Goal: Task Accomplishment & Management: Complete application form

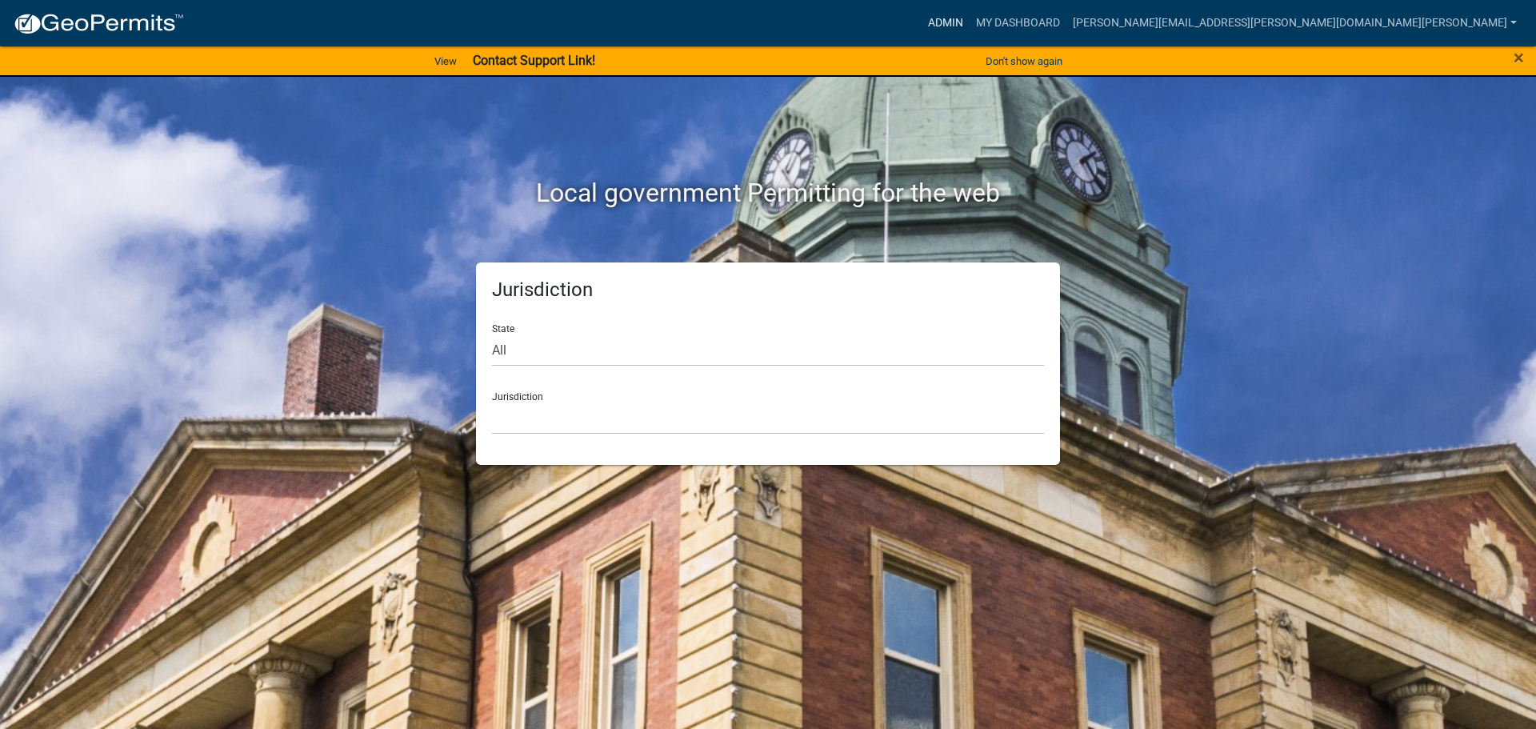
click at [970, 20] on link "Admin" at bounding box center [946, 23] width 48 height 30
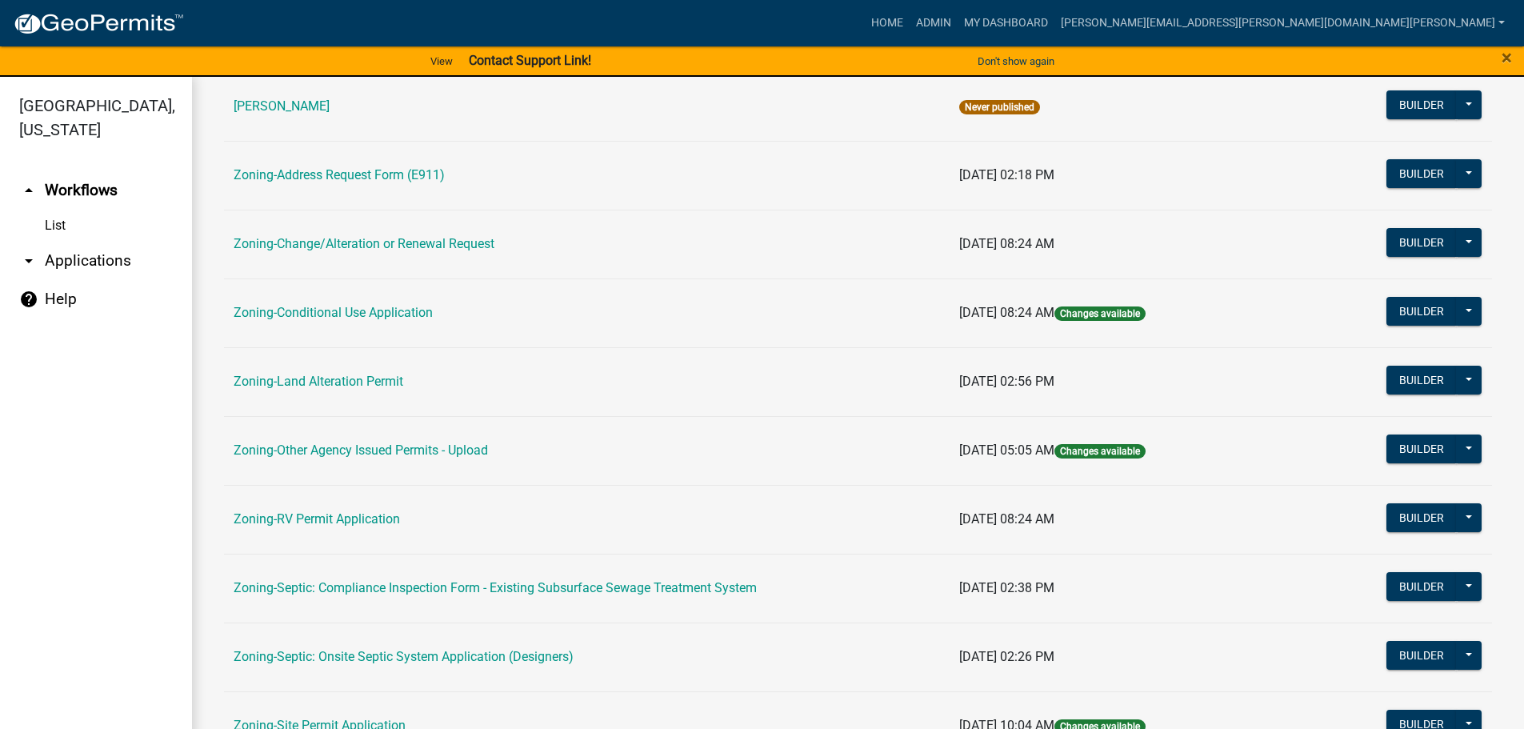
scroll to position [400, 0]
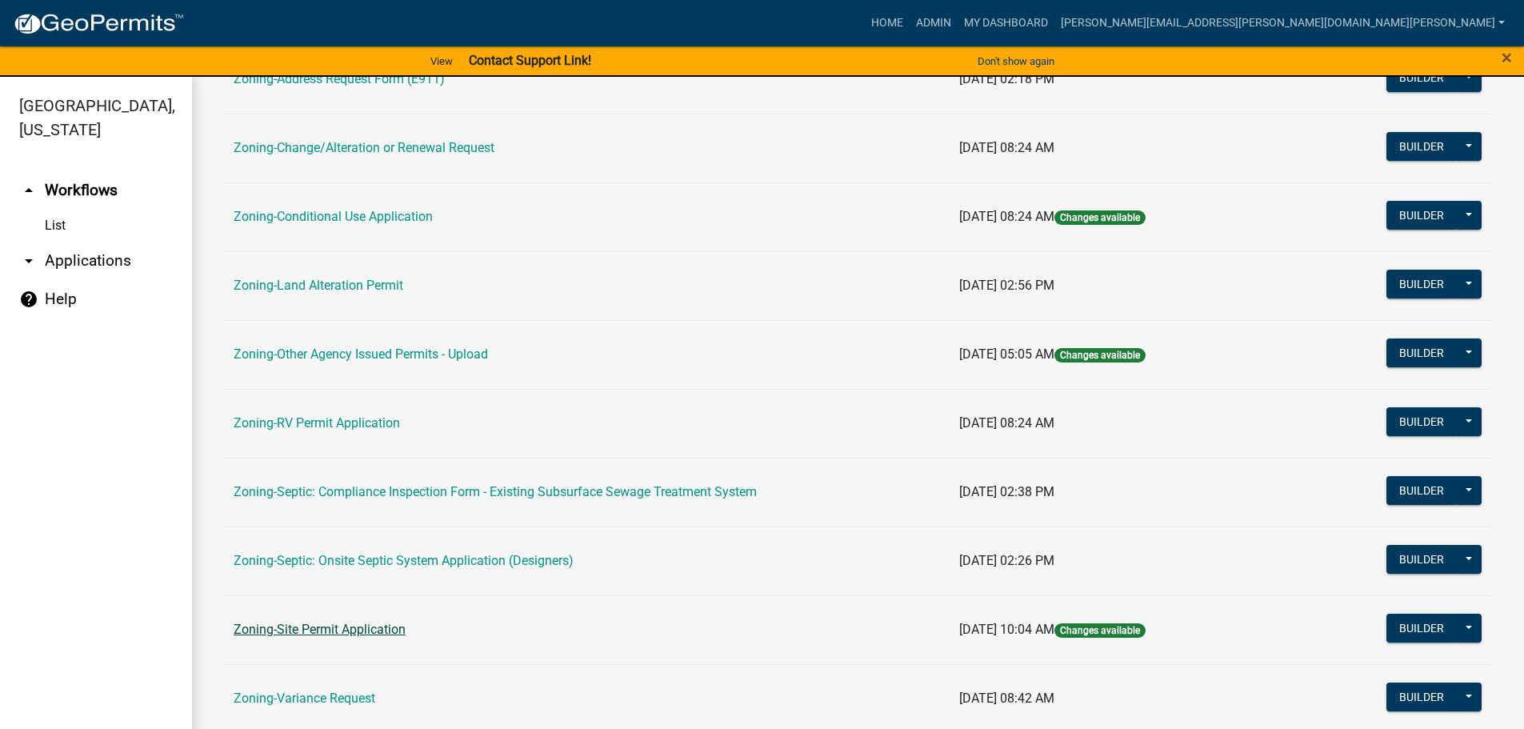
click at [323, 628] on link "Zoning-Site Permit Application" at bounding box center [320, 629] width 172 height 15
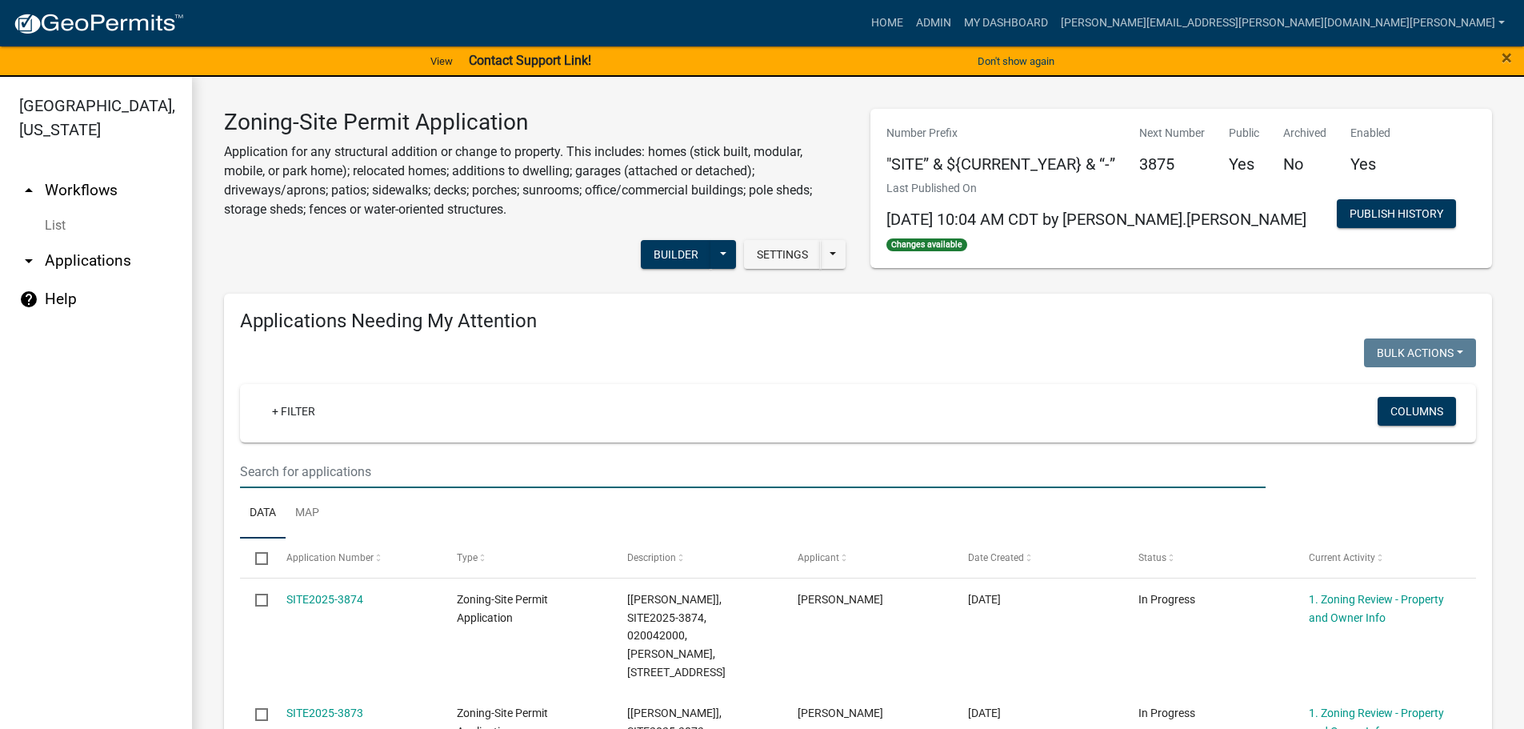
click at [368, 463] on input "text" at bounding box center [753, 471] width 1026 height 33
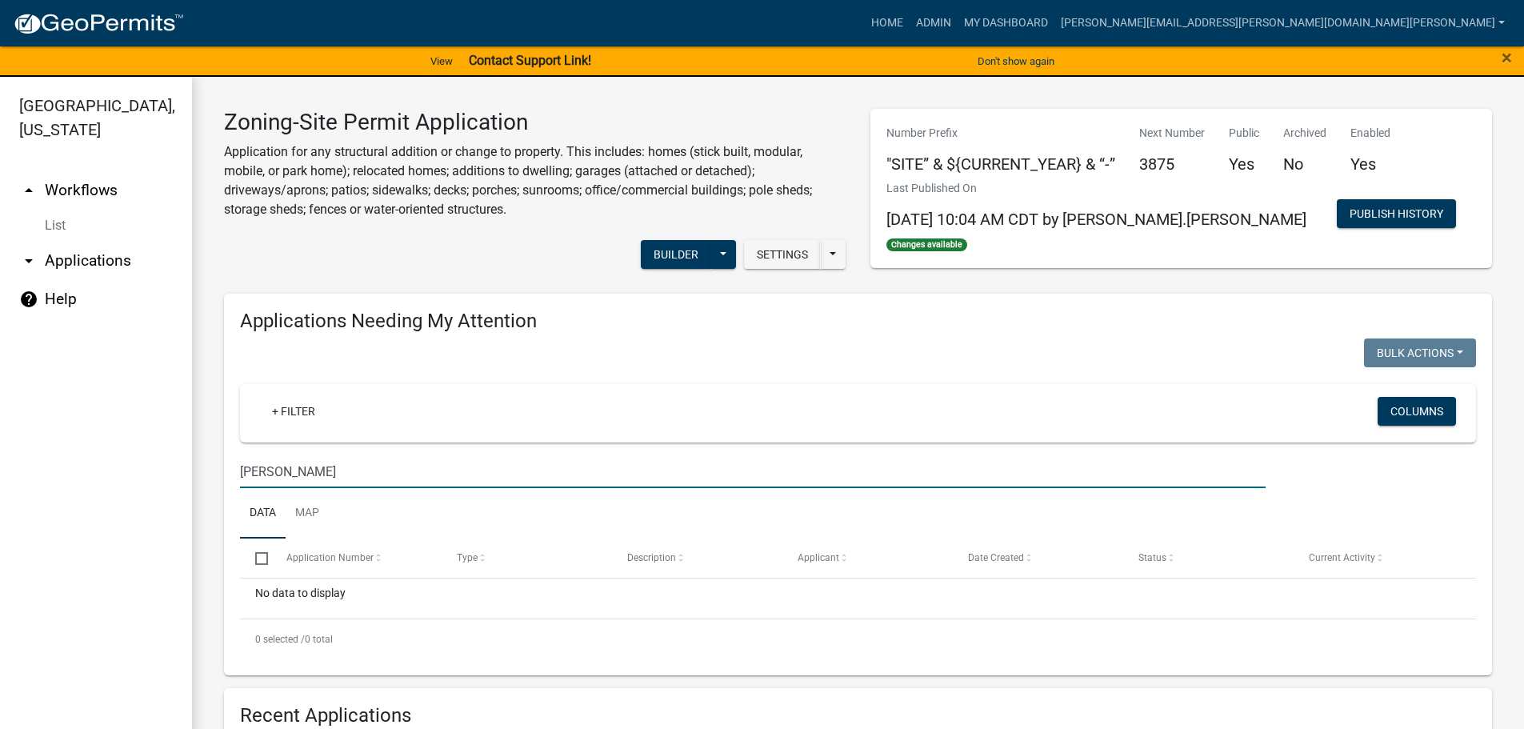
click at [253, 471] on input "[PERSON_NAME]" at bounding box center [753, 471] width 1026 height 33
click at [256, 471] on input "[PERSON_NAME]" at bounding box center [753, 471] width 1026 height 33
click at [257, 471] on input "[PERSON_NAME]" at bounding box center [753, 471] width 1026 height 33
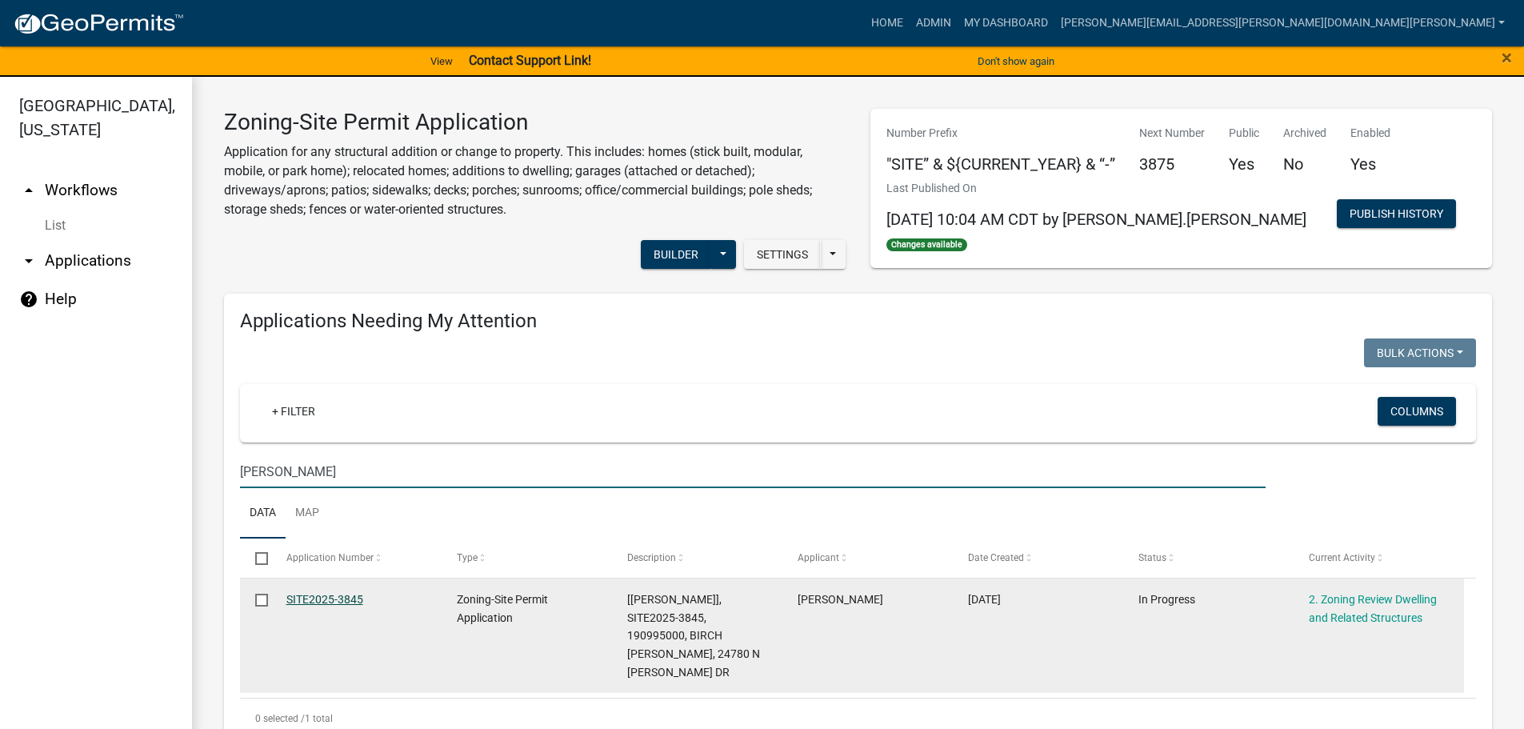
type input "[PERSON_NAME]"
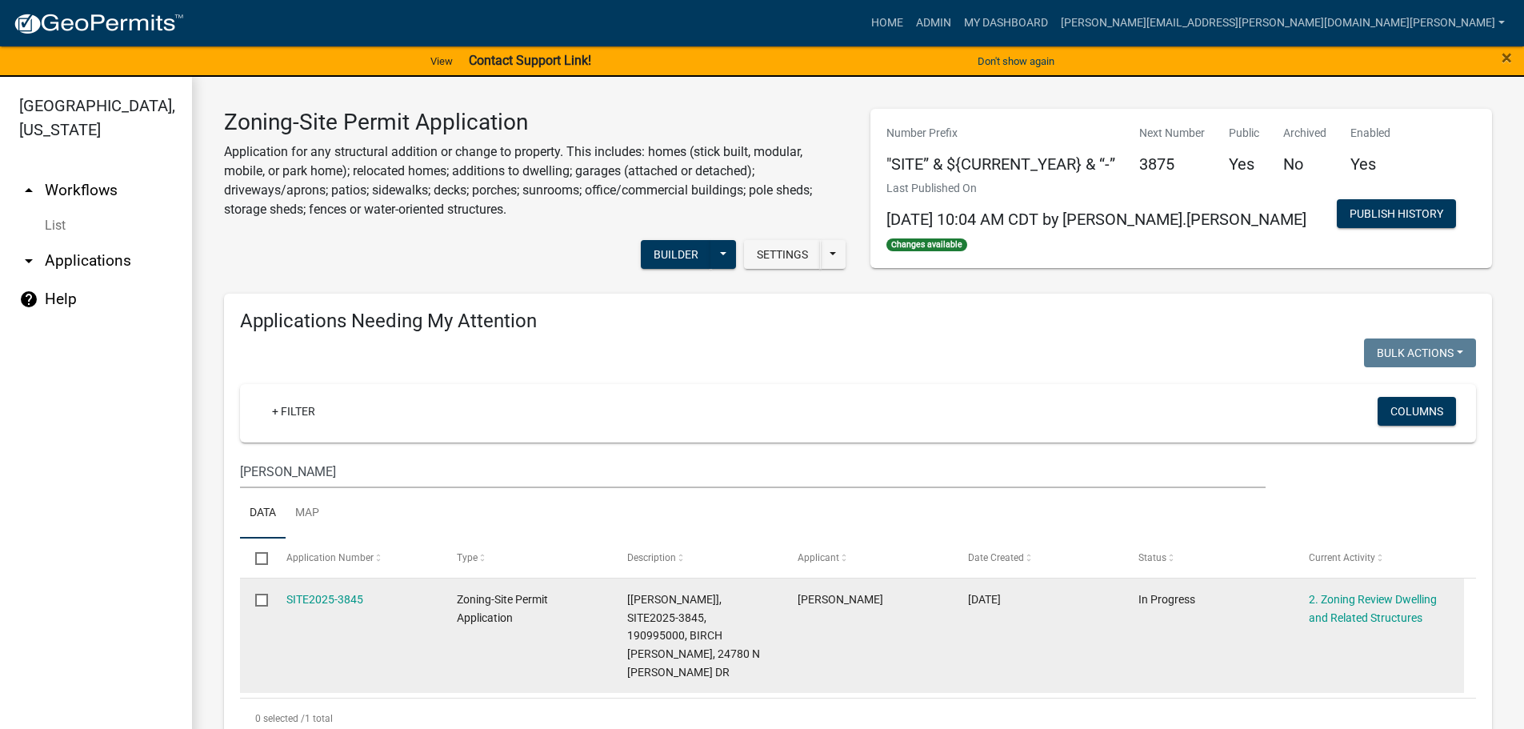
click at [338, 593] on link "SITE2025-3845" at bounding box center [324, 599] width 77 height 13
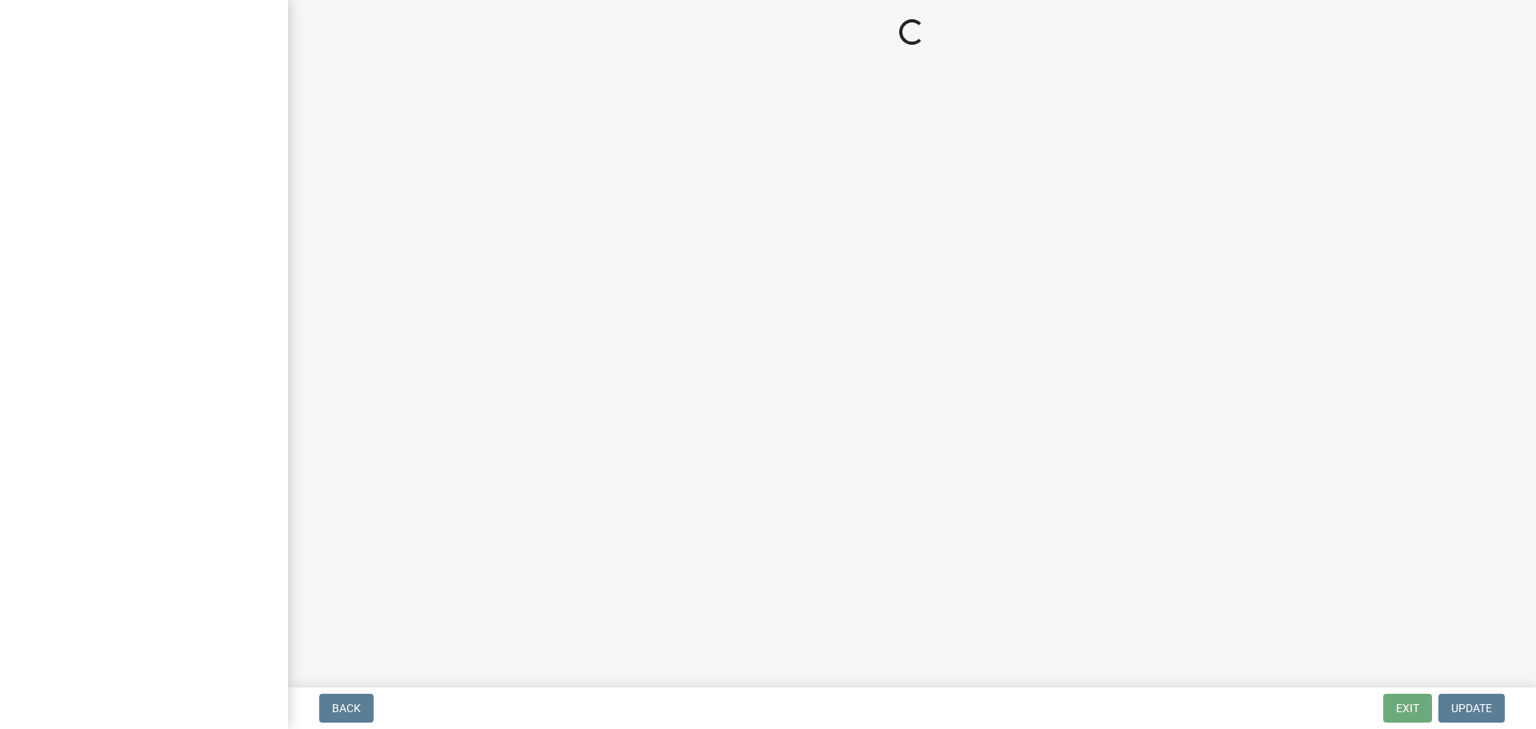
select select "f2f95036-4389-4179-8147-4ee015bbd016"
select select "583413f8-e9f7-4a70-8fe6-066f5b429c7e"
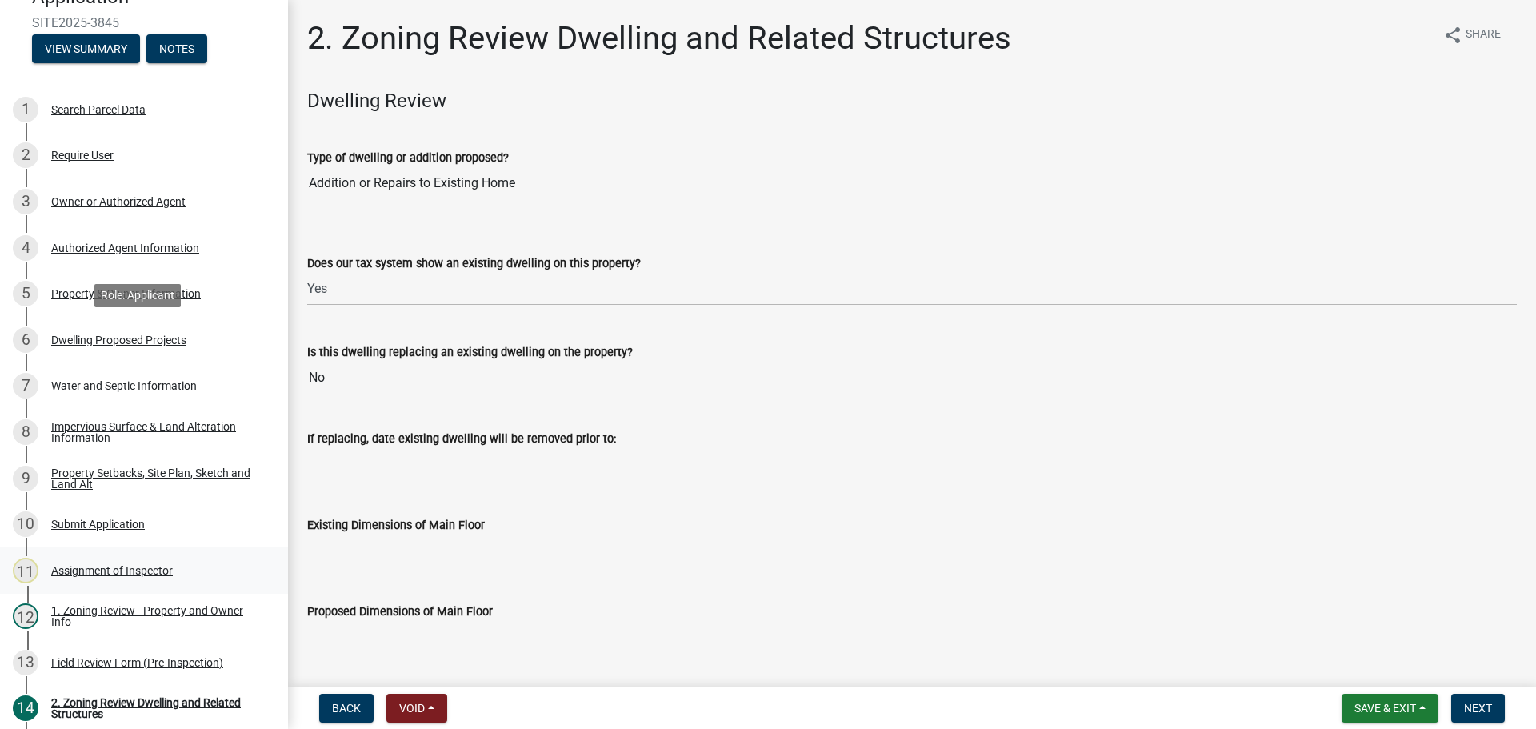
scroll to position [320, 0]
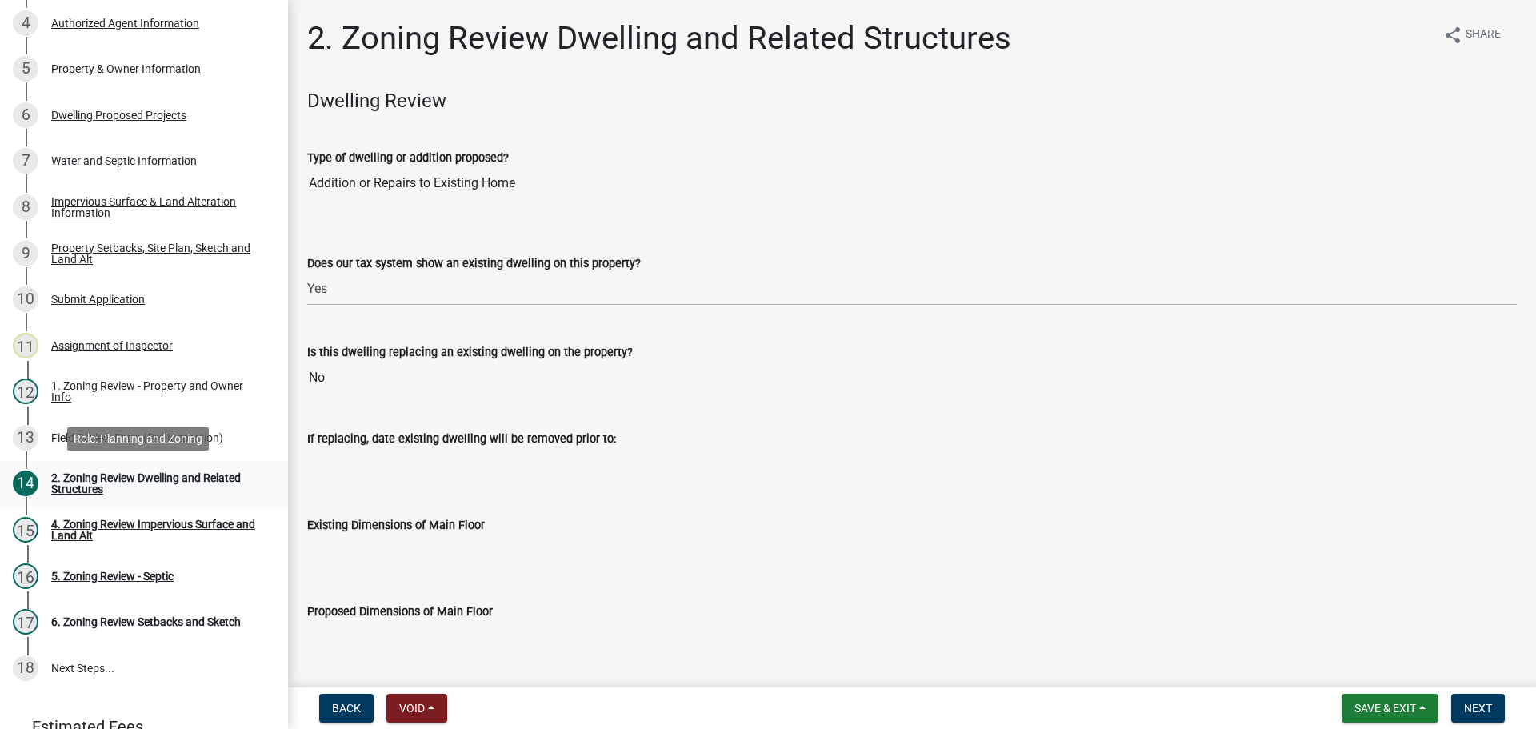
click at [122, 473] on div "2. Zoning Review Dwelling and Related Structures" at bounding box center [156, 483] width 211 height 22
click at [117, 199] on div "Impervious Surface & Land Alteration Information" at bounding box center [156, 207] width 211 height 22
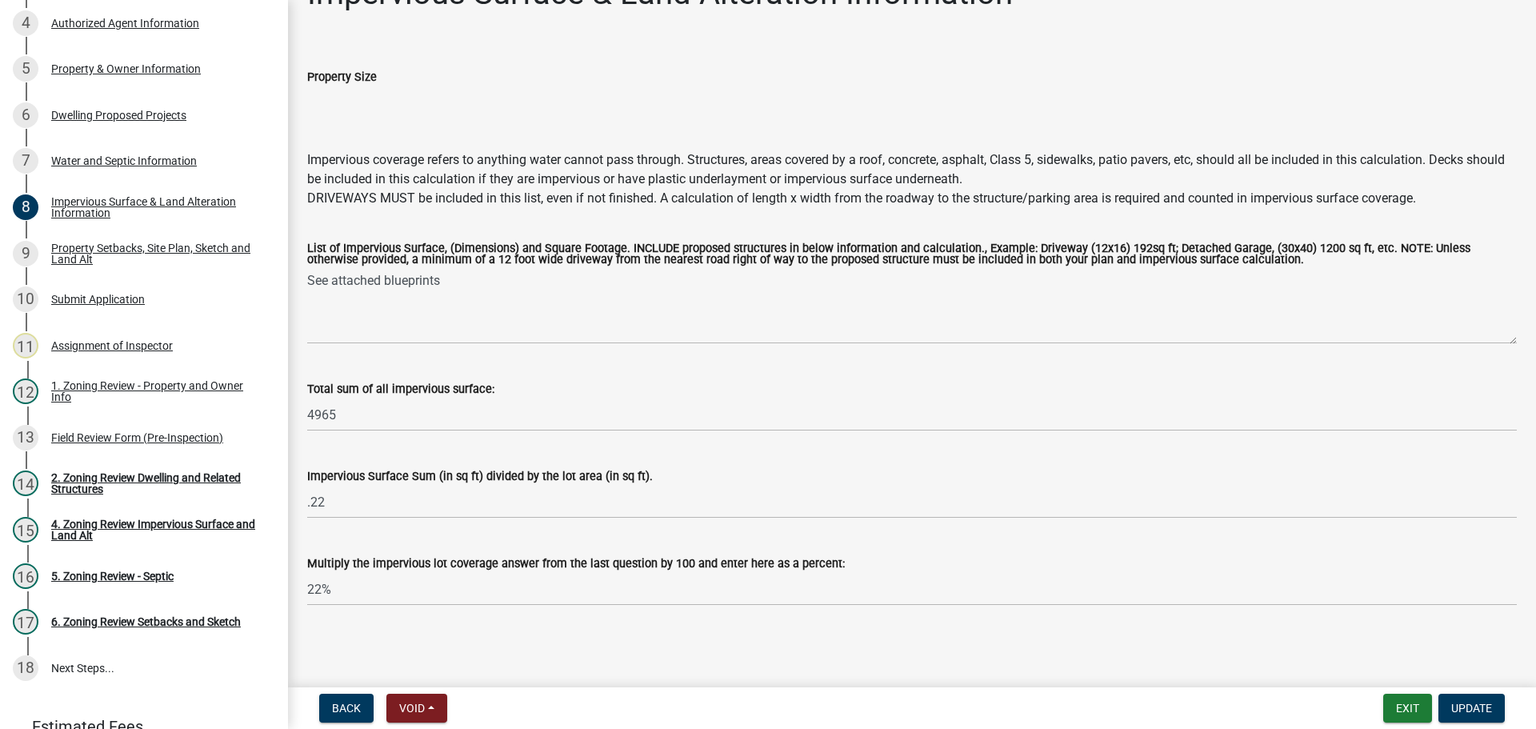
scroll to position [0, 0]
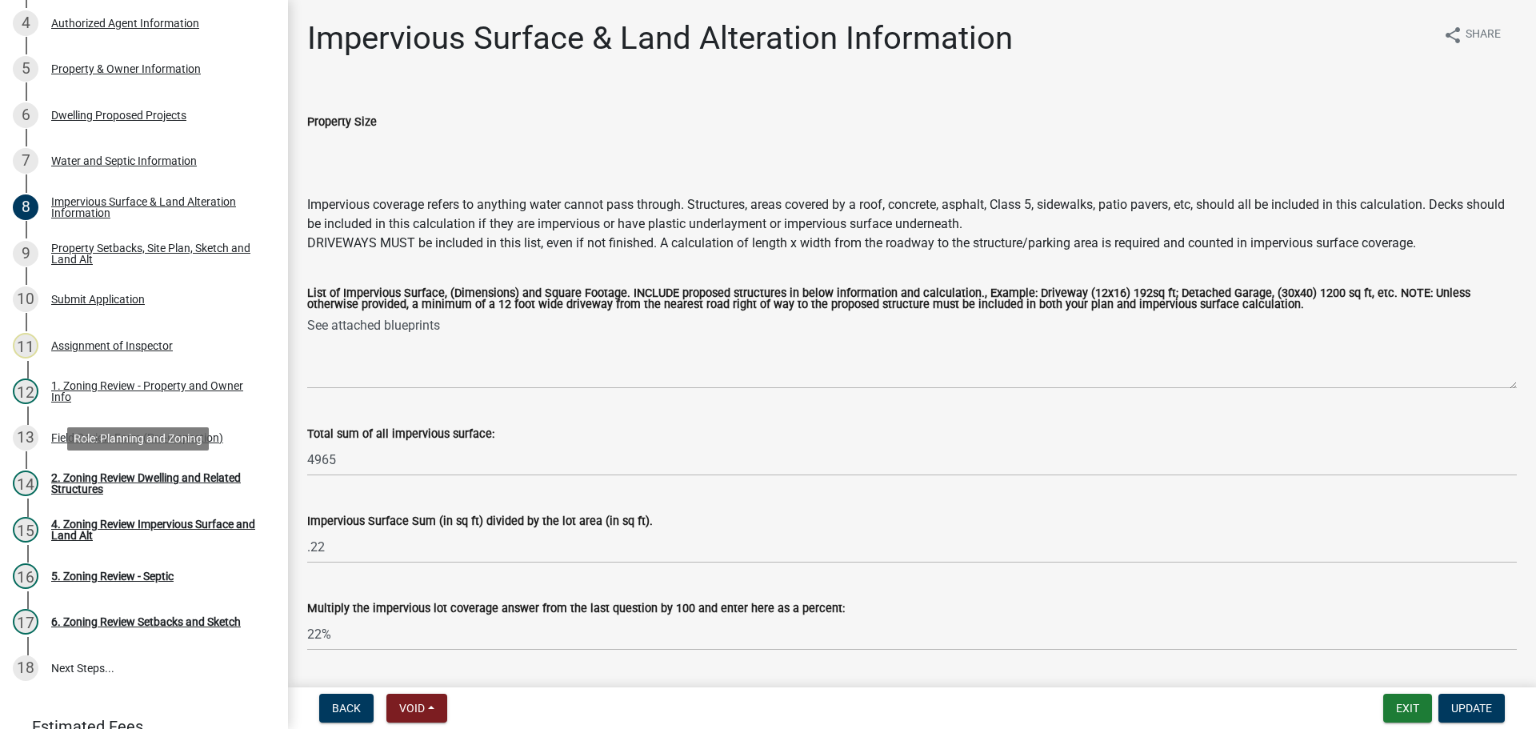
click at [89, 477] on div "2. Zoning Review Dwelling and Related Structures" at bounding box center [156, 483] width 211 height 22
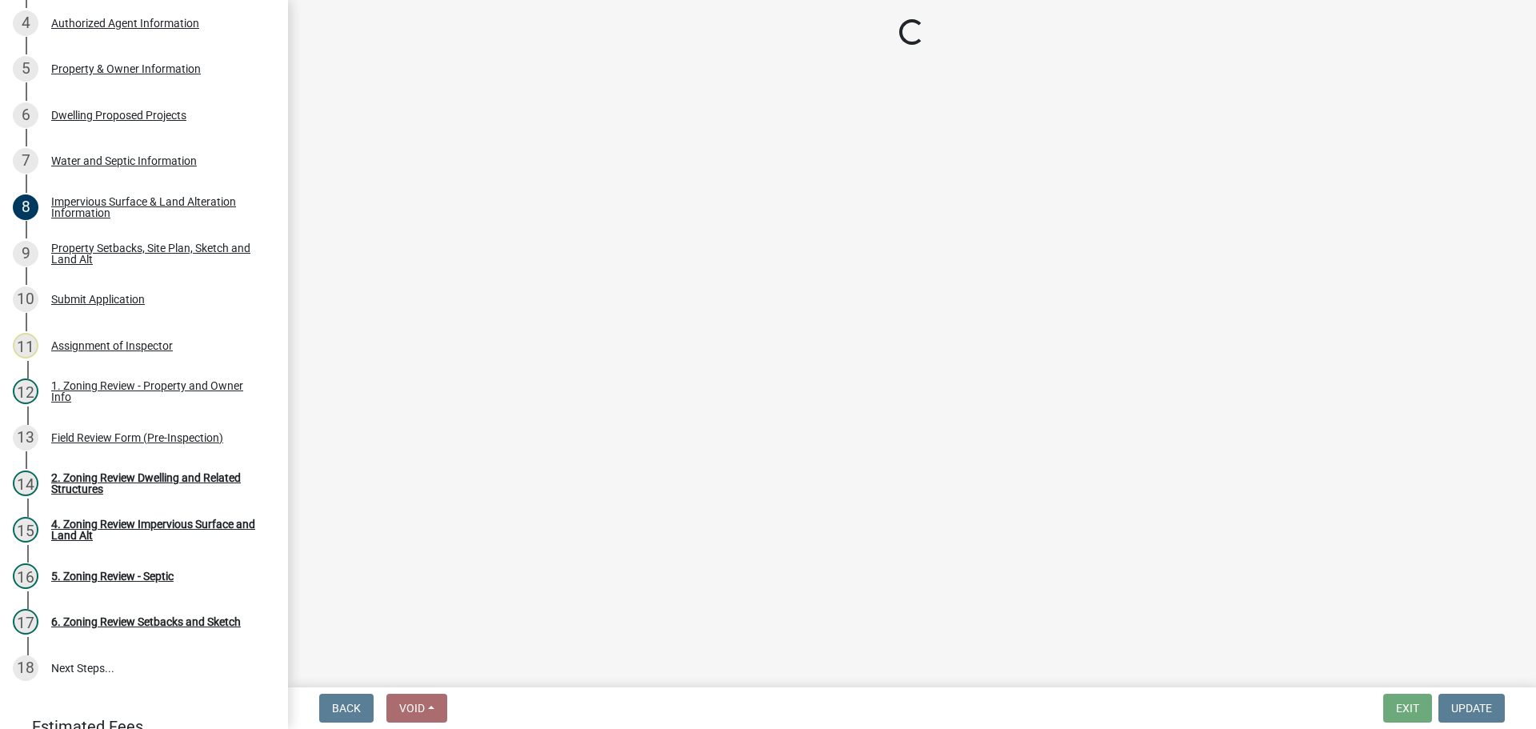
select select "f2f95036-4389-4179-8147-4ee015bbd016"
select select "583413f8-e9f7-4a70-8fe6-066f5b429c7e"
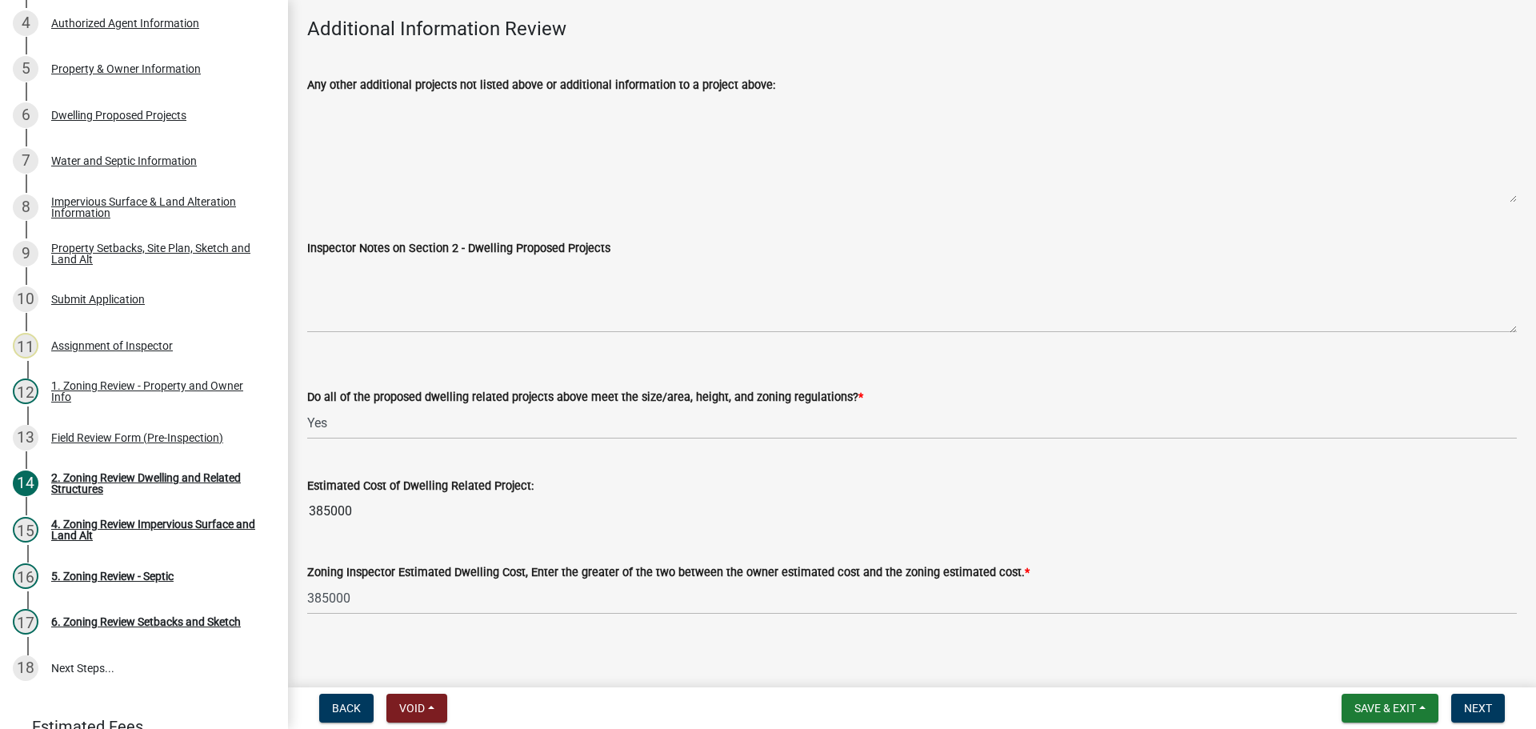
scroll to position [3498, 0]
click at [1490, 708] on span "Next" at bounding box center [1478, 708] width 28 height 13
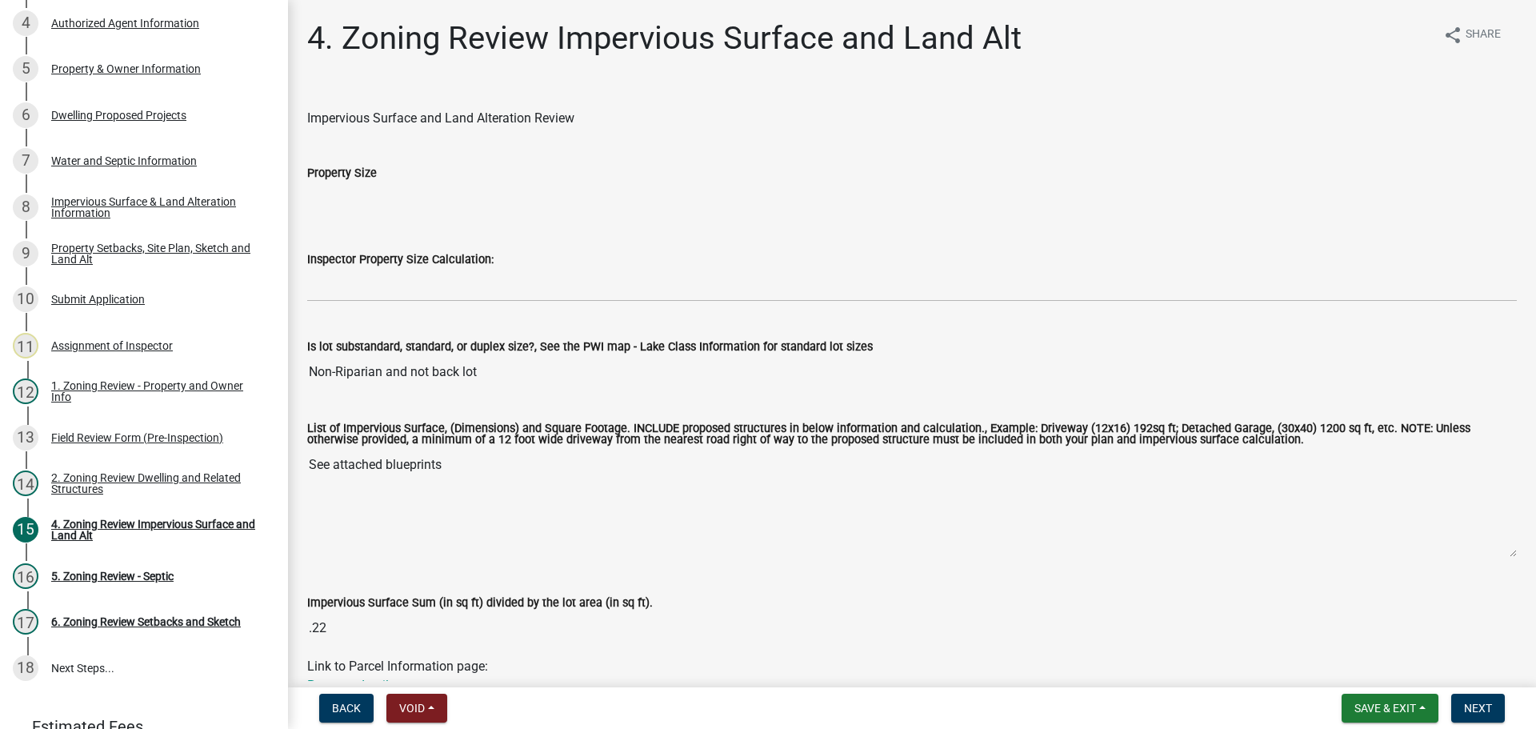
click at [353, 188] on input "Property Size" at bounding box center [912, 198] width 1210 height 32
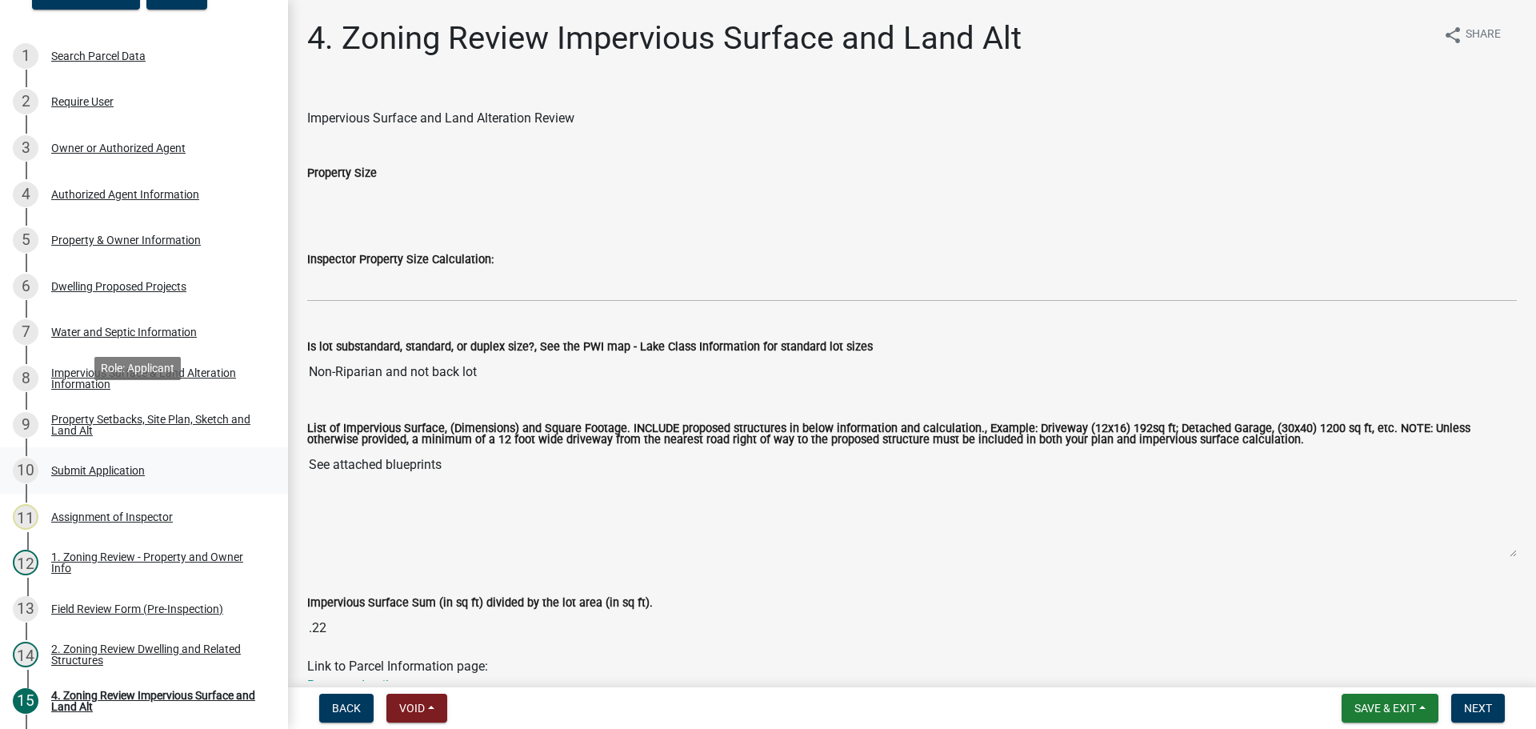
scroll to position [160, 0]
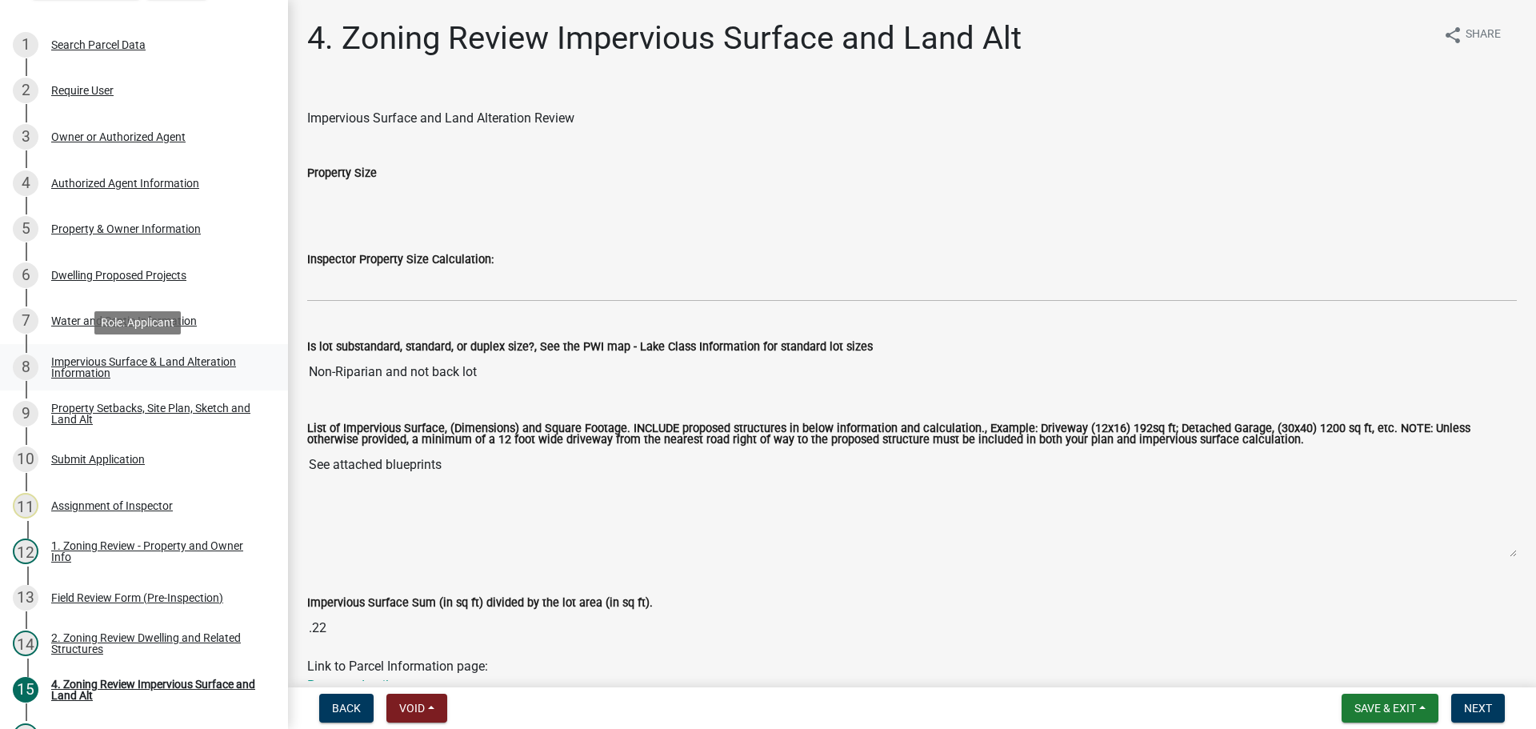
click at [146, 358] on div "Impervious Surface & Land Alteration Information" at bounding box center [156, 367] width 211 height 22
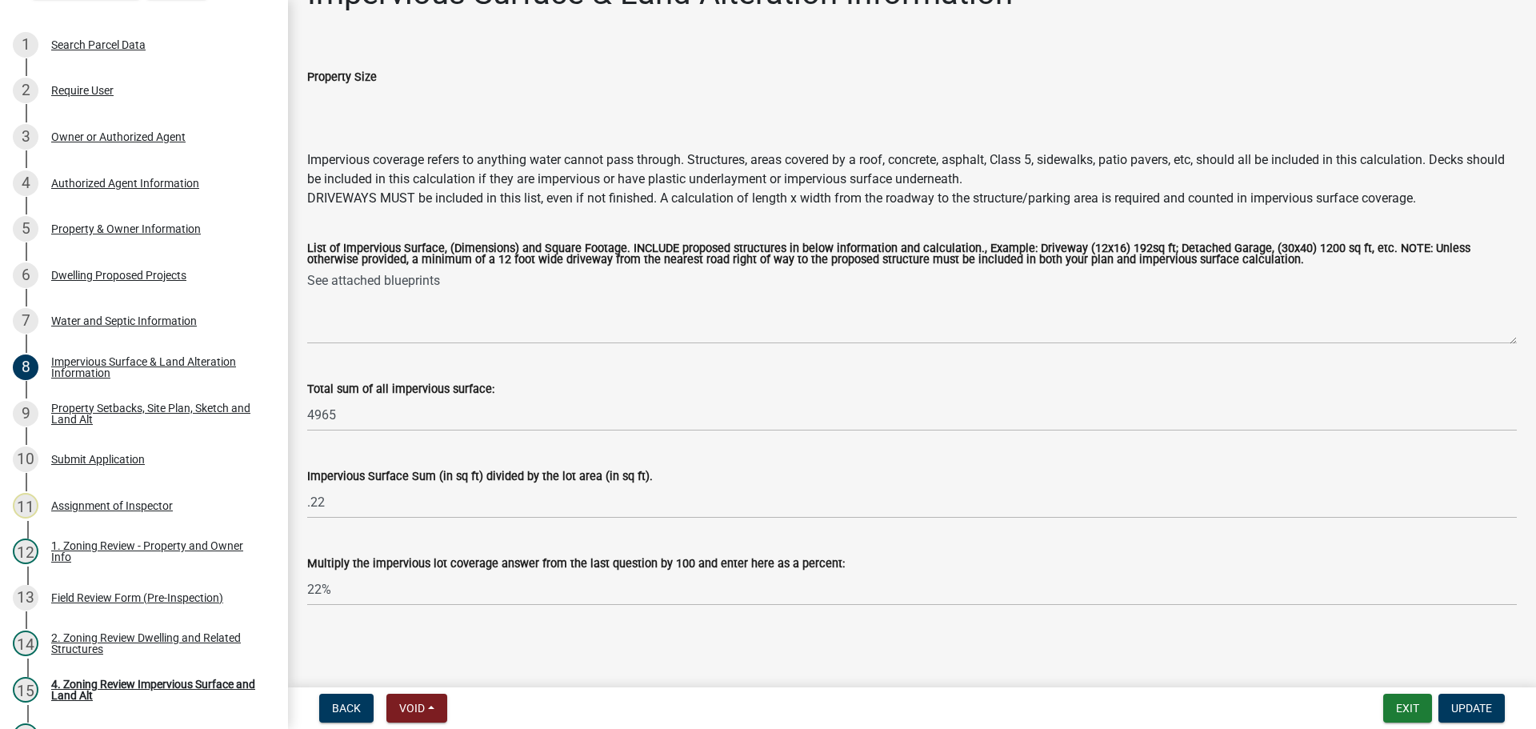
scroll to position [0, 0]
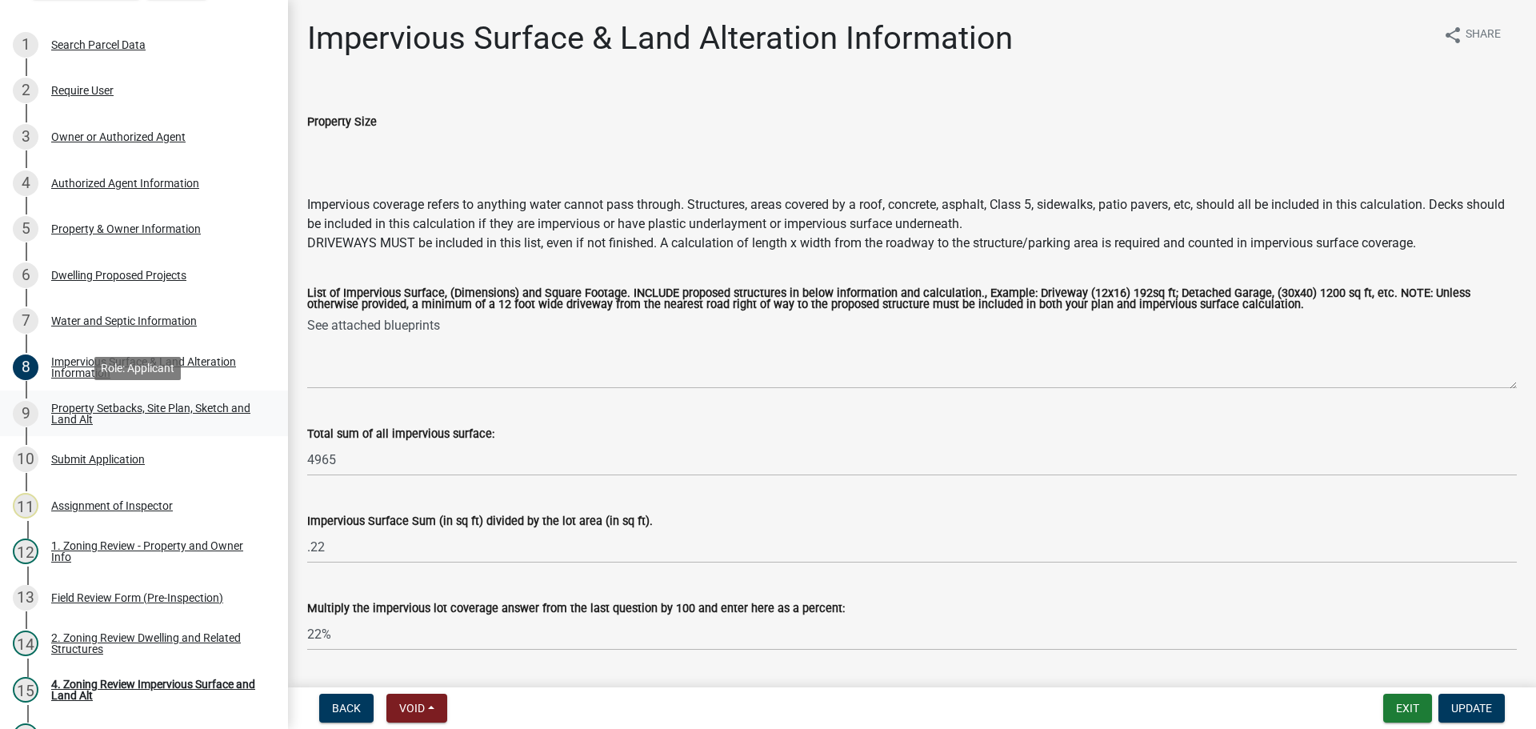
click at [127, 397] on link "9 Property Setbacks, Site Plan, Sketch and Land Alt" at bounding box center [144, 414] width 288 height 46
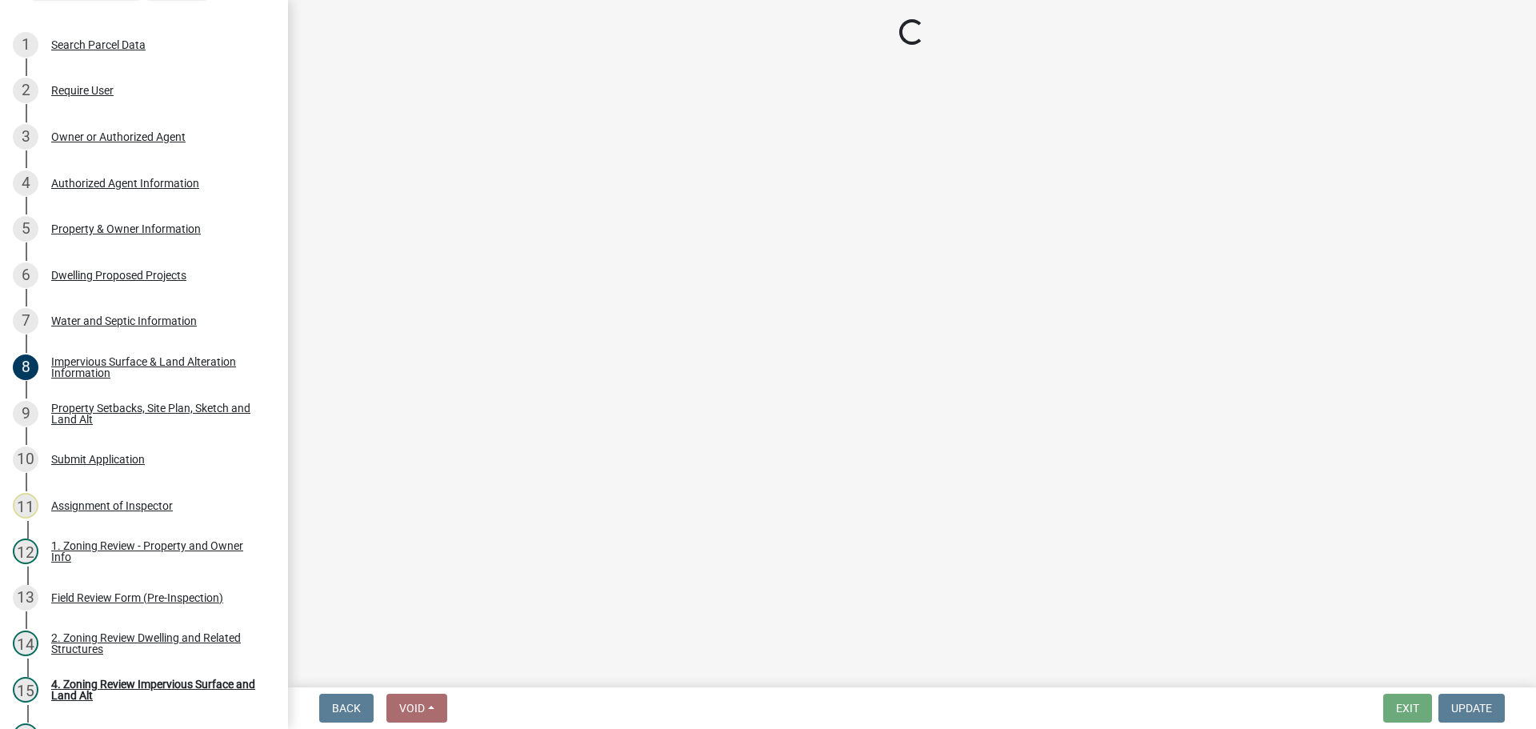
select select "7b13c63f-e699-4112-b373-98fbd28ec536"
select select "ad3f1f1c-7656-4cfc-b9d8-d6dc1c91b001"
select select "b56a4575-9846-47cf-8067-c59a4853da22"
select select "12f785fb-c378-4b18-841c-21c73dc99083"
select select "e8ab2dc3-aa3f-46f3-9b4a-37eb25ad84af"
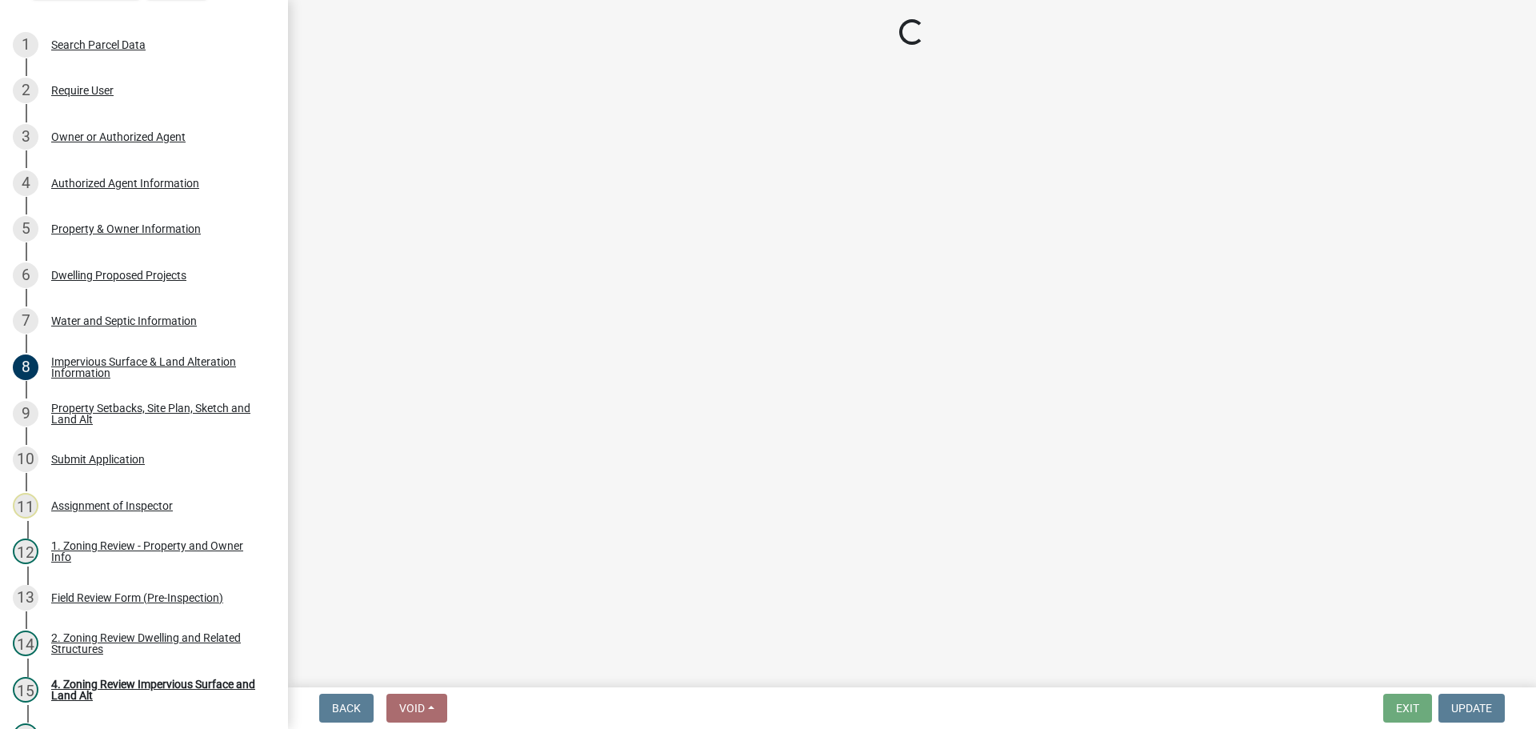
select select "b98836ba-4715-455d-97ab-be9a9df498a8"
select select "c8b8ea71-7088-4e87-a493-7bc88cc2835b"
select select "1418c7e3-4054-4b00-84b5-d09b9560f30a"
select select "19d13e65-c93d-443e-910a-7a17299544cc"
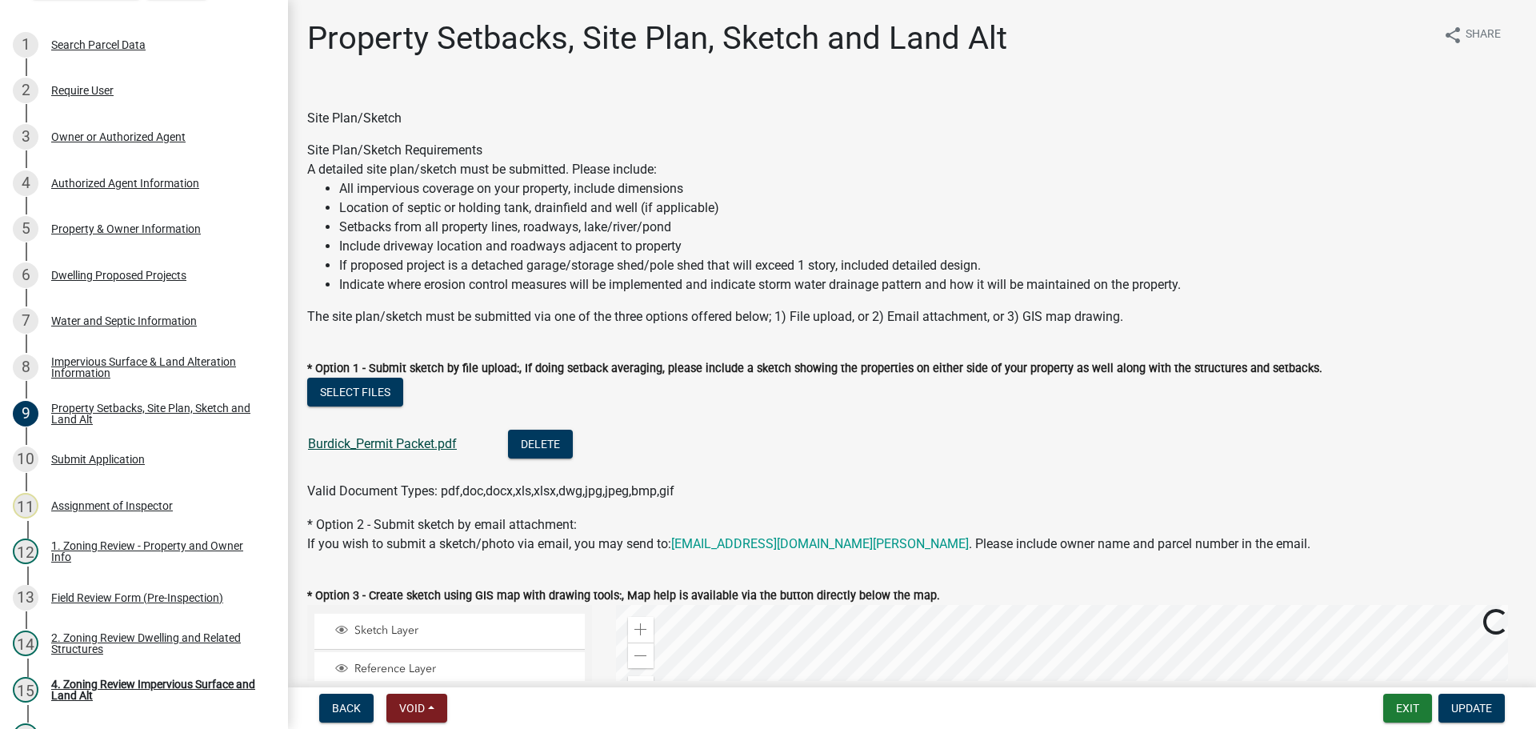
click at [396, 441] on link "Burdick_Permit Packet.pdf" at bounding box center [382, 443] width 149 height 15
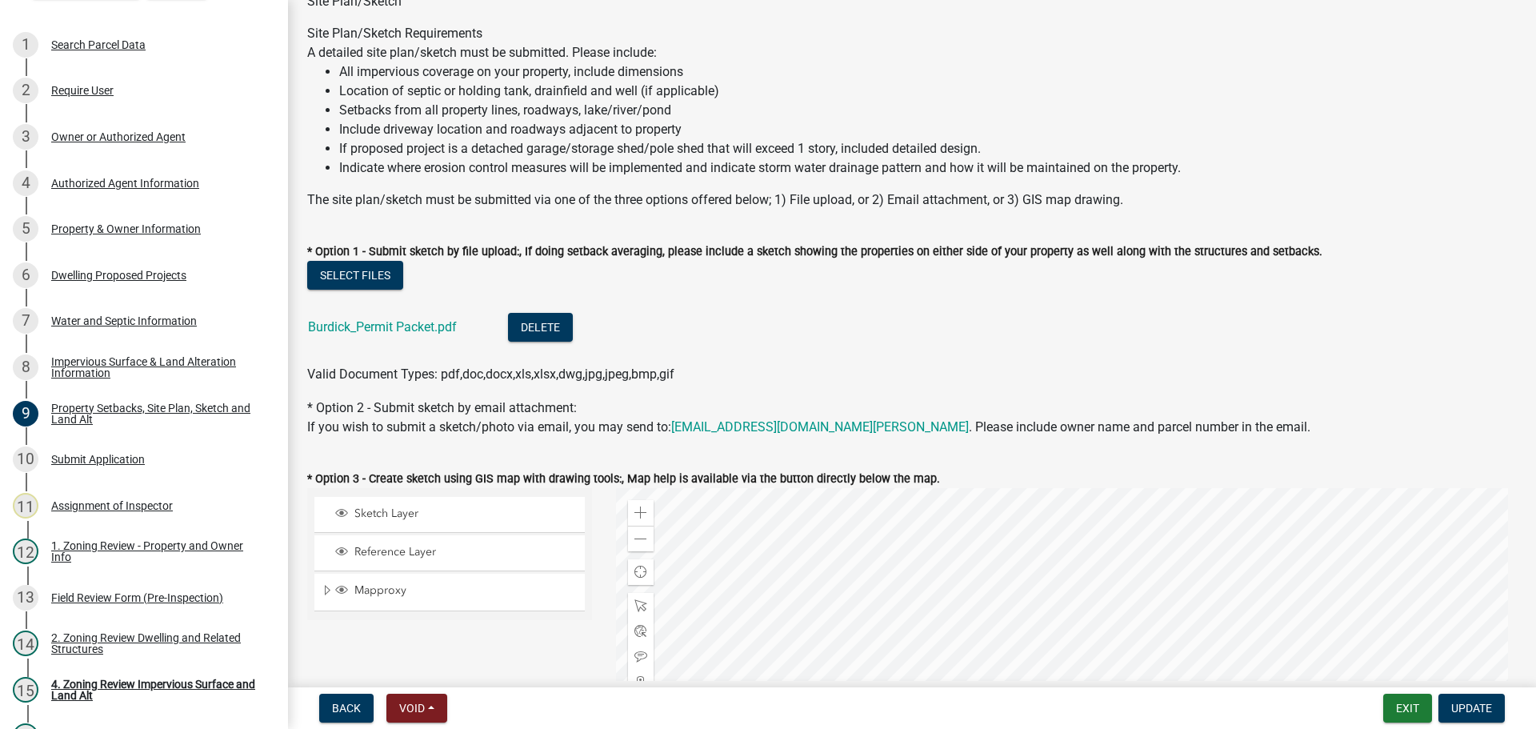
scroll to position [80, 0]
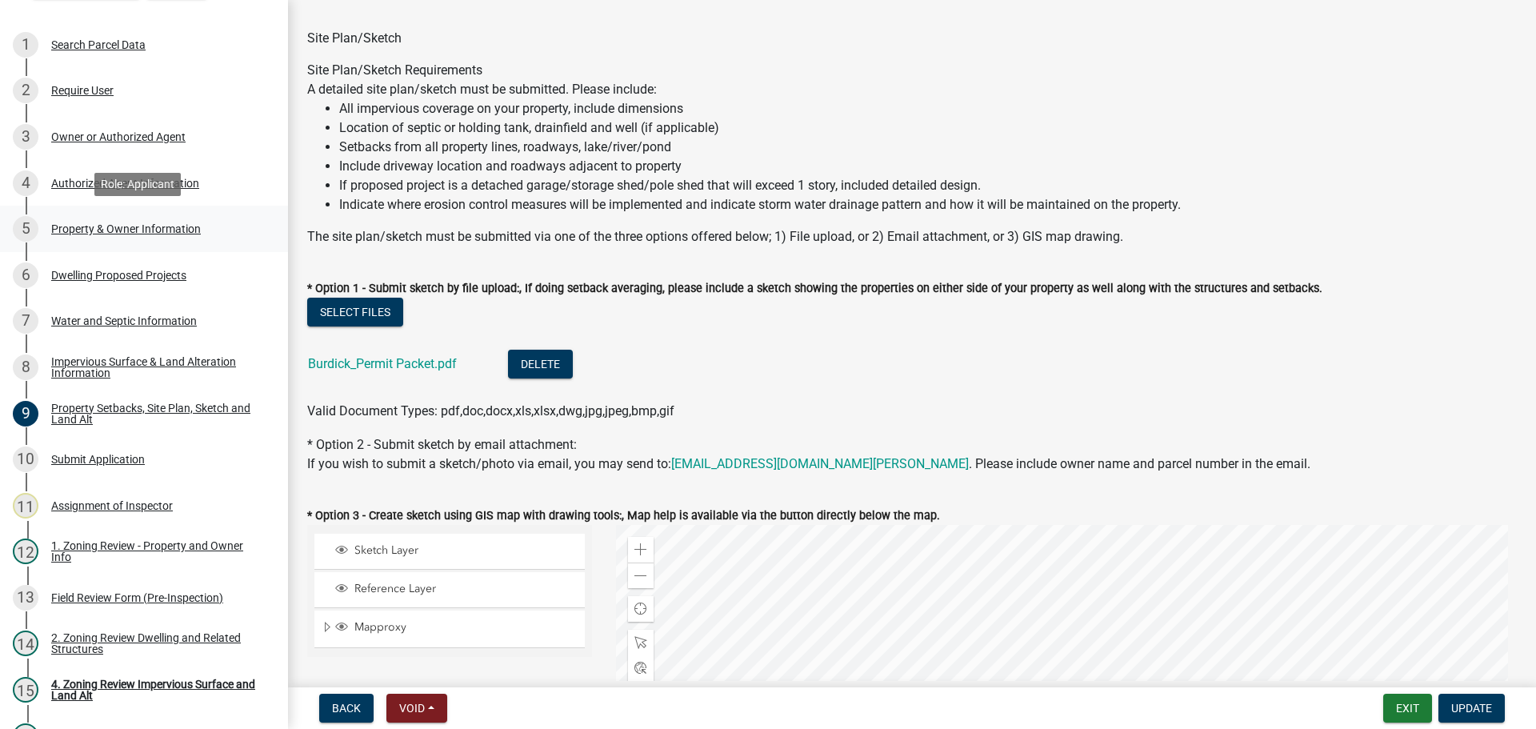
click at [142, 228] on div "Property & Owner Information" at bounding box center [126, 228] width 150 height 11
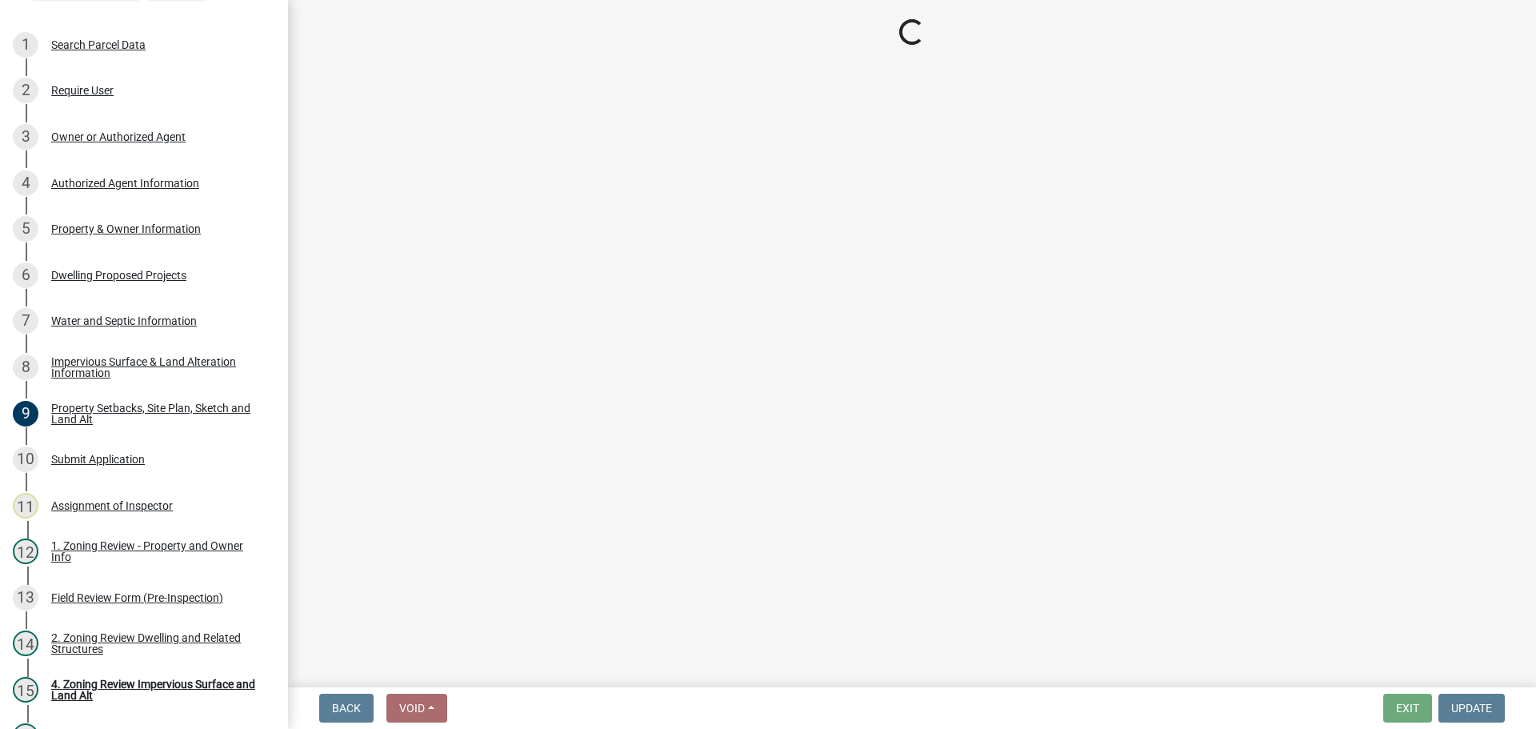
select select "a752e4d6-14bd-4f0f-bfe8-5b67ead45659"
select select "4439e411-f9ac-4451-8e9c-dcab1ac02f4d"
select select "f87eba17-8ed9-4ad8-aefc-fe36a3f3544b"
select select "393a978c-6bd5-4cb2-a6a0-db6feb8732b8"
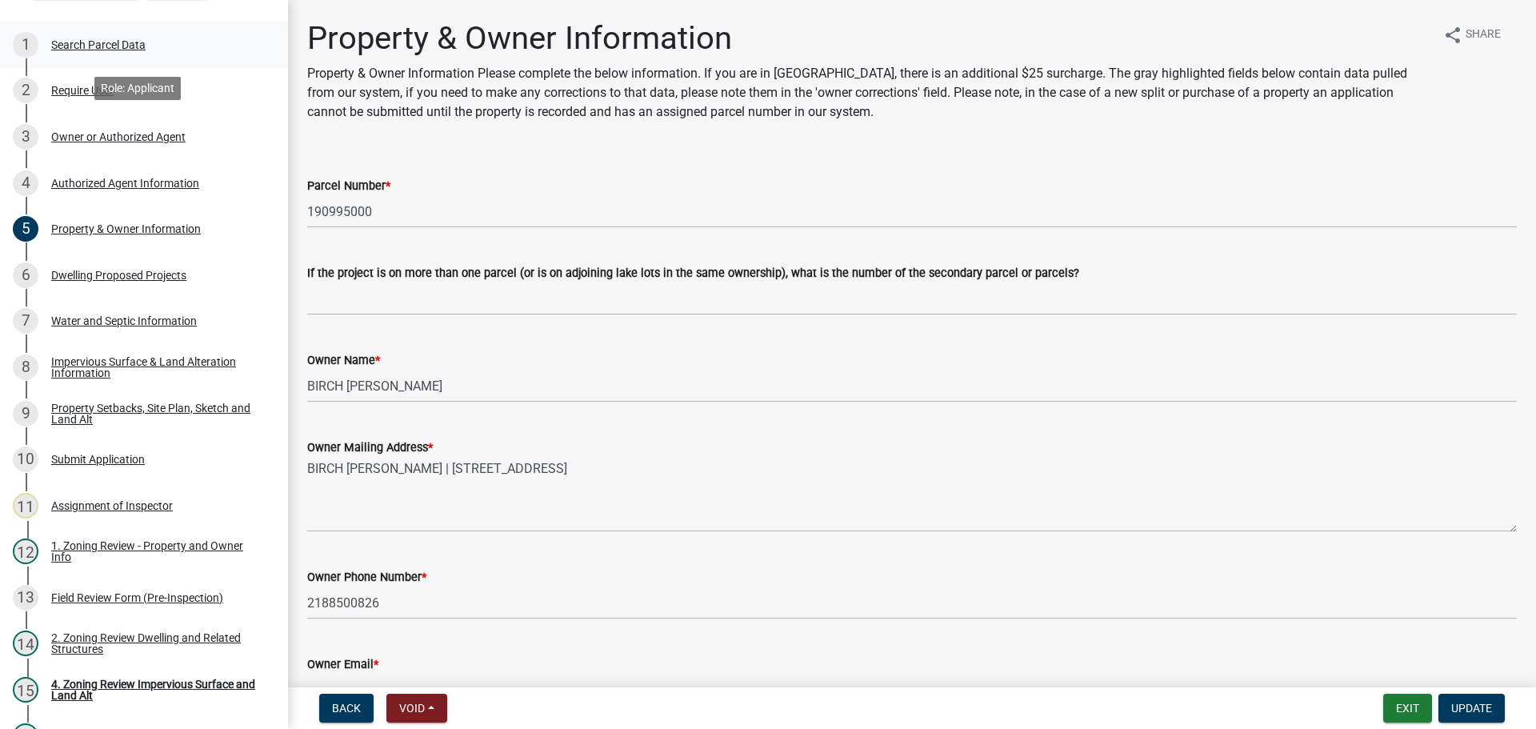
click at [95, 39] on div "Search Parcel Data" at bounding box center [98, 44] width 94 height 11
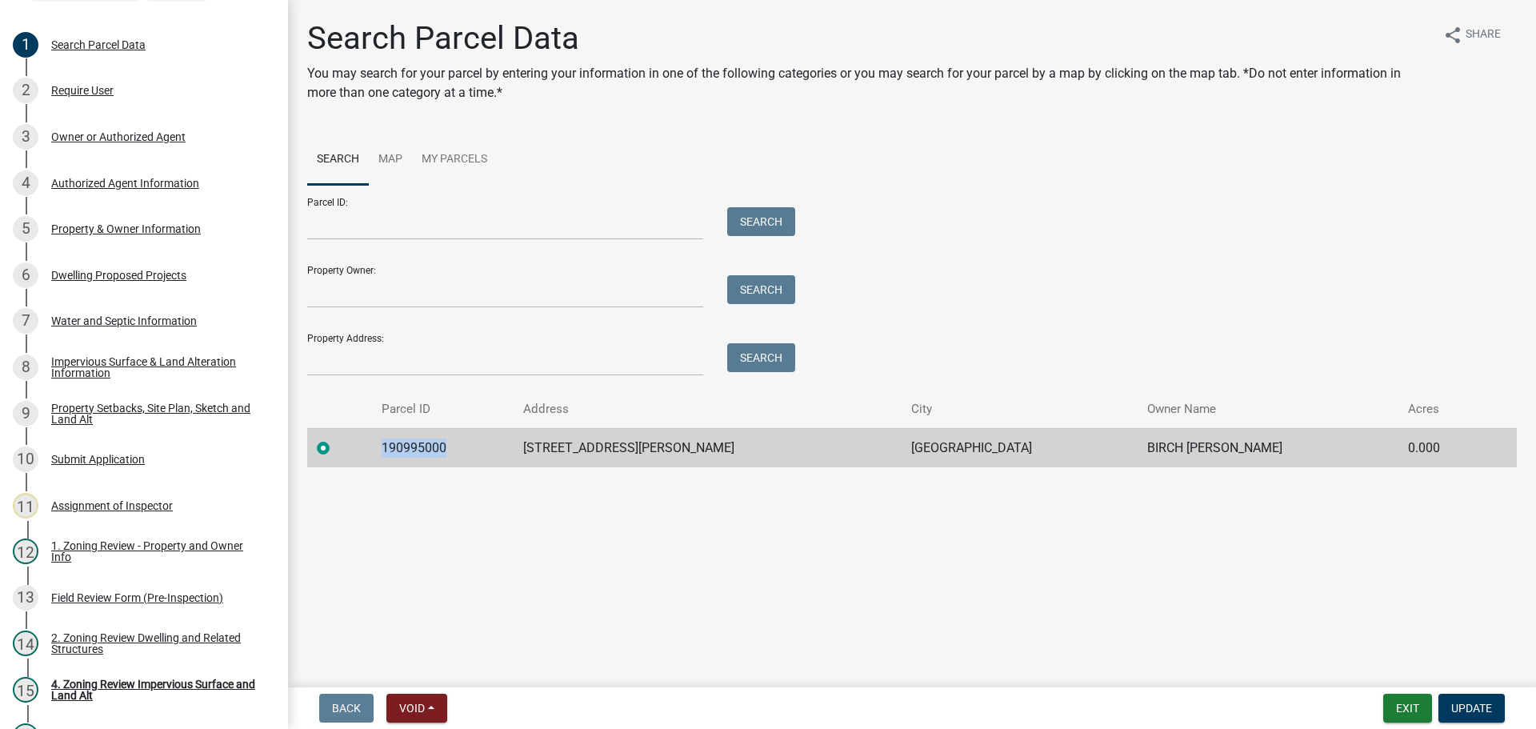
drag, startPoint x: 481, startPoint y: 444, endPoint x: 394, endPoint y: 444, distance: 87.2
click at [394, 444] on td "190995000" at bounding box center [443, 447] width 142 height 39
copy td "190995000"
click at [150, 632] on div "2. Zoning Review Dwelling and Related Structures" at bounding box center [156, 643] width 211 height 22
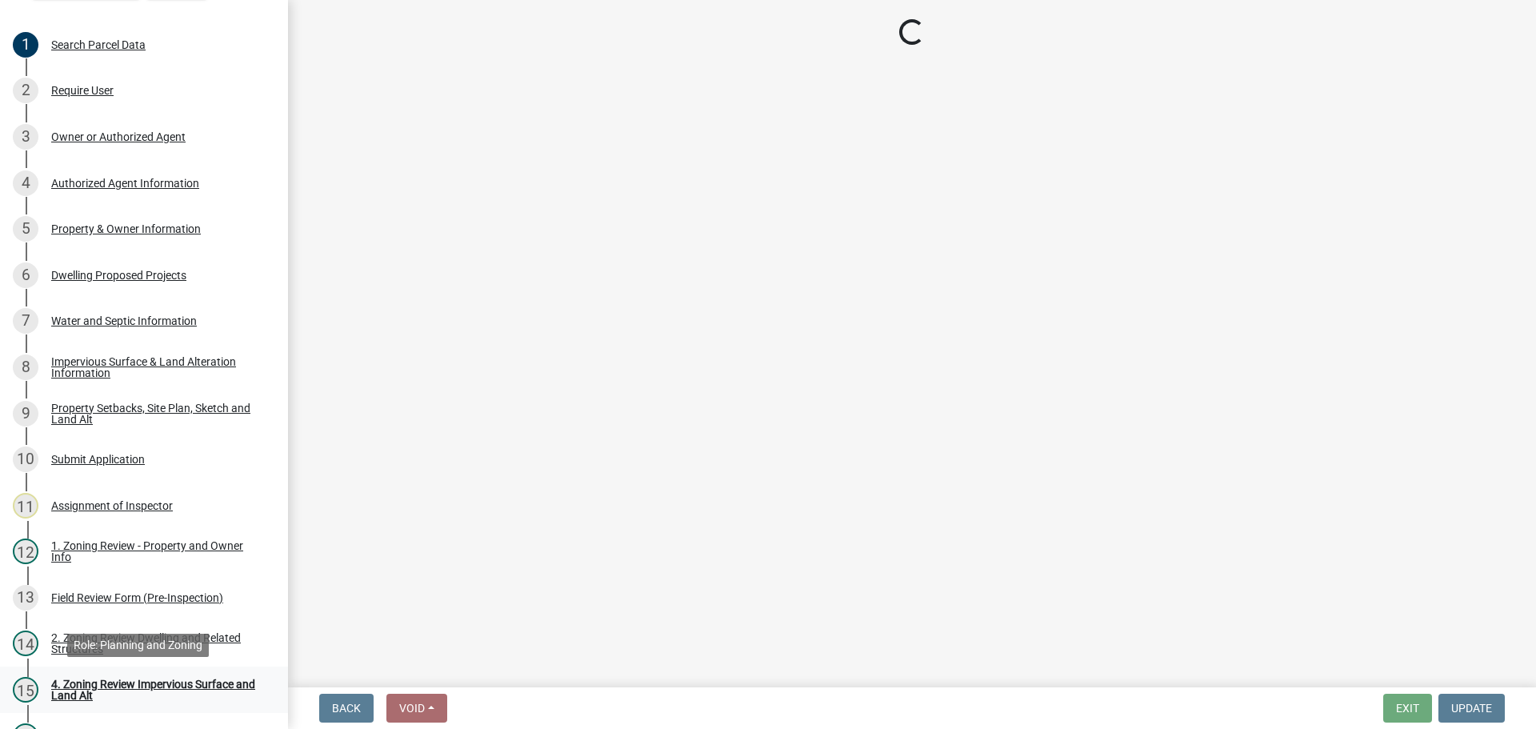
select select "f2f95036-4389-4179-8147-4ee015bbd016"
select select "583413f8-e9f7-4a70-8fe6-066f5b429c7e"
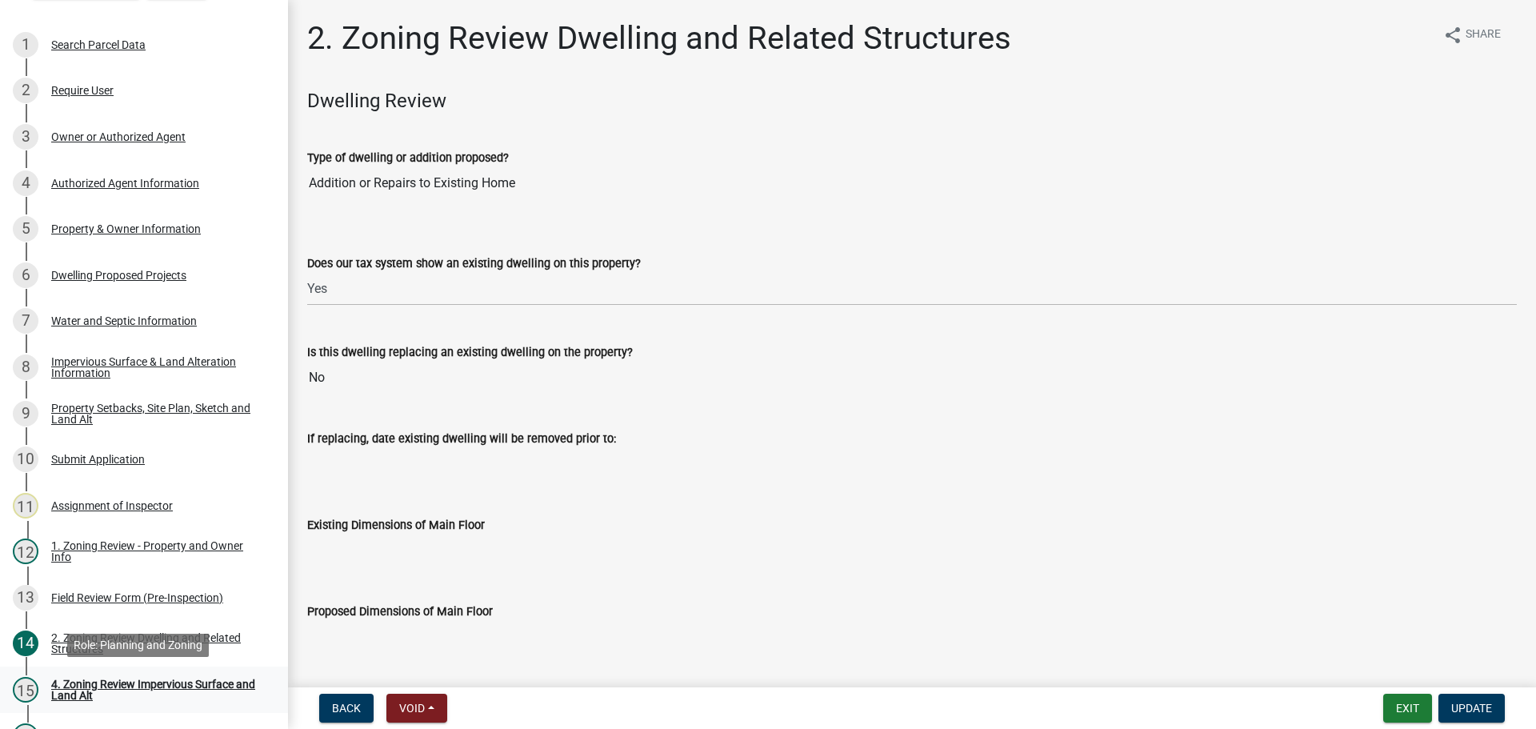
click at [146, 680] on div "4. Zoning Review Impervious Surface and Land Alt" at bounding box center [156, 690] width 211 height 22
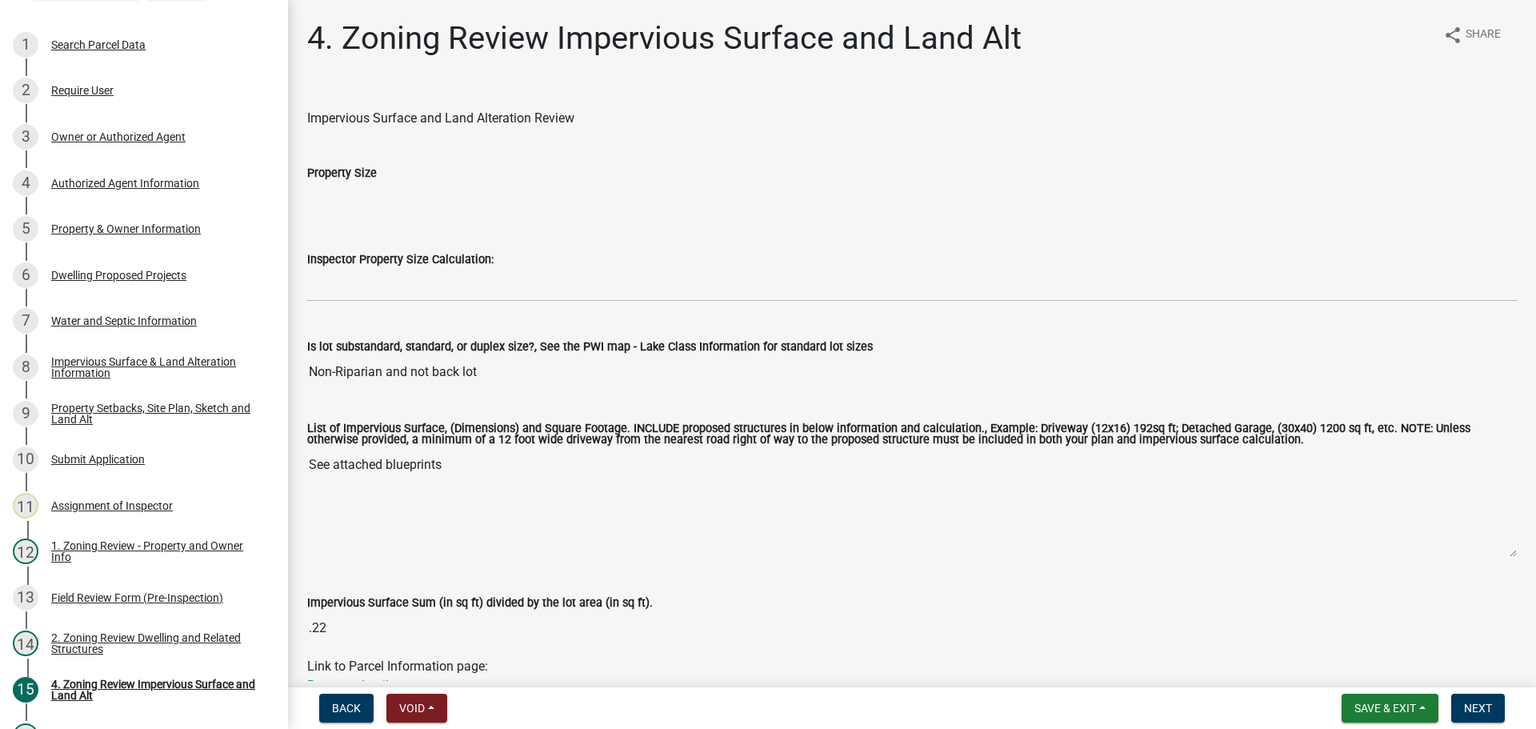
click at [375, 186] on input "Property Size" at bounding box center [912, 198] width 1210 height 32
drag, startPoint x: 321, startPoint y: 180, endPoint x: 324, endPoint y: 188, distance: 8.6
click at [323, 185] on div "Property Size" at bounding box center [912, 178] width 1210 height 74
click at [323, 198] on input "Property Size" at bounding box center [912, 198] width 1210 height 32
click at [161, 359] on div "Impervious Surface & Land Alteration Information" at bounding box center [156, 367] width 211 height 22
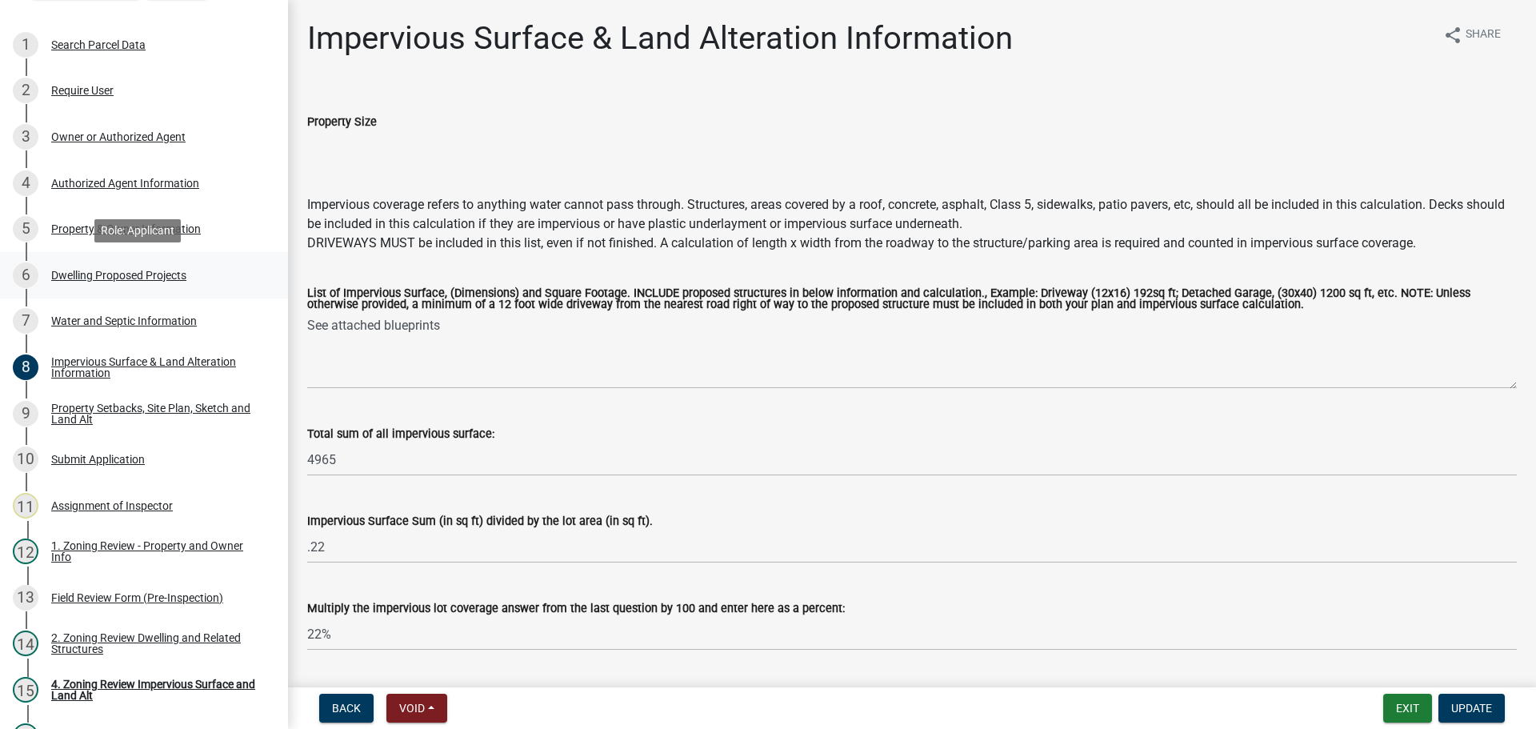
click at [88, 275] on div "Dwelling Proposed Projects" at bounding box center [118, 275] width 135 height 11
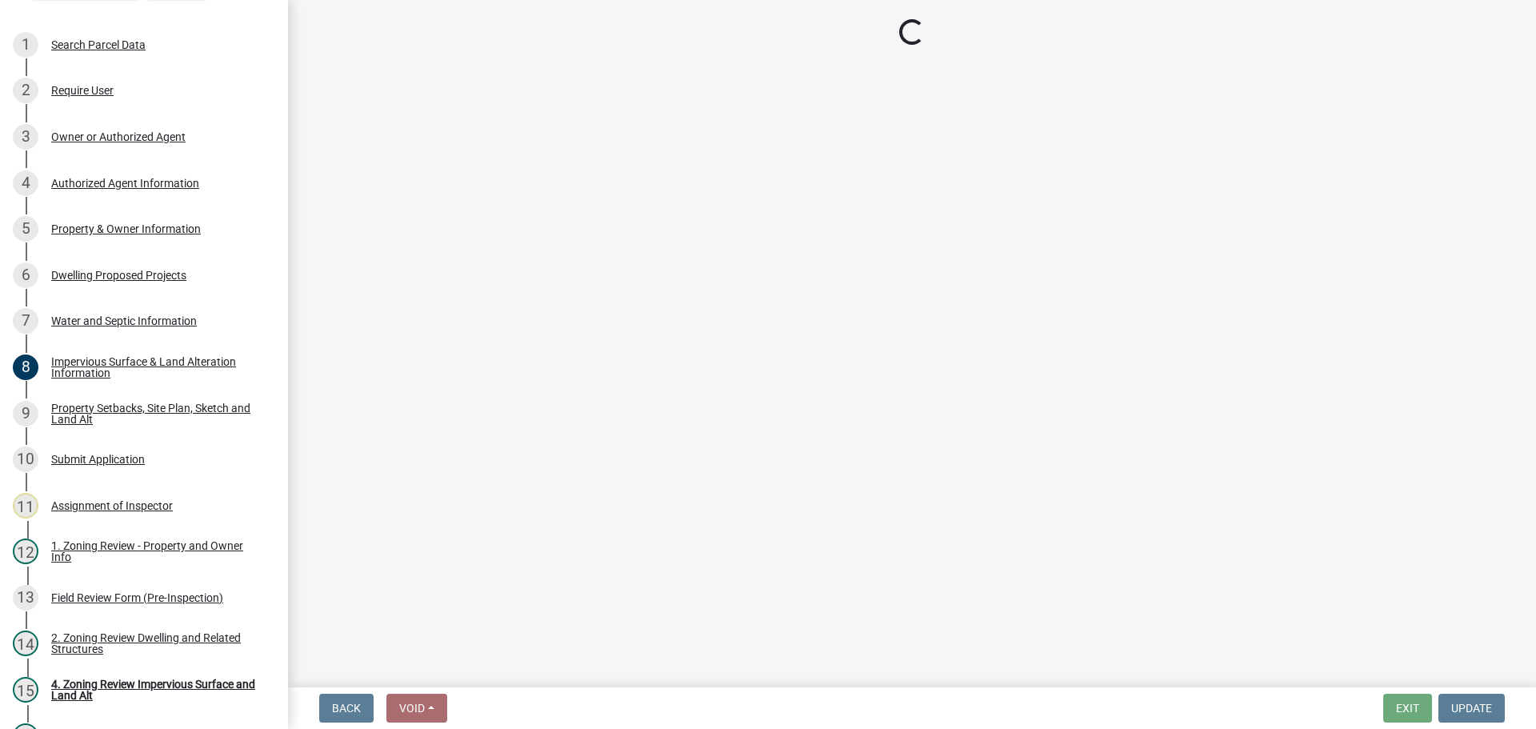
select select "b76c2e3f-c59d-4748-8205-29623accd873"
select select "566f81cc-4b3f-4ecb-9f16-a2b313352c61"
select select "11c1c089-3b44-43c0-9549-3c9eeea2451f"
select select "0ceb8b90-6e92-4b1f-be25-acba4c819eff"
select select "ab9119d1-7da9-49c4-9fac-8c142204c89d"
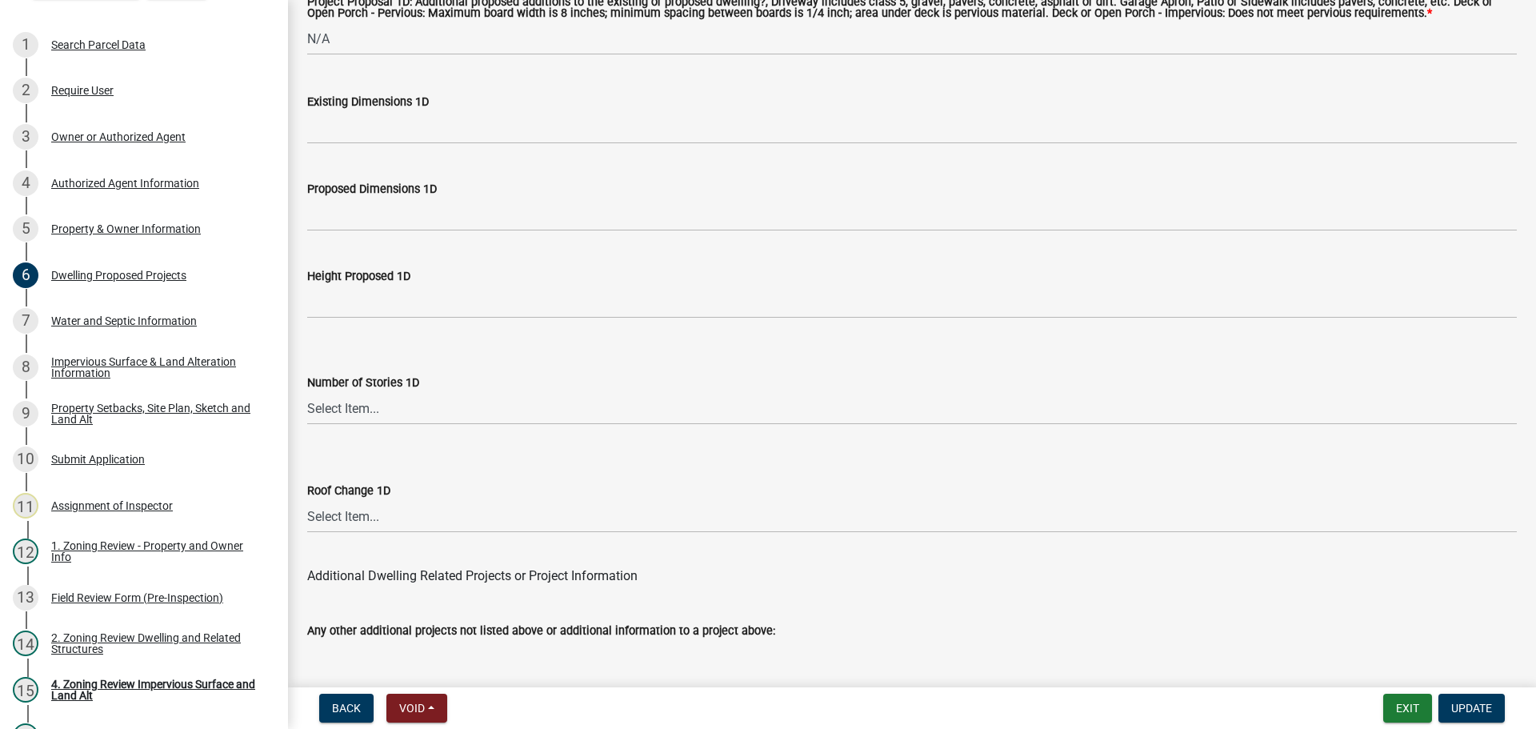
scroll to position [3837, 0]
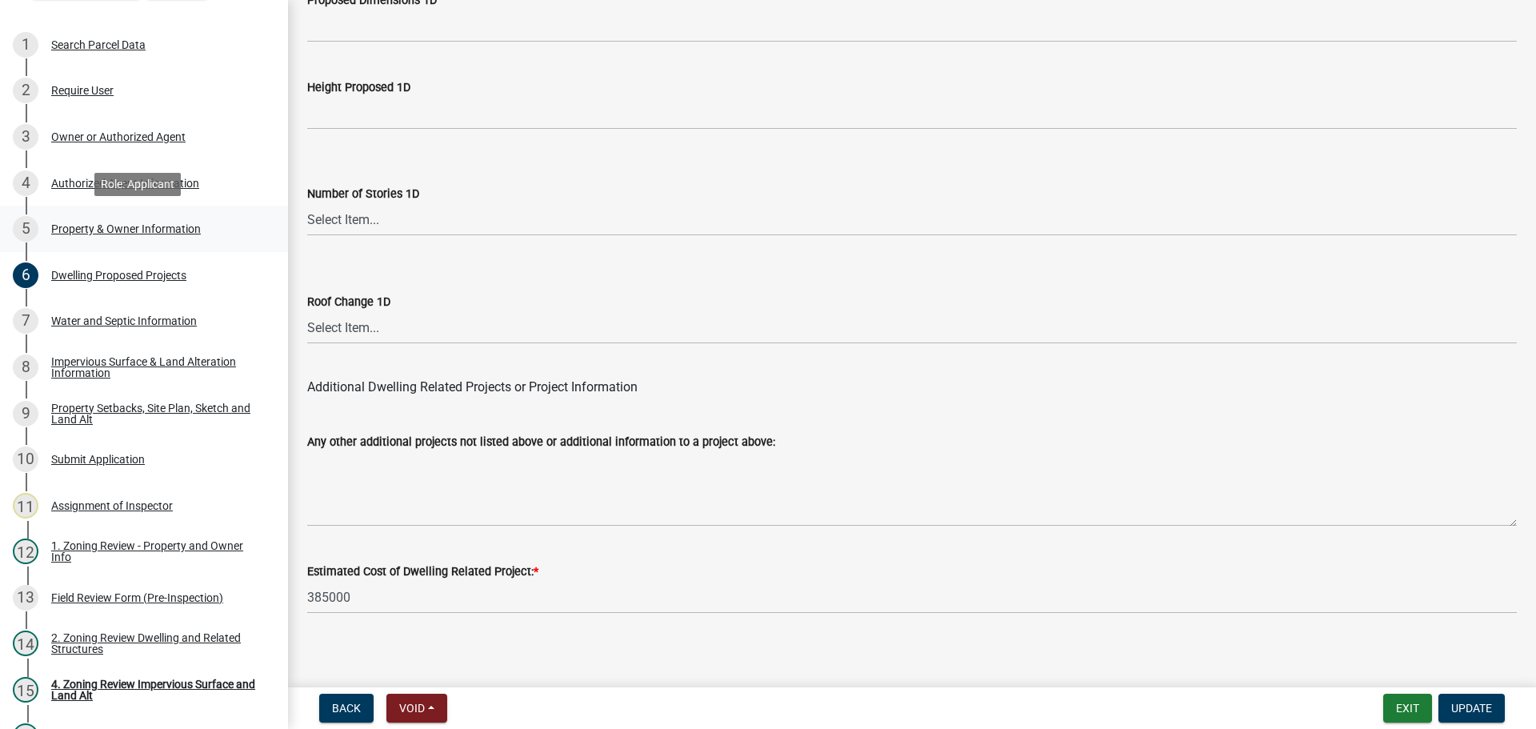
click at [133, 227] on div "Property & Owner Information" at bounding box center [126, 228] width 150 height 11
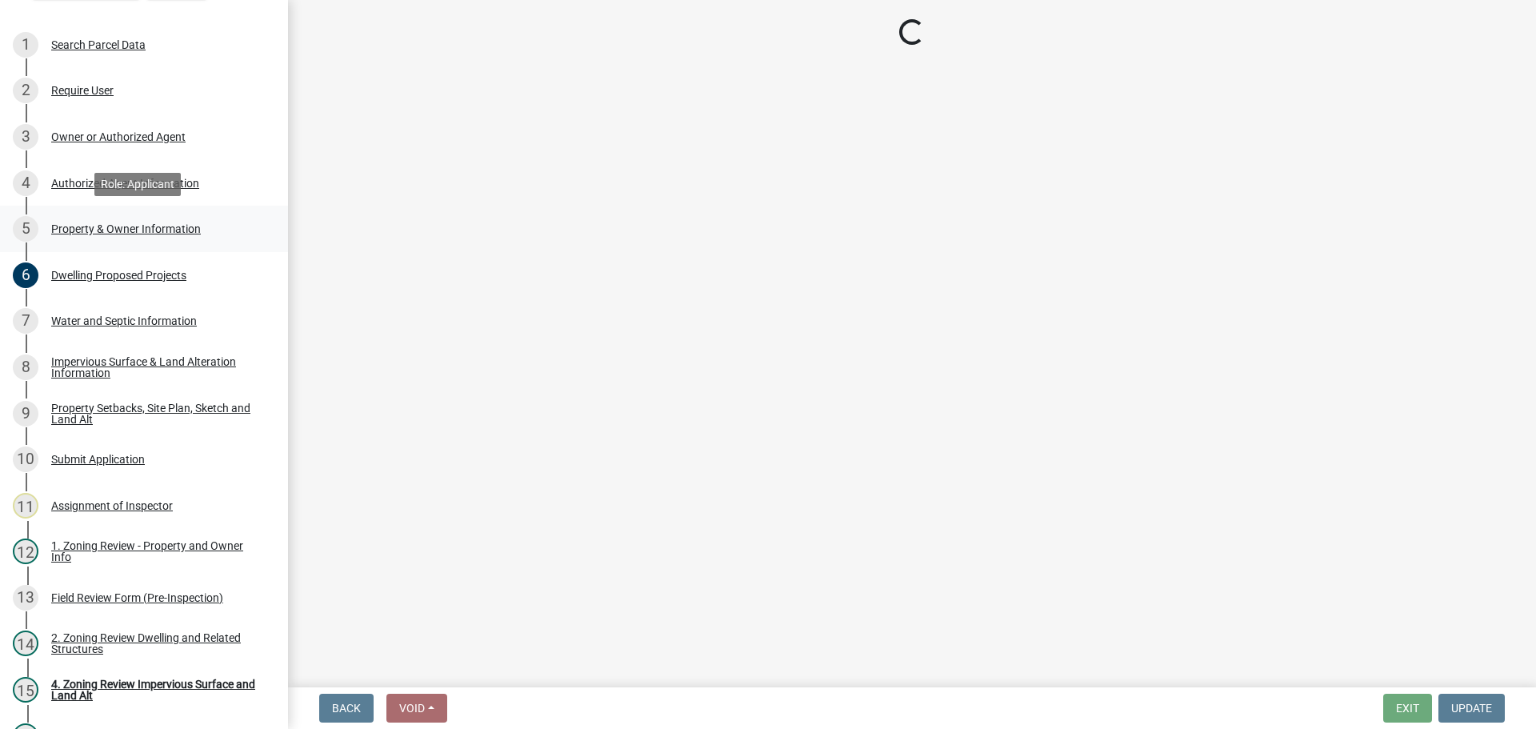
select select "a752e4d6-14bd-4f0f-bfe8-5b67ead45659"
select select "4439e411-f9ac-4451-8e9c-dcab1ac02f4d"
select select "f87eba17-8ed9-4ad8-aefc-fe36a3f3544b"
select select "393a978c-6bd5-4cb2-a6a0-db6feb8732b8"
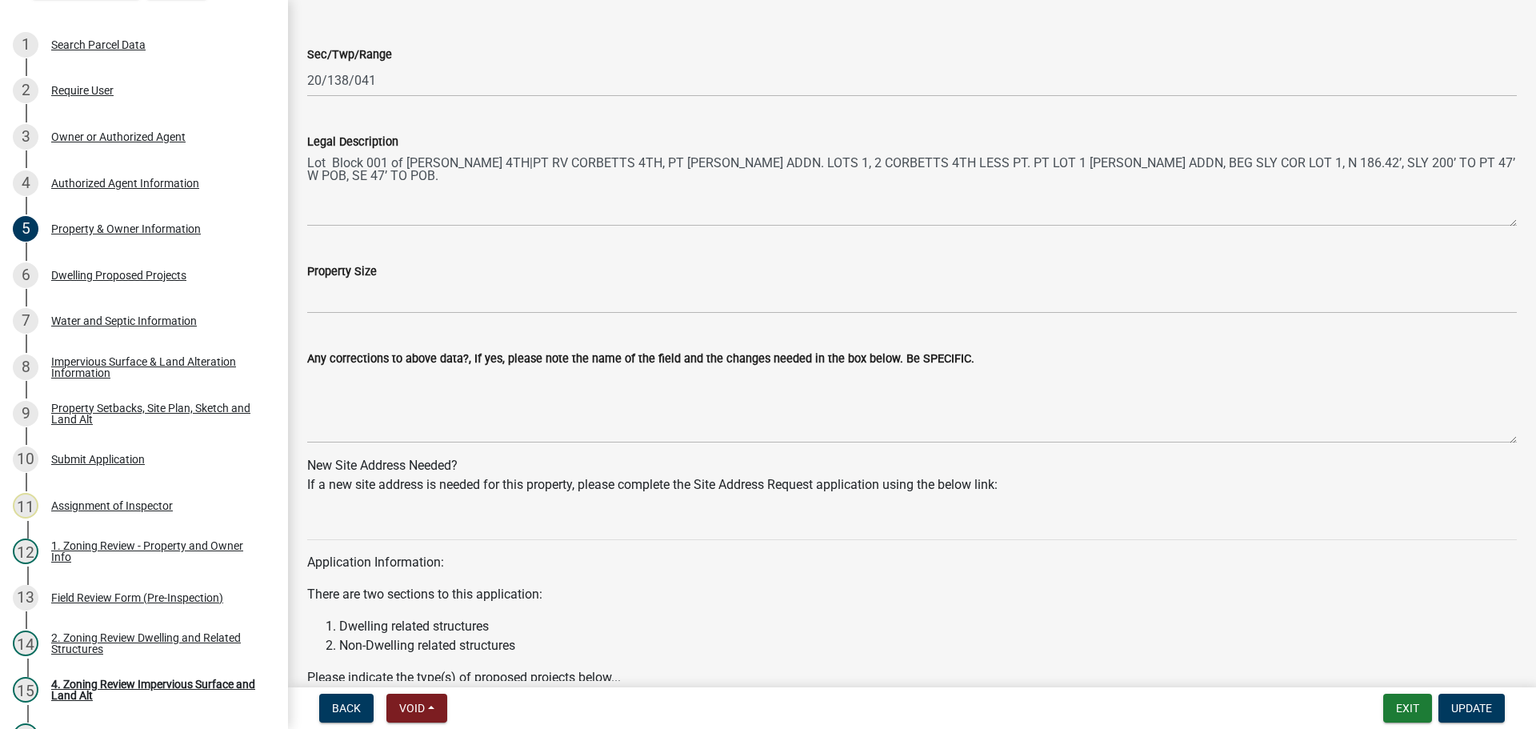
scroll to position [1433, 0]
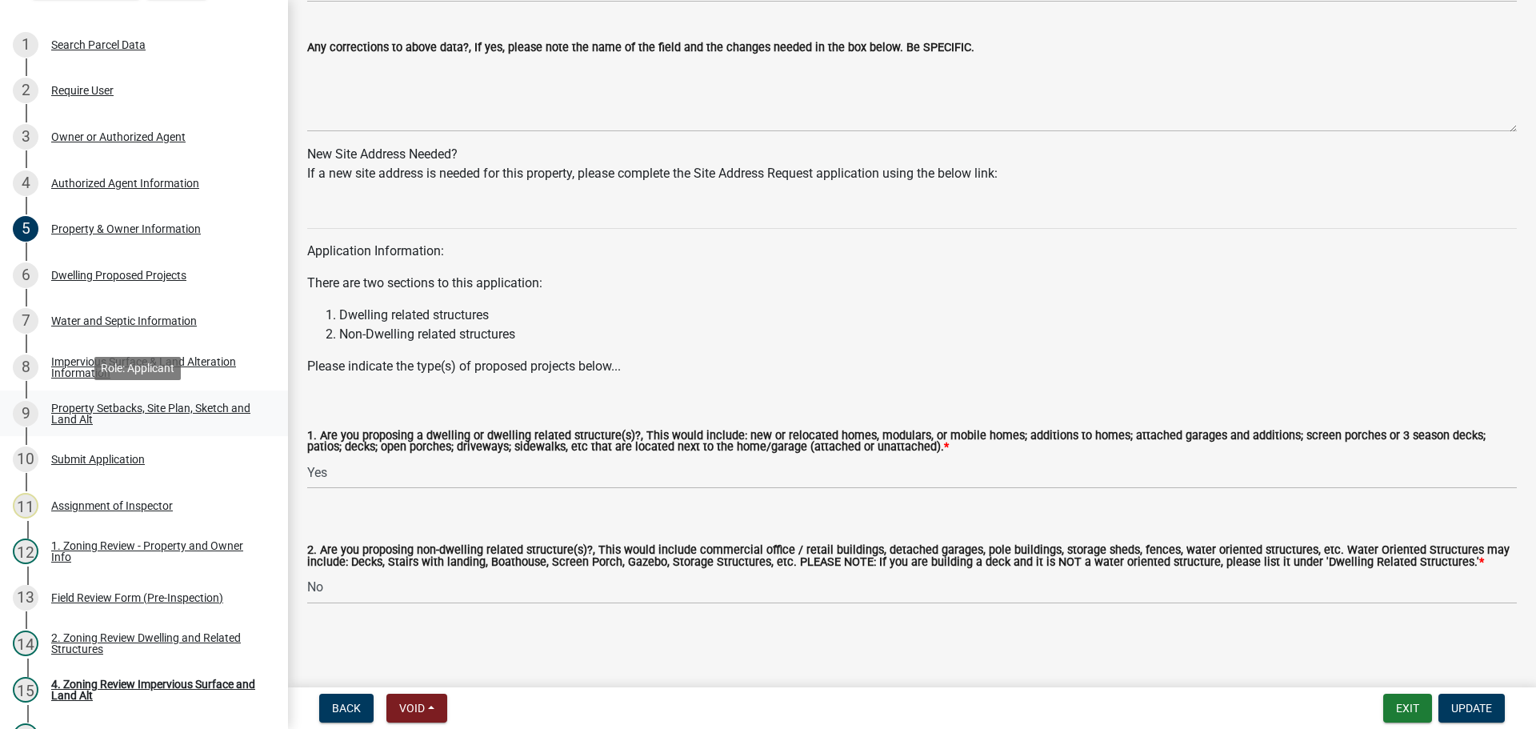
click at [96, 403] on div "Property Setbacks, Site Plan, Sketch and Land Alt" at bounding box center [156, 414] width 211 height 22
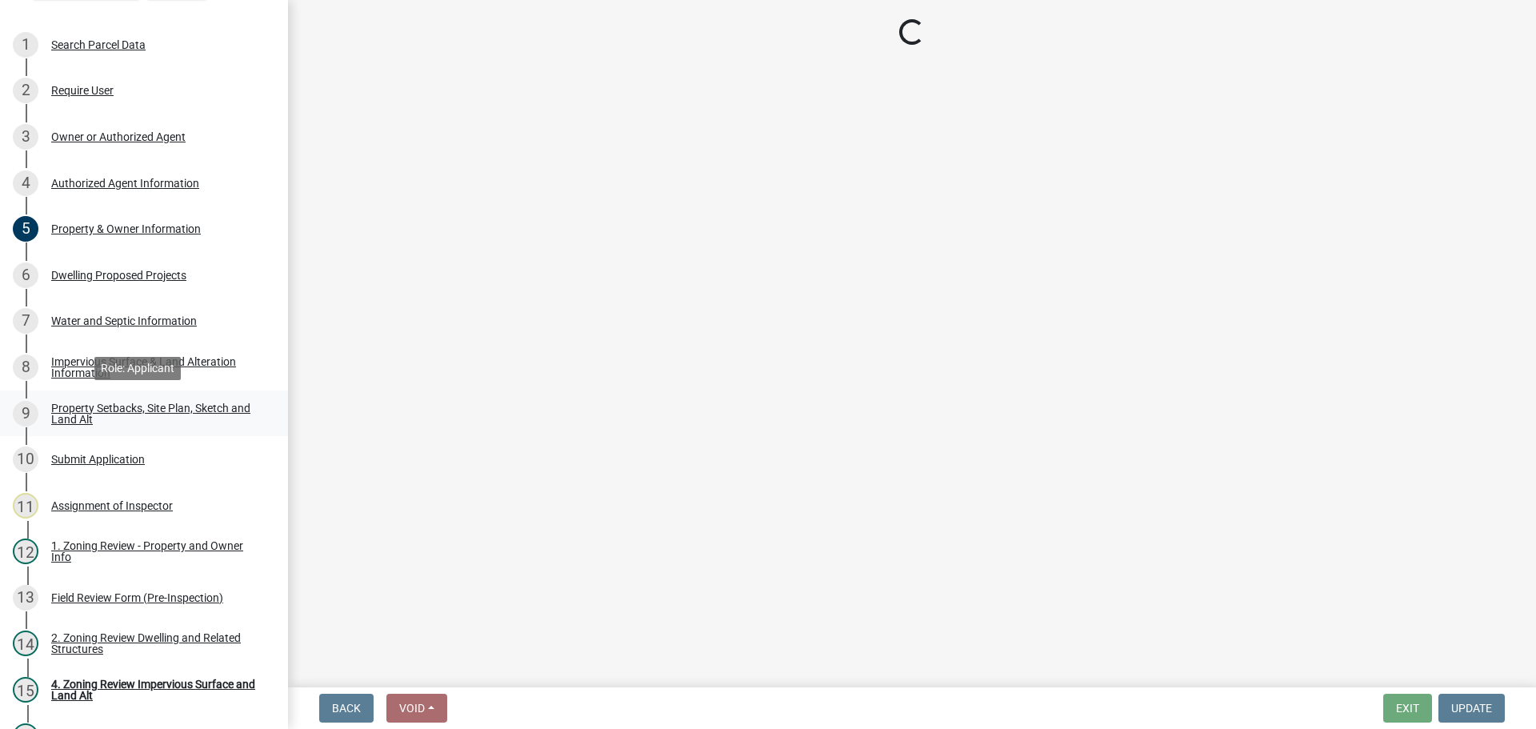
scroll to position [0, 0]
select select "7b13c63f-e699-4112-b373-98fbd28ec536"
select select "ad3f1f1c-7656-4cfc-b9d8-d6dc1c91b001"
select select "b56a4575-9846-47cf-8067-c59a4853da22"
select select "12f785fb-c378-4b18-841c-21c73dc99083"
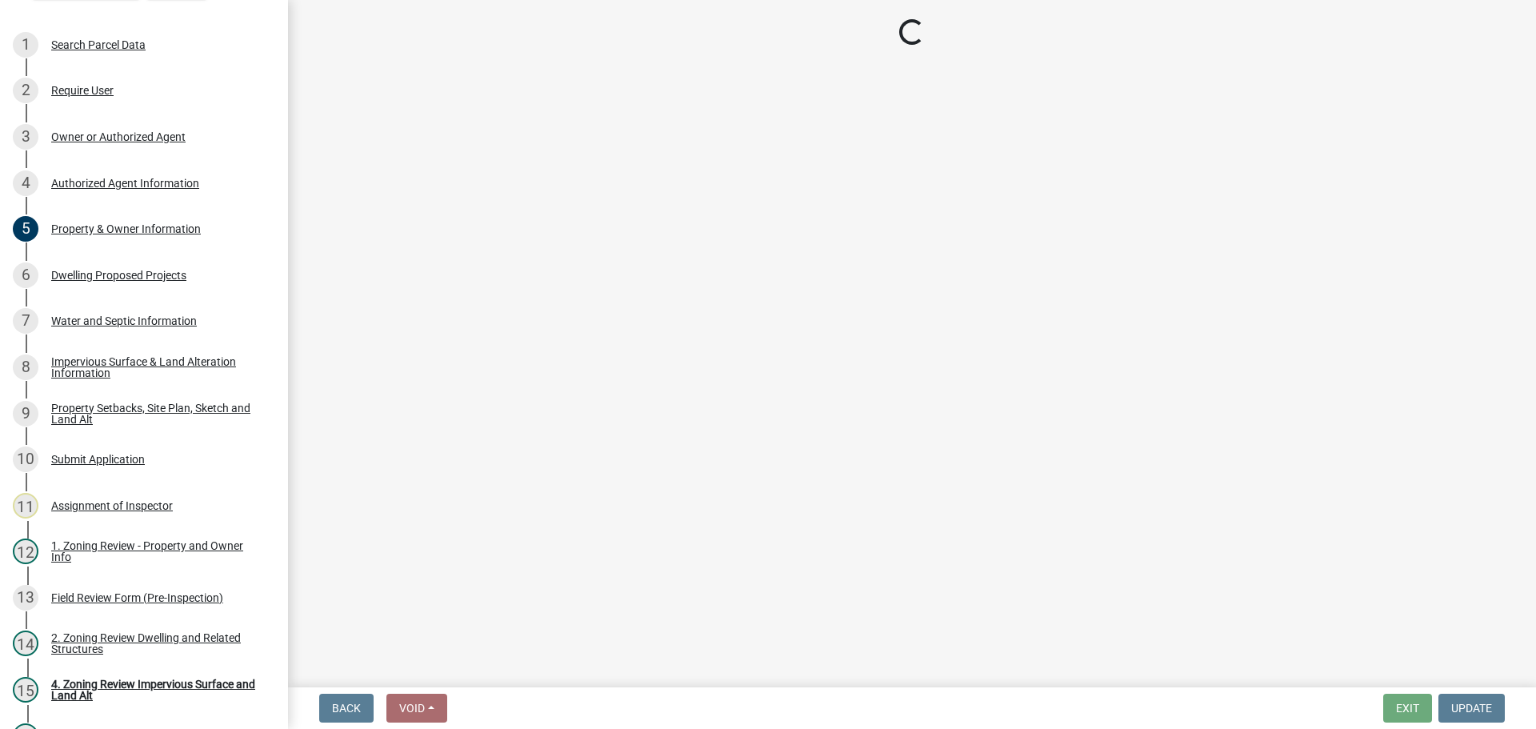
select select "e8ab2dc3-aa3f-46f3-9b4a-37eb25ad84af"
select select "b98836ba-4715-455d-97ab-be9a9df498a8"
select select "c8b8ea71-7088-4e87-a493-7bc88cc2835b"
select select "1418c7e3-4054-4b00-84b5-d09b9560f30a"
select select "19d13e65-c93d-443e-910a-7a17299544cc"
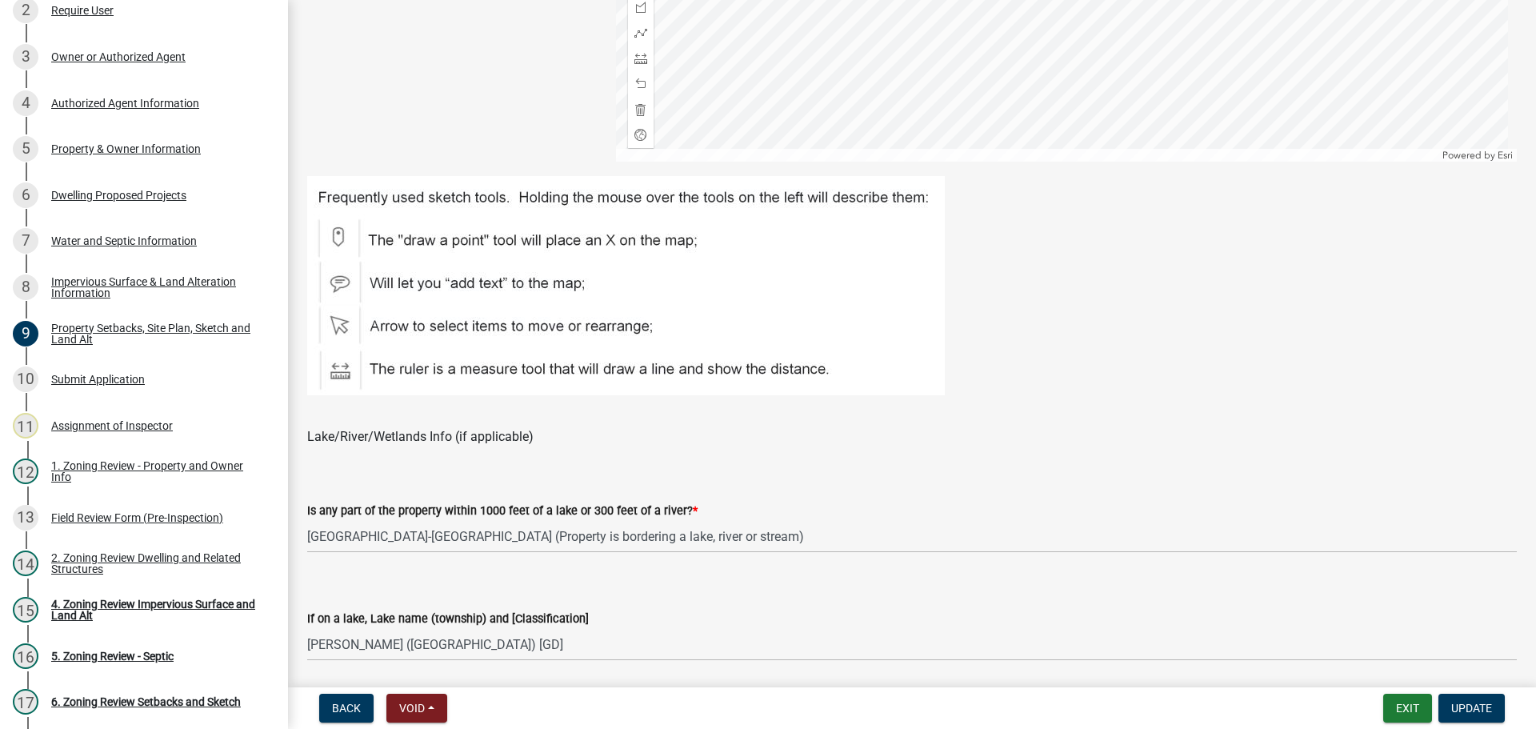
scroll to position [523, 0]
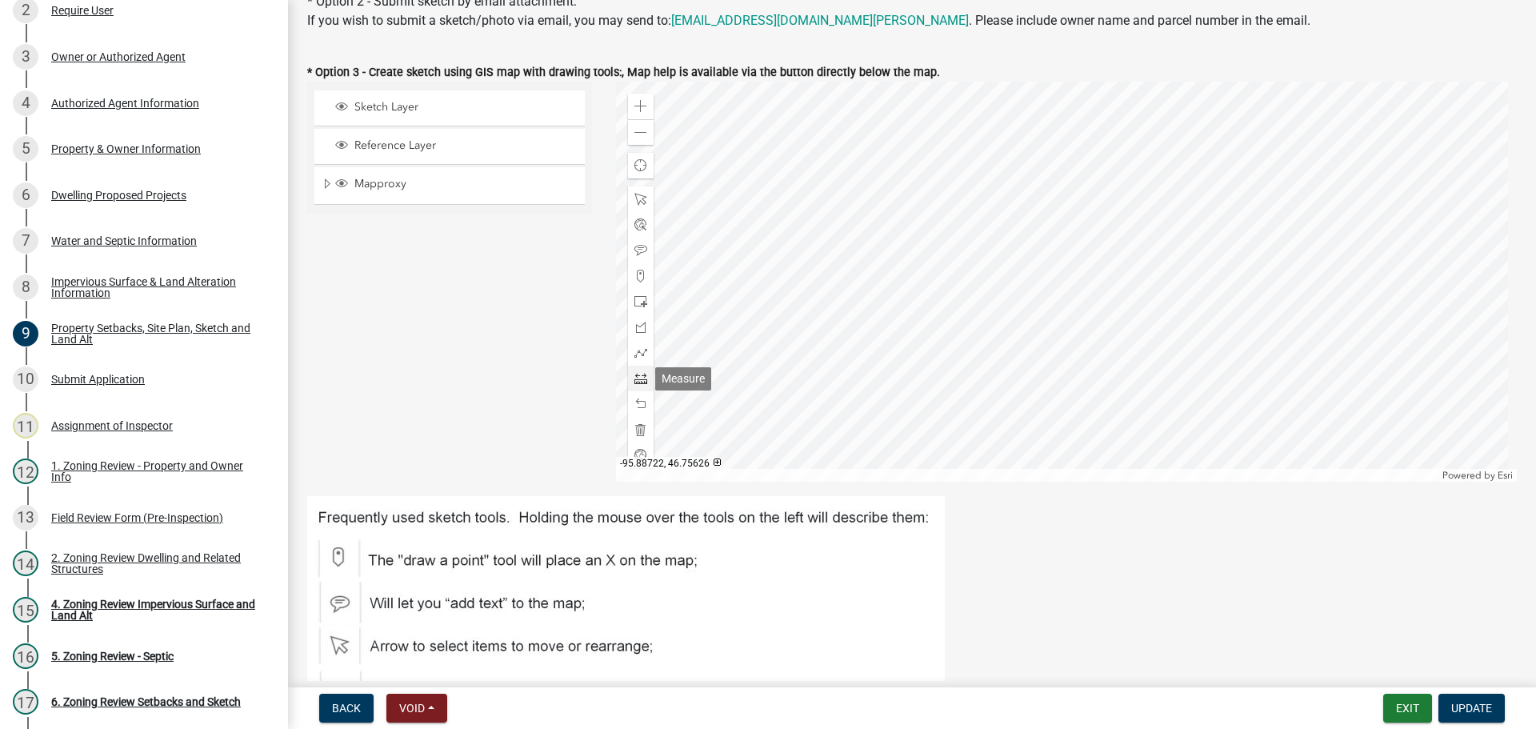
click at [639, 373] on span at bounding box center [641, 378] width 13 height 13
click at [1087, 294] on div at bounding box center [1067, 282] width 902 height 400
click at [1088, 299] on div at bounding box center [1067, 282] width 902 height 400
click at [1076, 298] on div at bounding box center [1067, 282] width 902 height 400
click at [1075, 300] on div at bounding box center [1067, 282] width 902 height 400
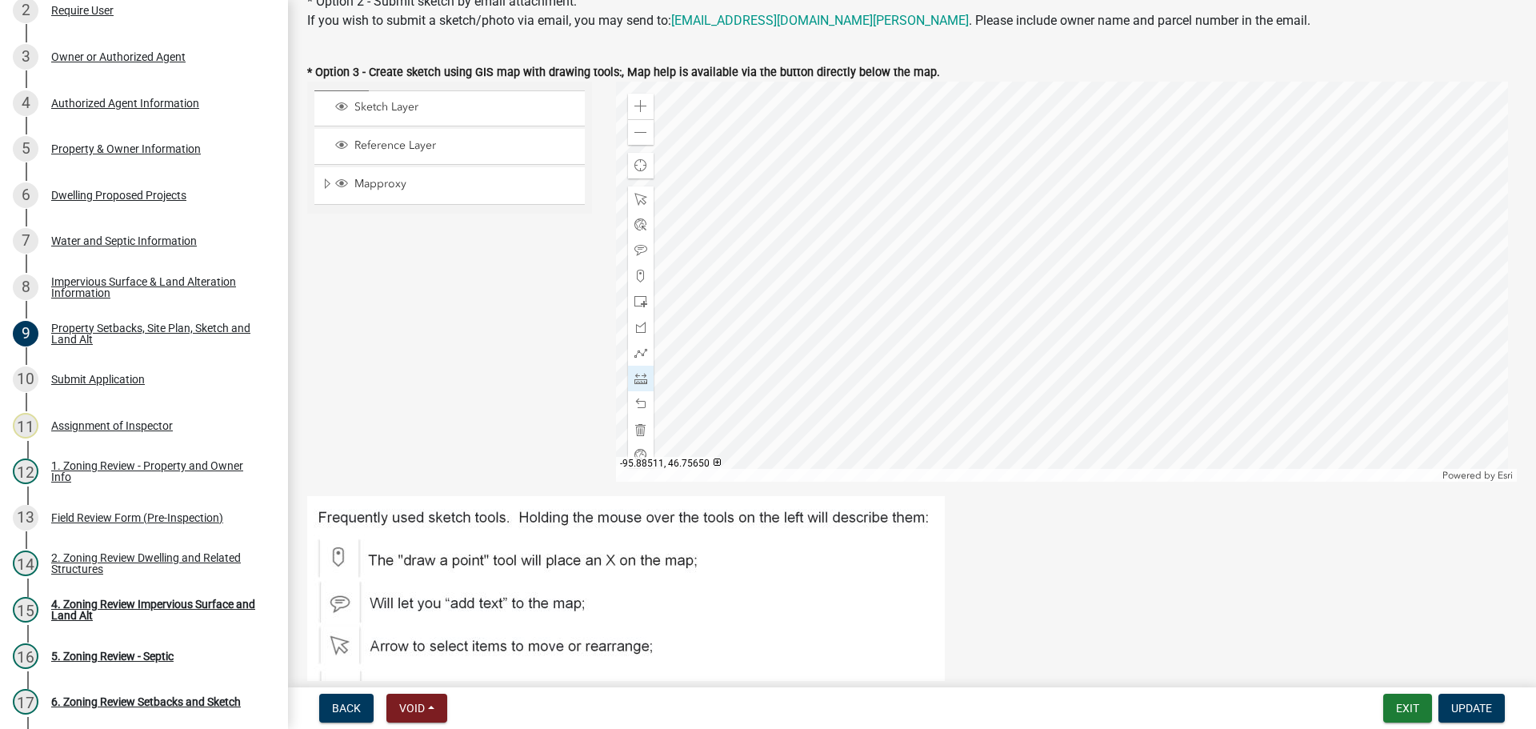
click at [1075, 300] on div at bounding box center [1067, 282] width 902 height 400
click at [637, 422] on div at bounding box center [641, 430] width 26 height 26
click at [1068, 373] on div at bounding box center [1067, 282] width 902 height 400
click at [1070, 294] on div at bounding box center [1067, 282] width 902 height 400
click at [1071, 295] on div at bounding box center [1067, 282] width 902 height 400
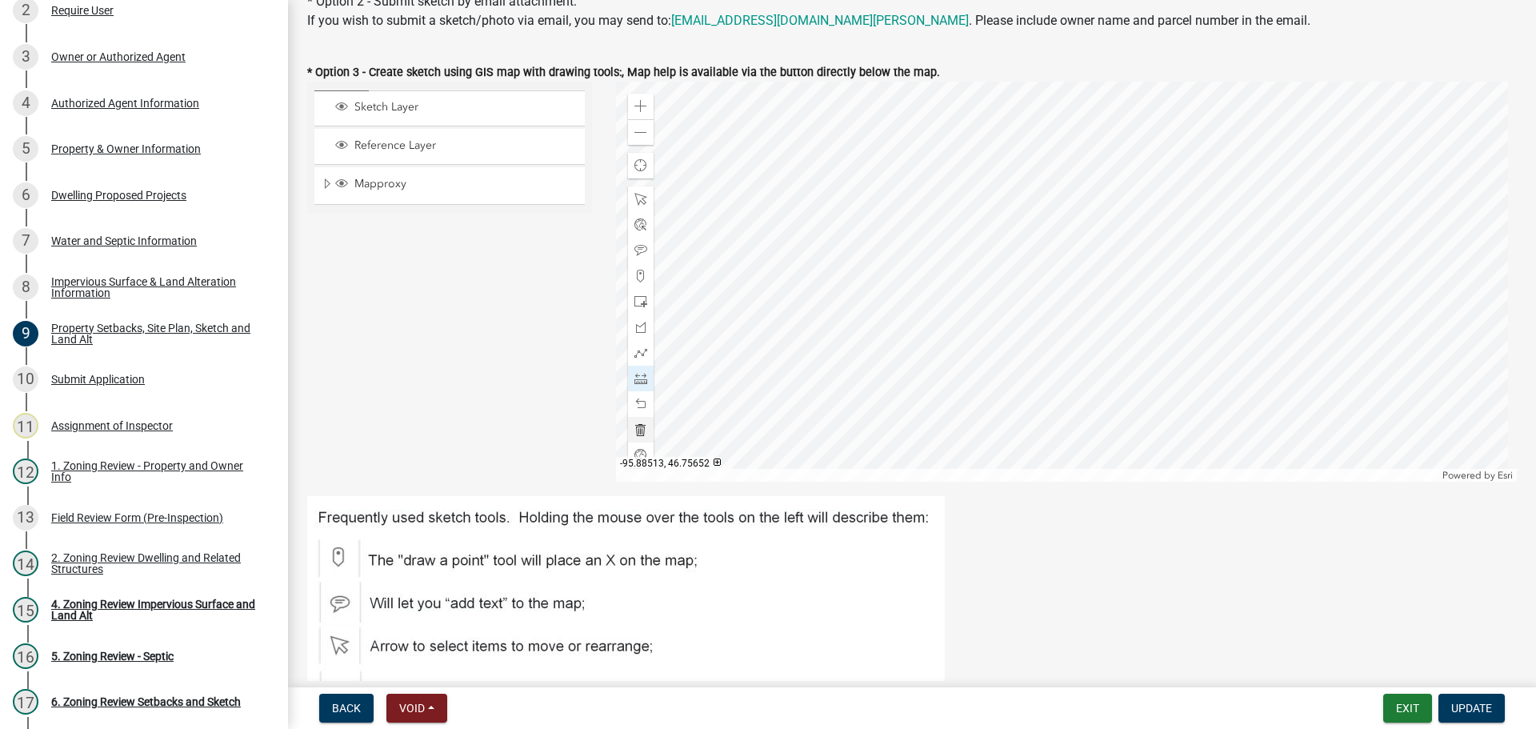
click at [1071, 295] on div at bounding box center [1067, 282] width 902 height 400
click at [642, 419] on div at bounding box center [641, 430] width 26 height 26
click at [988, 278] on div at bounding box center [1067, 282] width 902 height 400
click at [1053, 286] on div at bounding box center [1067, 282] width 902 height 400
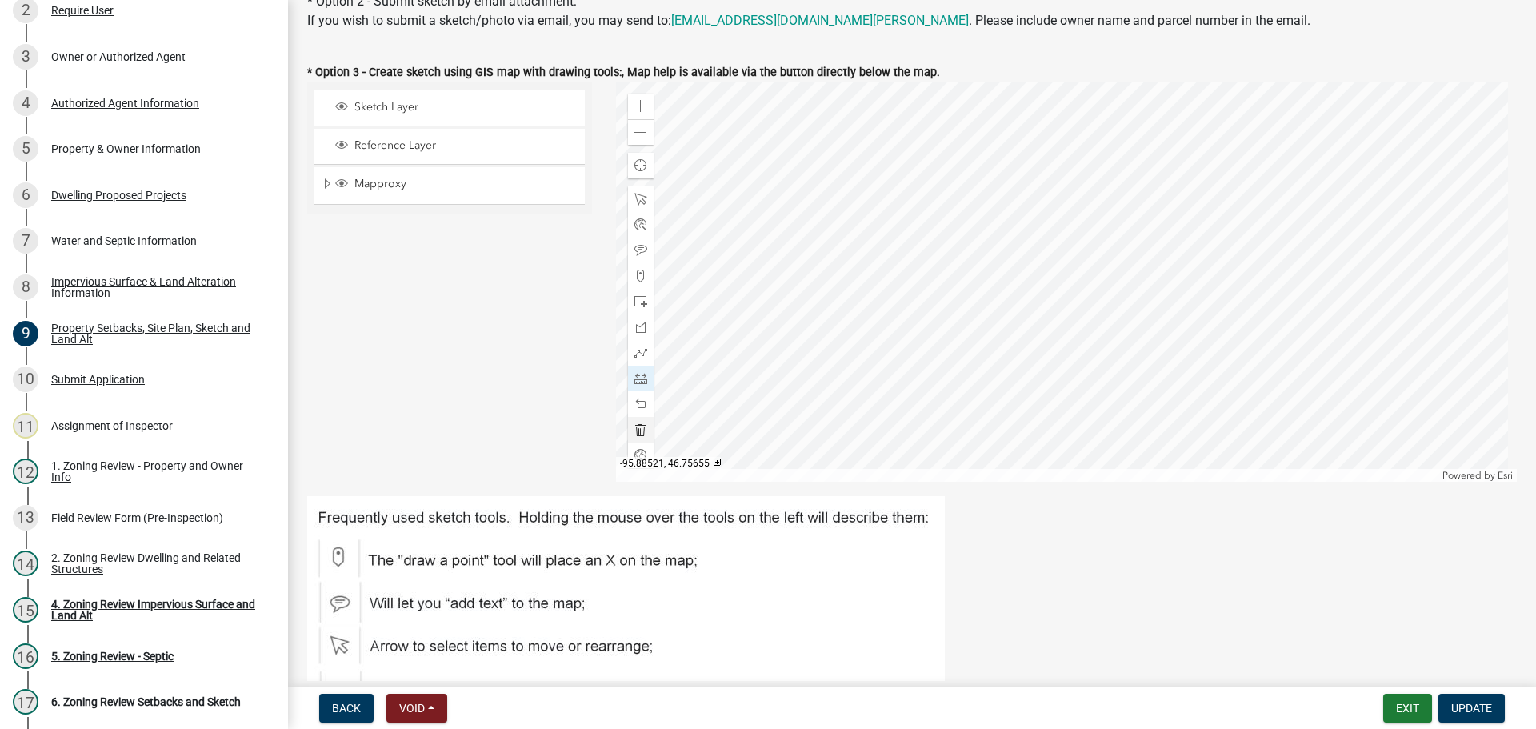
click at [1054, 285] on div at bounding box center [1067, 282] width 902 height 400
click at [639, 429] on span at bounding box center [641, 429] width 13 height 13
click at [1058, 283] on div at bounding box center [1067, 282] width 902 height 400
click at [988, 282] on div at bounding box center [1067, 282] width 902 height 400
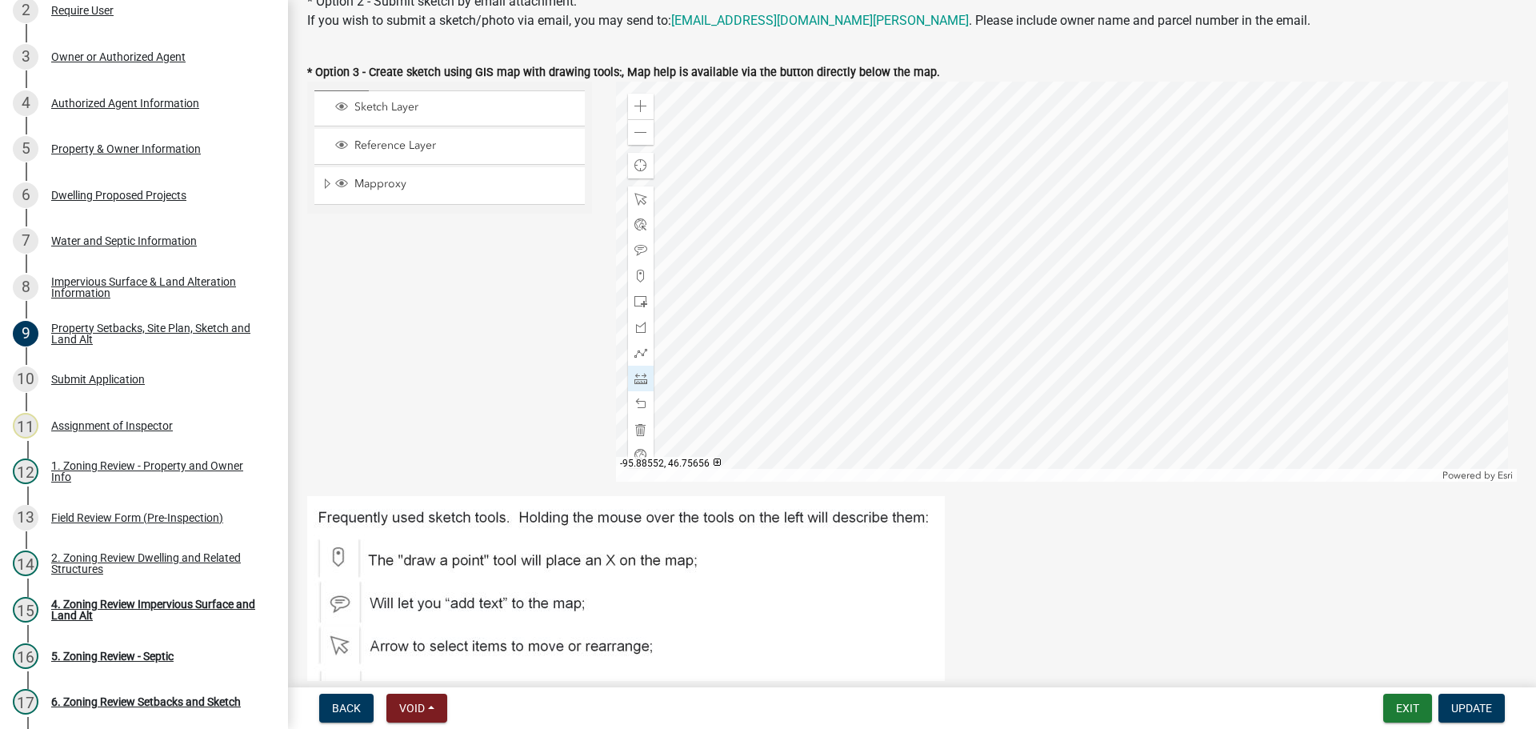
click at [988, 282] on div at bounding box center [1067, 282] width 902 height 400
click at [1064, 373] on div at bounding box center [1067, 282] width 902 height 400
click at [1064, 294] on div at bounding box center [1067, 282] width 902 height 400
click at [1087, 283] on div at bounding box center [1067, 282] width 902 height 400
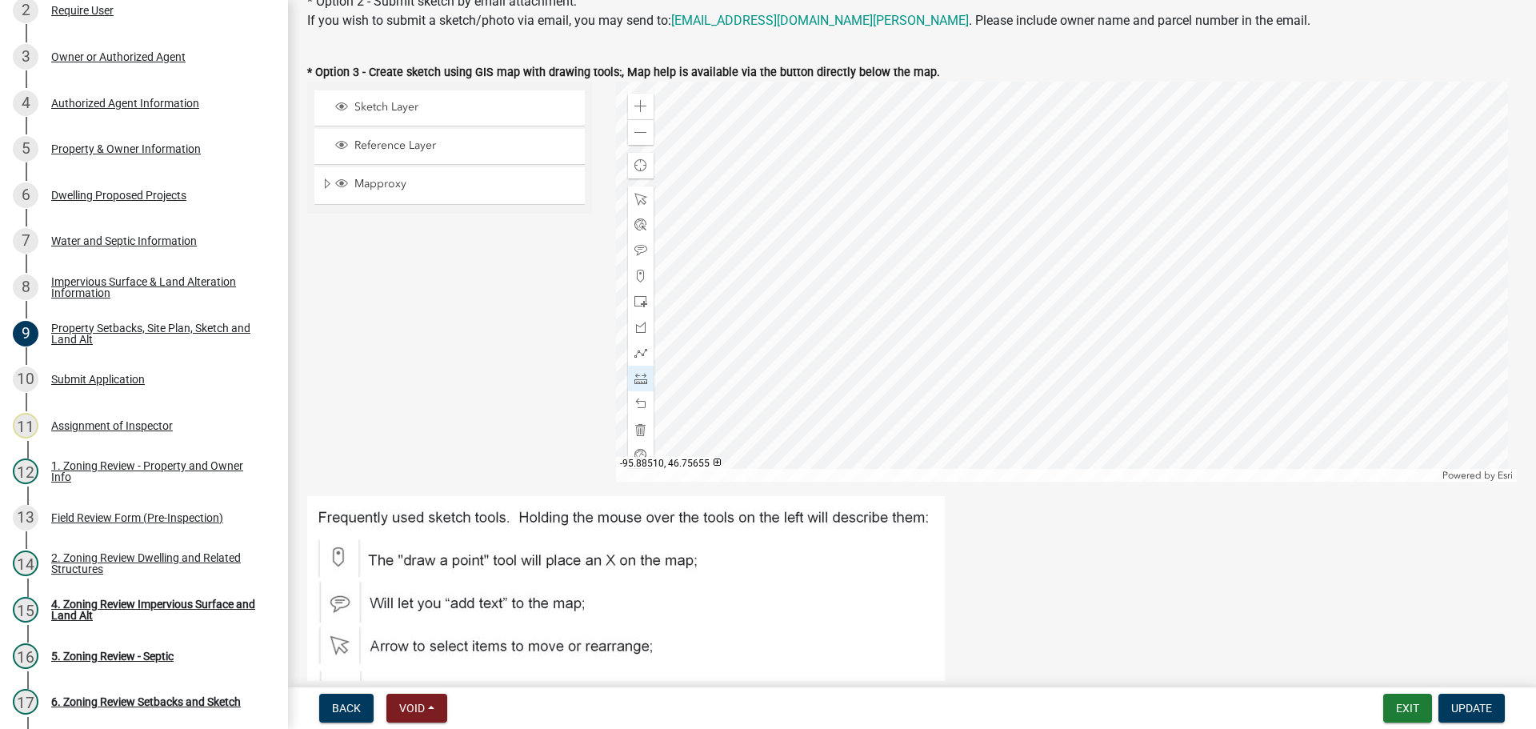
click at [1076, 283] on div at bounding box center [1067, 282] width 902 height 400
click at [1063, 204] on div at bounding box center [1067, 282] width 902 height 400
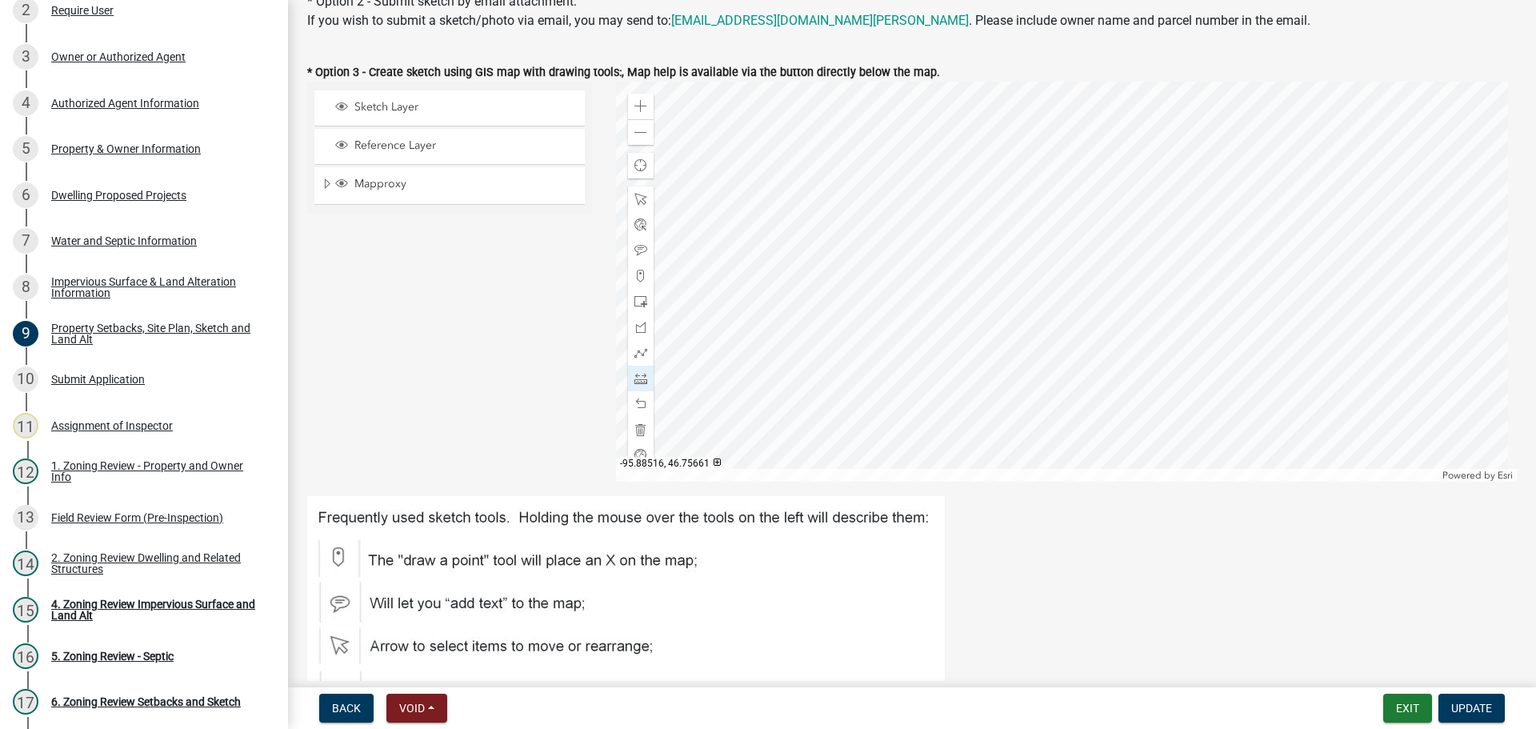
click at [1065, 267] on div at bounding box center [1067, 282] width 902 height 400
click at [1462, 702] on span "Update" at bounding box center [1472, 708] width 41 height 13
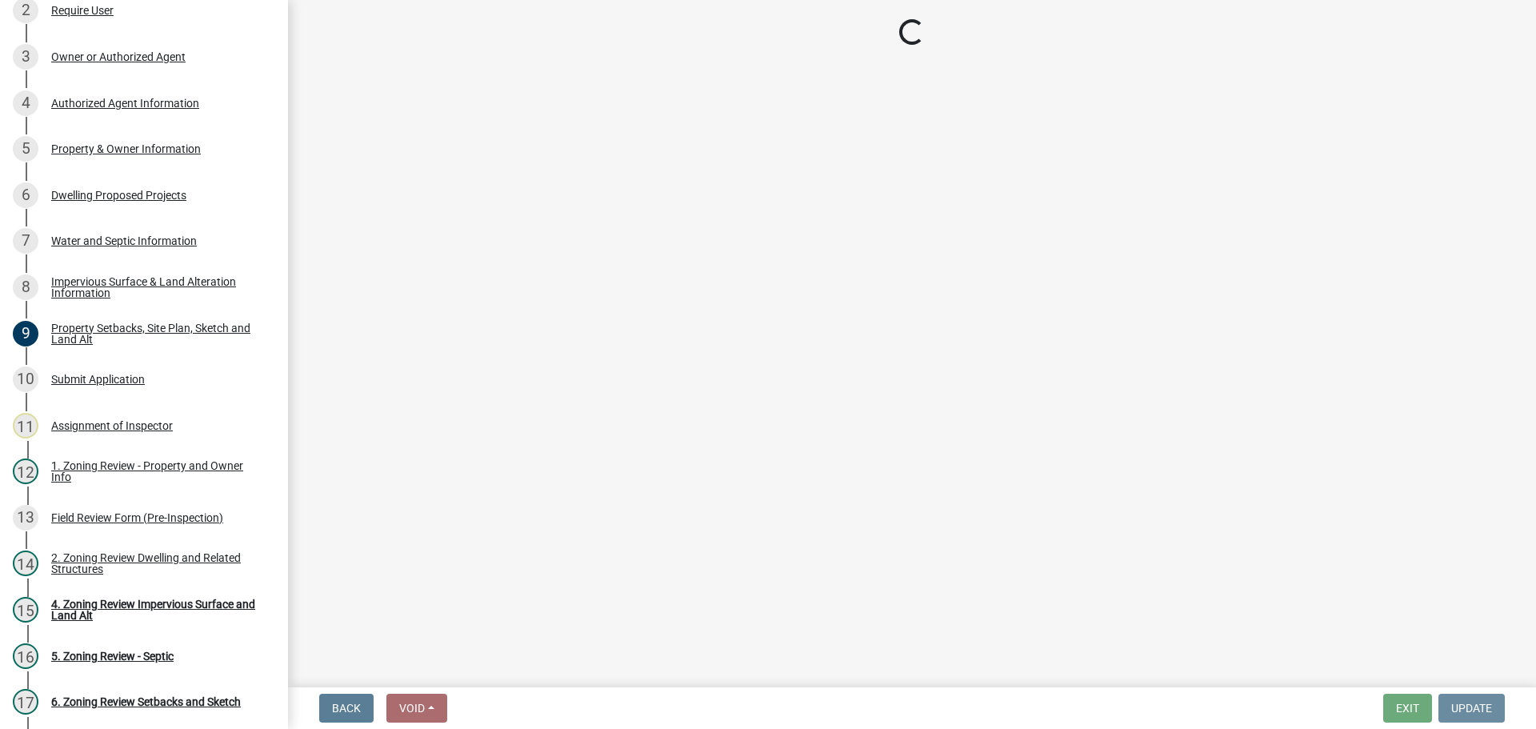
scroll to position [0, 0]
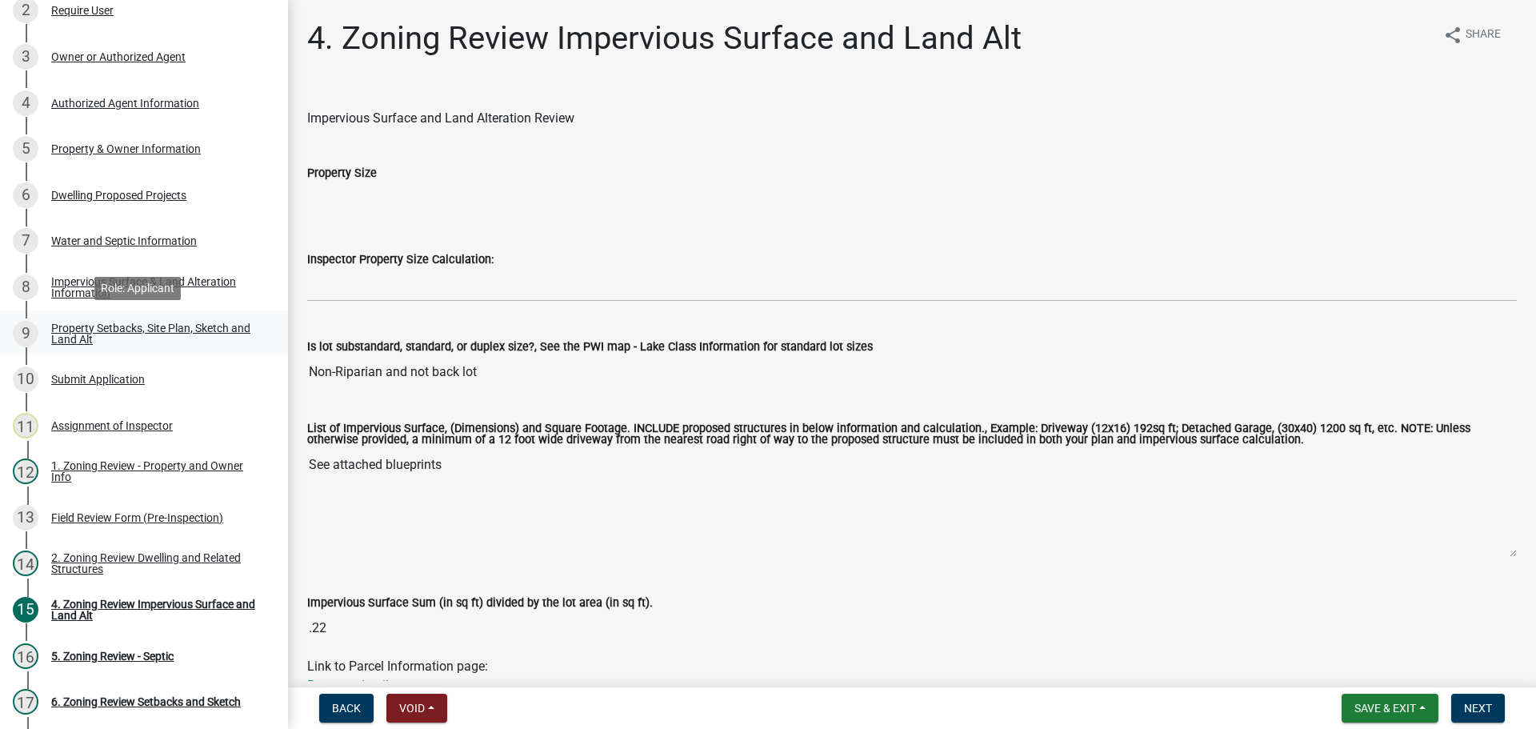
click at [132, 323] on div "Property Setbacks, Site Plan, Sketch and Land Alt" at bounding box center [156, 334] width 211 height 22
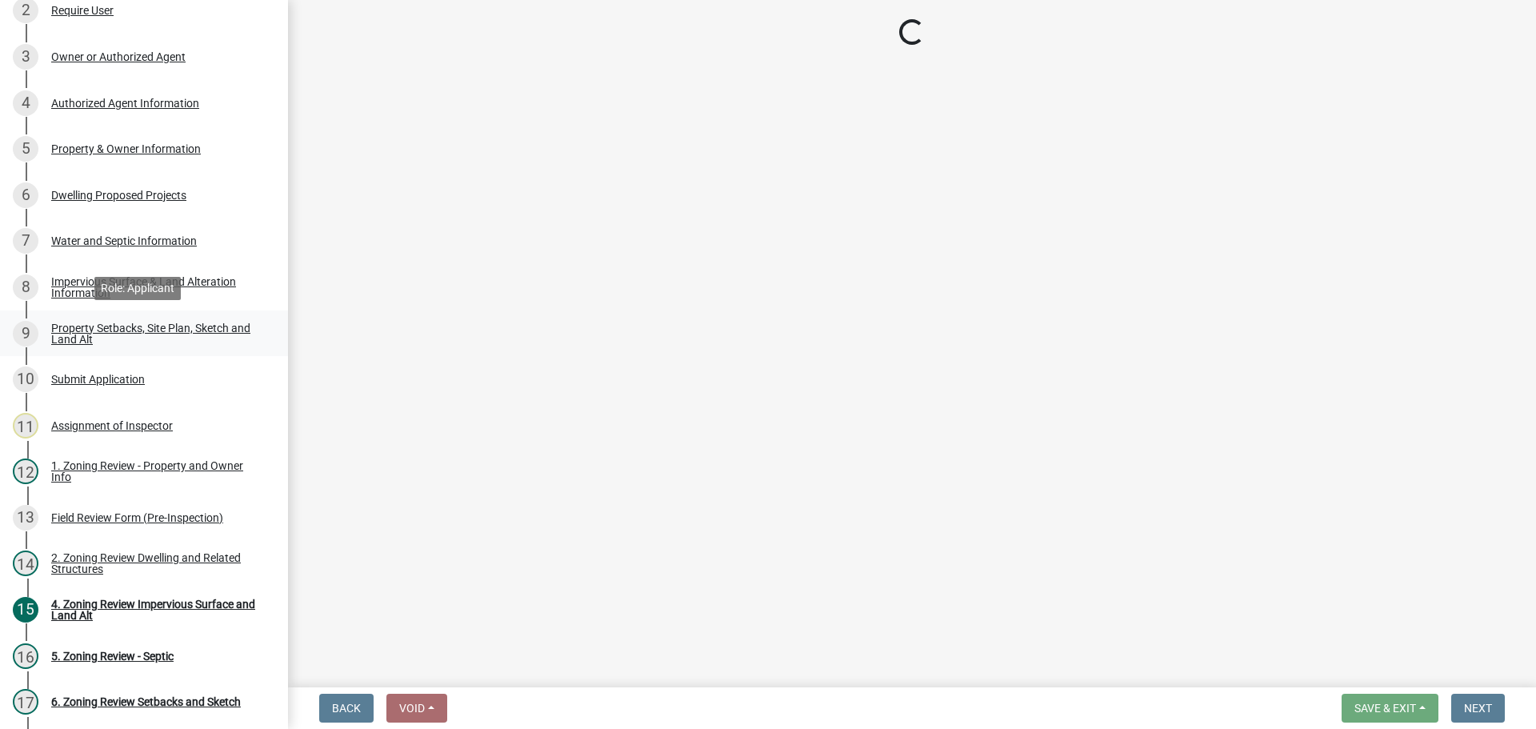
select select "7b13c63f-e699-4112-b373-98fbd28ec536"
select select "ad3f1f1c-7656-4cfc-b9d8-d6dc1c91b001"
select select "b56a4575-9846-47cf-8067-c59a4853da22"
select select "12f785fb-c378-4b18-841c-21c73dc99083"
select select "e8ab2dc3-aa3f-46f3-9b4a-37eb25ad84af"
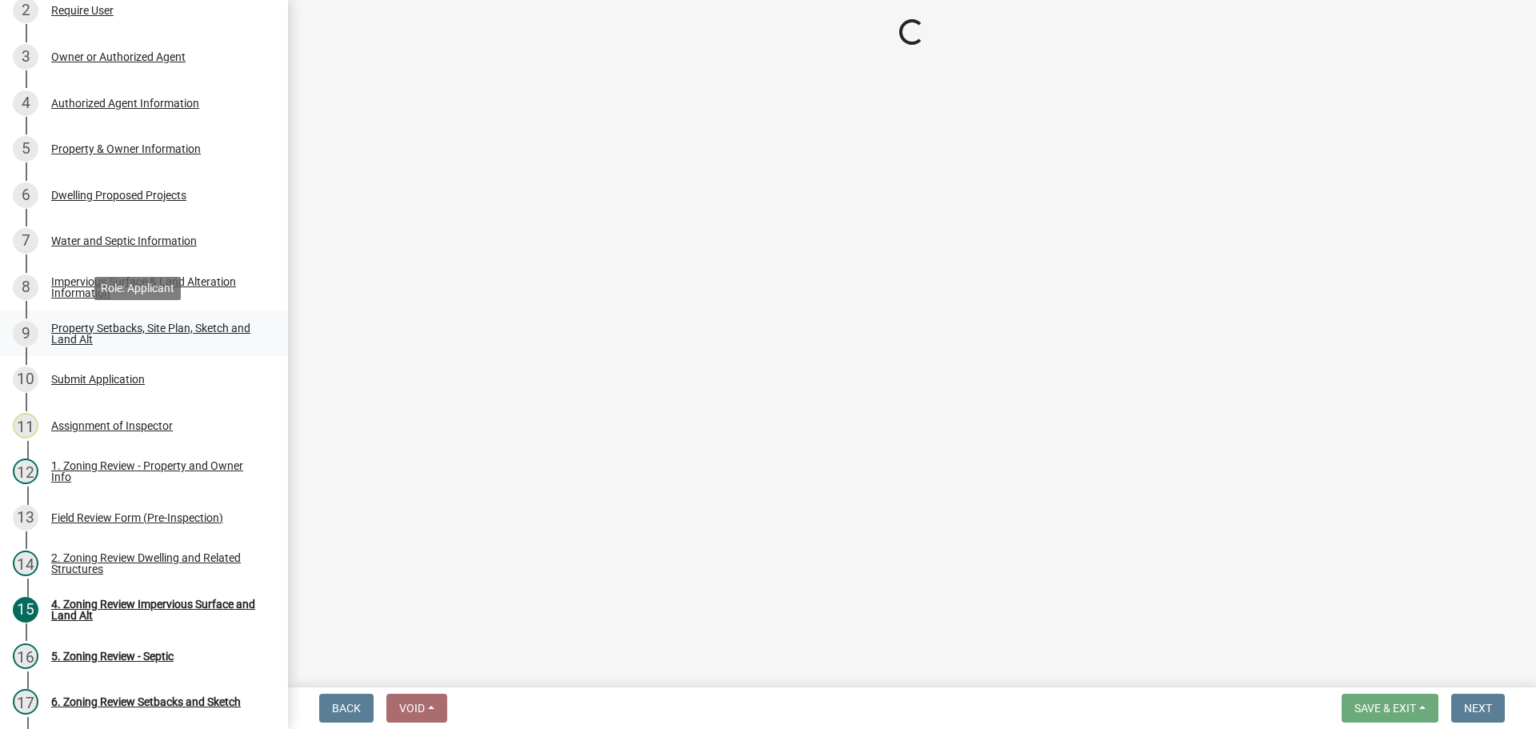
select select "b98836ba-4715-455d-97ab-be9a9df498a8"
select select "c8b8ea71-7088-4e87-a493-7bc88cc2835b"
select select "1418c7e3-4054-4b00-84b5-d09b9560f30a"
select select "19d13e65-c93d-443e-910a-7a17299544cc"
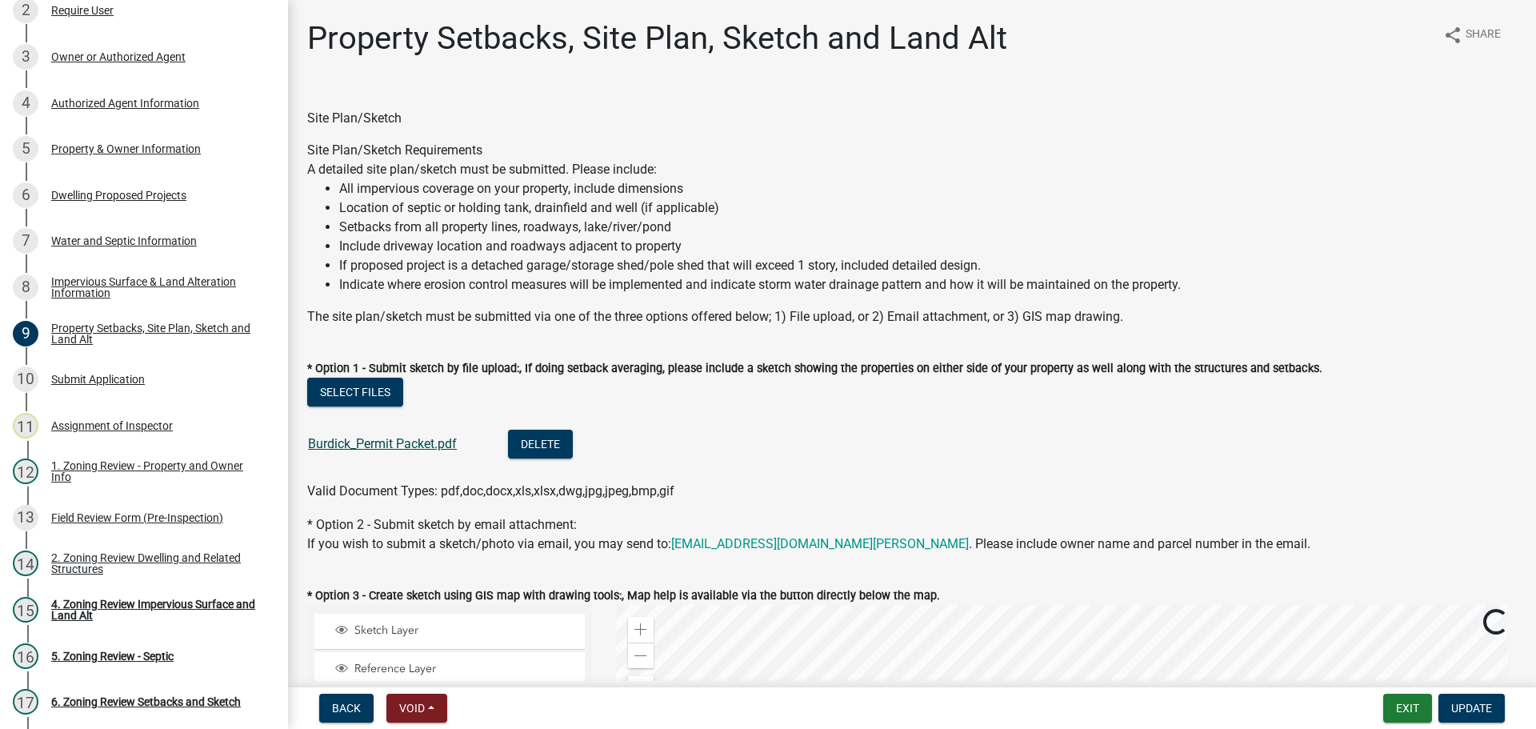
click at [386, 443] on link "Burdick_Permit Packet.pdf" at bounding box center [382, 443] width 149 height 15
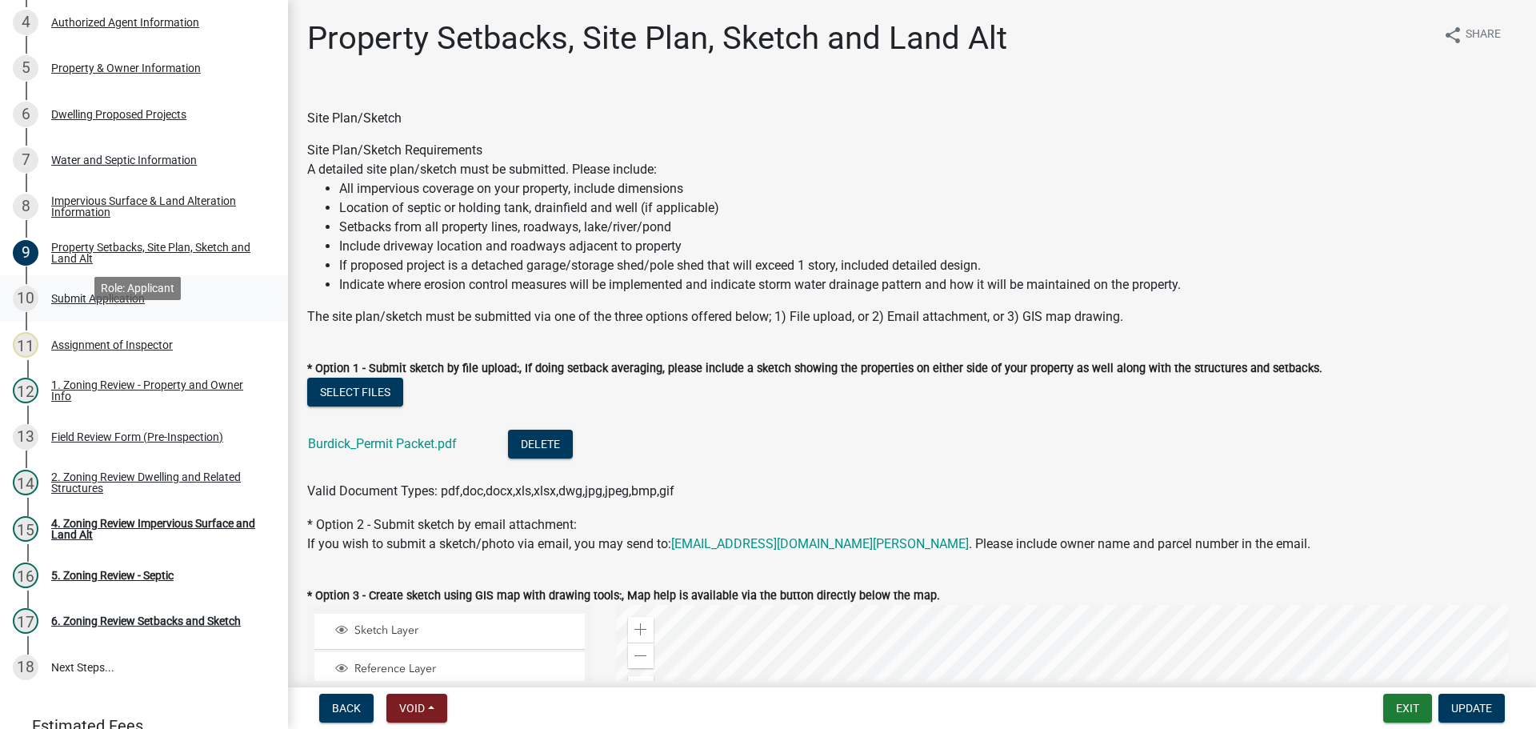
scroll to position [395, 0]
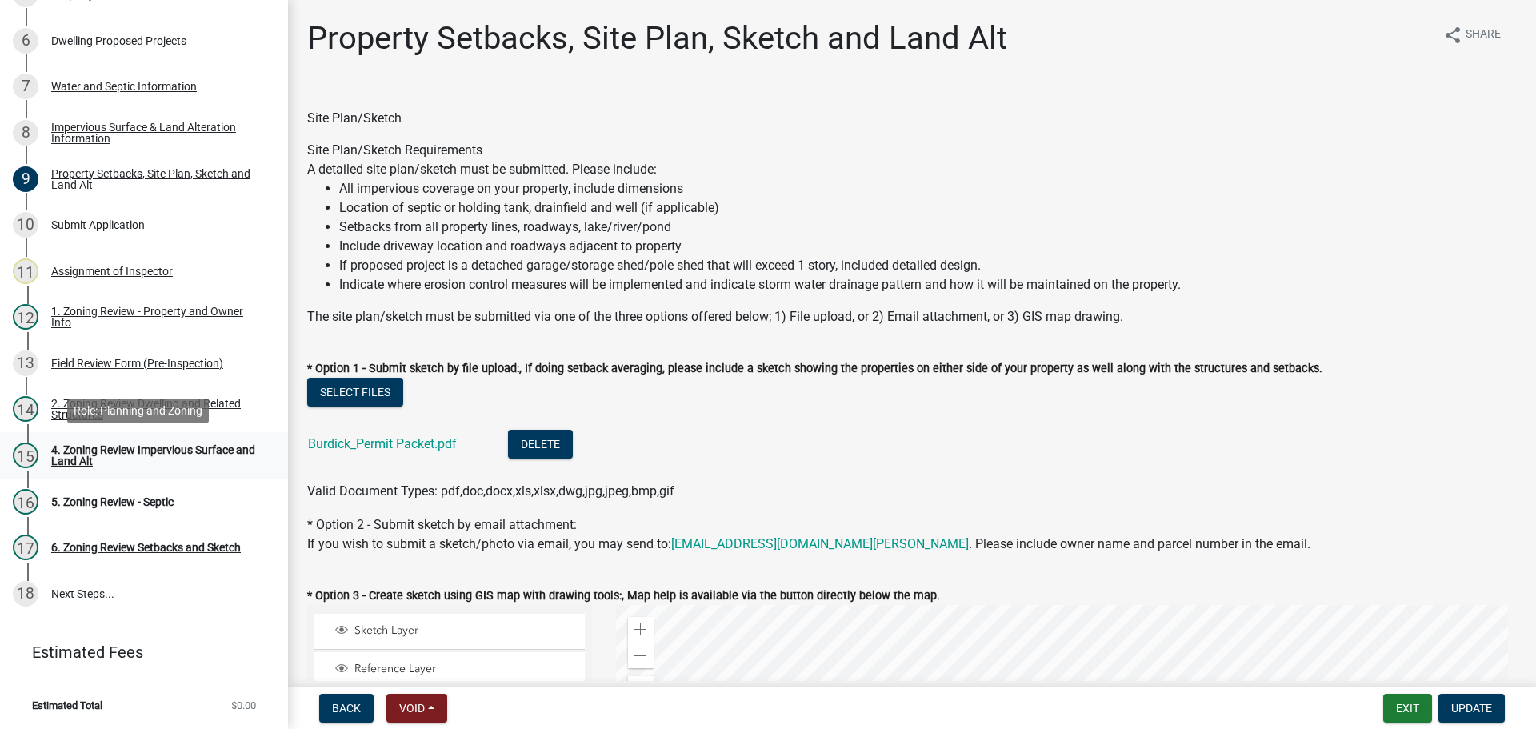
click at [115, 447] on div "4. Zoning Review Impervious Surface and Land Alt" at bounding box center [156, 455] width 211 height 22
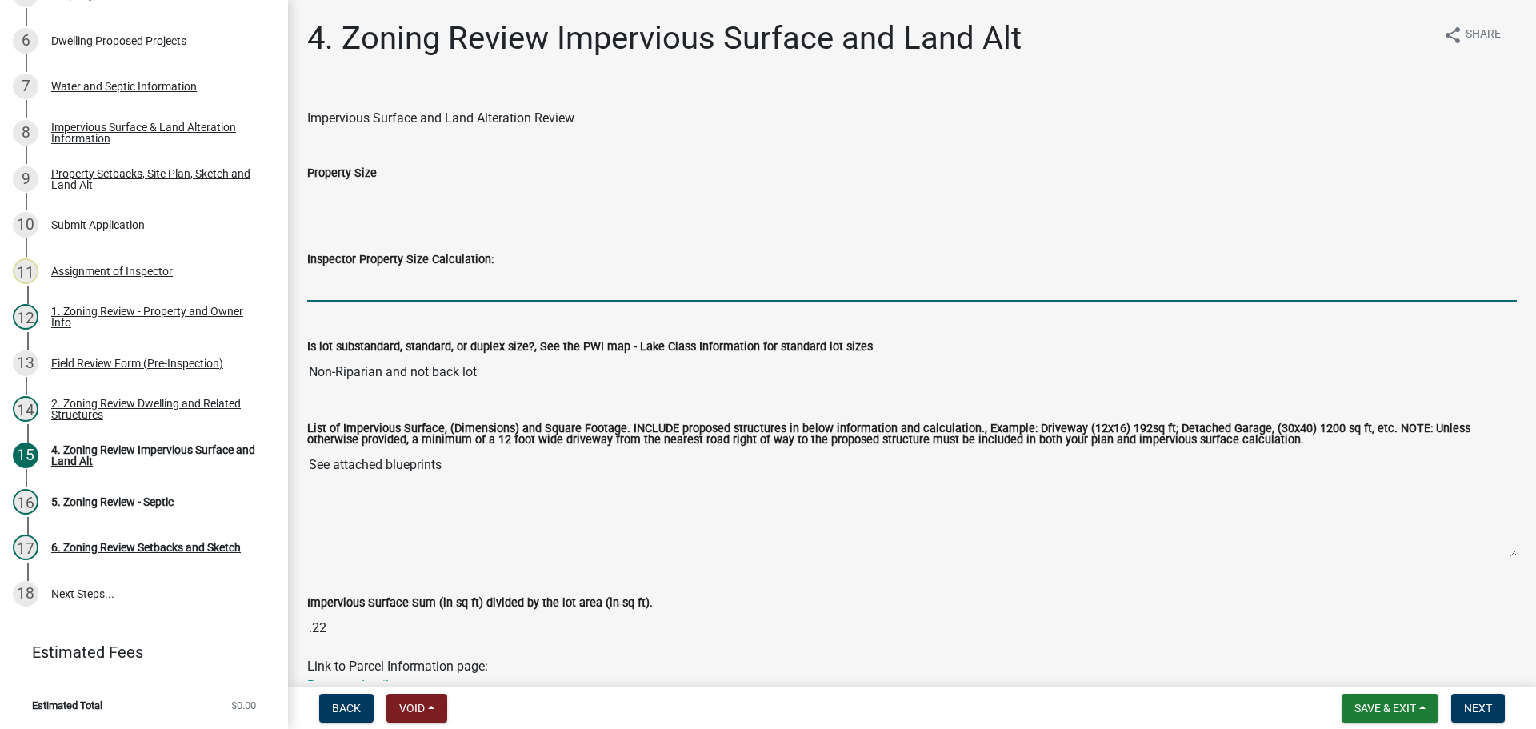
click at [391, 270] on input "Inspector Property Size Calculation:" at bounding box center [912, 285] width 1210 height 33
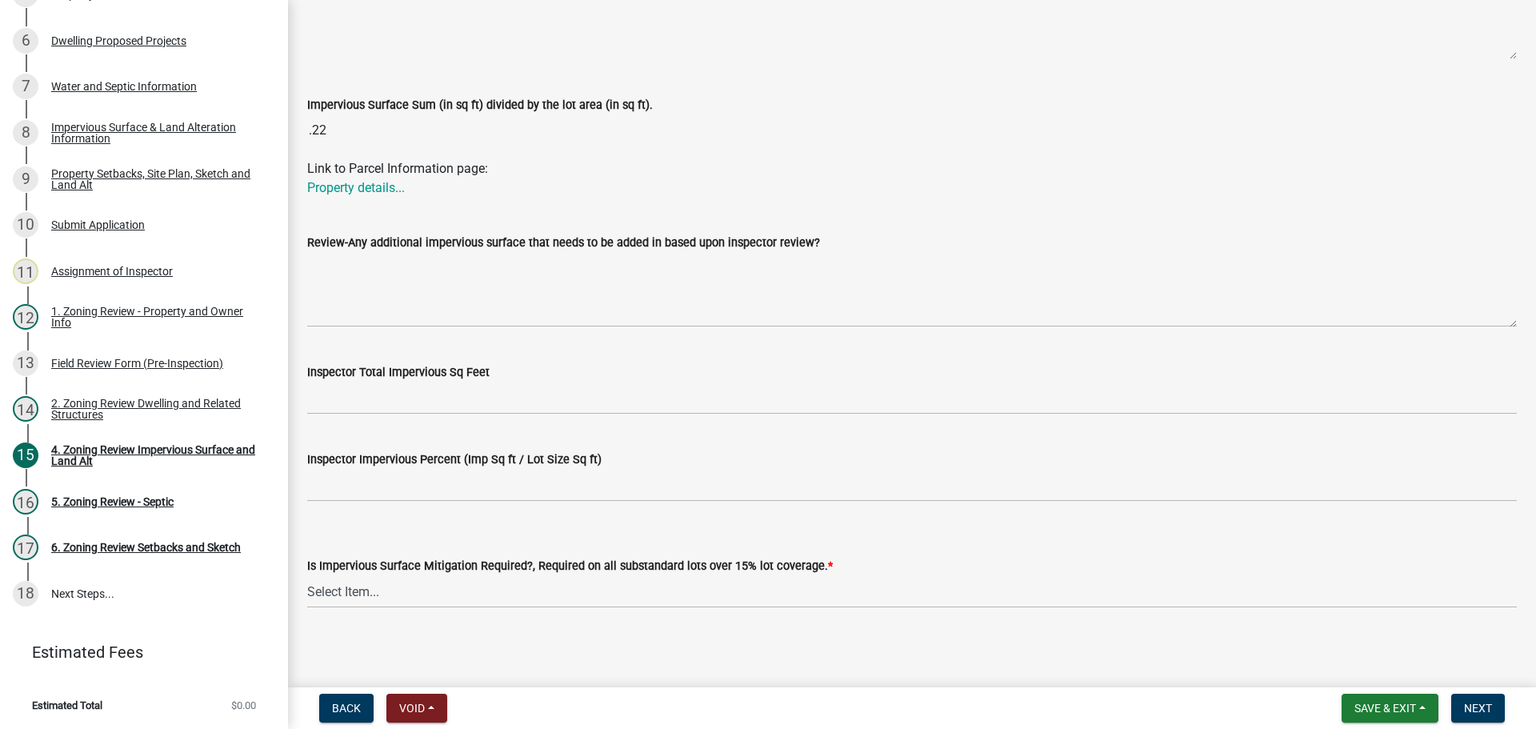
scroll to position [503, 0]
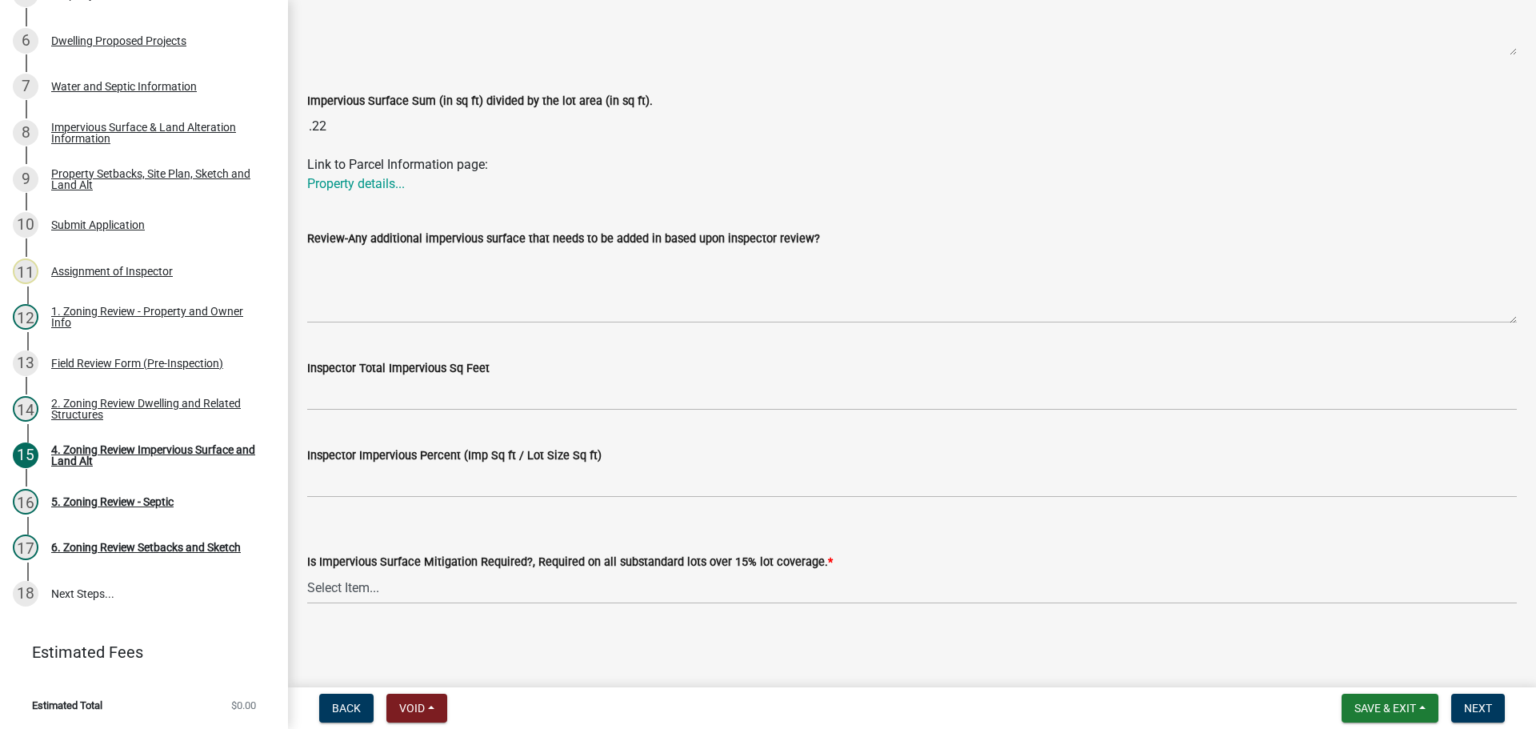
type input ".46"
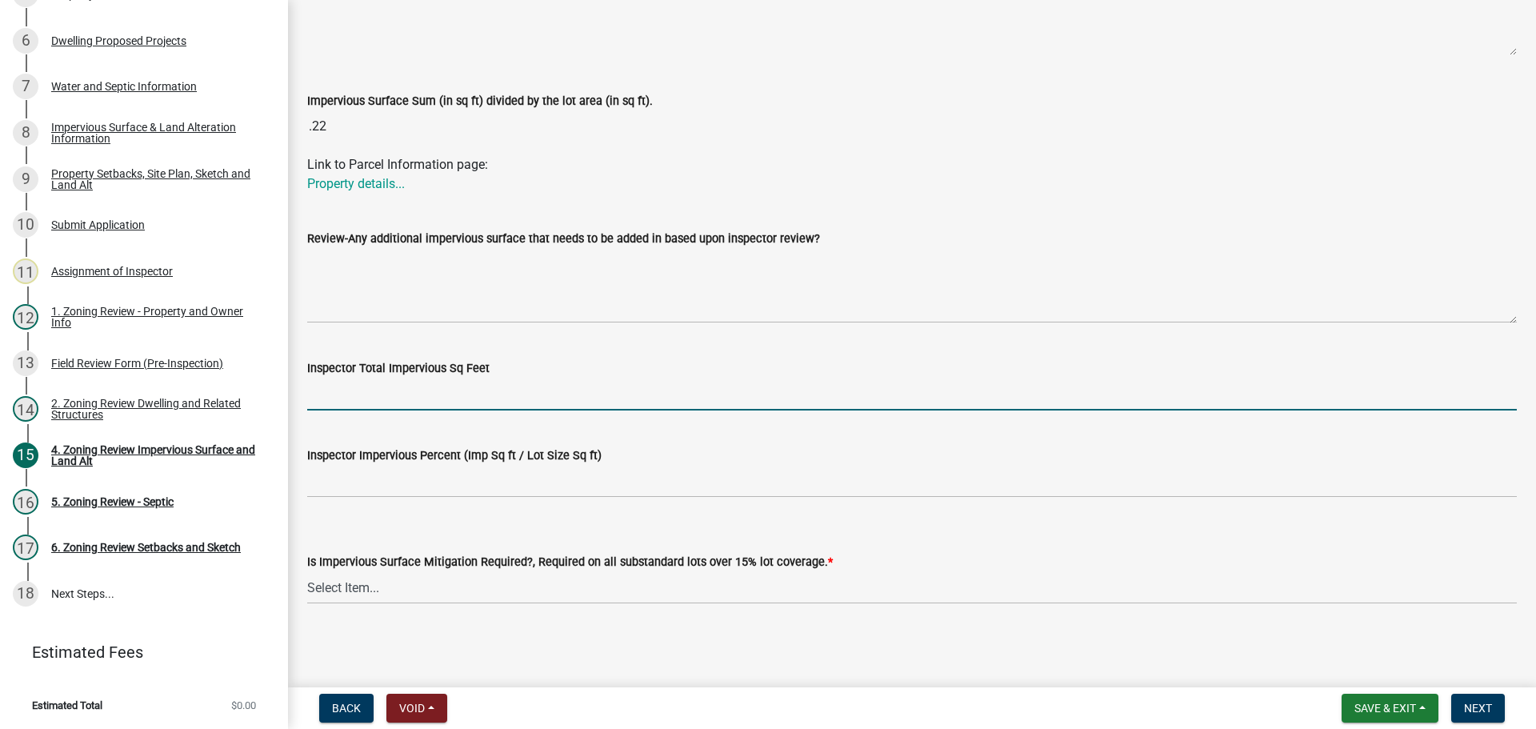
click at [381, 395] on input "Inspector Total Impervious Sq Feet" at bounding box center [912, 394] width 1210 height 33
type input "4965"
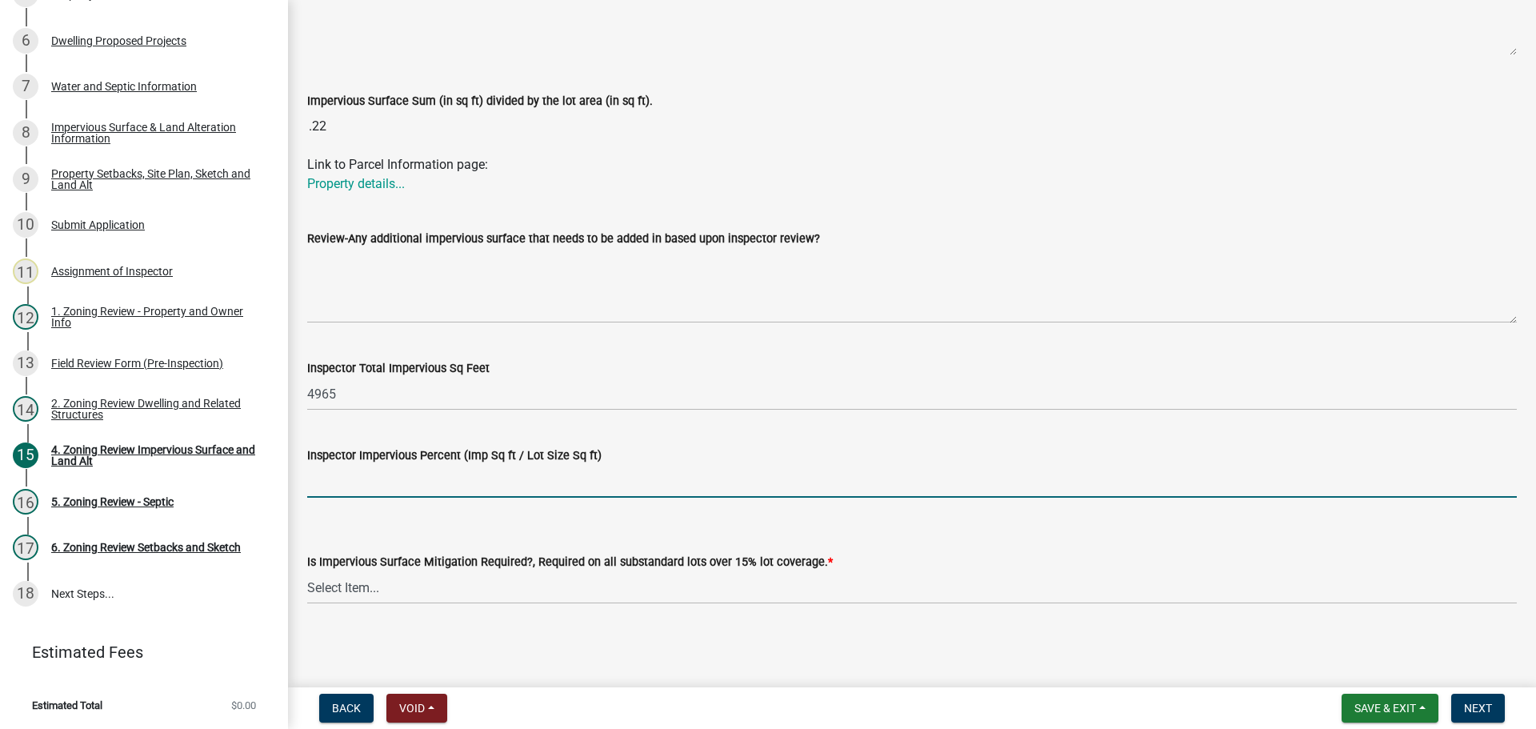
click at [377, 482] on input "Inspector Impervious Percent (Imp Sq ft / Lot Size Sq ft)" at bounding box center [912, 481] width 1210 height 33
type input "22.1"
click at [345, 595] on select "Select Item... Yes- Over 15% substandard lot coverage No N/A" at bounding box center [912, 587] width 1210 height 33
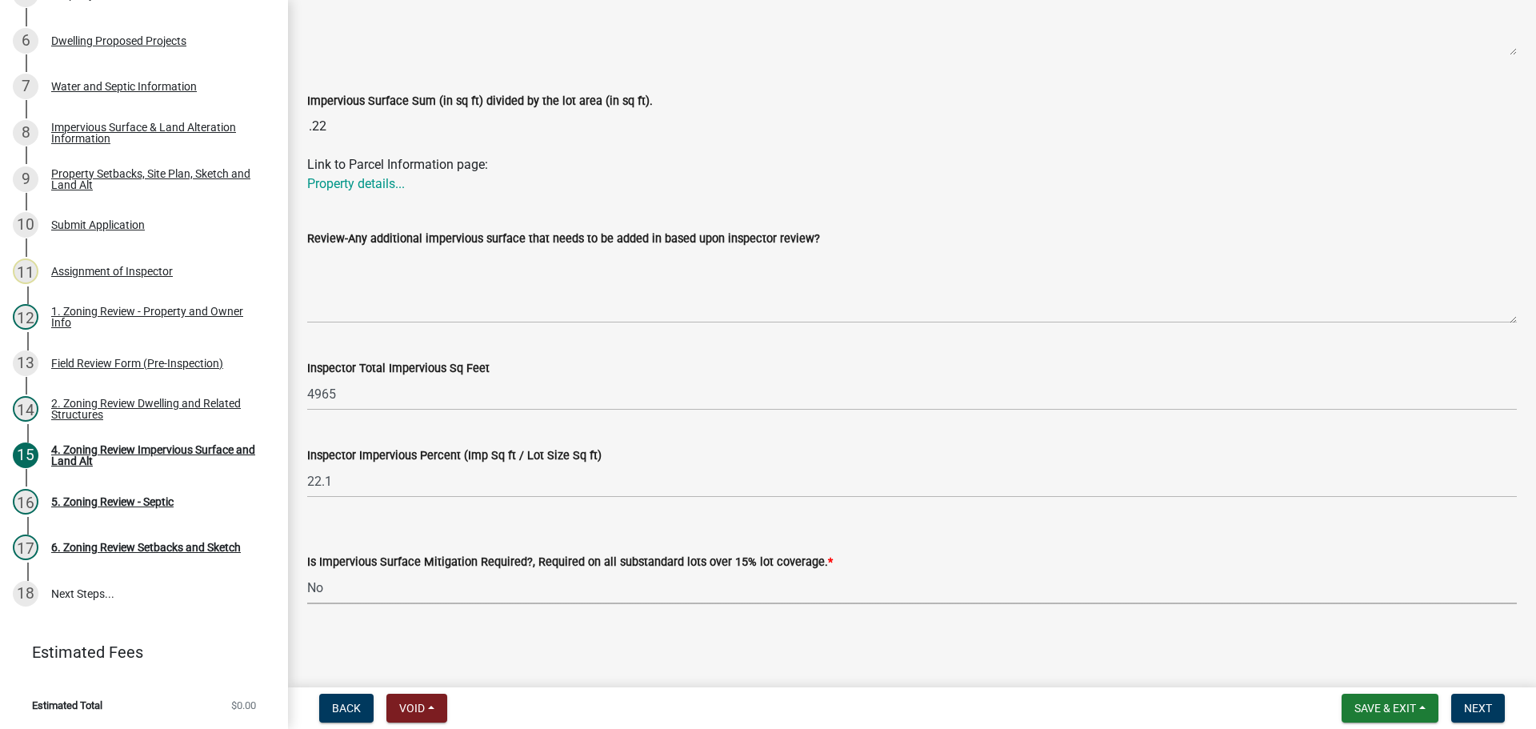
click at [307, 571] on select "Select Item... Yes- Over 15% substandard lot coverage No N/A" at bounding box center [912, 587] width 1210 height 33
select select "e01e6f83-540c-4684-94c6-de0fe38ded07"
click at [1480, 707] on span "Next" at bounding box center [1478, 708] width 28 height 13
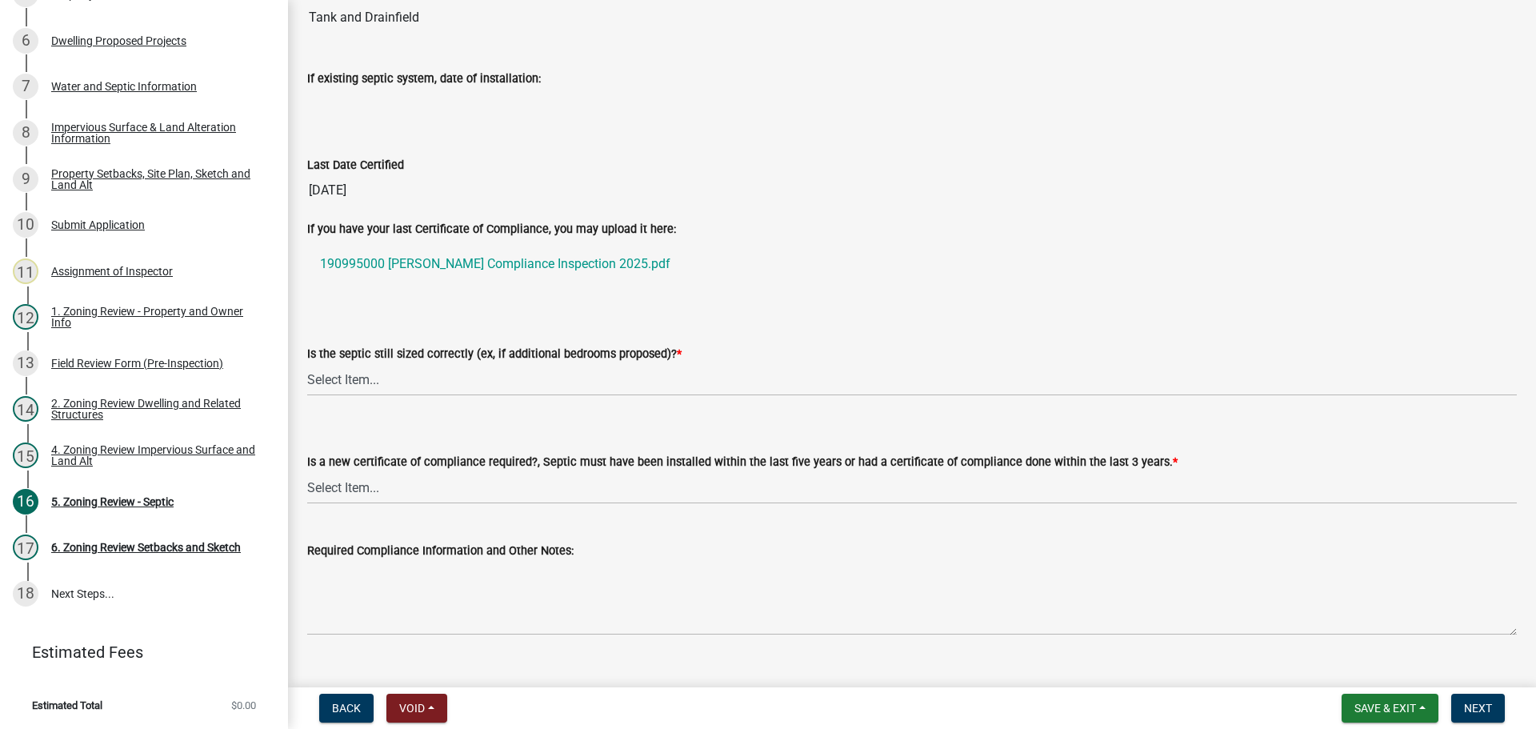
scroll to position [210, 0]
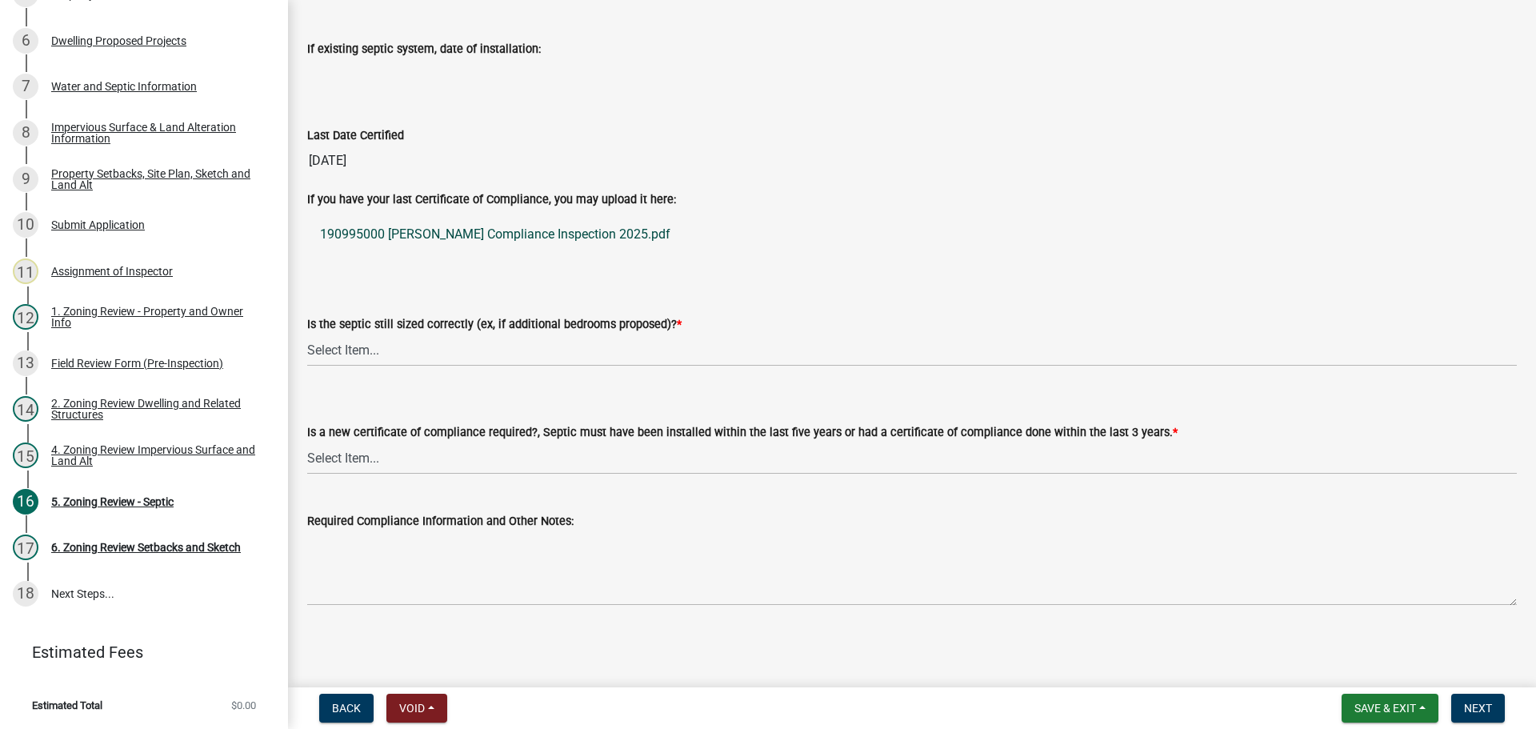
click at [433, 230] on link "190995000 [PERSON_NAME] Compliance Inspection 2025.pdf" at bounding box center [912, 234] width 1210 height 38
click at [362, 346] on select "Select Item... Yes No N/A" at bounding box center [912, 350] width 1210 height 33
click at [307, 334] on select "Select Item... Yes No N/A" at bounding box center [912, 350] width 1210 height 33
select select "b57b8896-1cf2-4a3f-b657-168f49e5b2e0"
click at [339, 458] on select "Select Item... Yes No" at bounding box center [912, 458] width 1210 height 33
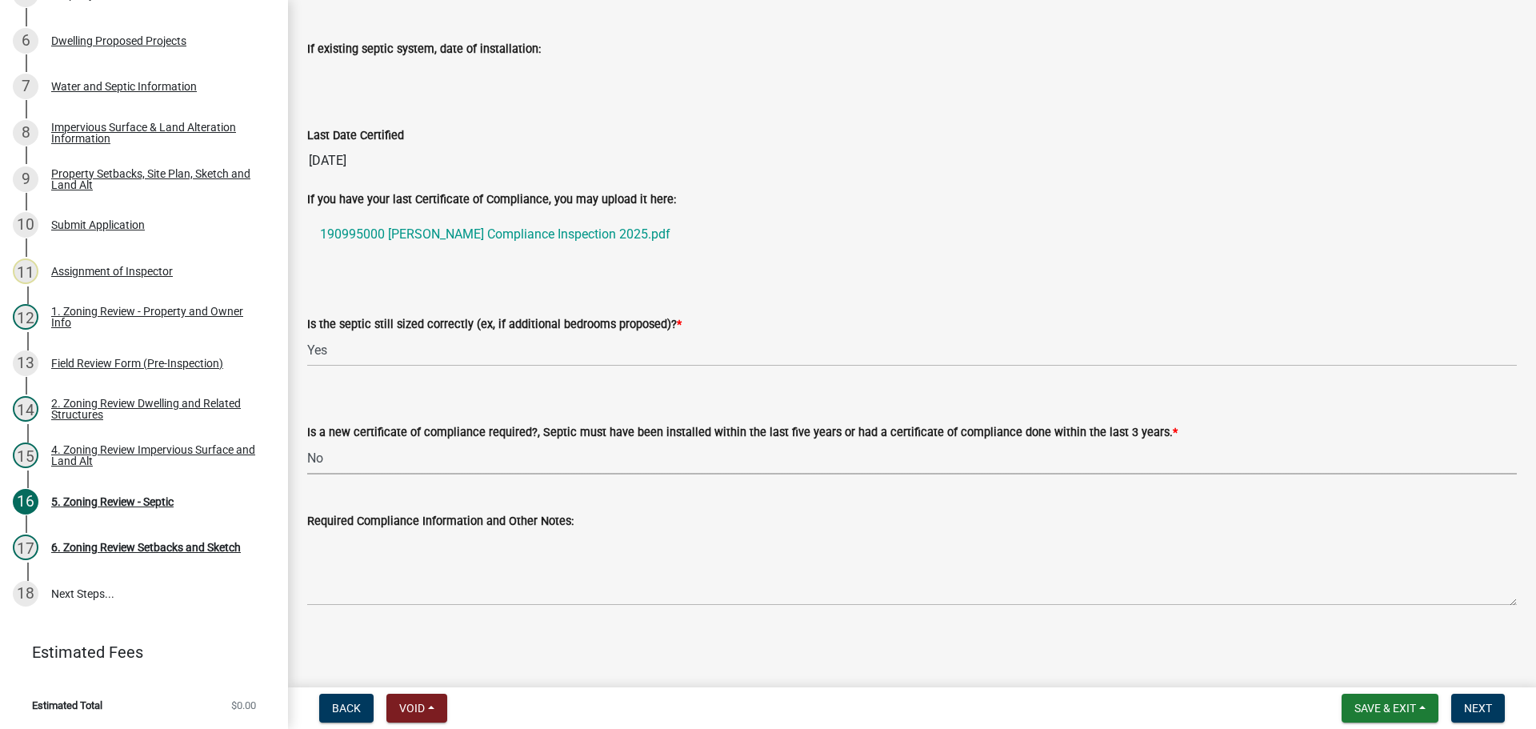
click at [307, 442] on select "Select Item... Yes No" at bounding box center [912, 458] width 1210 height 33
select select "2fd537d7-74b1-4ff9-a84c-837cf5598f43"
click at [1476, 704] on span "Next" at bounding box center [1478, 708] width 28 height 13
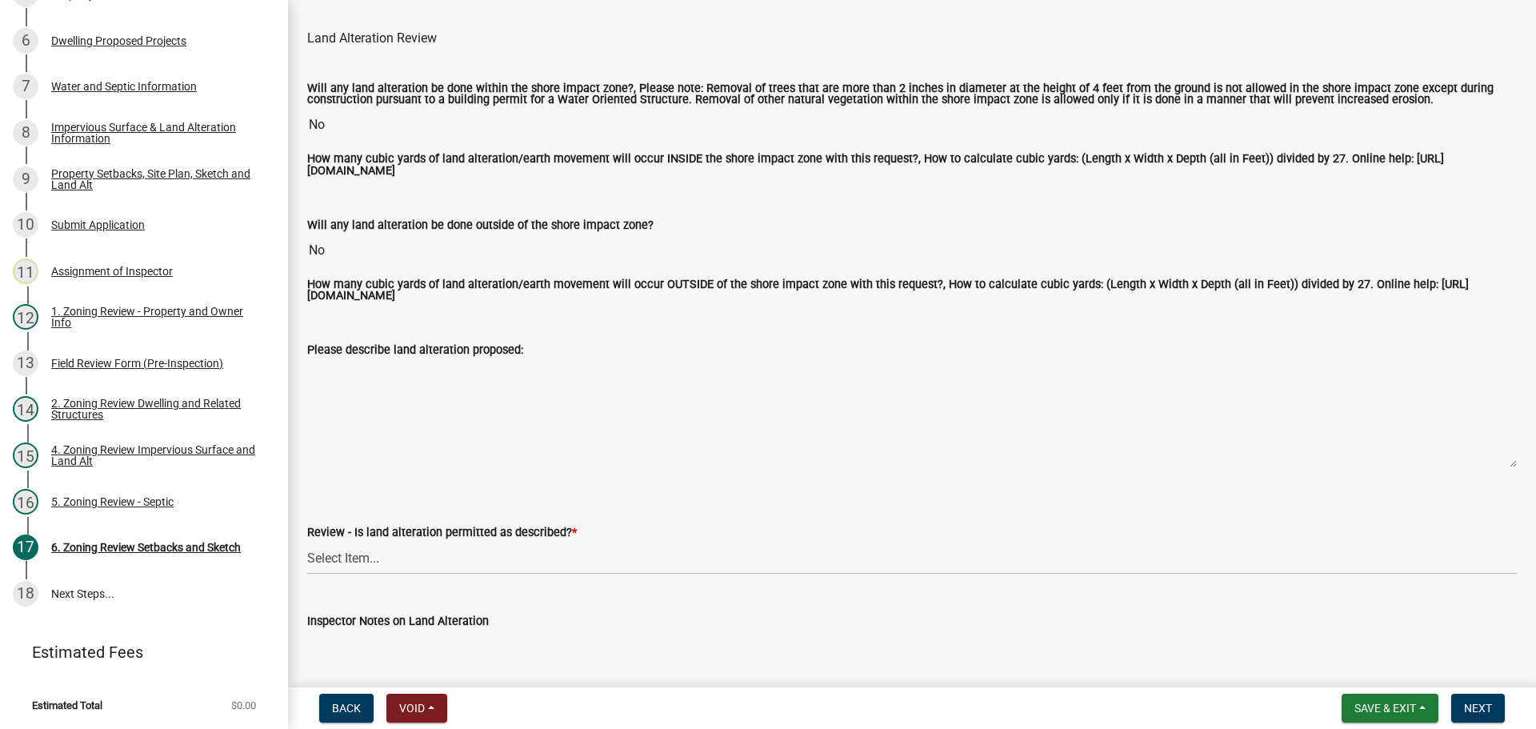
scroll to position [320, 0]
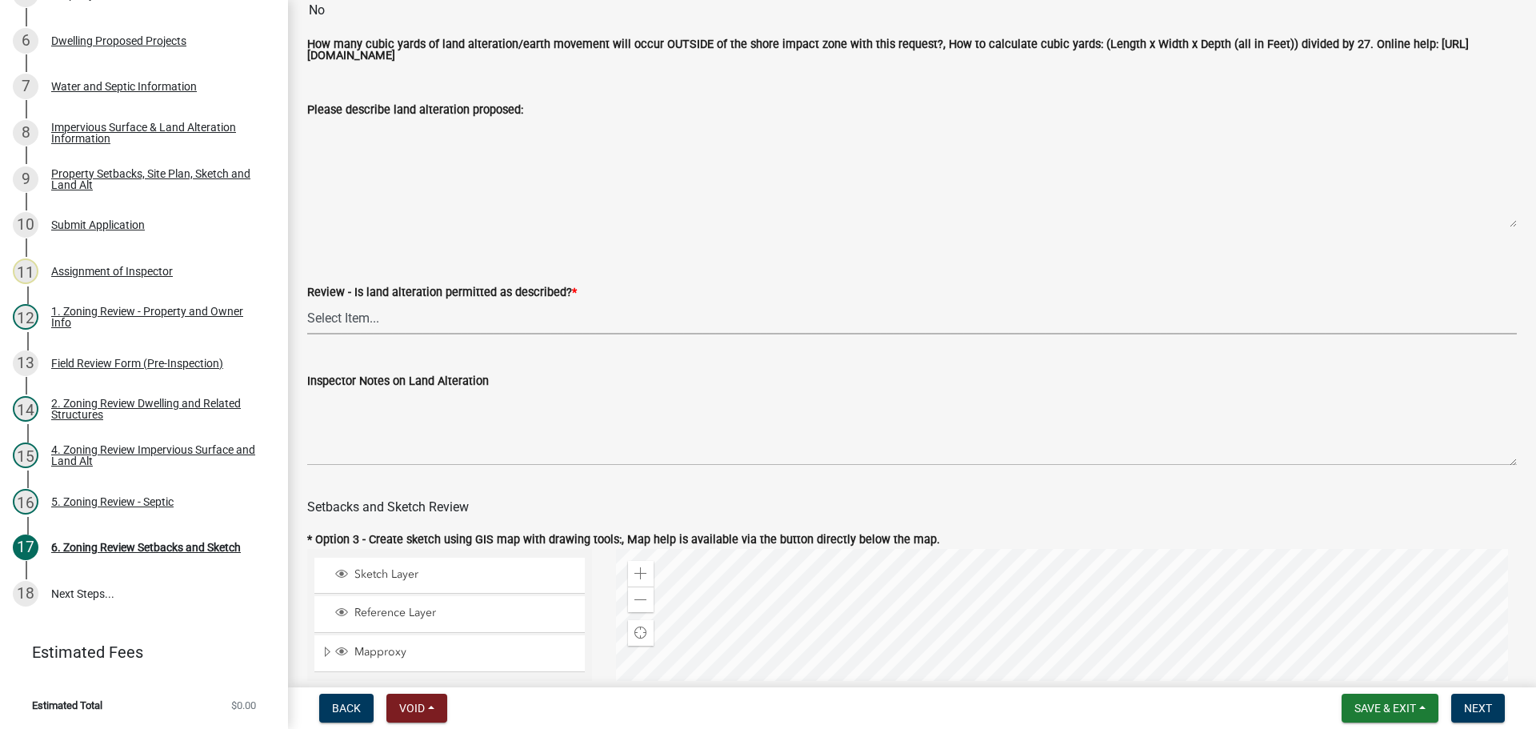
click at [347, 317] on select "Select Item... Yes No N/A" at bounding box center [912, 318] width 1210 height 33
click at [307, 304] on select "Select Item... Yes No N/A" at bounding box center [912, 318] width 1210 height 33
select select "67532522-cdd9-4b58-8c28-493a46ddf41b"
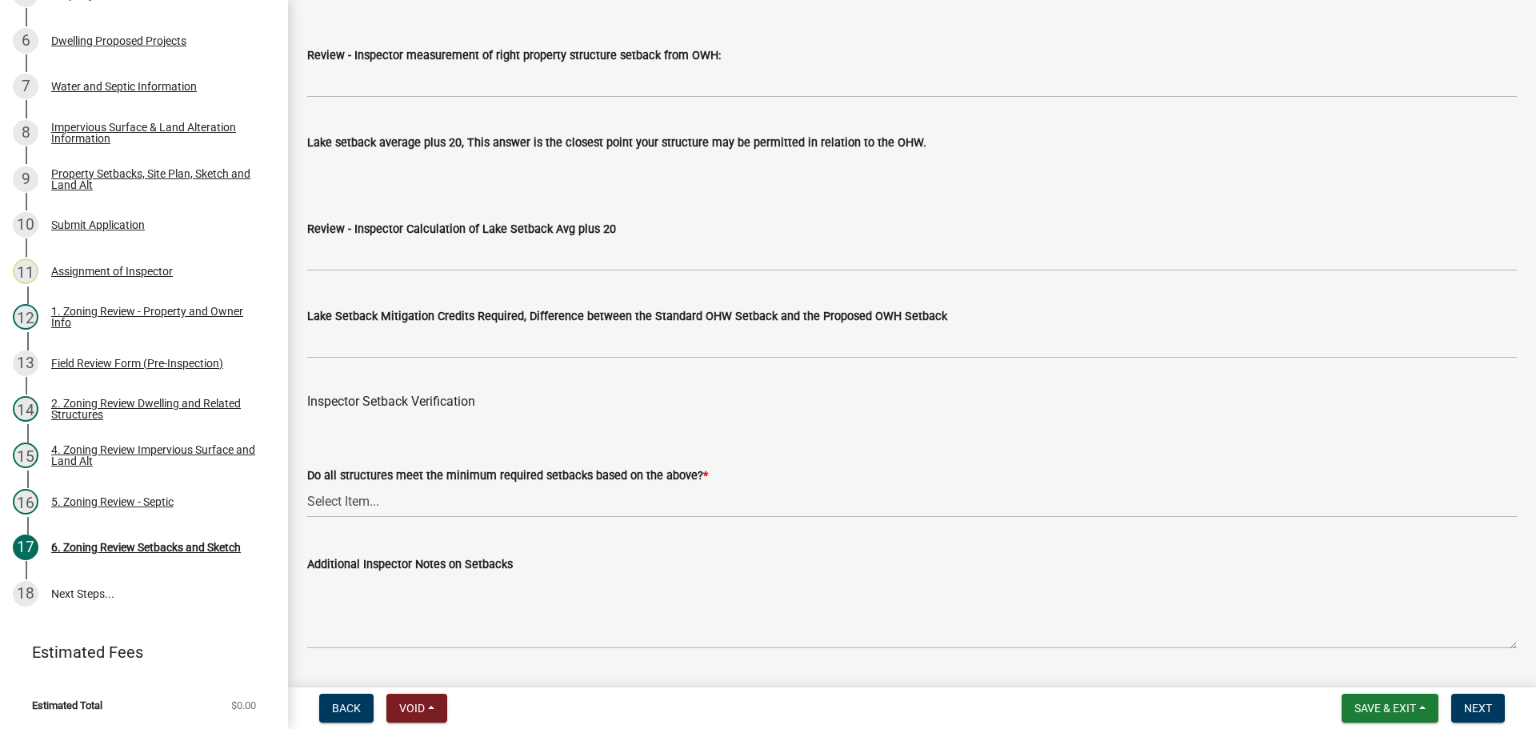
scroll to position [4802, 0]
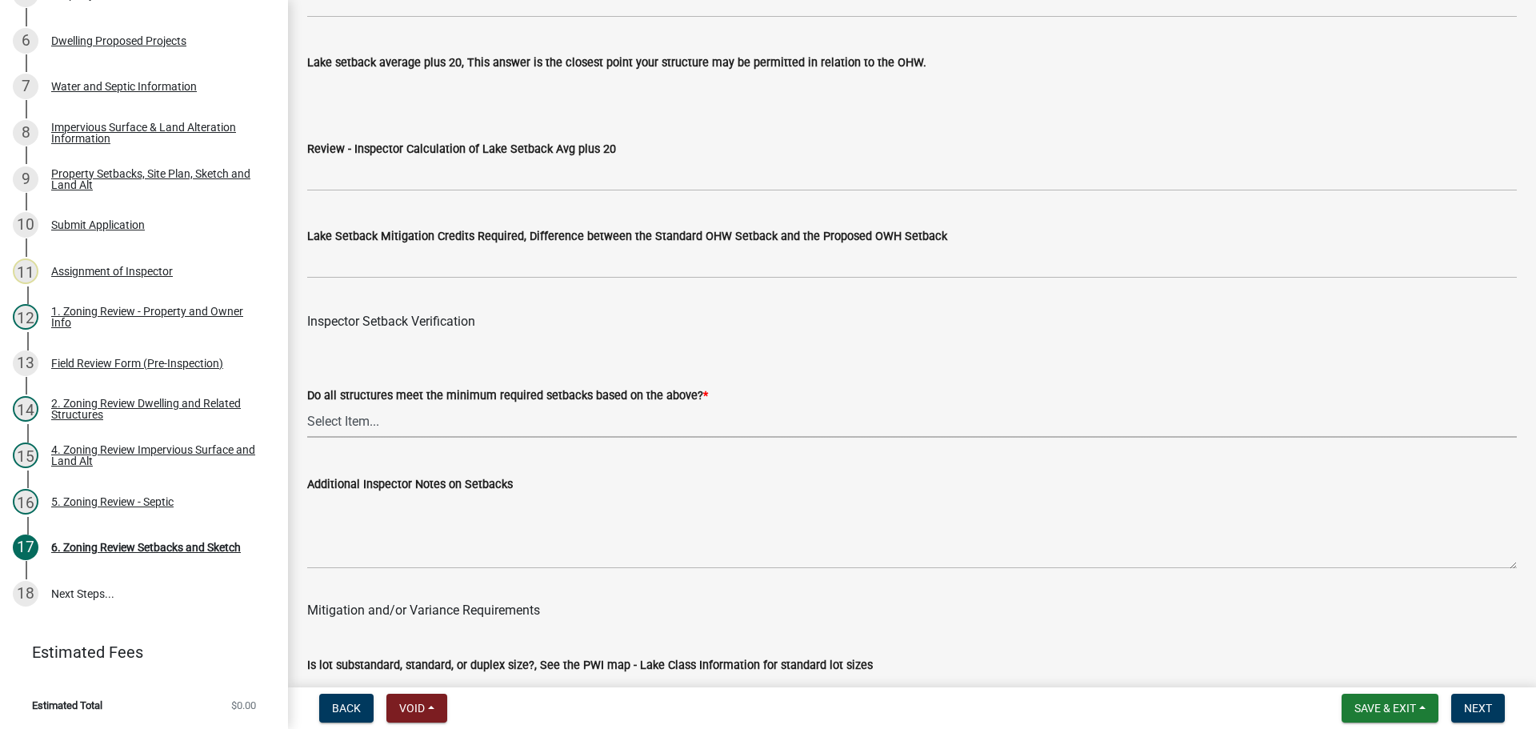
click at [327, 426] on select "Select Item... Yes No" at bounding box center [912, 421] width 1210 height 33
click at [307, 408] on select "Select Item... Yes No" at bounding box center [912, 421] width 1210 height 33
select select "1355ee8a-8cf1-4796-8594-a9df27e9dfb0"
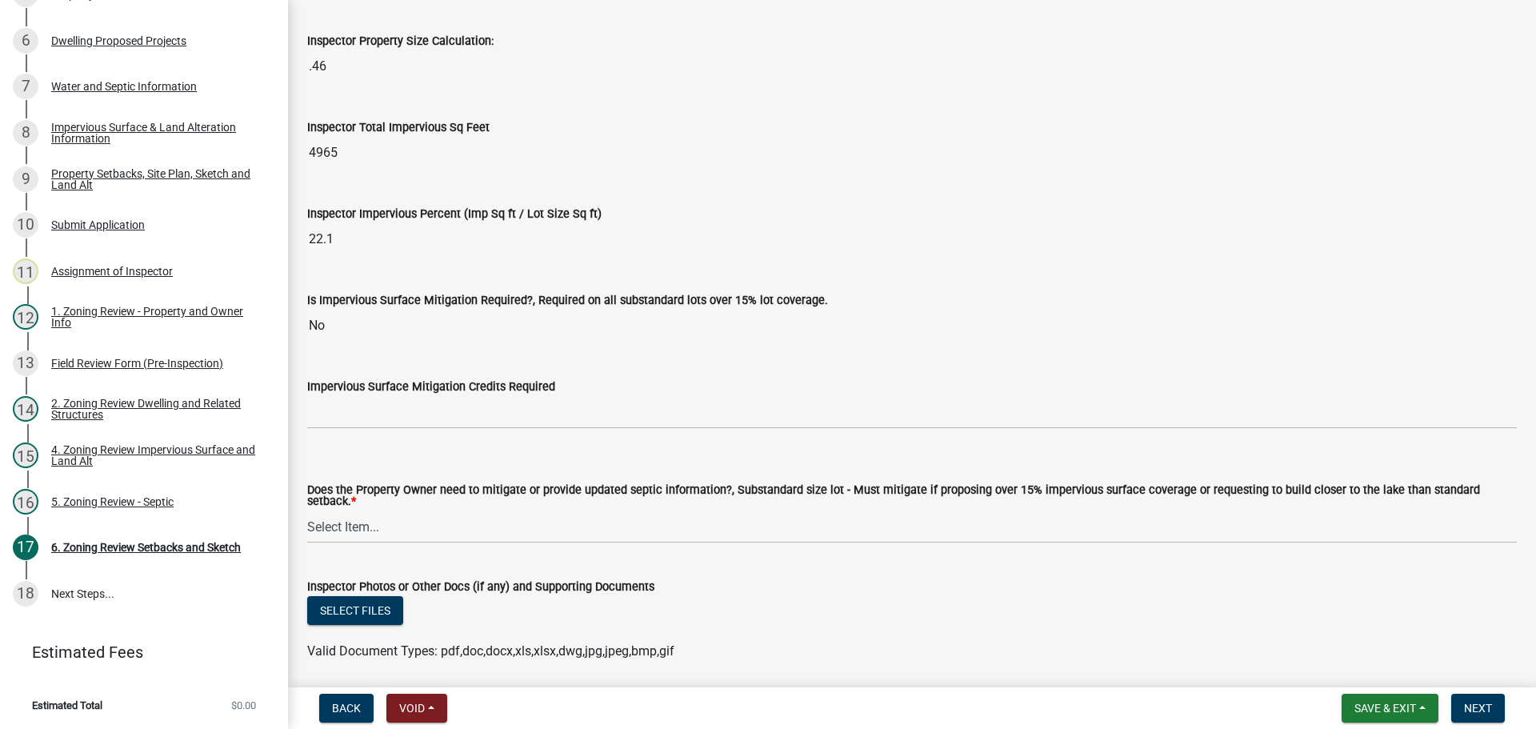
scroll to position [5522, 0]
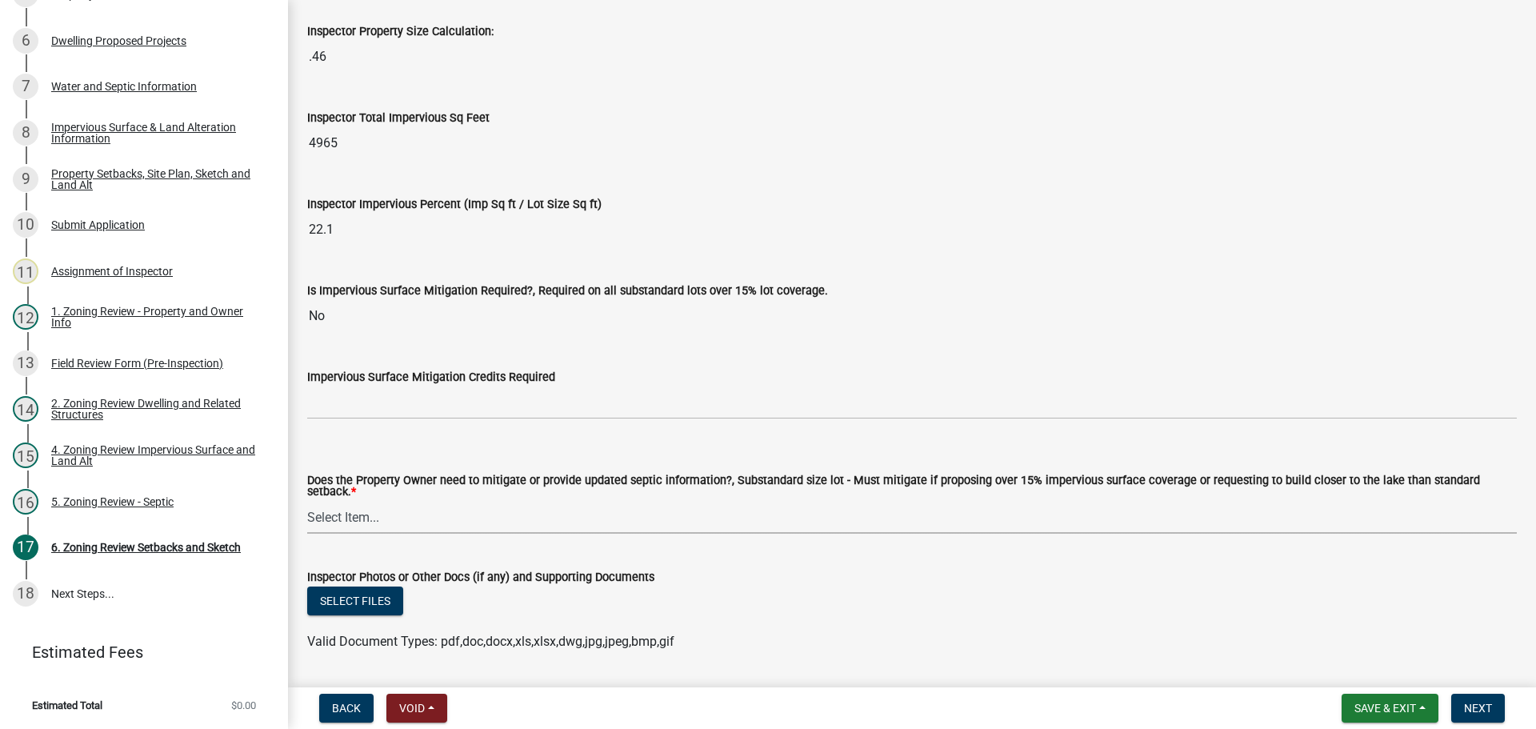
drag, startPoint x: 342, startPoint y: 510, endPoint x: 335, endPoint y: 479, distance: 31.1
click at [342, 510] on select "Select Item... No Mitigation or additional Septic Information is required Septi…" at bounding box center [912, 517] width 1210 height 33
click at [307, 501] on select "Select Item... No Mitigation or additional Septic Information is required Septi…" at bounding box center [912, 517] width 1210 height 33
select select "90ee664a-1dc2-440e-be2c-90a87c157e77"
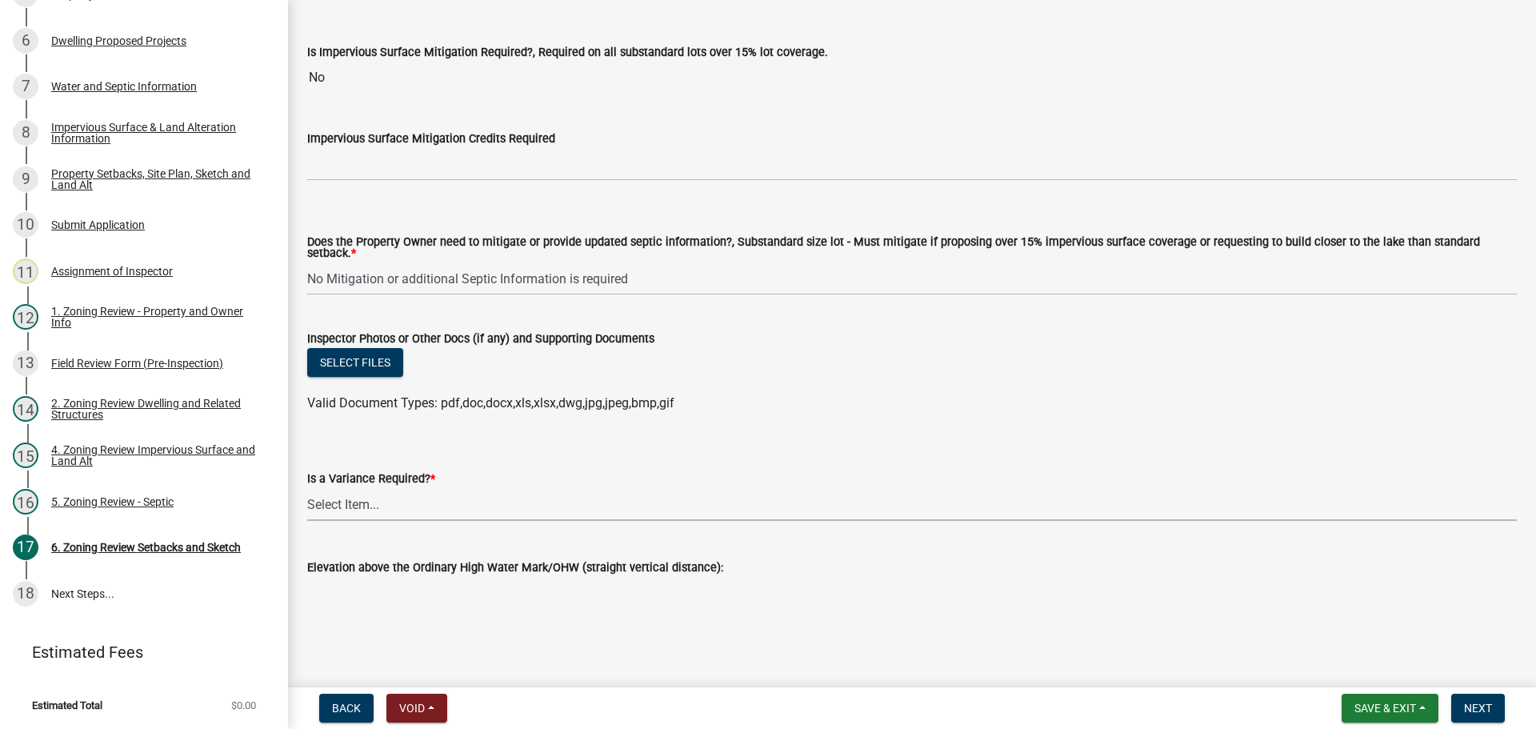
click at [336, 500] on select "Select Item... Yes No" at bounding box center [912, 504] width 1210 height 33
click at [307, 488] on select "Select Item... Yes No" at bounding box center [912, 504] width 1210 height 33
select select "f2187563-aefa-492e-adce-9c256a51e9d2"
click at [1476, 710] on span "Next" at bounding box center [1478, 708] width 28 height 13
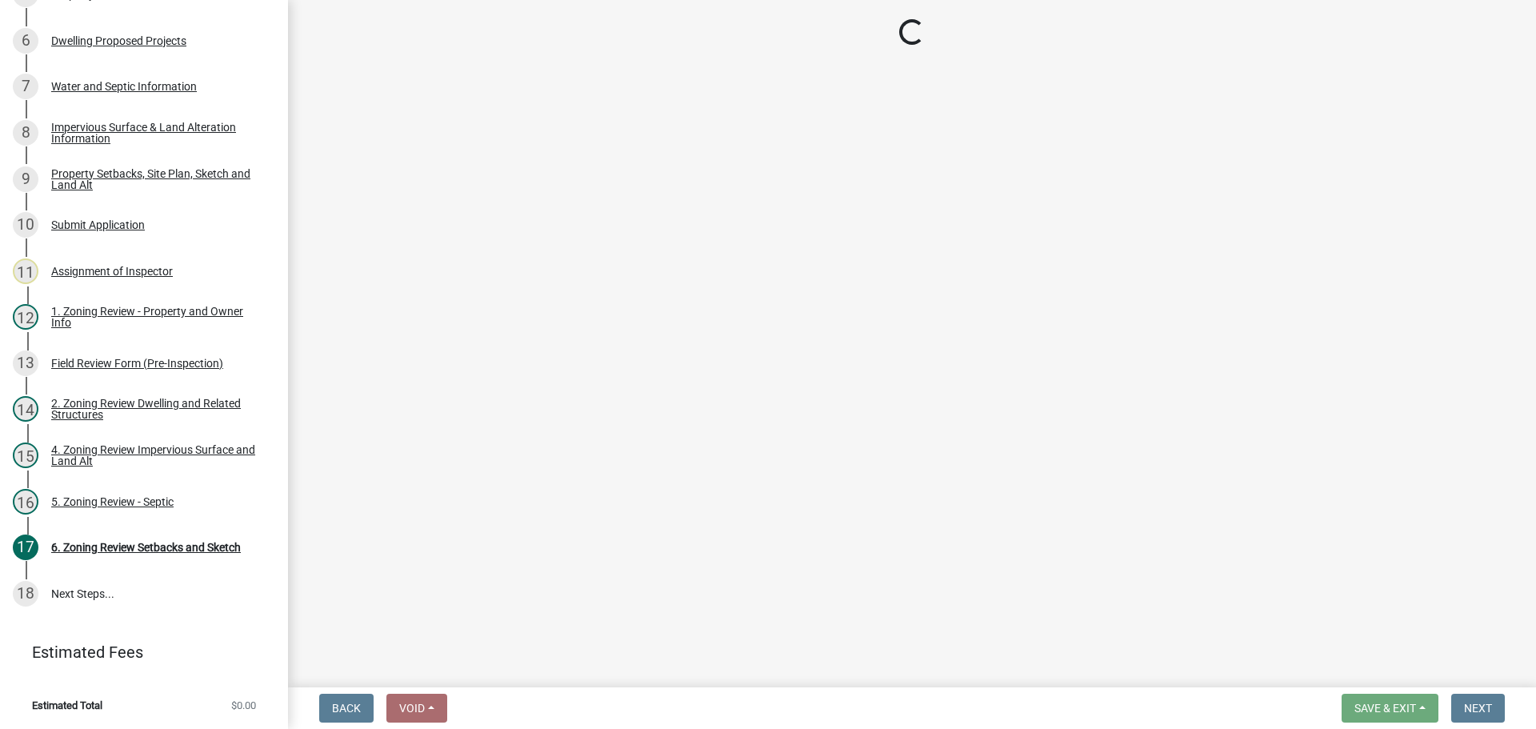
scroll to position [440, 0]
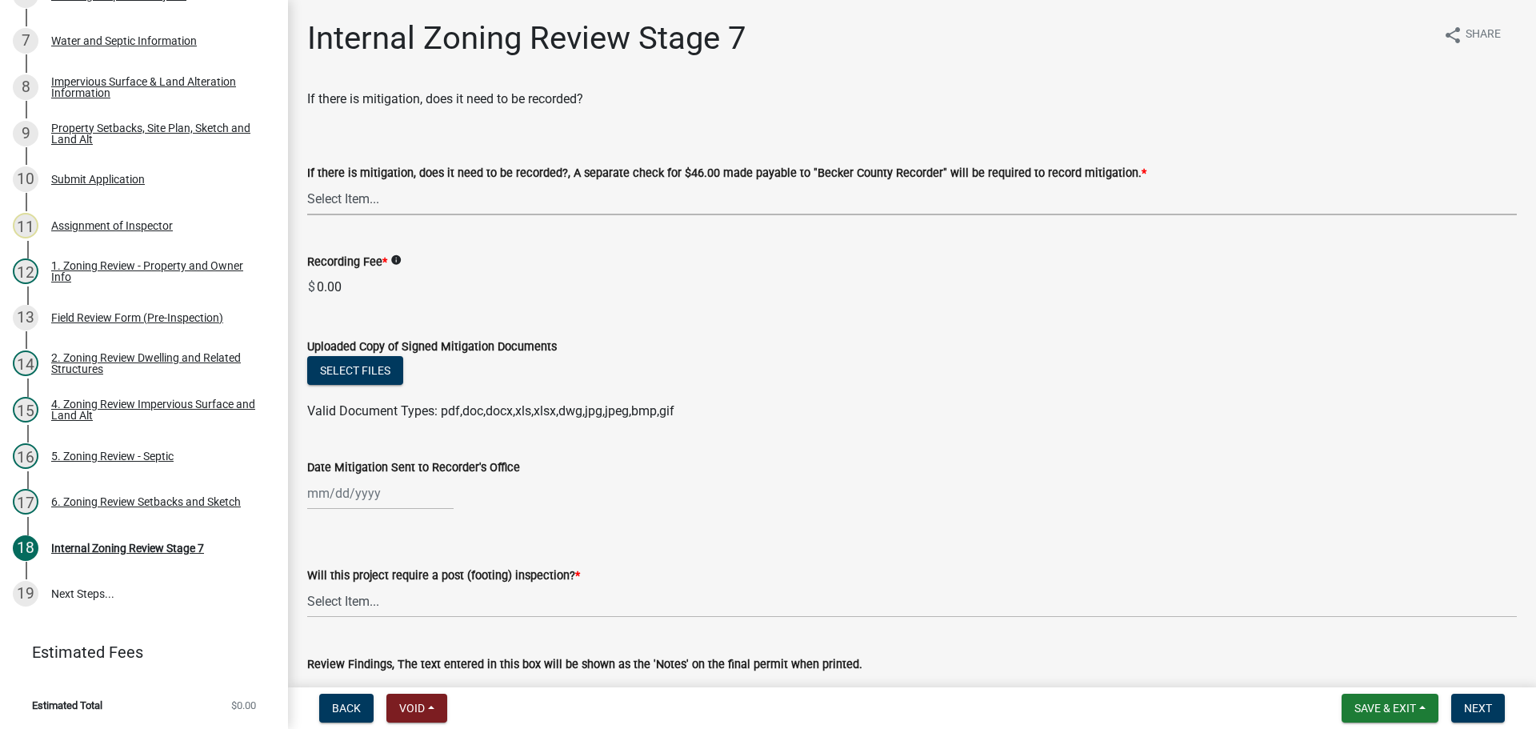
click at [349, 204] on select "Select Item... Yes No N/A" at bounding box center [912, 198] width 1210 height 33
click at [307, 182] on select "Select Item... Yes No N/A" at bounding box center [912, 198] width 1210 height 33
select select "a3547d78-d162-4c03-a5e6-44db720e788b"
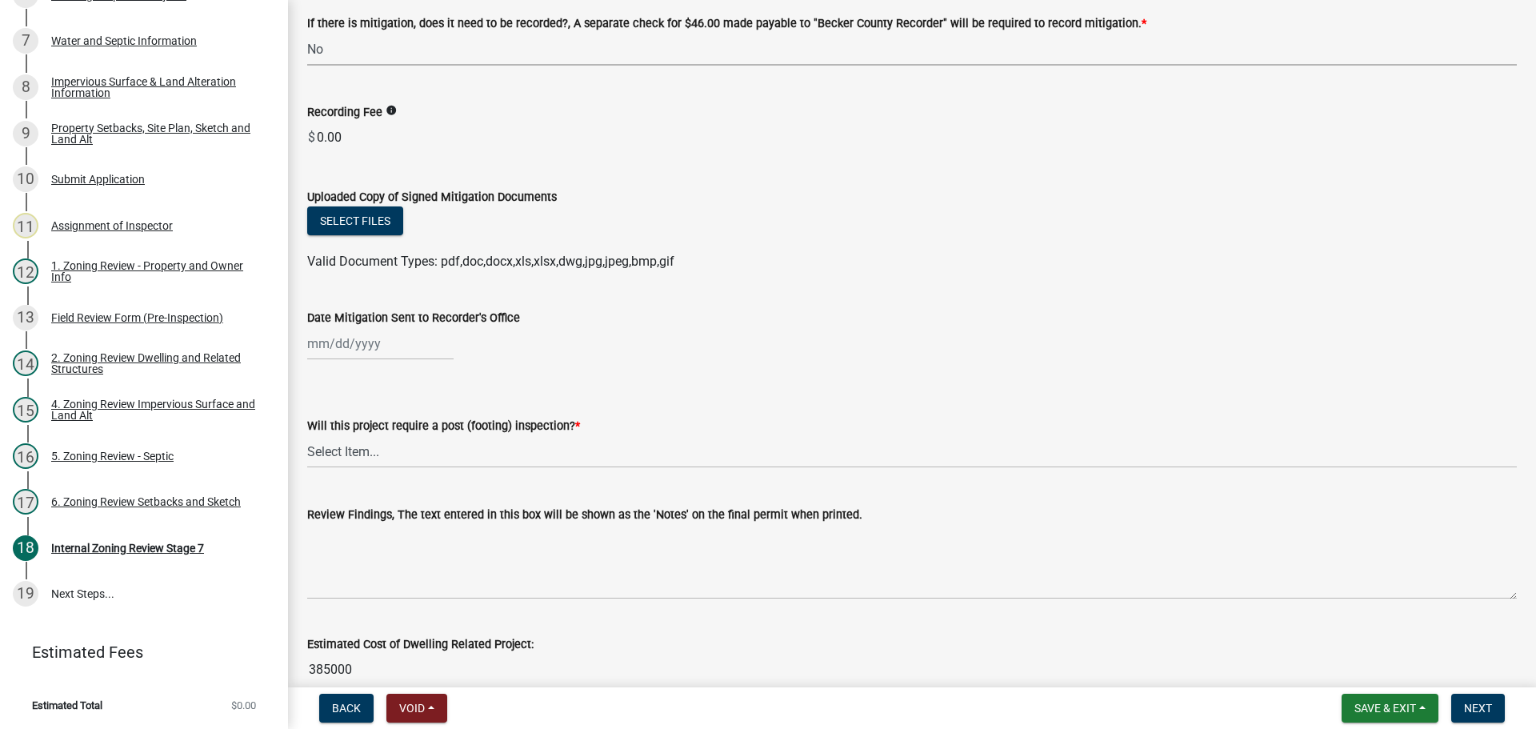
scroll to position [160, 0]
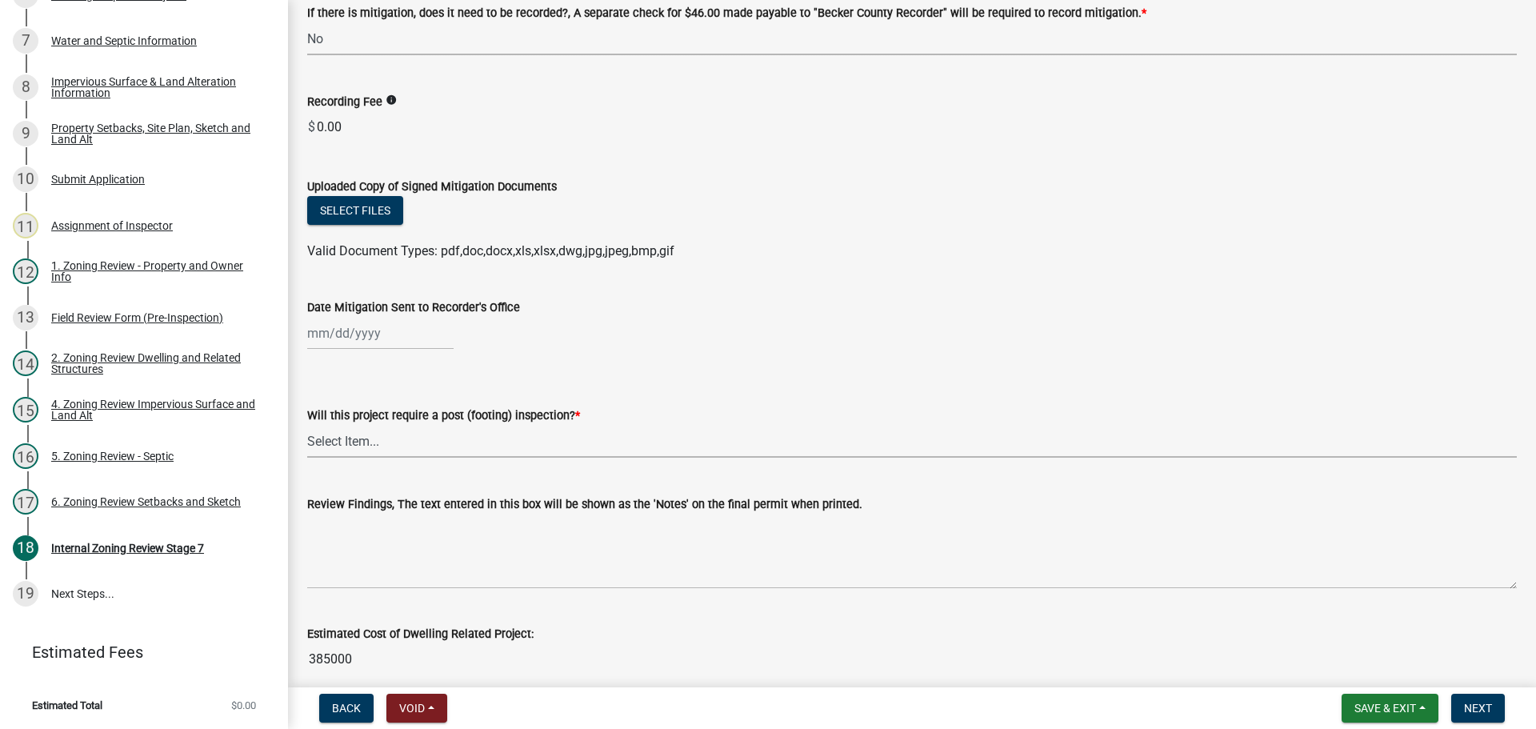
click at [357, 434] on select "Select Item... No Yes" at bounding box center [912, 441] width 1210 height 33
click at [307, 425] on select "Select Item... No Yes" at bounding box center [912, 441] width 1210 height 33
select select "74b00539-a6f1-4ef6-a890-a22a5fa5fedf"
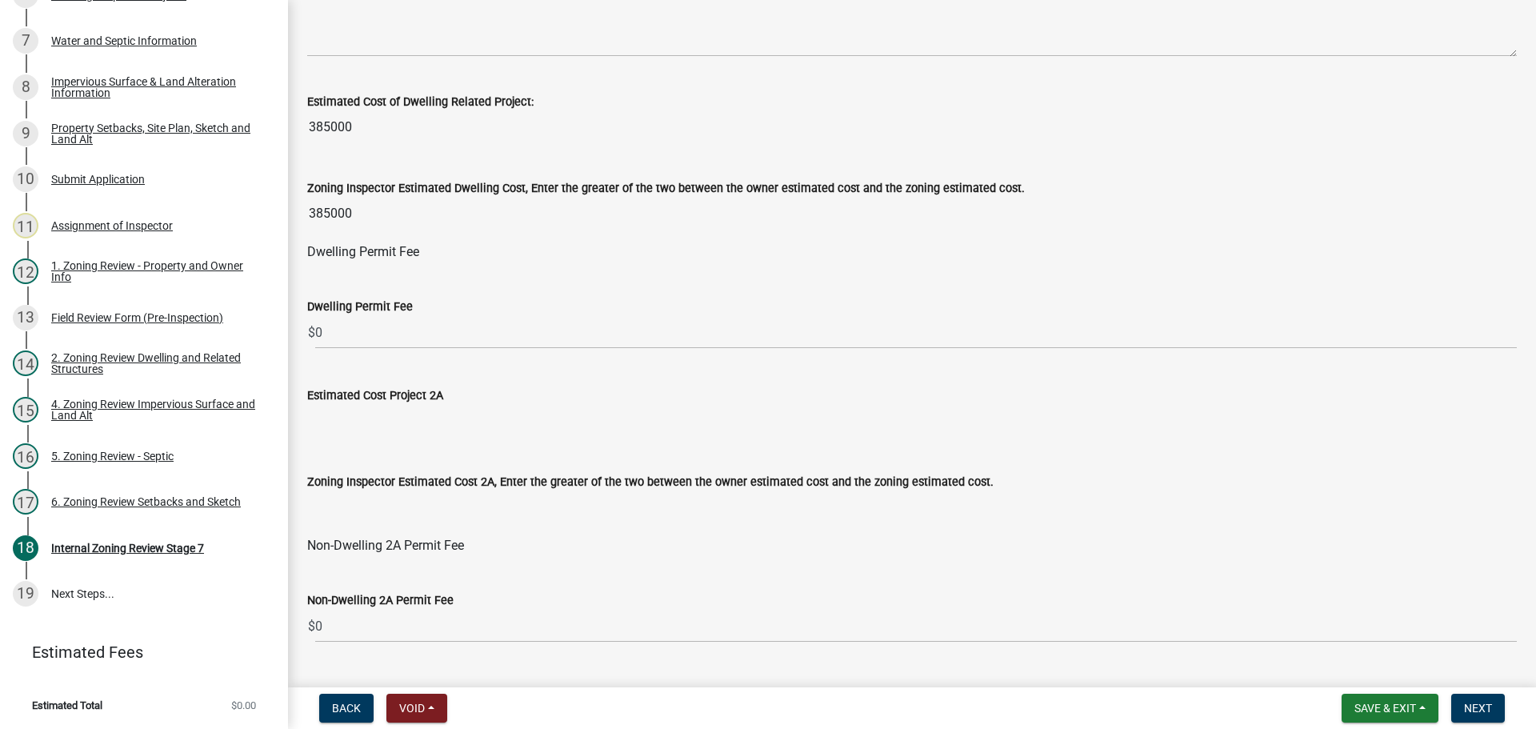
scroll to position [720, 0]
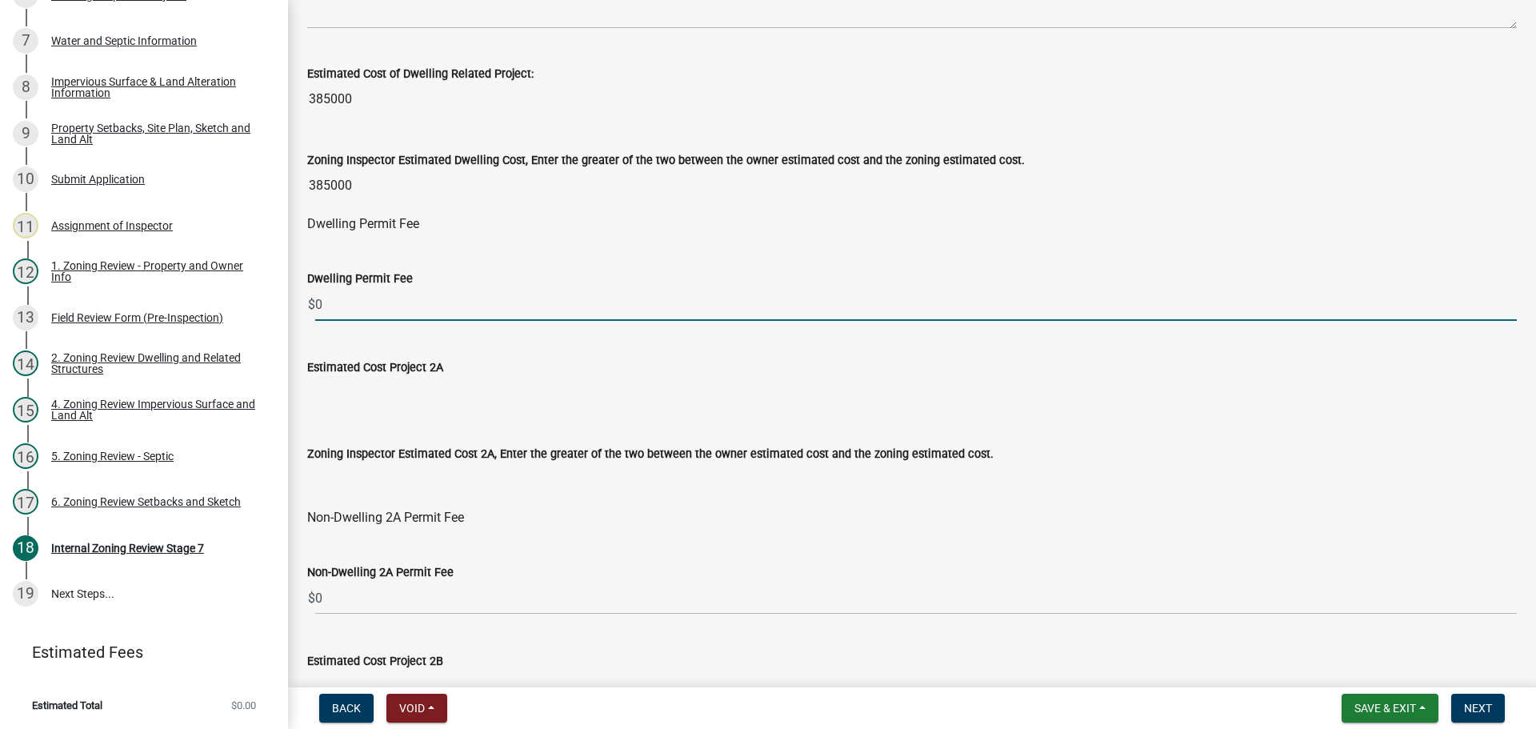
drag, startPoint x: 335, startPoint y: 298, endPoint x: 318, endPoint y: 298, distance: 17.6
click at [318, 298] on input "0" at bounding box center [916, 304] width 1202 height 33
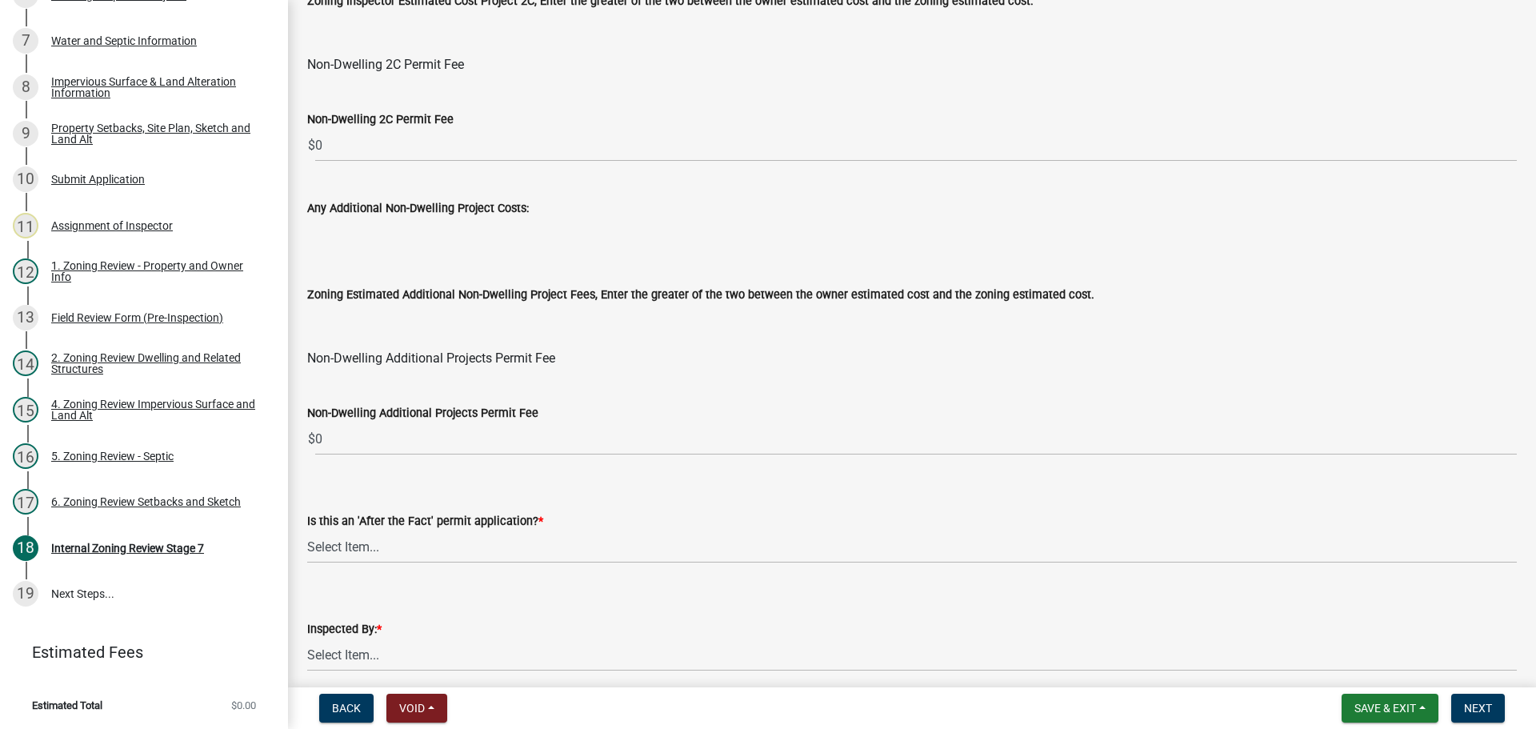
scroll to position [1936, 0]
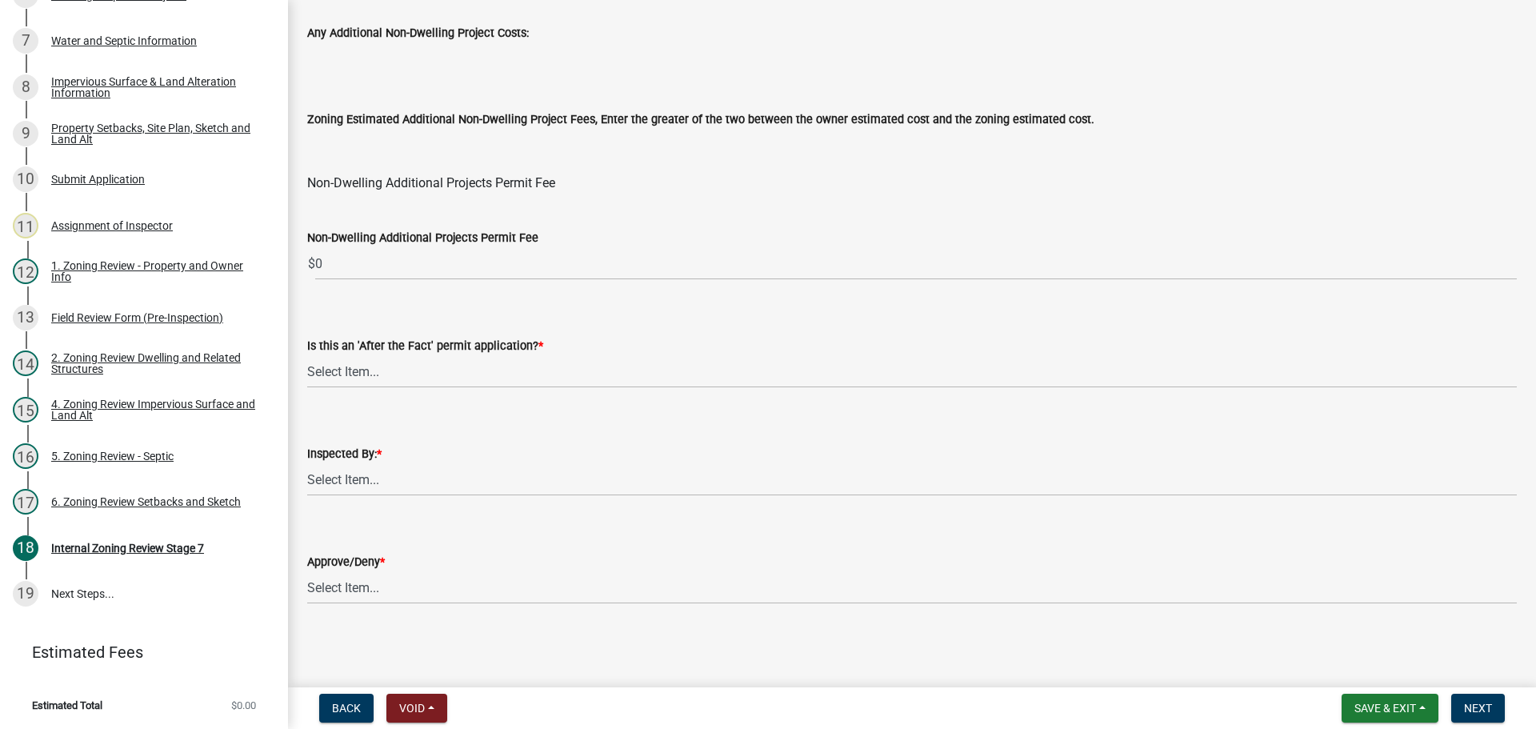
type input "1215"
click at [360, 378] on select "Select Item... No Yes" at bounding box center [912, 371] width 1210 height 33
click at [307, 355] on select "Select Item... No Yes" at bounding box center [912, 371] width 1210 height 33
select select "bbe3a6c5-1893-4527-8578-ada07a3b8ea5"
click at [357, 478] on select "Select Item... [PERSON_NAME] [PERSON_NAME] [PERSON_NAME] [PERSON_NAME] [PERSON_…" at bounding box center [912, 479] width 1210 height 33
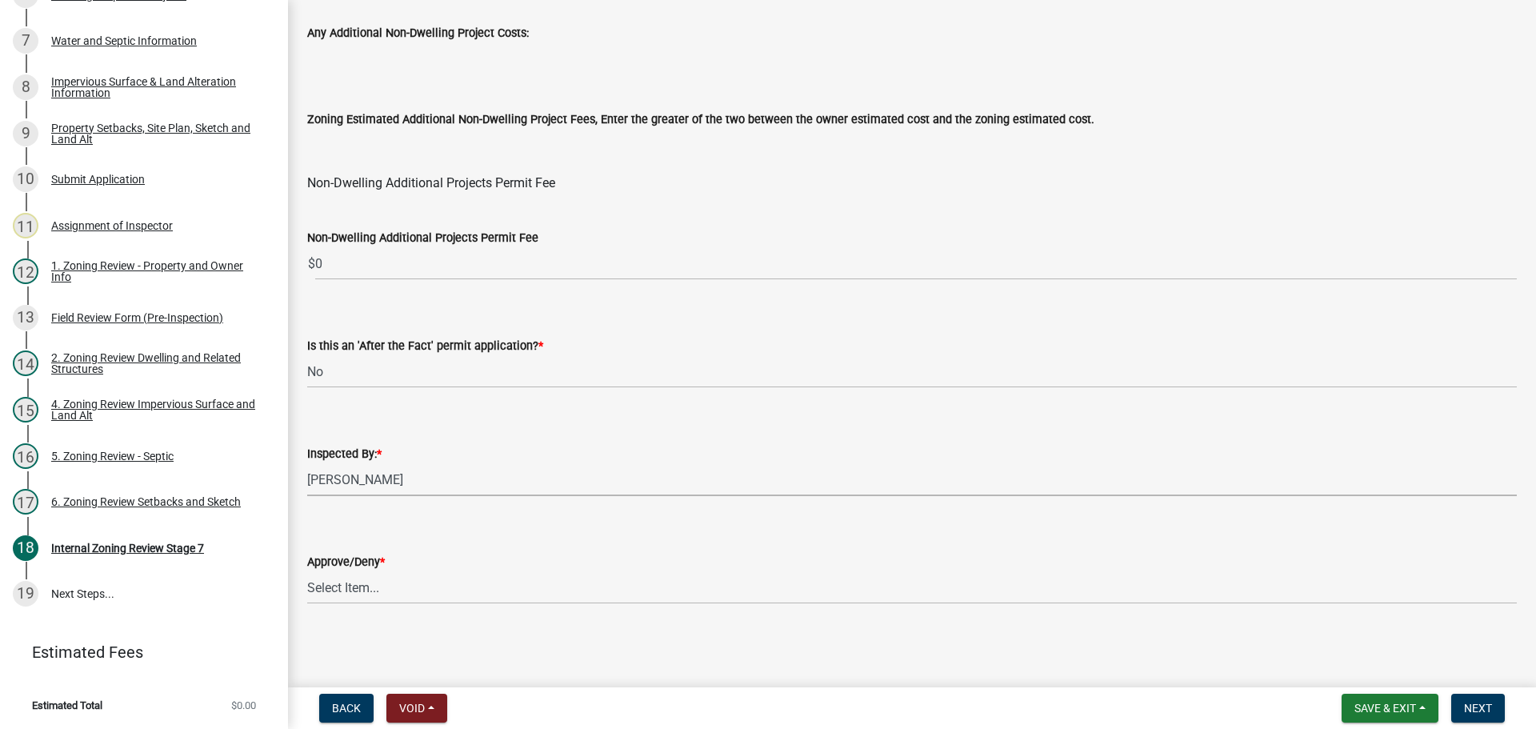
click at [307, 463] on select "Select Item... [PERSON_NAME] [PERSON_NAME] [PERSON_NAME] [PERSON_NAME] [PERSON_…" at bounding box center [912, 479] width 1210 height 33
select select "ebd8400e-d8d5-49f8-911f-e671eb76408a"
drag, startPoint x: 352, startPoint y: 592, endPoint x: 355, endPoint y: 600, distance: 8.6
click at [352, 592] on select "Select Item... Approve Deny" at bounding box center [912, 587] width 1210 height 33
click at [307, 571] on select "Select Item... Approve Deny" at bounding box center [912, 587] width 1210 height 33
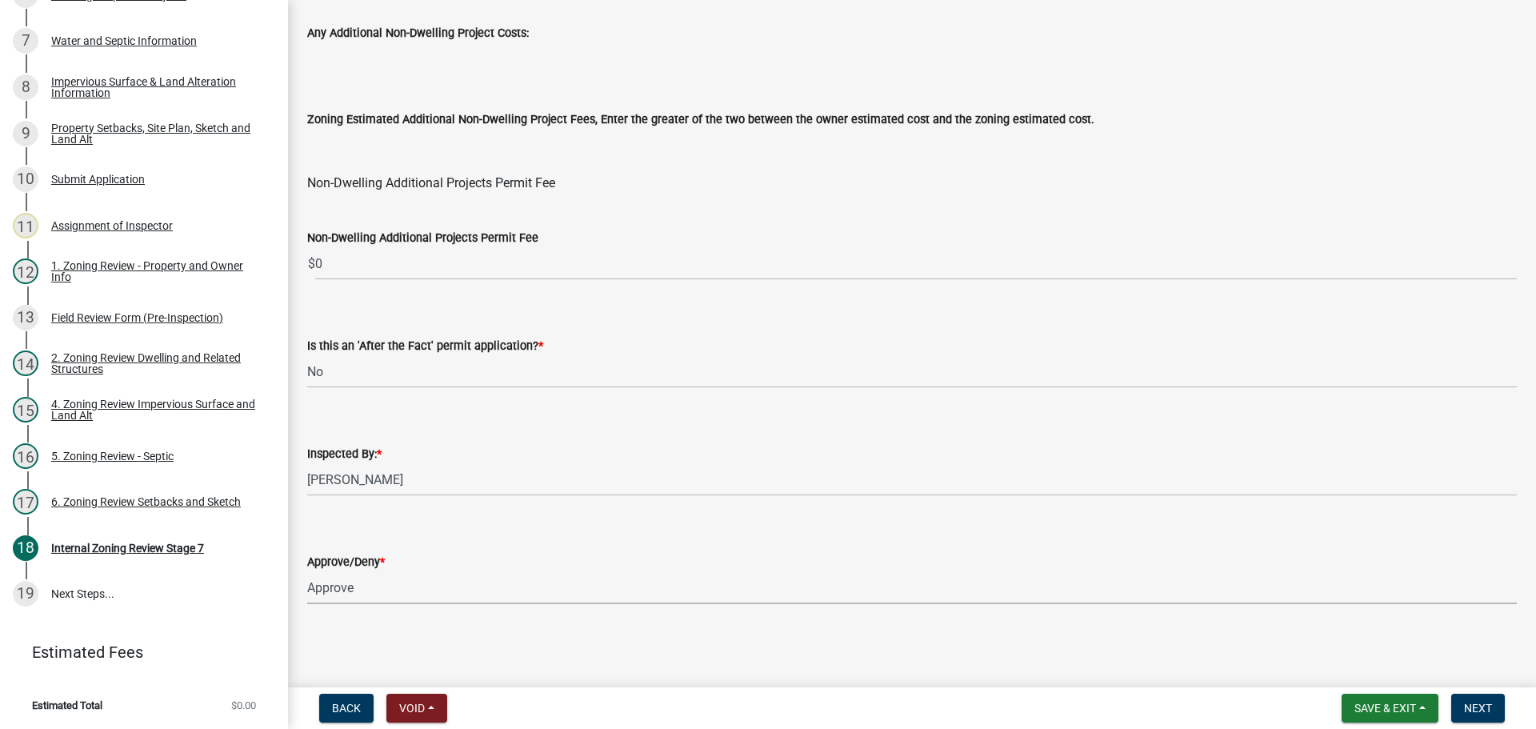
select select "97c9e5a4-d35f-4903-ad68-b764687ac9e9"
click at [1476, 710] on span "Next" at bounding box center [1478, 708] width 28 height 13
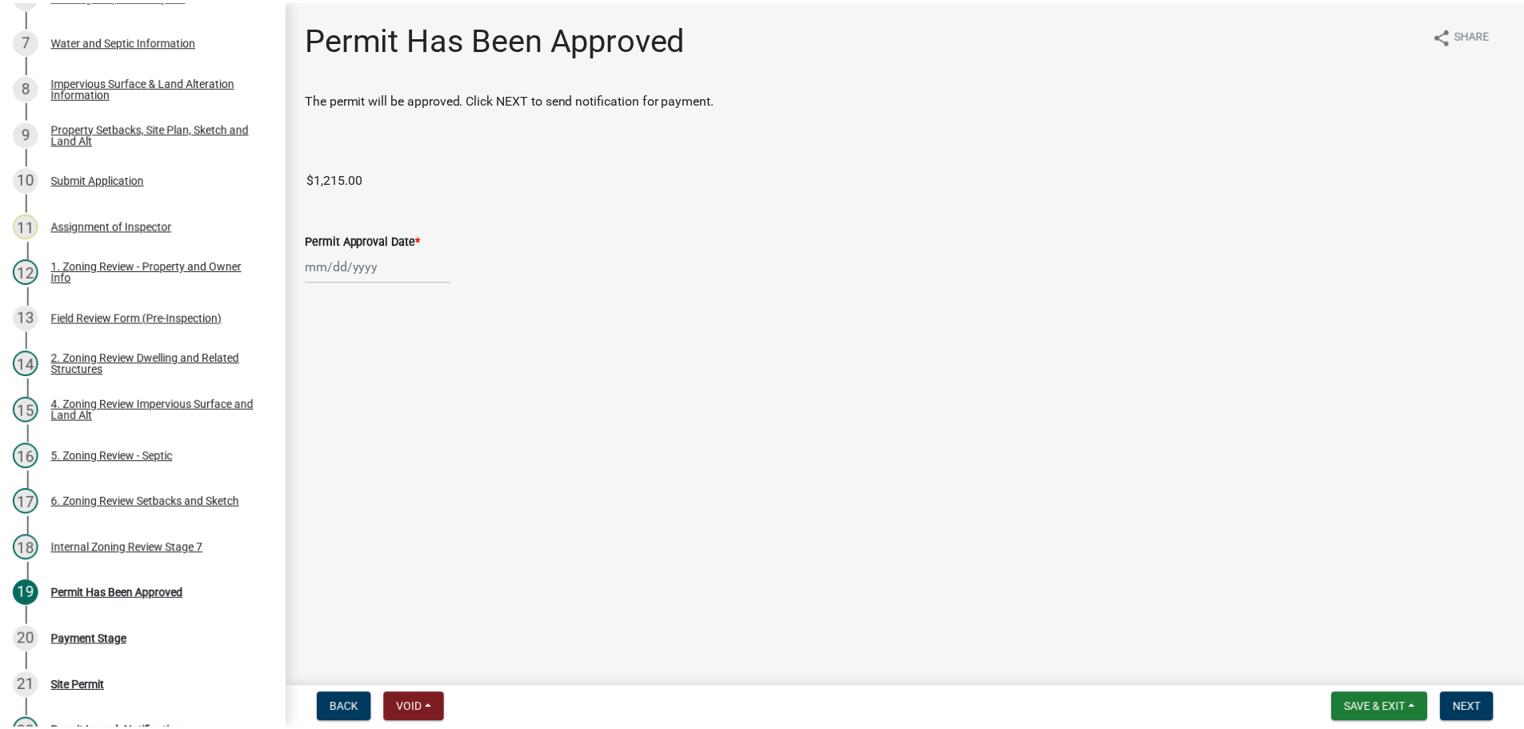
scroll to position [625, 0]
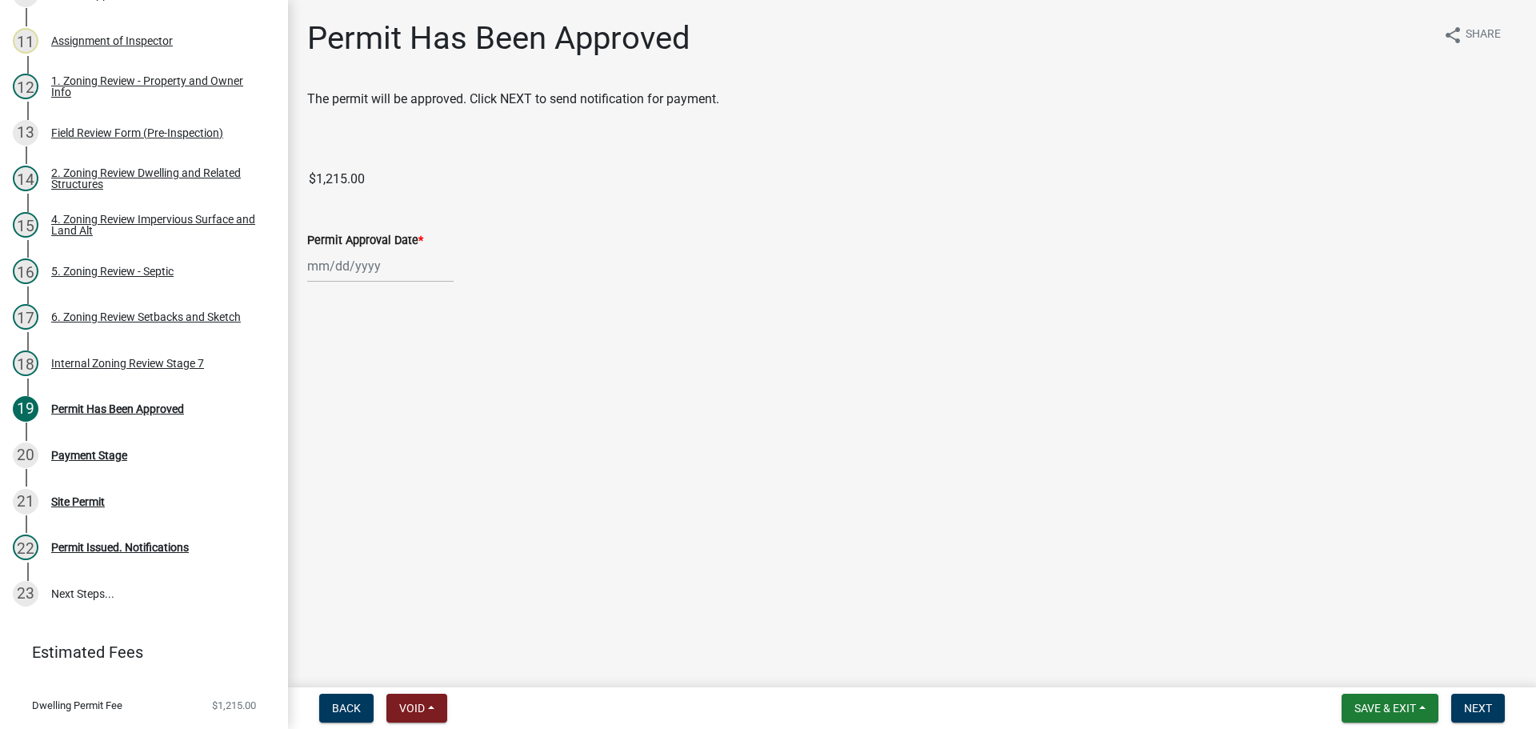
select select "9"
select select "2025"
click at [351, 274] on div "[PERSON_NAME] Feb Mar Apr [PERSON_NAME][DATE] Oct Nov [DATE] 1526 1527 1528 152…" at bounding box center [380, 266] width 146 height 33
click at [378, 399] on div "17" at bounding box center [375, 403] width 26 height 26
type input "[DATE]"
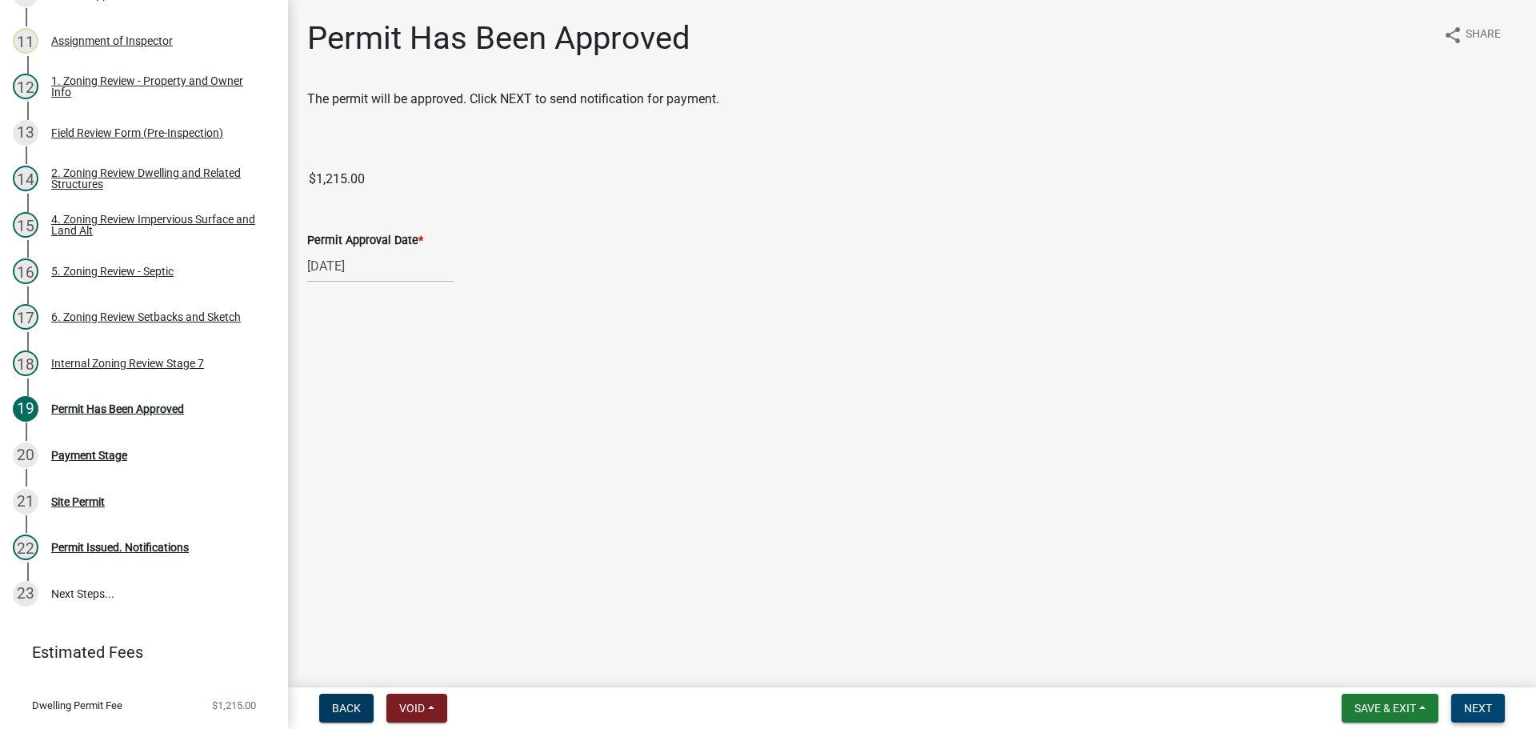
click at [1471, 696] on button "Next" at bounding box center [1479, 708] width 54 height 29
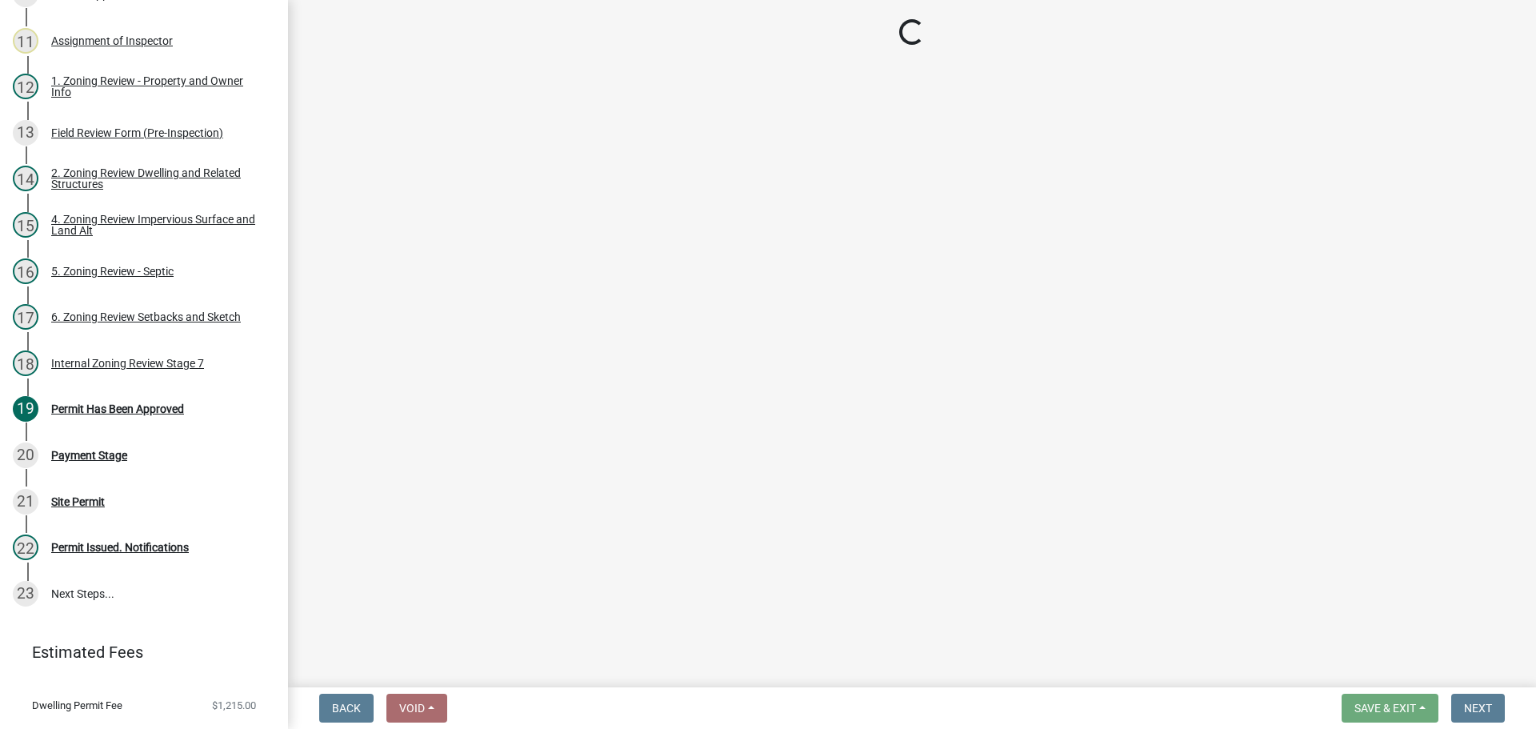
select select "3: 3"
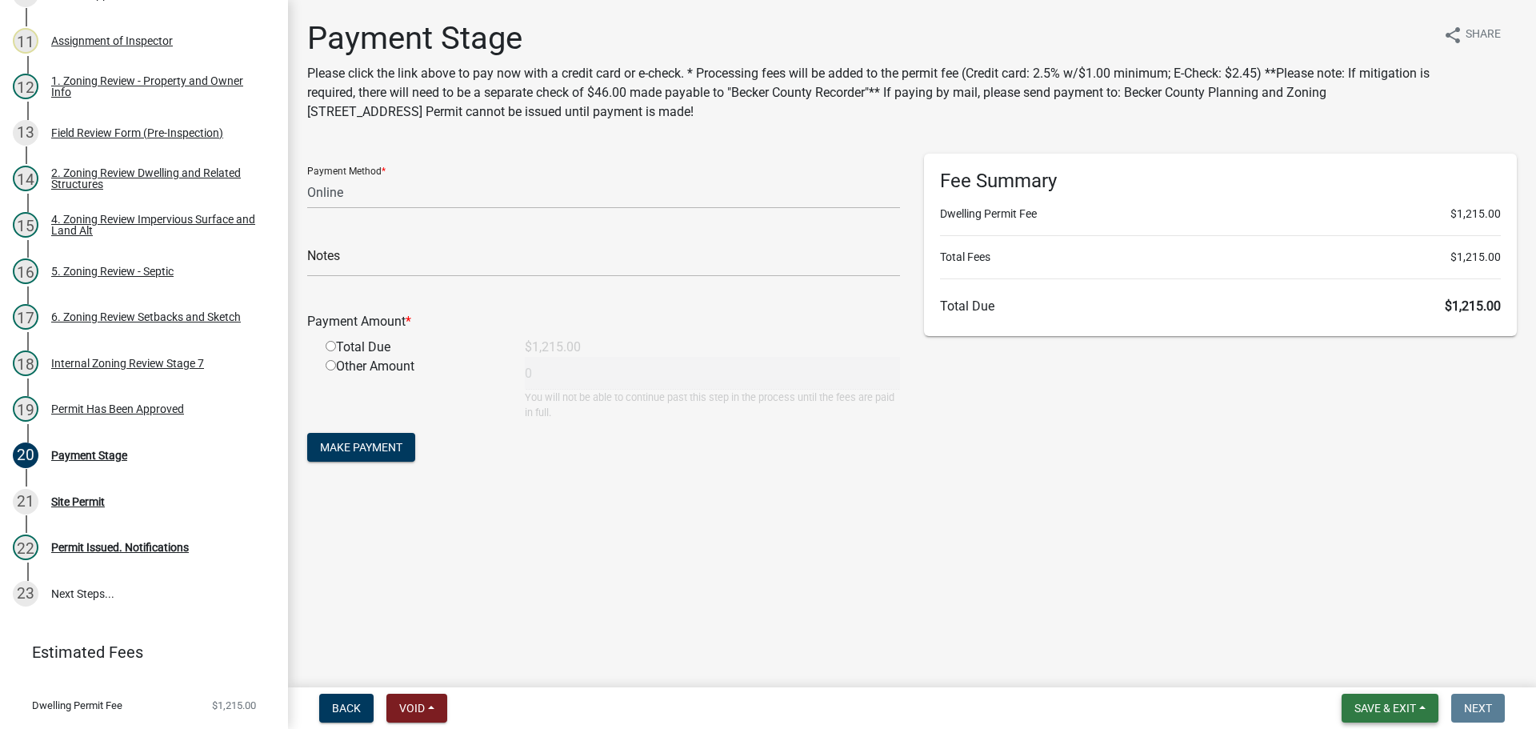
click at [1393, 703] on span "Save & Exit" at bounding box center [1386, 708] width 62 height 13
click at [1372, 664] on button "Save & Exit" at bounding box center [1375, 666] width 128 height 38
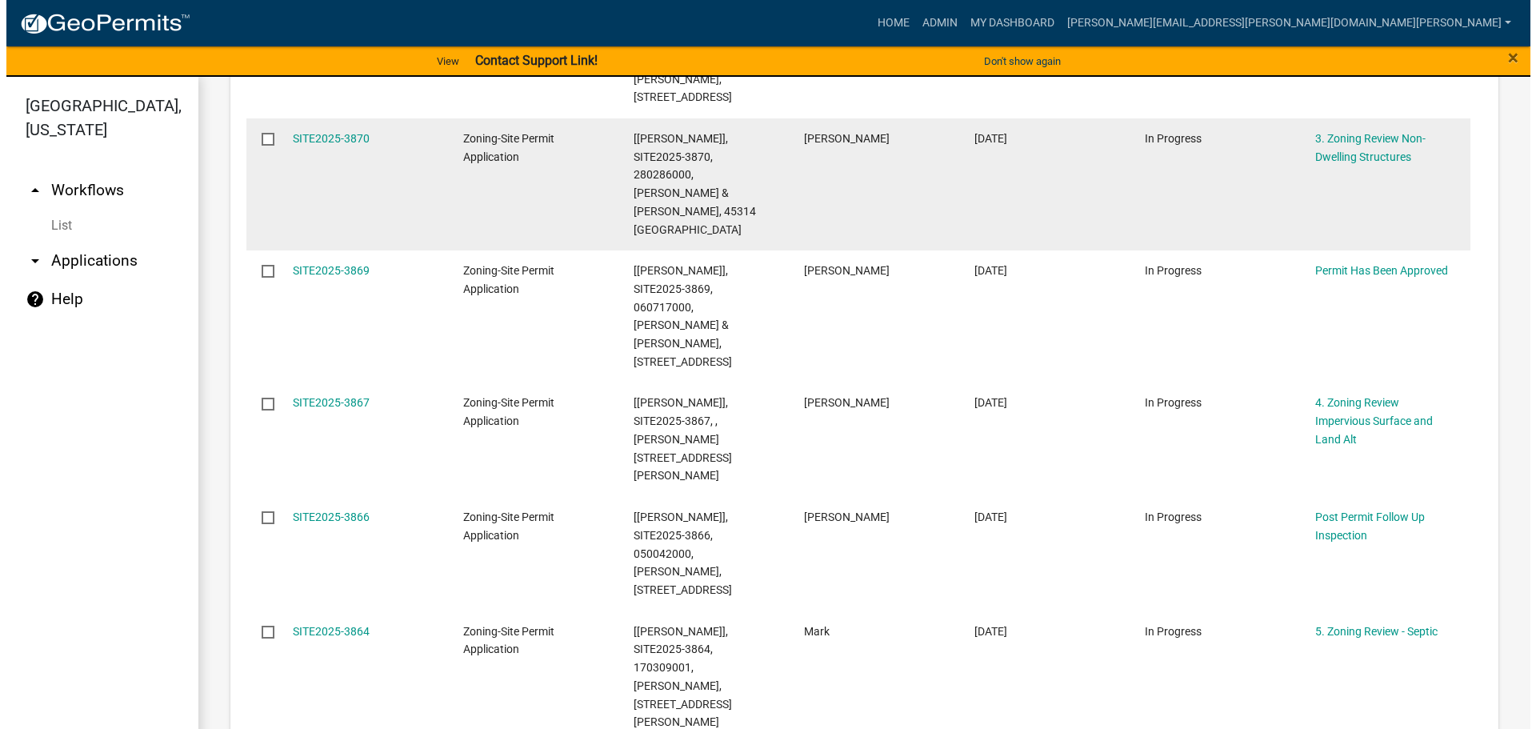
scroll to position [960, 0]
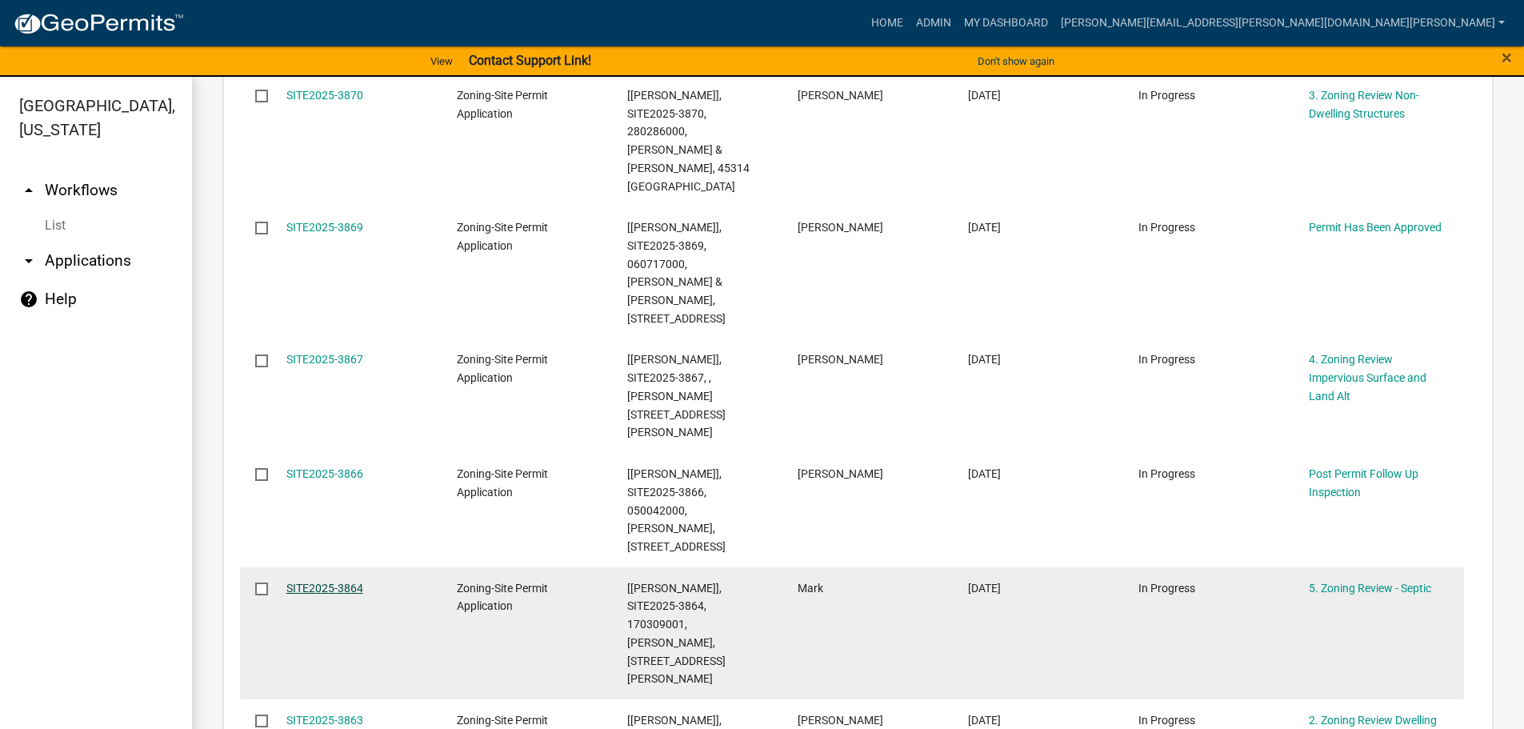
drag, startPoint x: 335, startPoint y: 438, endPoint x: 343, endPoint y: 436, distance: 8.9
click at [335, 582] on link "SITE2025-3864" at bounding box center [324, 588] width 77 height 13
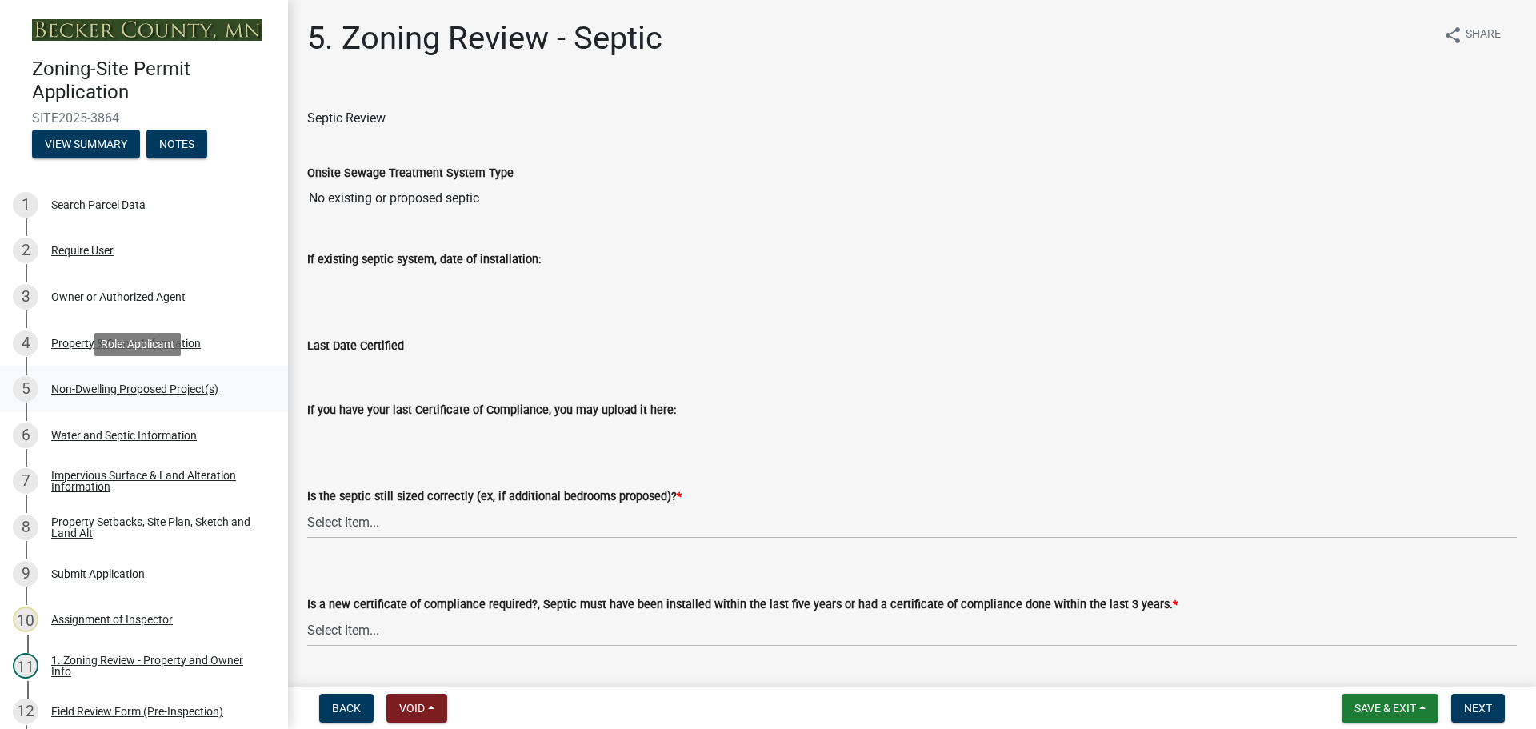
click at [138, 387] on div "Non-Dwelling Proposed Project(s)" at bounding box center [134, 388] width 167 height 11
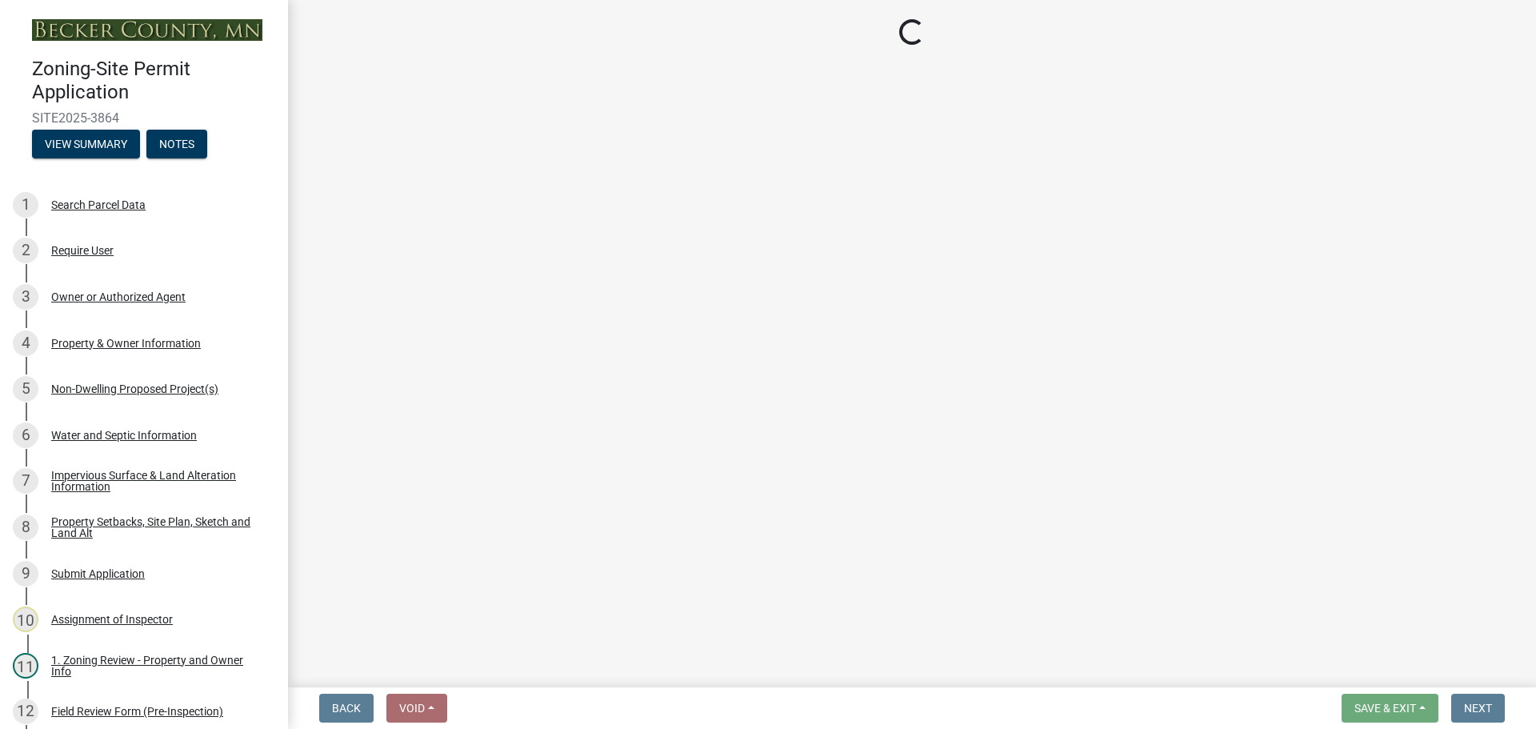
select select "6ced1b54-2913-4dbf-9776-23baa6524e46"
select select "3a2d96d3-fd69-4ed9-bae4-7a5aa03a7e58"
select select "cf118f3b-6469-426f-b247-8aeebfb0198d"
select select "d5258256-81e9-4688-bc84-b01445ee29b6"
select select "258cbdbc-8629-455d-9fed-6a57bf82144e"
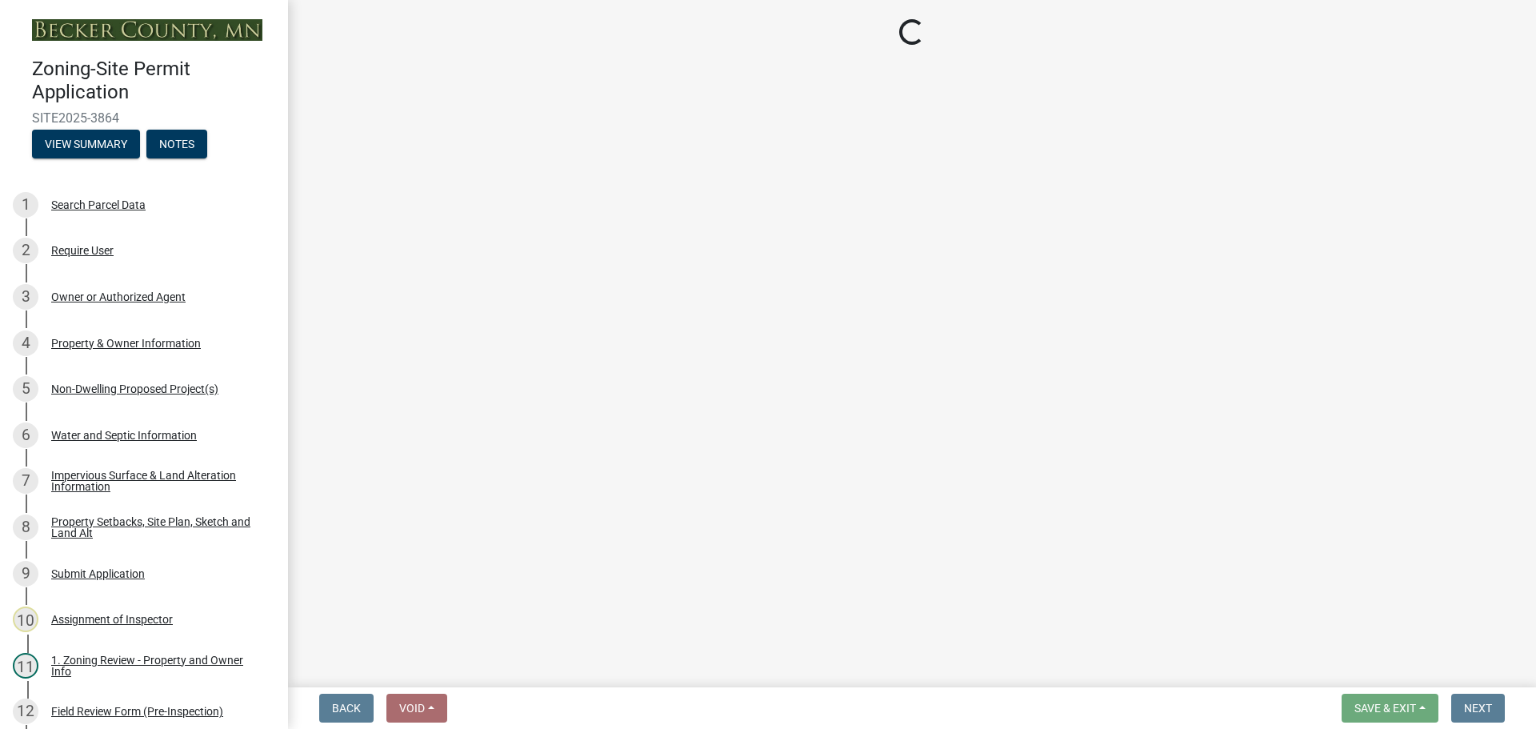
select select "a5a24bbb-d142-4a96-81aa-f197e501dfcc"
select select "a9a8393f-3c28-47b8-b6d9-84c94641c3fc"
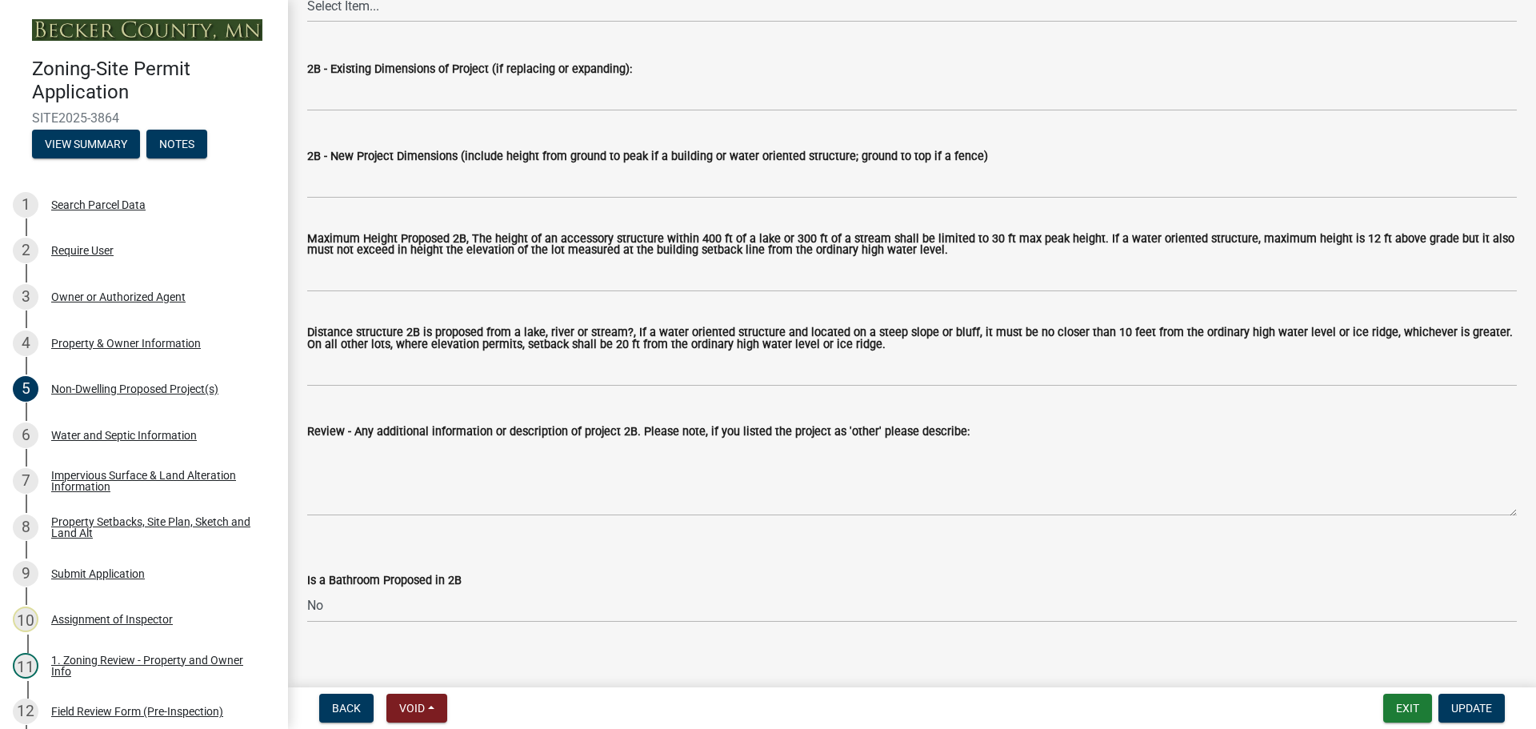
scroll to position [1681, 0]
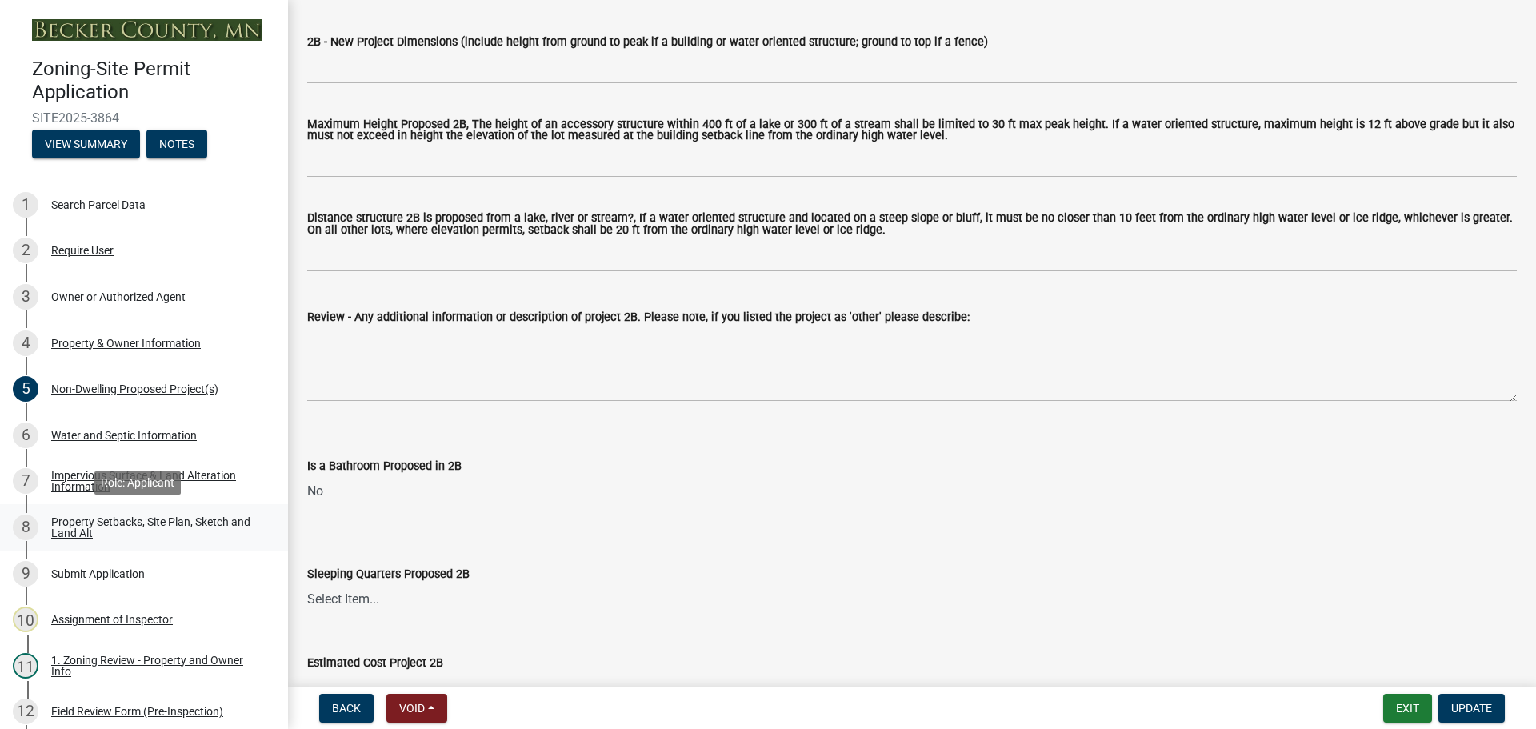
click at [94, 519] on div "Property Setbacks, Site Plan, Sketch and Land Alt" at bounding box center [156, 527] width 211 height 22
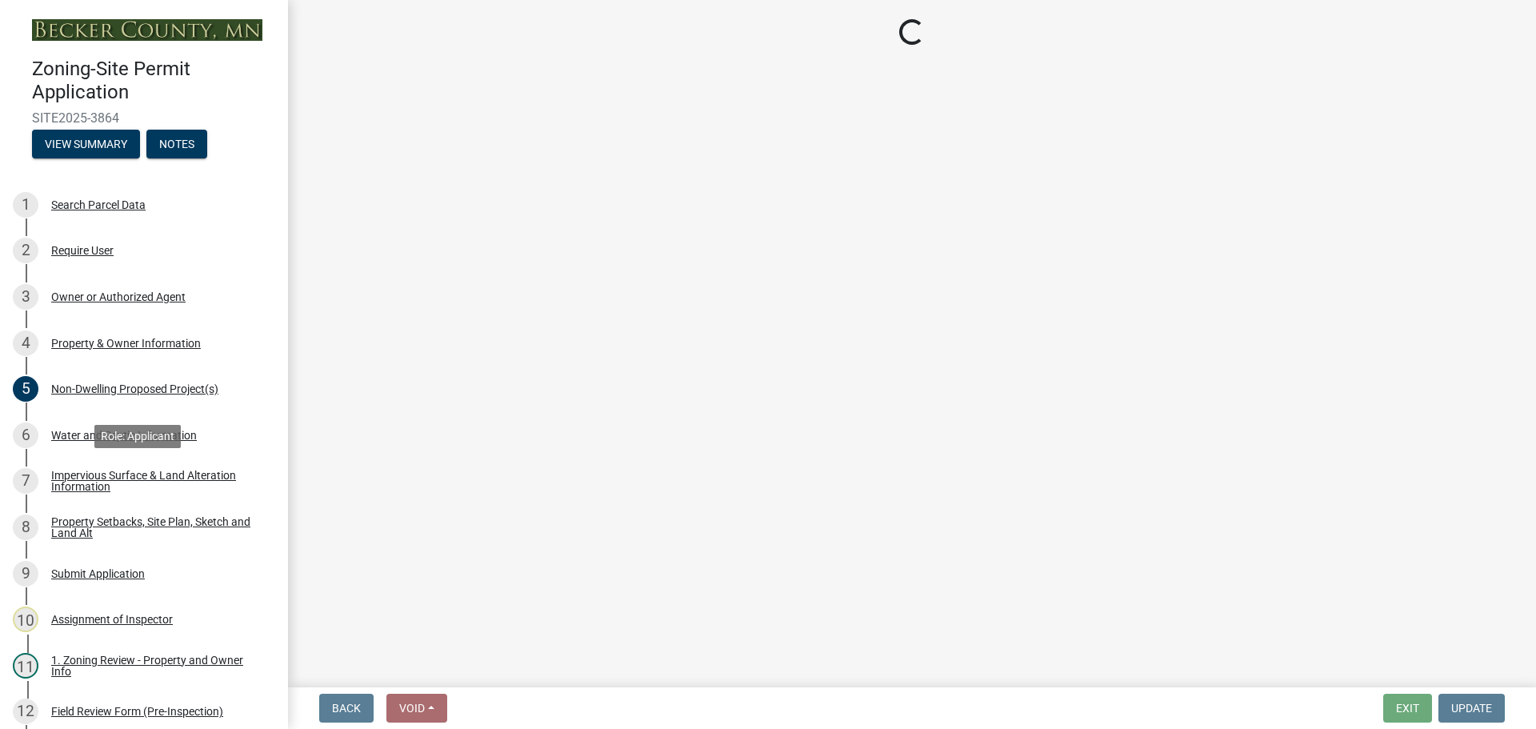
select select "bc359128-44fe-43a6-b559-d4174f4d38cf"
select select "23d9b77f-888b-4fb8-92b8-bb321afa0fee"
select select "b56a4575-9846-47cf-8067-c59a4853da22"
select select "12f785fb-c378-4b18-841c-21c73dc99083"
select select "e8ab2dc3-aa3f-46f3-9b4a-37eb25ad84af"
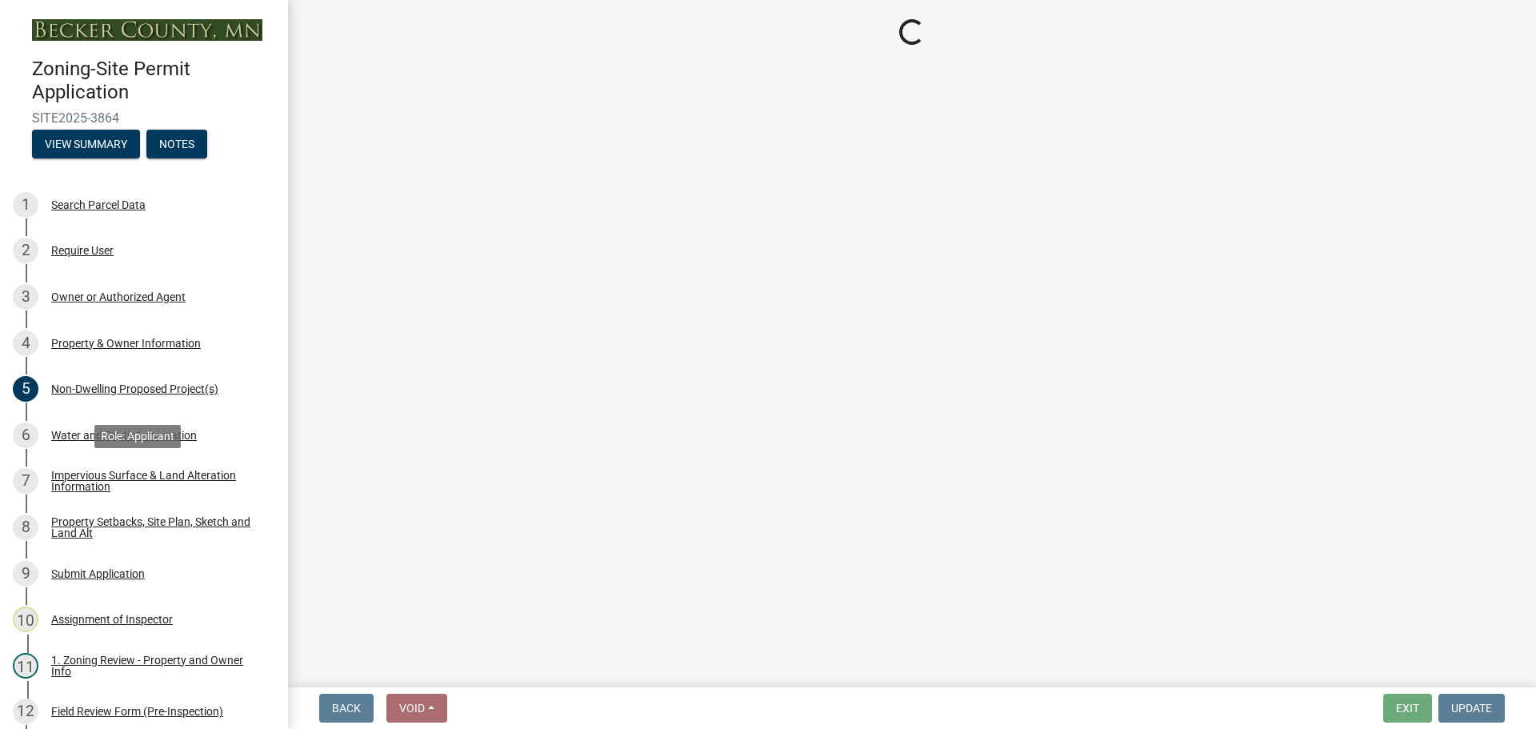
select select "27b2a8b4-abf6-463e-8c0c-7c5d2b4fe26f"
select select "b98836ba-4715-455d-97ab-be9a9df498a8"
select select "a96800da-4e88-4c62-b1ff-2cd17f9e3346"
select select "c8b8ea71-7088-4e87-a493-7bc88cc2835b"
select select "1418c7e3-4054-4b00-84b5-d09b9560f30a"
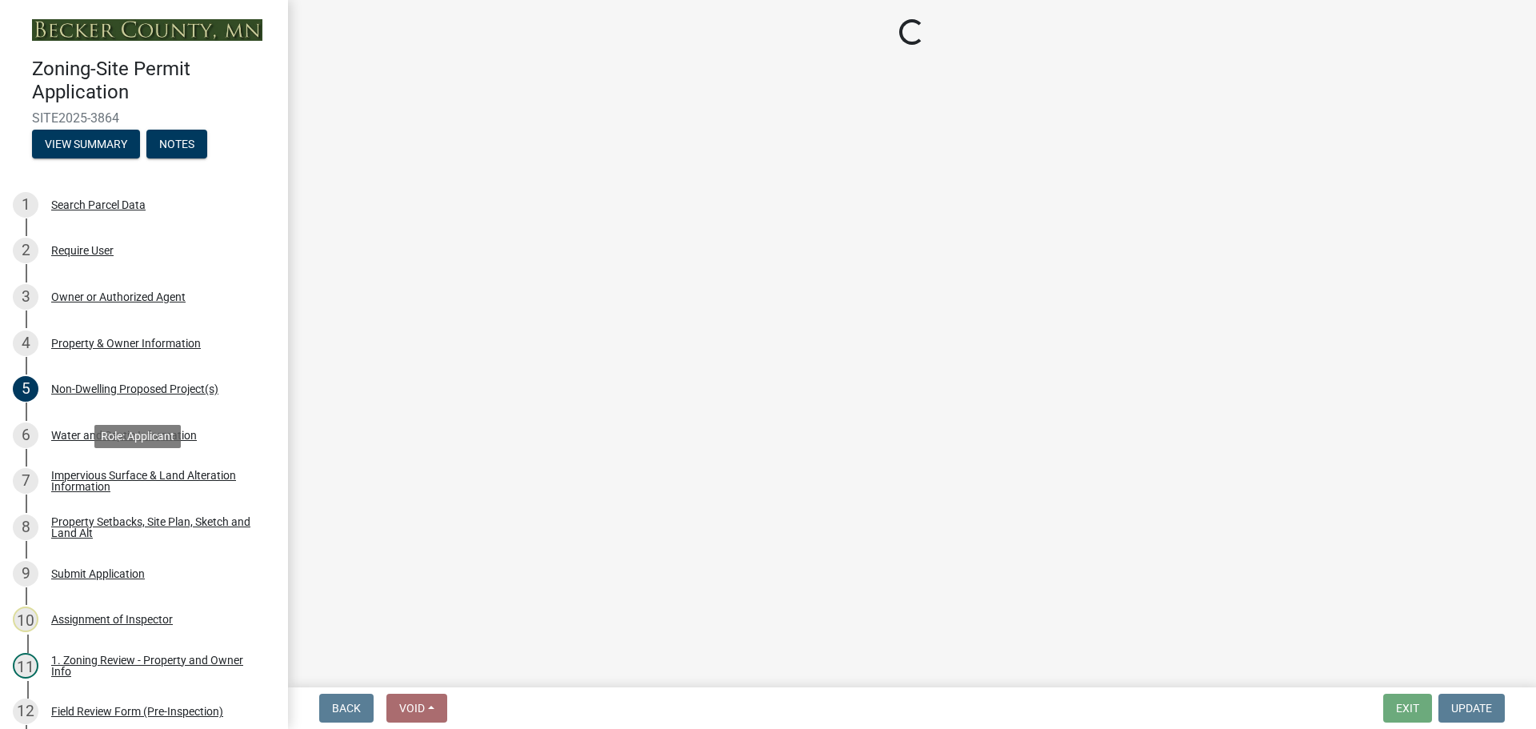
select select "4421853d-5e11-4b64-95ec-6c47066881cc"
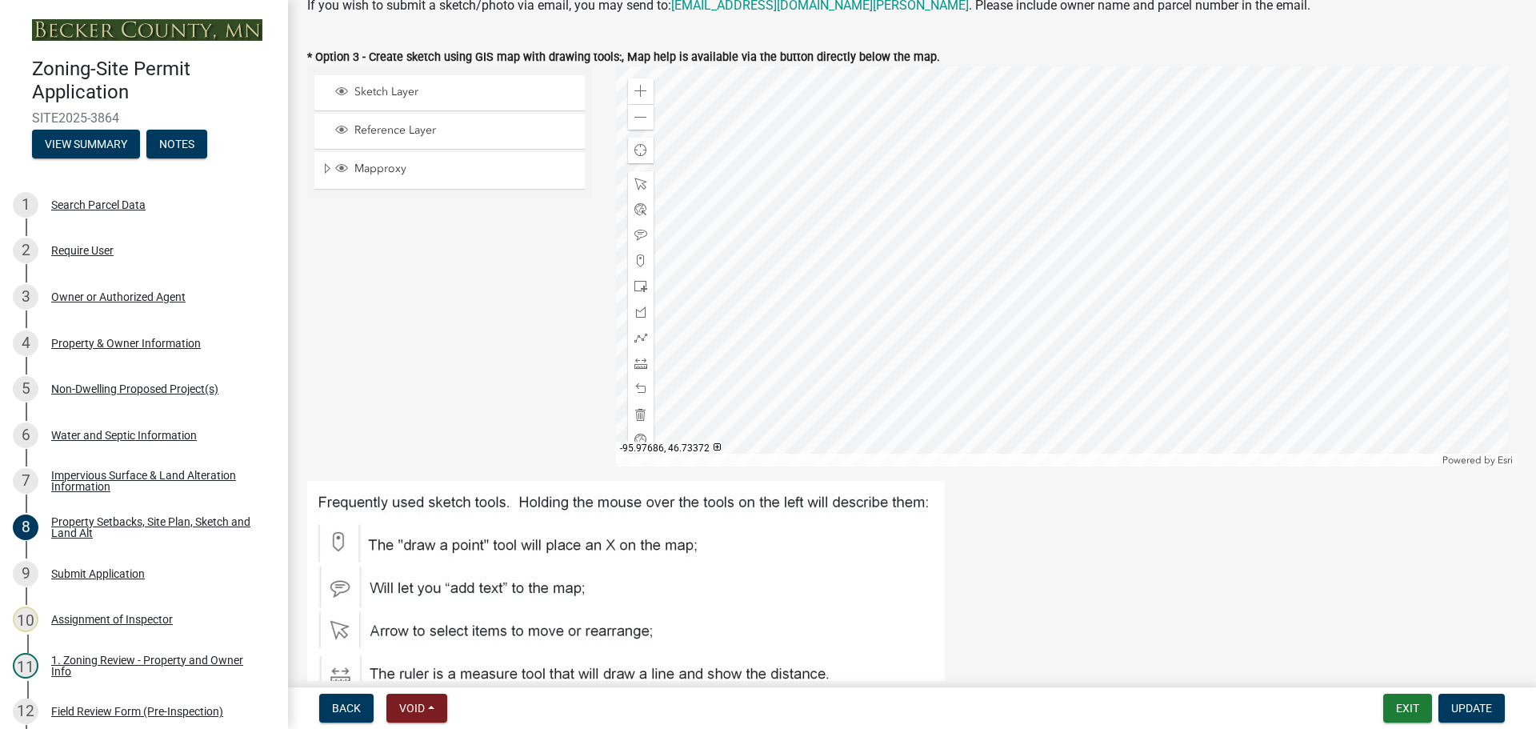
scroll to position [560, 0]
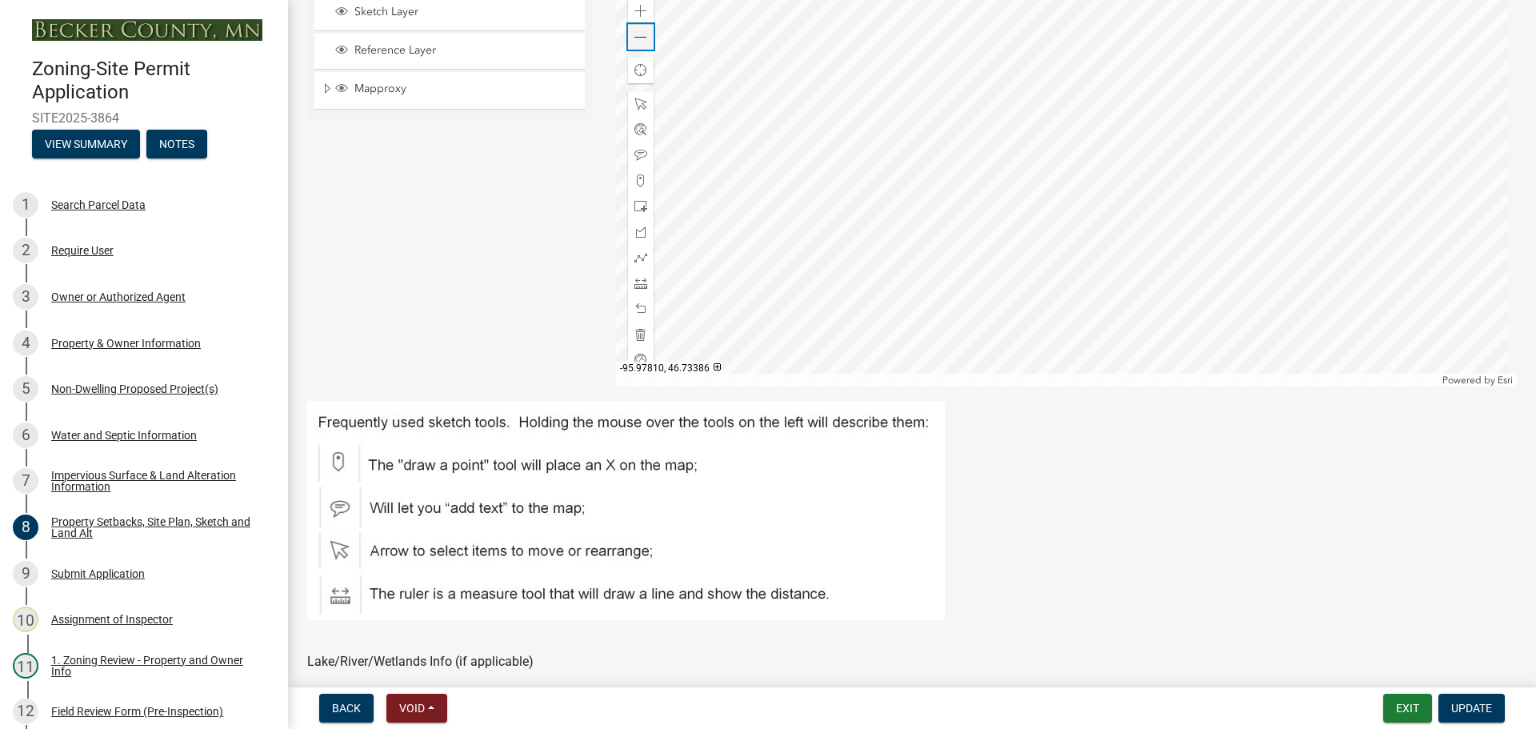
click at [629, 38] on div "Zoom out" at bounding box center [641, 37] width 26 height 26
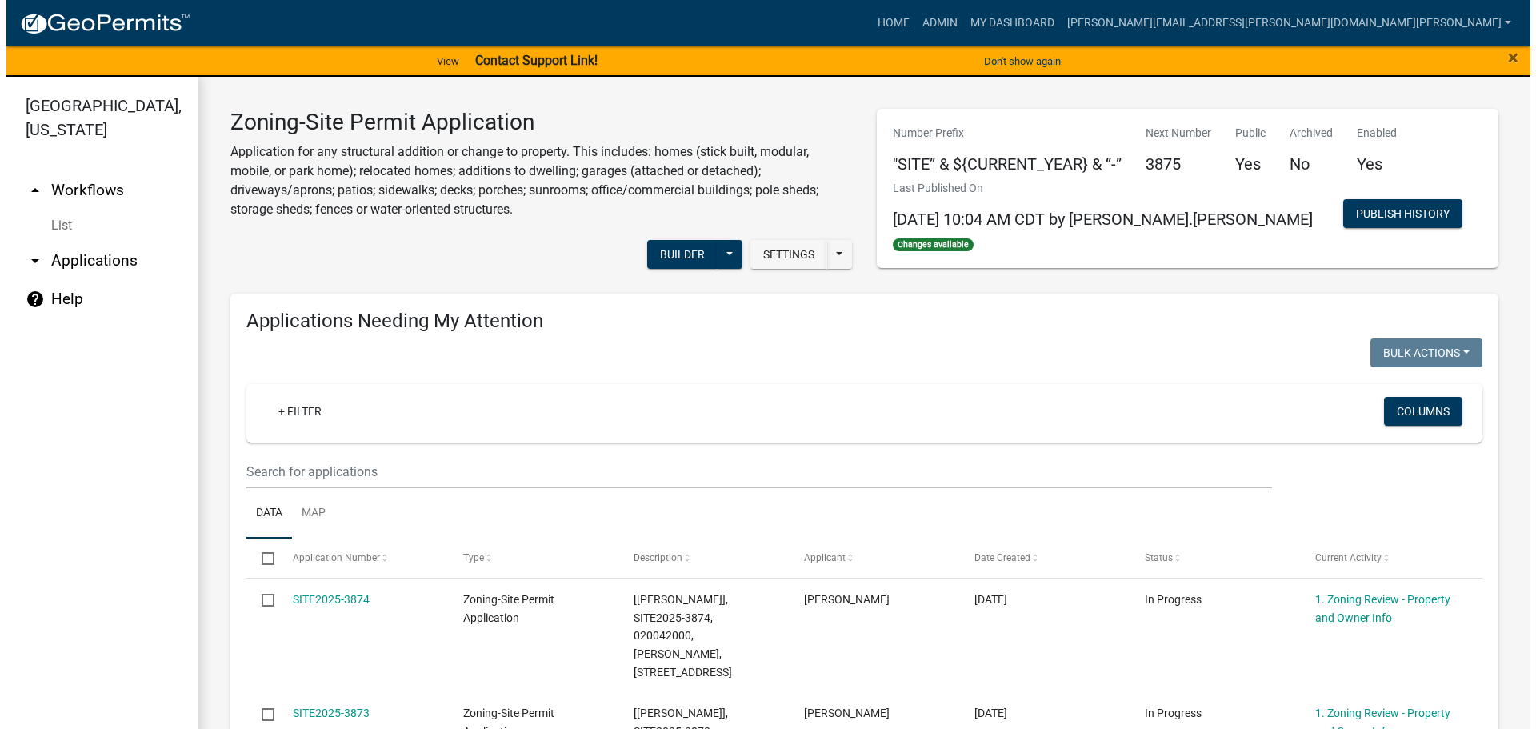
scroll to position [240, 0]
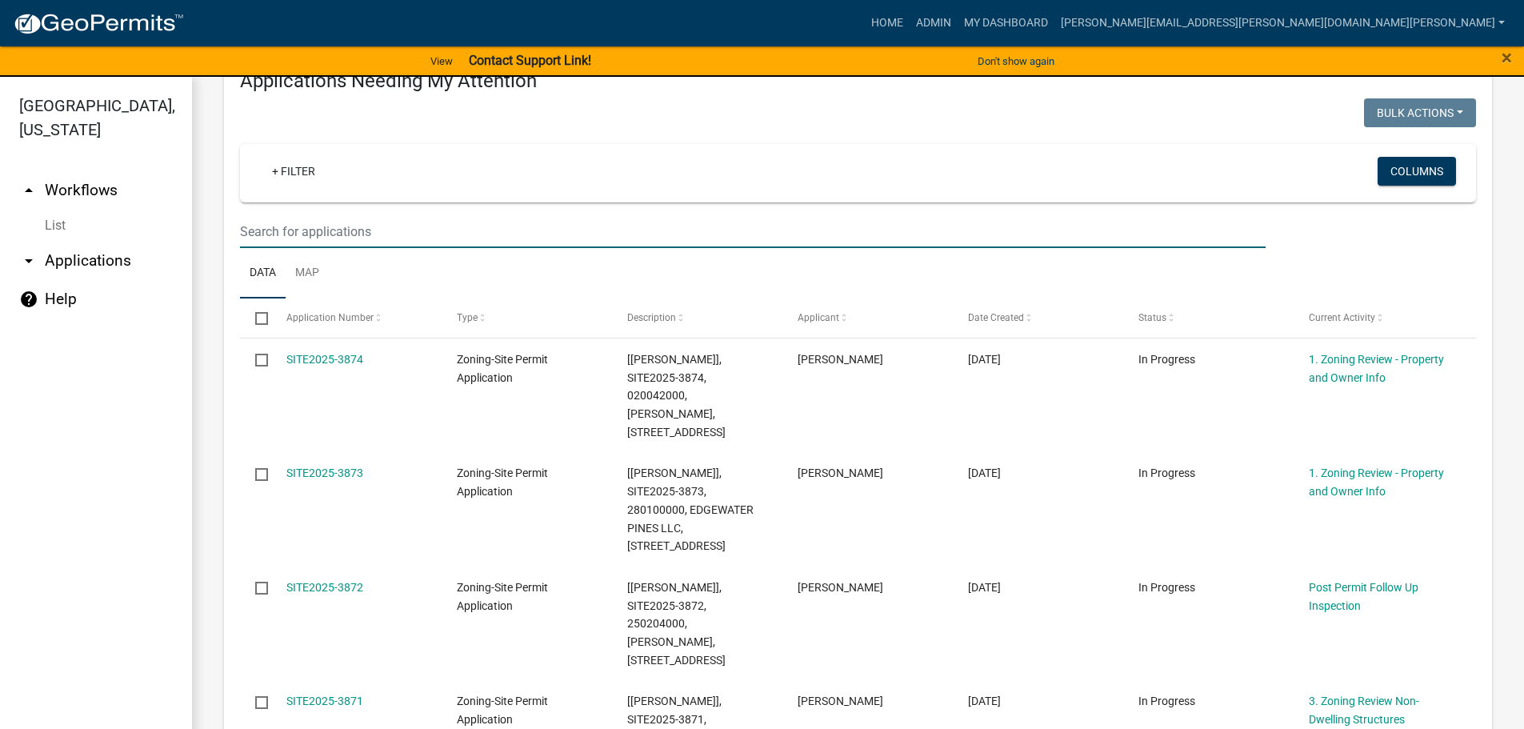
click at [304, 230] on input "text" at bounding box center [753, 231] width 1026 height 33
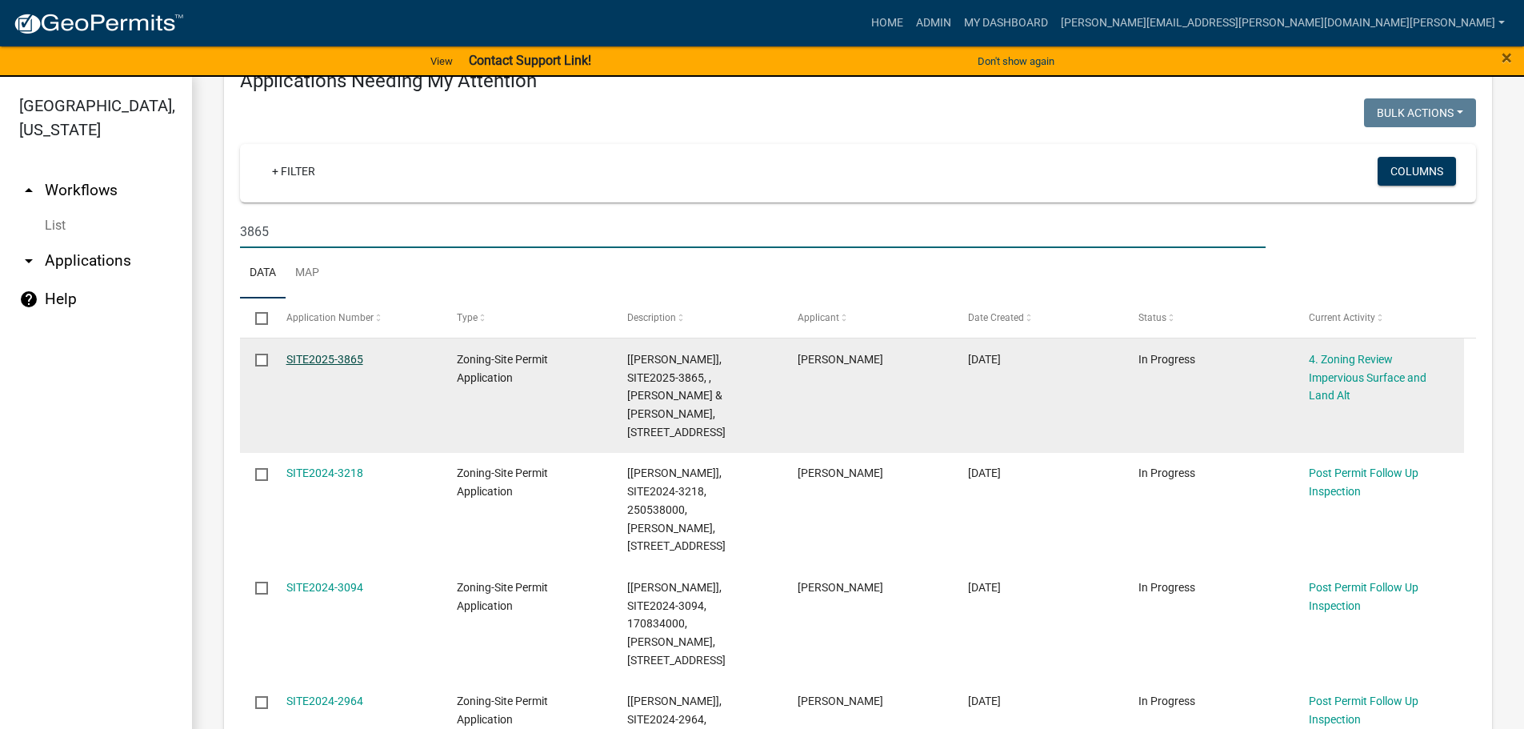
type input "3865"
click at [355, 353] on link "SITE2025-3865" at bounding box center [324, 359] width 77 height 13
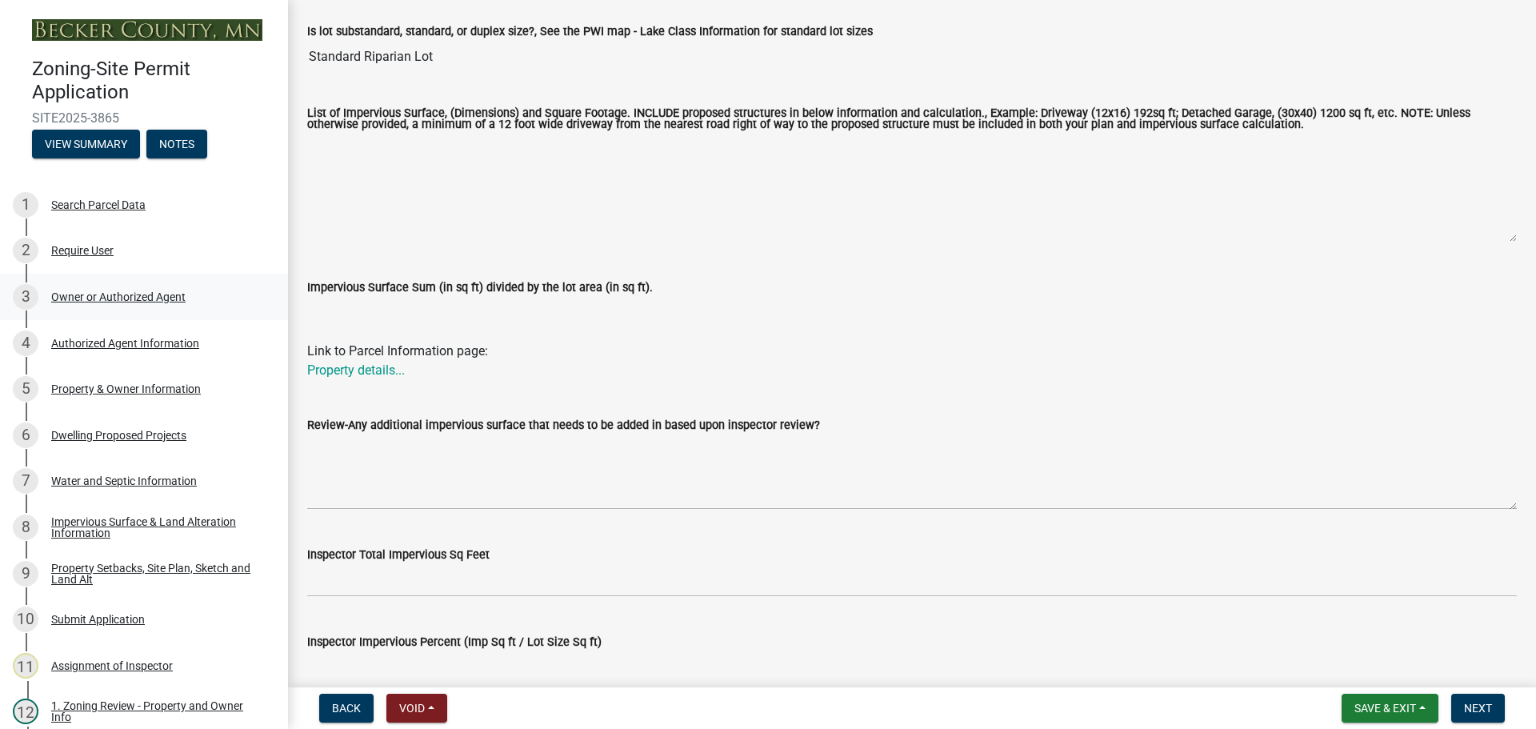
scroll to position [262, 0]
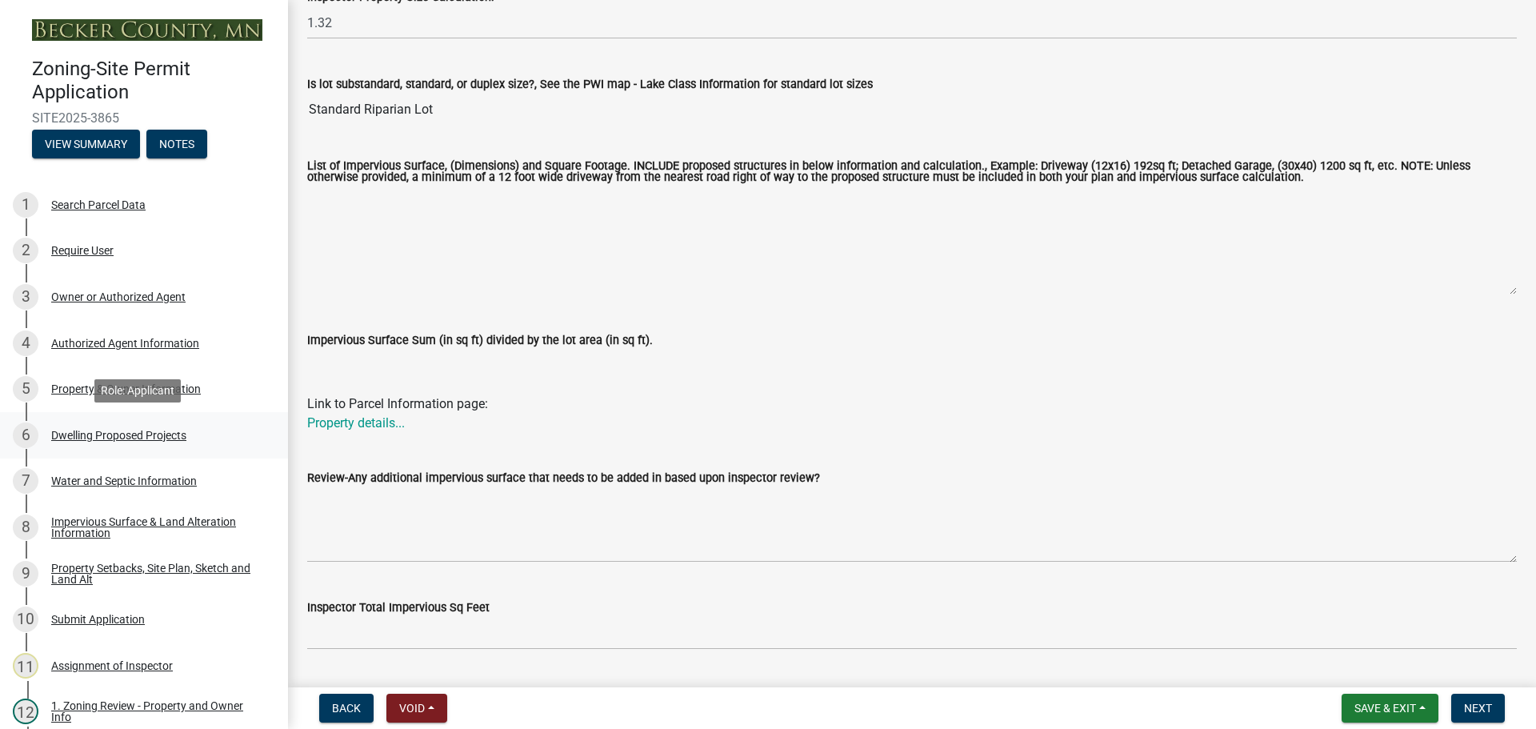
click at [126, 430] on div "Dwelling Proposed Projects" at bounding box center [118, 435] width 135 height 11
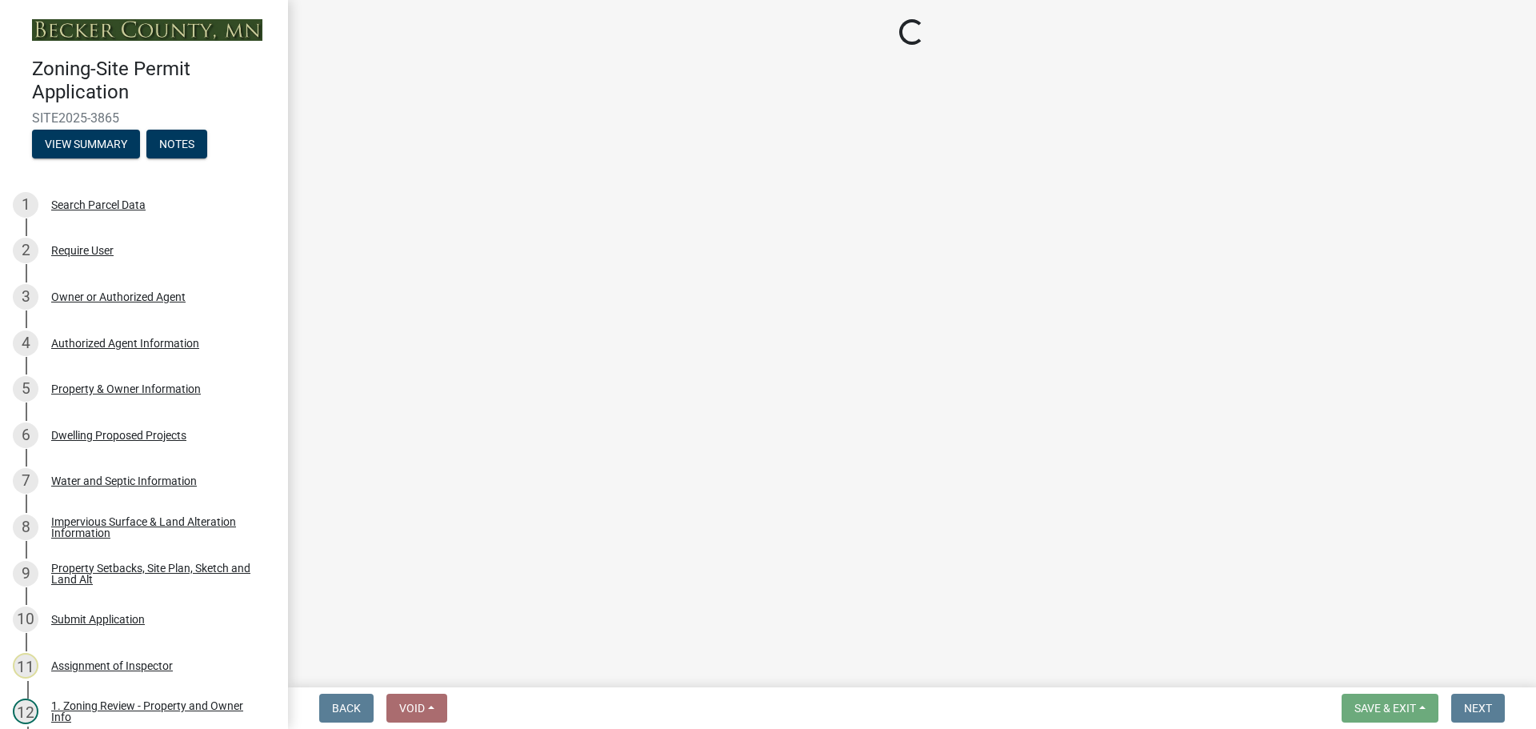
select select "5b8abcc6-67f7-49fb-8f25-c295ccc2b339"
select select "566f81cc-4b3f-4ecb-9f16-a2b313352c61"
select select "03c1fec4-1fbe-4331-bc18-34e24145556f"
select select "e13aacd2-5b16-46a8-9c16-26b3d7b1c810"
select select "ebb33175-329d-4f8e-9ee0-a71ca57f3362"
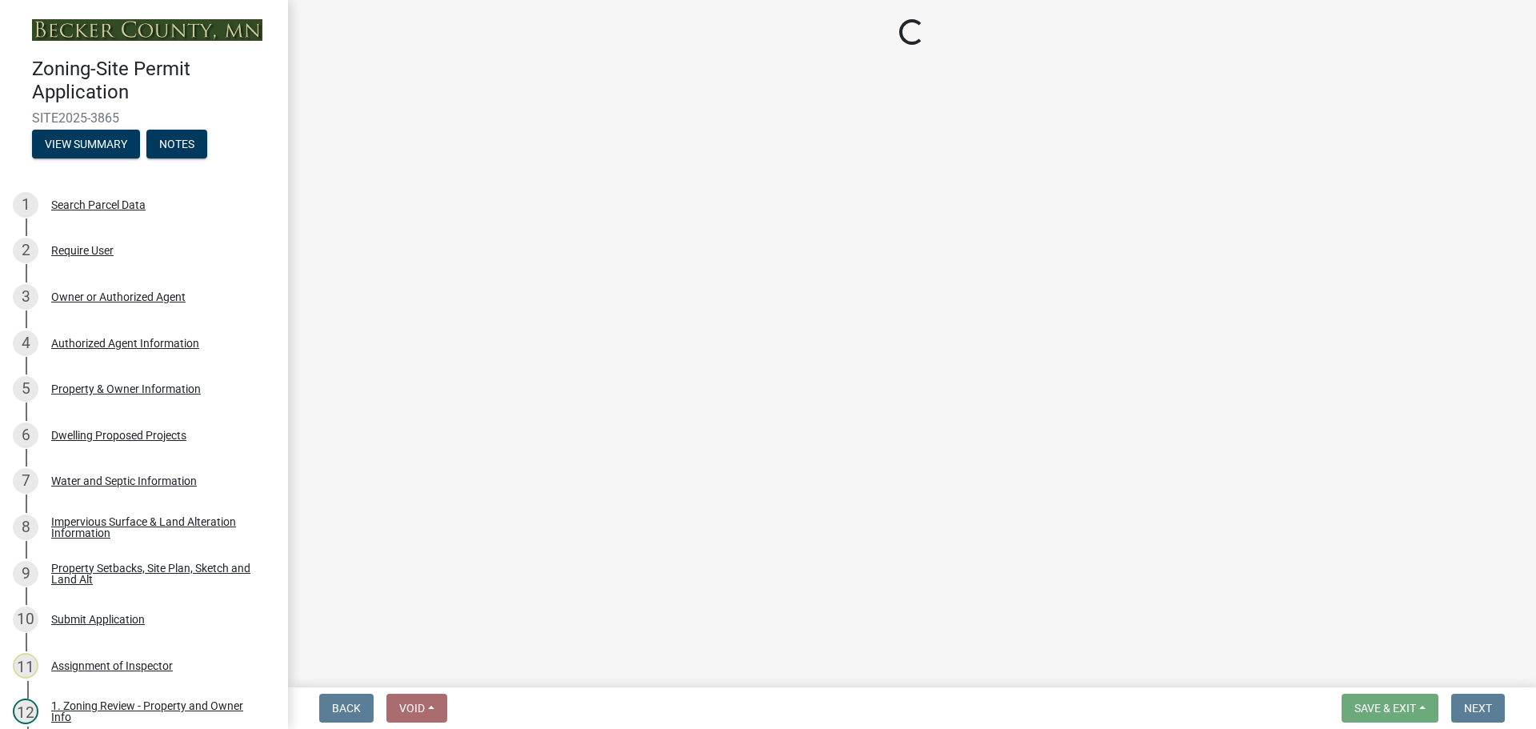
select select "638dddef-31f4-4d73-b0b5-0ffc7b344434"
select select "43dc438e-12cf-4fa6-b4ef-a236ffc627d7"
select select "781a3532-4308-48f8-bcde-e97c9fab42cb"
select select "f1d8ab9f-3049-45ab-b225-68f6b4f5b1c8"
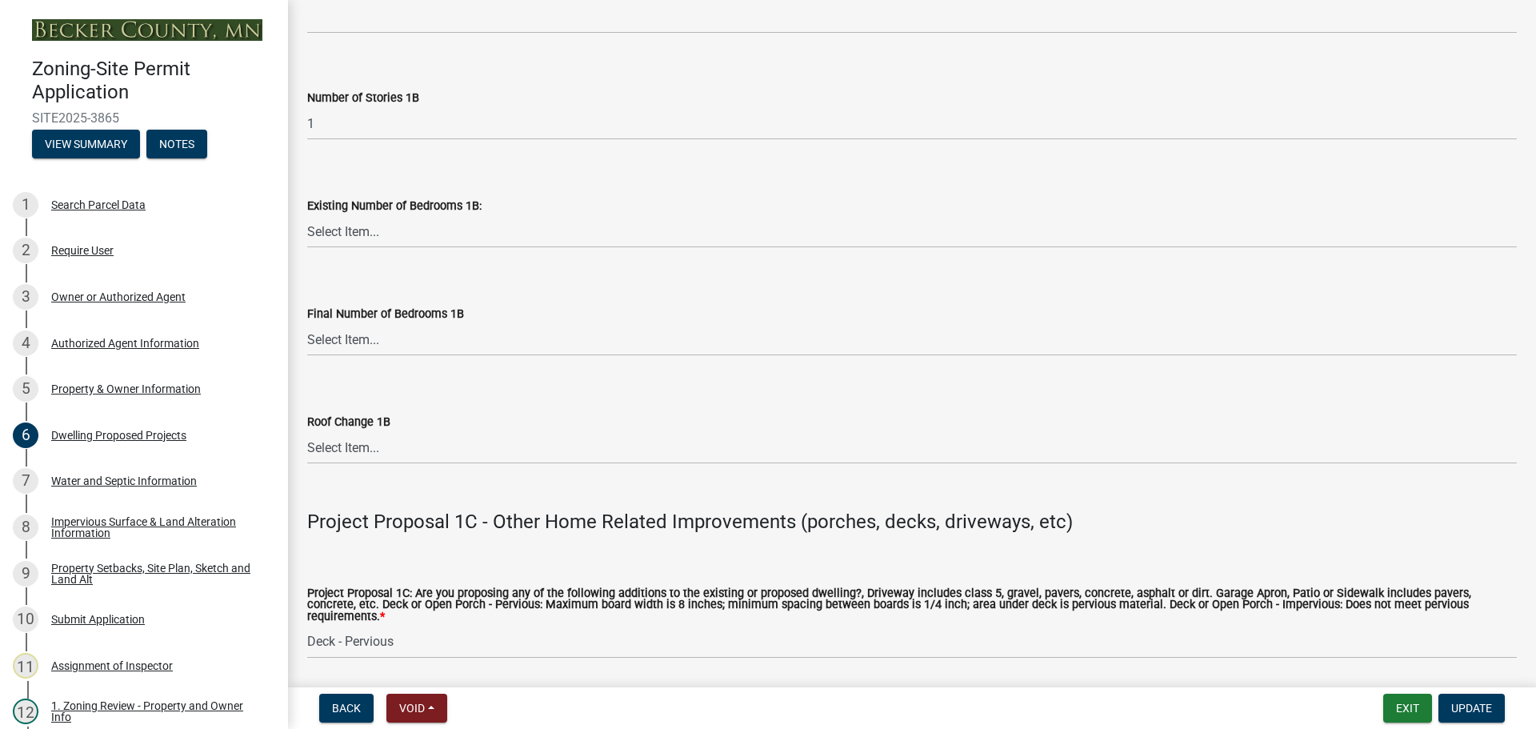
scroll to position [2401, 0]
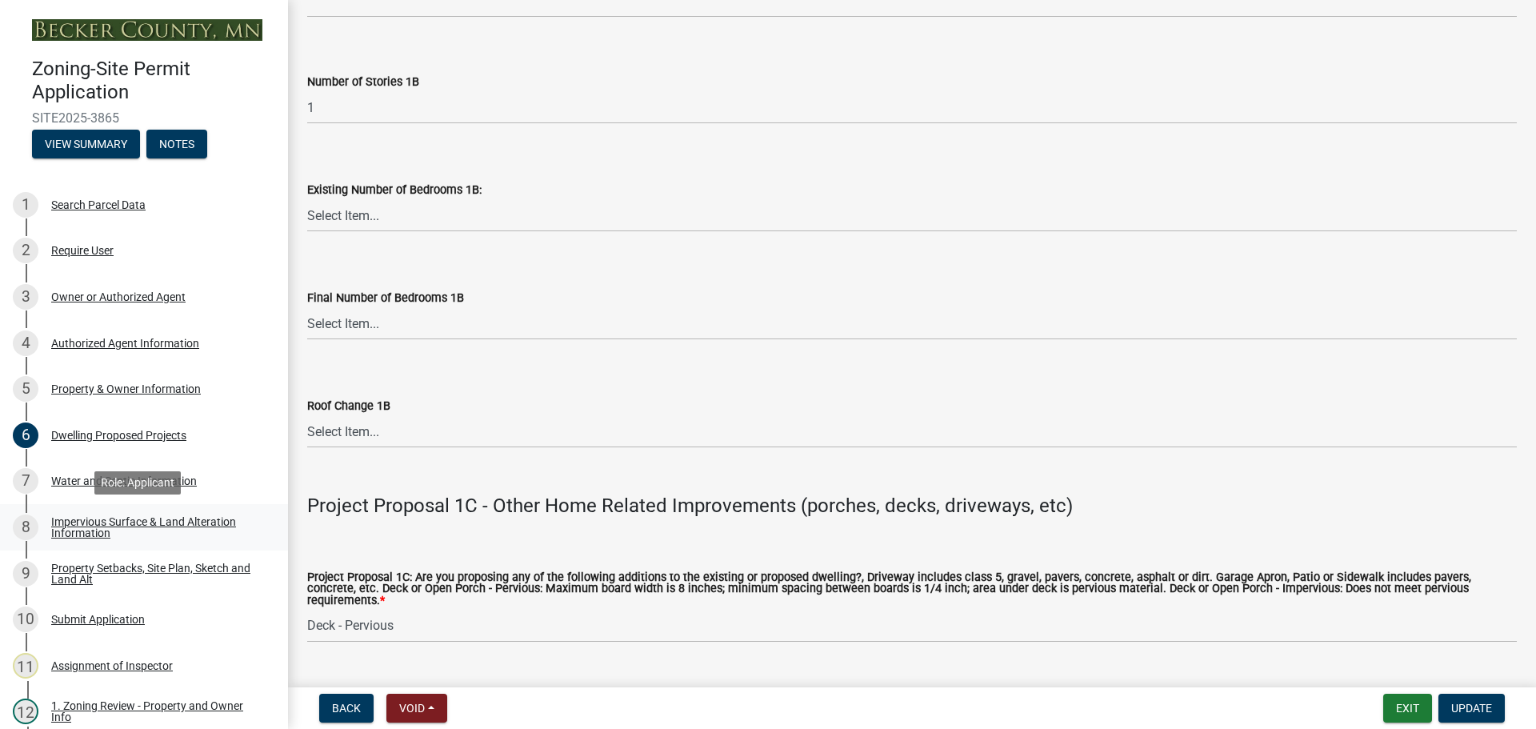
click at [126, 516] on div "Impervious Surface & Land Alteration Information" at bounding box center [156, 527] width 211 height 22
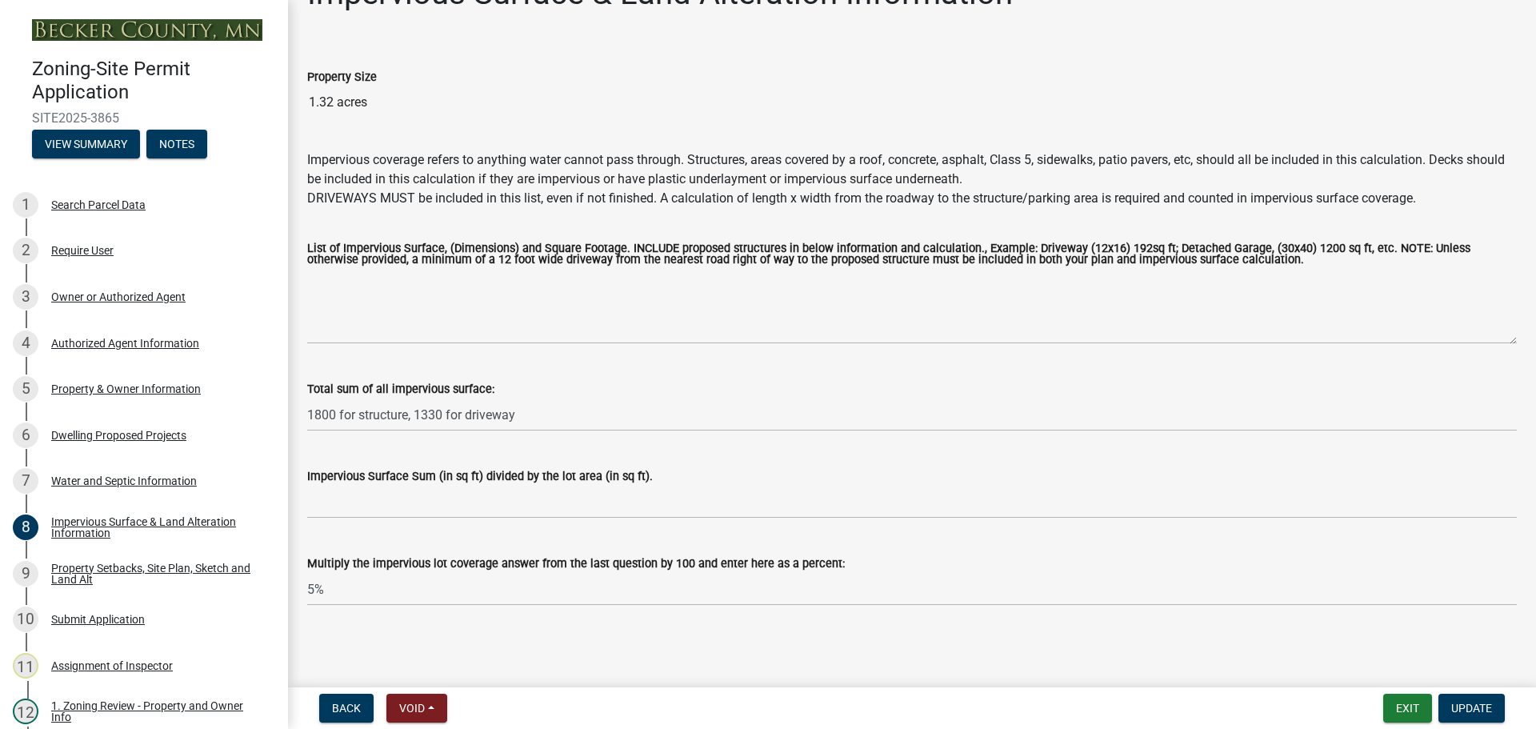
scroll to position [0, 0]
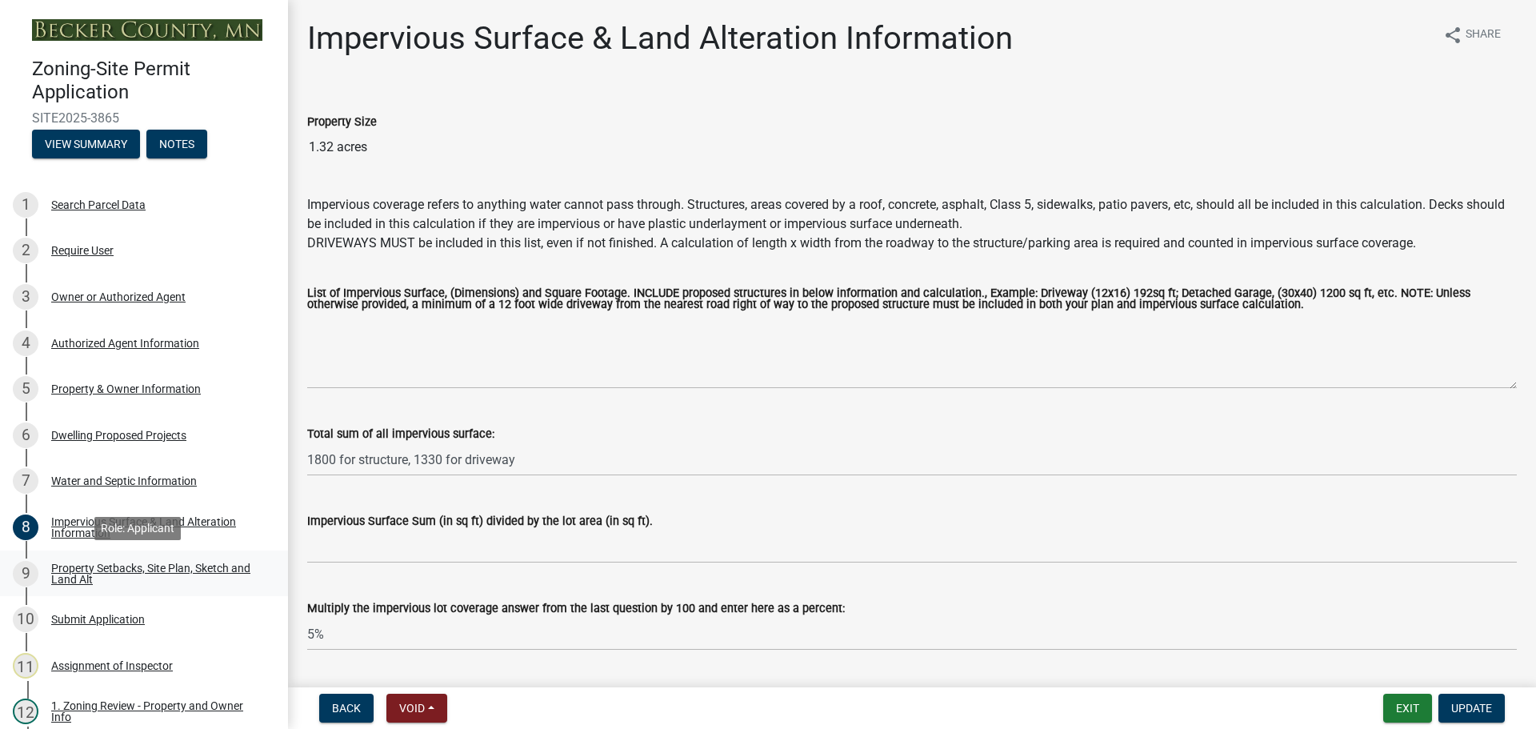
click at [169, 569] on div "Property Setbacks, Site Plan, Sketch and Land Alt" at bounding box center [156, 574] width 211 height 22
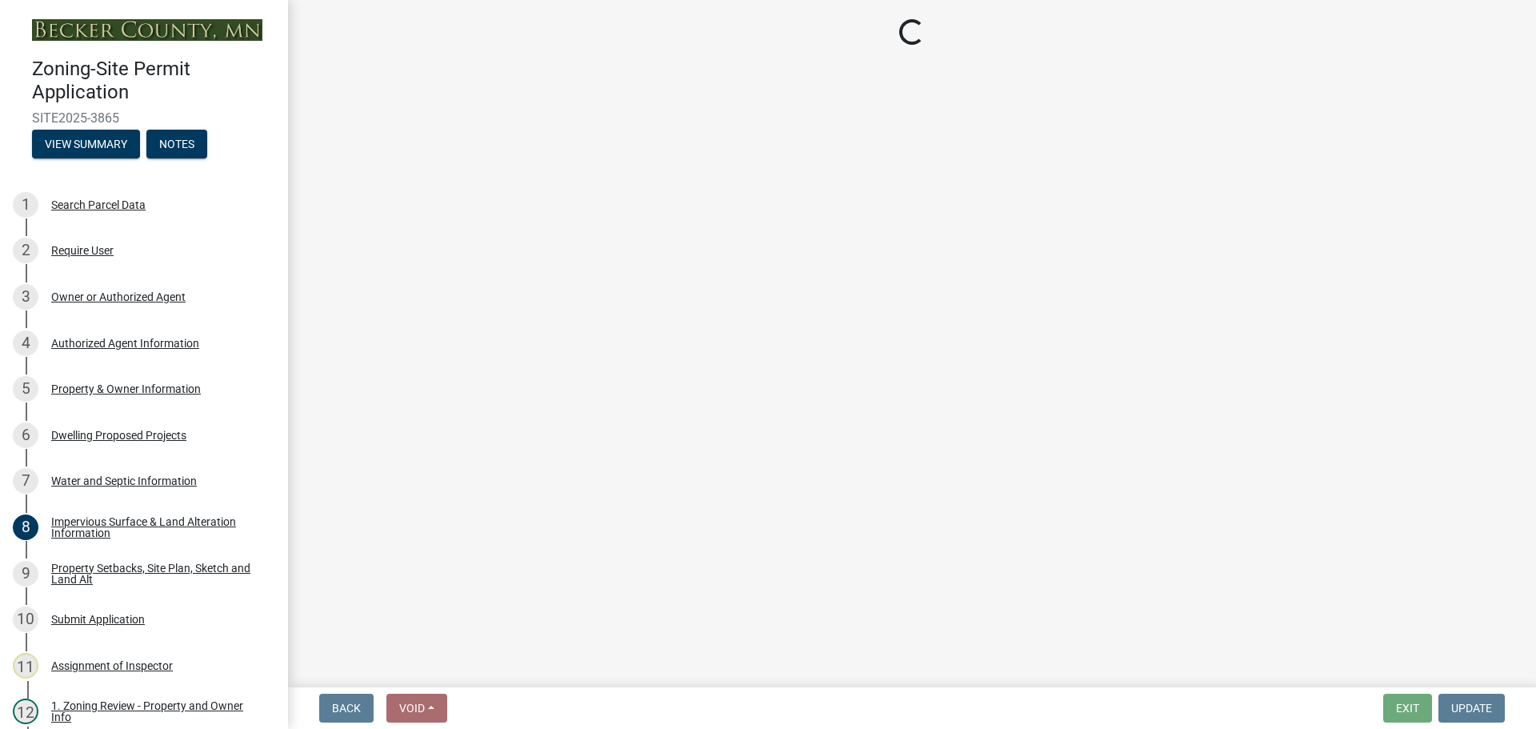
select select "7b13c63f-e699-4112-b373-98fbd28ec536"
select select "75d729af-245c-453b-a9cc-c41847c3eef2"
select select "b56a4575-9846-47cf-8067-c59a4853da22"
select select "12f785fb-c378-4b18-841c-21c73dc99083"
select select "5c3bc124-316a-4e31-81ed-fa9247a28fef"
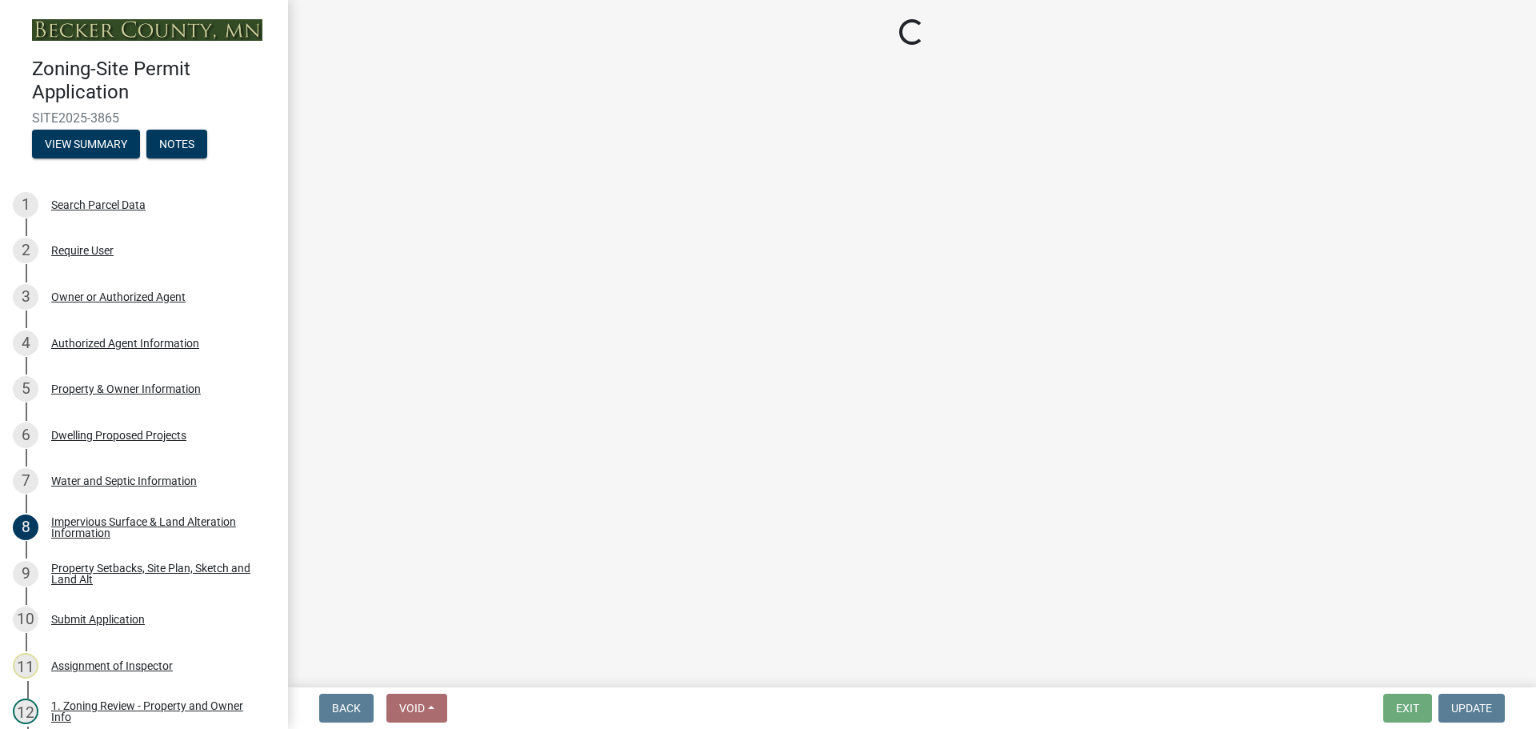
select select "796322b5-3e39-4ae3-9a85-c5f4264dfc0d"
select select "5ad4ab64-b44e-481c-9000-9e5907aa74e1"
select select "e019de12-4845-45f2-ad10-5fb76eee0e55"
select select "c8b8ea71-7088-4e87-a493-7bc88cc2835b"
select select "133211ff-91ce-4a0a-9235-b48a7e2069a0"
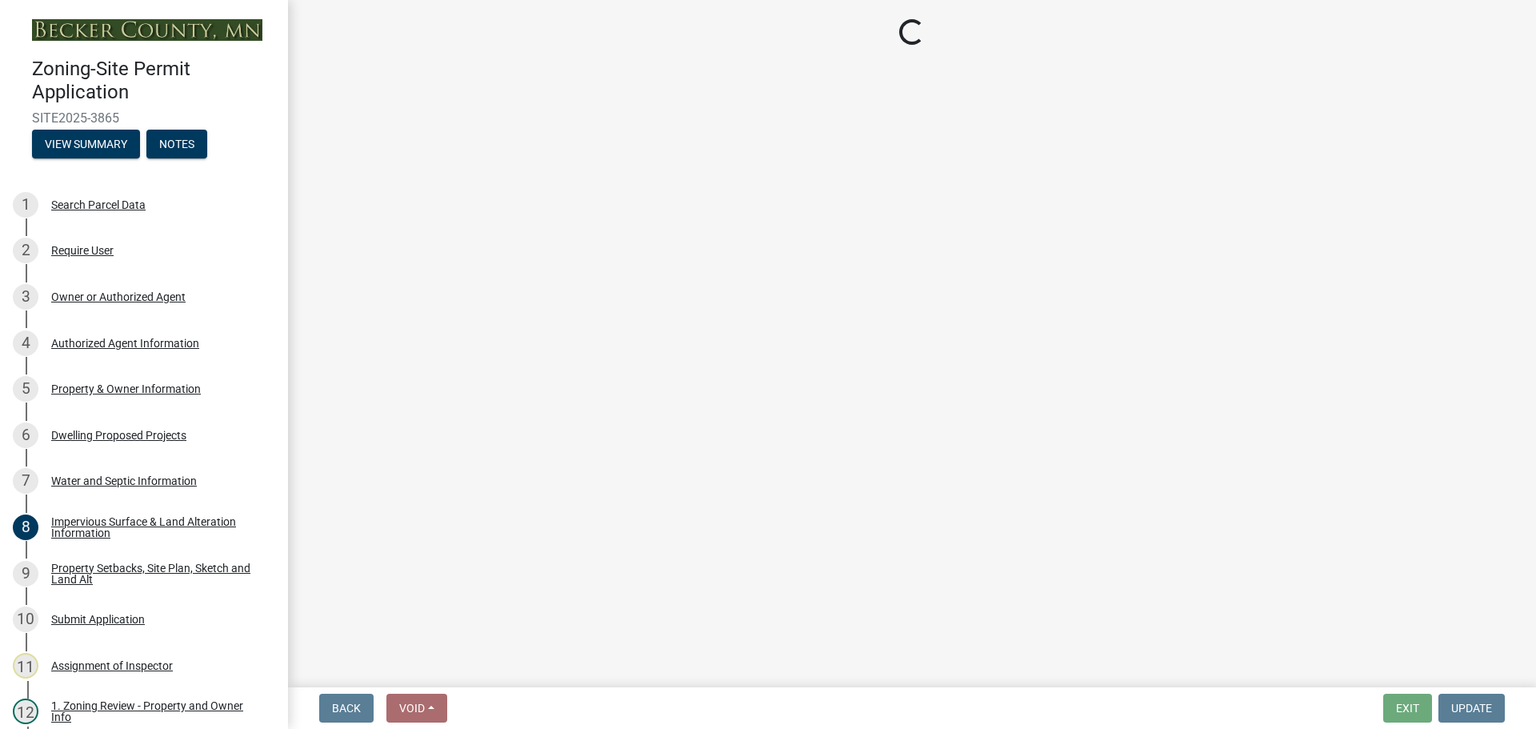
select select "19d13e65-c93d-443e-910a-7a17299544cc"
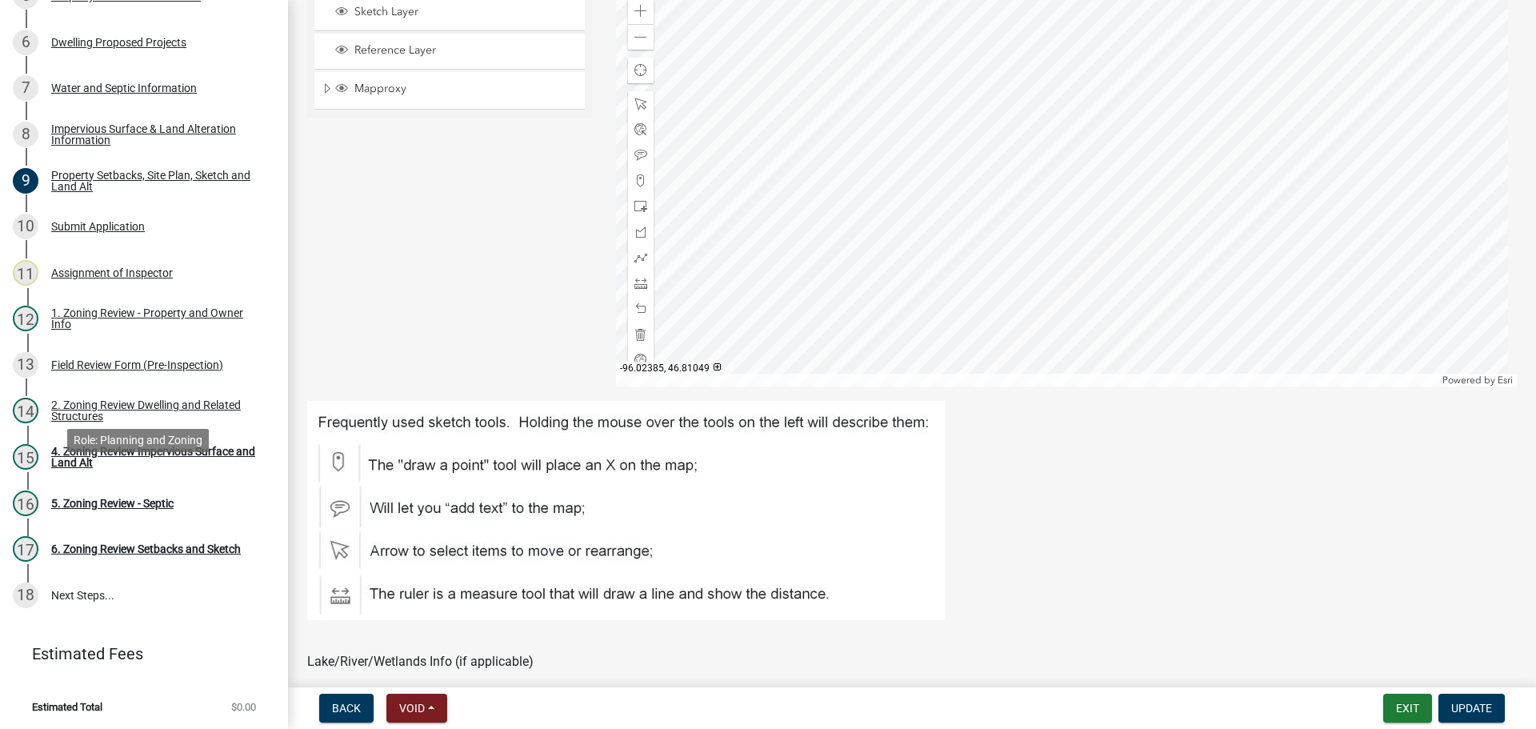
scroll to position [395, 0]
click at [129, 447] on div "4. Zoning Review Impervious Surface and Land Alt" at bounding box center [156, 455] width 211 height 22
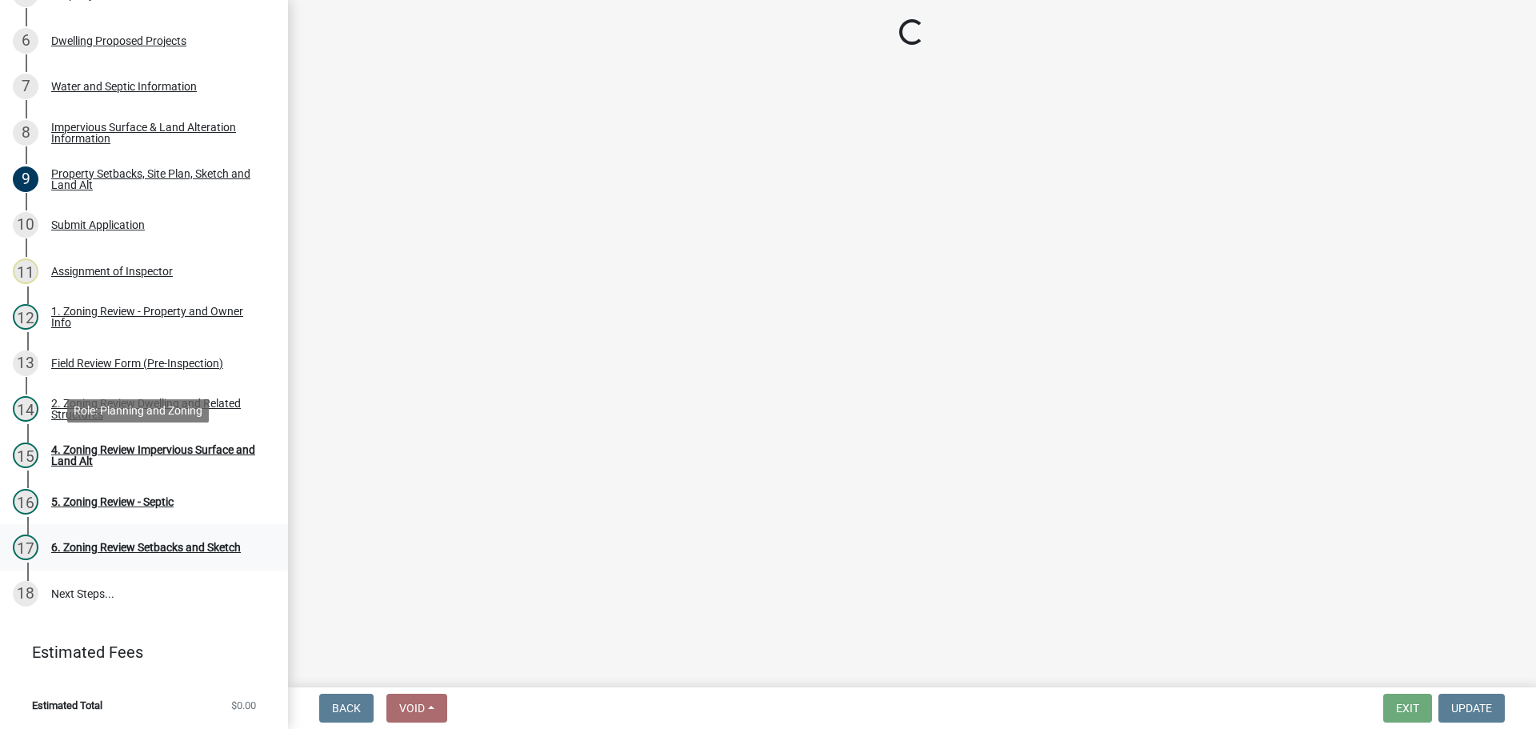
scroll to position [0, 0]
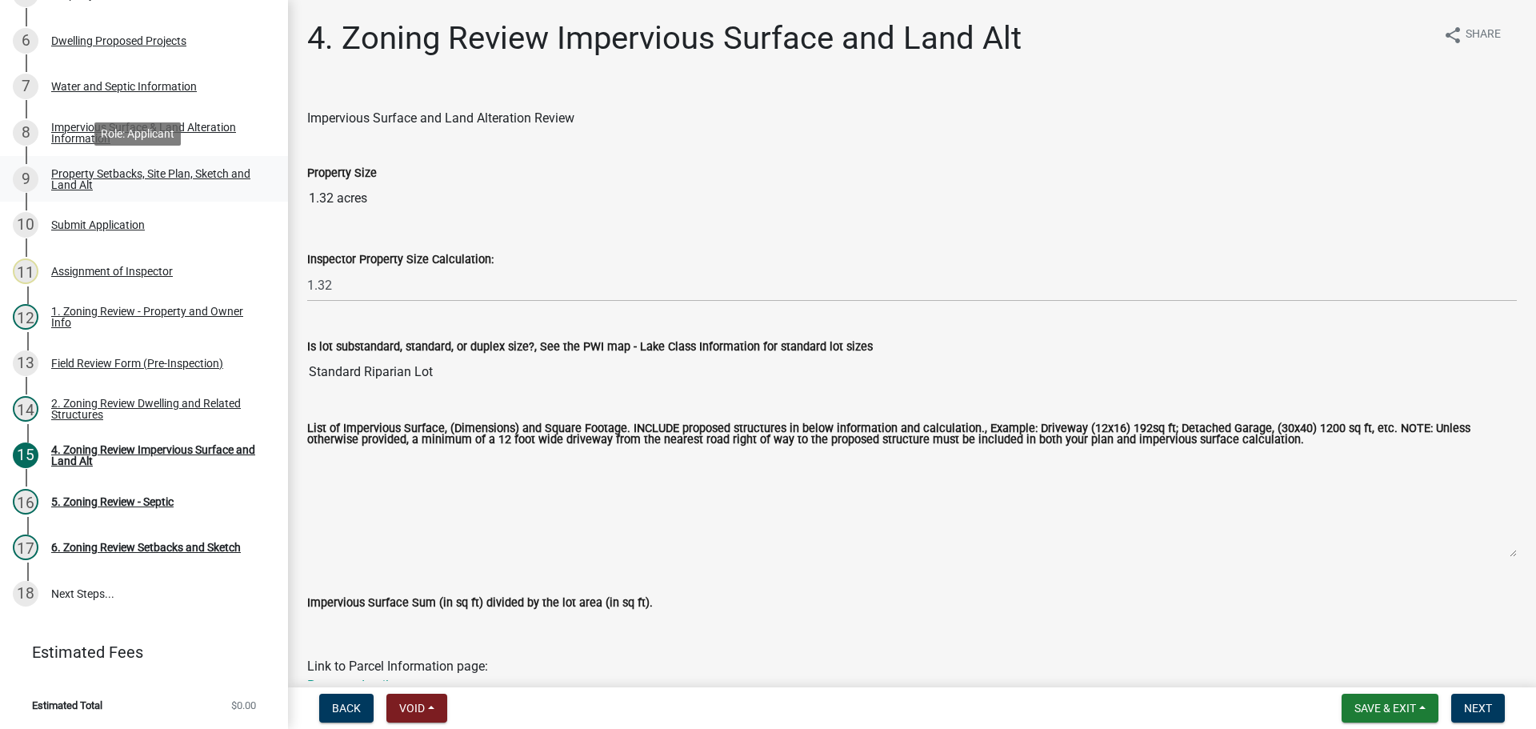
click at [130, 168] on div "Property Setbacks, Site Plan, Sketch and Land Alt" at bounding box center [156, 179] width 211 height 22
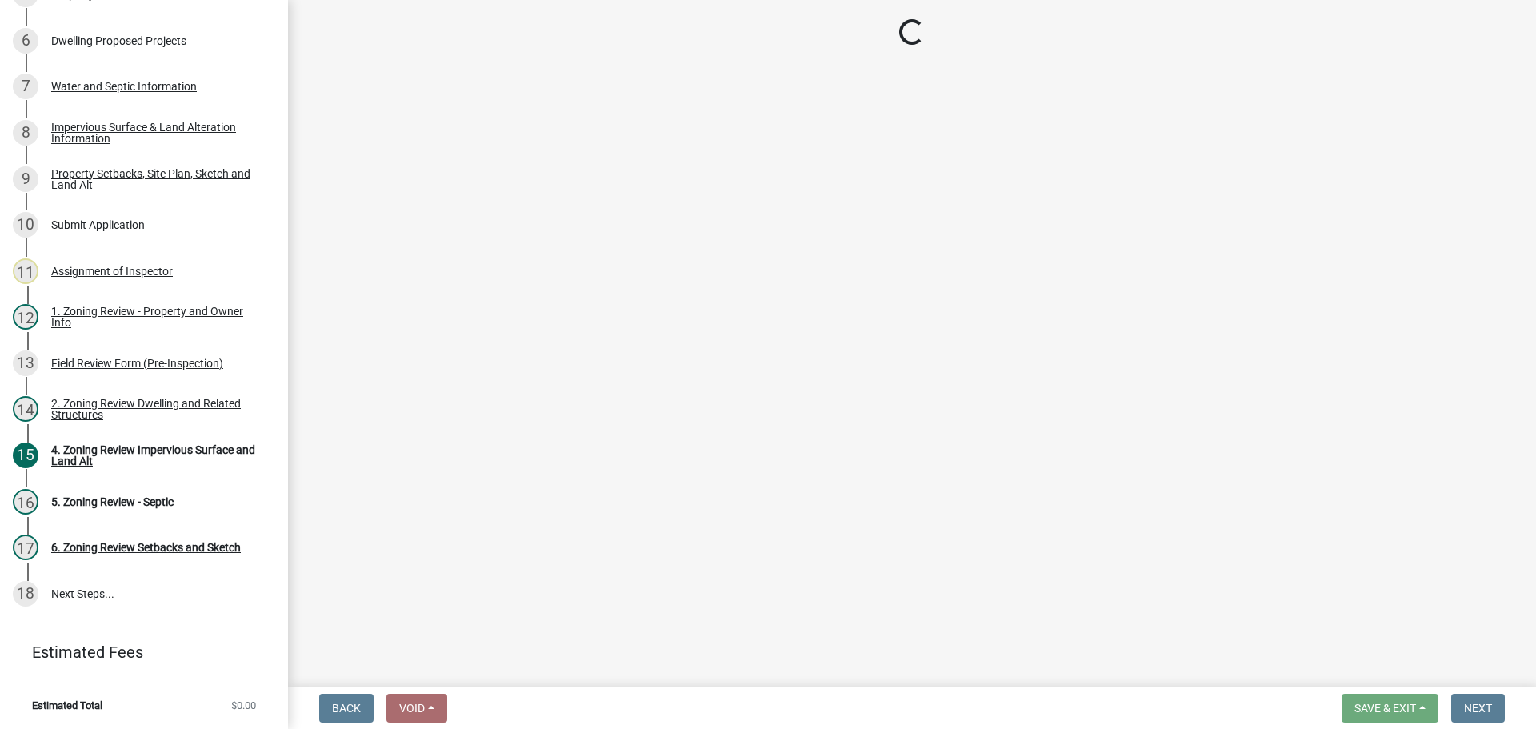
select select "7b13c63f-e699-4112-b373-98fbd28ec536"
select select "75d729af-245c-453b-a9cc-c41847c3eef2"
select select "b56a4575-9846-47cf-8067-c59a4853da22"
select select "12f785fb-c378-4b18-841c-21c73dc99083"
select select "5c3bc124-316a-4e31-81ed-fa9247a28fef"
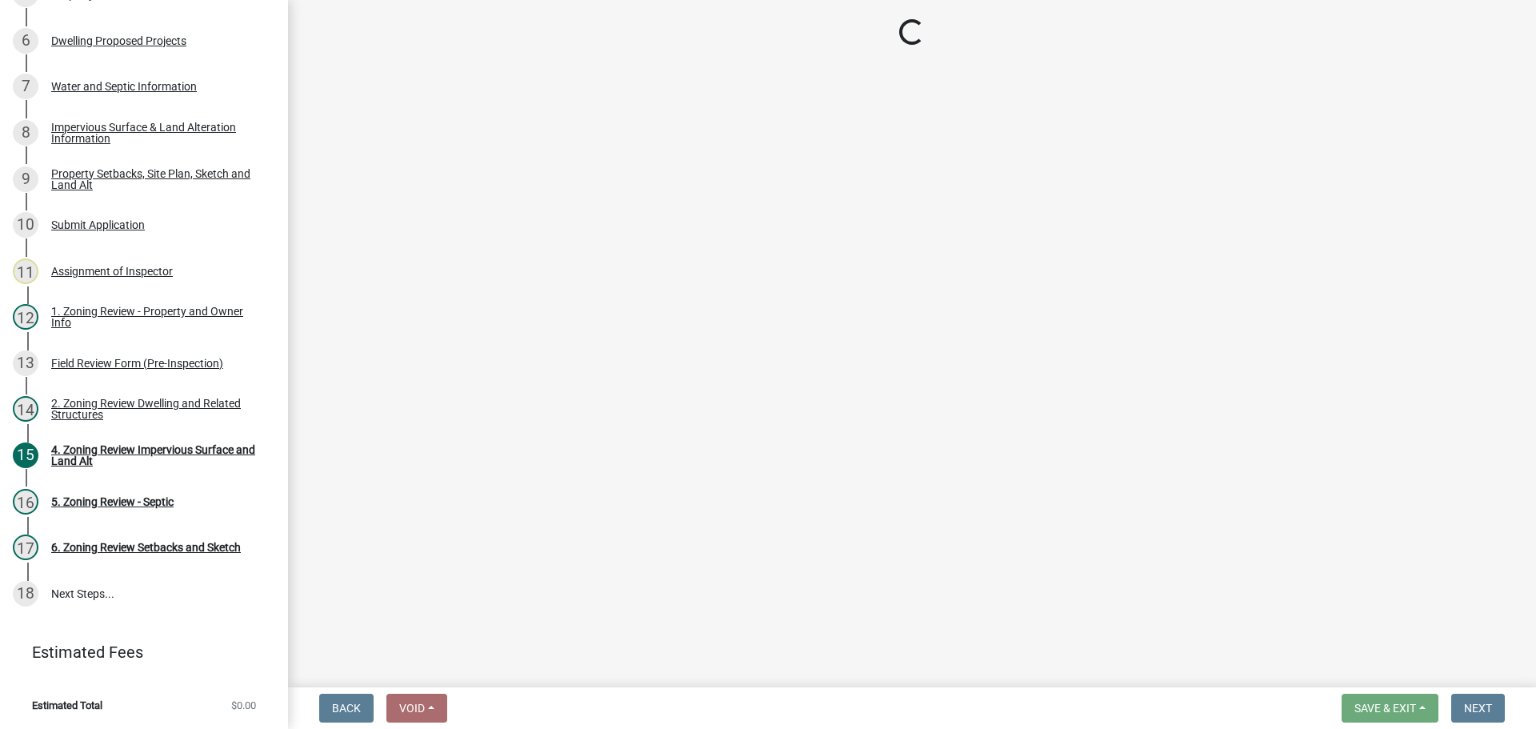
select select "796322b5-3e39-4ae3-9a85-c5f4264dfc0d"
select select "5ad4ab64-b44e-481c-9000-9e5907aa74e1"
select select "e019de12-4845-45f2-ad10-5fb76eee0e55"
select select "c8b8ea71-7088-4e87-a493-7bc88cc2835b"
select select "133211ff-91ce-4a0a-9235-b48a7e2069a0"
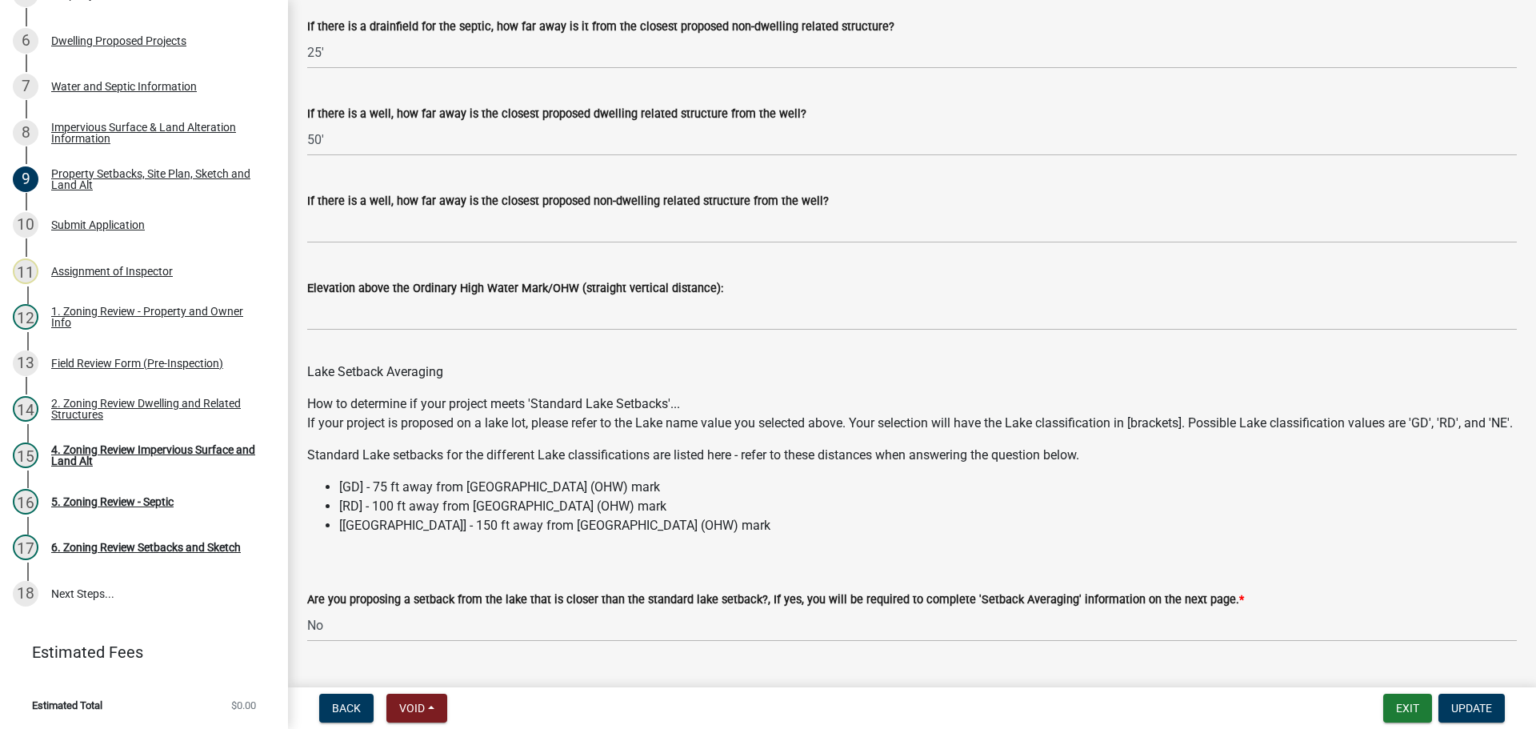
scroll to position [4546, 0]
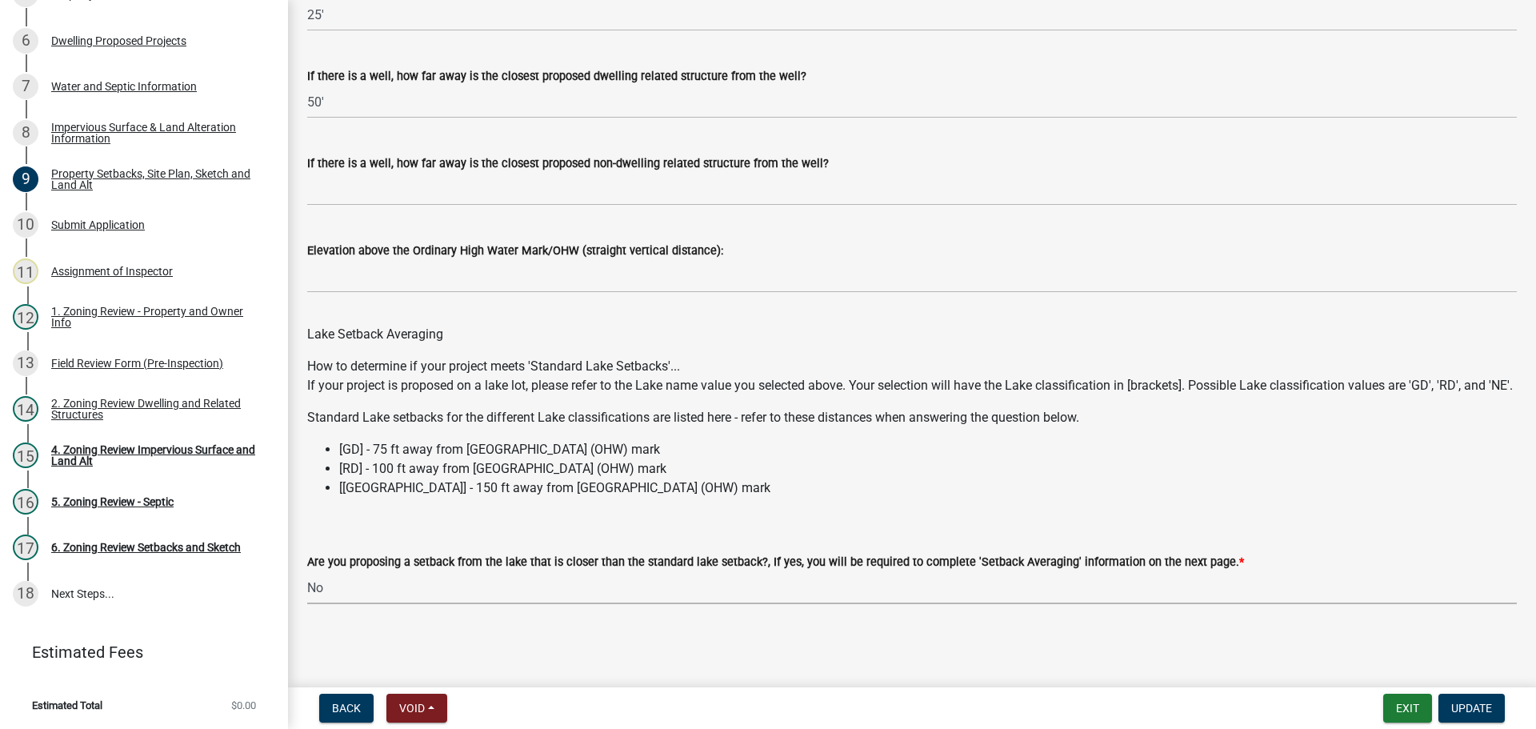
click at [321, 584] on select "Select Item... Yes No N/A" at bounding box center [912, 587] width 1210 height 33
click at [307, 571] on select "Select Item... Yes No N/A" at bounding box center [912, 587] width 1210 height 33
select select "f51aecae-0421-4f67-bd2d-0cff8a85c7cd"
click at [1458, 703] on span "Update" at bounding box center [1472, 708] width 41 height 13
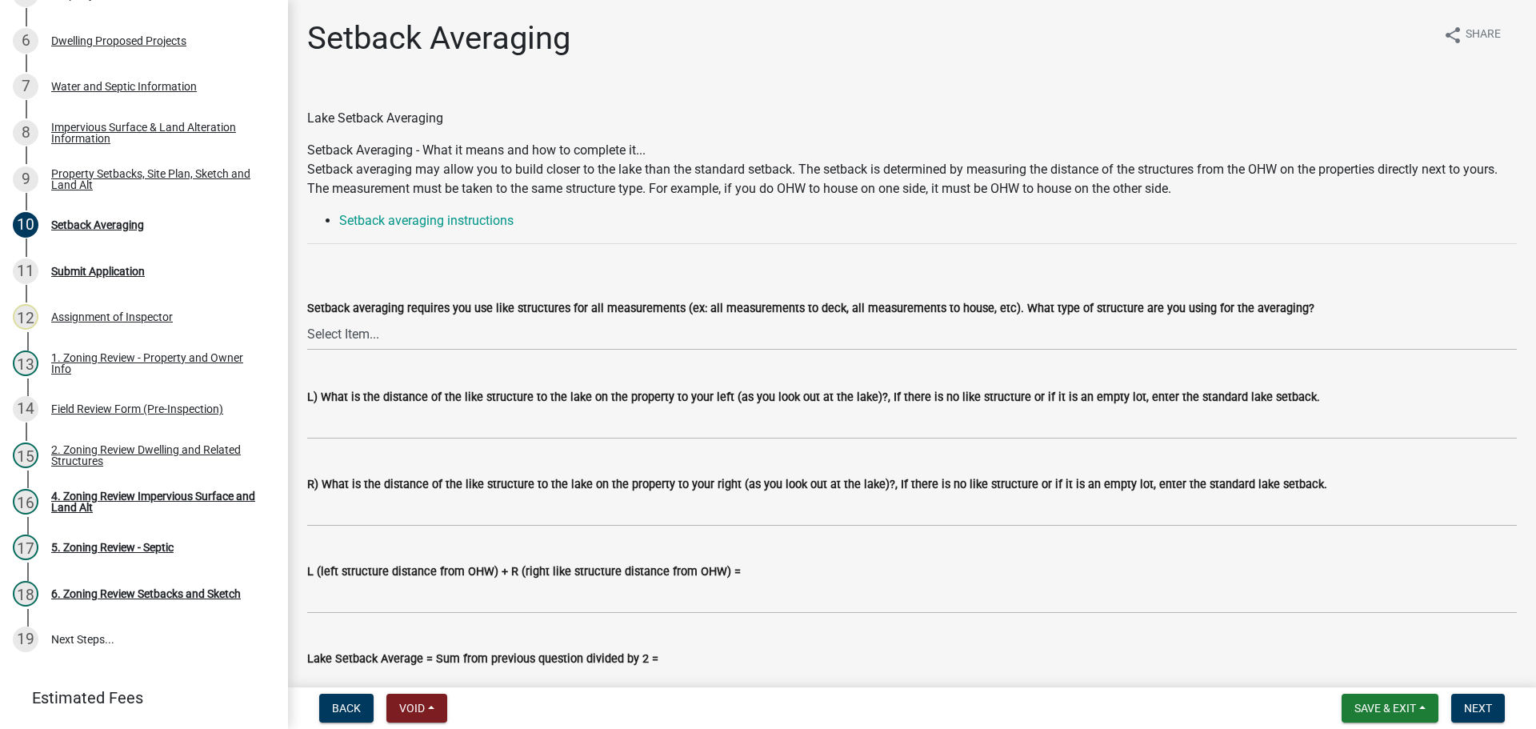
scroll to position [440, 0]
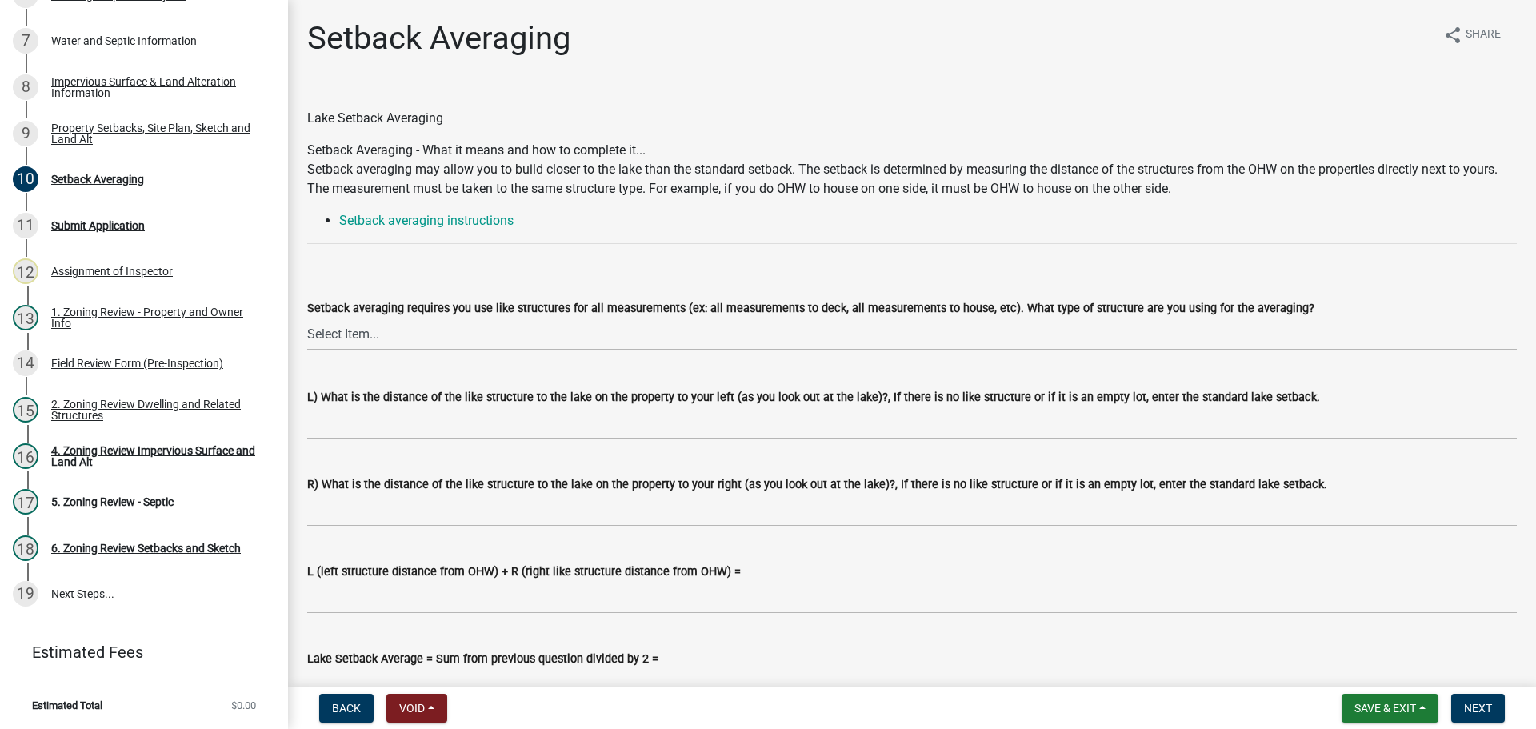
click at [347, 334] on select "Select Item... Deck to Deck House to House Garage to Garage Patio to Patio Shed…" at bounding box center [912, 334] width 1210 height 33
click at [307, 318] on select "Select Item... Deck to Deck House to House Garage to Garage Patio to Patio Shed…" at bounding box center [912, 334] width 1210 height 33
select select "70fc3eed-c290-49f8-b486-944f1c82b935"
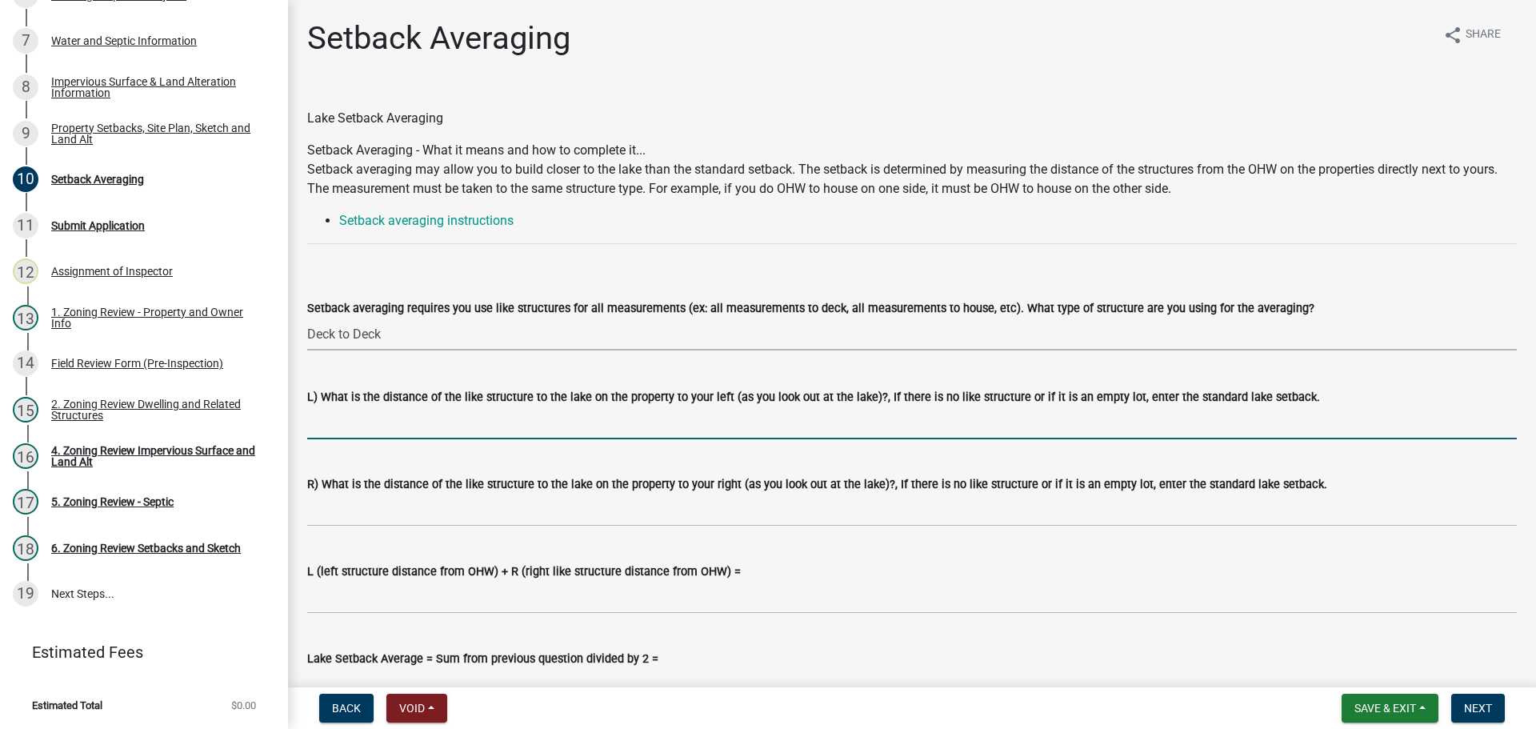
click at [369, 423] on input "L) What is the distance of the like structure to the lake on the property to yo…" at bounding box center [912, 423] width 1210 height 33
type input "90"
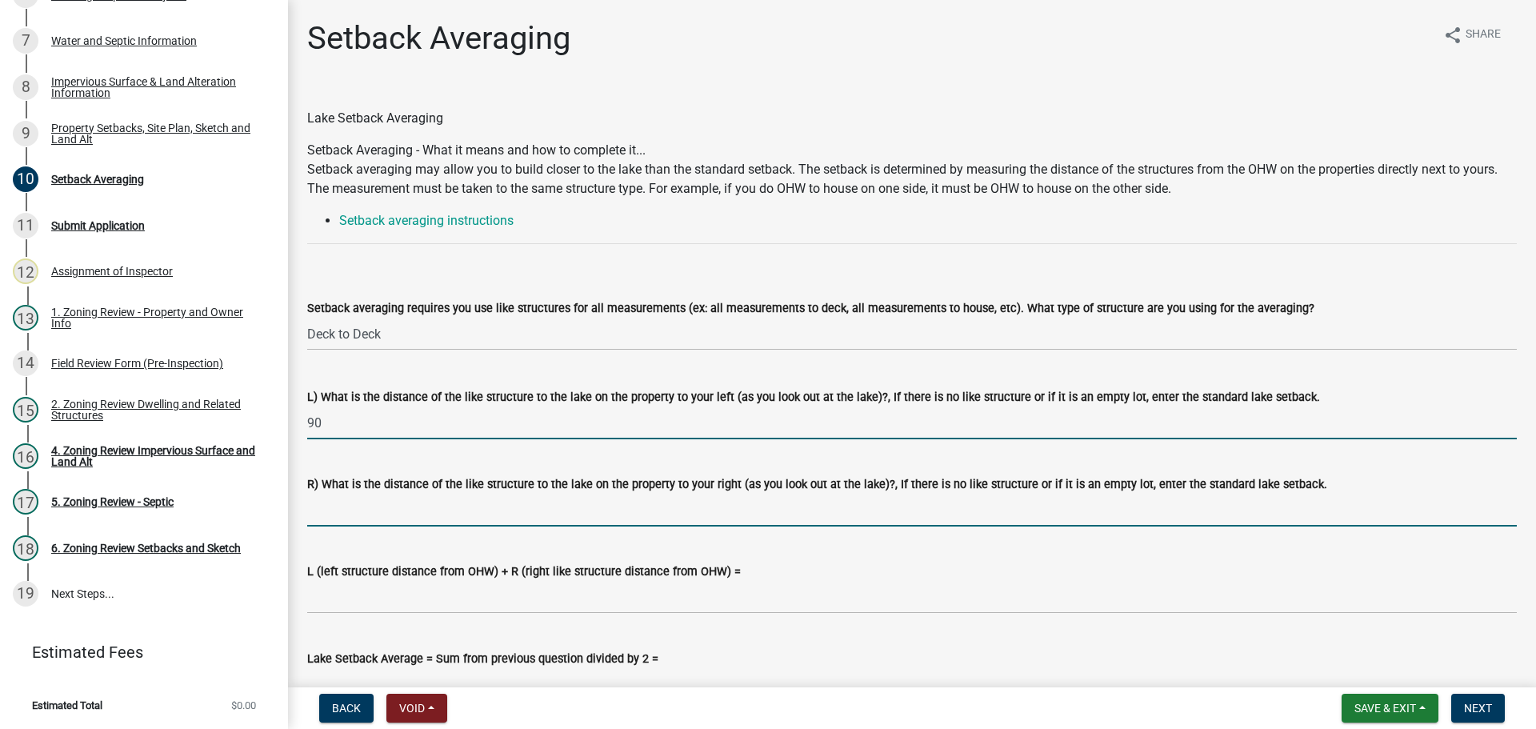
click at [361, 517] on input "R) What is the distance of the like structure to the lake on the property to yo…" at bounding box center [912, 510] width 1210 height 33
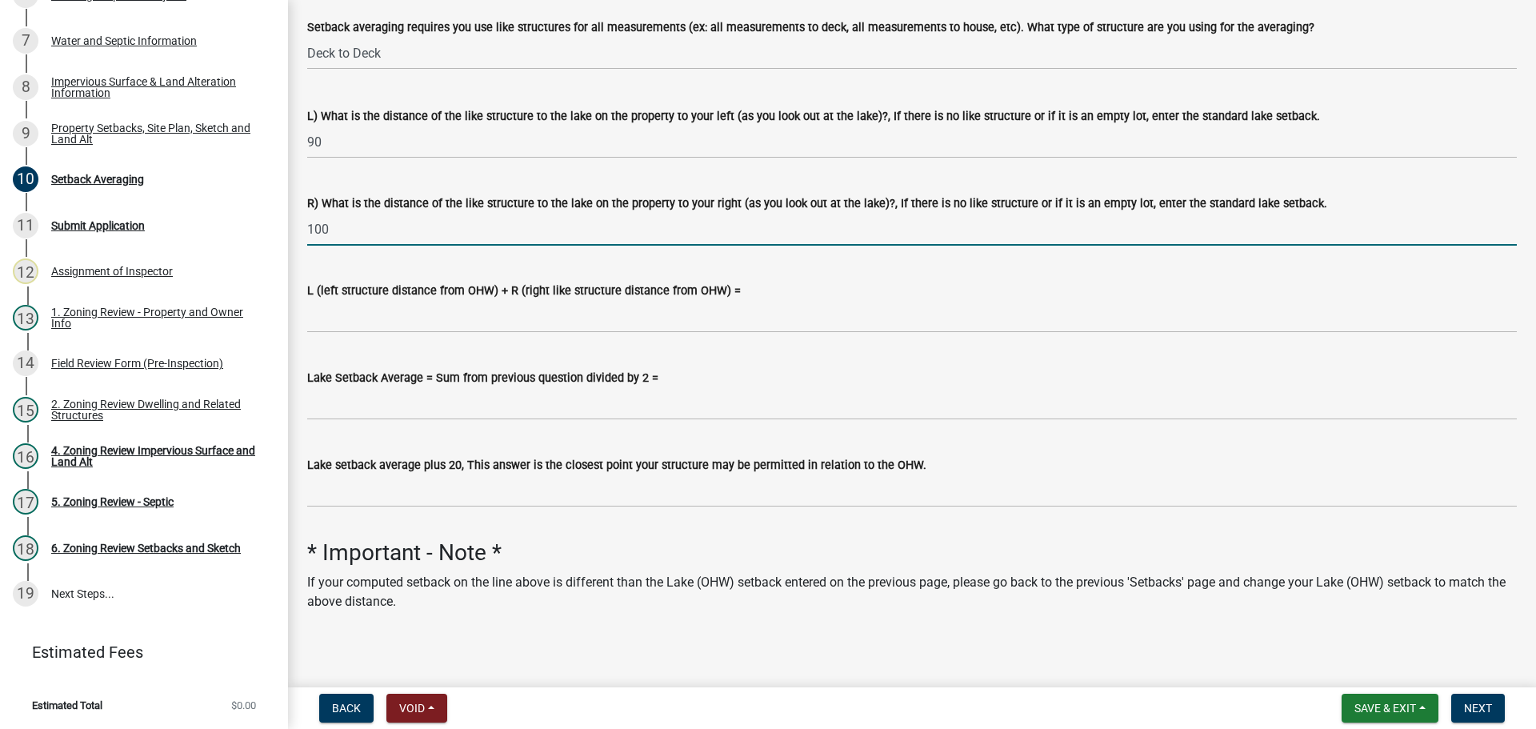
scroll to position [286, 0]
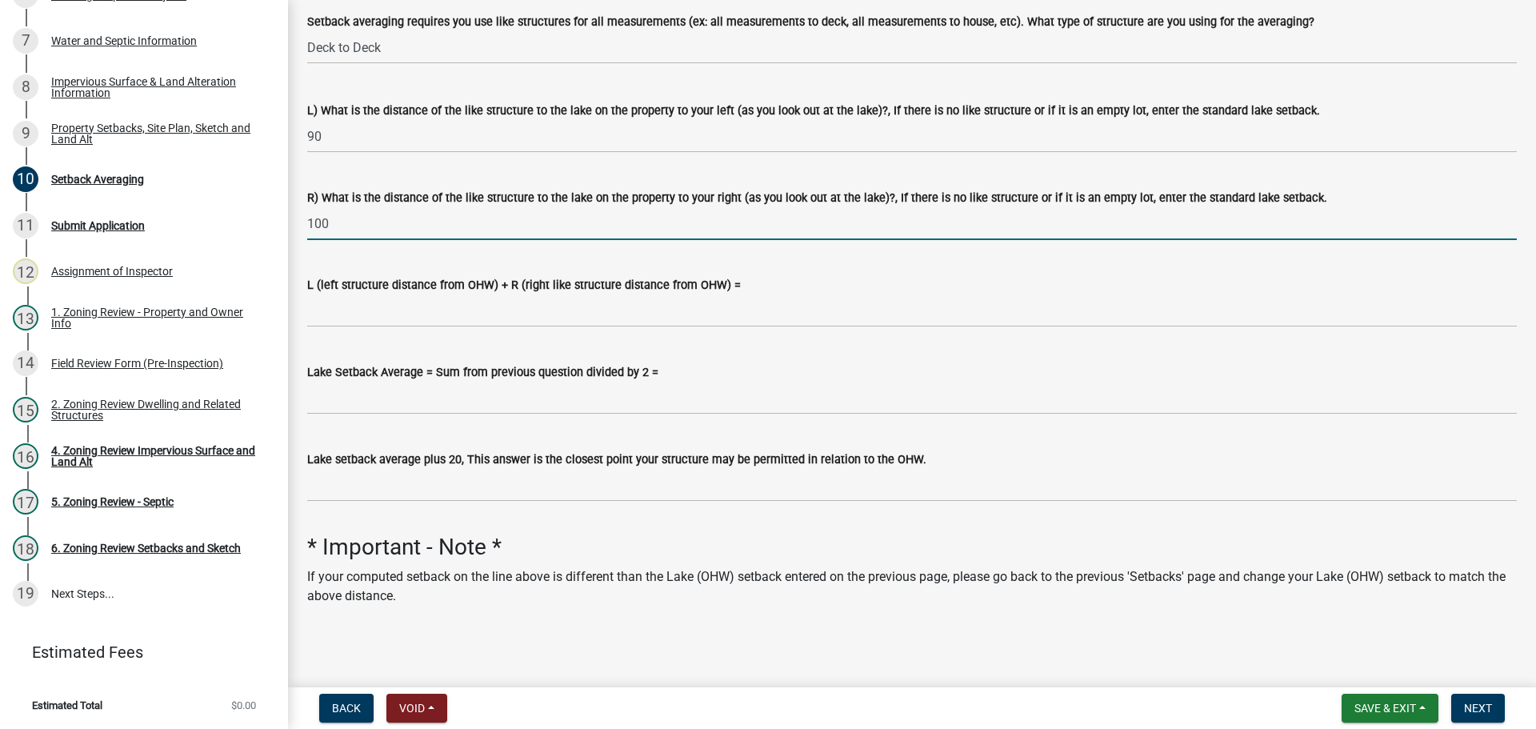
type input "100"
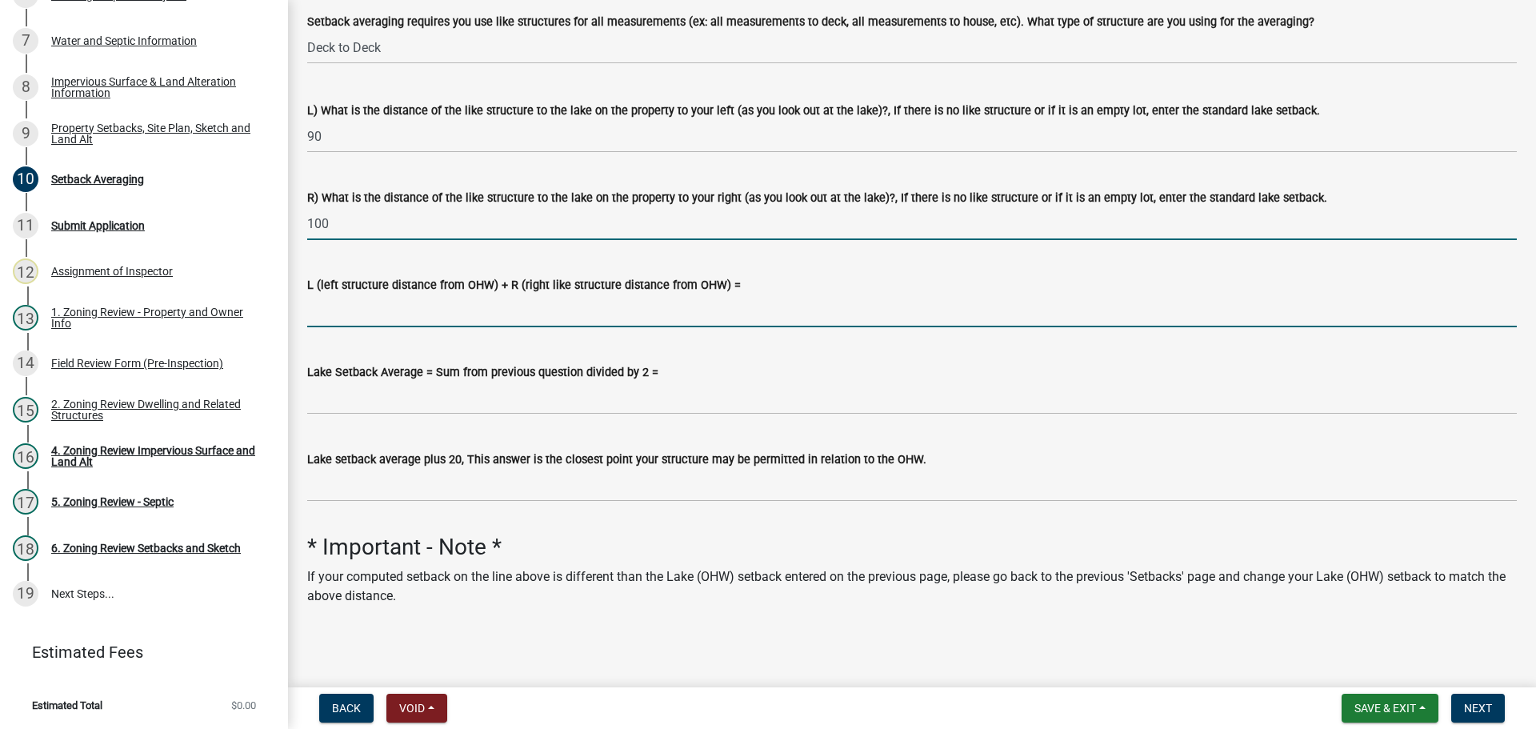
click at [367, 315] on input "L (left structure distance from OHW) + R (right like structure distance from OH…" at bounding box center [912, 310] width 1210 height 33
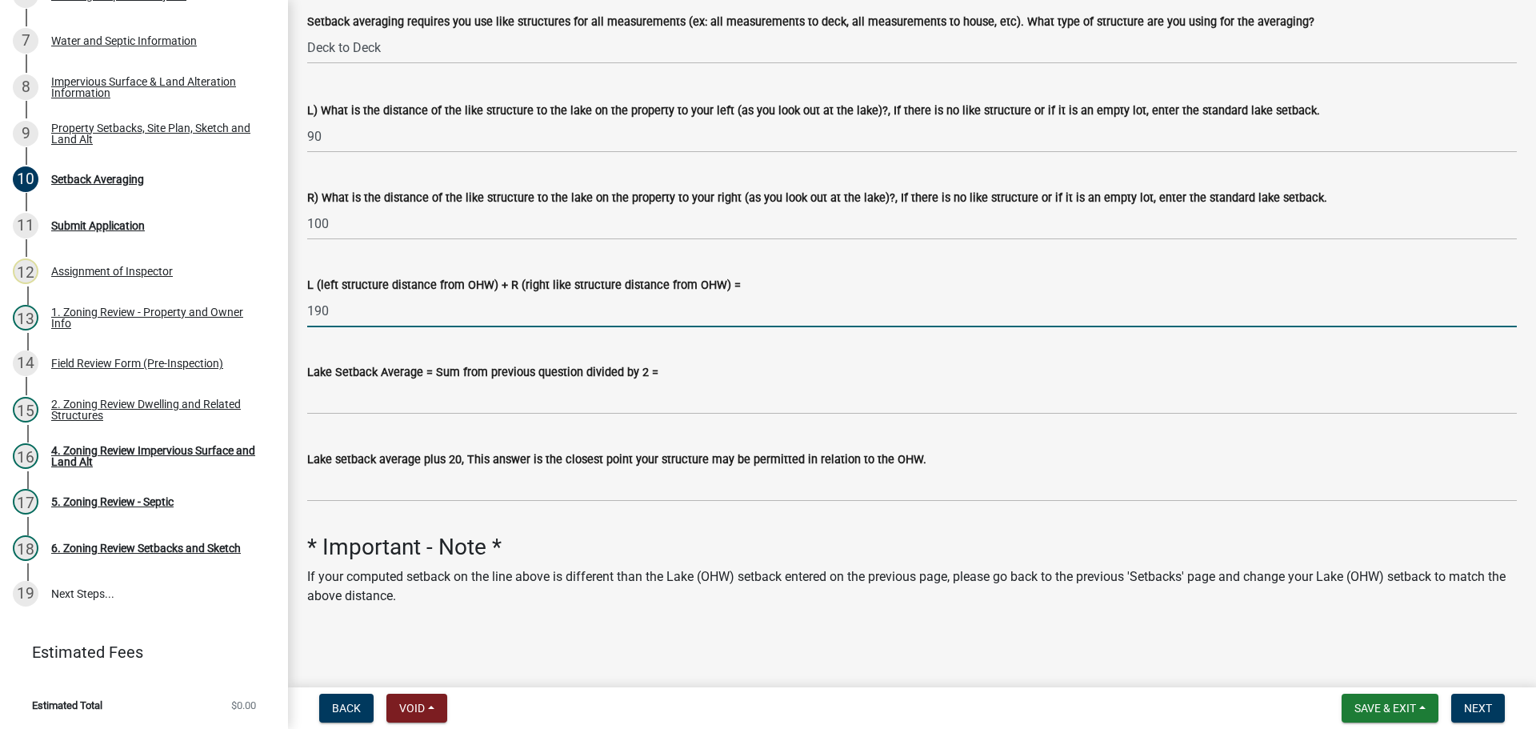
type input "190"
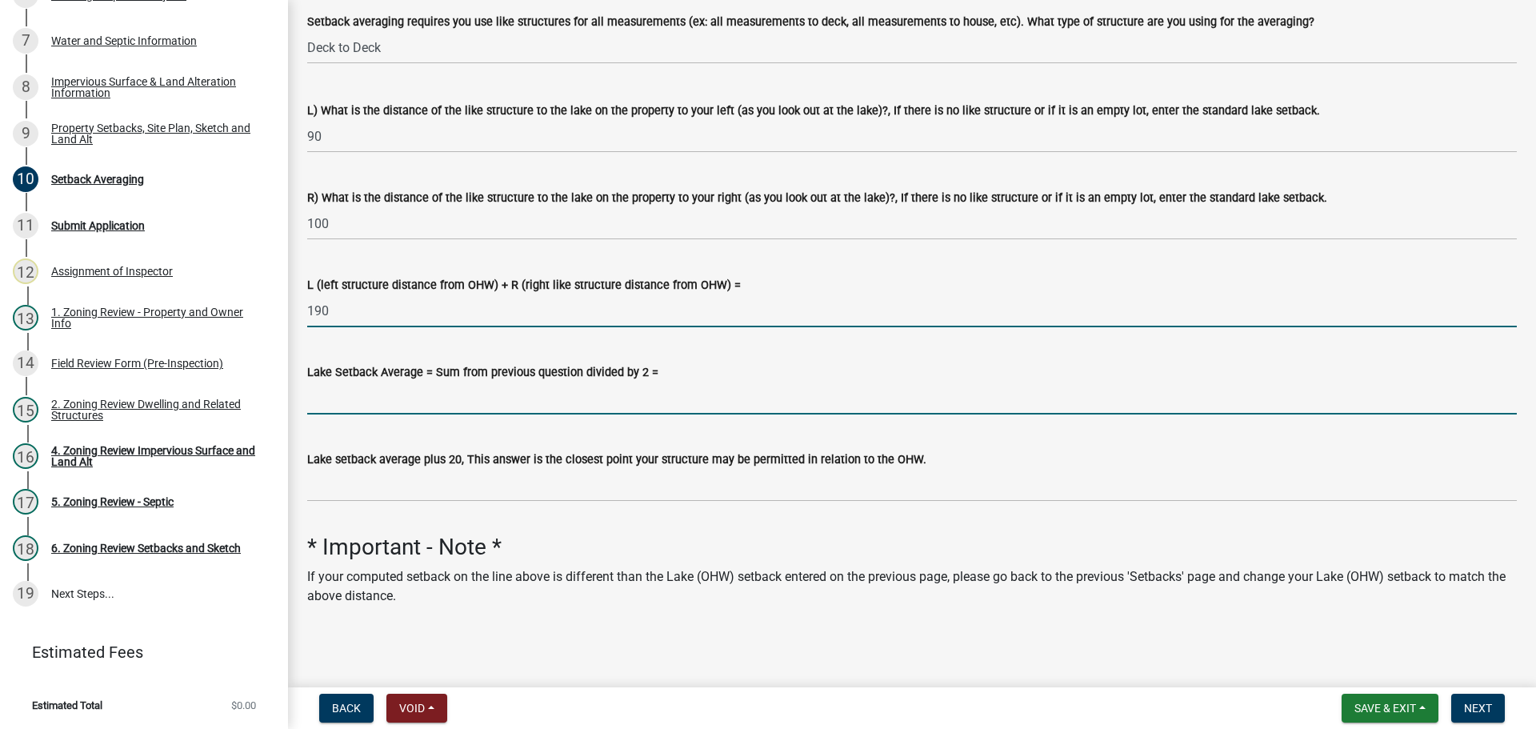
click at [355, 408] on input "Lake Setback Average = Sum from previous question divided by 2 =" at bounding box center [912, 398] width 1210 height 33
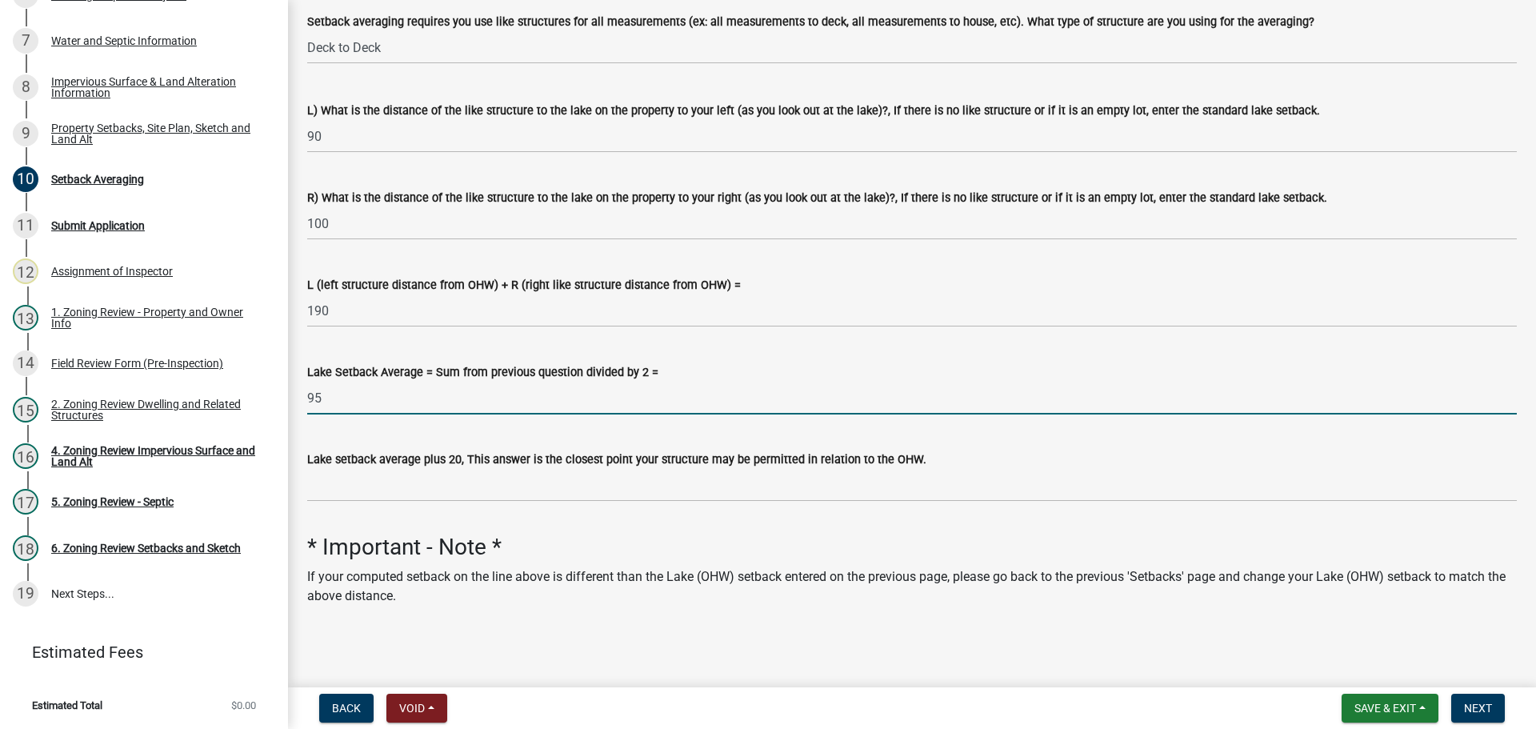
type input "95"
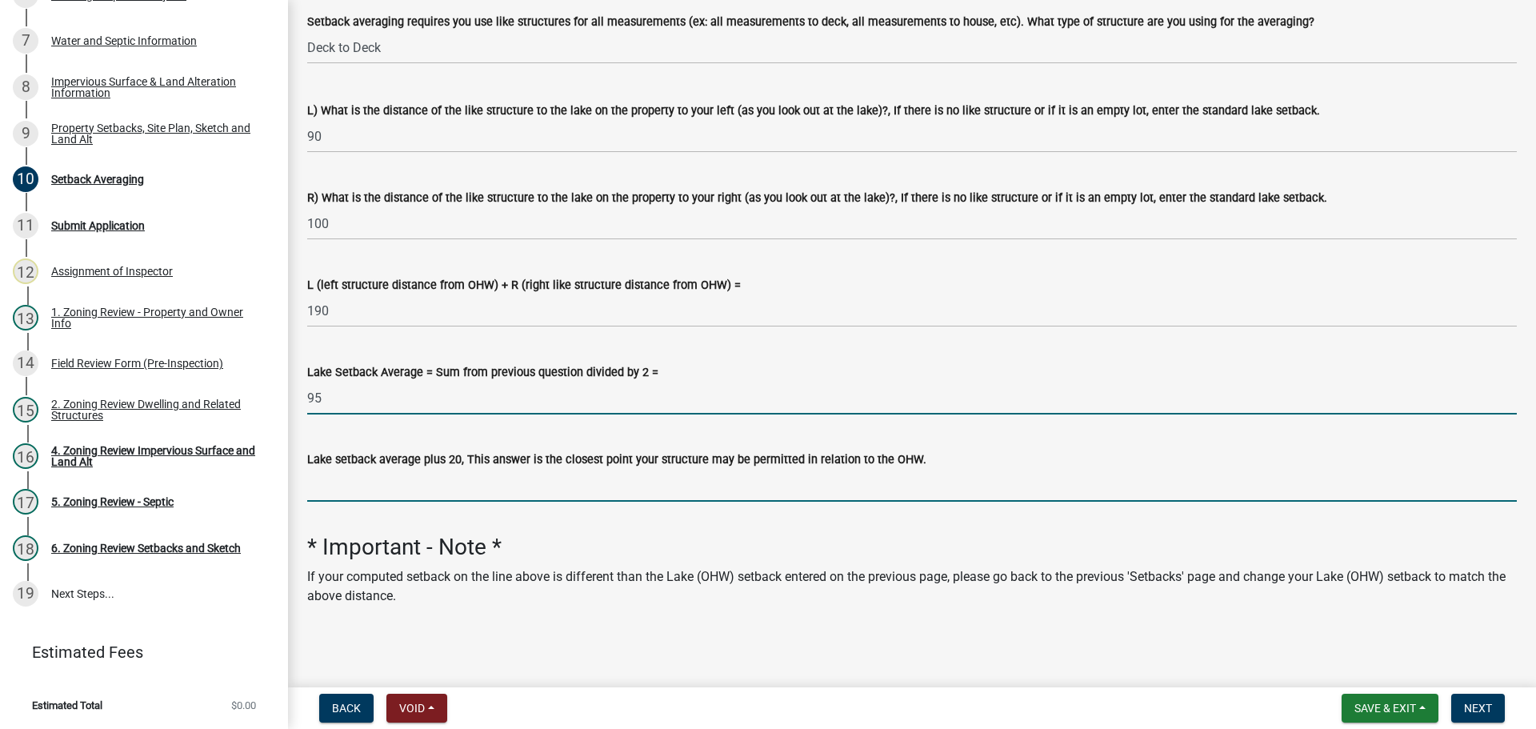
click at [393, 479] on input "Lake setback average plus 20, This answer is the closest point your structure m…" at bounding box center [912, 485] width 1210 height 33
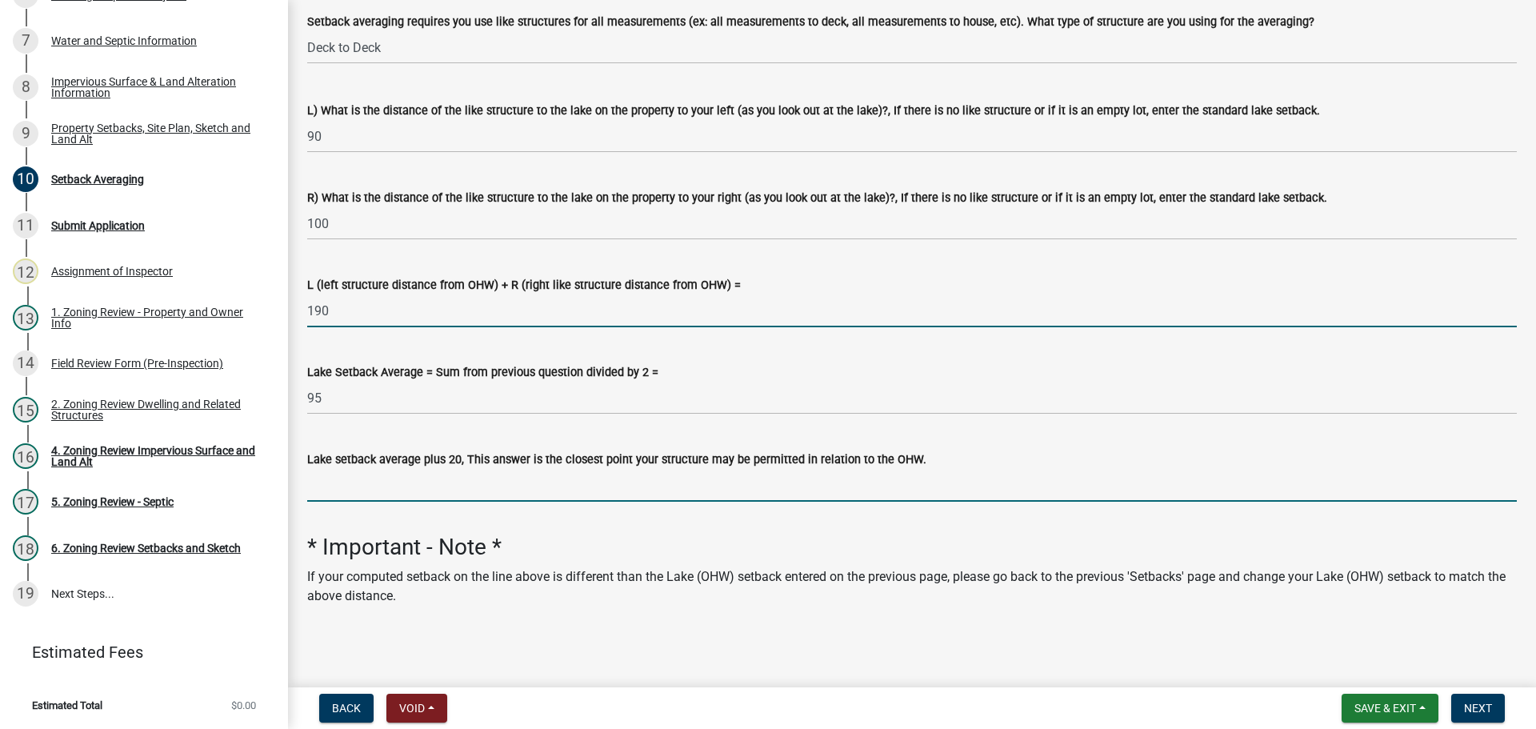
click at [936, 327] on input "190" at bounding box center [912, 310] width 1210 height 33
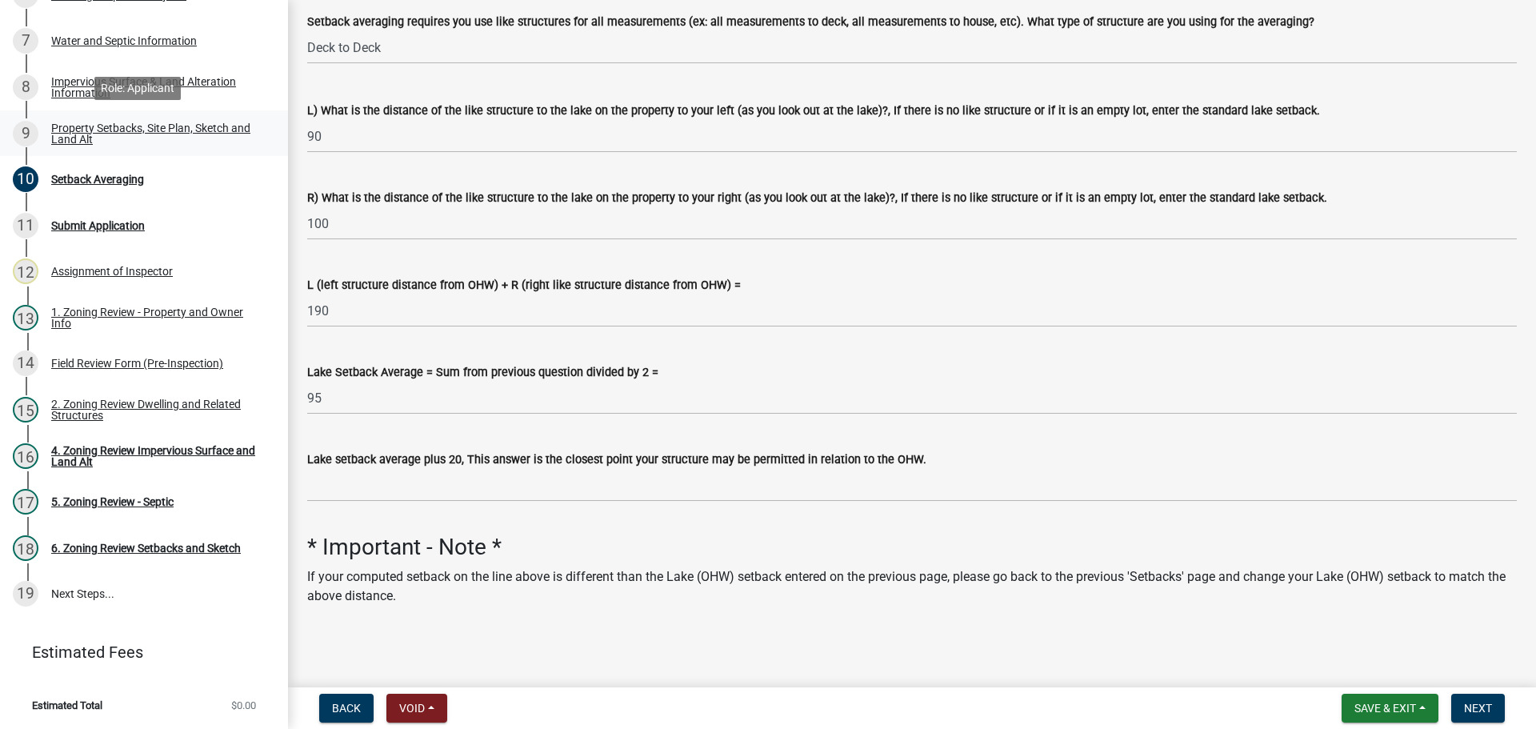
click at [112, 122] on div "Property Setbacks, Site Plan, Sketch and Land Alt" at bounding box center [156, 133] width 211 height 22
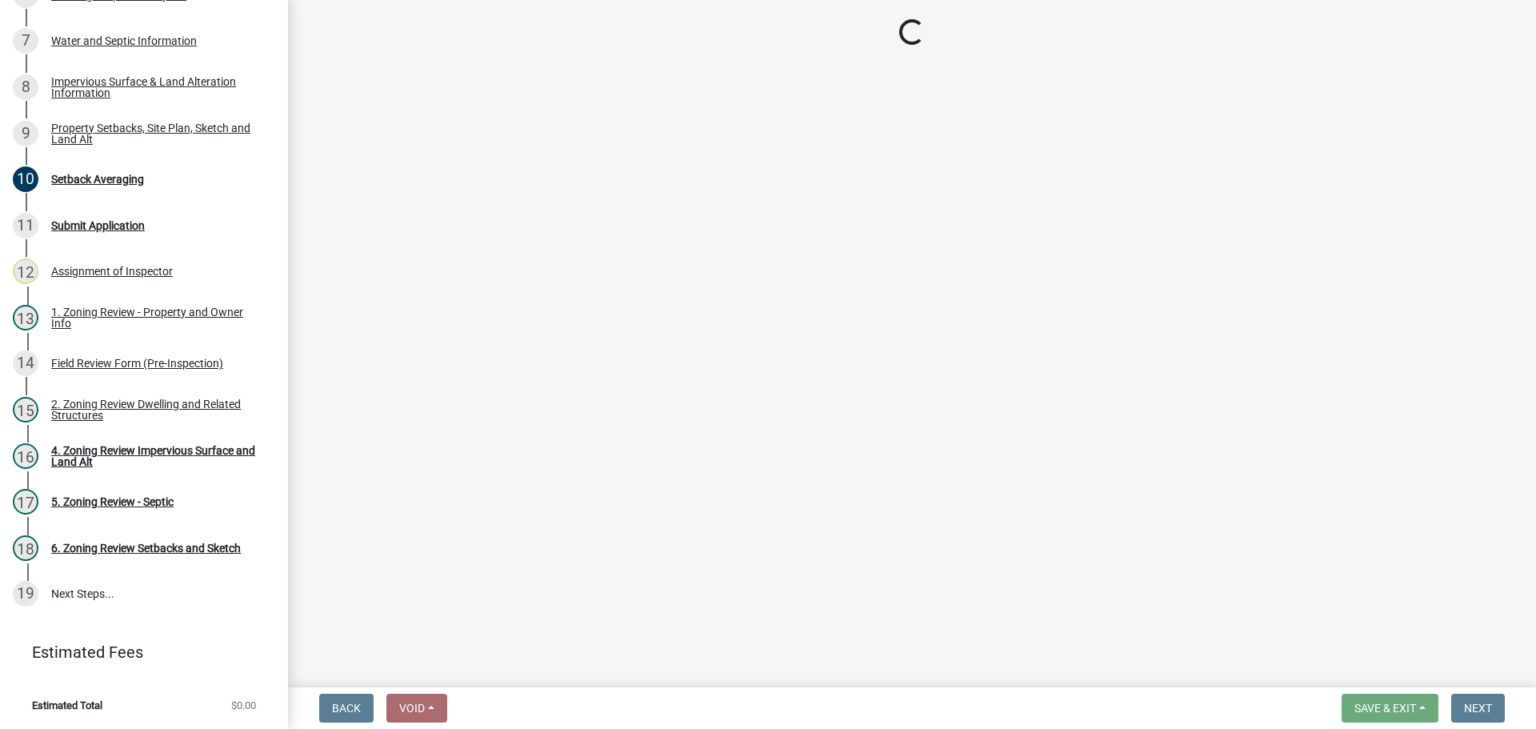
select select "7b13c63f-e699-4112-b373-98fbd28ec536"
select select "75d729af-245c-453b-a9cc-c41847c3eef2"
select select "b56a4575-9846-47cf-8067-c59a4853da22"
select select "12f785fb-c378-4b18-841c-21c73dc99083"
select select "5c3bc124-316a-4e31-81ed-fa9247a28fef"
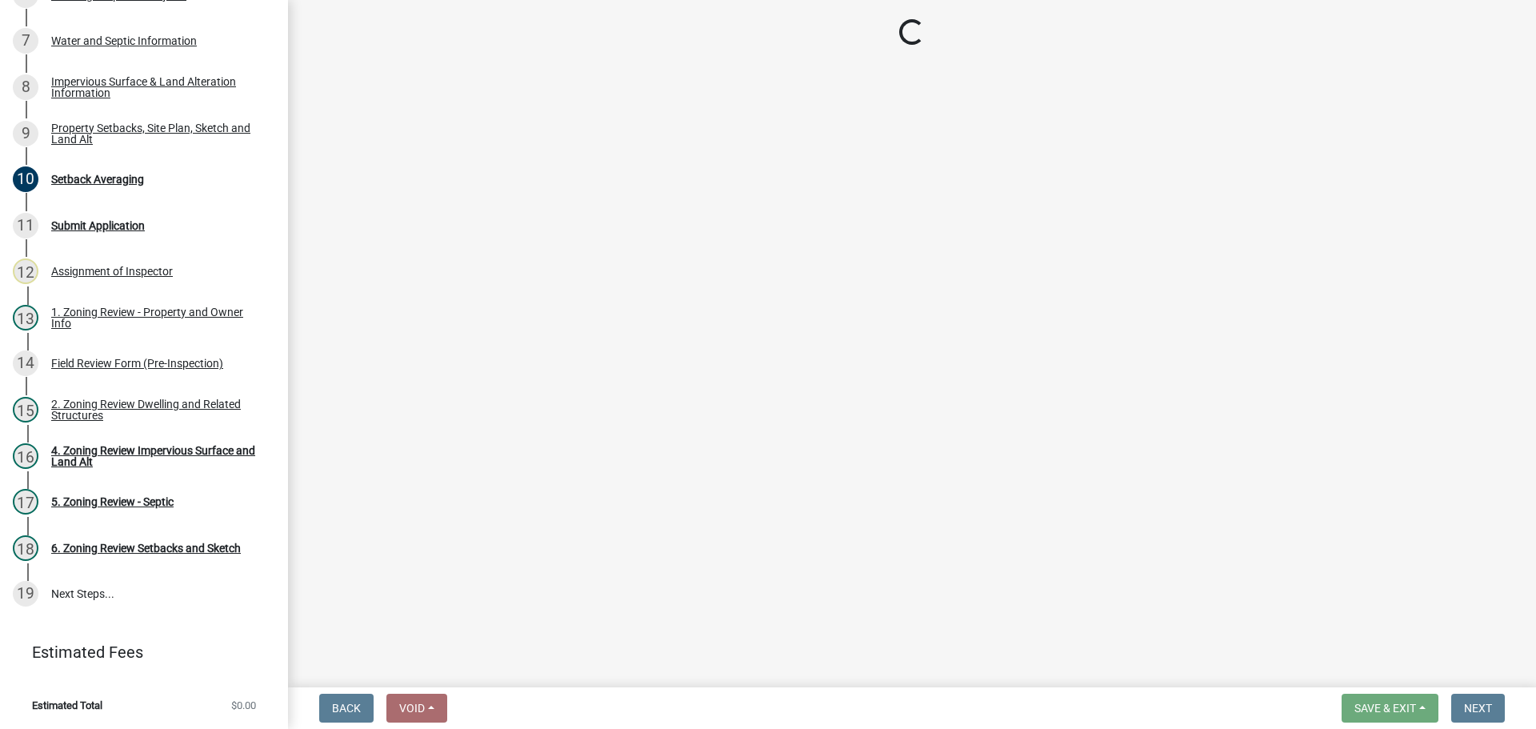
select select "796322b5-3e39-4ae3-9a85-c5f4264dfc0d"
select select "5ad4ab64-b44e-481c-9000-9e5907aa74e1"
select select "e019de12-4845-45f2-ad10-5fb76eee0e55"
select select "c8b8ea71-7088-4e87-a493-7bc88cc2835b"
select select "133211ff-91ce-4a0a-9235-b48a7e2069a0"
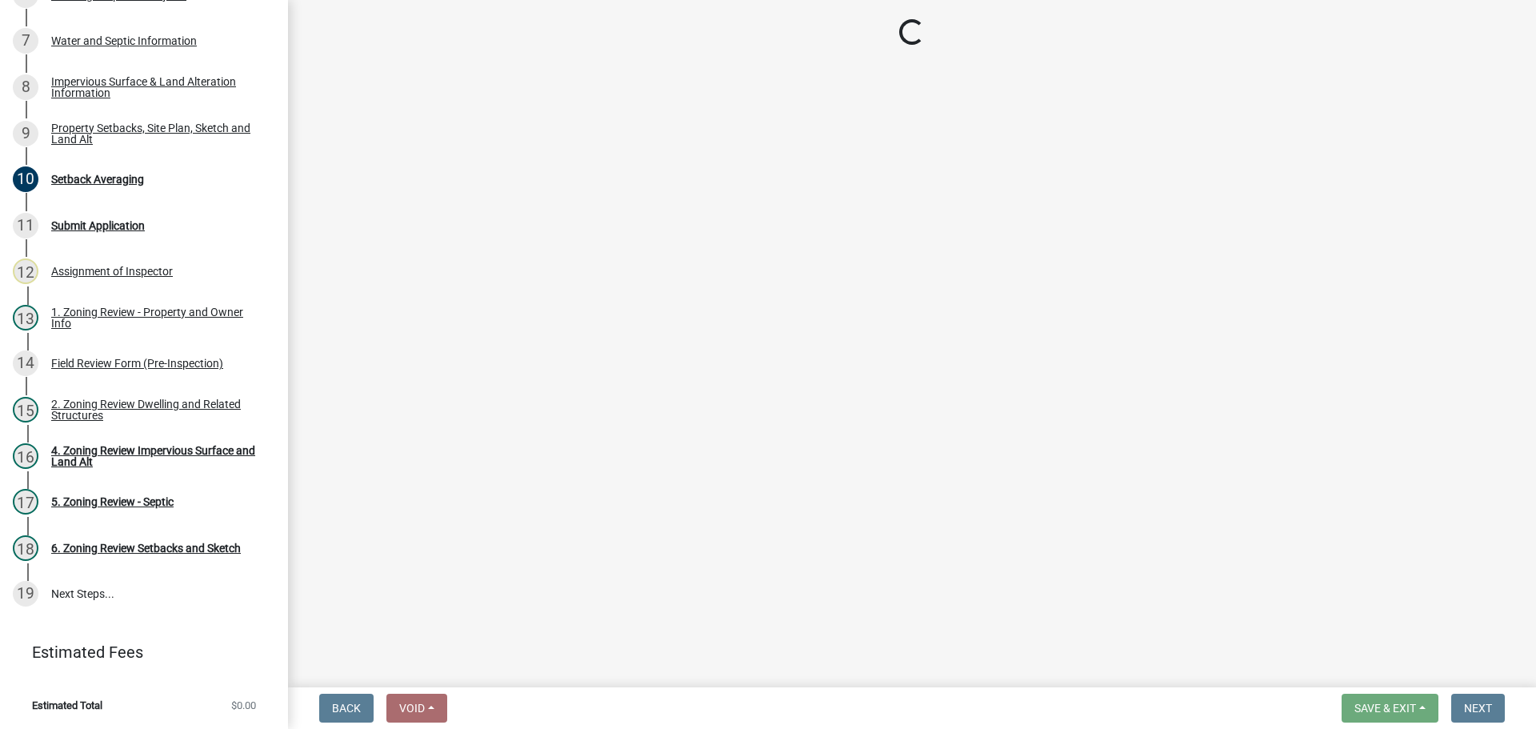
select select "f51aecae-0421-4f67-bd2d-0cff8a85c7cd"
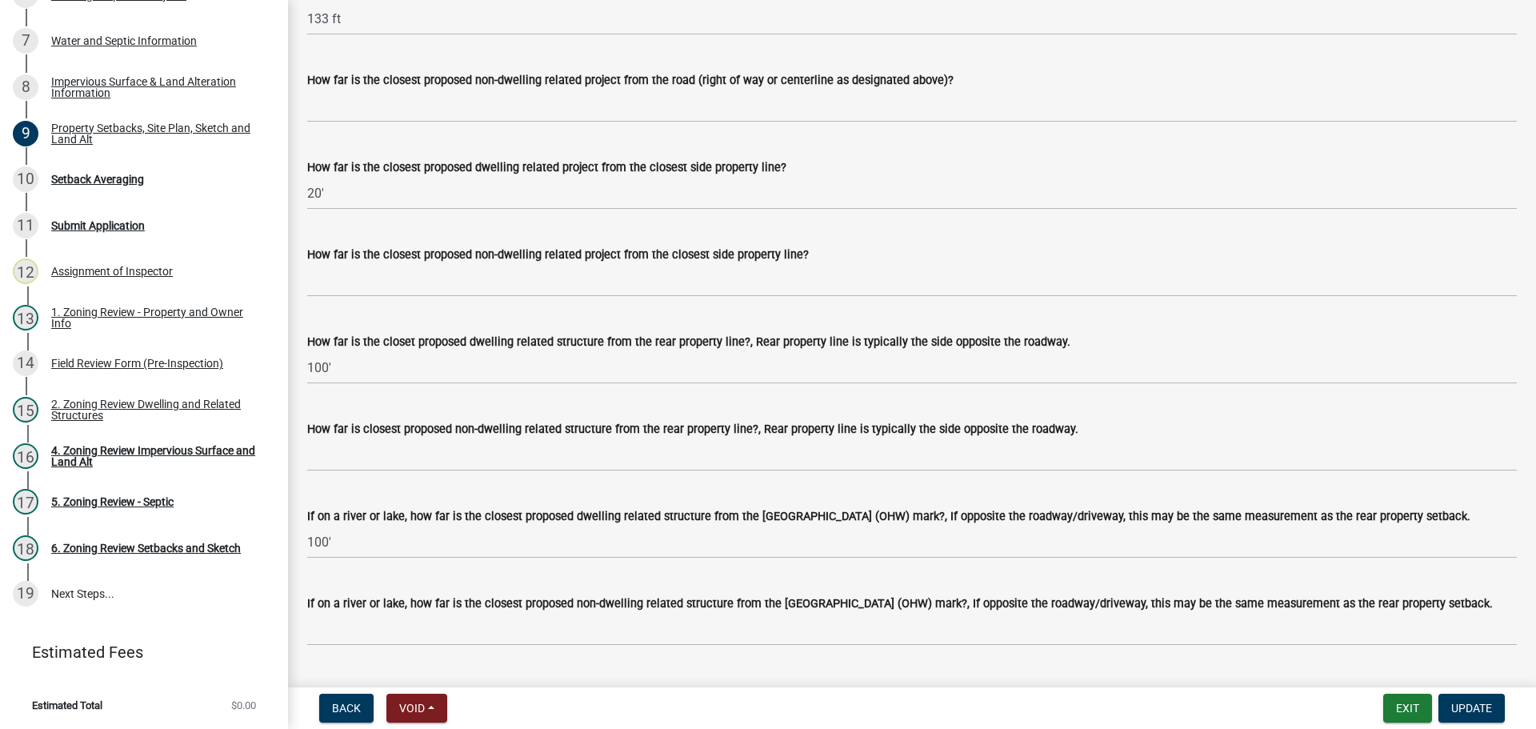
scroll to position [3201, 0]
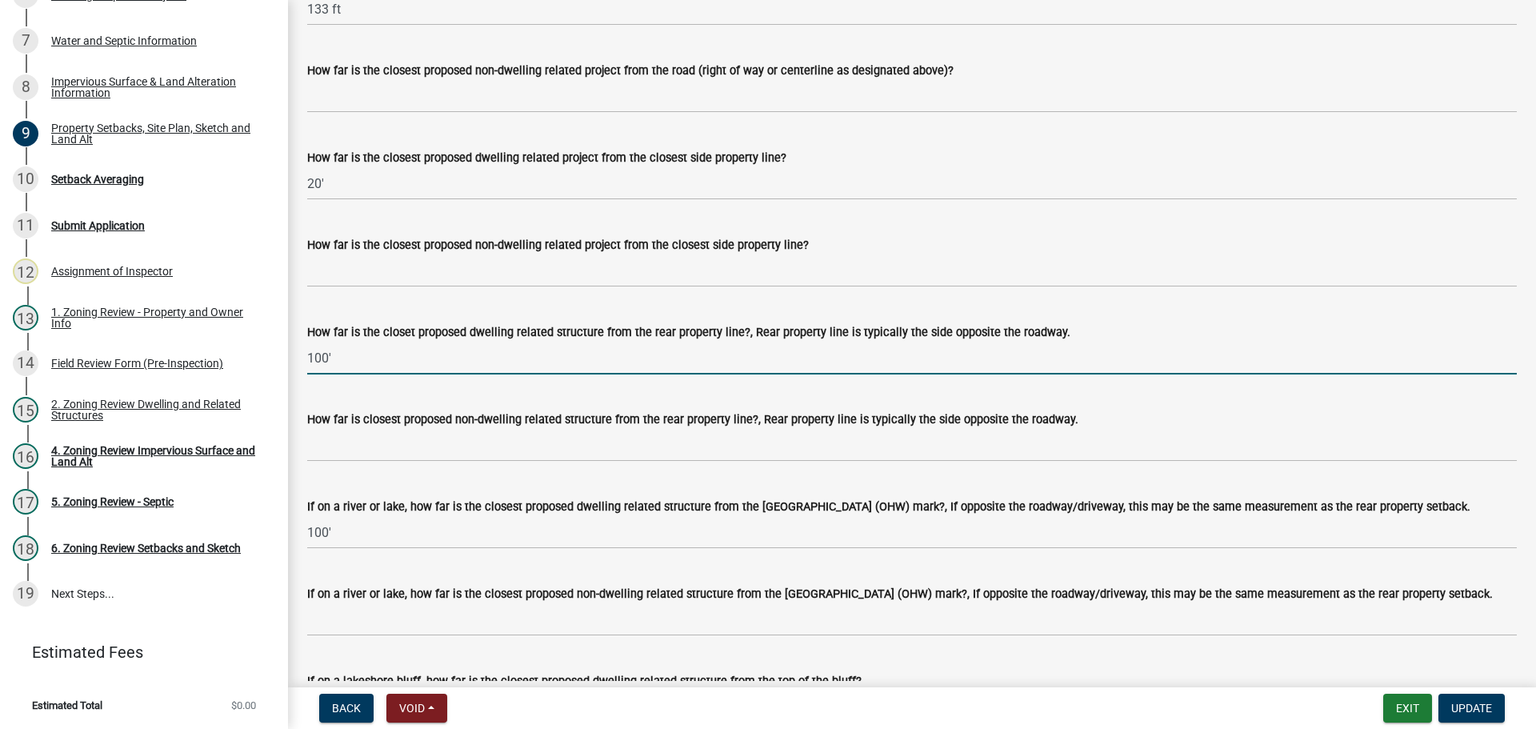
drag, startPoint x: 331, startPoint y: 386, endPoint x: 288, endPoint y: 386, distance: 43.2
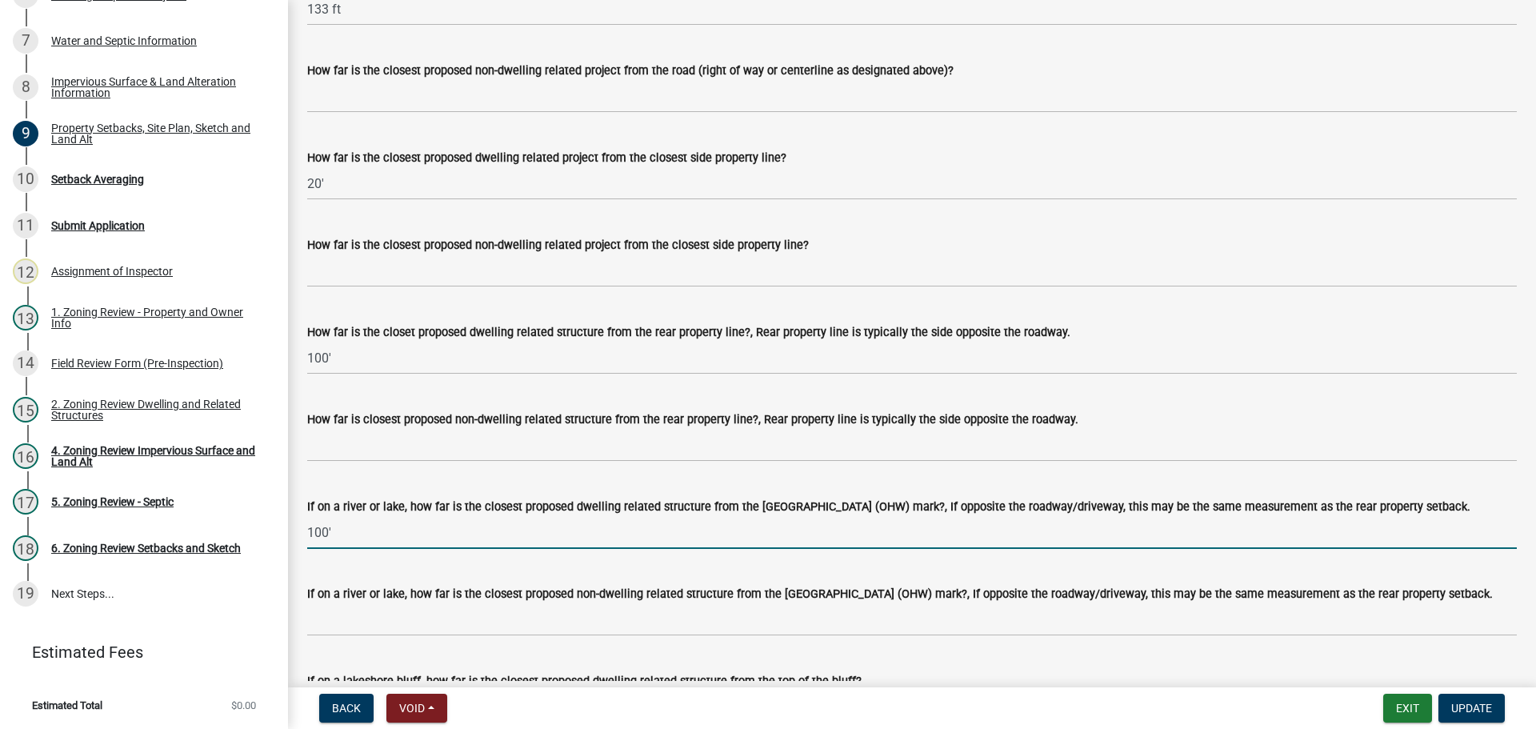
drag, startPoint x: 341, startPoint y: 563, endPoint x: 302, endPoint y: 566, distance: 39.3
click at [302, 549] on div "If on a river or lake, how far is the closest proposed dwelling related structu…" at bounding box center [912, 512] width 1234 height 74
type input "95"
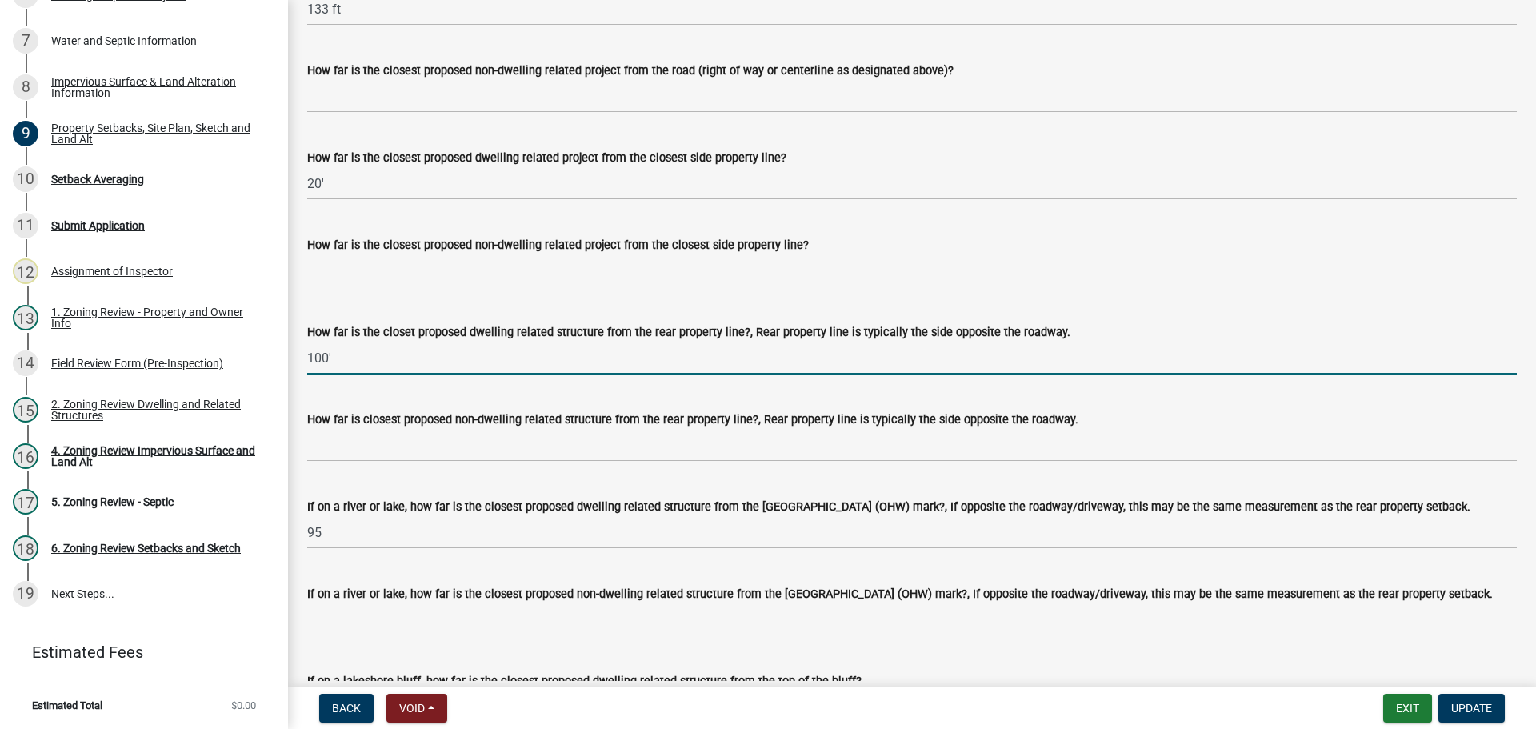
drag, startPoint x: 331, startPoint y: 379, endPoint x: 301, endPoint y: 375, distance: 30.7
click at [301, 375] on div "How far is the closet proposed dwelling related structure from the rear propert…" at bounding box center [912, 337] width 1234 height 74
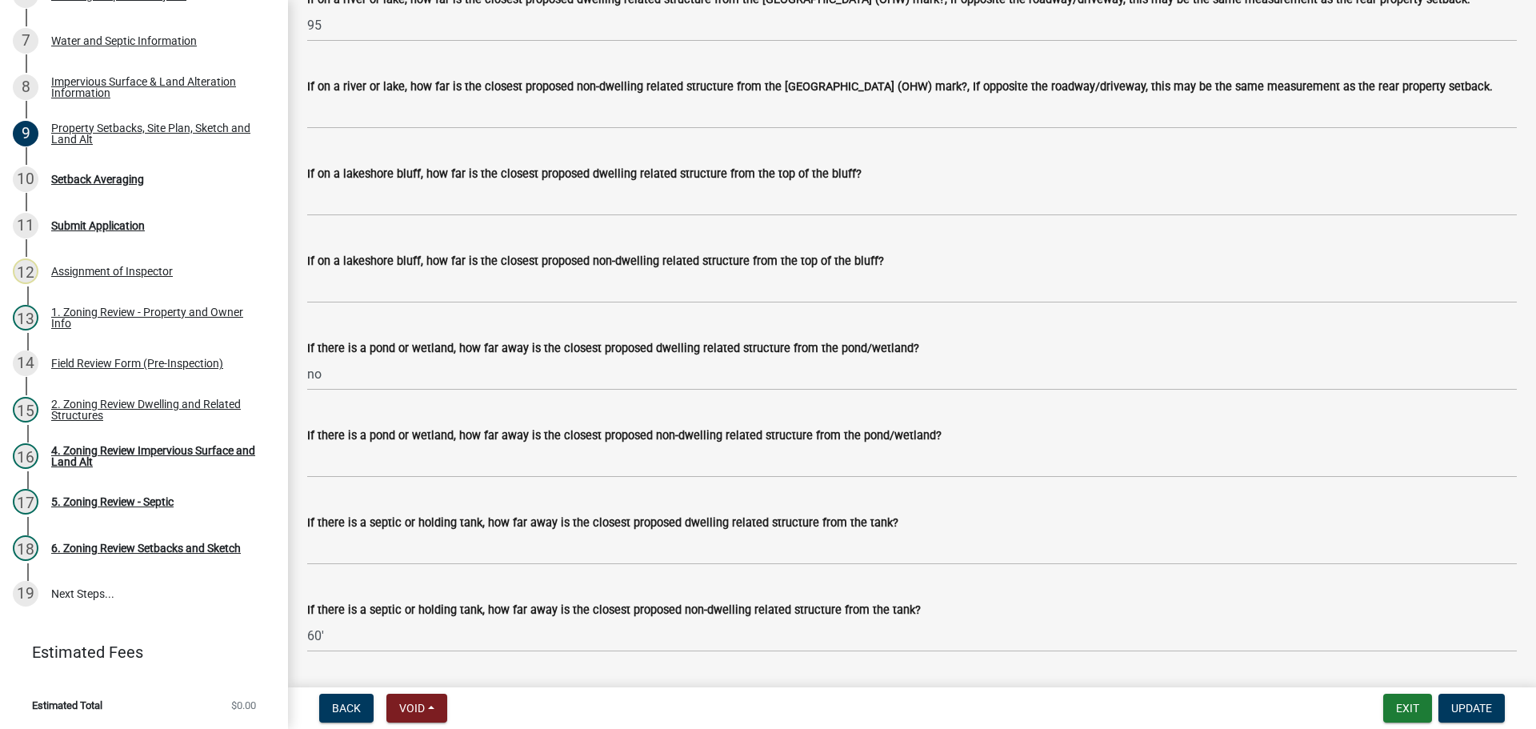
scroll to position [3761, 0]
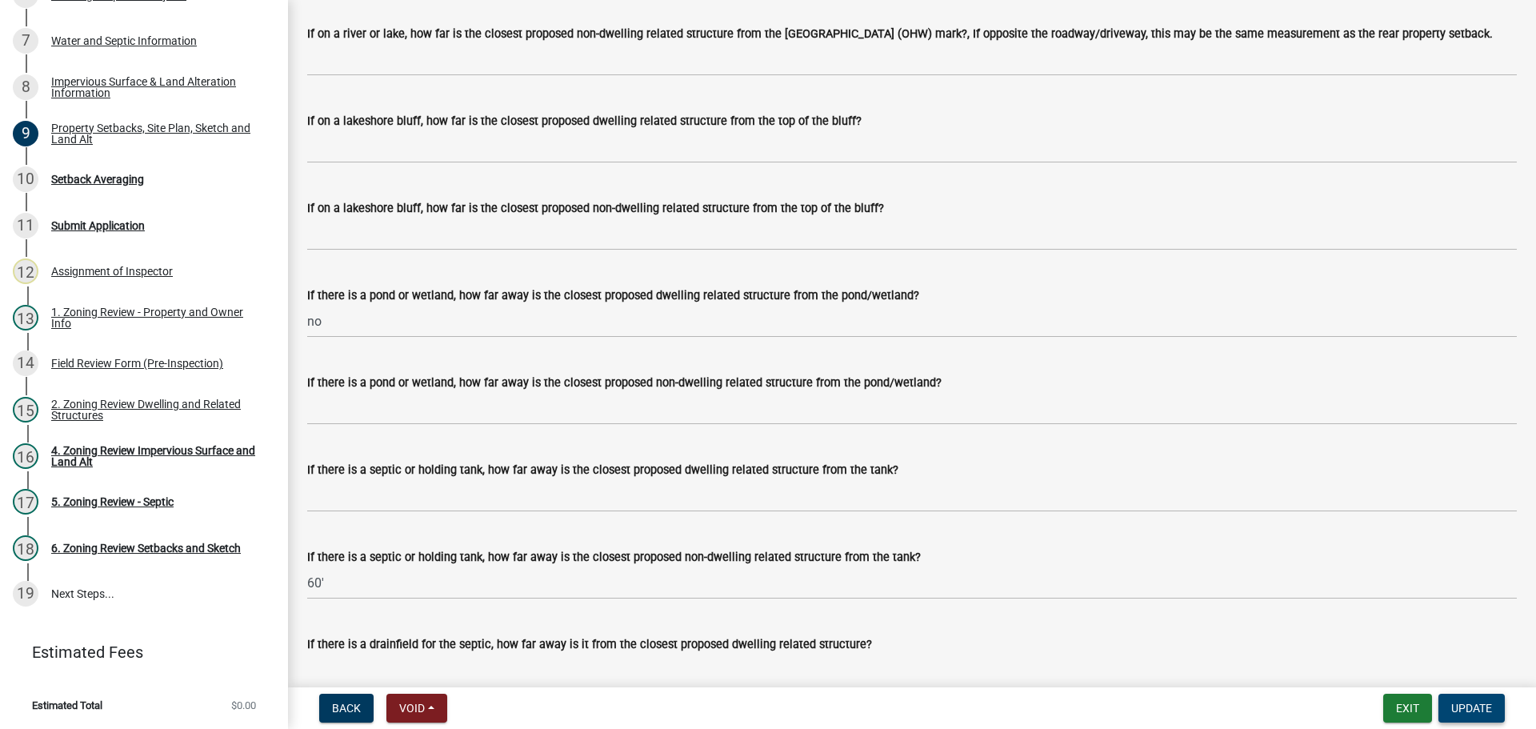
type input "95"
click at [1472, 705] on span "Update" at bounding box center [1472, 708] width 41 height 13
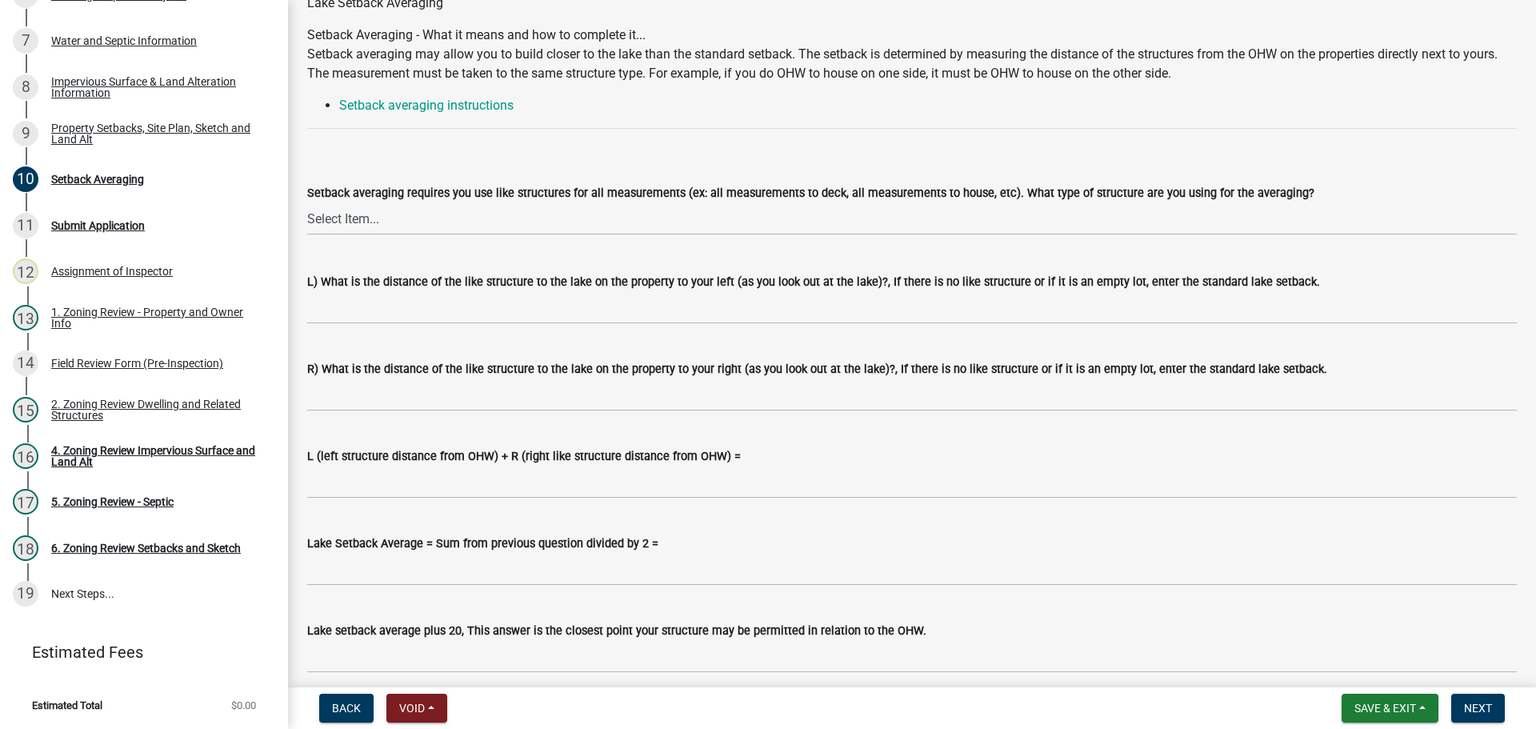
scroll to position [0, 0]
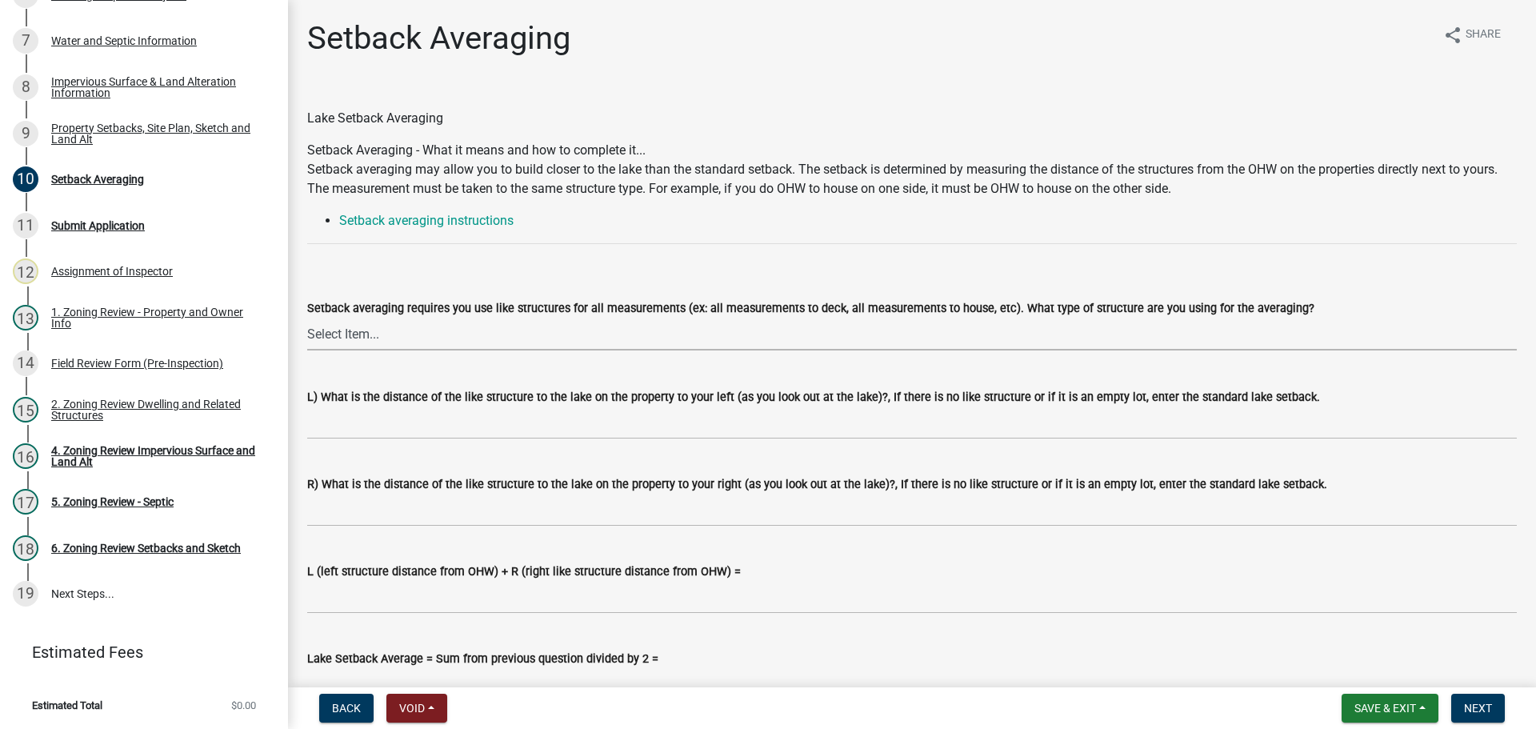
click at [367, 335] on select "Select Item... Deck to Deck House to House Garage to Garage Patio to Patio Shed…" at bounding box center [912, 334] width 1210 height 33
click at [307, 318] on select "Select Item... Deck to Deck House to House Garage to Garage Patio to Patio Shed…" at bounding box center [912, 334] width 1210 height 33
select select "70fc3eed-c290-49f8-b486-944f1c82b935"
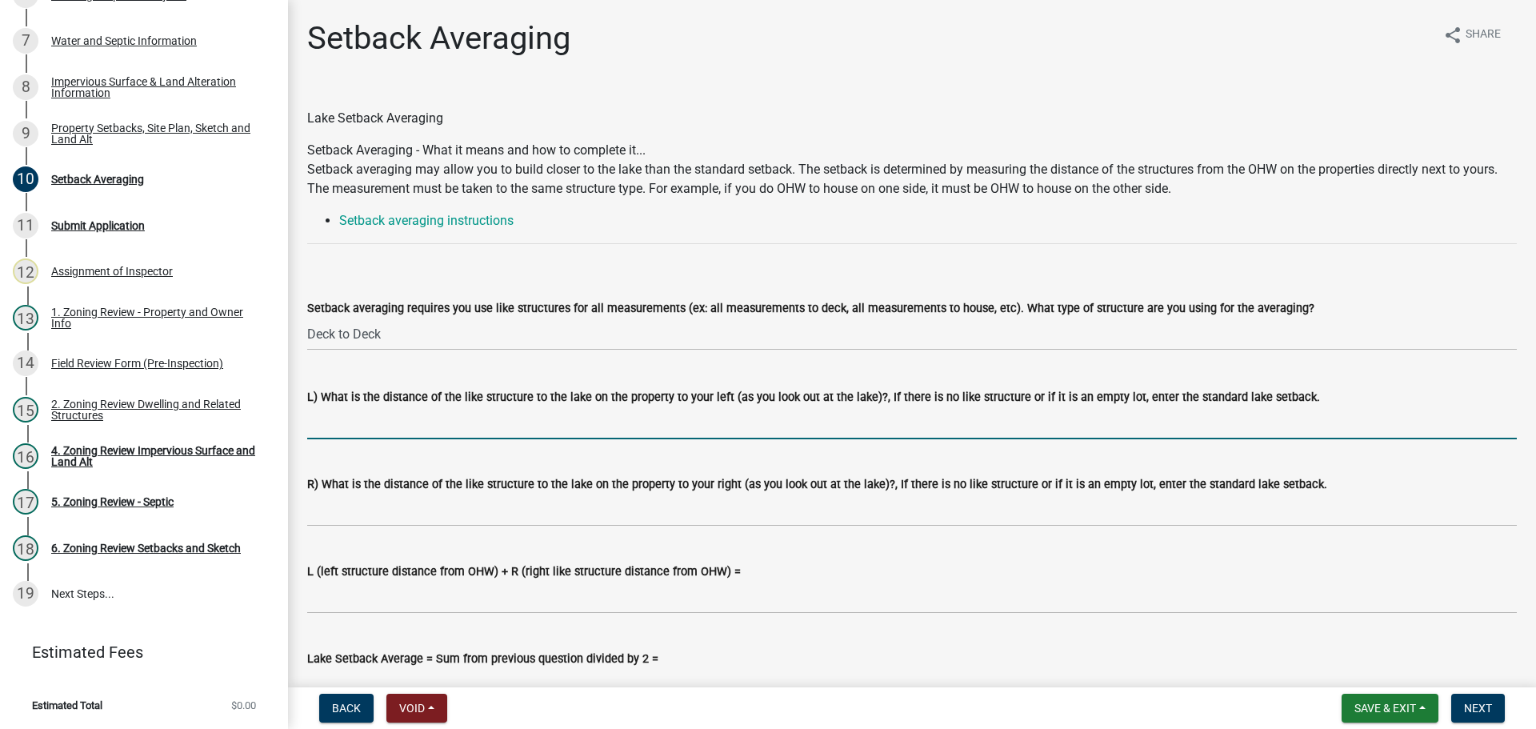
click at [354, 426] on input "L) What is the distance of the like structure to the lake on the property to yo…" at bounding box center [912, 423] width 1210 height 33
type input "1"
type input "90"
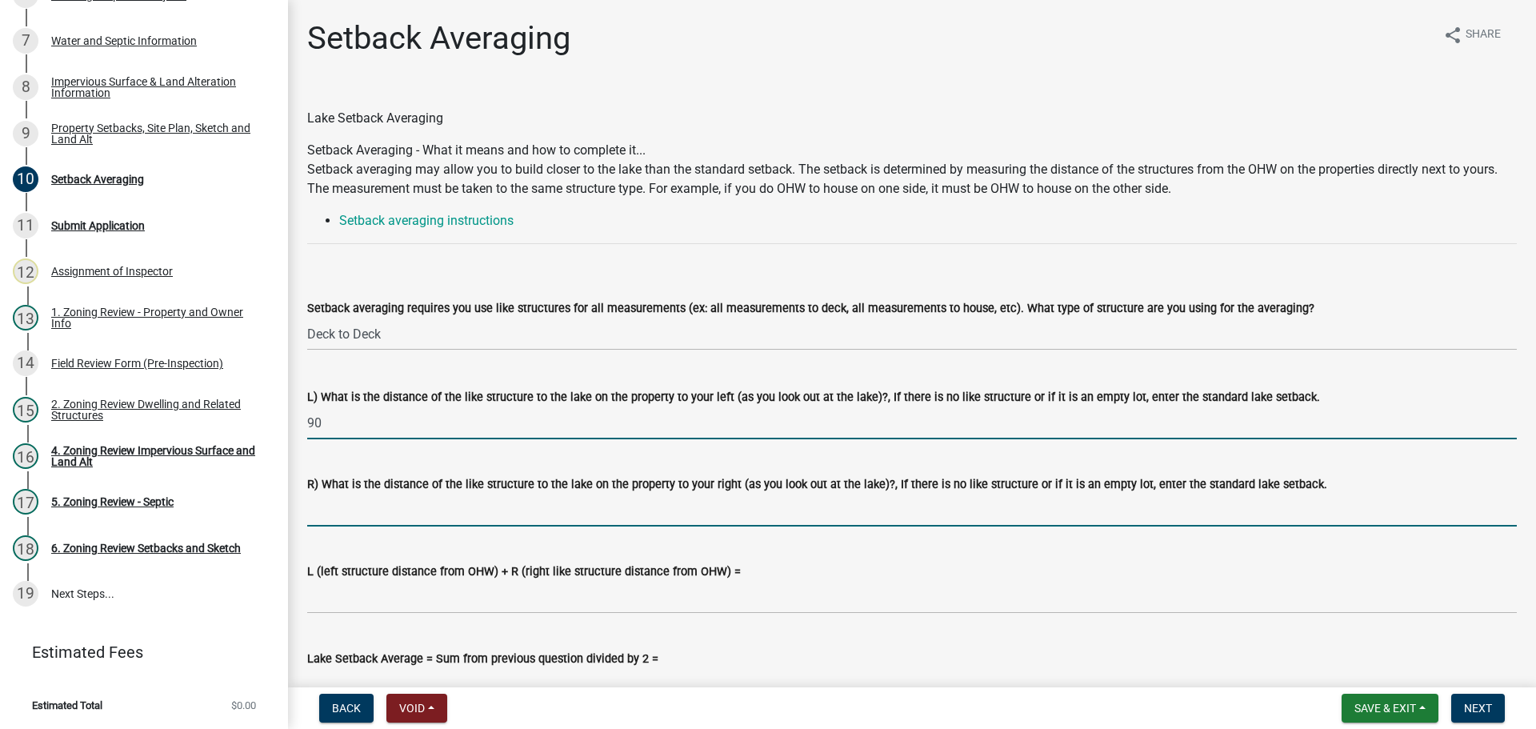
drag, startPoint x: 397, startPoint y: 516, endPoint x: 377, endPoint y: 516, distance: 20.0
click at [397, 516] on input "R) What is the distance of the like structure to the lake on the property to yo…" at bounding box center [912, 510] width 1210 height 33
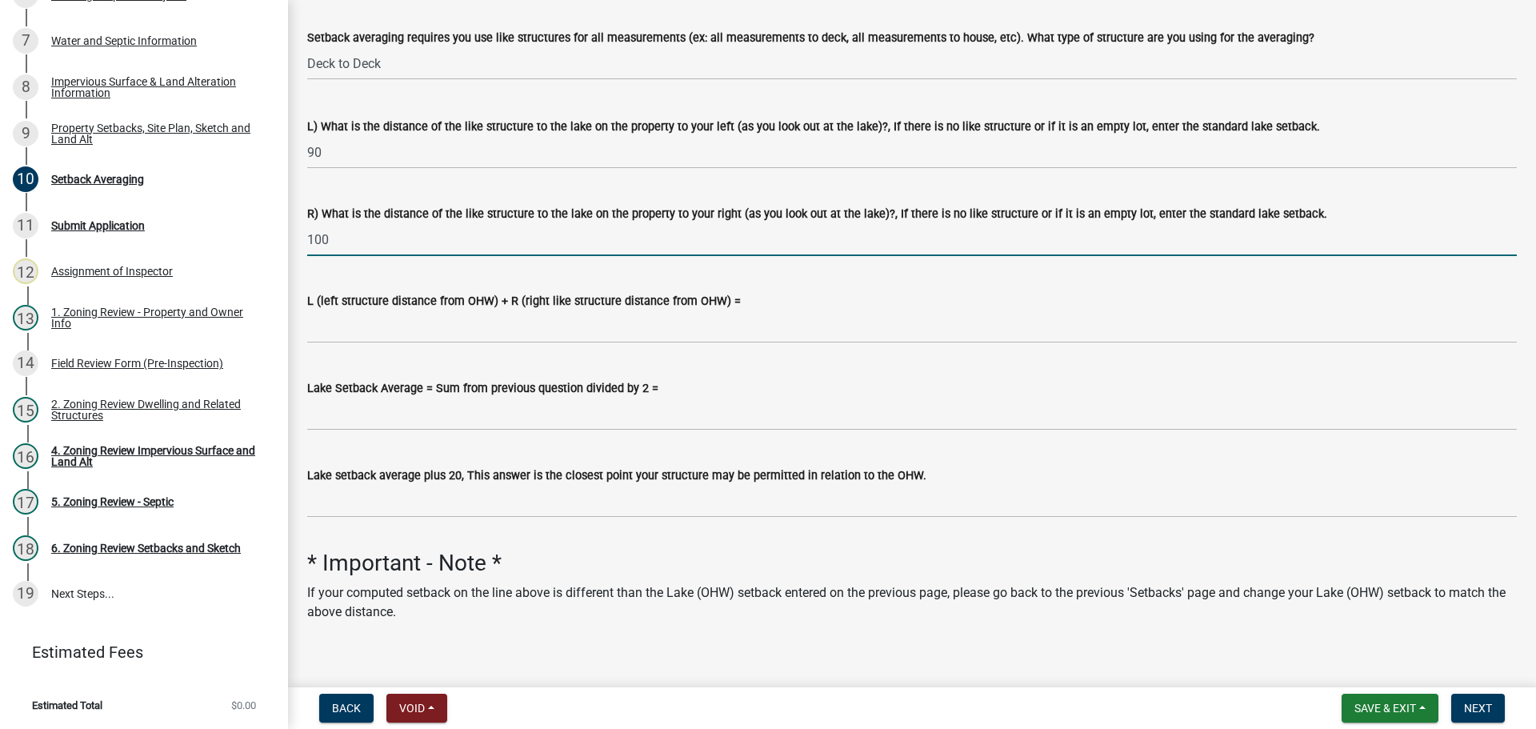
scroll to position [286, 0]
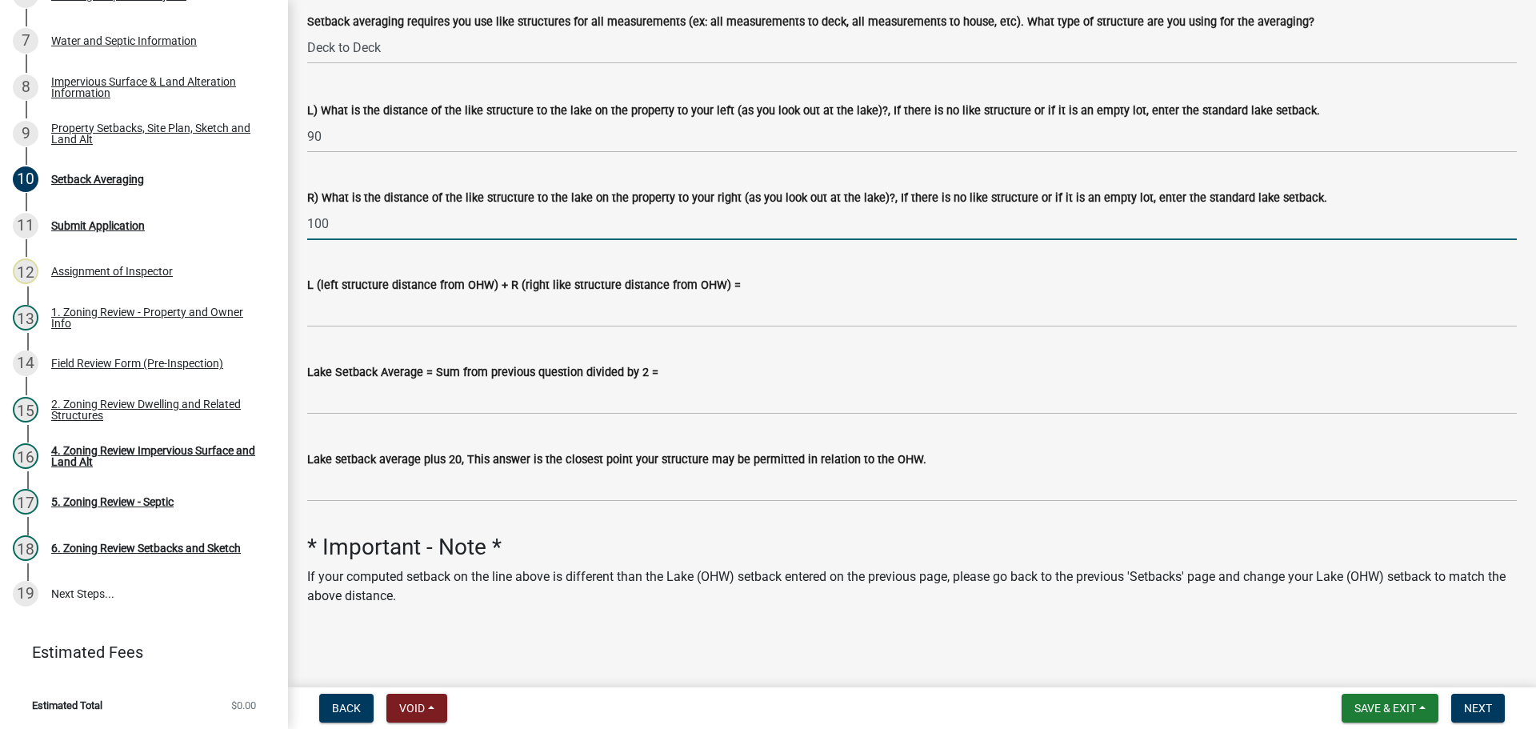
type input "100"
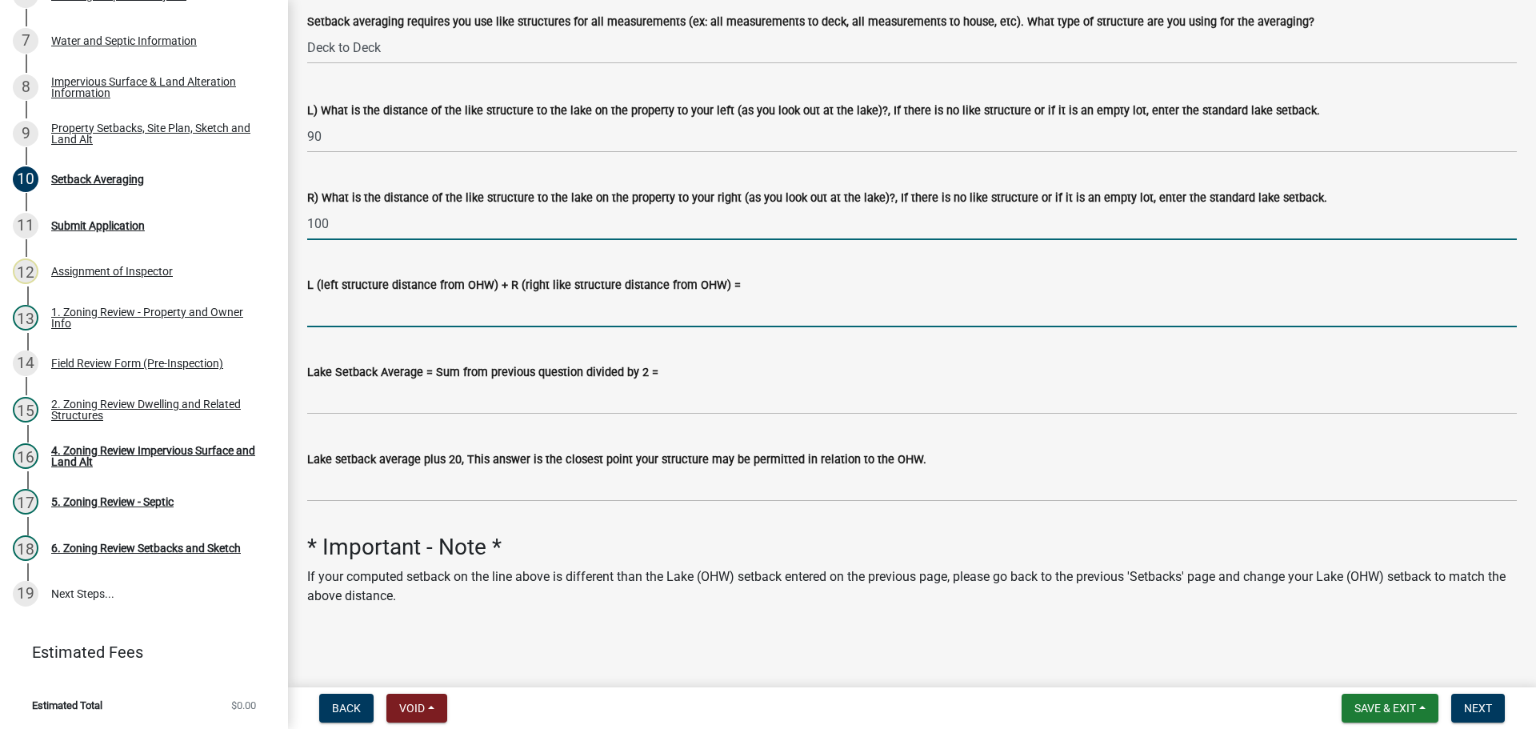
click at [343, 317] on input "L (left structure distance from OHW) + R (right like structure distance from OH…" at bounding box center [912, 310] width 1210 height 33
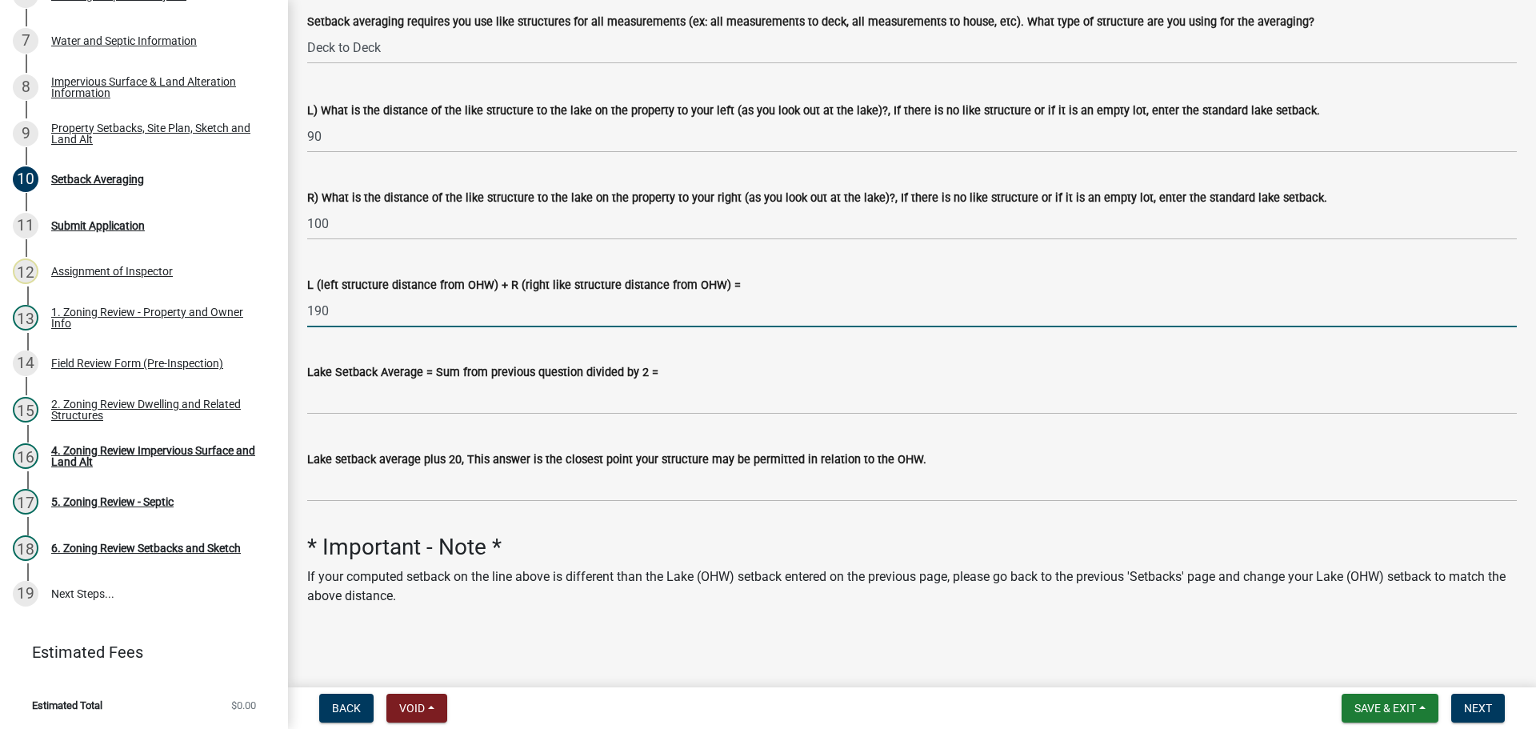
type input "190"
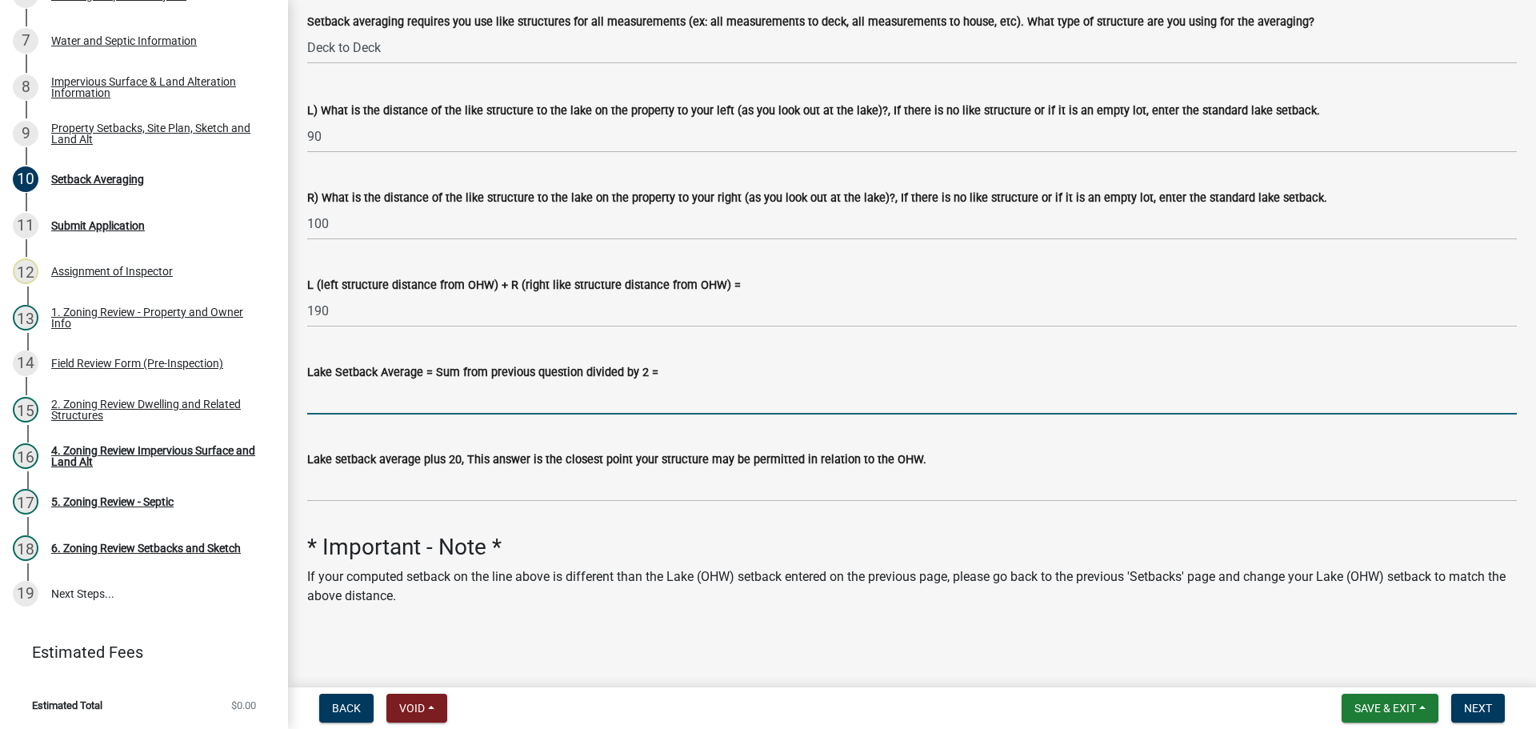
click at [354, 404] on input "Lake Setback Average = Sum from previous question divided by 2 =" at bounding box center [912, 398] width 1210 height 33
type input "95"
click at [1472, 697] on button "Next" at bounding box center [1479, 708] width 54 height 29
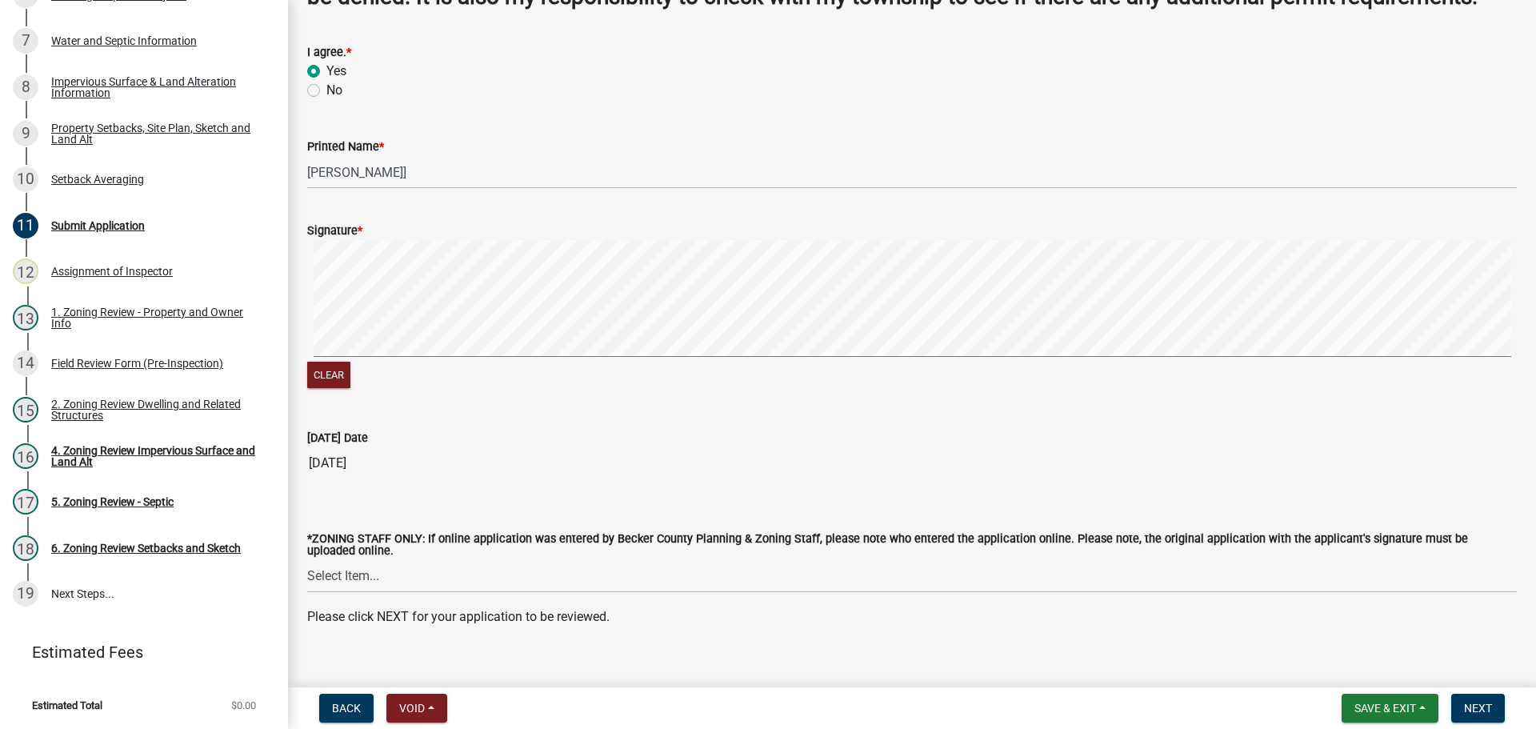
scroll to position [182, 0]
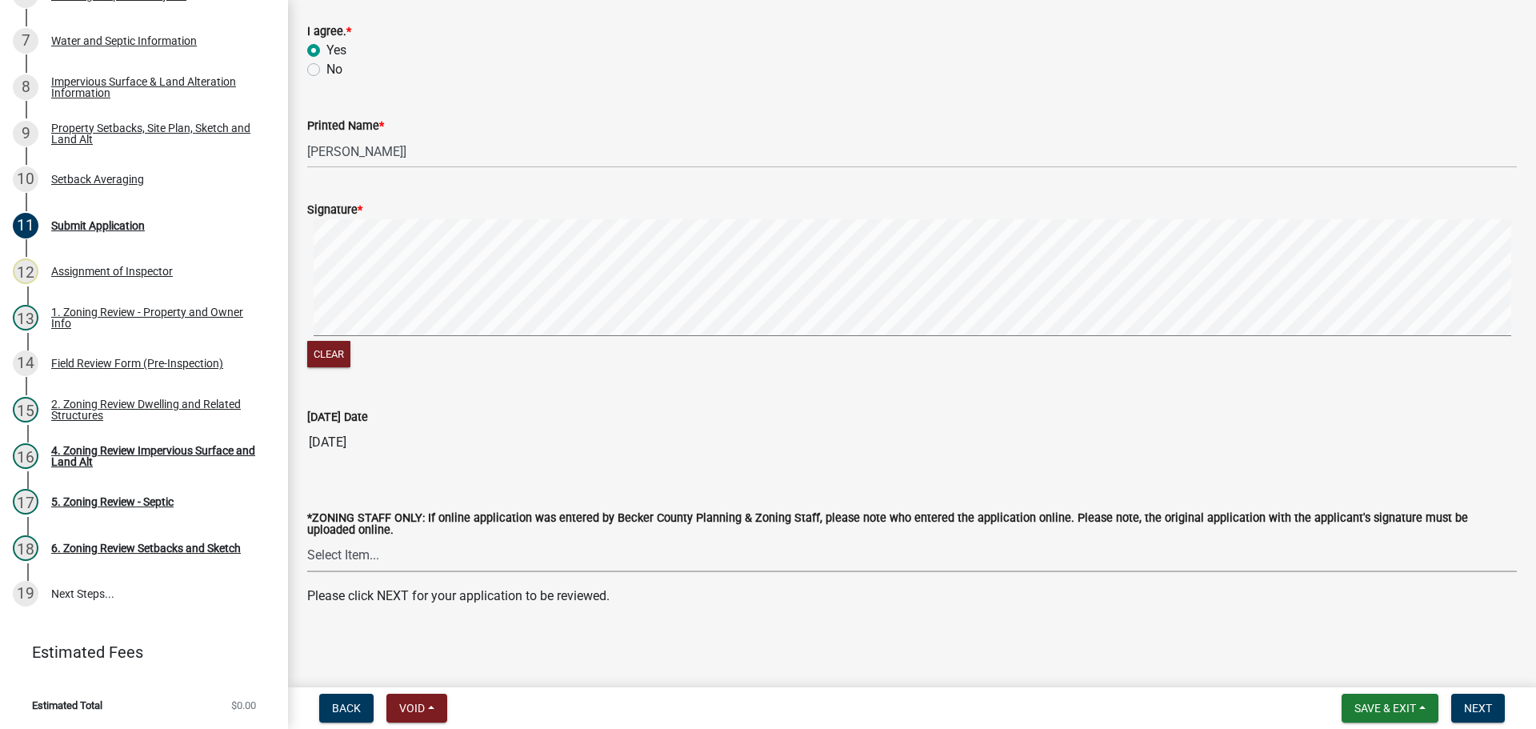
click at [347, 547] on select "Select Item... [PERSON_NAME] [PERSON_NAME] [PERSON_NAME] [PERSON_NAME] [PERSON_…" at bounding box center [912, 555] width 1210 height 33
click at [307, 539] on select "Select Item... [PERSON_NAME] [PERSON_NAME] [PERSON_NAME] [PERSON_NAME] [PERSON_…" at bounding box center [912, 555] width 1210 height 33
select select "ebd8400e-d8d5-49f8-911f-e671eb76408a"
click at [1484, 704] on span "Next" at bounding box center [1478, 708] width 28 height 13
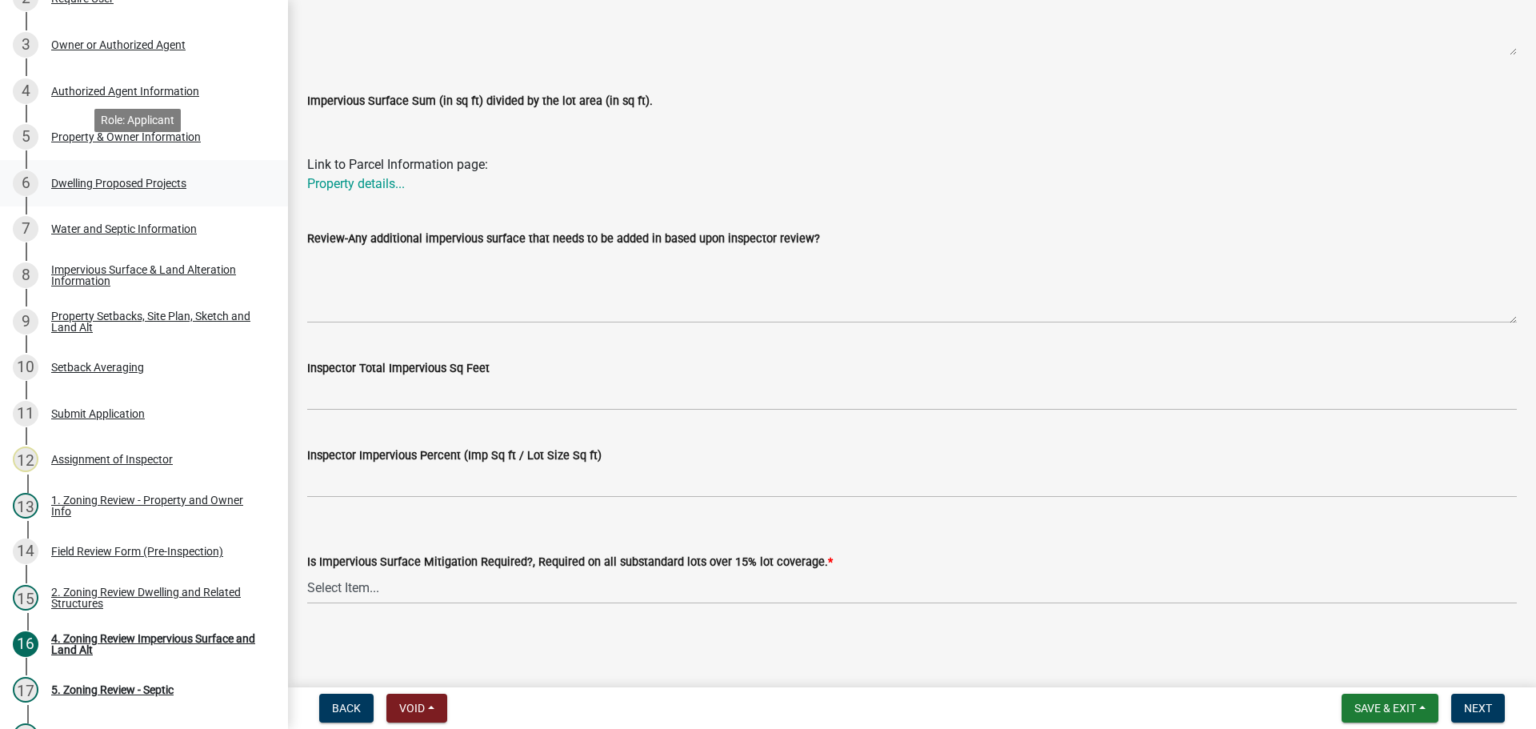
scroll to position [280, 0]
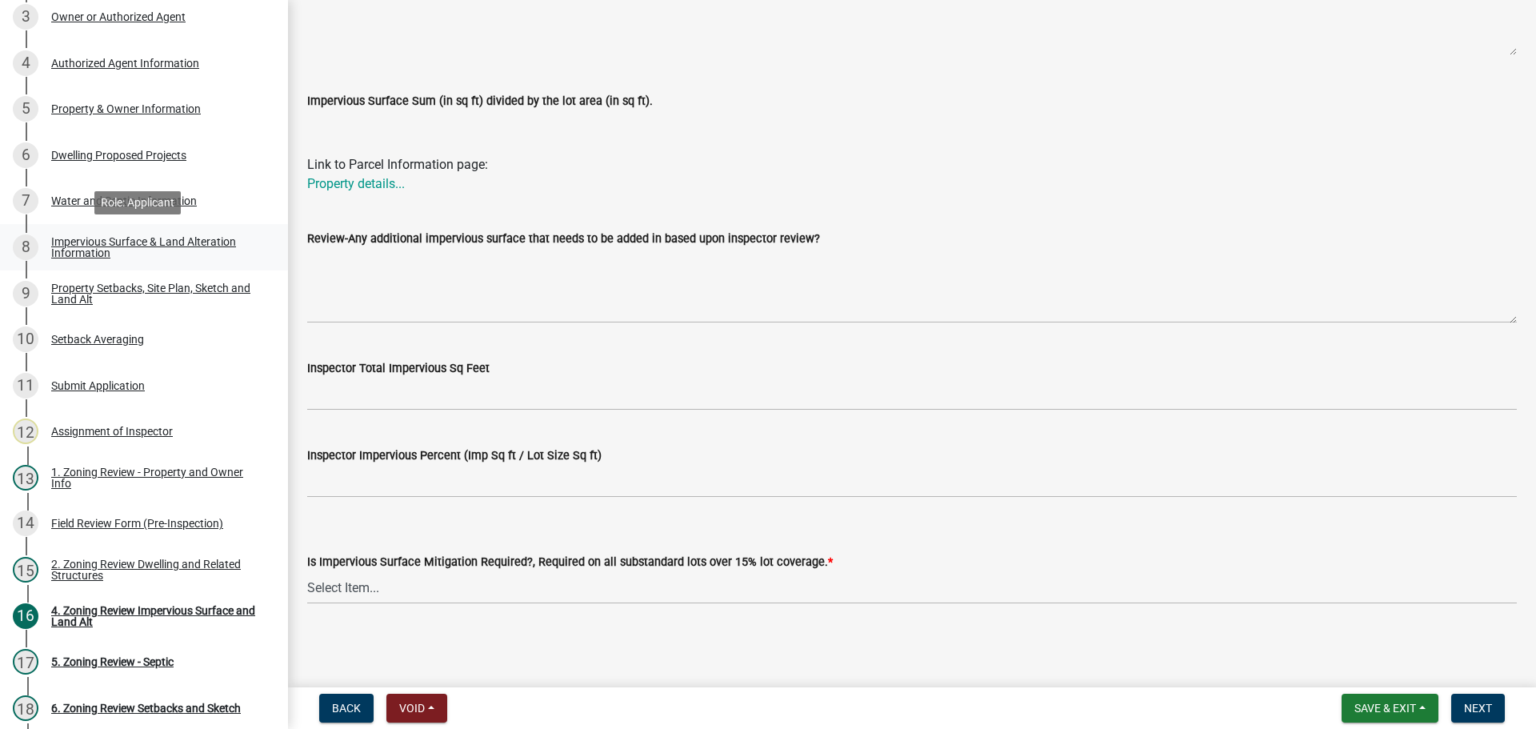
click at [130, 240] on div "Impervious Surface & Land Alteration Information" at bounding box center [156, 247] width 211 height 22
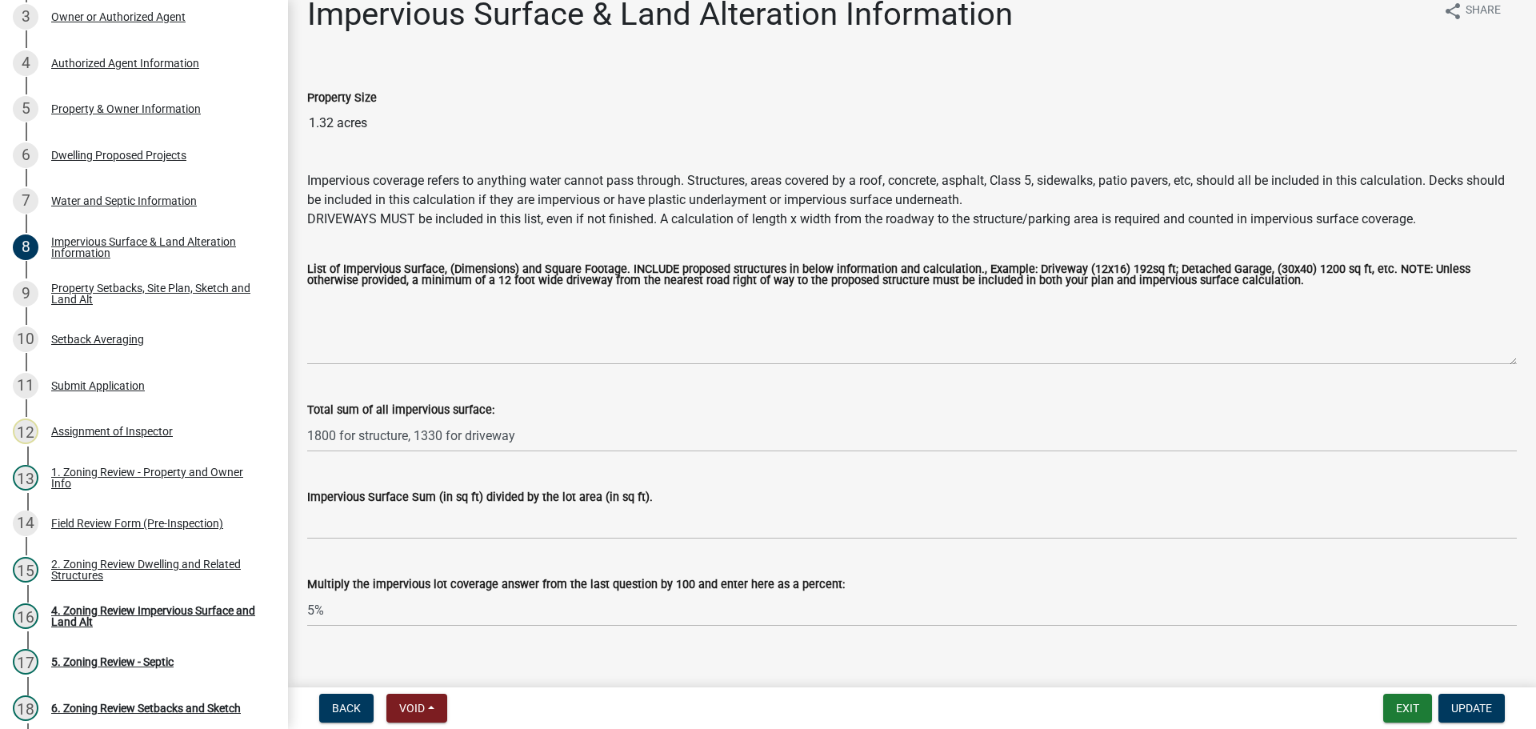
scroll to position [46, 0]
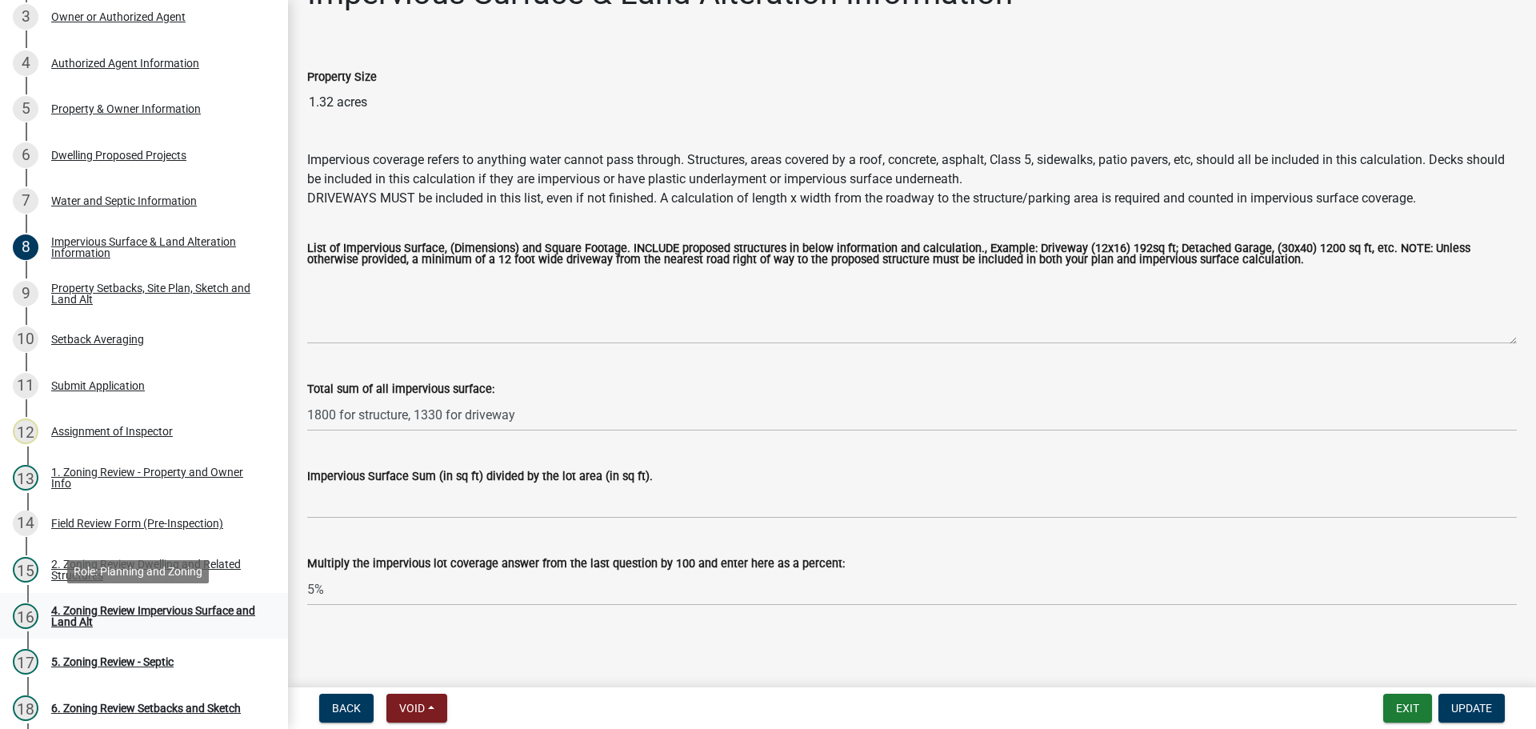
click at [138, 601] on link "16 4. Zoning Review Impervious Surface and Land Alt" at bounding box center [144, 616] width 288 height 46
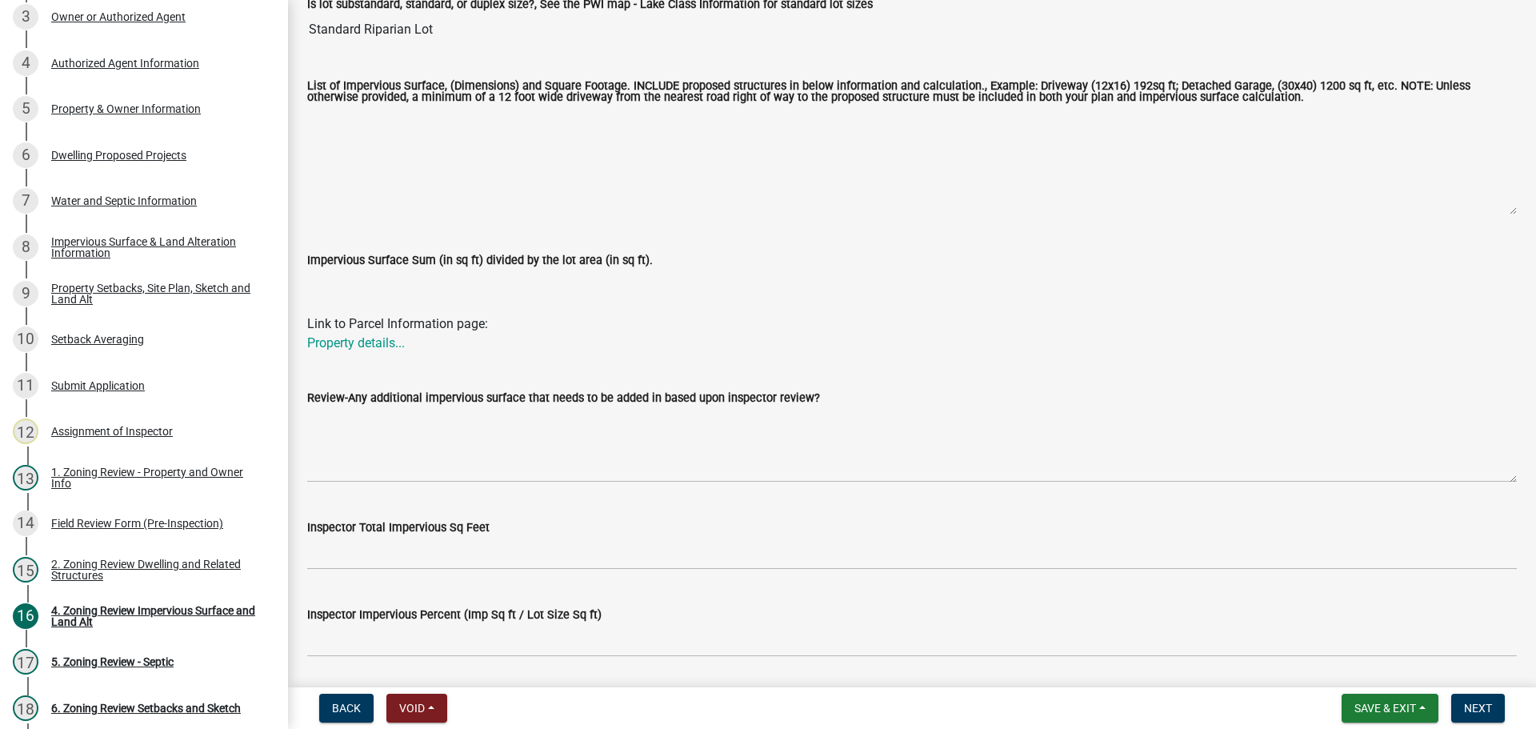
scroll to position [480, 0]
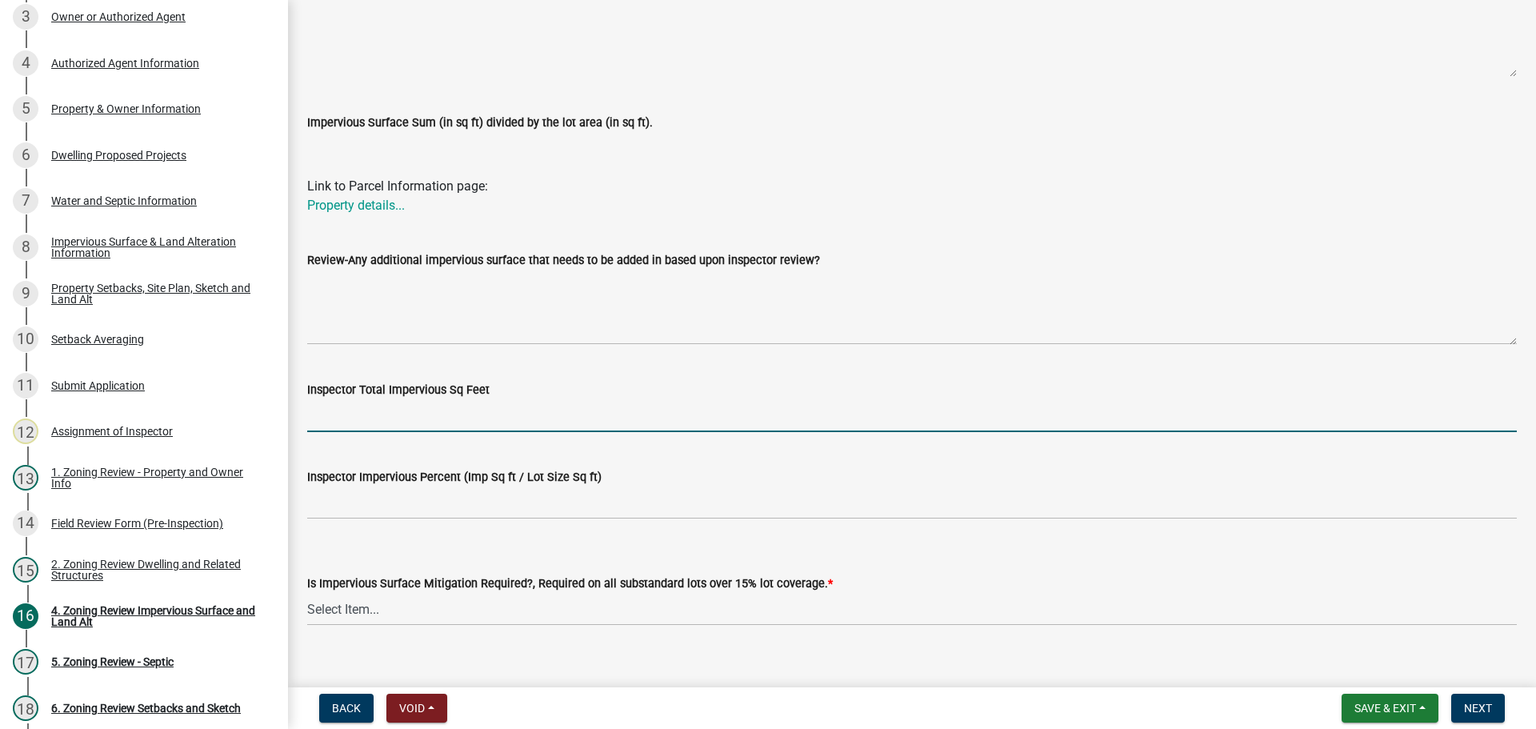
click at [379, 417] on input "Inspector Total Impervious Sq Feet" at bounding box center [912, 415] width 1210 height 33
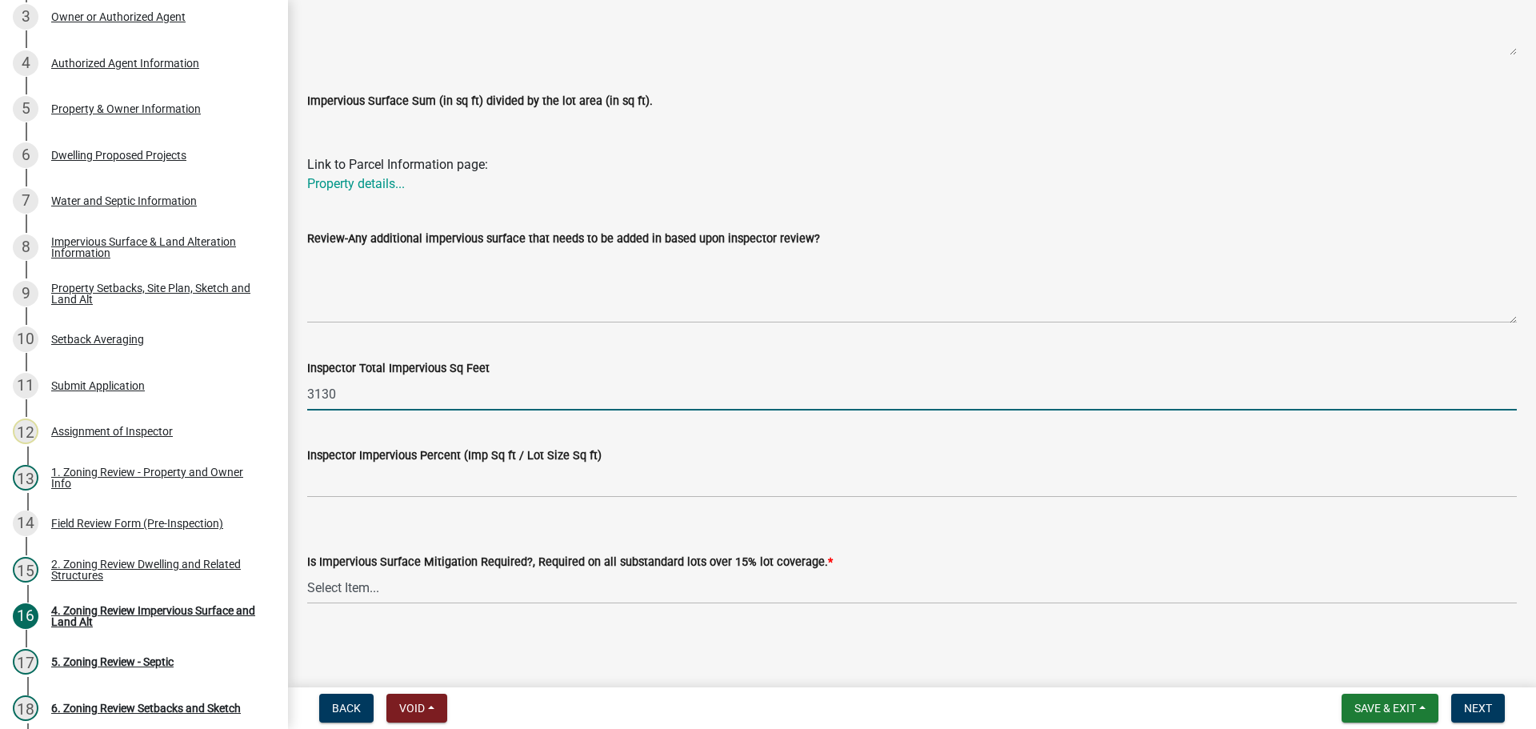
type input "3130"
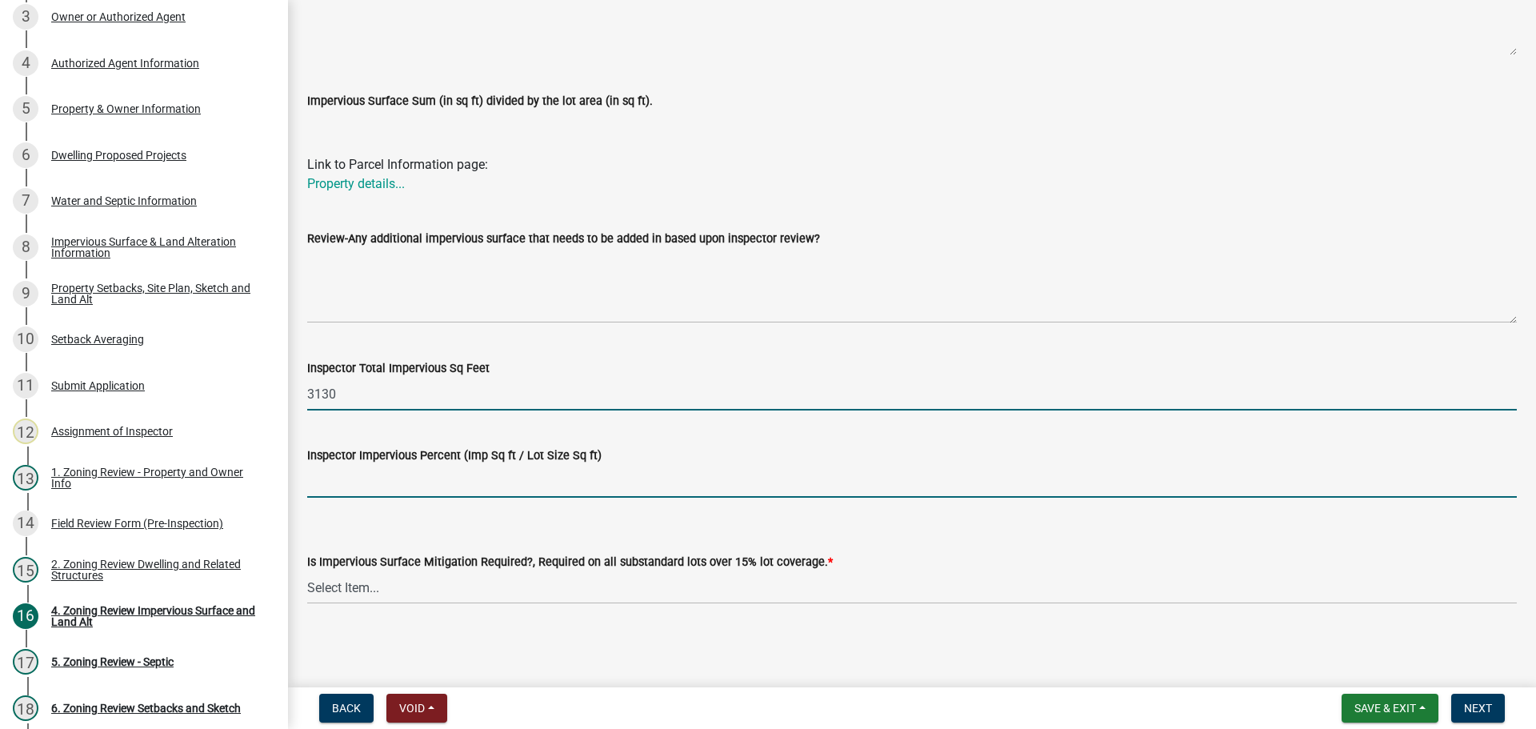
drag, startPoint x: 401, startPoint y: 486, endPoint x: 411, endPoint y: 471, distance: 18.0
click at [401, 486] on input "Inspector Impervious Percent (Imp Sq ft / Lot Size Sq ft)" at bounding box center [912, 481] width 1210 height 33
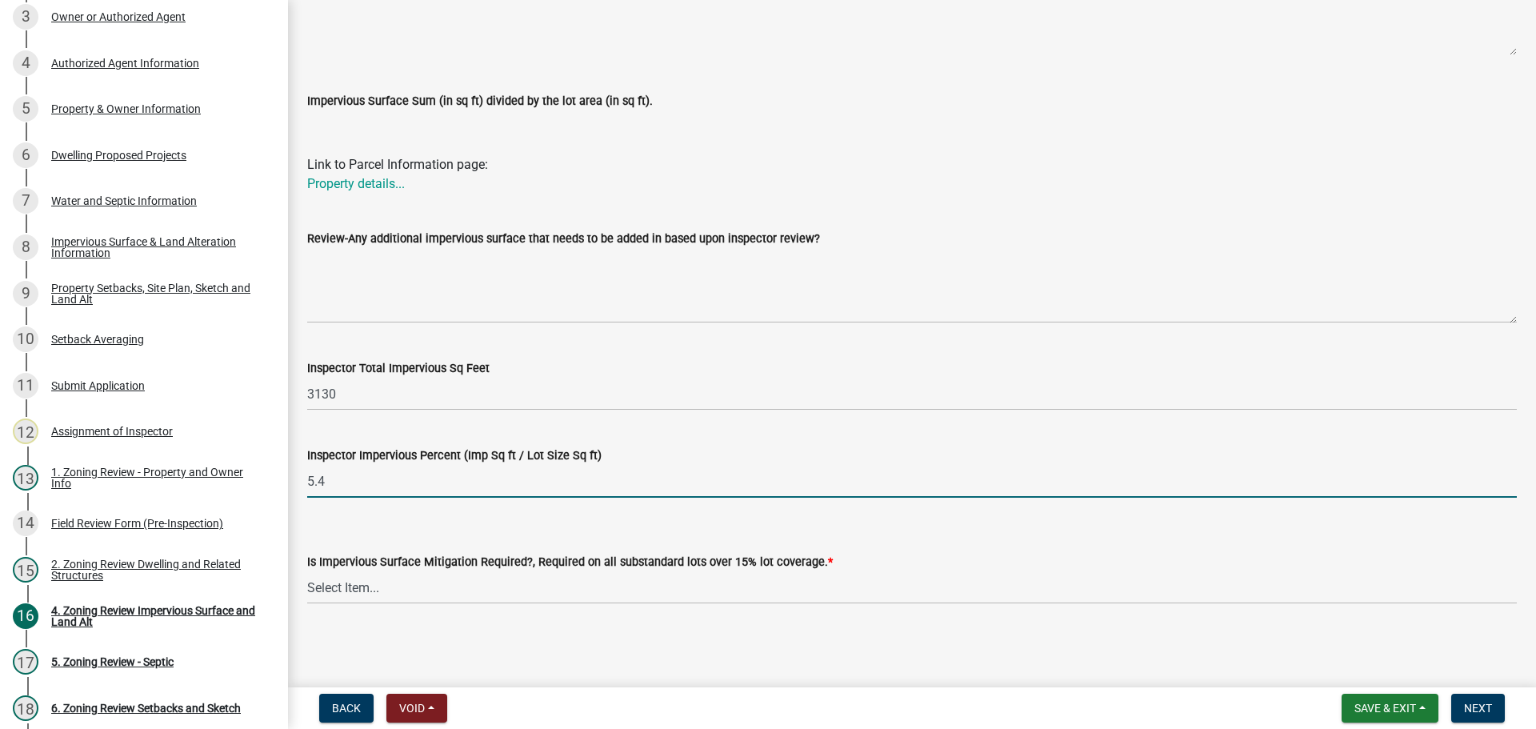
type input "5.4"
click at [335, 591] on select "Select Item... Yes- Over 15% substandard lot coverage No N/A" at bounding box center [912, 587] width 1210 height 33
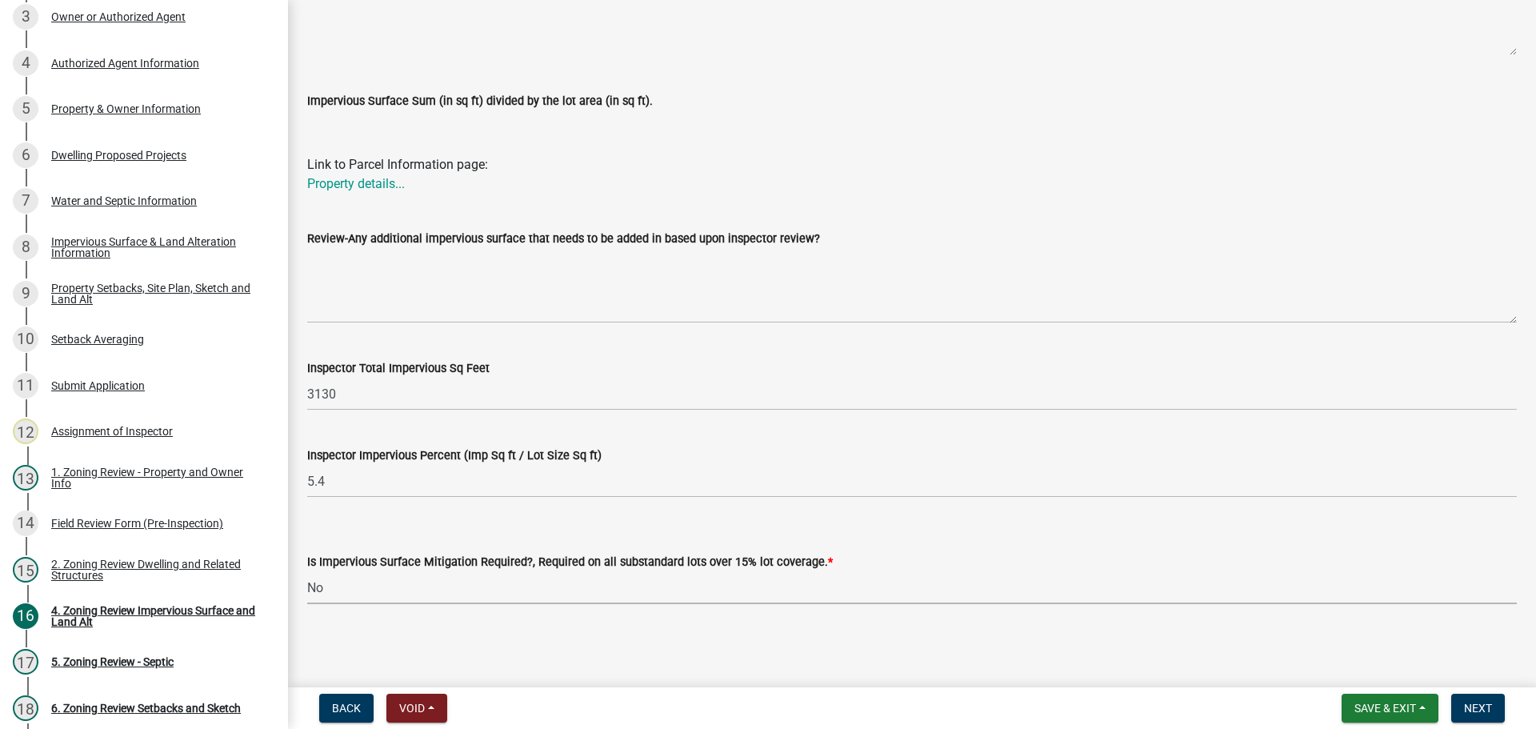
click at [307, 571] on select "Select Item... Yes- Over 15% substandard lot coverage No N/A" at bounding box center [912, 587] width 1210 height 33
select select "e01e6f83-540c-4684-94c6-de0fe38ded07"
click at [1488, 707] on span "Next" at bounding box center [1478, 708] width 28 height 13
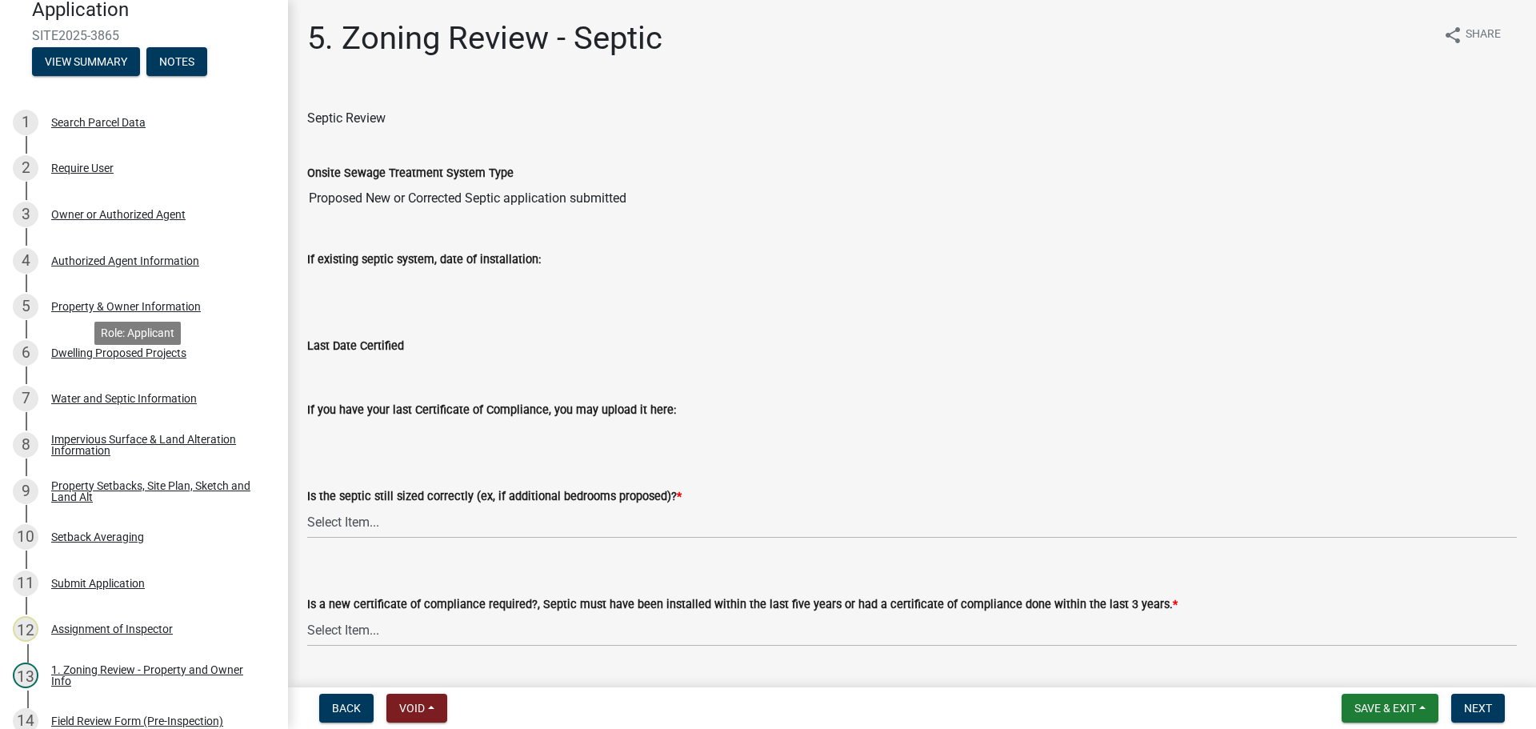
scroll to position [0, 0]
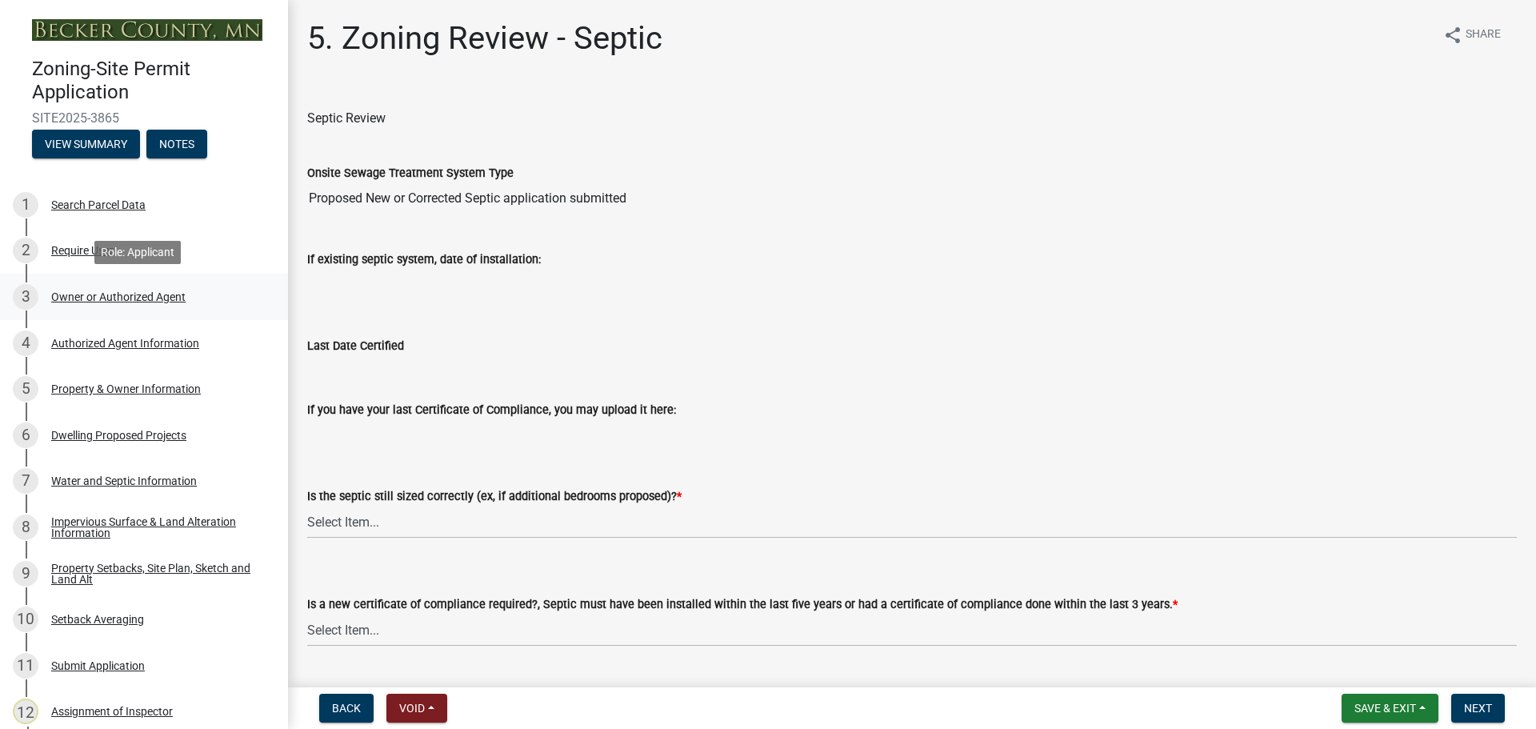
click at [83, 288] on div "3 Owner or Authorized Agent" at bounding box center [138, 297] width 250 height 26
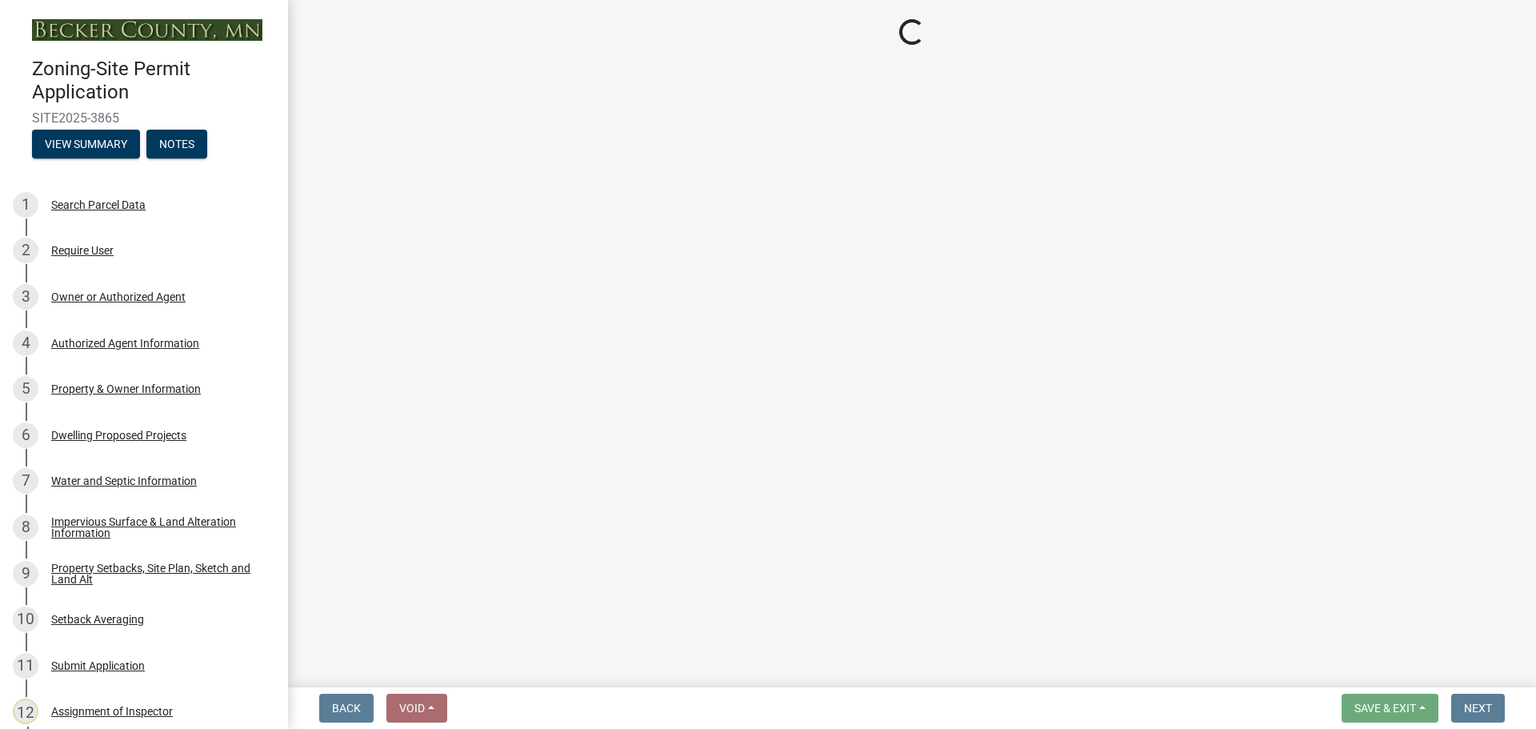
select select "059d621c-7166-4fbc-97da-2eca626821a9"
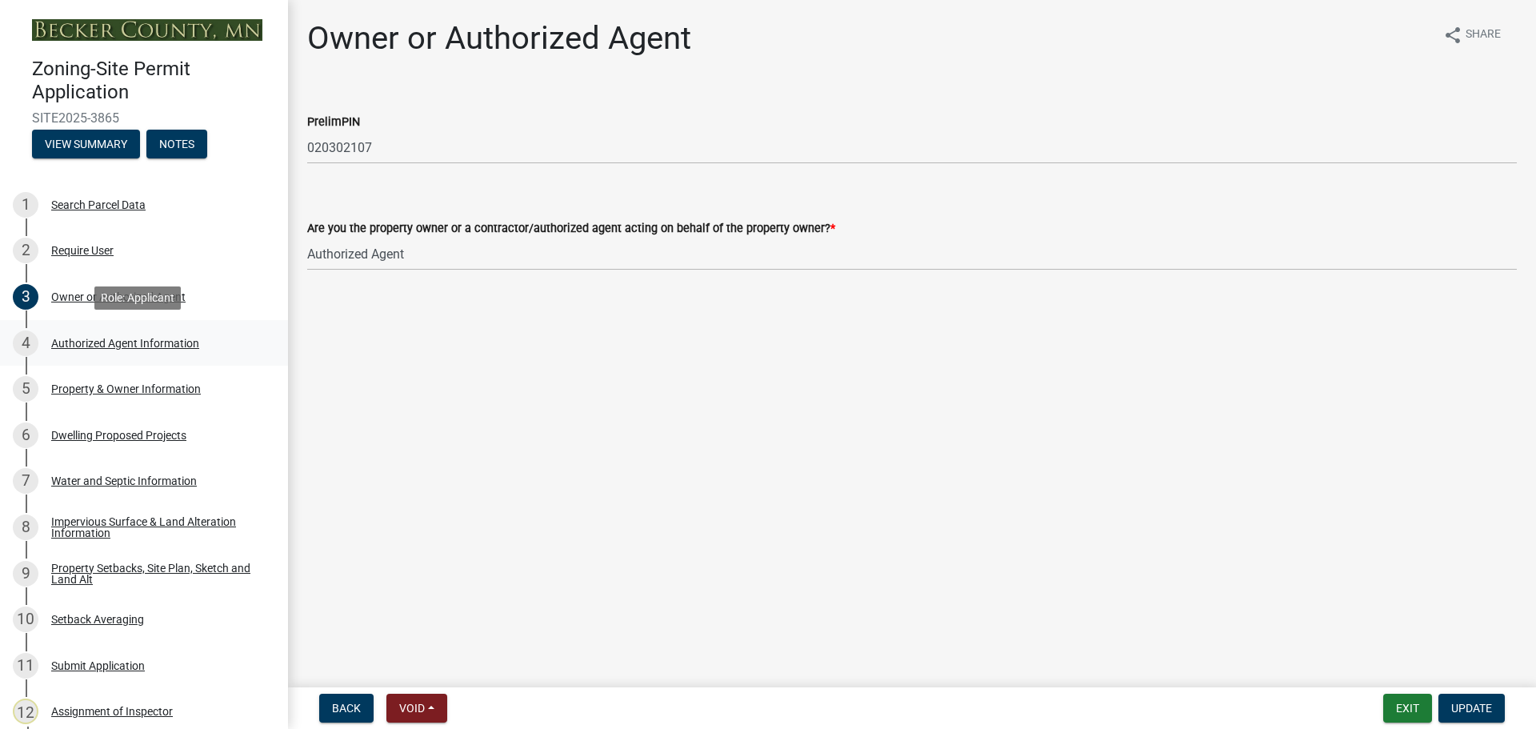
click at [127, 339] on div "Authorized Agent Information" at bounding box center [125, 343] width 148 height 11
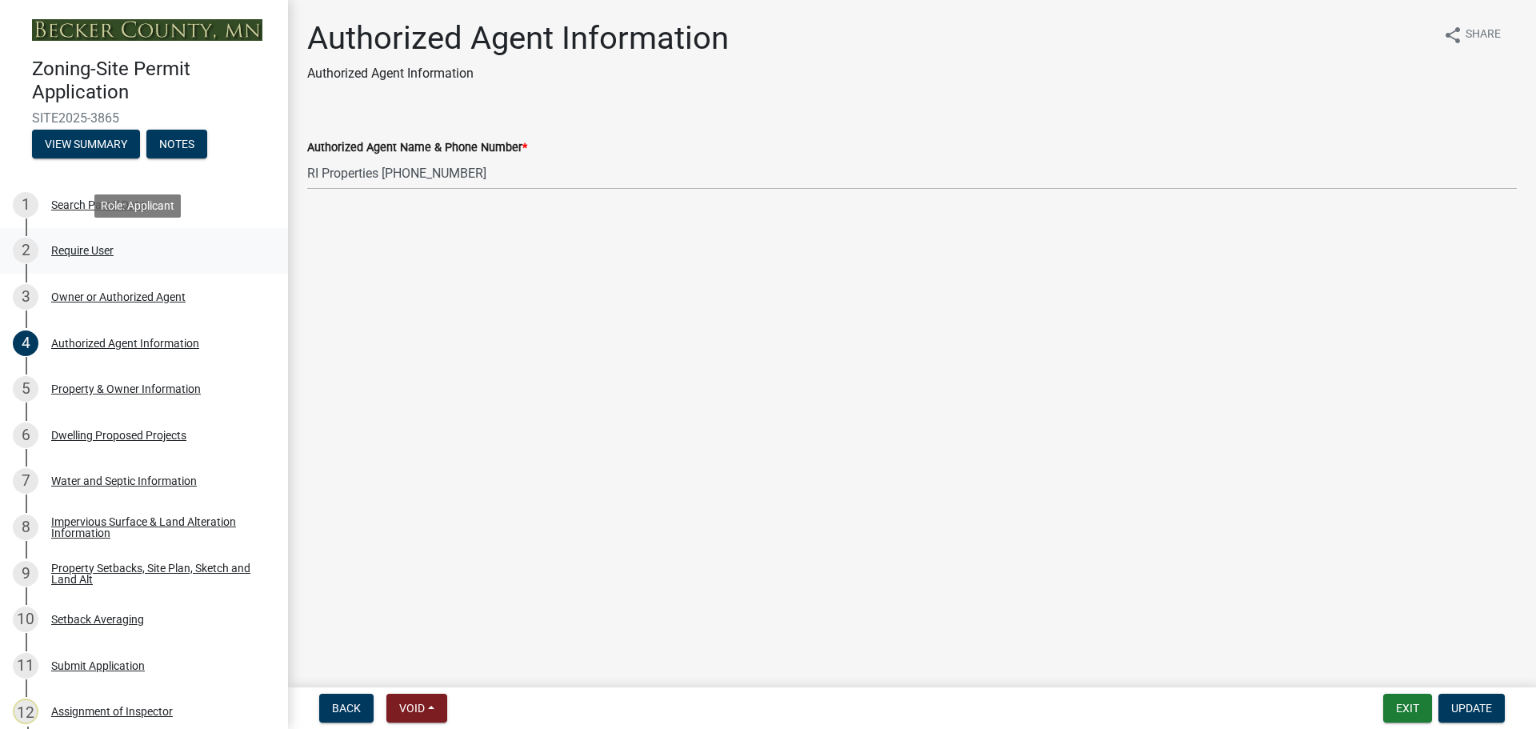
click at [112, 248] on div "Require User" at bounding box center [82, 250] width 62 height 11
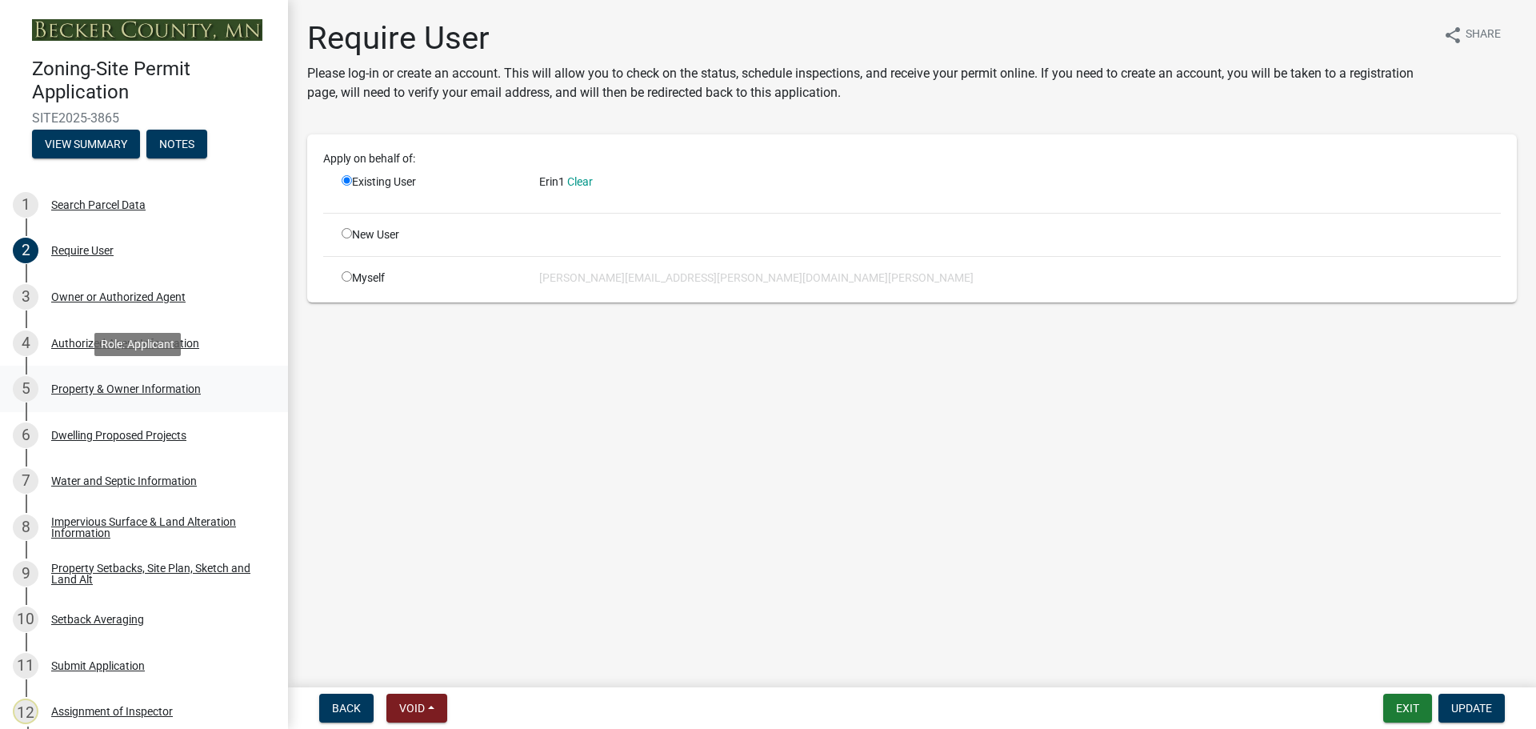
click at [122, 384] on div "Property & Owner Information" at bounding box center [126, 388] width 150 height 11
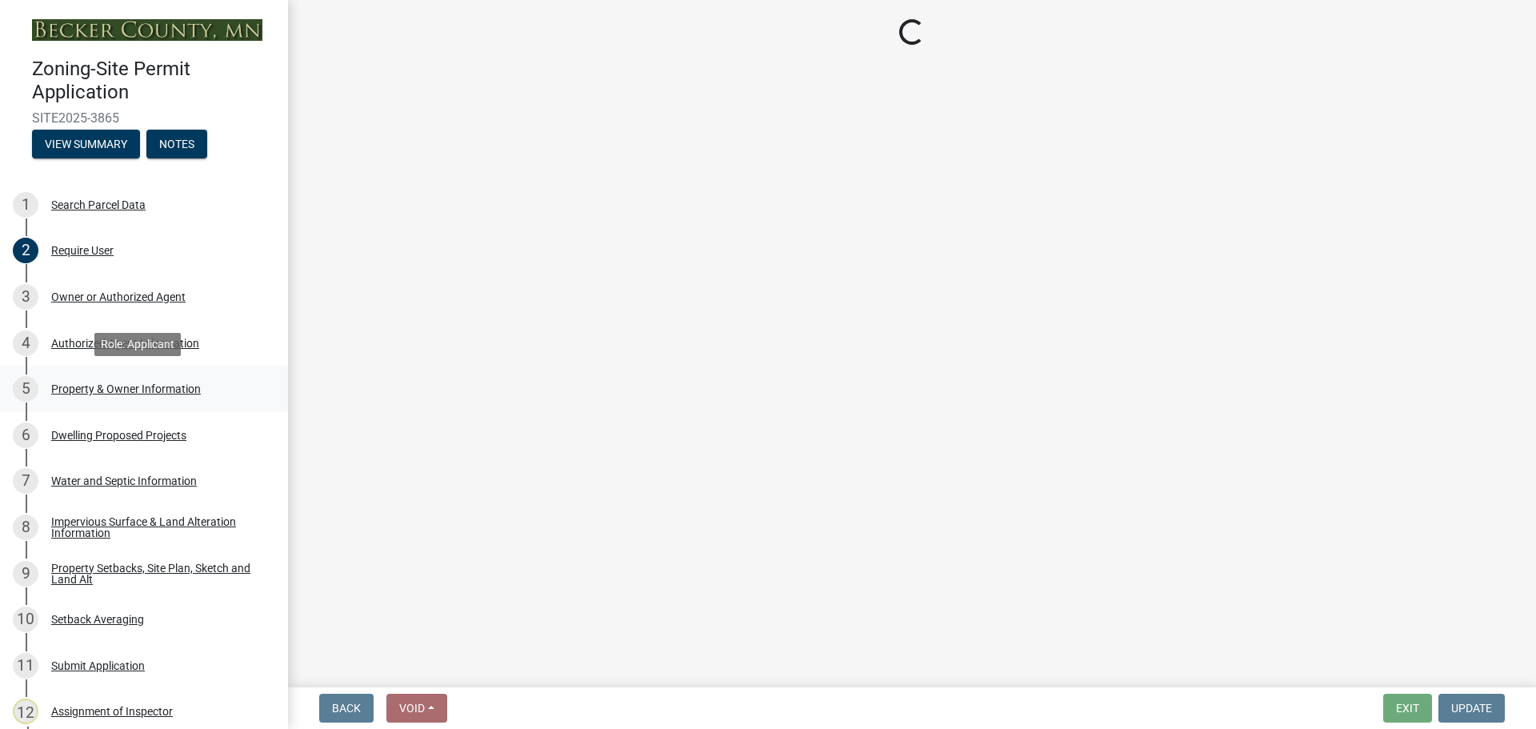
select select "85fc75ff-0121-4ad4-a39b-9ebe8e4a222b"
select select "f87eba17-8ed9-4ad8-aefc-fe36a3f3544b"
select select "393a978c-6bd5-4cb2-a6a0-db6feb8732b8"
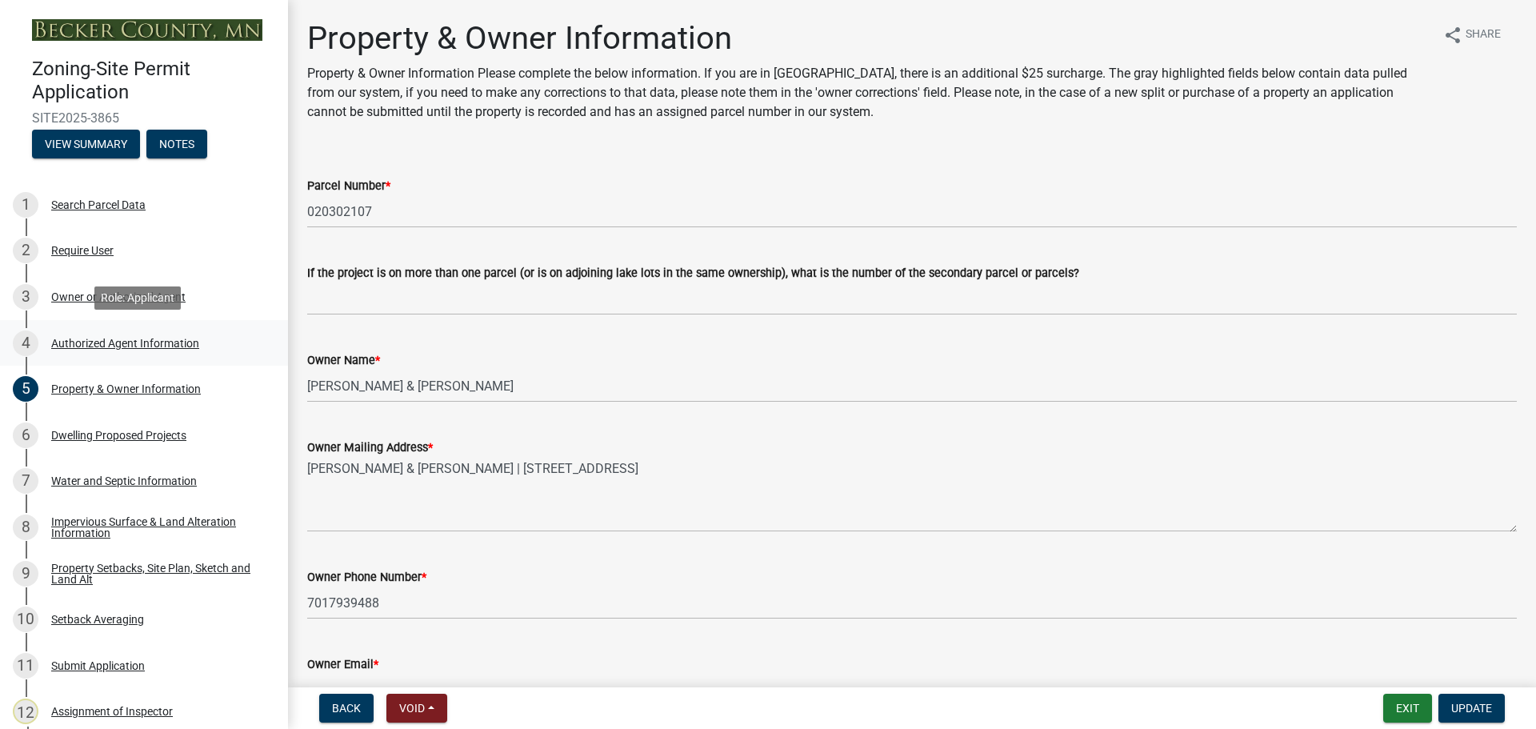
click at [88, 331] on div "4 Authorized Agent Information" at bounding box center [138, 344] width 250 height 26
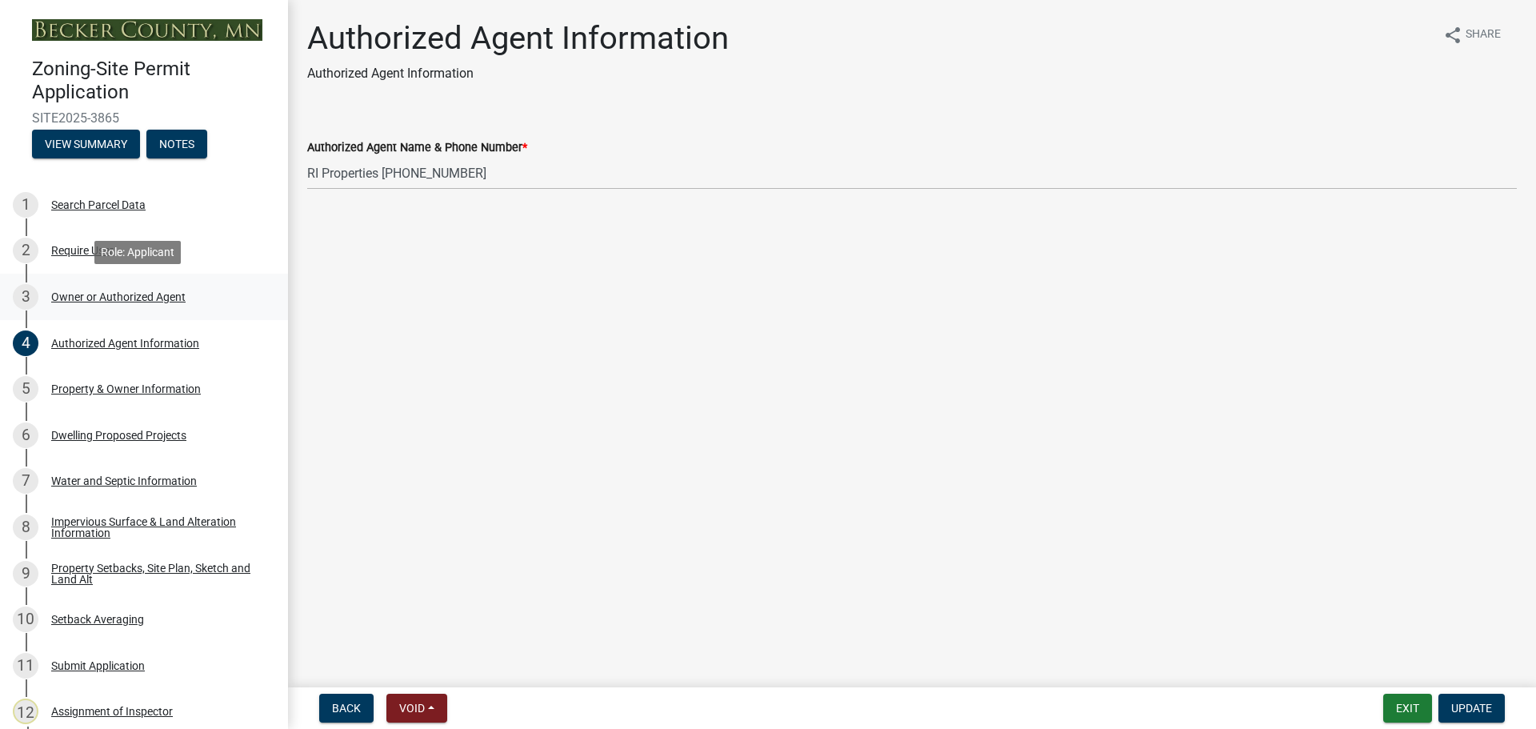
click at [82, 295] on div "Owner or Authorized Agent" at bounding box center [118, 296] width 134 height 11
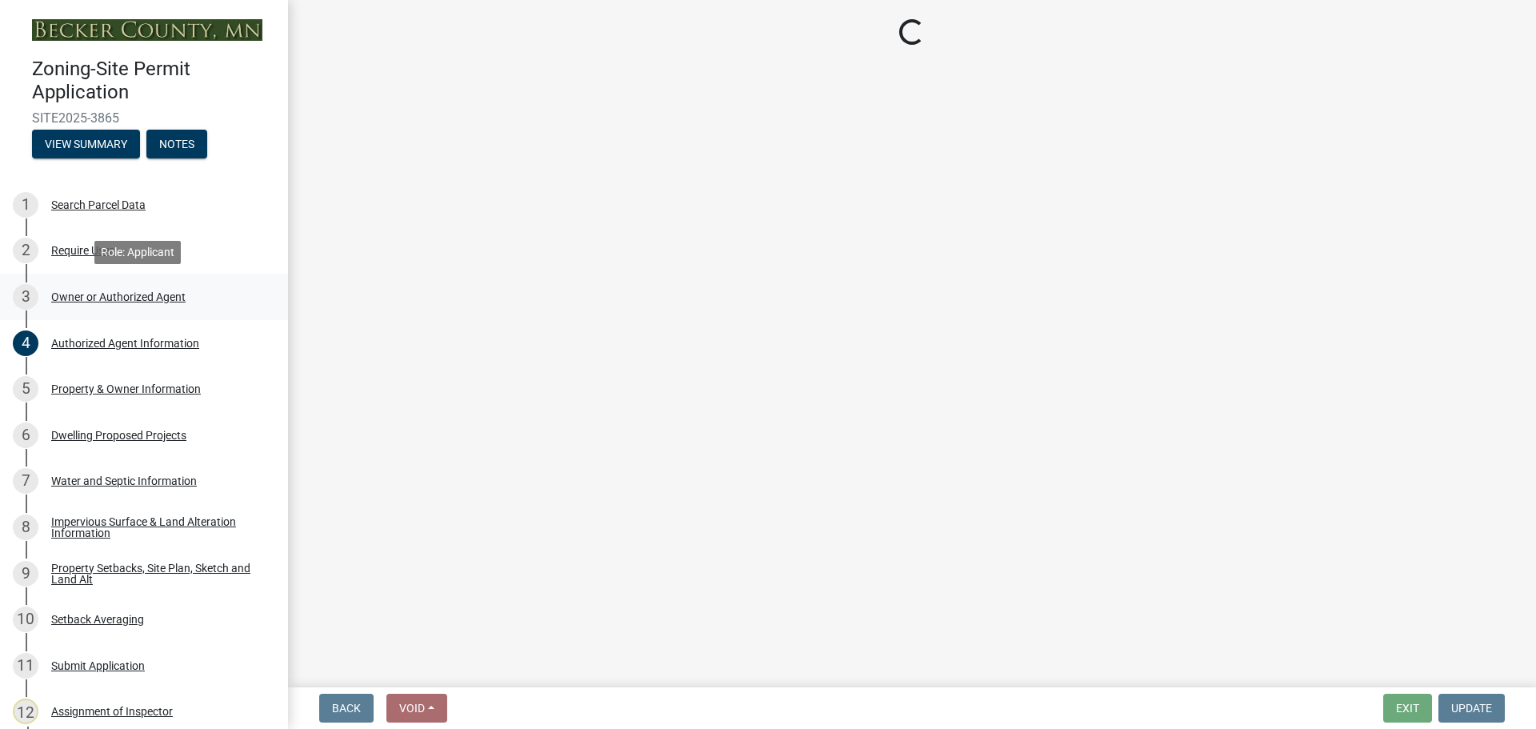
select select "059d621c-7166-4fbc-97da-2eca626821a9"
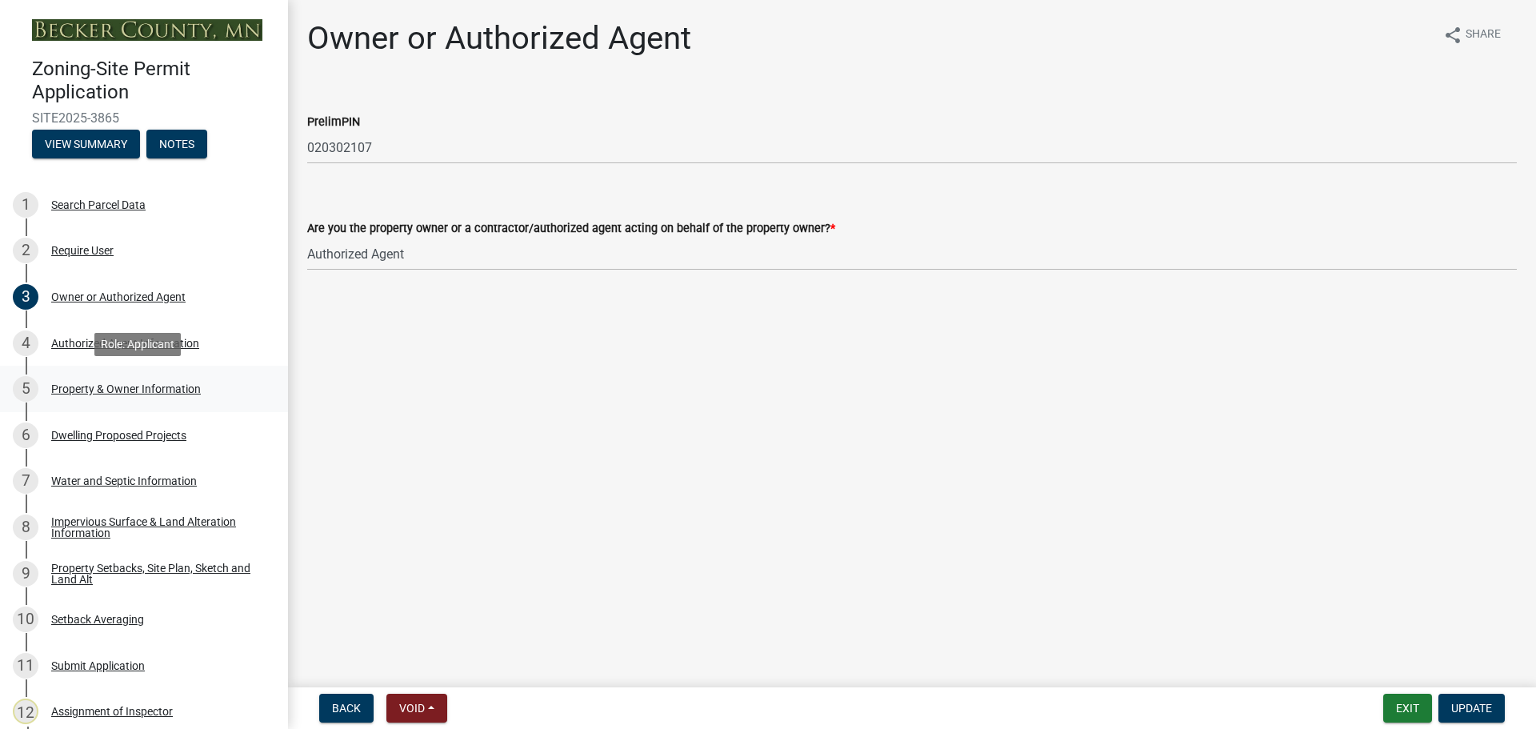
click at [134, 384] on div "Property & Owner Information" at bounding box center [126, 388] width 150 height 11
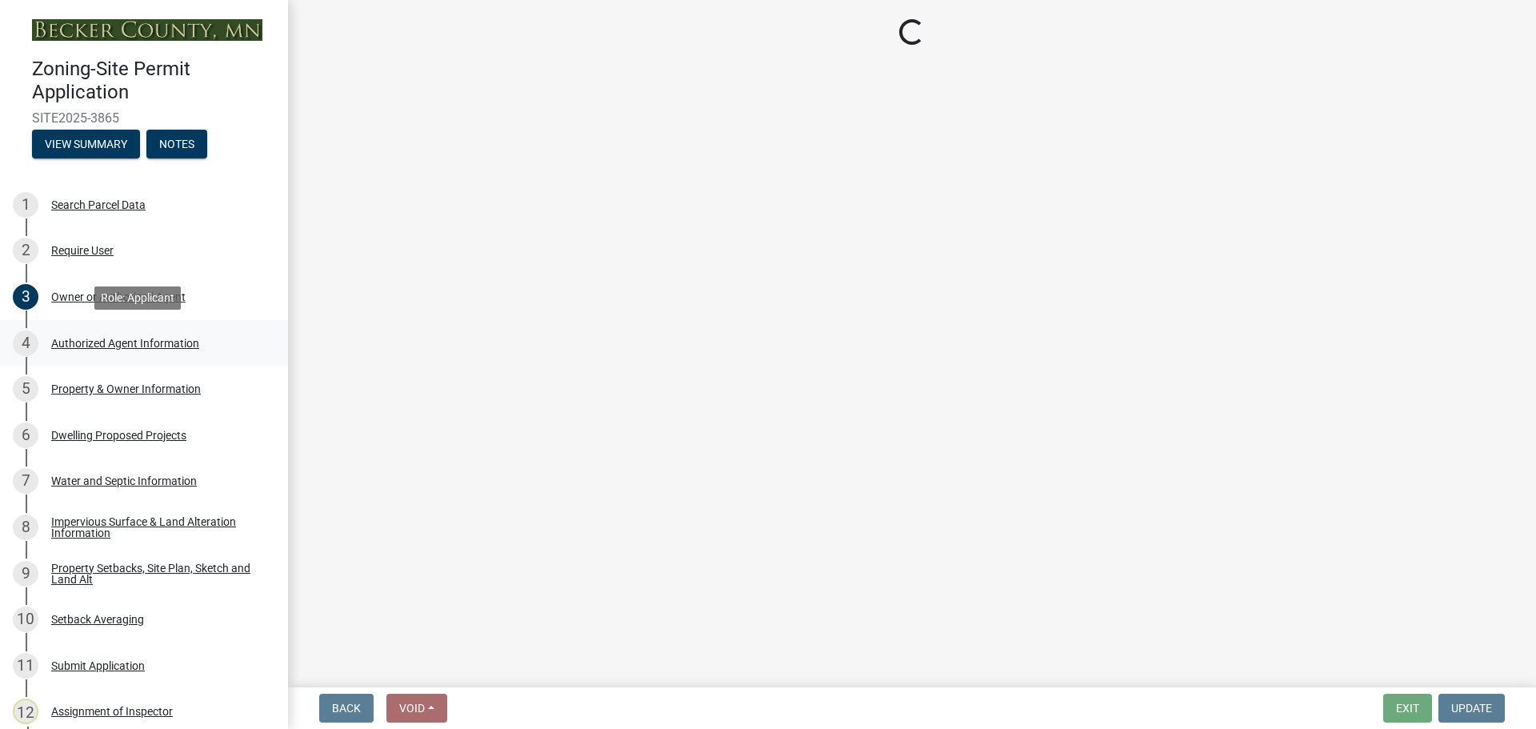
select select "85fc75ff-0121-4ad4-a39b-9ebe8e4a222b"
select select "f87eba17-8ed9-4ad8-aefc-fe36a3f3544b"
select select "393a978c-6bd5-4cb2-a6a0-db6feb8732b8"
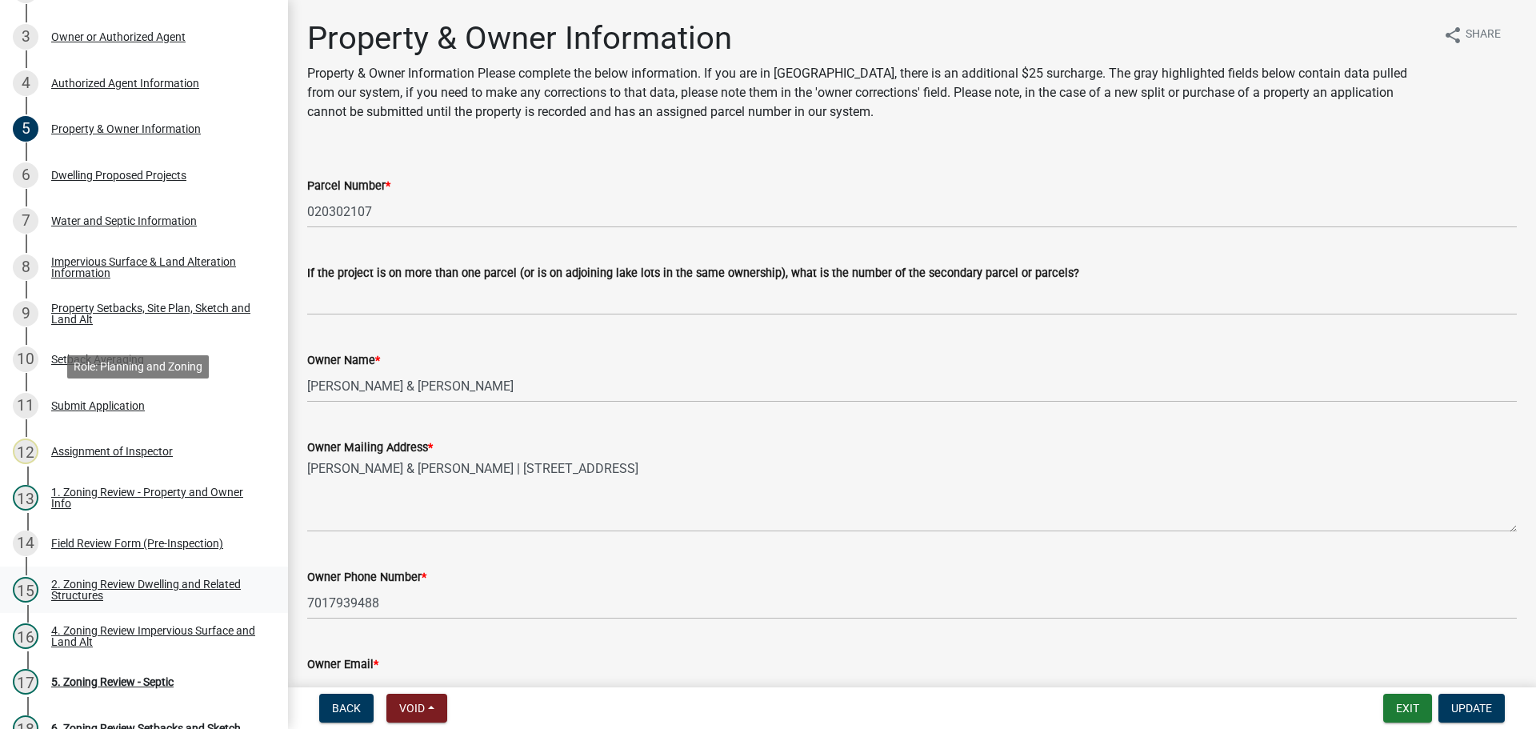
scroll to position [441, 0]
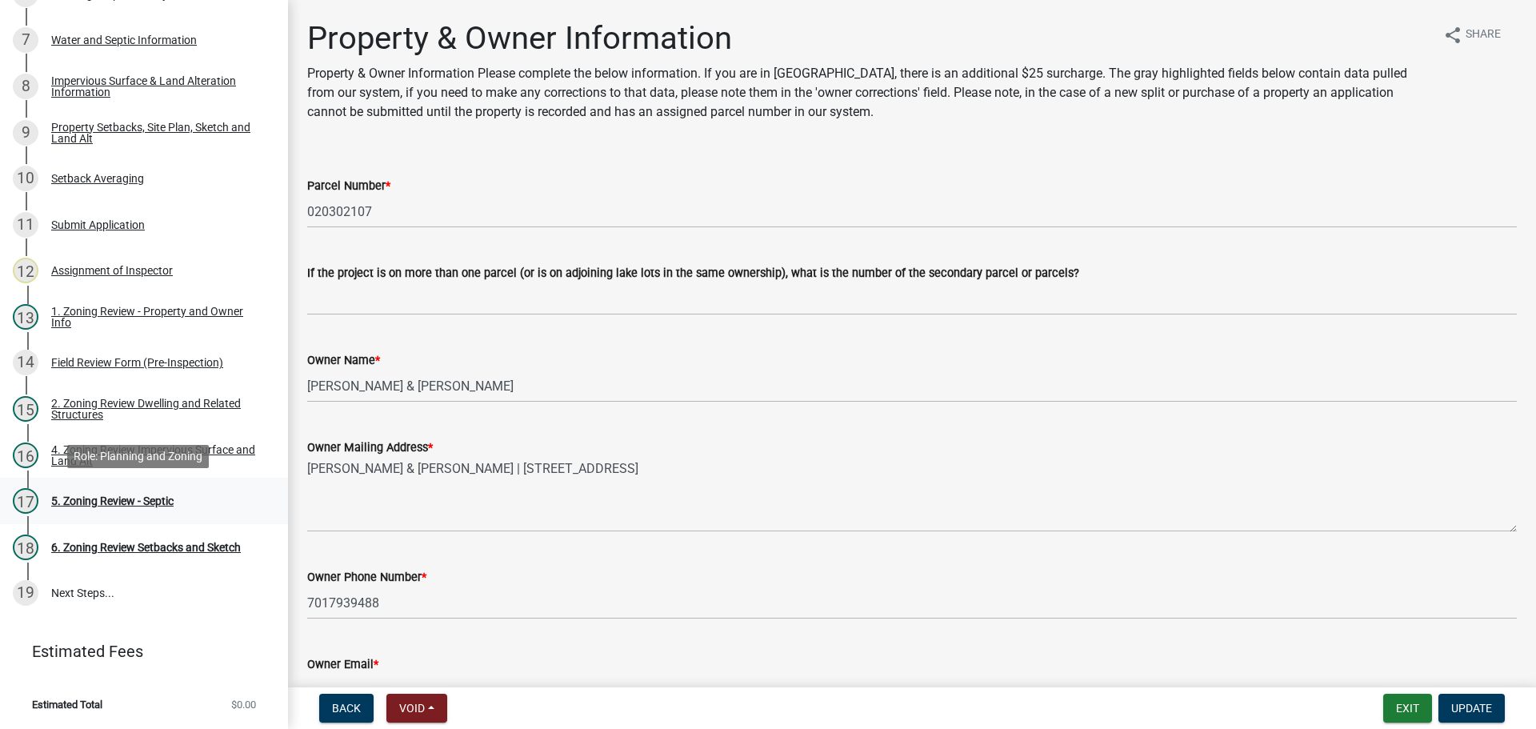
click at [132, 496] on div "5. Zoning Review - Septic" at bounding box center [112, 500] width 122 height 11
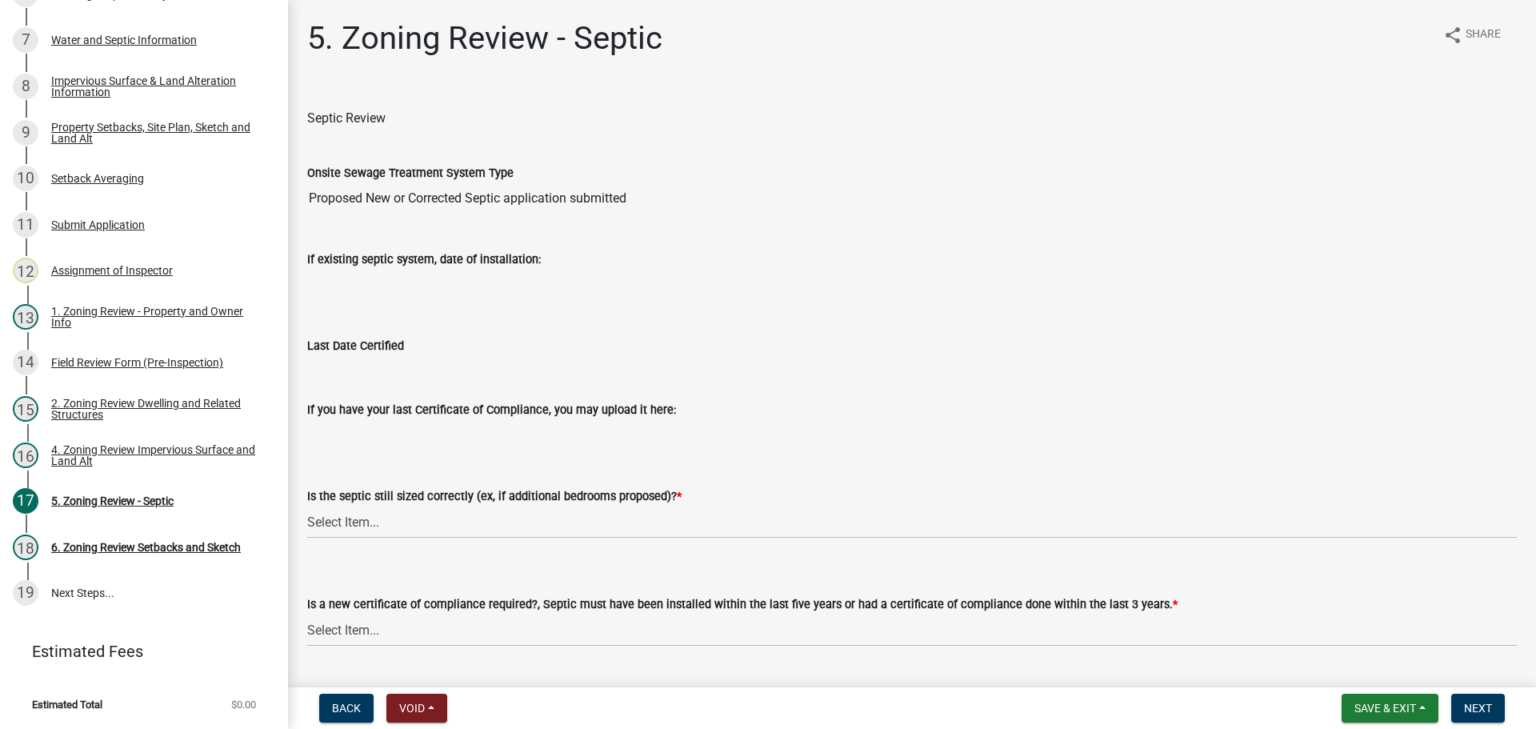
scroll to position [172, 0]
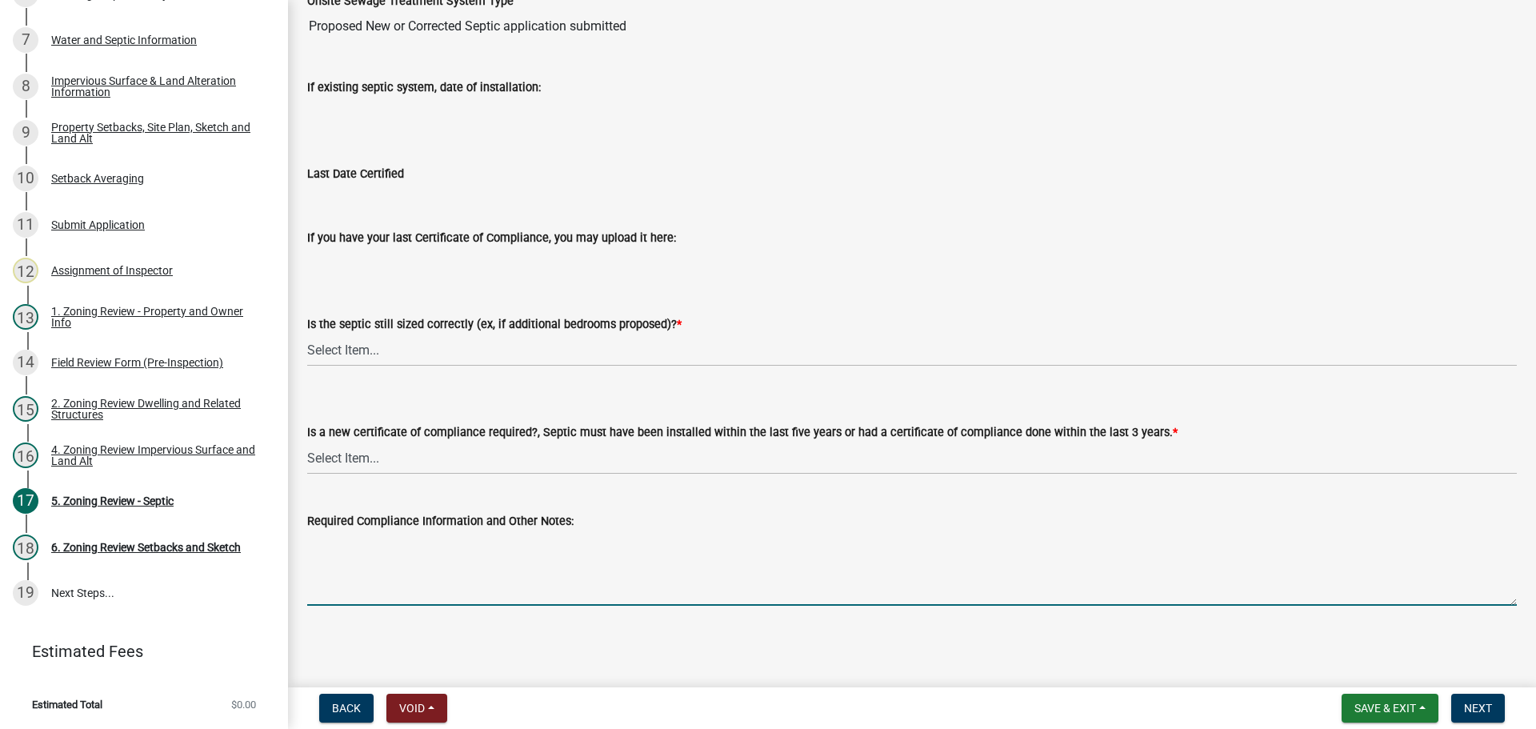
click at [377, 578] on textarea "Required Compliance Information and Other Notes:" at bounding box center [912, 568] width 1210 height 75
type textarea "new design by [PERSON_NAME] install [PERSON_NAME]"
click at [1478, 705] on span "Next" at bounding box center [1478, 708] width 28 height 13
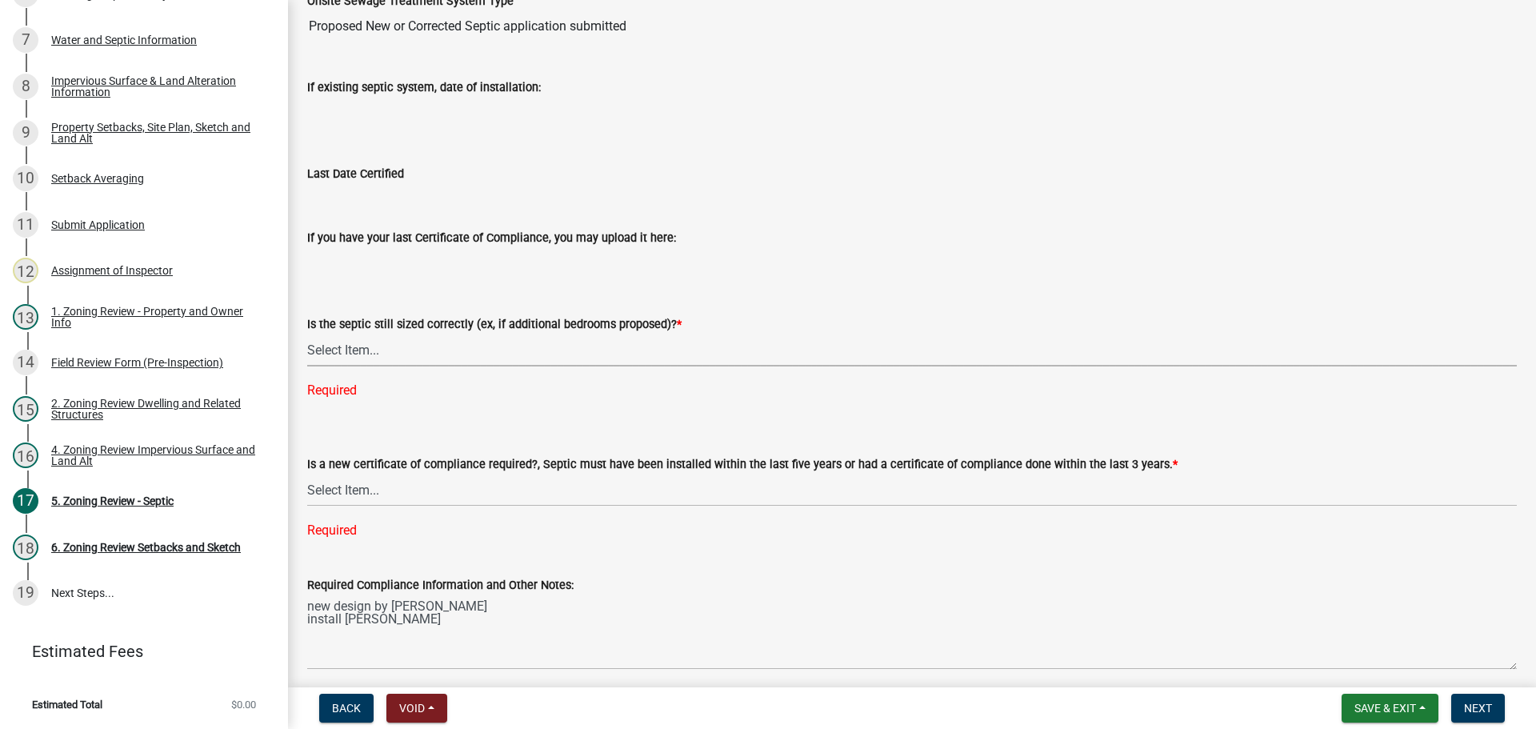
drag, startPoint x: 359, startPoint y: 348, endPoint x: 351, endPoint y: 351, distance: 8.4
click at [359, 348] on select "Select Item... Yes No N/A" at bounding box center [912, 350] width 1210 height 33
click at [307, 334] on select "Select Item... Yes No N/A" at bounding box center [912, 350] width 1210 height 33
select select "ffe0288f-179d-446d-9dfb-ee21a688edc6"
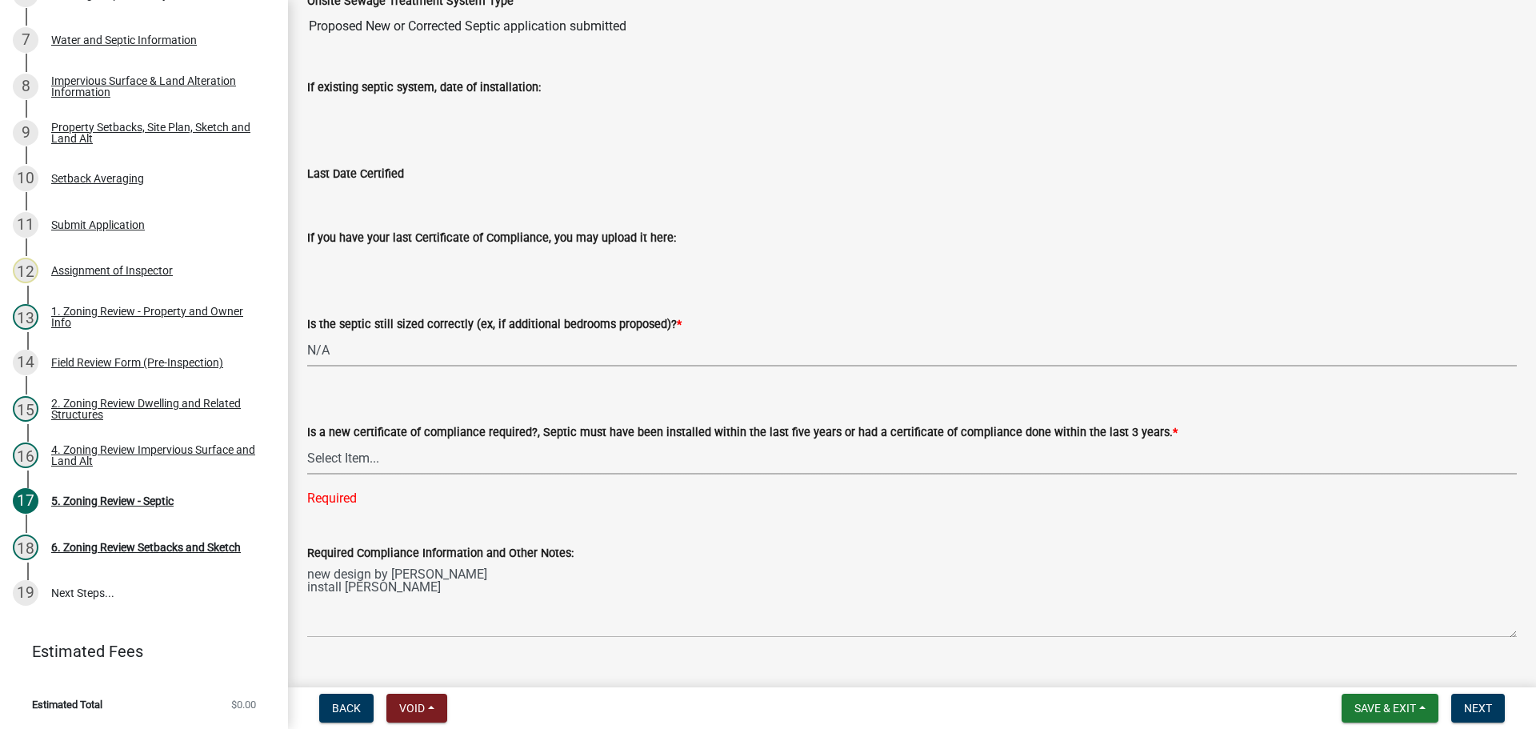
click at [358, 469] on select "Select Item... Yes No" at bounding box center [912, 458] width 1210 height 33
click at [307, 442] on select "Select Item... Yes No" at bounding box center [912, 458] width 1210 height 33
select select "2fd537d7-74b1-4ff9-a84c-837cf5598f43"
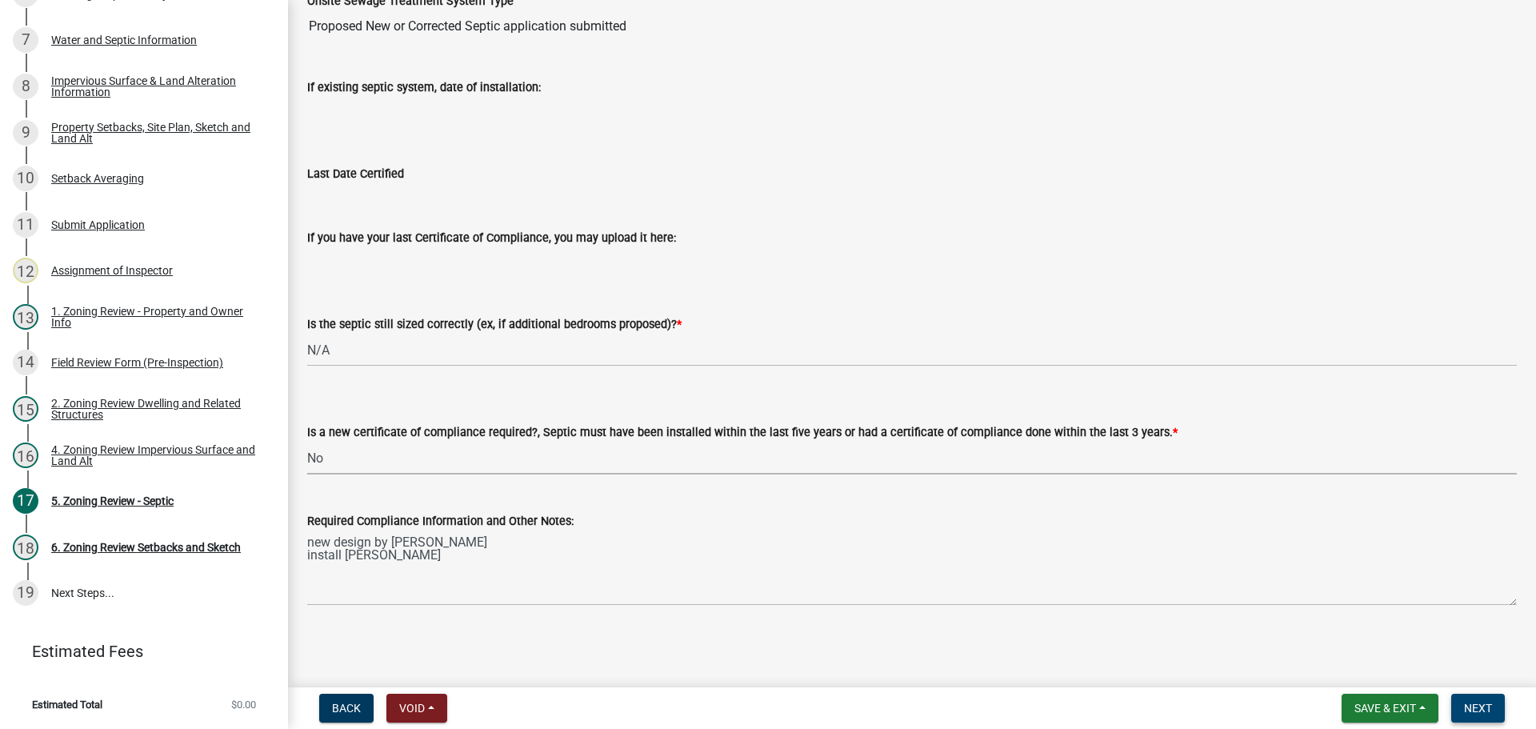
click at [1471, 707] on span "Next" at bounding box center [1478, 708] width 28 height 13
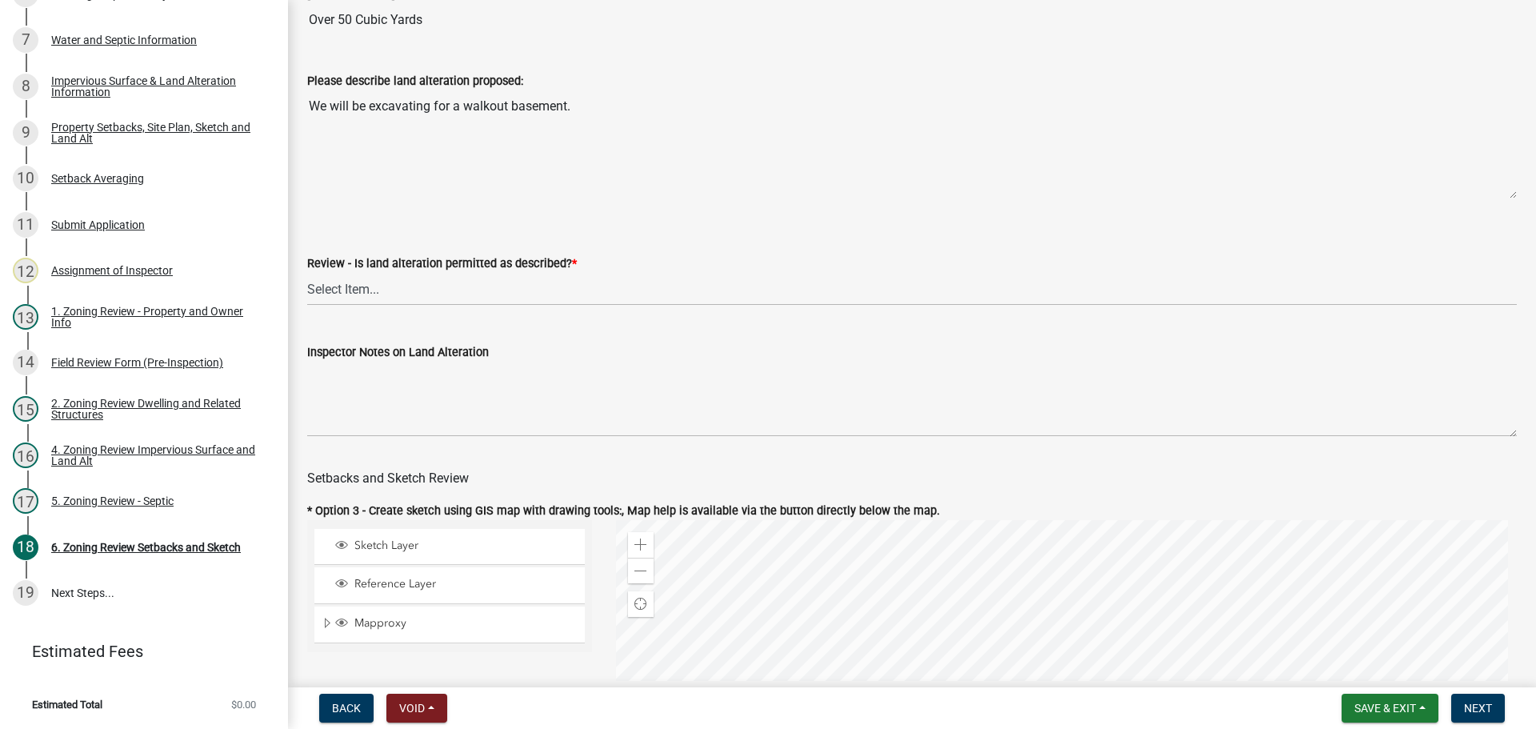
scroll to position [480, 0]
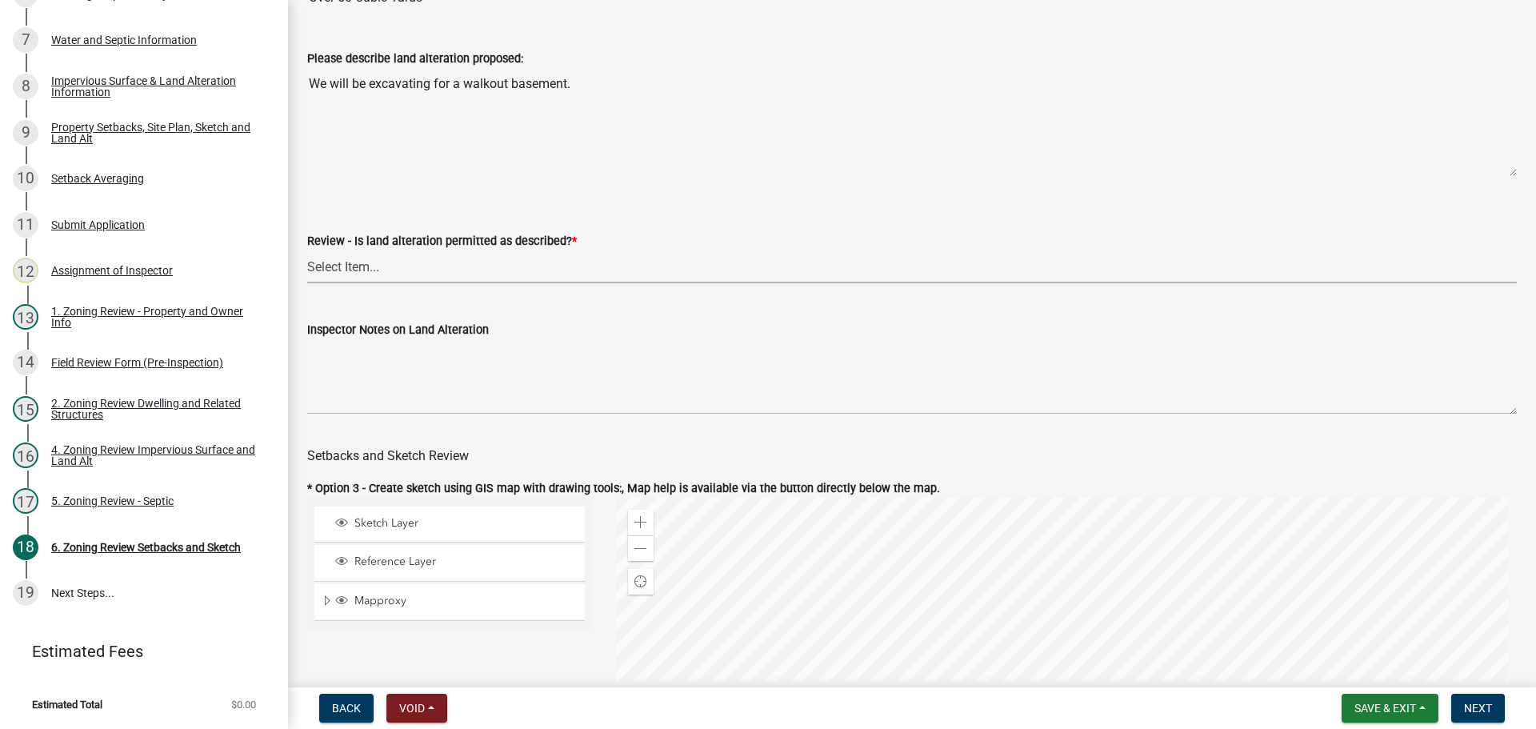
click at [327, 270] on select "Select Item... Yes No N/A" at bounding box center [912, 266] width 1210 height 33
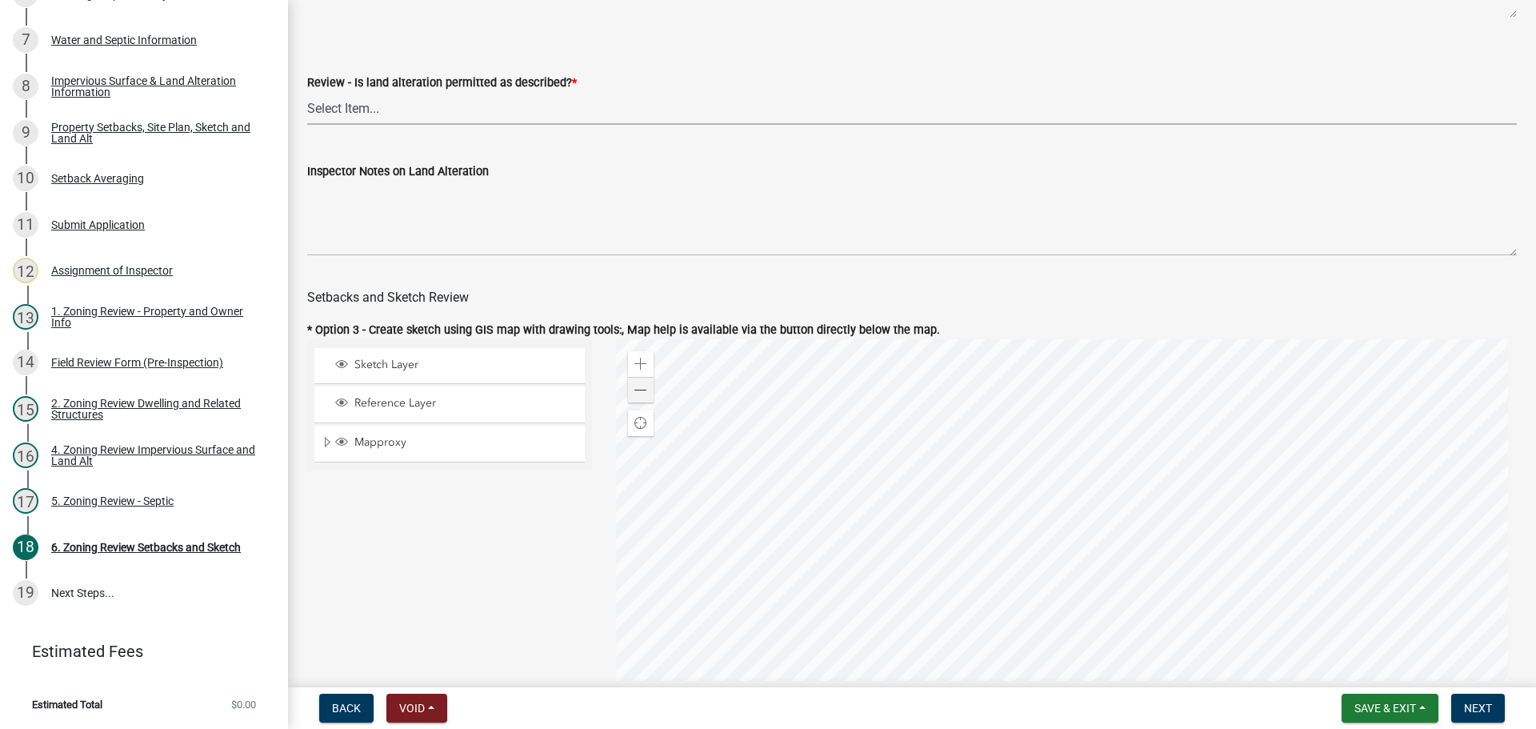
scroll to position [640, 0]
click at [363, 102] on select "Select Item... Yes No N/A" at bounding box center [912, 106] width 1210 height 33
click at [307, 93] on select "Select Item... Yes No N/A" at bounding box center [912, 106] width 1210 height 33
select select "67532522-cdd9-4b58-8c28-493a46ddf41b"
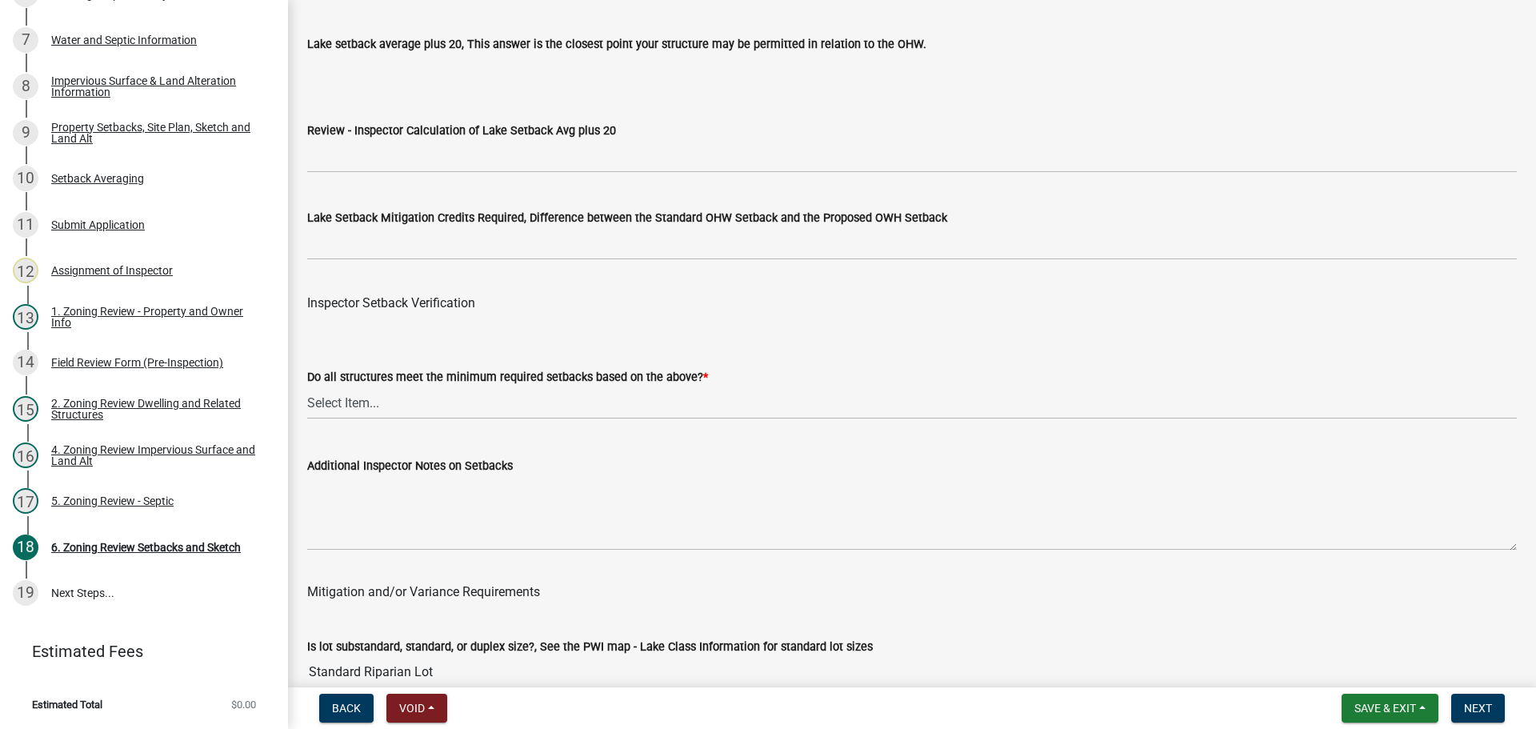
scroll to position [4882, 0]
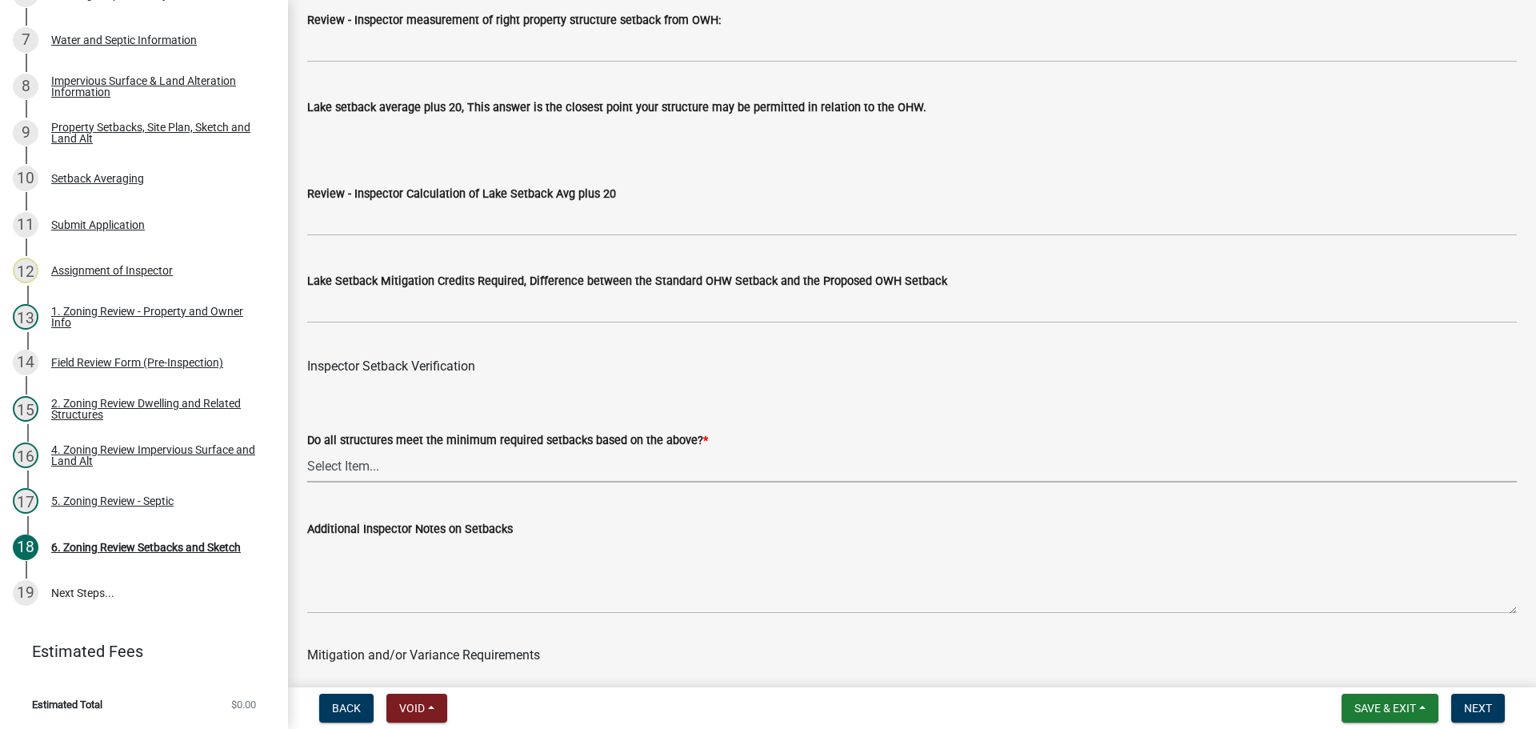
click at [341, 464] on select "Select Item... Yes No" at bounding box center [912, 466] width 1210 height 33
click at [307, 453] on select "Select Item... Yes No" at bounding box center [912, 466] width 1210 height 33
select select "1355ee8a-8cf1-4796-8594-a9df27e9dfb0"
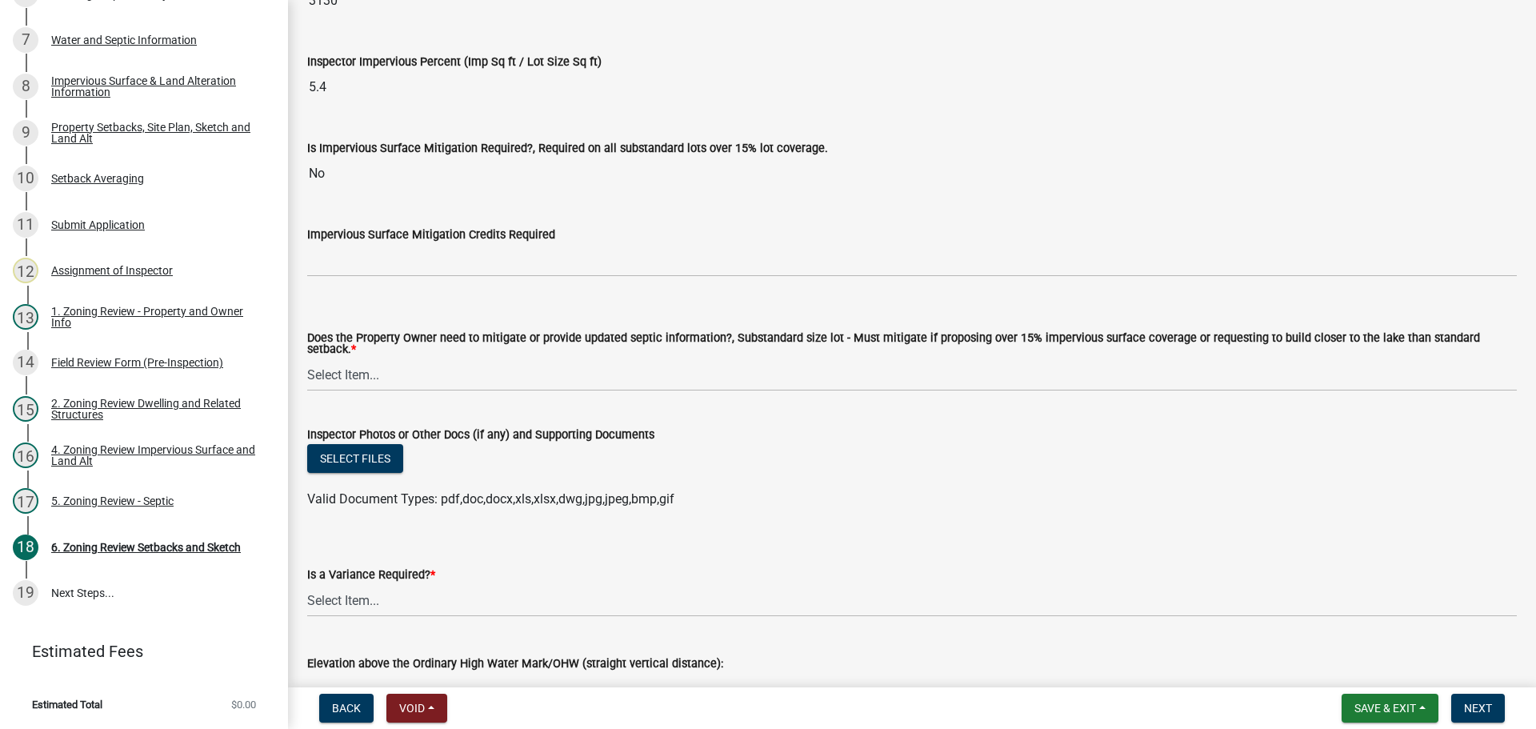
scroll to position [5842, 0]
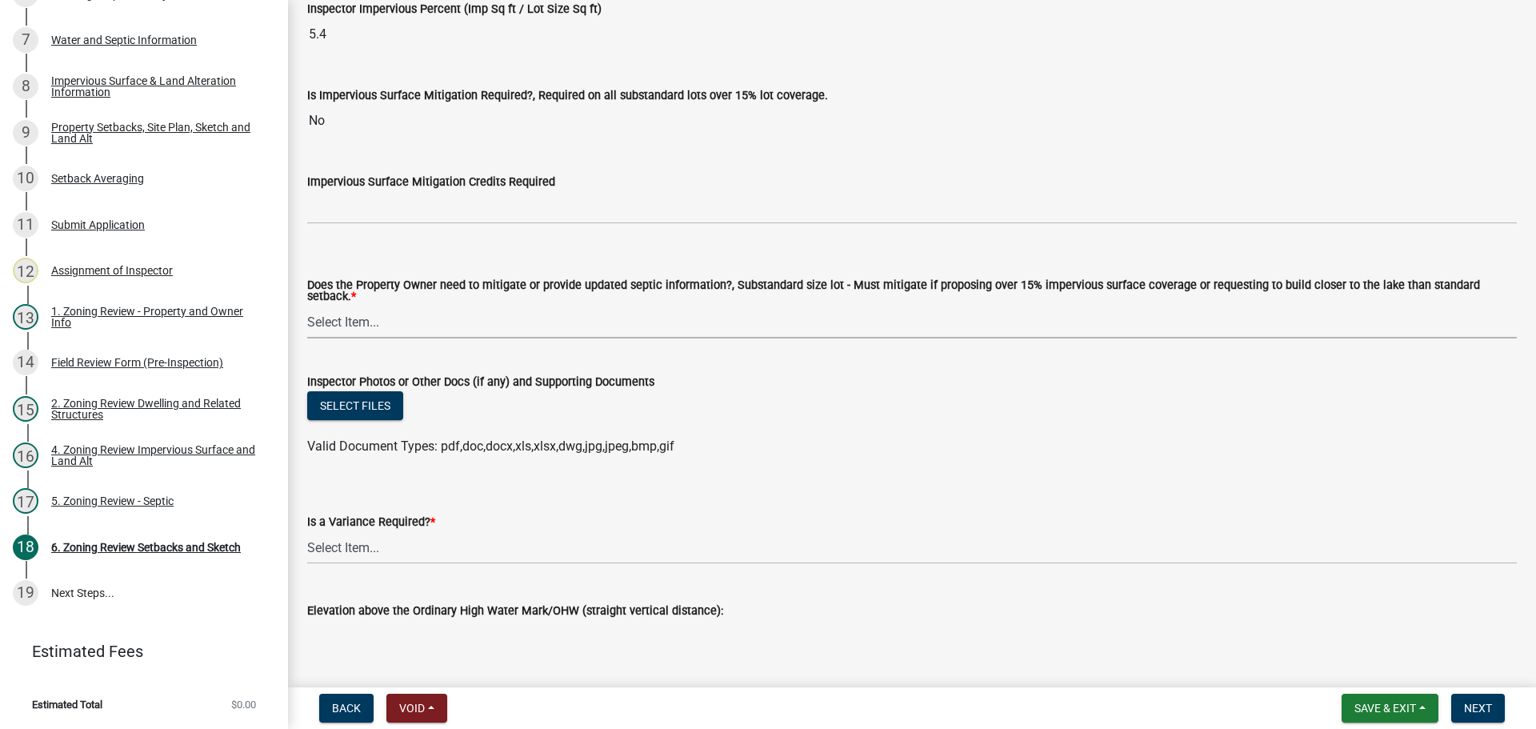
click at [375, 313] on select "Select Item... No Mitigation or additional Septic Information is required Septi…" at bounding box center [912, 322] width 1210 height 33
click at [307, 306] on select "Select Item... No Mitigation or additional Septic Information is required Septi…" at bounding box center [912, 322] width 1210 height 33
select select "90ee664a-1dc2-440e-be2c-90a87c157e77"
click at [350, 538] on select "Select Item... Yes No" at bounding box center [912, 547] width 1210 height 33
click at [307, 531] on select "Select Item... Yes No" at bounding box center [912, 547] width 1210 height 33
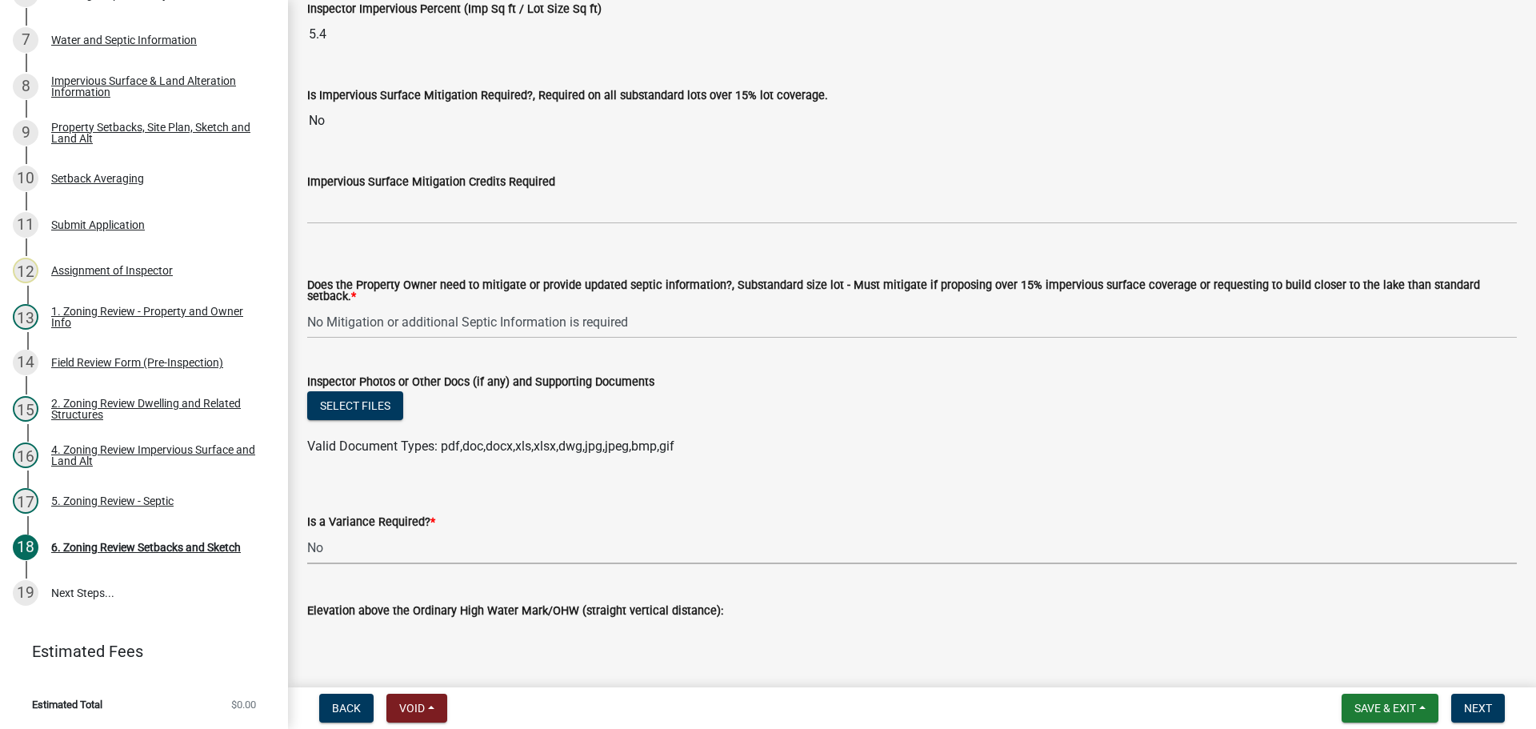
select select "f2187563-aefa-492e-adce-9c256a51e9d2"
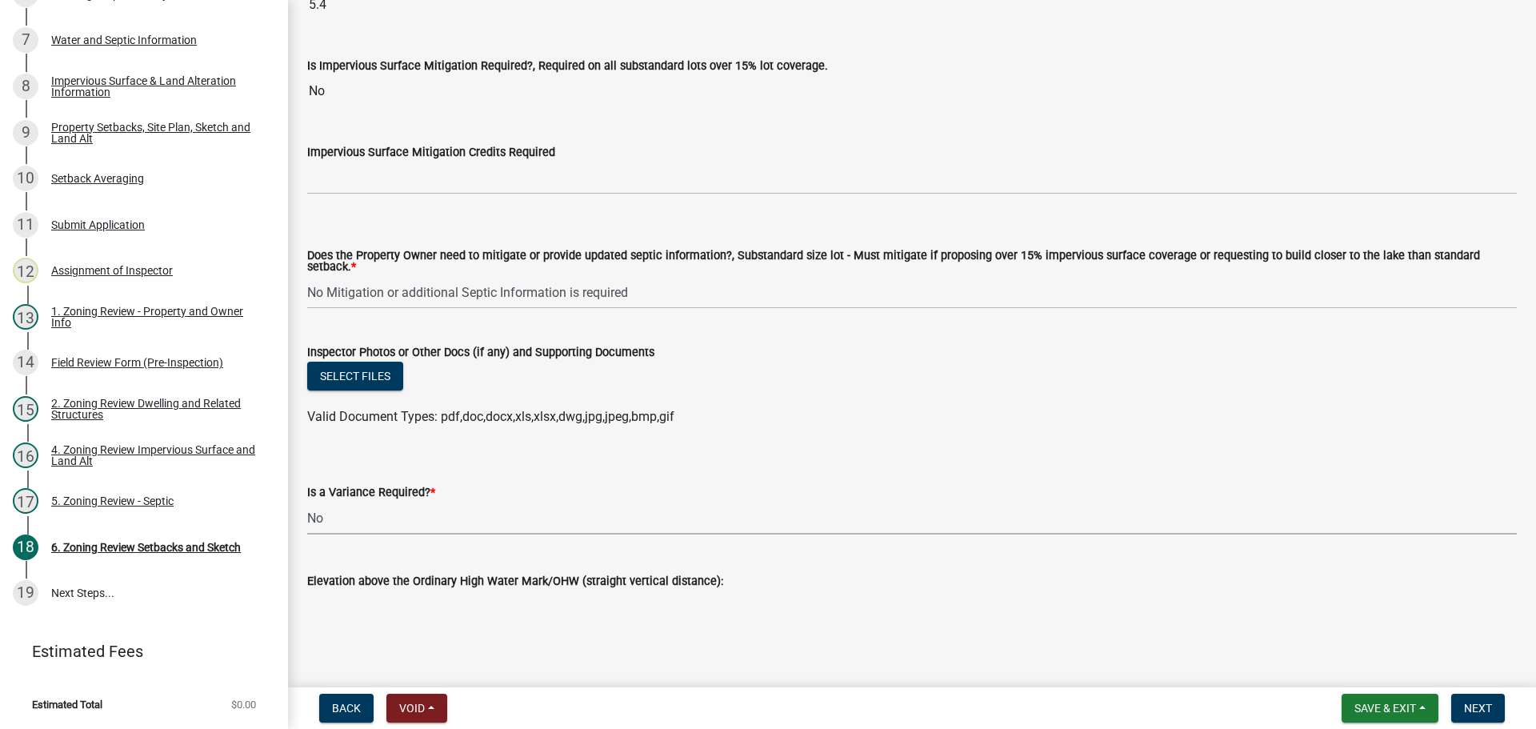
scroll to position [5885, 0]
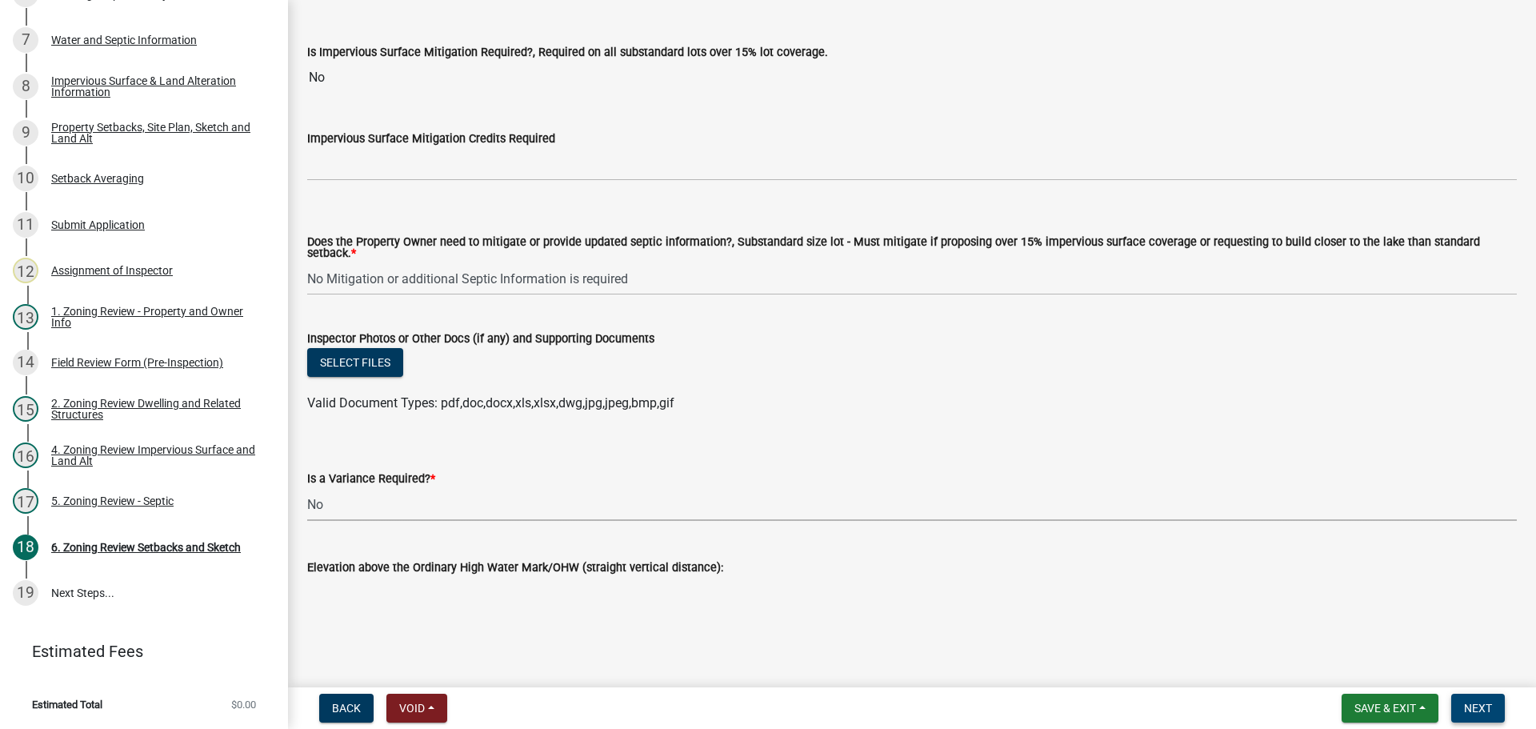
click at [1483, 708] on span "Next" at bounding box center [1478, 708] width 28 height 13
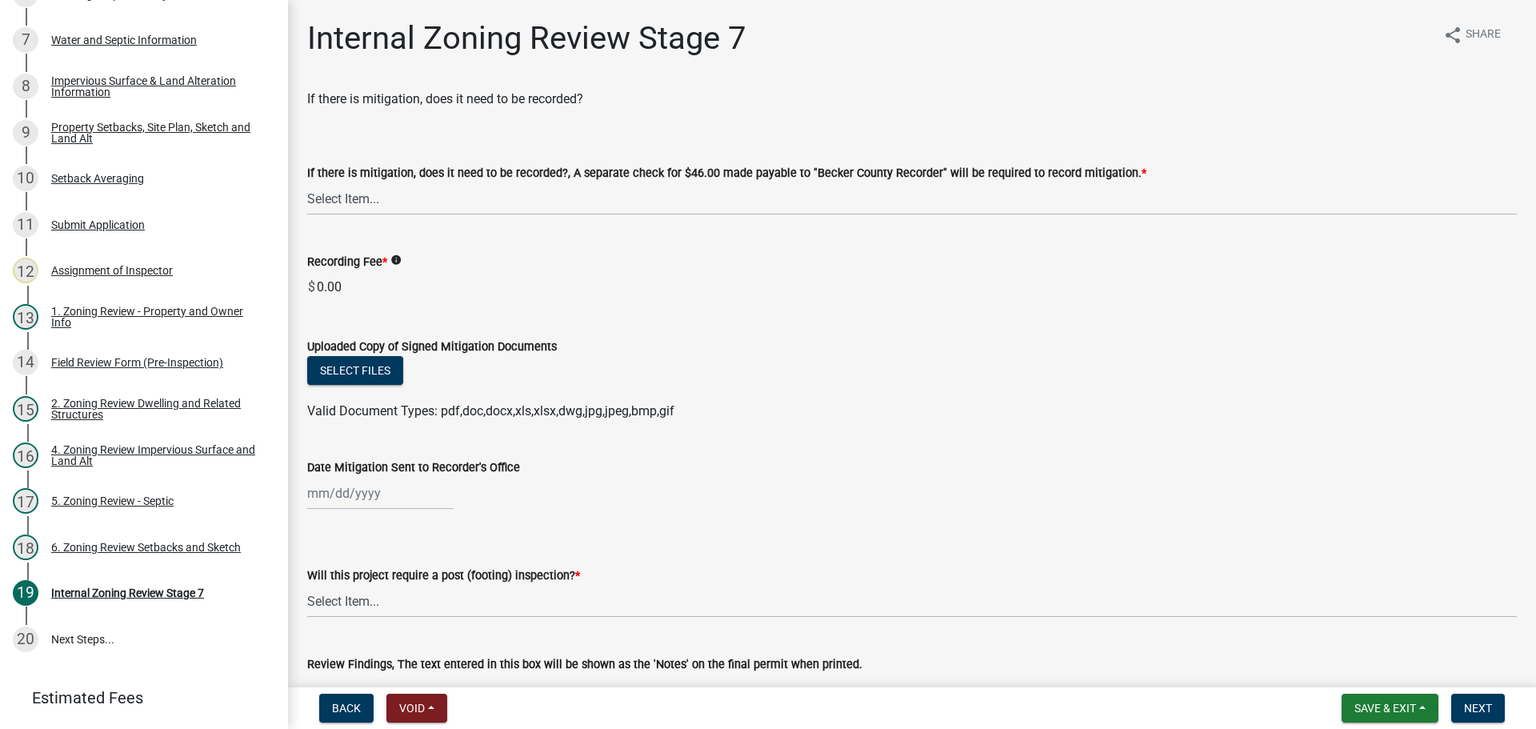
scroll to position [487, 0]
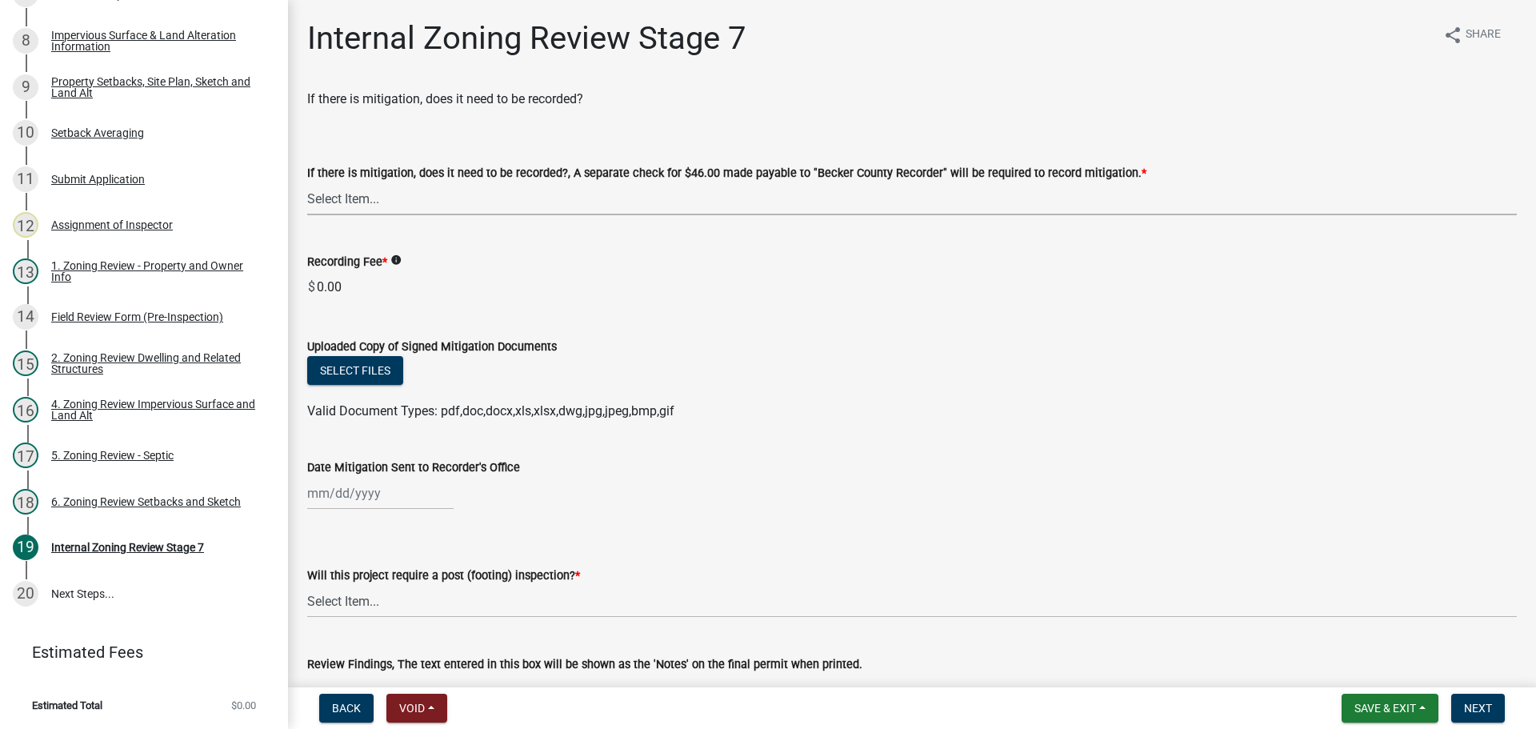
click at [350, 199] on select "Select Item... Yes No N/A" at bounding box center [912, 198] width 1210 height 33
click at [307, 182] on select "Select Item... Yes No N/A" at bounding box center [912, 198] width 1210 height 33
select select "a3547d78-d162-4c03-a5e6-44db720e788b"
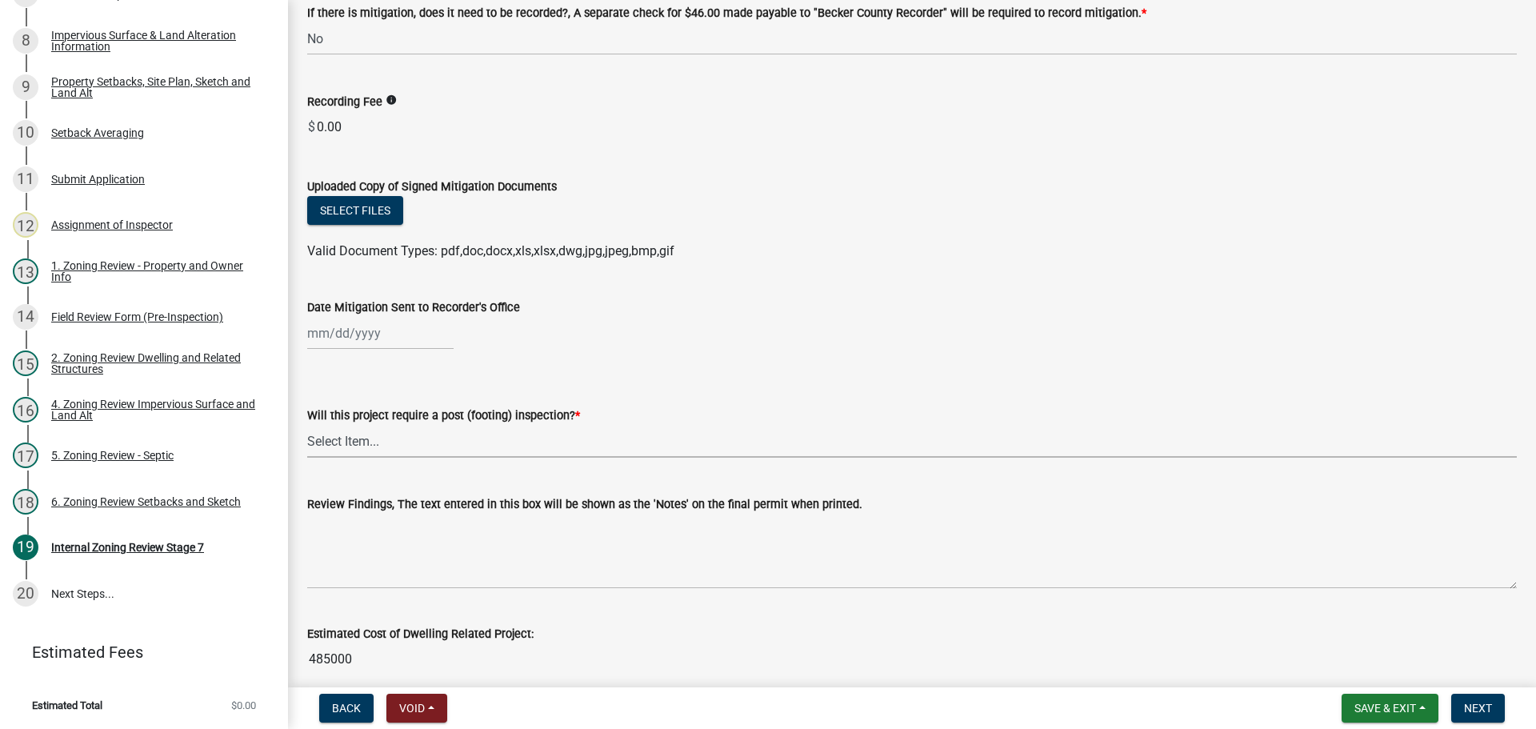
click at [357, 443] on select "Select Item... No Yes" at bounding box center [912, 441] width 1210 height 33
click at [307, 425] on select "Select Item... No Yes" at bounding box center [912, 441] width 1210 height 33
select select "74b00539-a6f1-4ef6-a890-a22a5fa5fedf"
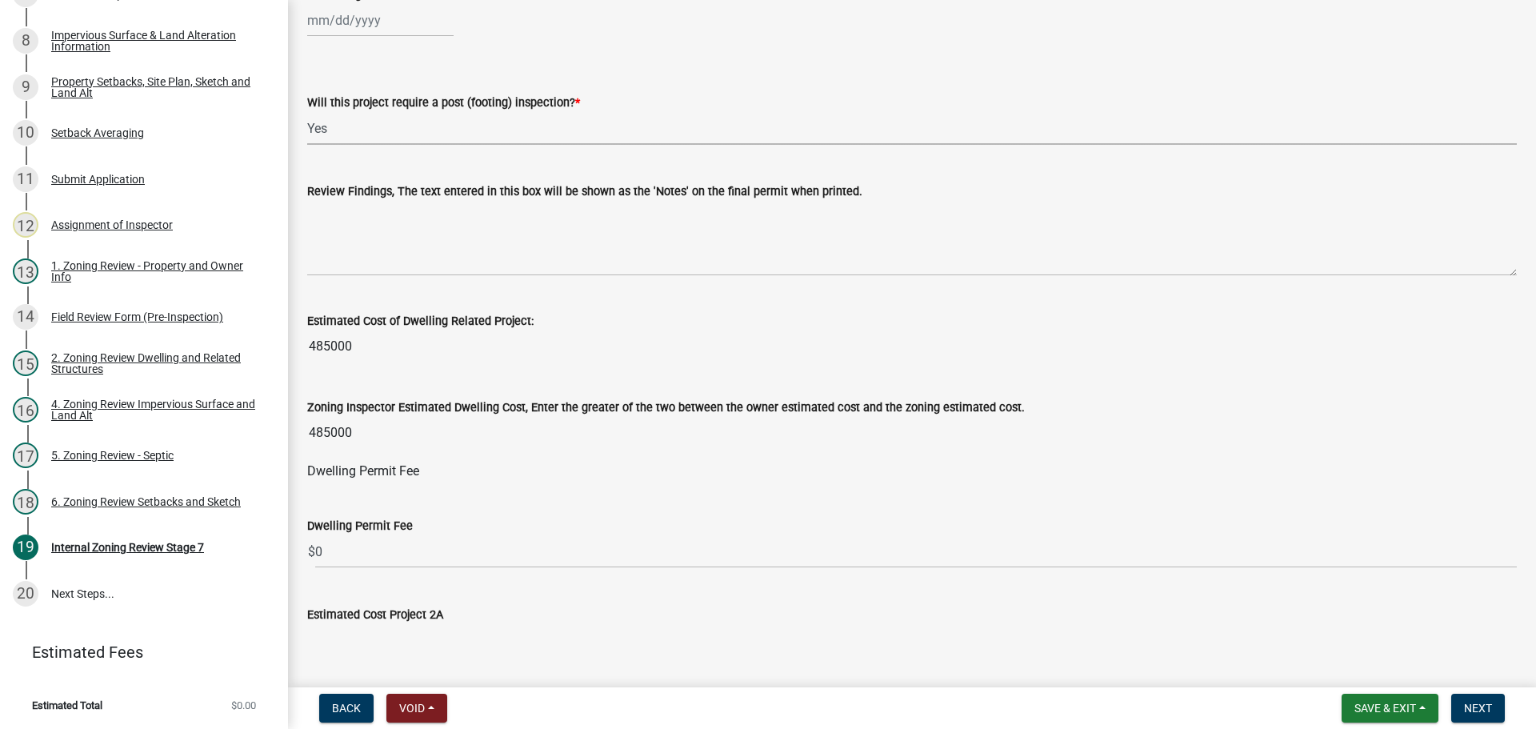
scroll to position [480, 0]
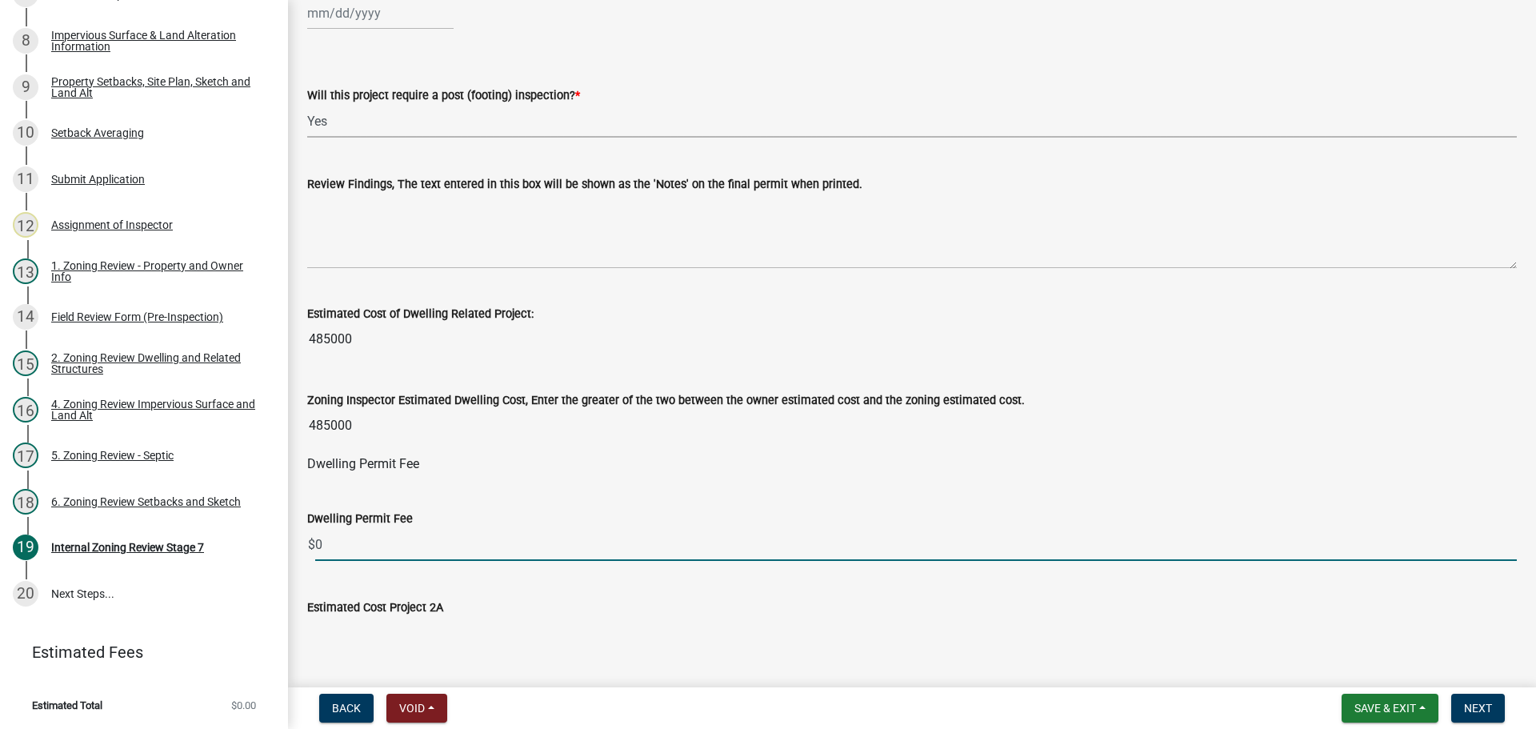
click at [338, 551] on input "0" at bounding box center [916, 544] width 1202 height 33
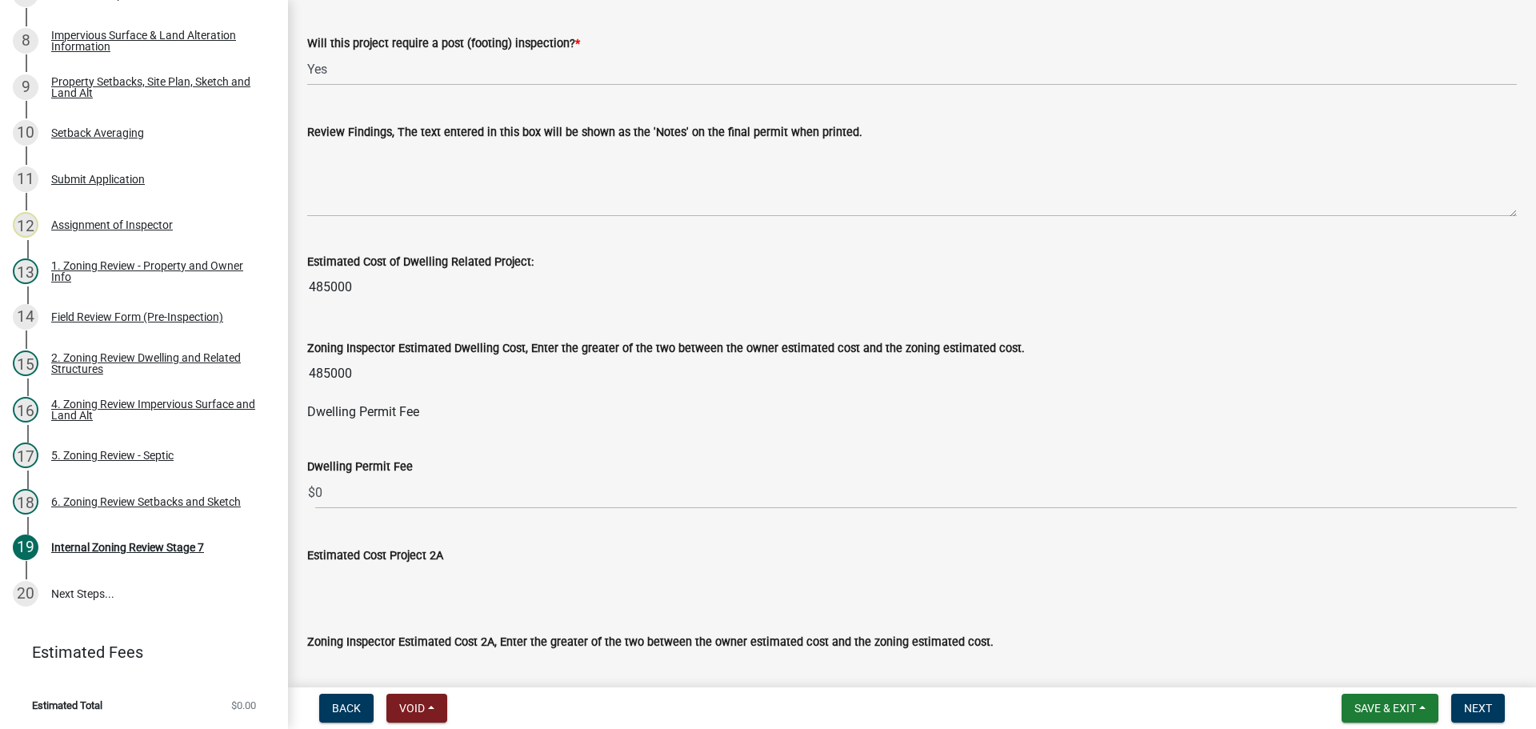
scroll to position [560, 0]
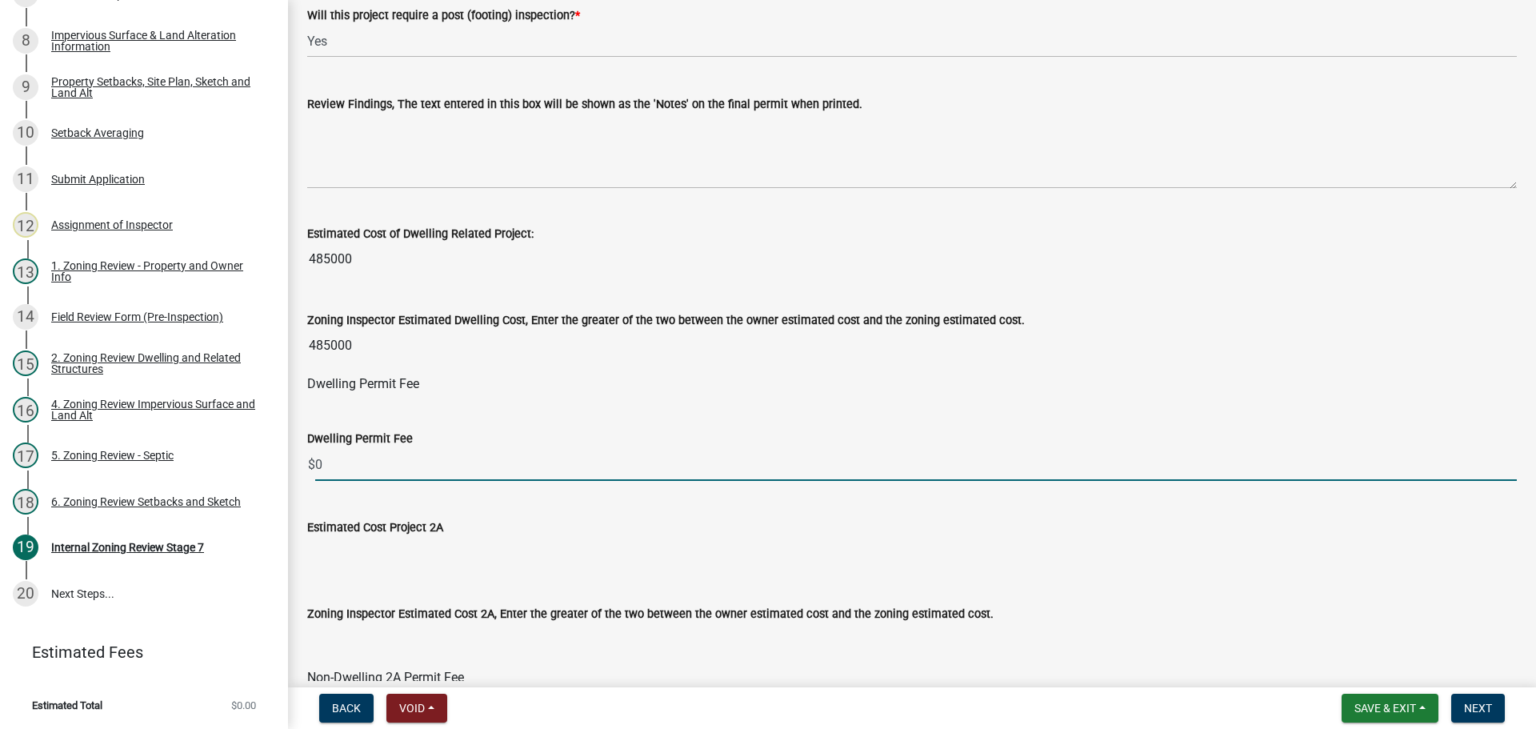
drag, startPoint x: 351, startPoint y: 462, endPoint x: 324, endPoint y: 461, distance: 27.2
click at [324, 461] on input "0" at bounding box center [916, 464] width 1202 height 33
drag, startPoint x: 332, startPoint y: 468, endPoint x: 309, endPoint y: 464, distance: 23.5
click at [309, 464] on div "$ 0" at bounding box center [912, 464] width 1210 height 33
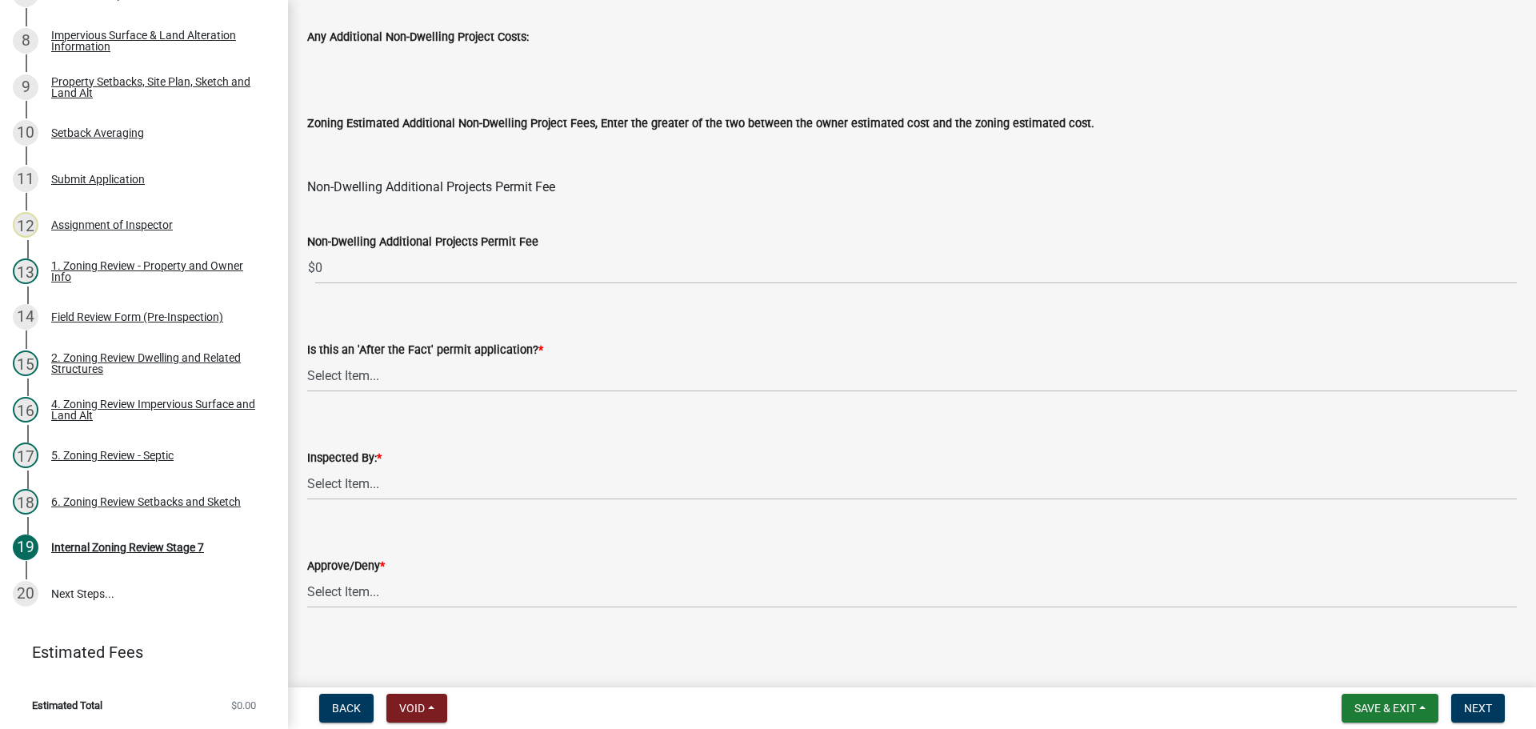
scroll to position [1936, 0]
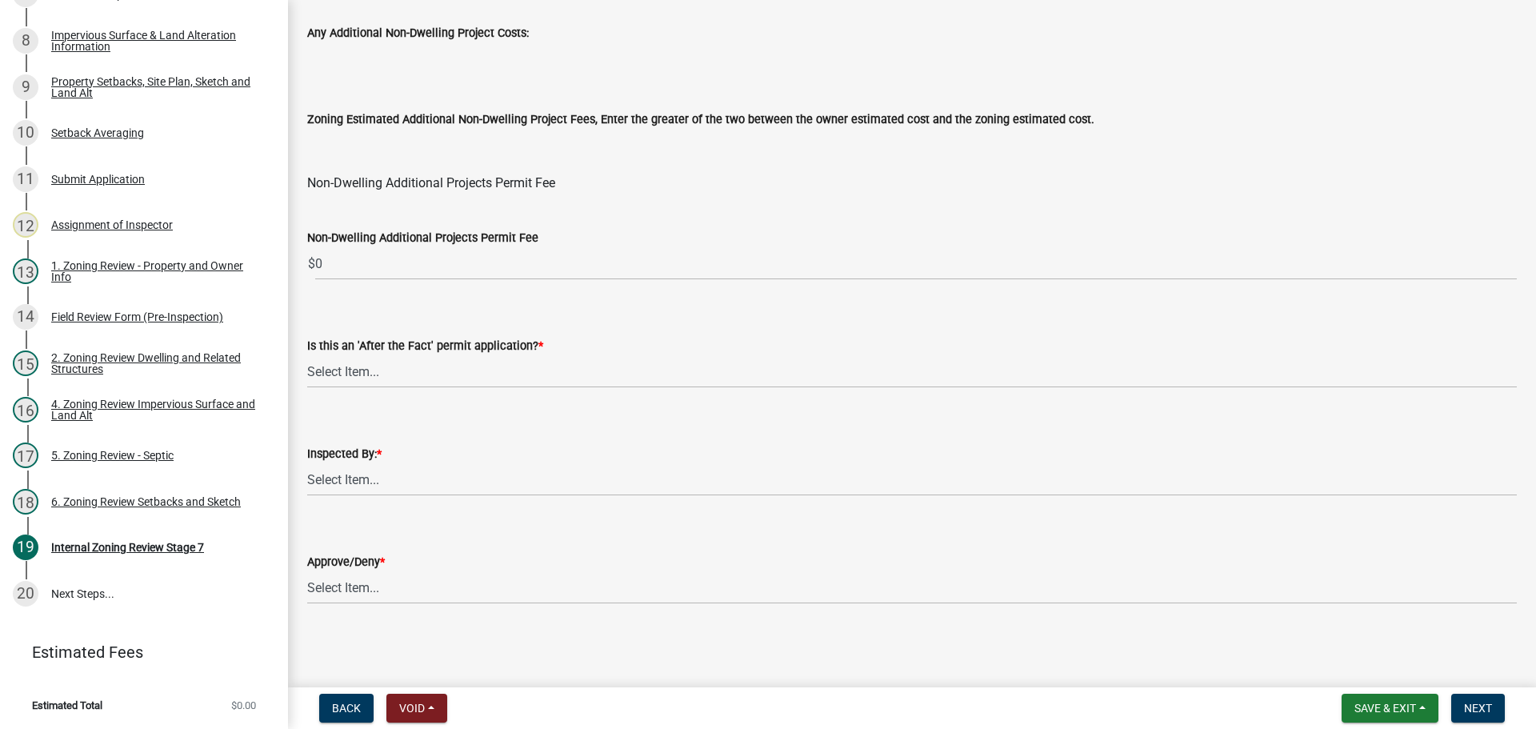
type input "1515"
click at [347, 369] on select "Select Item... No Yes" at bounding box center [912, 371] width 1210 height 33
click at [307, 355] on select "Select Item... No Yes" at bounding box center [912, 371] width 1210 height 33
select select "bbe3a6c5-1893-4527-8578-ada07a3b8ea5"
click at [374, 474] on select "Select Item... [PERSON_NAME] [PERSON_NAME] [PERSON_NAME] [PERSON_NAME] [PERSON_…" at bounding box center [912, 479] width 1210 height 33
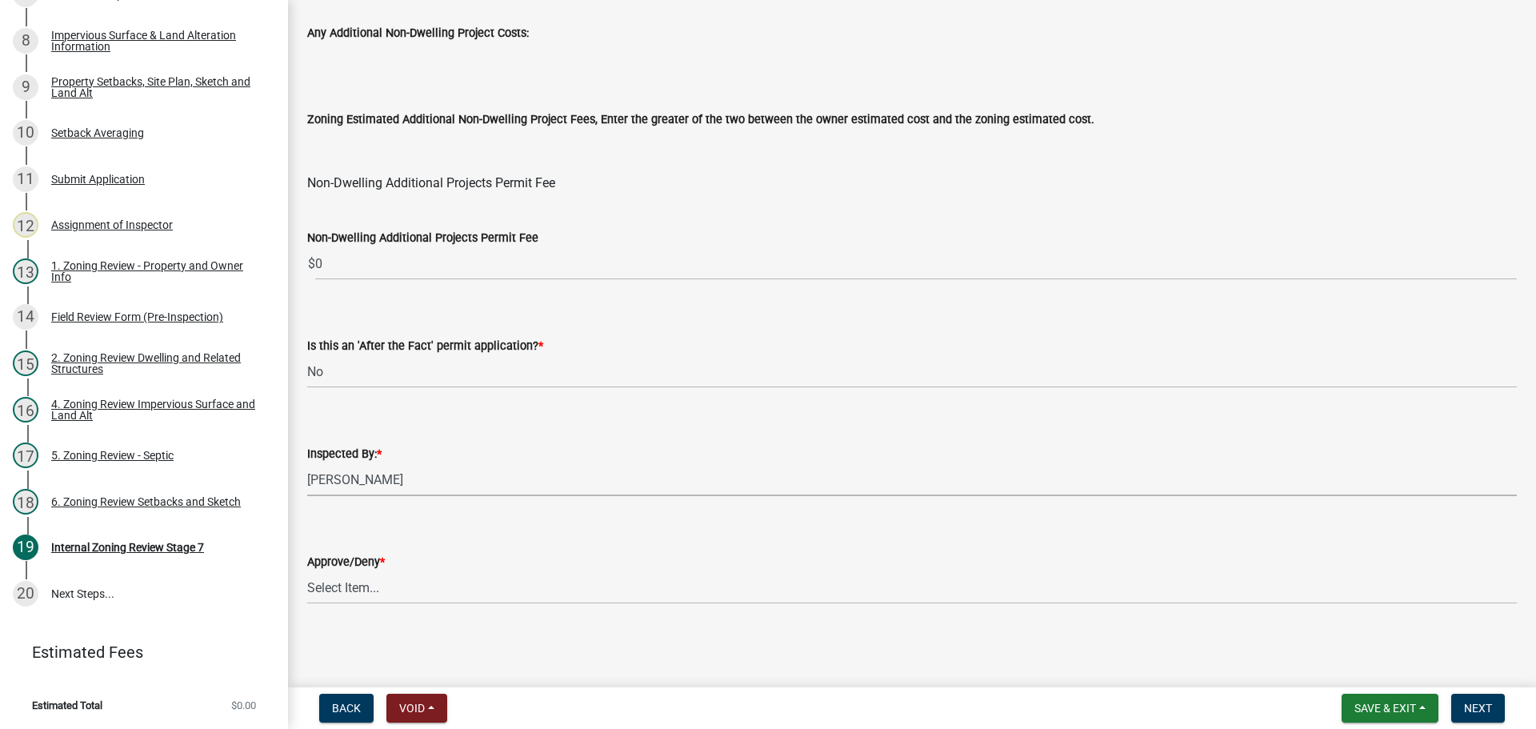
click at [307, 463] on select "Select Item... [PERSON_NAME] [PERSON_NAME] [PERSON_NAME] [PERSON_NAME] [PERSON_…" at bounding box center [912, 479] width 1210 height 33
select select "ebd8400e-d8d5-49f8-911f-e671eb76408a"
click at [380, 584] on select "Select Item... Approve Deny" at bounding box center [912, 587] width 1210 height 33
click at [307, 571] on select "Select Item... Approve Deny" at bounding box center [912, 587] width 1210 height 33
select select "97c9e5a4-d35f-4903-ad68-b764687ac9e9"
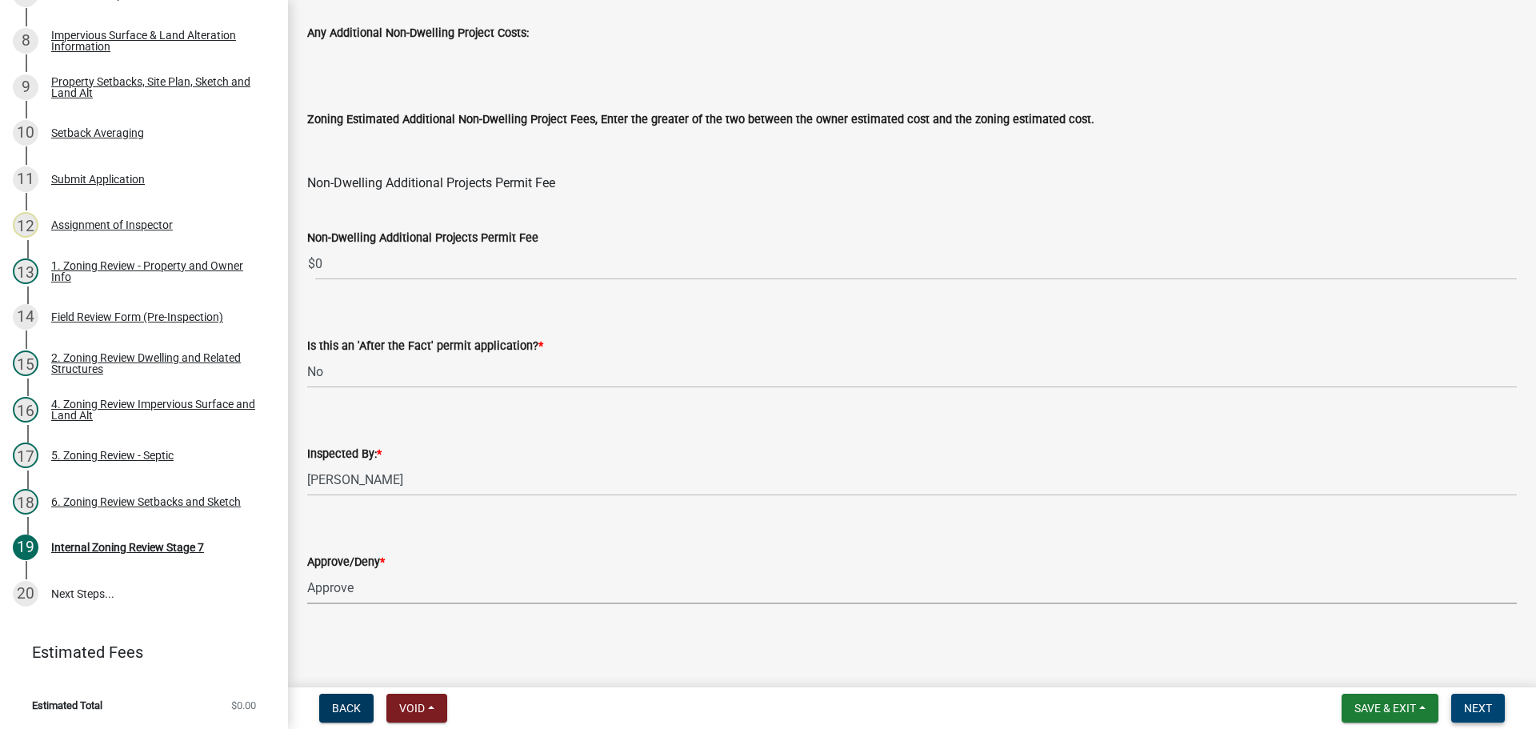
click at [1485, 705] on span "Next" at bounding box center [1478, 708] width 28 height 13
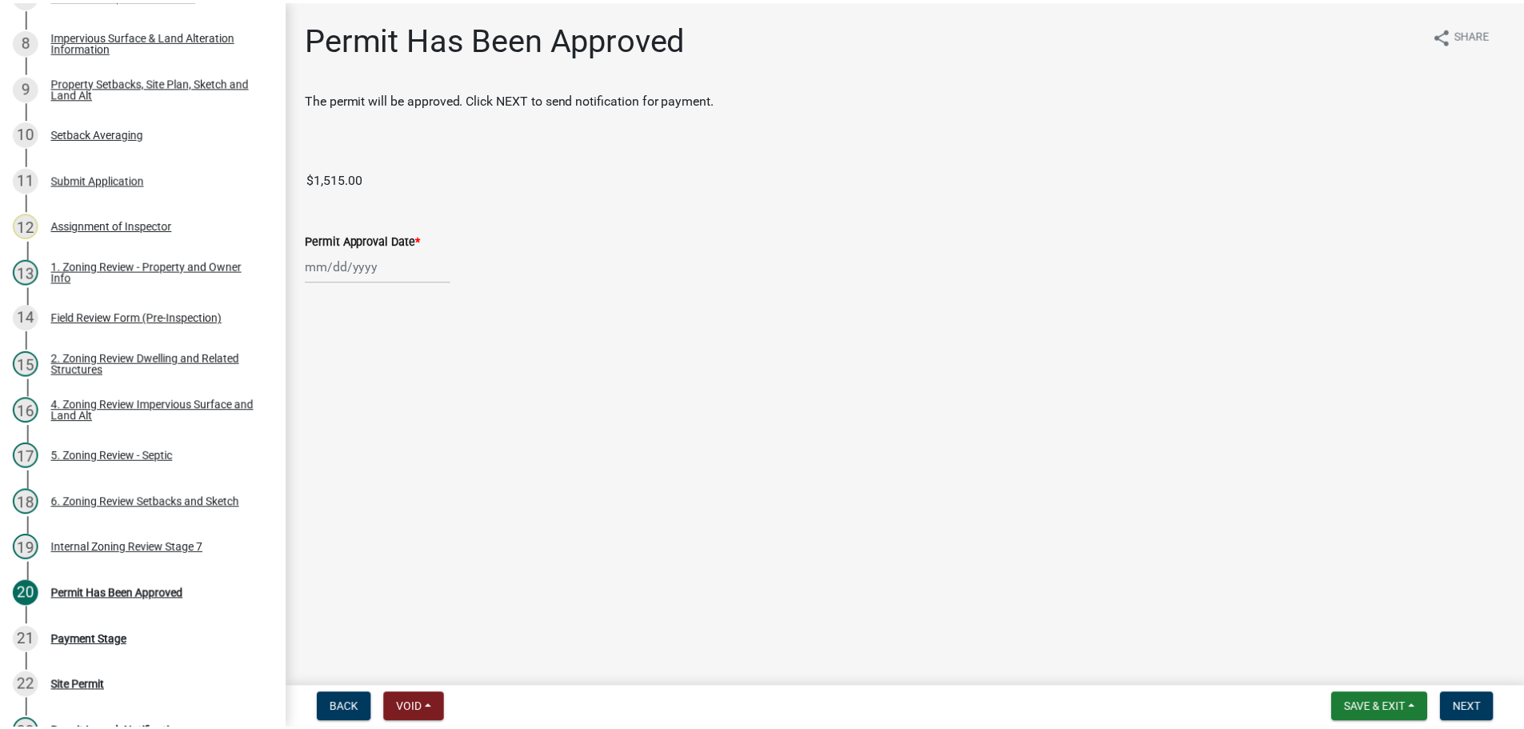
scroll to position [671, 0]
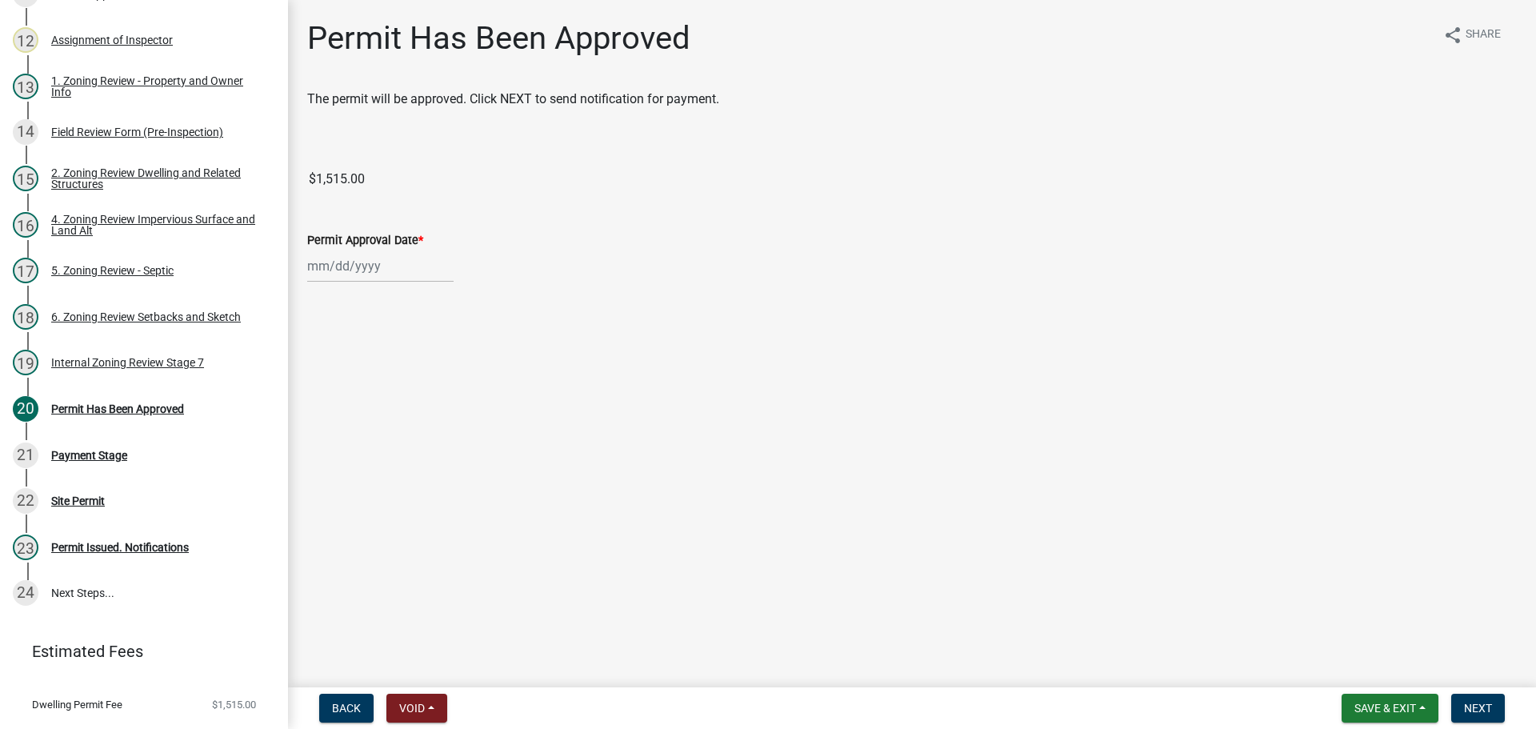
click at [362, 271] on div at bounding box center [380, 266] width 146 height 33
select select "9"
select select "2025"
click at [376, 390] on div "17" at bounding box center [375, 403] width 26 height 26
type input "[DATE]"
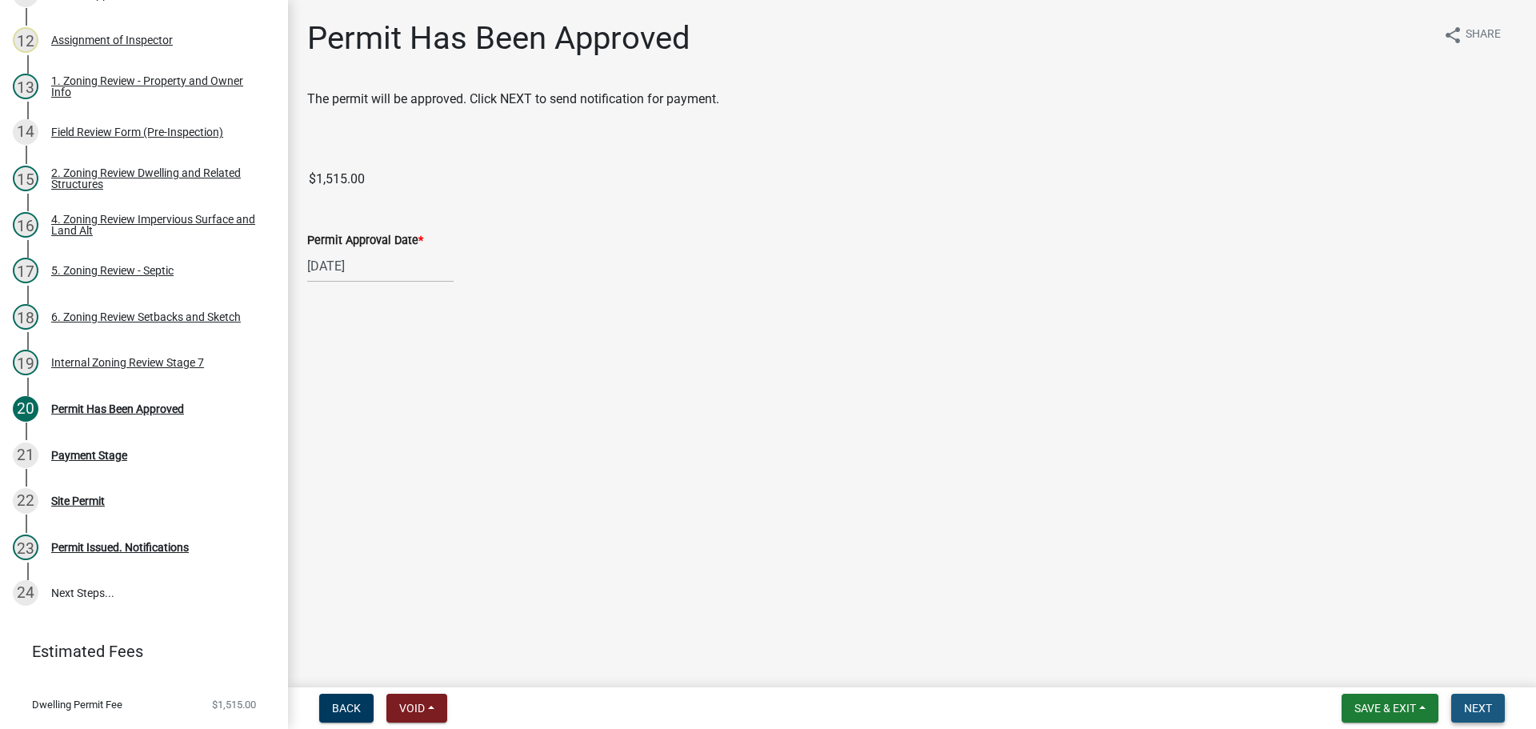
click at [1482, 705] on span "Next" at bounding box center [1478, 708] width 28 height 13
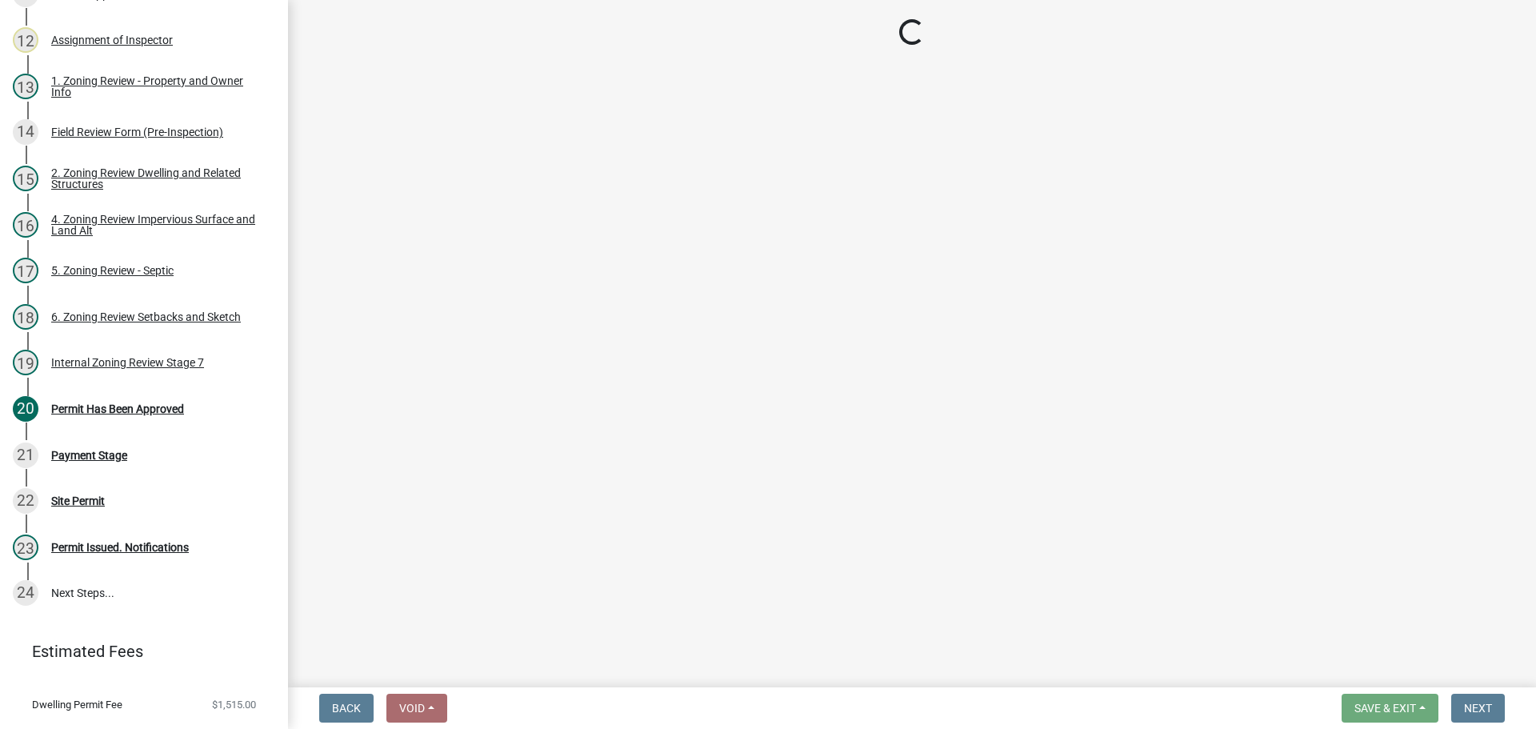
select select "3: 3"
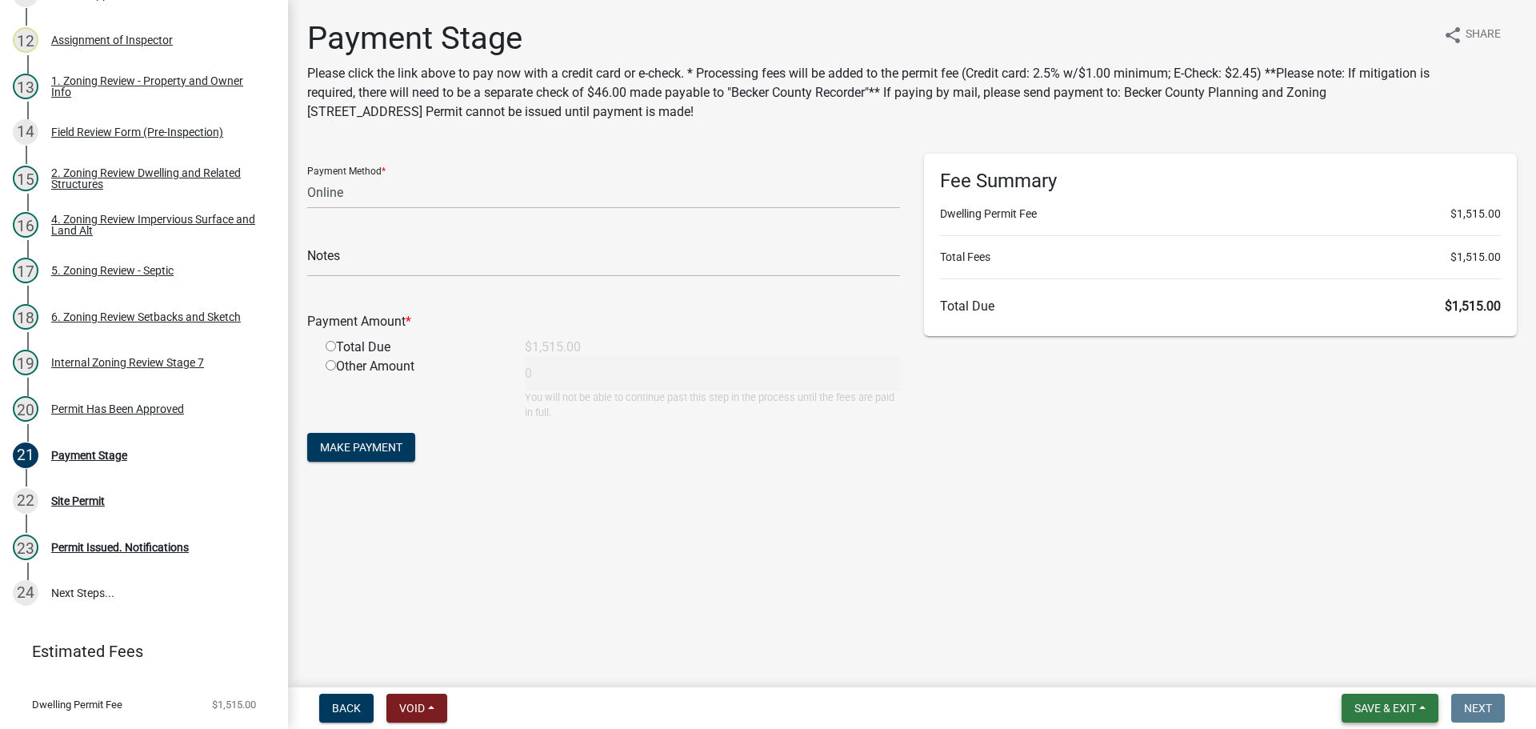
click at [1389, 704] on span "Save & Exit" at bounding box center [1386, 708] width 62 height 13
click at [1371, 665] on button "Save & Exit" at bounding box center [1375, 666] width 128 height 38
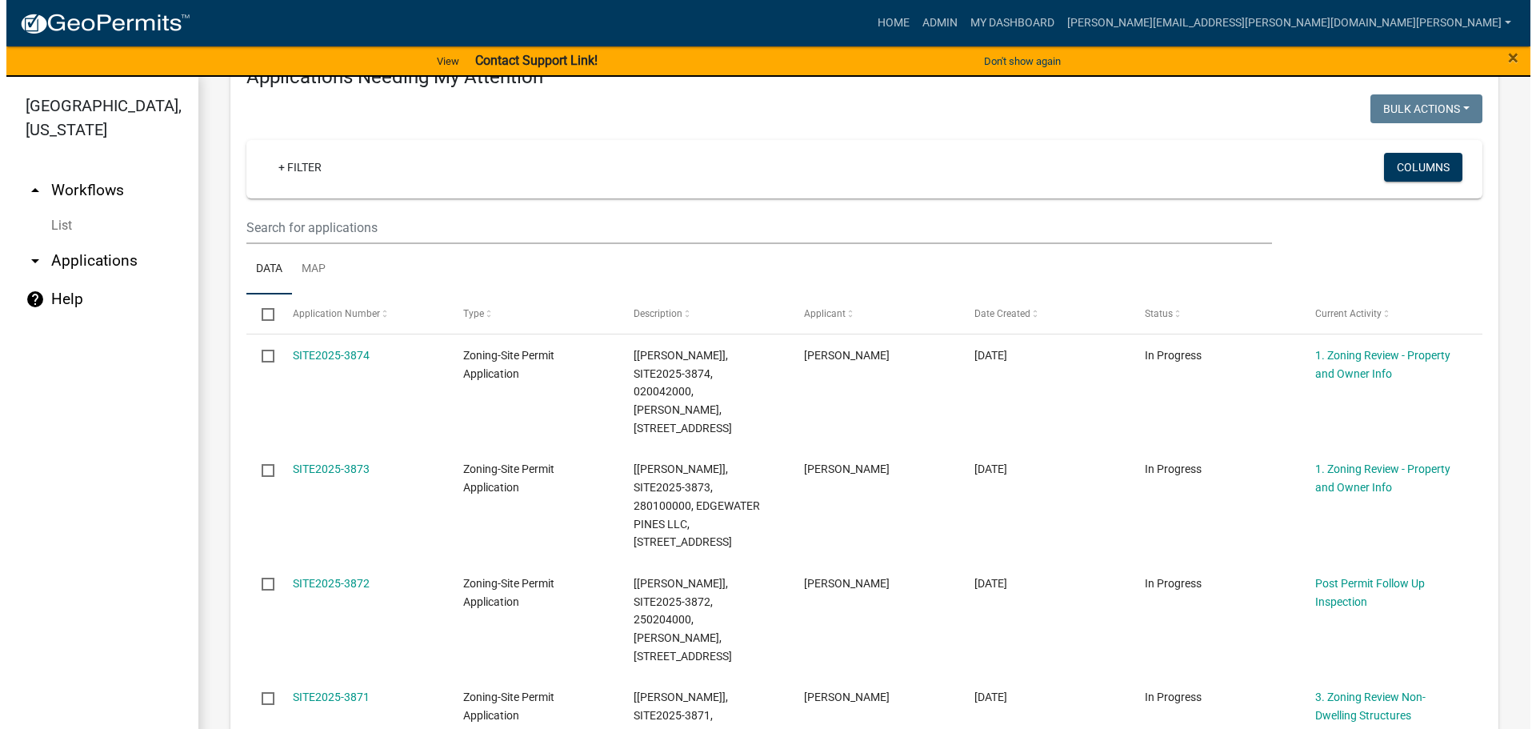
scroll to position [240, 0]
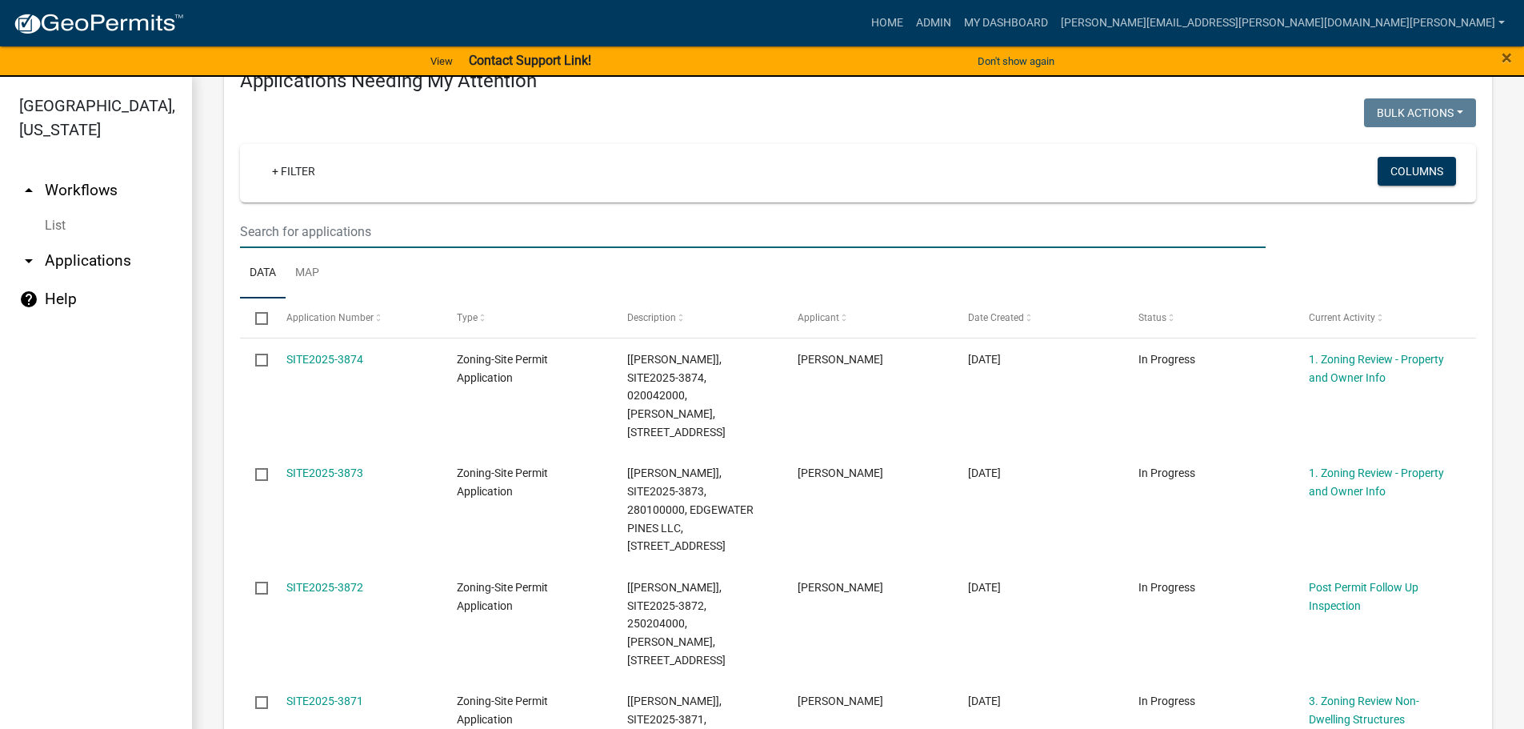
click at [337, 222] on input "text" at bounding box center [753, 231] width 1026 height 33
click at [323, 230] on input "text" at bounding box center [753, 231] width 1026 height 33
type input "3864"
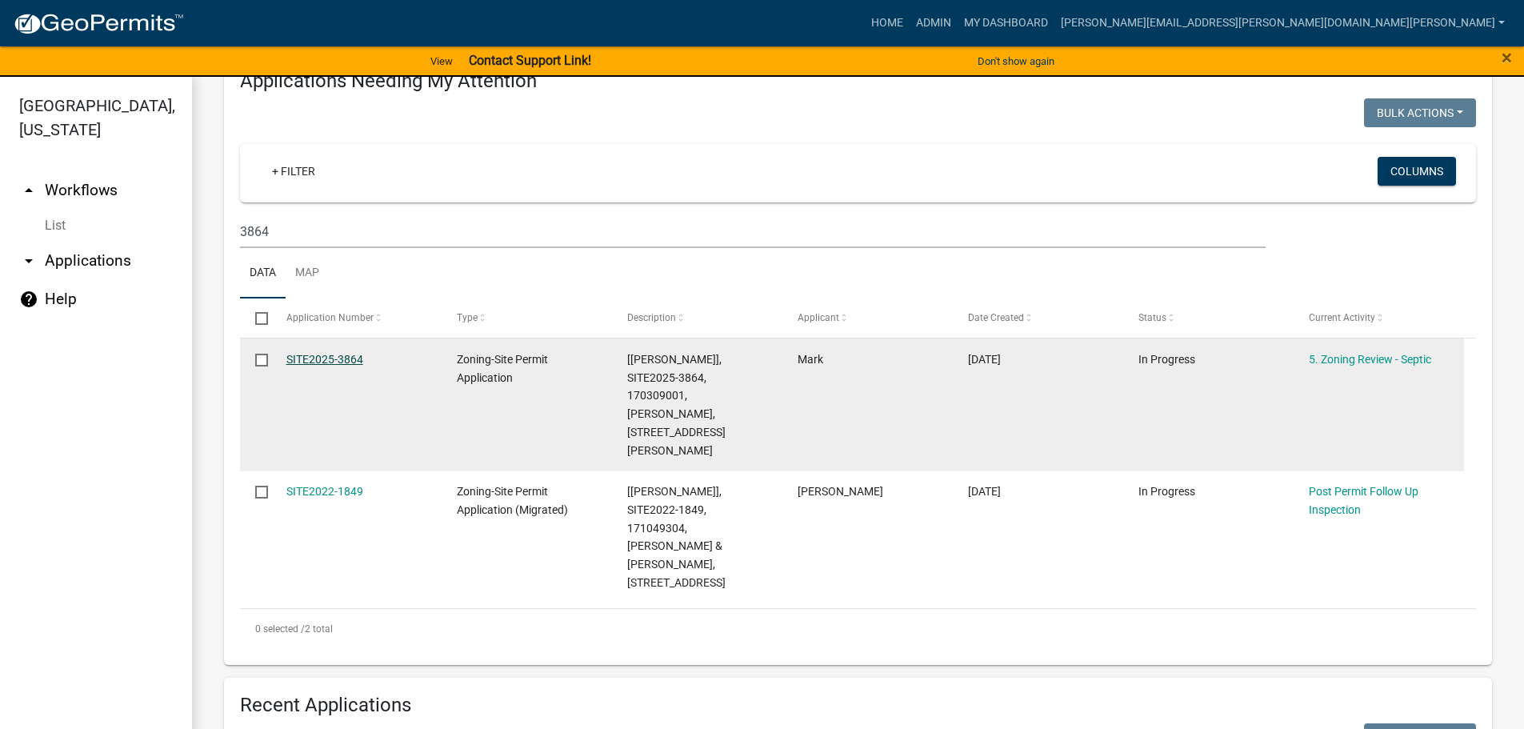
click at [357, 360] on link "SITE2025-3864" at bounding box center [324, 359] width 77 height 13
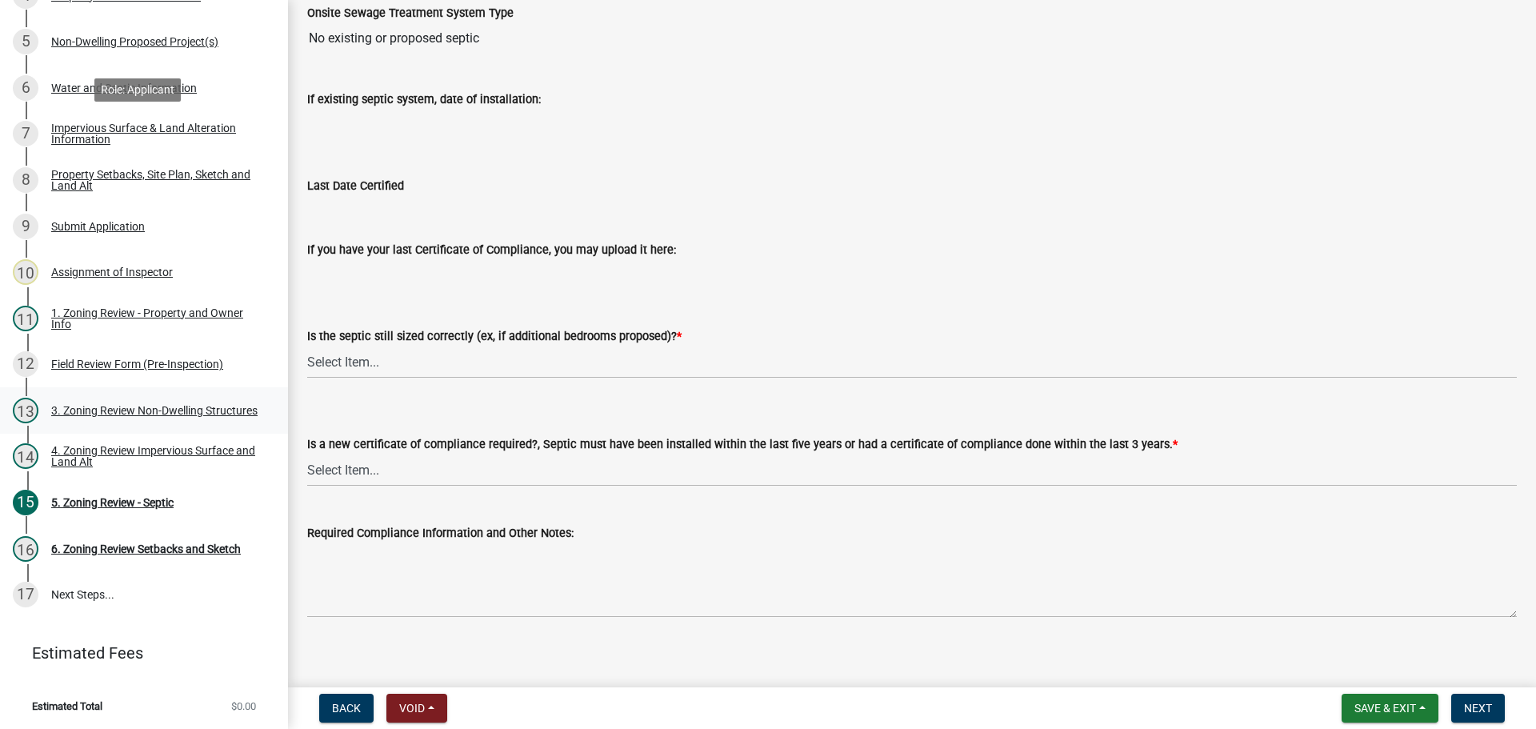
scroll to position [349, 0]
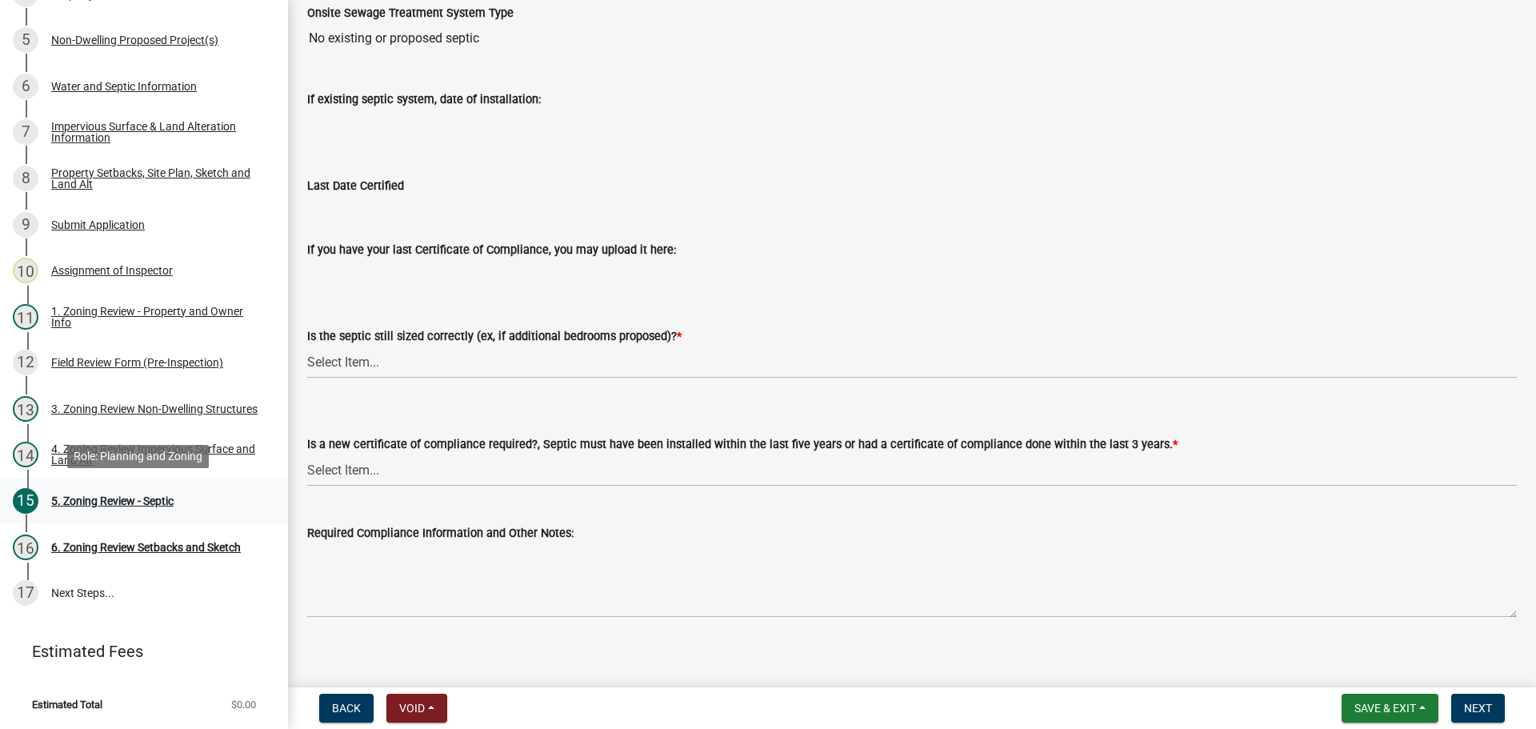
click at [125, 495] on div "5. Zoning Review - Septic" at bounding box center [112, 500] width 122 height 11
click at [86, 499] on div "5. Zoning Review - Septic" at bounding box center [112, 500] width 122 height 11
click at [107, 503] on div "5. Zoning Review - Septic" at bounding box center [112, 500] width 122 height 11
click at [114, 495] on div "5. Zoning Review - Septic" at bounding box center [112, 500] width 122 height 11
click at [134, 441] on link "14 4. Zoning Review Impervious Surface and Land Alt" at bounding box center [144, 455] width 288 height 46
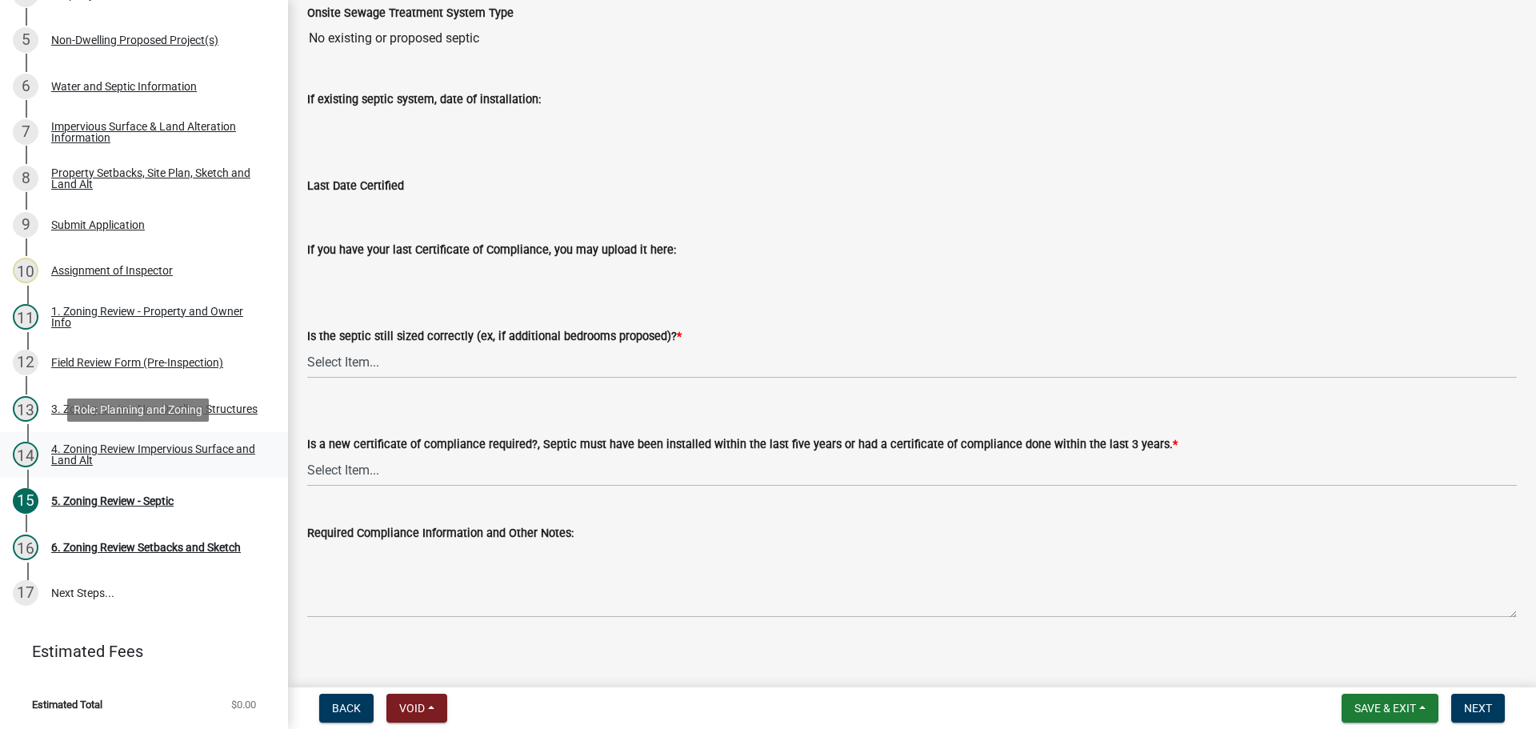
scroll to position [0, 0]
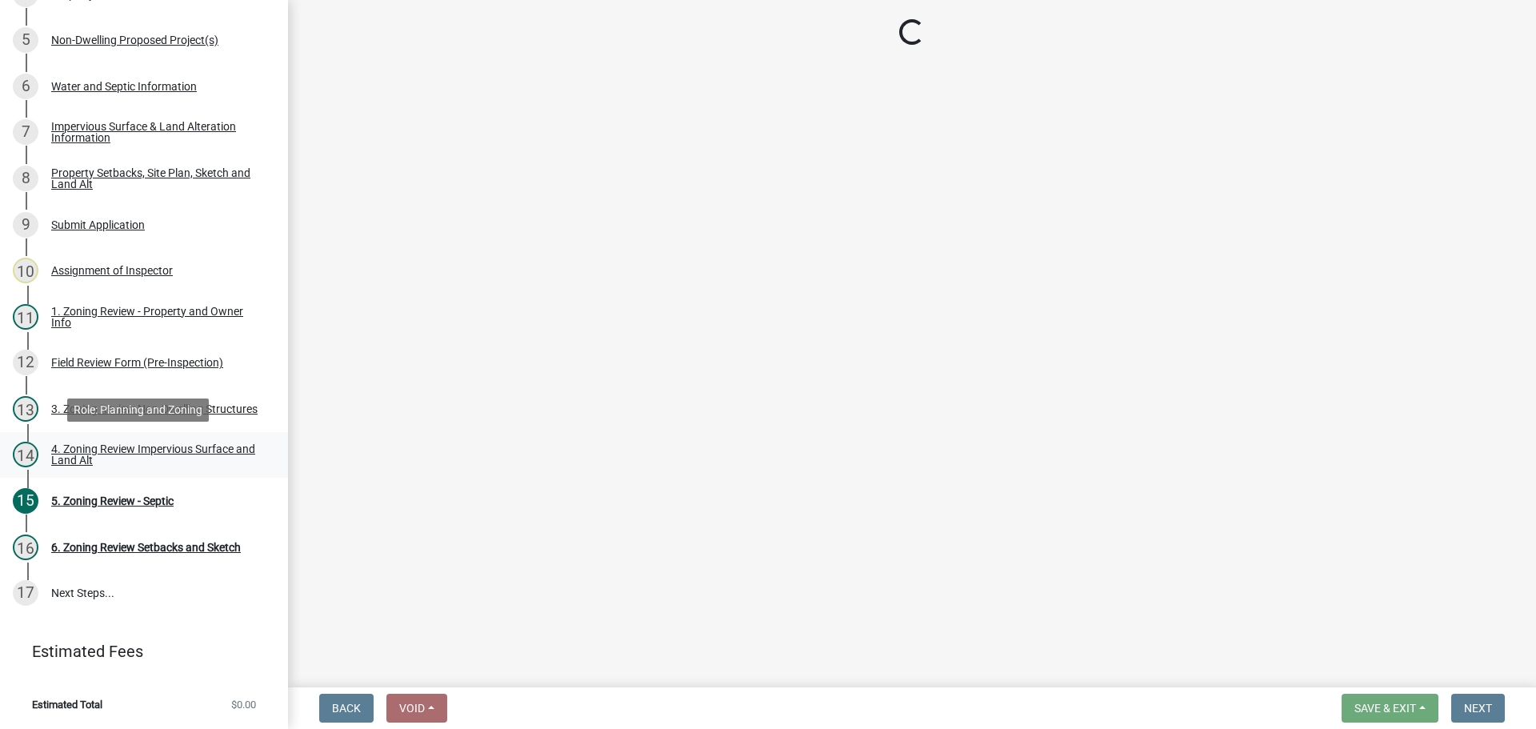
select select "e01e6f83-540c-4684-94c6-de0fe38ded07"
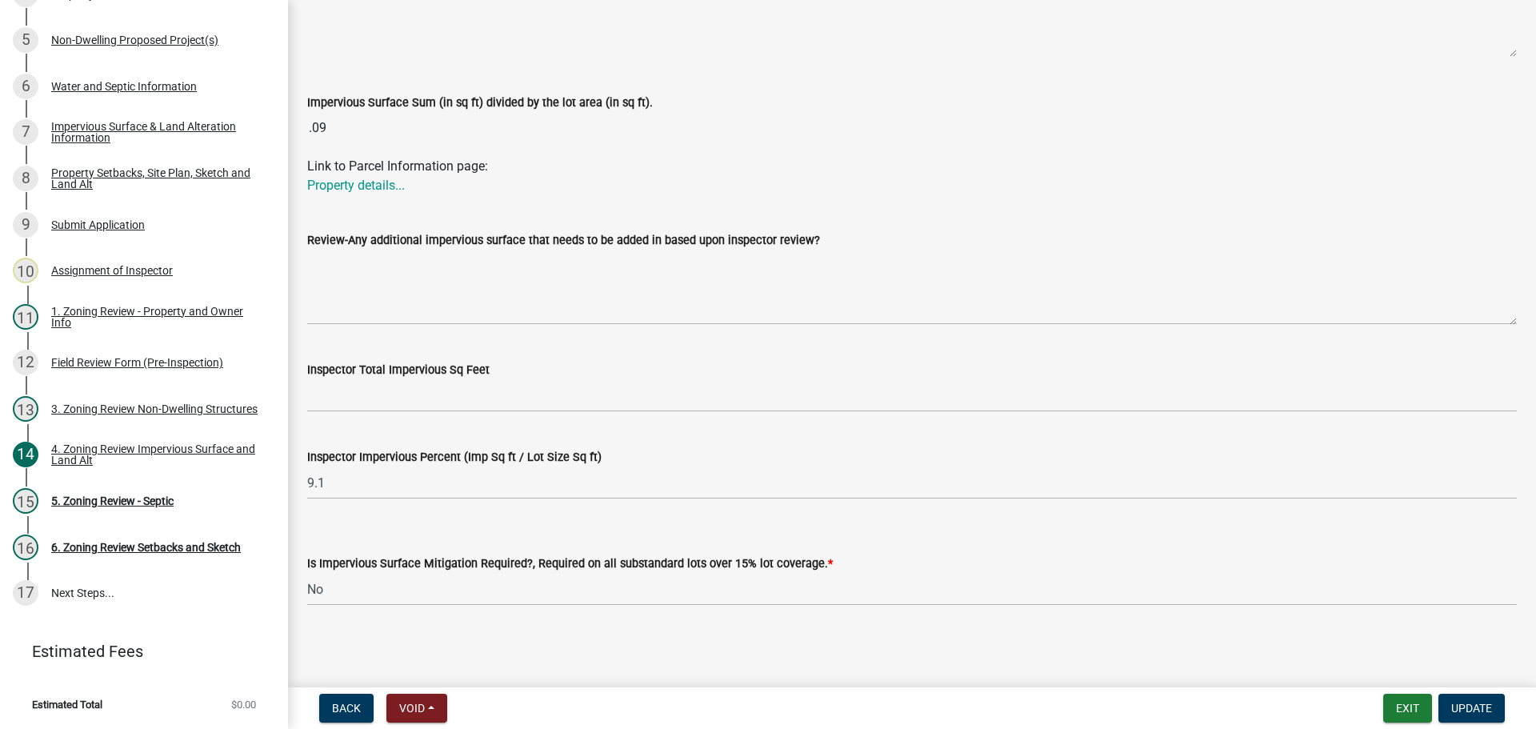
scroll to position [503, 0]
click at [118, 495] on div "5. Zoning Review - Septic" at bounding box center [112, 500] width 122 height 11
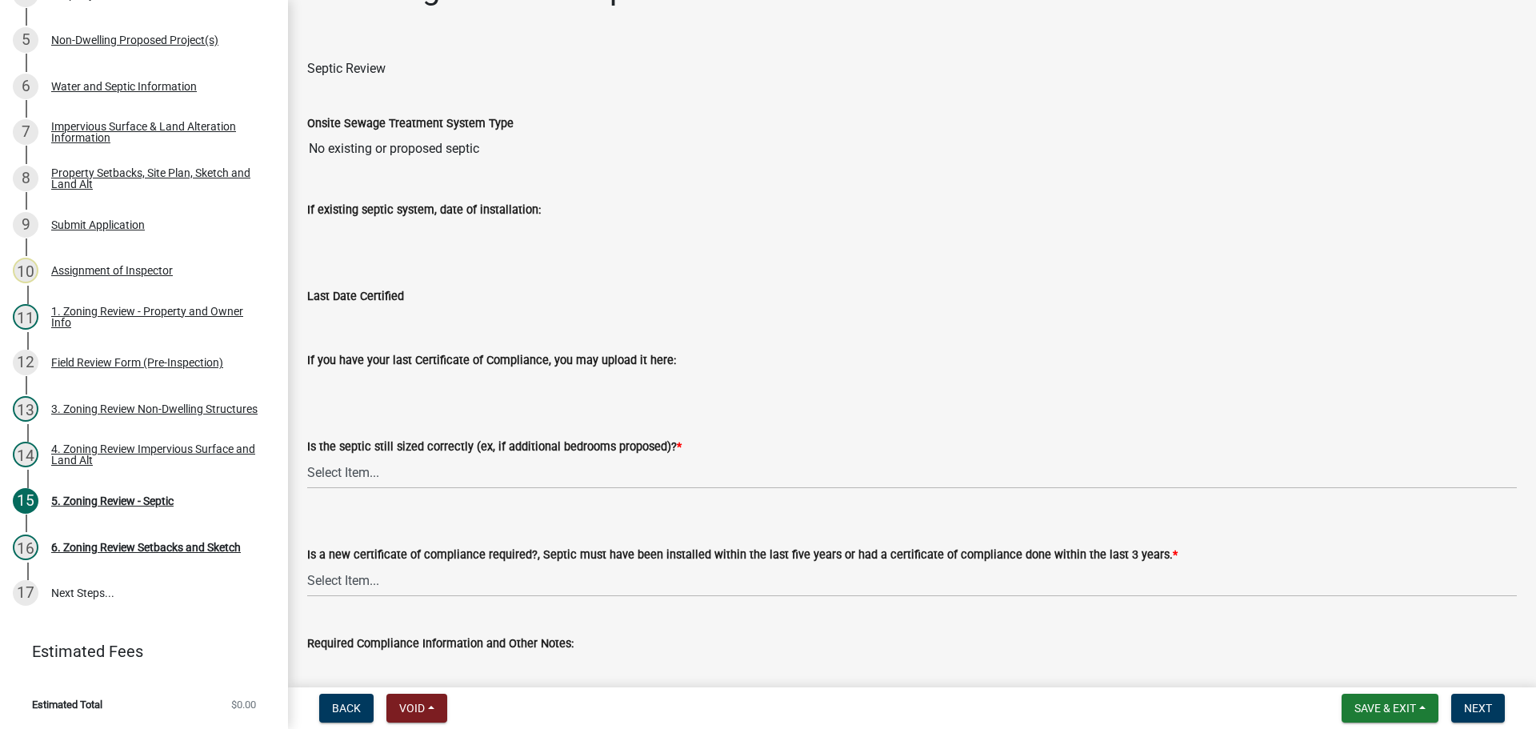
scroll to position [172, 0]
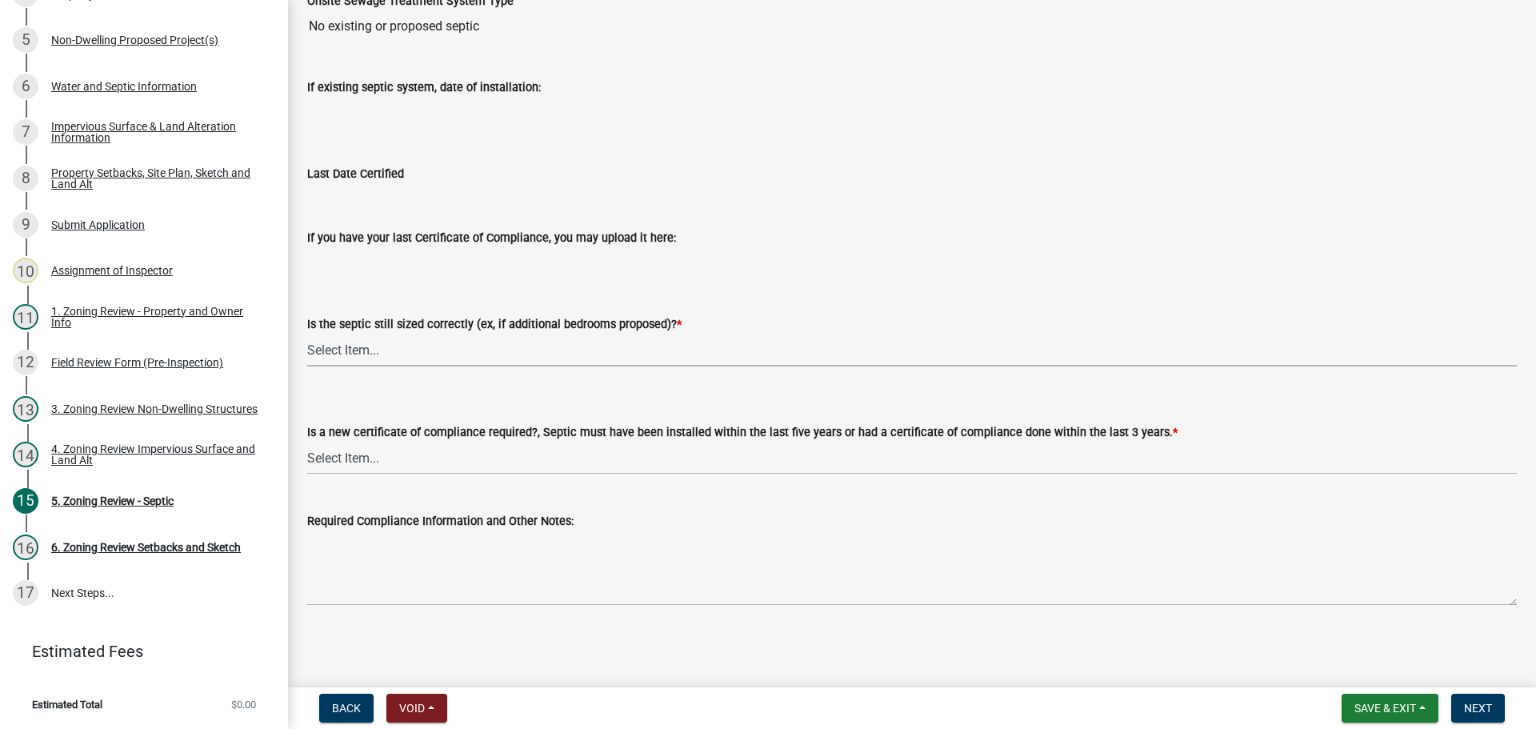
click at [371, 342] on select "Select Item... Yes No N/A" at bounding box center [912, 350] width 1210 height 33
click at [307, 334] on select "Select Item... Yes No N/A" at bounding box center [912, 350] width 1210 height 33
select select "ffe0288f-179d-446d-9dfb-ee21a688edc6"
click at [366, 455] on select "Select Item... Yes No" at bounding box center [912, 458] width 1210 height 33
click at [307, 442] on select "Select Item... Yes No" at bounding box center [912, 458] width 1210 height 33
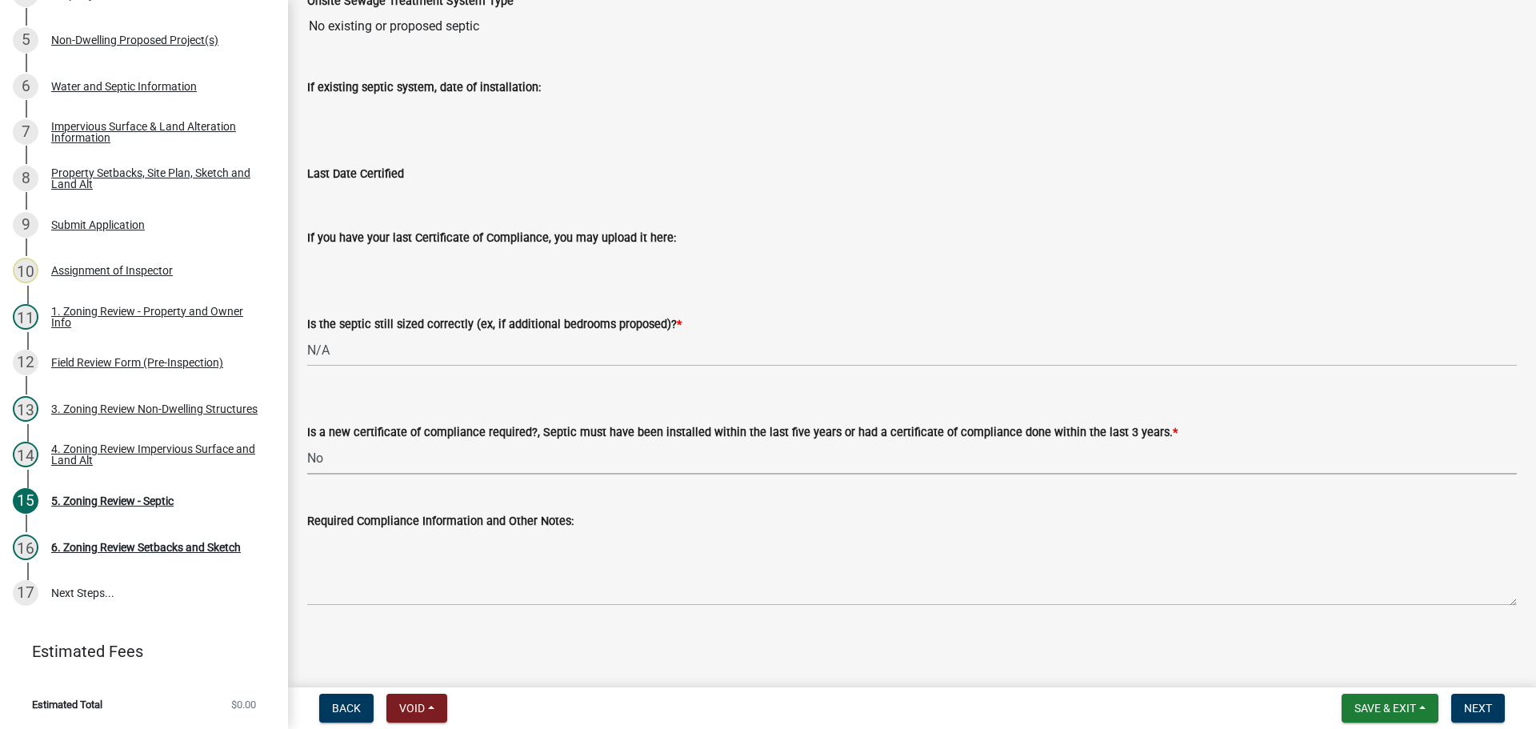
select select "2fd537d7-74b1-4ff9-a84c-837cf5598f43"
click at [1467, 695] on button "Next" at bounding box center [1479, 708] width 54 height 29
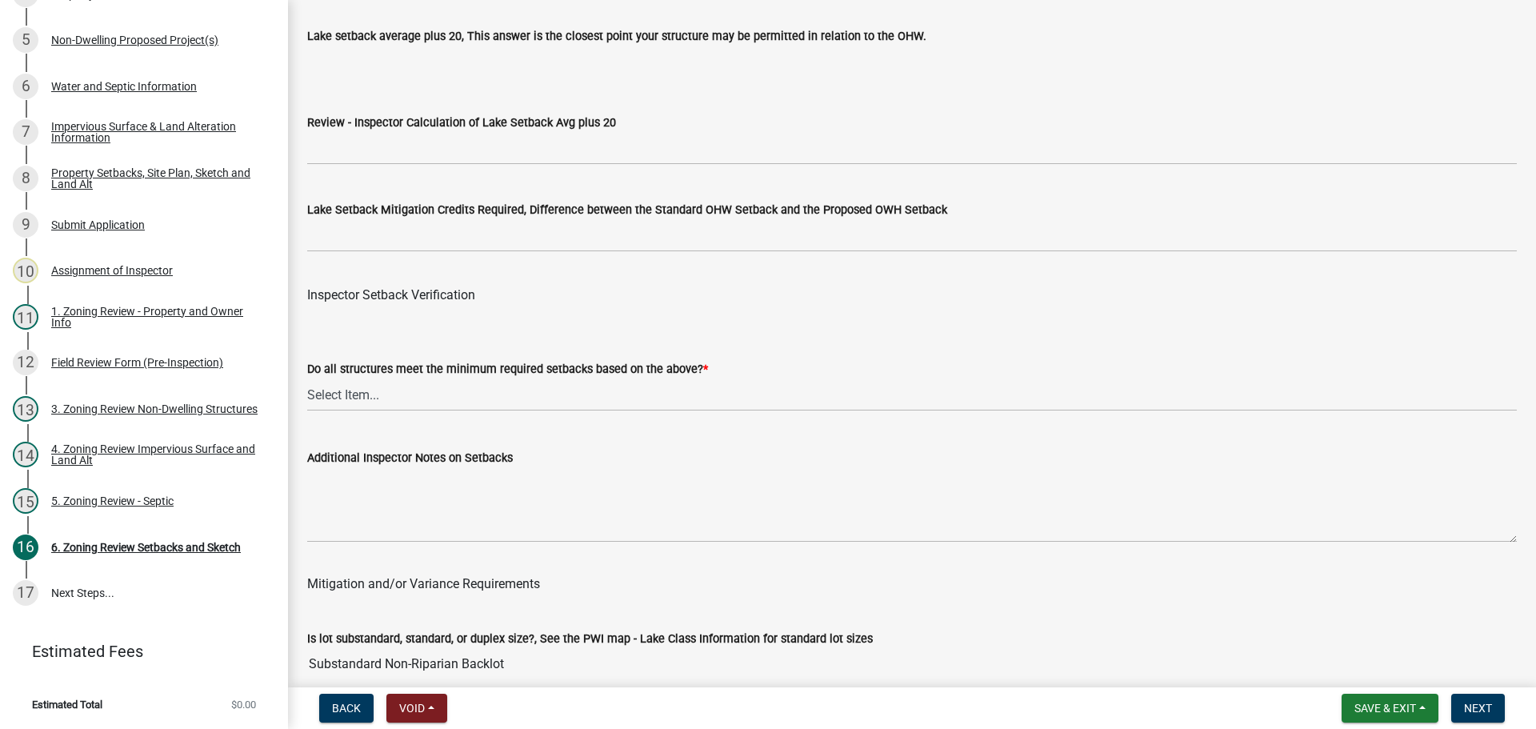
scroll to position [5042, 0]
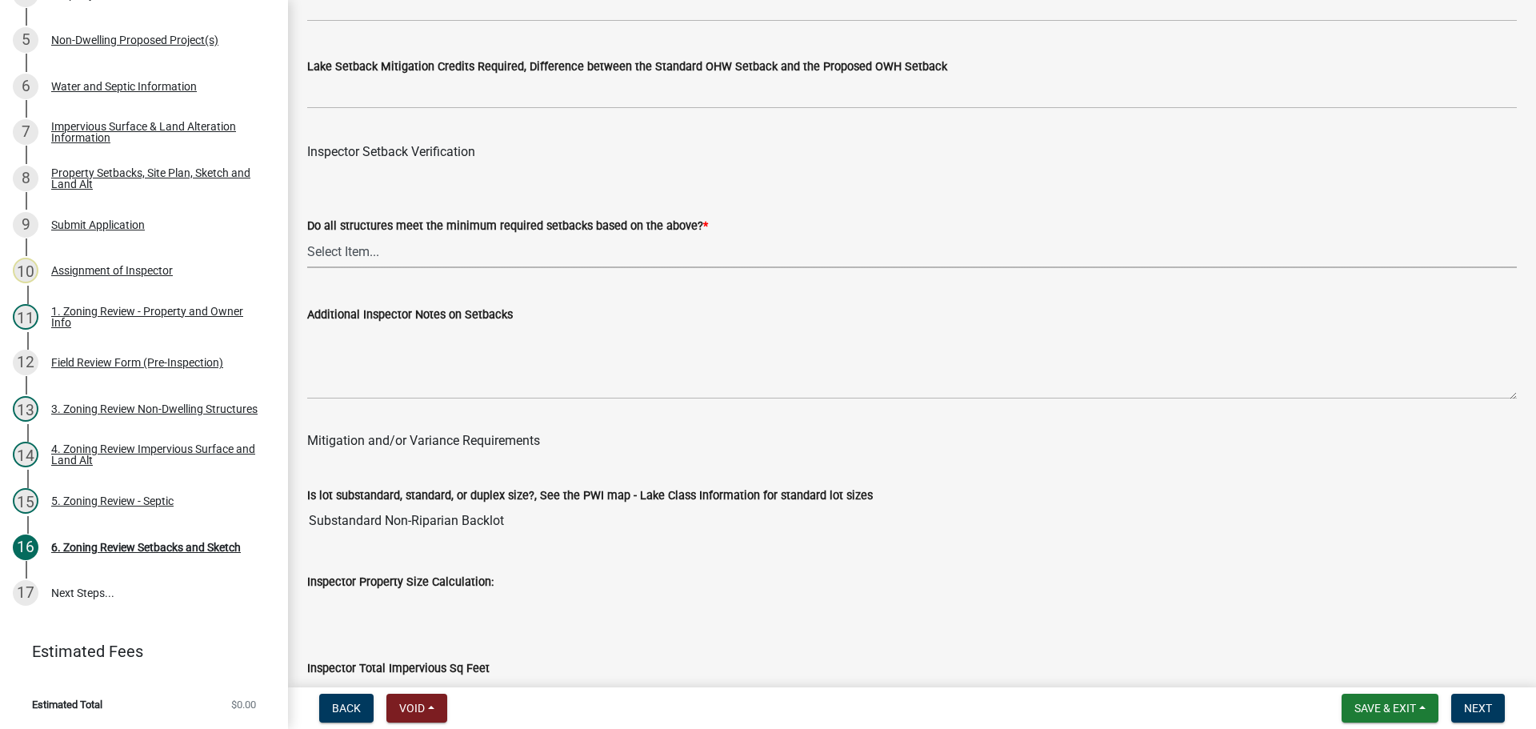
click at [307, 256] on select "Select Item... Yes No" at bounding box center [912, 251] width 1210 height 33
click at [307, 238] on select "Select Item... Yes No" at bounding box center [912, 251] width 1210 height 33
select select "1355ee8a-8cf1-4796-8594-a9df27e9dfb0"
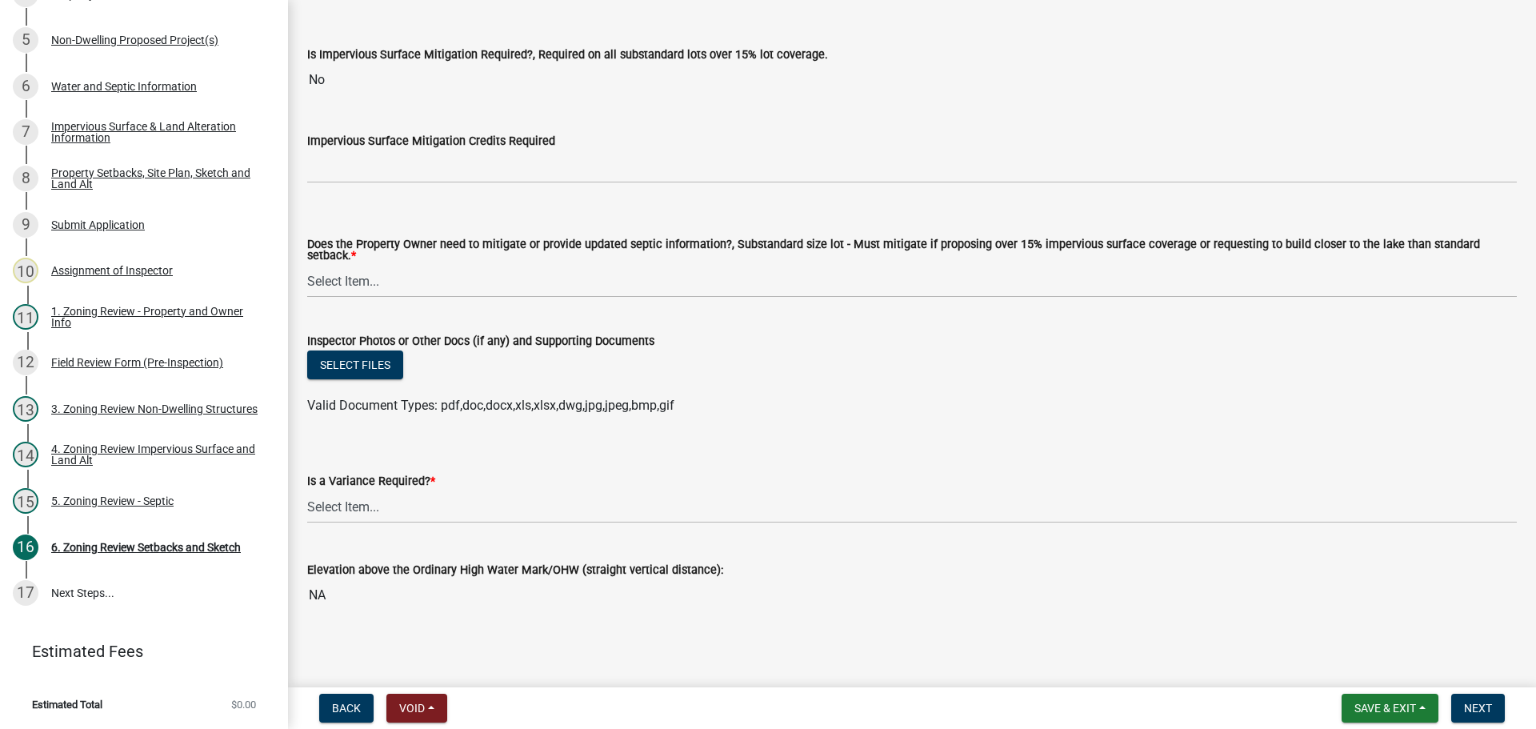
scroll to position [5831, 0]
click at [340, 274] on select "Select Item... No Mitigation or additional Septic Information is required Septi…" at bounding box center [912, 278] width 1210 height 33
click at [307, 262] on select "Select Item... No Mitigation or additional Septic Information is required Septi…" at bounding box center [912, 278] width 1210 height 33
select select "90ee664a-1dc2-440e-be2c-90a87c157e77"
click at [347, 492] on select "Select Item... Yes No" at bounding box center [912, 504] width 1210 height 33
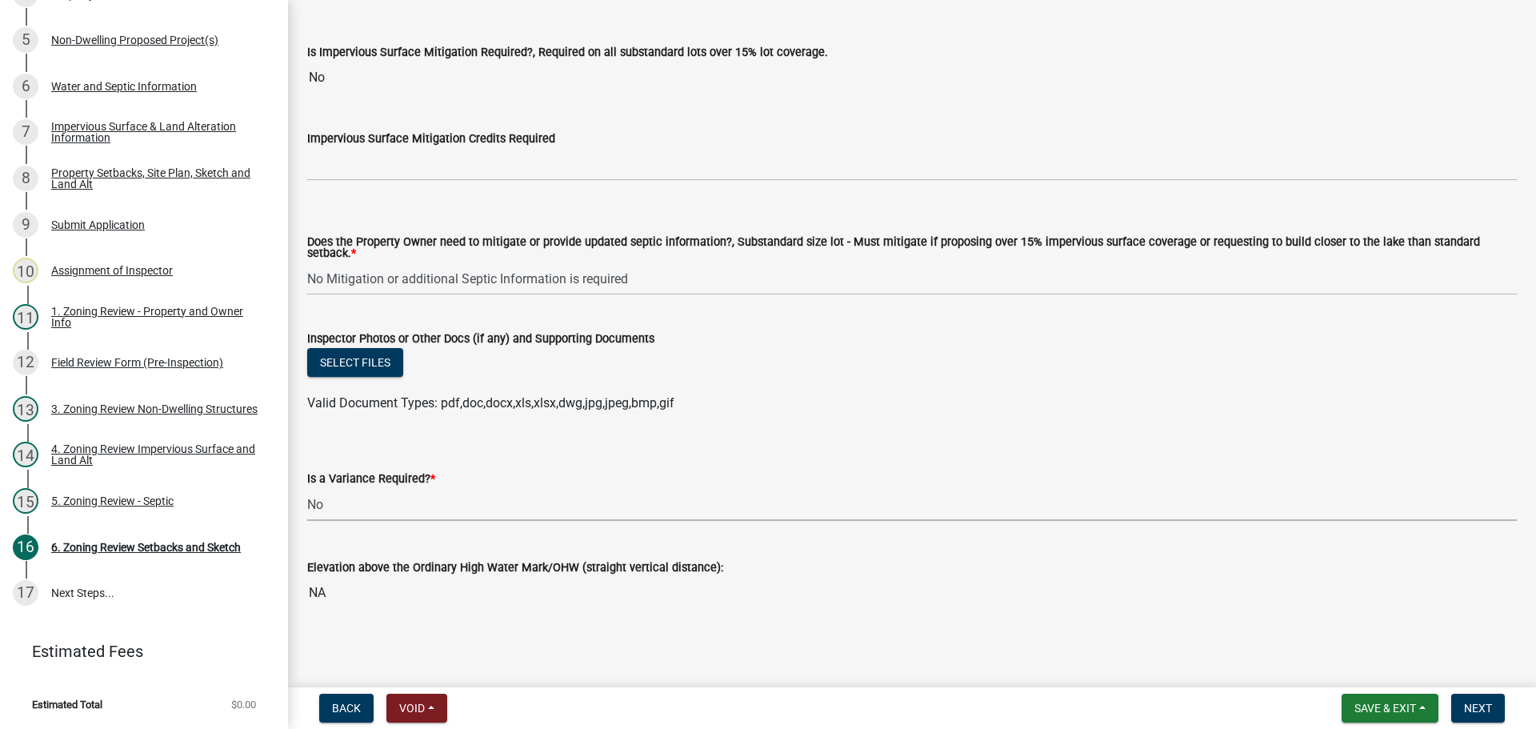
click at [307, 488] on select "Select Item... Yes No" at bounding box center [912, 504] width 1210 height 33
select select "f2187563-aefa-492e-adce-9c256a51e9d2"
click at [1480, 707] on span "Next" at bounding box center [1478, 708] width 28 height 13
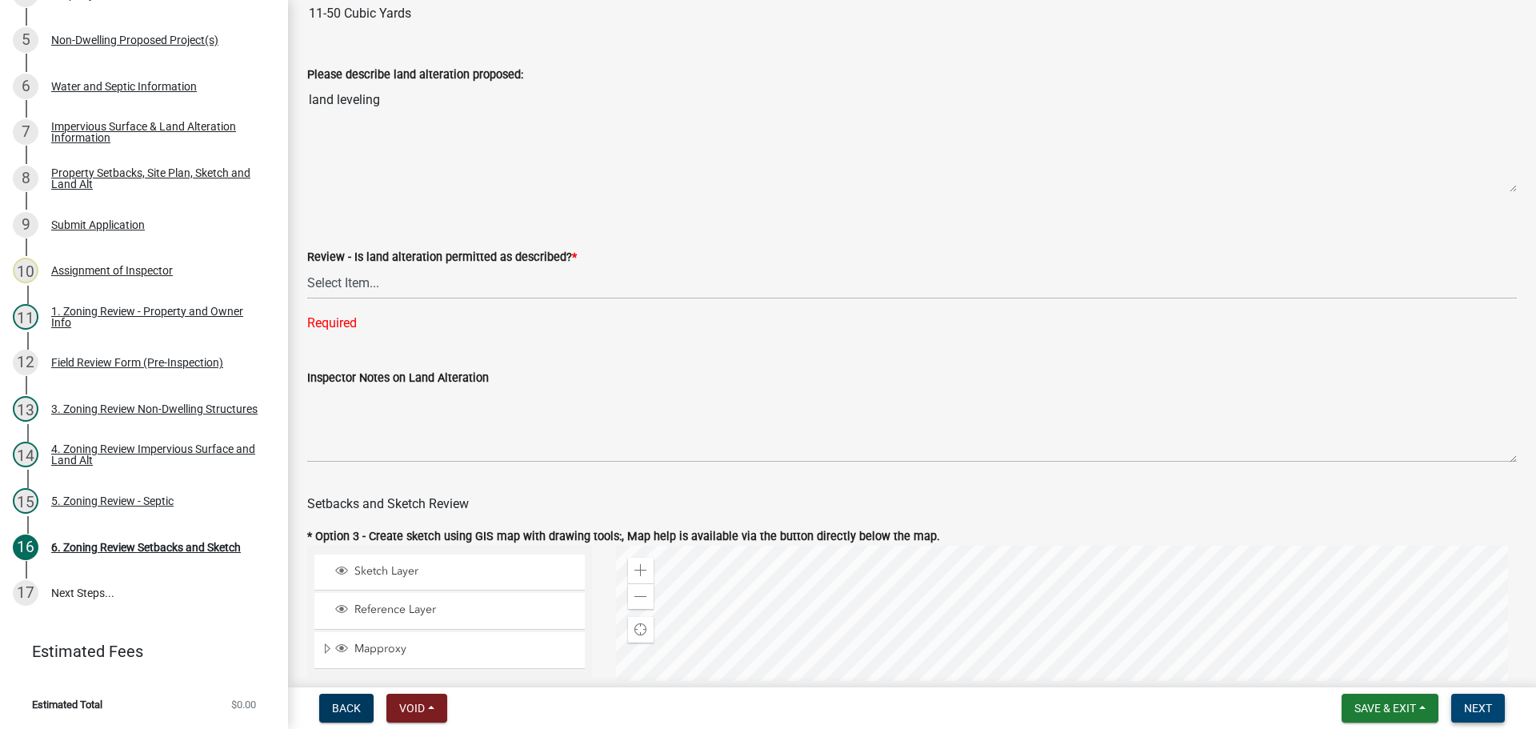
scroll to position [421, 0]
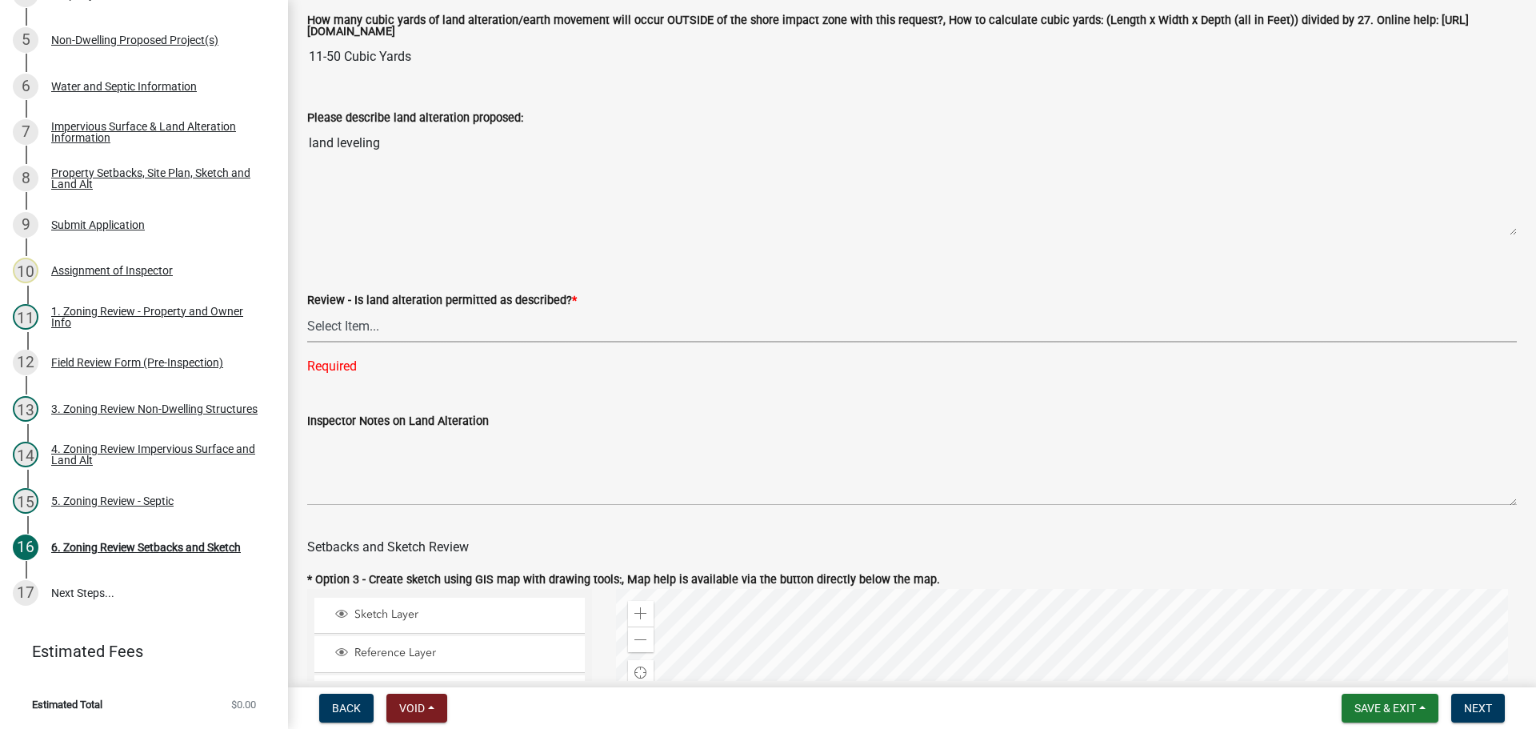
click at [341, 319] on select "Select Item... Yes No N/A" at bounding box center [912, 326] width 1210 height 33
click at [307, 312] on select "Select Item... Yes No N/A" at bounding box center [912, 326] width 1210 height 33
select select "cada6796-d529-4ebb-b6d4-faca8dd705c9"
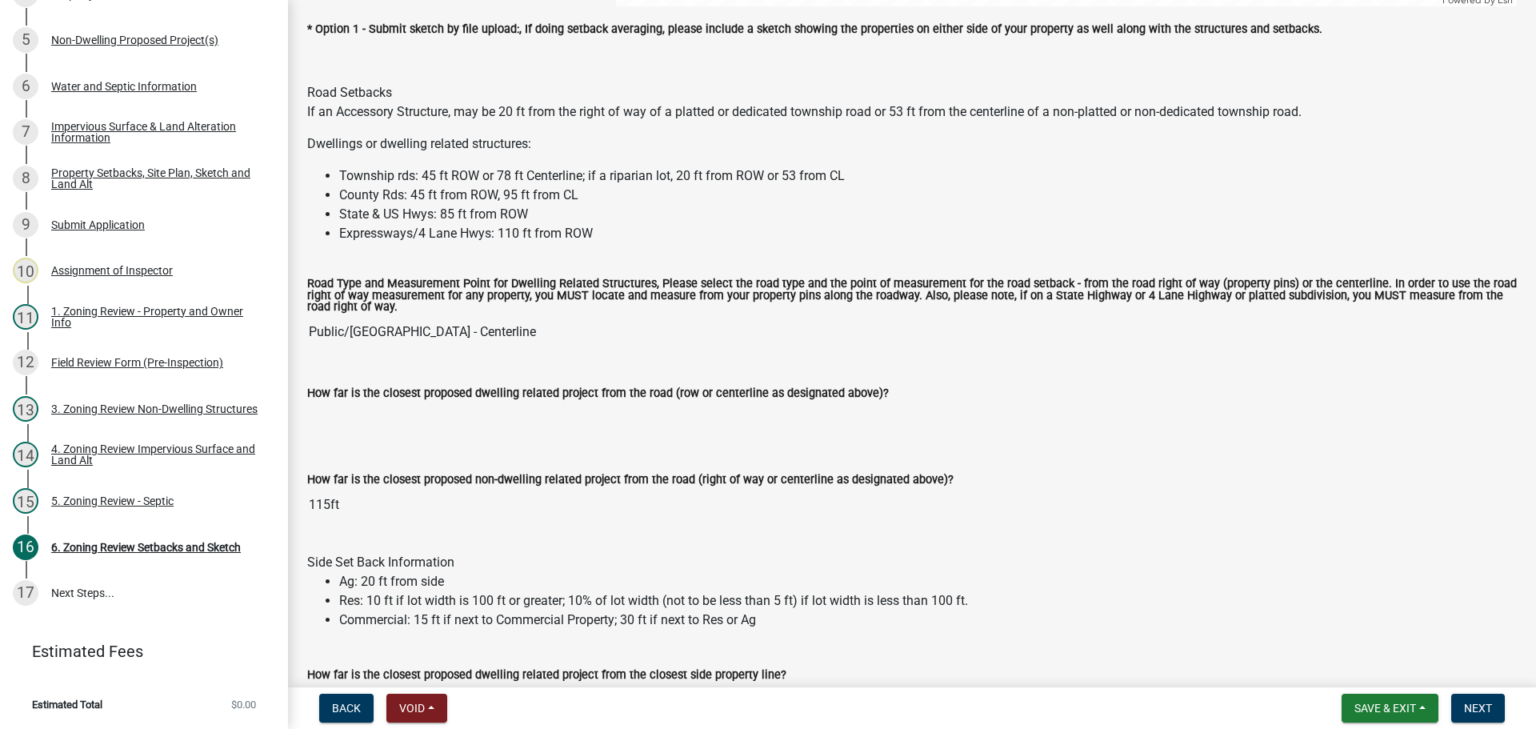
scroll to position [1541, 0]
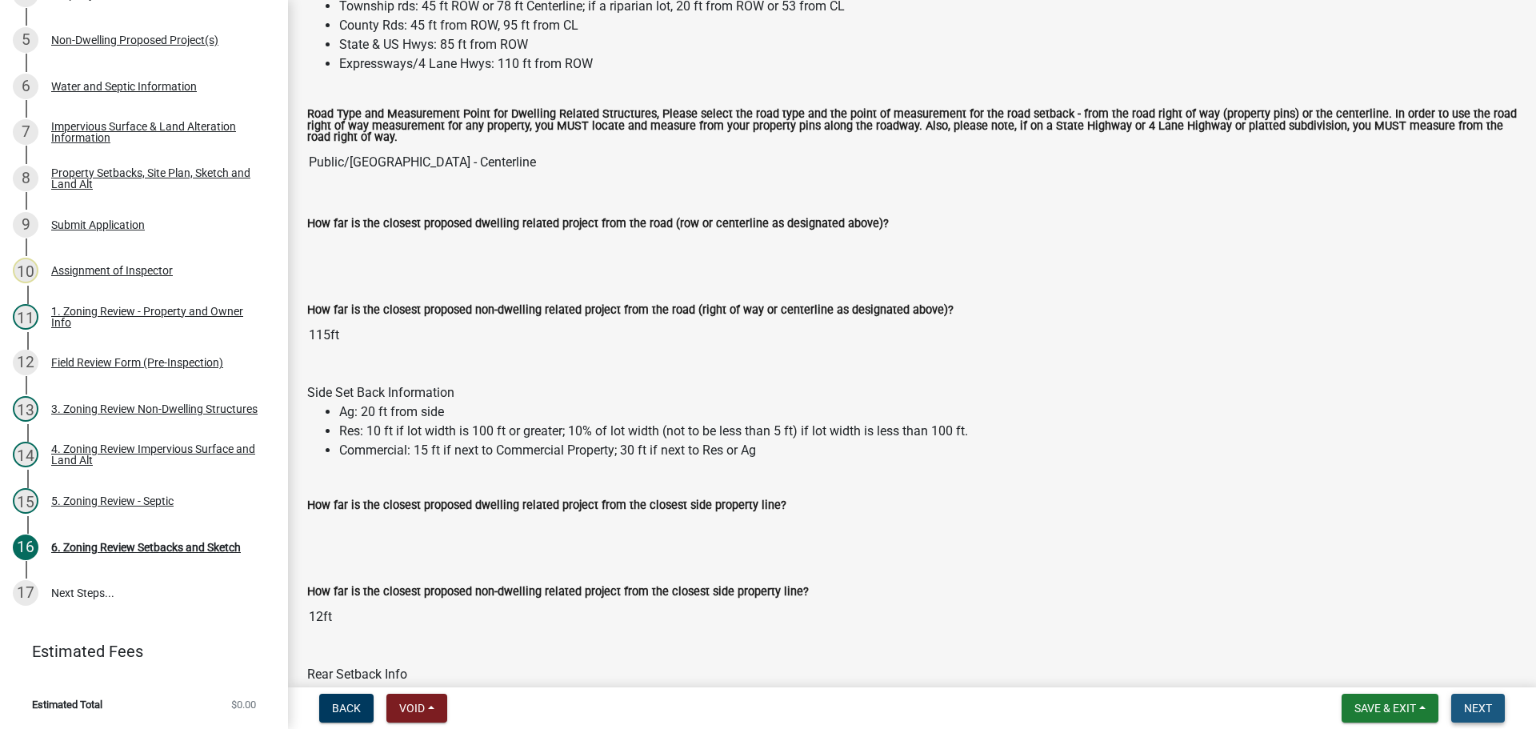
click at [1462, 695] on button "Next" at bounding box center [1479, 708] width 54 height 29
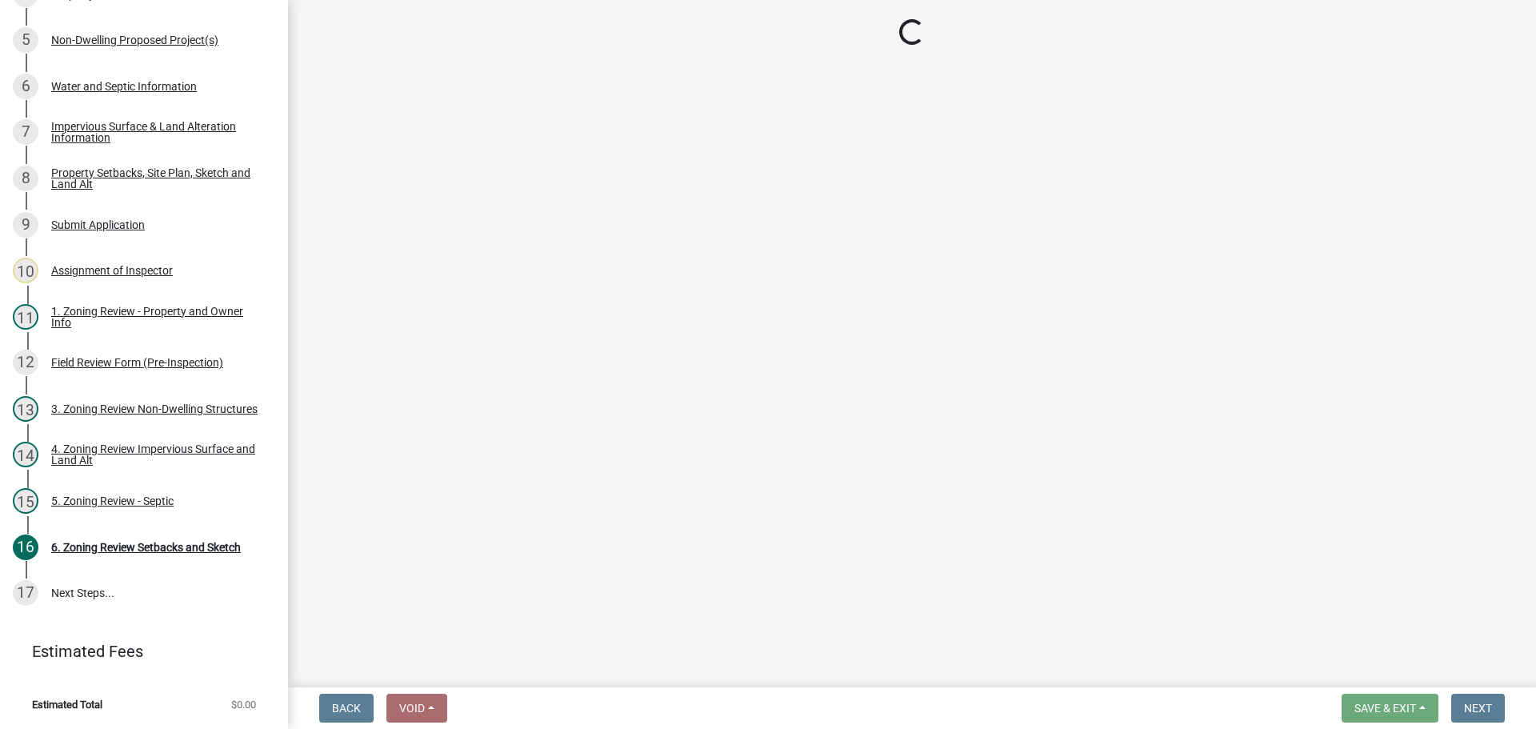
scroll to position [395, 0]
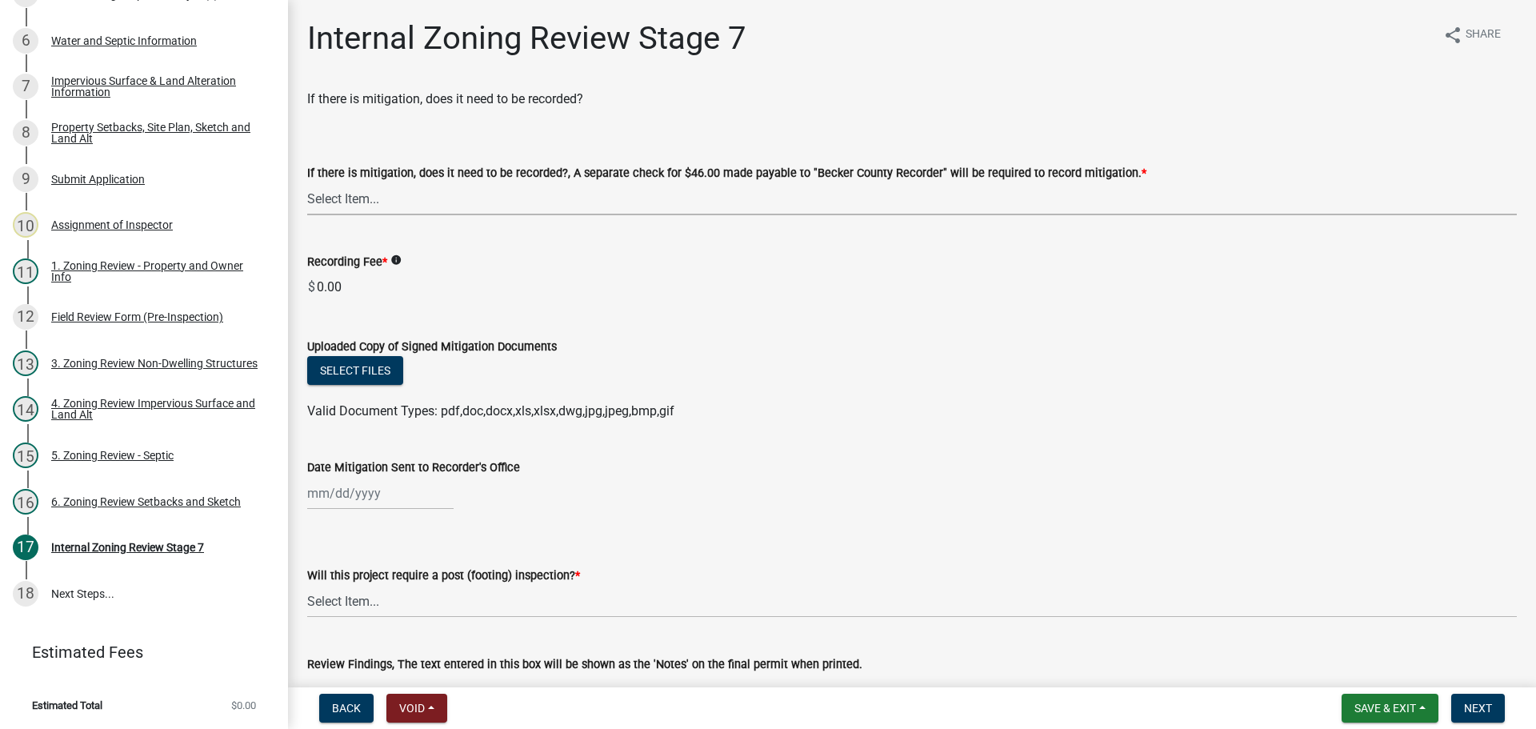
click at [356, 197] on select "Select Item... Yes No N/A" at bounding box center [912, 198] width 1210 height 33
click at [307, 182] on select "Select Item... Yes No N/A" at bounding box center [912, 198] width 1210 height 33
select select "a3547d78-d162-4c03-a5e6-44db720e788b"
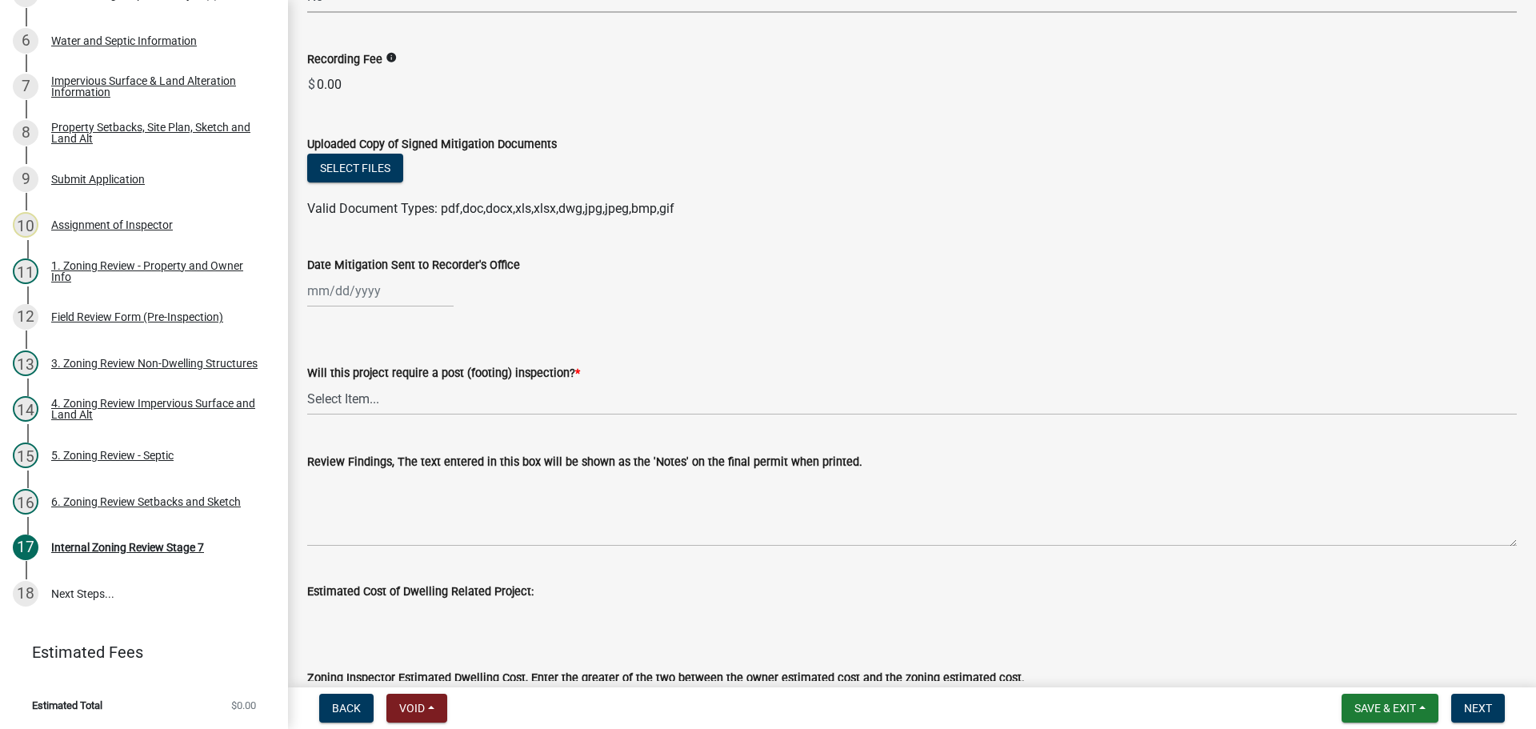
scroll to position [240, 0]
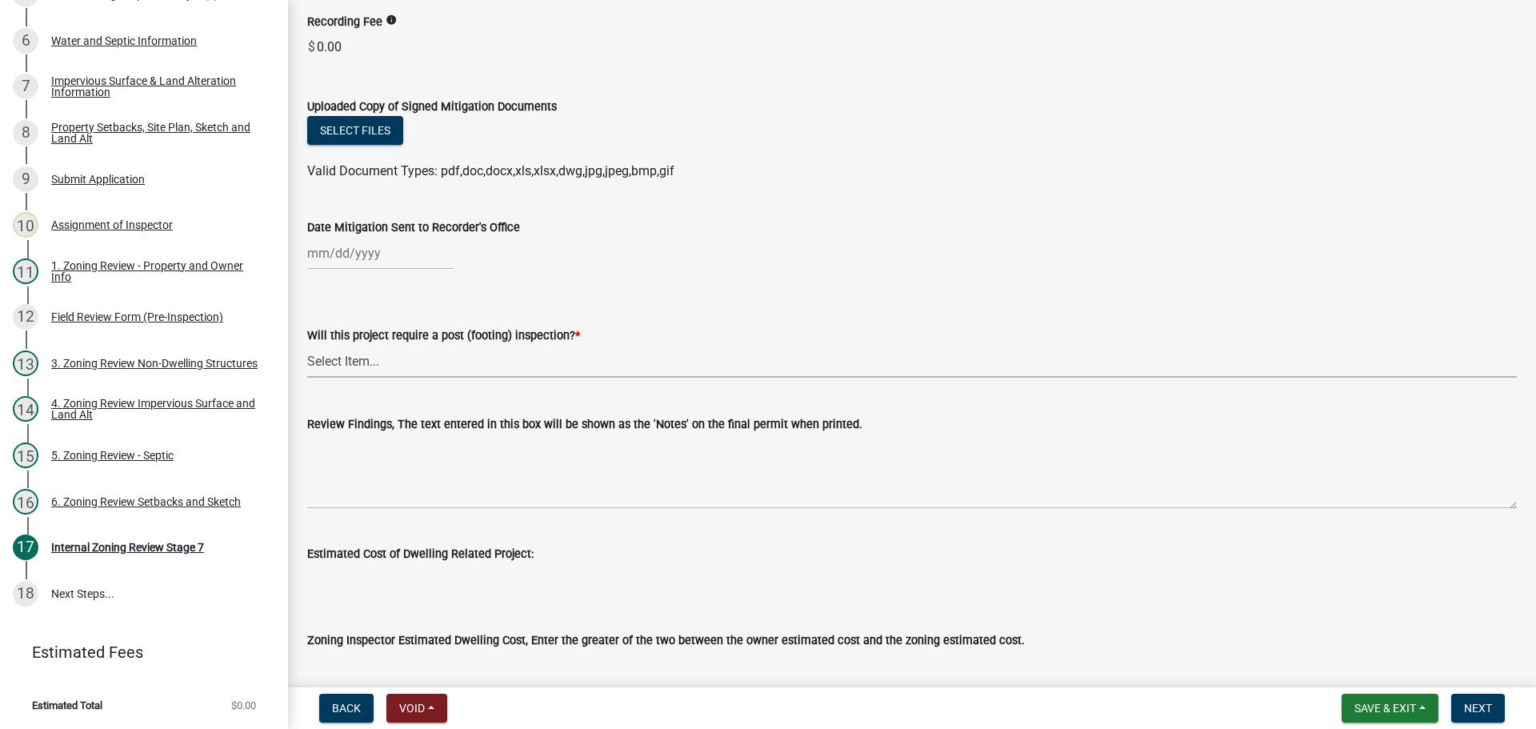
click at [317, 360] on select "Select Item... No Yes" at bounding box center [912, 361] width 1210 height 33
click at [307, 345] on select "Select Item... No Yes" at bounding box center [912, 361] width 1210 height 33
select select "70fe76f0-d291-438e-ac1a-5869b7b7f697"
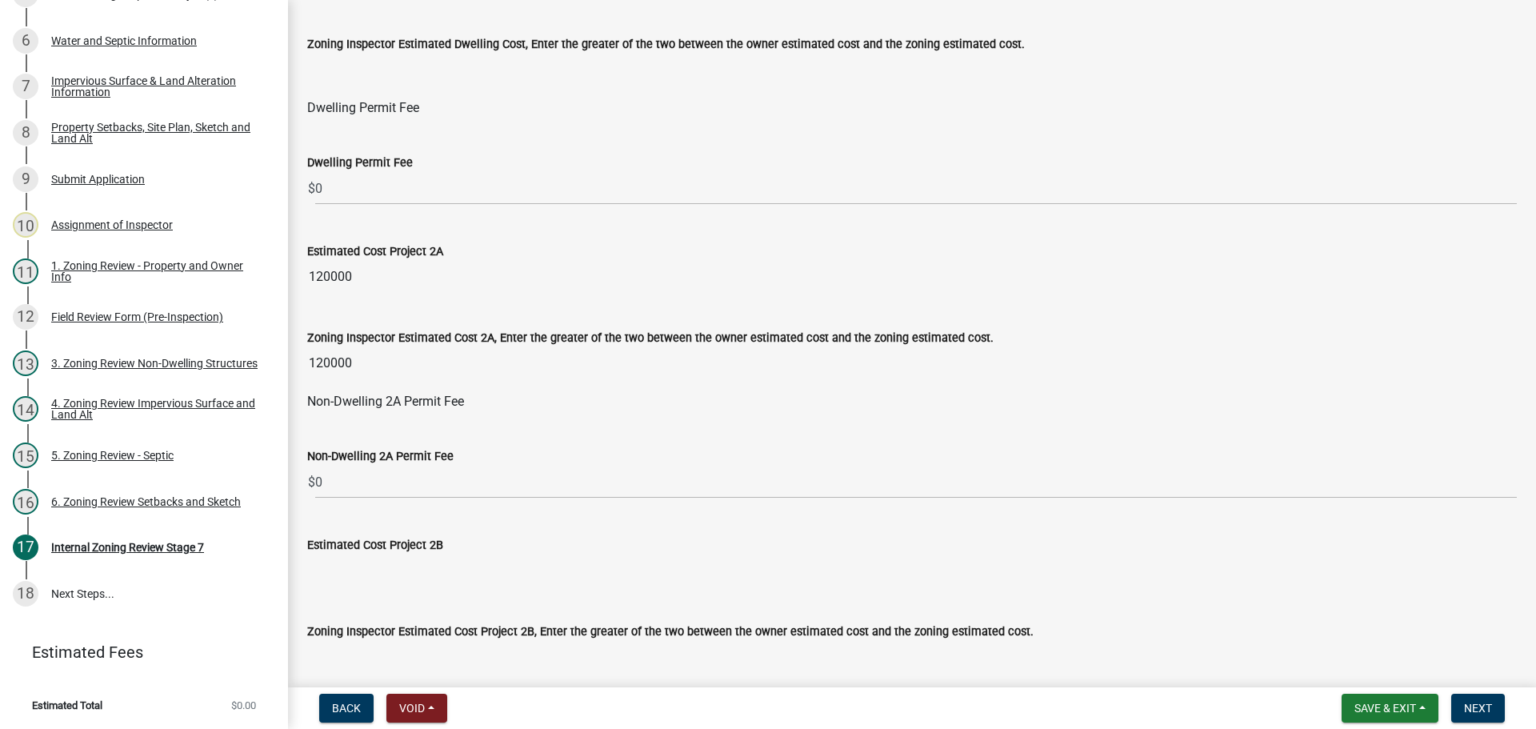
scroll to position [1040, 0]
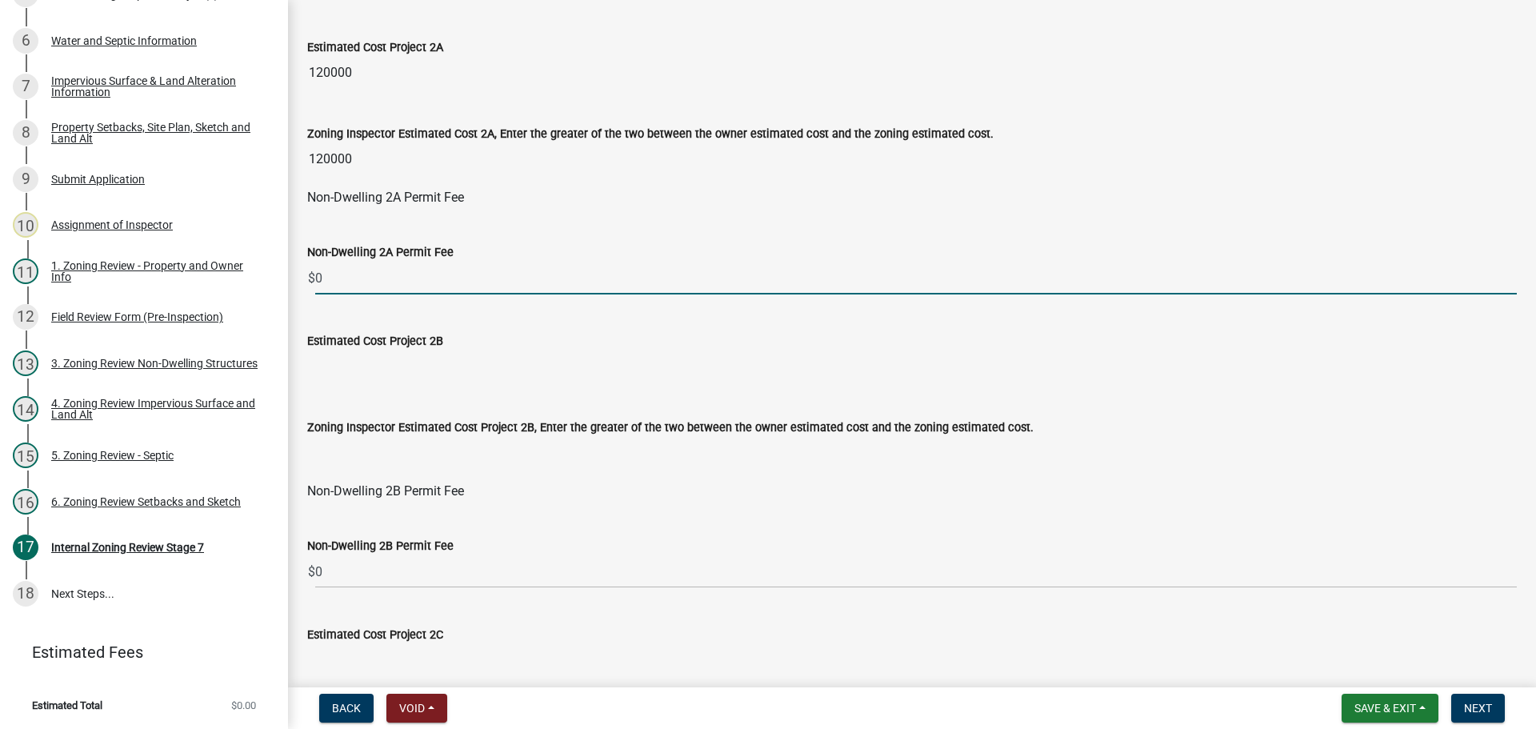
click at [347, 272] on input "0" at bounding box center [916, 278] width 1202 height 33
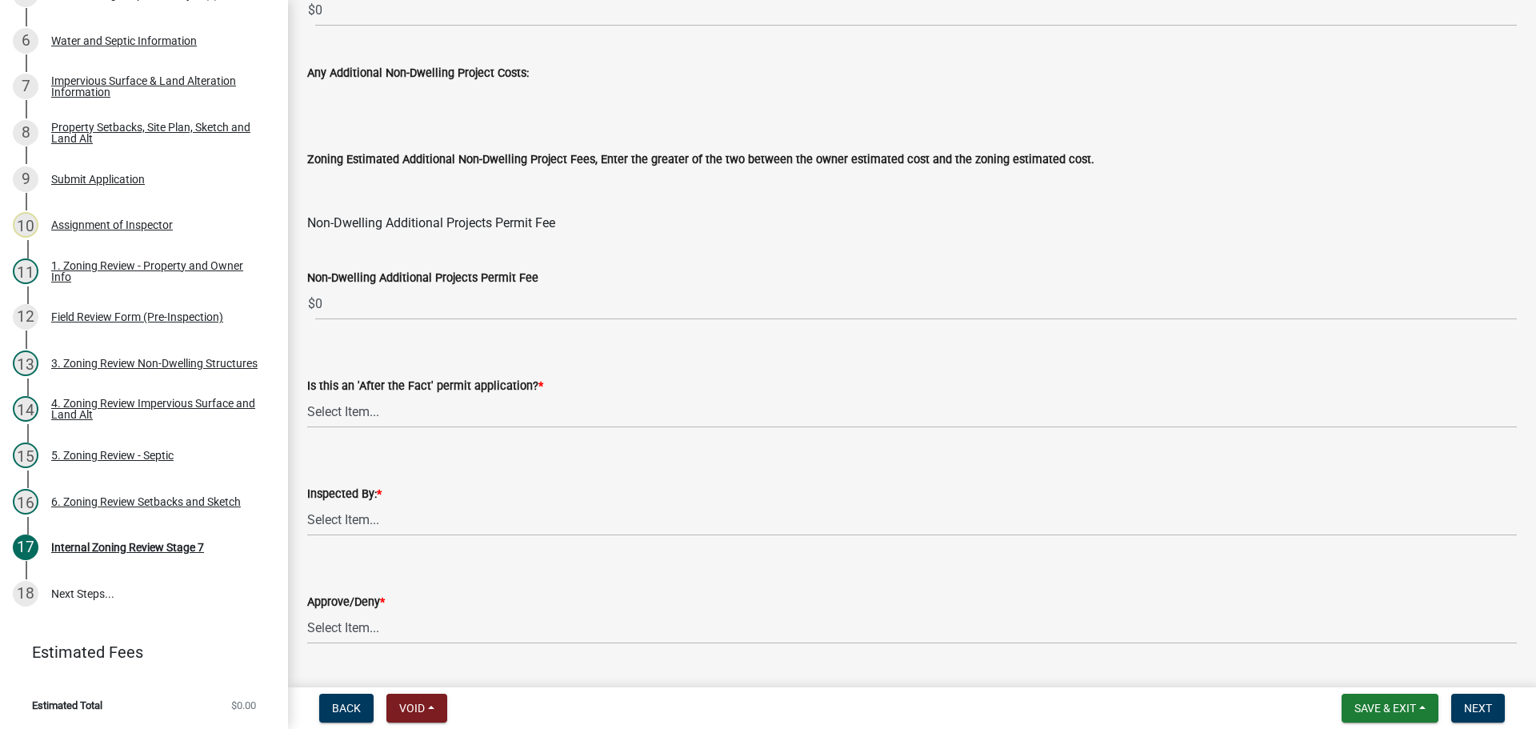
scroll to position [1921, 0]
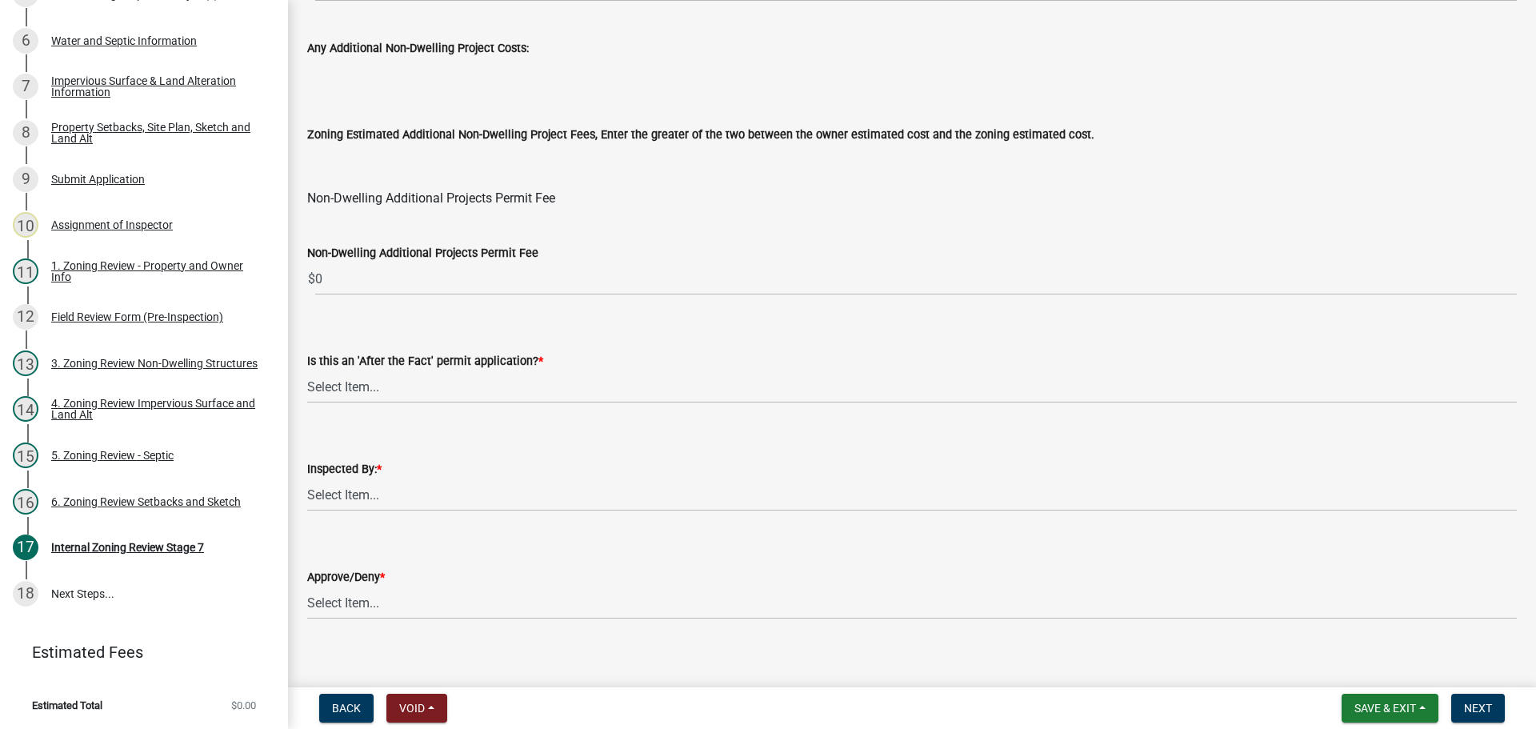
type input "420"
click at [343, 383] on select "Select Item... No Yes" at bounding box center [912, 387] width 1210 height 33
click at [307, 371] on select "Select Item... No Yes" at bounding box center [912, 387] width 1210 height 33
select select "bbe3a6c5-1893-4527-8578-ada07a3b8ea5"
click at [361, 493] on select "Select Item... [PERSON_NAME] [PERSON_NAME] [PERSON_NAME] [PERSON_NAME] [PERSON_…" at bounding box center [912, 495] width 1210 height 33
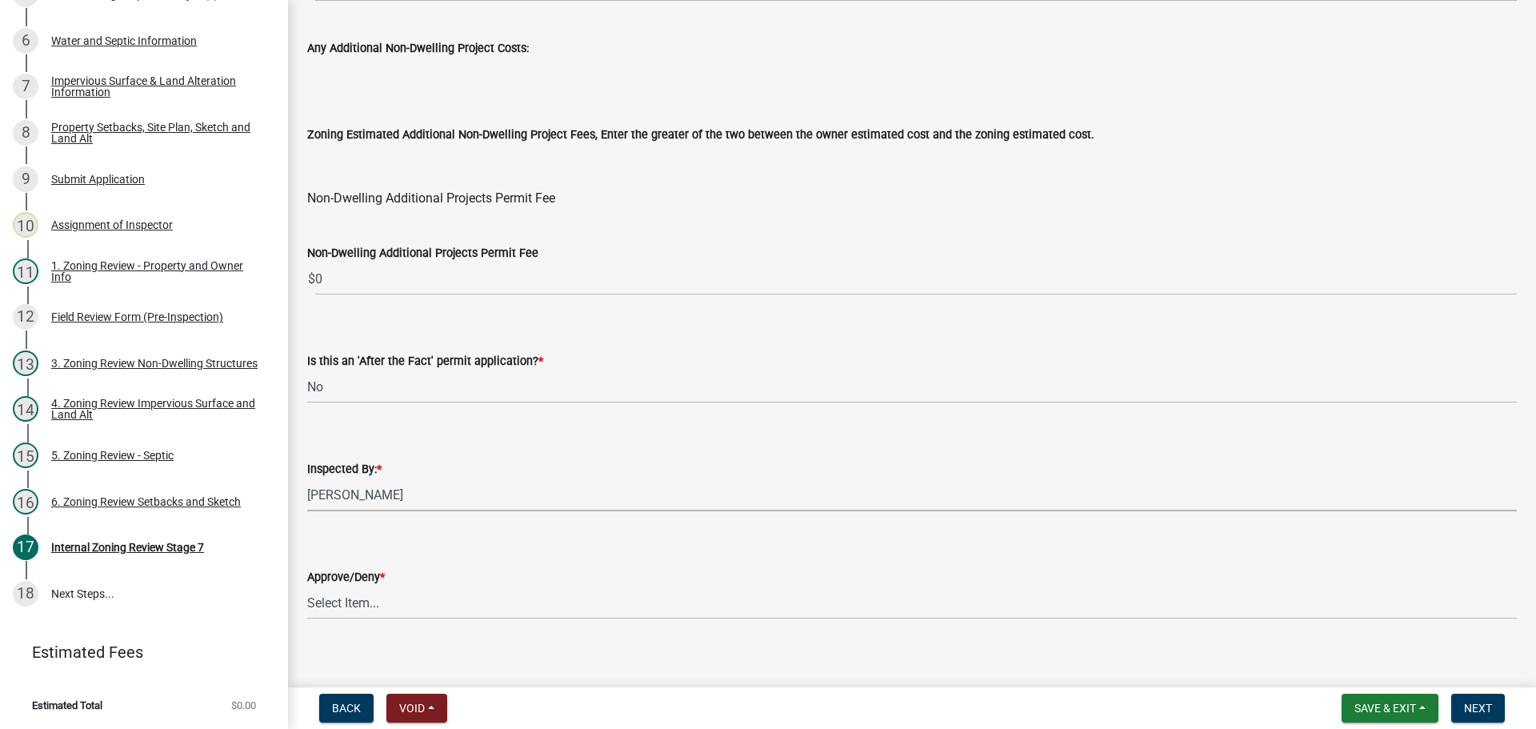
click at [307, 479] on select "Select Item... [PERSON_NAME] [PERSON_NAME] [PERSON_NAME] [PERSON_NAME] [PERSON_…" at bounding box center [912, 495] width 1210 height 33
select select "ebd8400e-d8d5-49f8-911f-e671eb76408a"
click at [373, 610] on select "Select Item... Approve Deny" at bounding box center [912, 603] width 1210 height 33
click at [307, 587] on select "Select Item... Approve Deny" at bounding box center [912, 603] width 1210 height 33
select select "97c9e5a4-d35f-4903-ad68-b764687ac9e9"
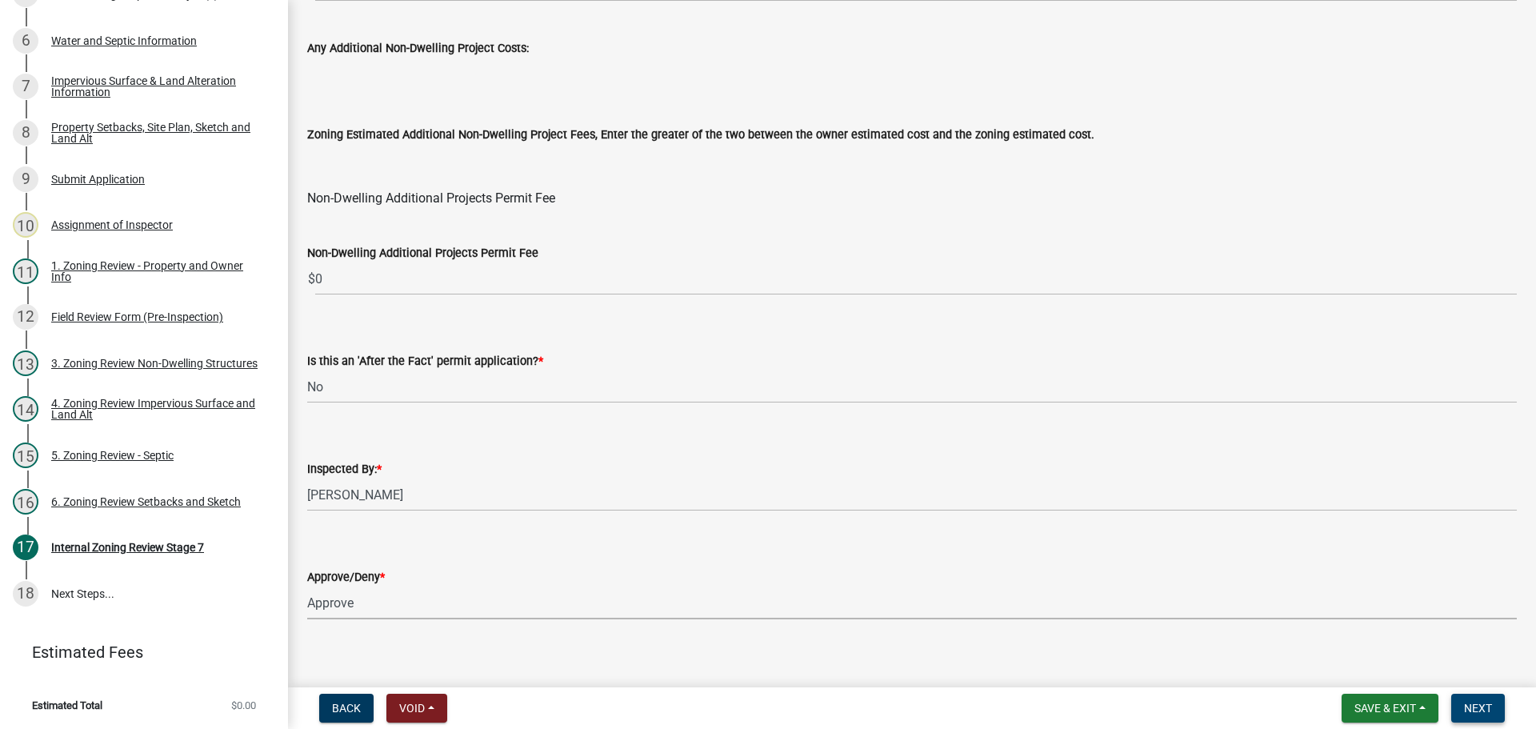
click at [1478, 700] on button "Next" at bounding box center [1479, 708] width 54 height 29
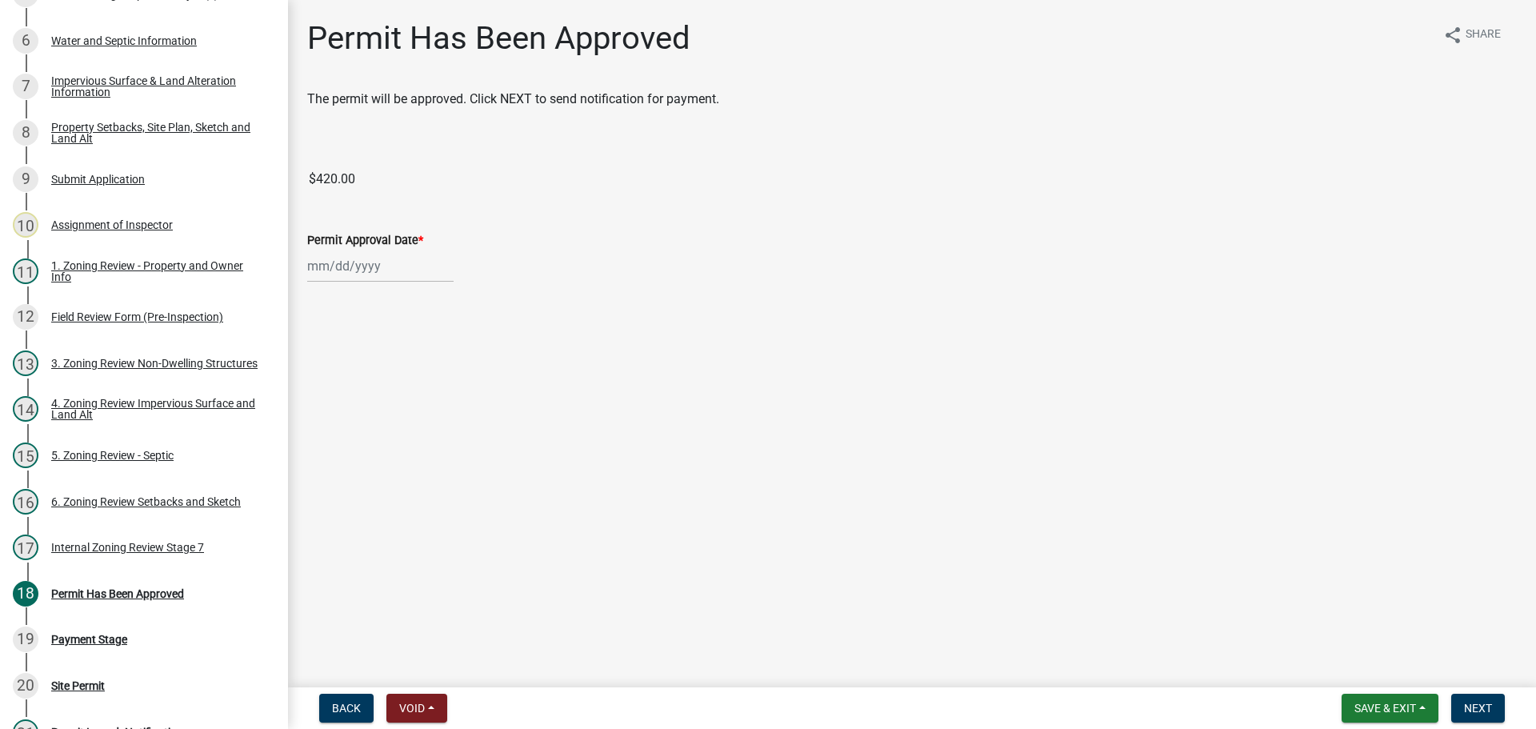
scroll to position [579, 0]
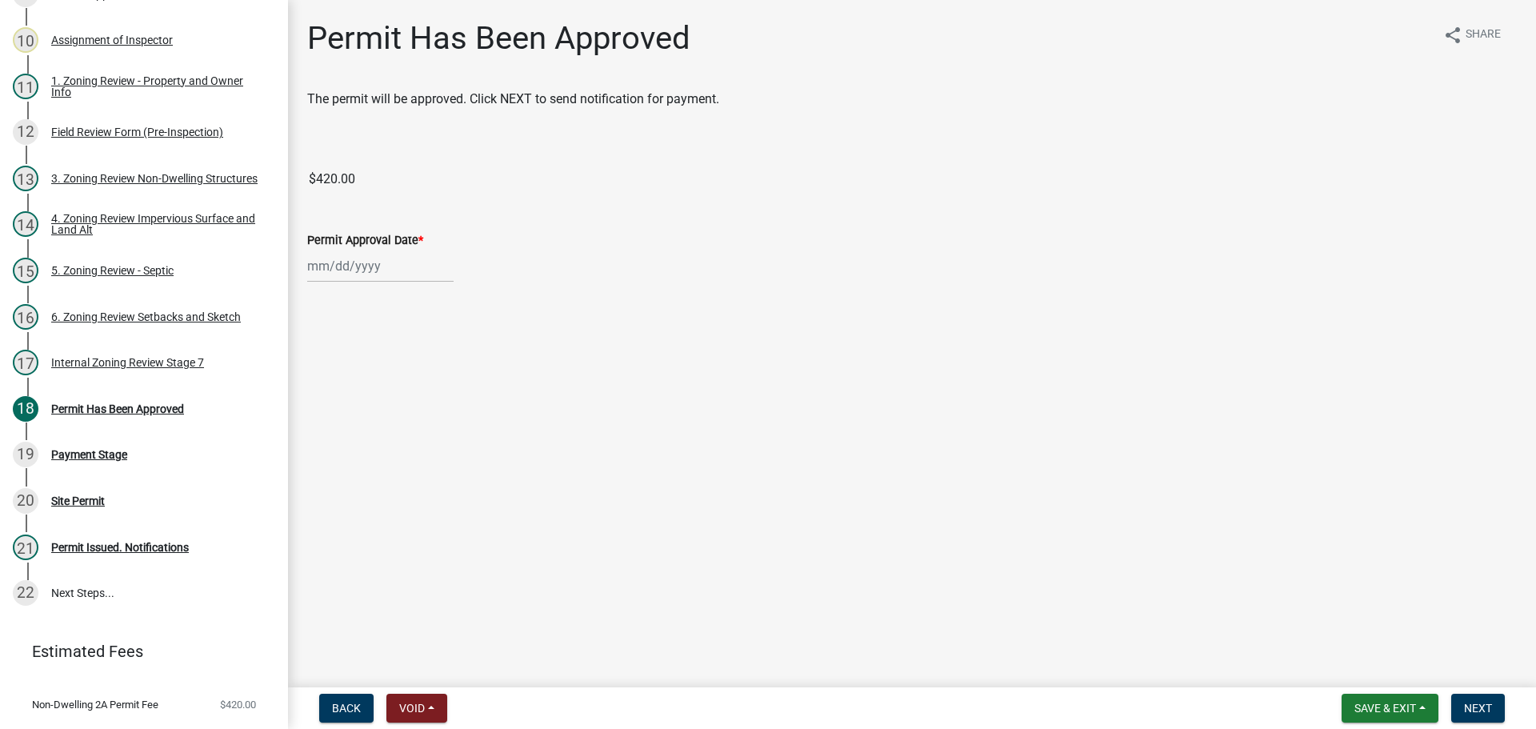
select select "9"
select select "2025"
click at [350, 264] on div "[PERSON_NAME] Feb Mar Apr [PERSON_NAME][DATE] Oct Nov [DATE] 1526 1527 1528 152…" at bounding box center [380, 266] width 146 height 33
click at [373, 402] on div "17" at bounding box center [375, 403] width 26 height 26
type input "[DATE]"
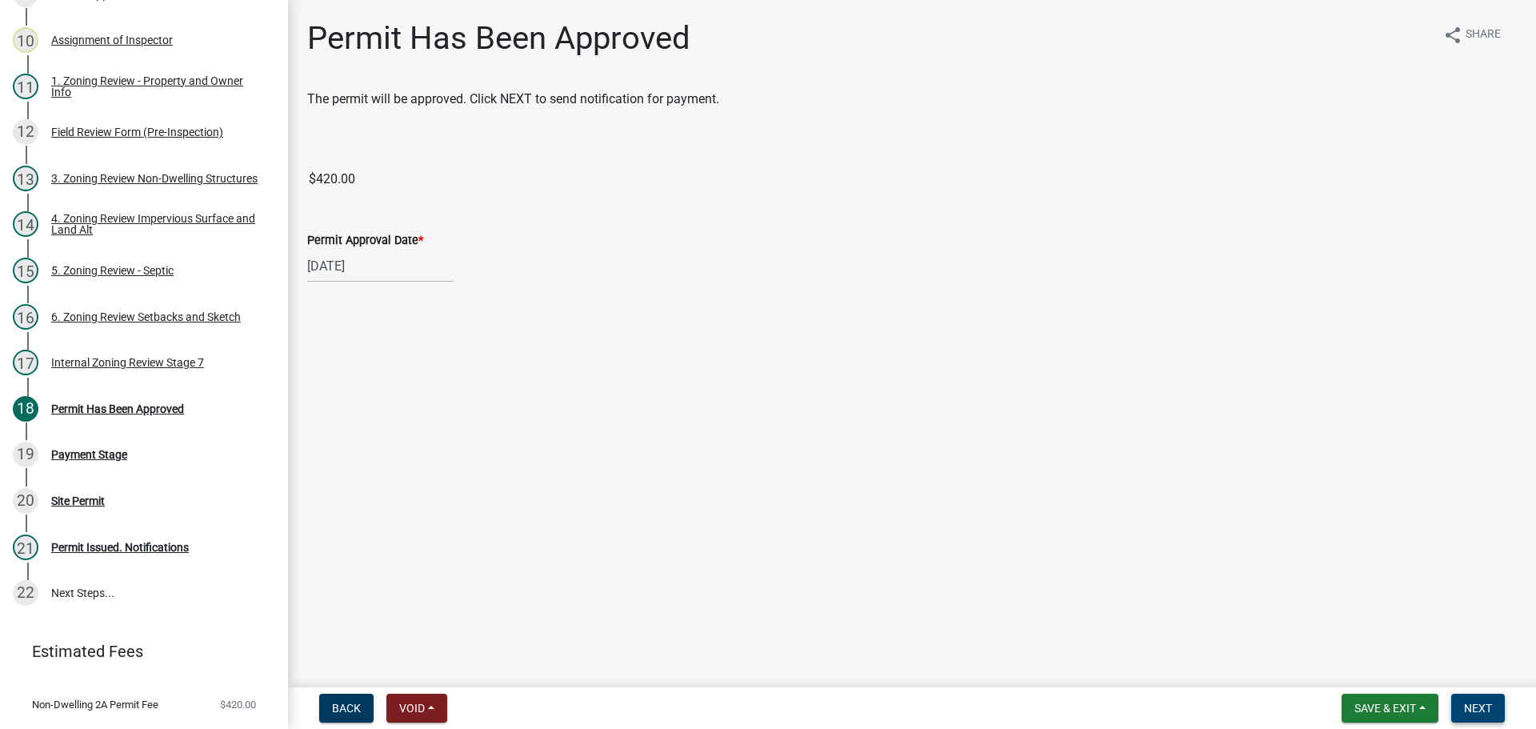
click at [1484, 704] on span "Next" at bounding box center [1478, 708] width 28 height 13
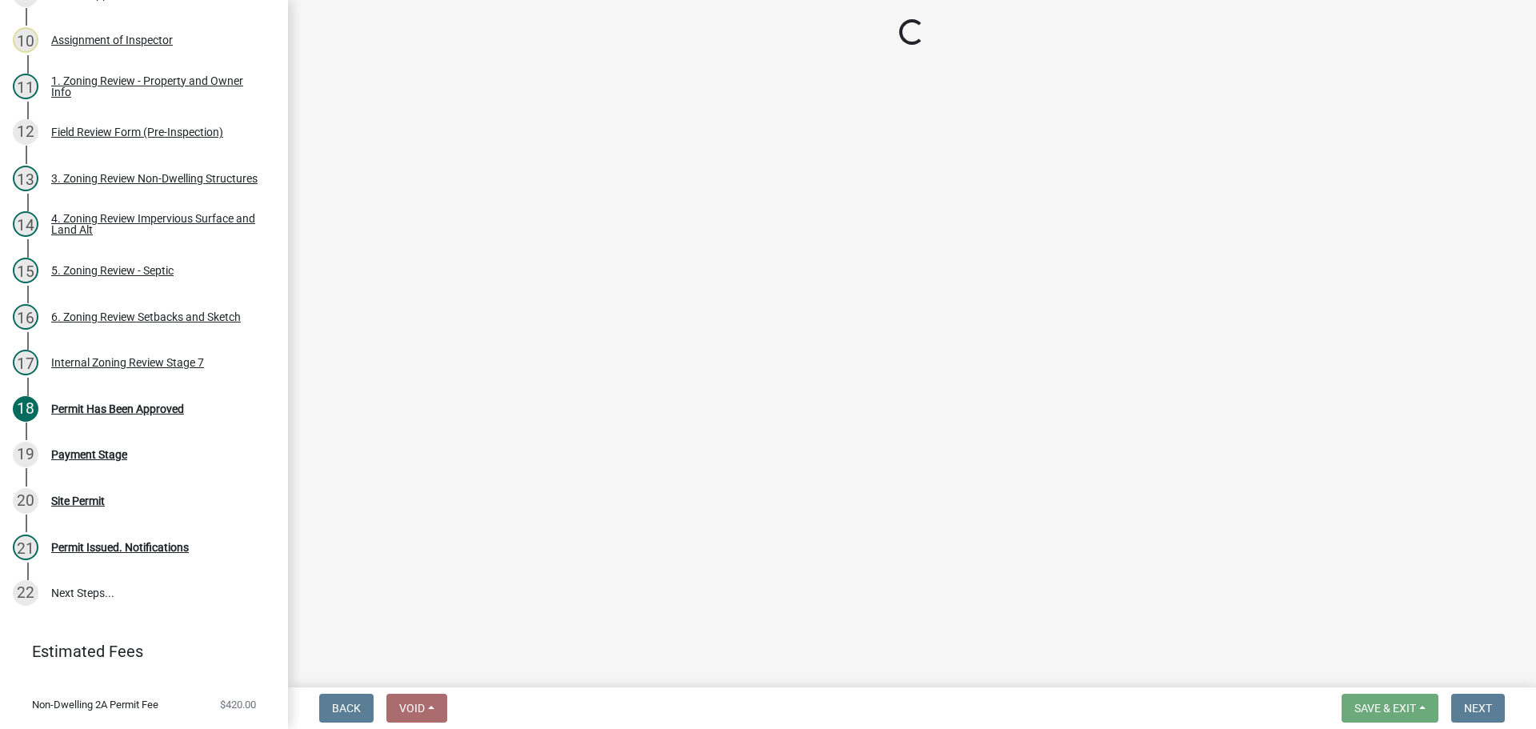
select select "3: 3"
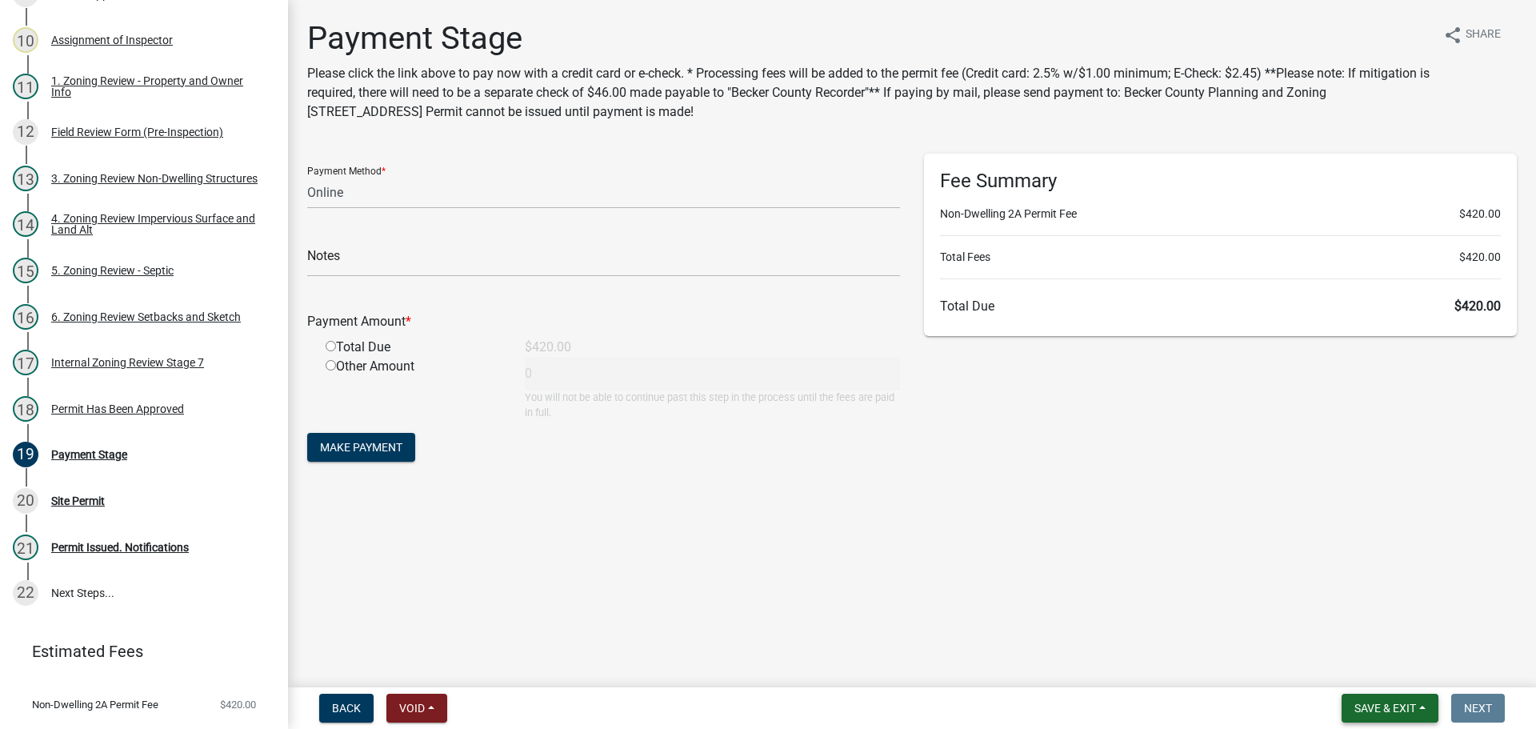
click at [1377, 700] on button "Save & Exit" at bounding box center [1390, 708] width 97 height 29
click at [1380, 662] on button "Save & Exit" at bounding box center [1375, 666] width 128 height 38
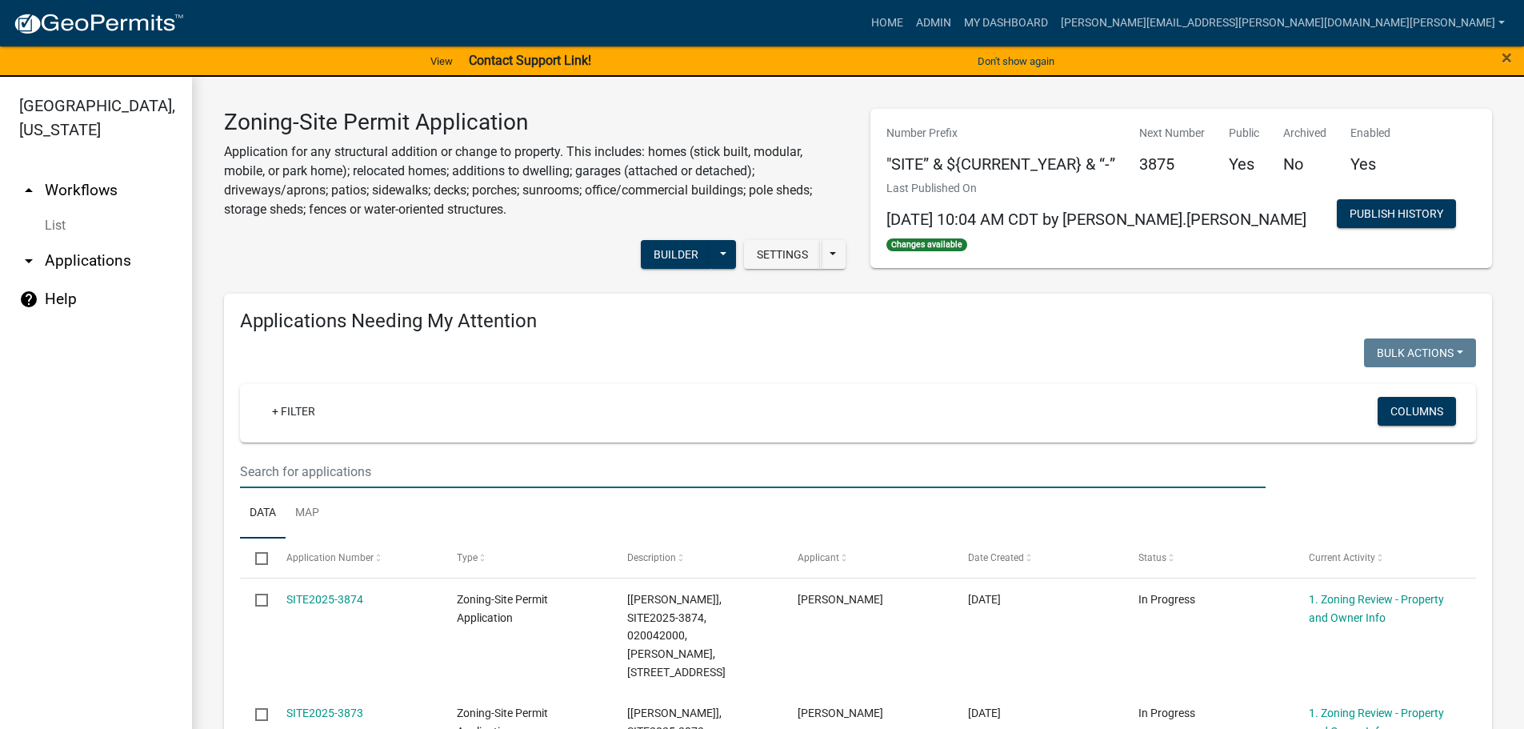
click at [348, 471] on input "text" at bounding box center [753, 471] width 1026 height 33
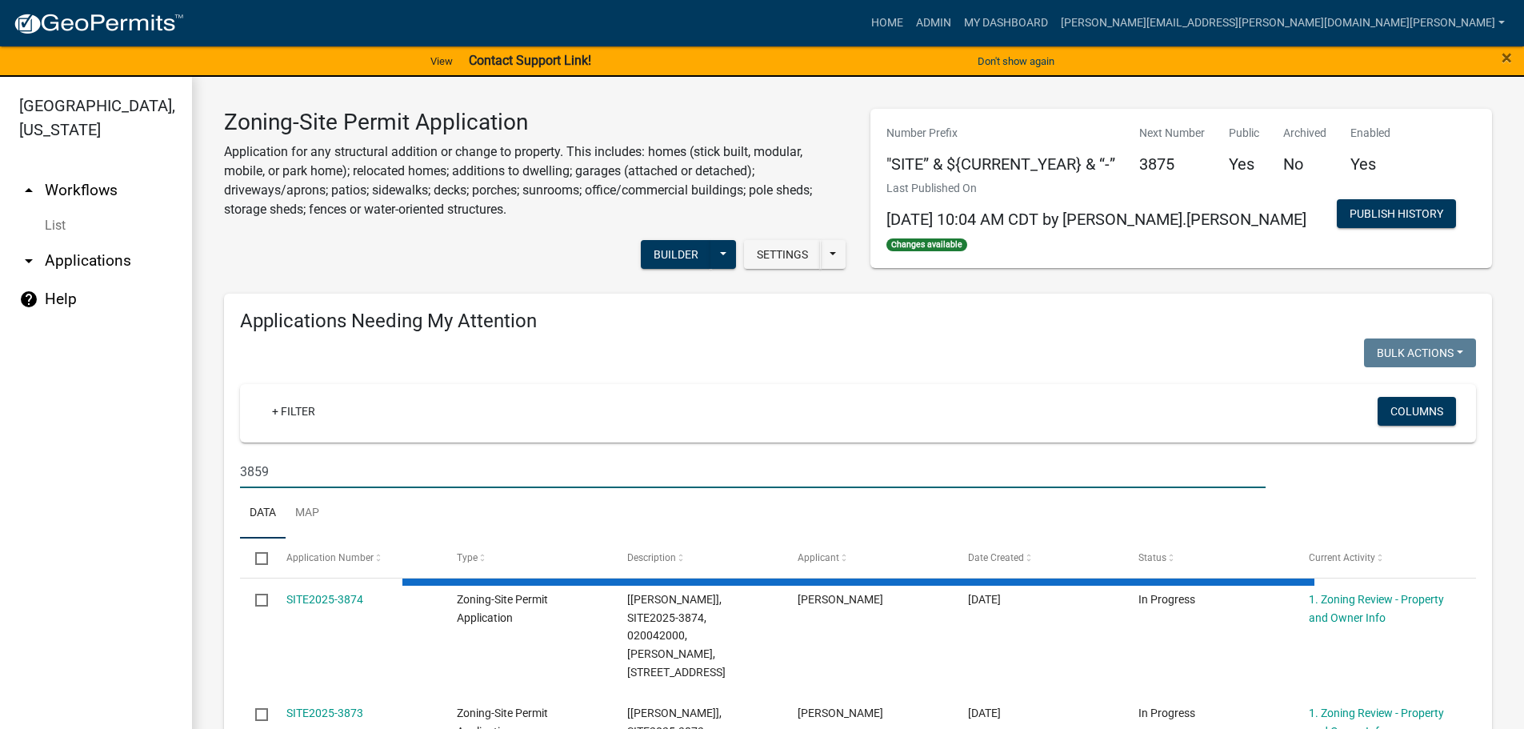
type input "3859"
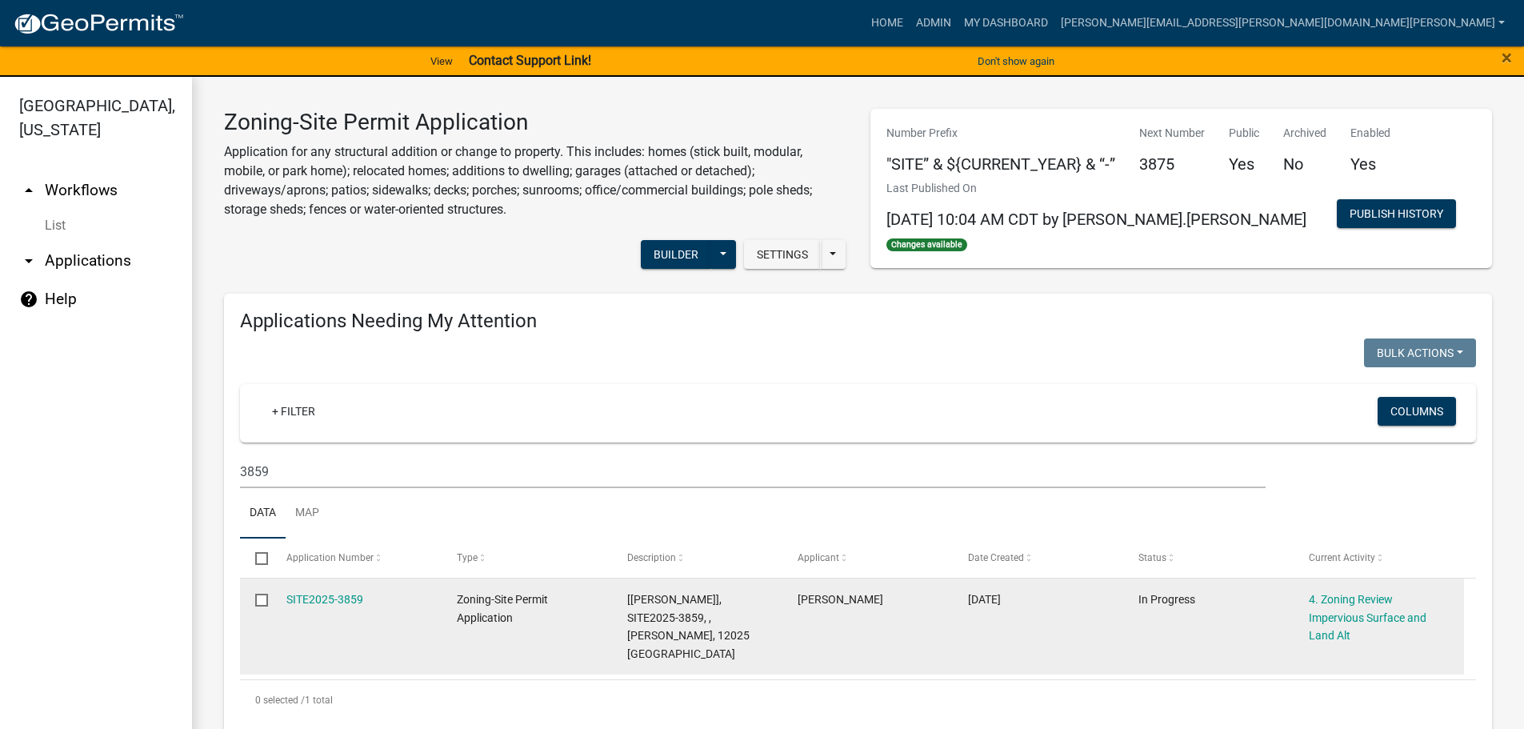
click at [351, 588] on datatable-body-cell "SITE2025-3859" at bounding box center [355, 627] width 170 height 96
click at [349, 595] on link "SITE2025-3859" at bounding box center [324, 599] width 77 height 13
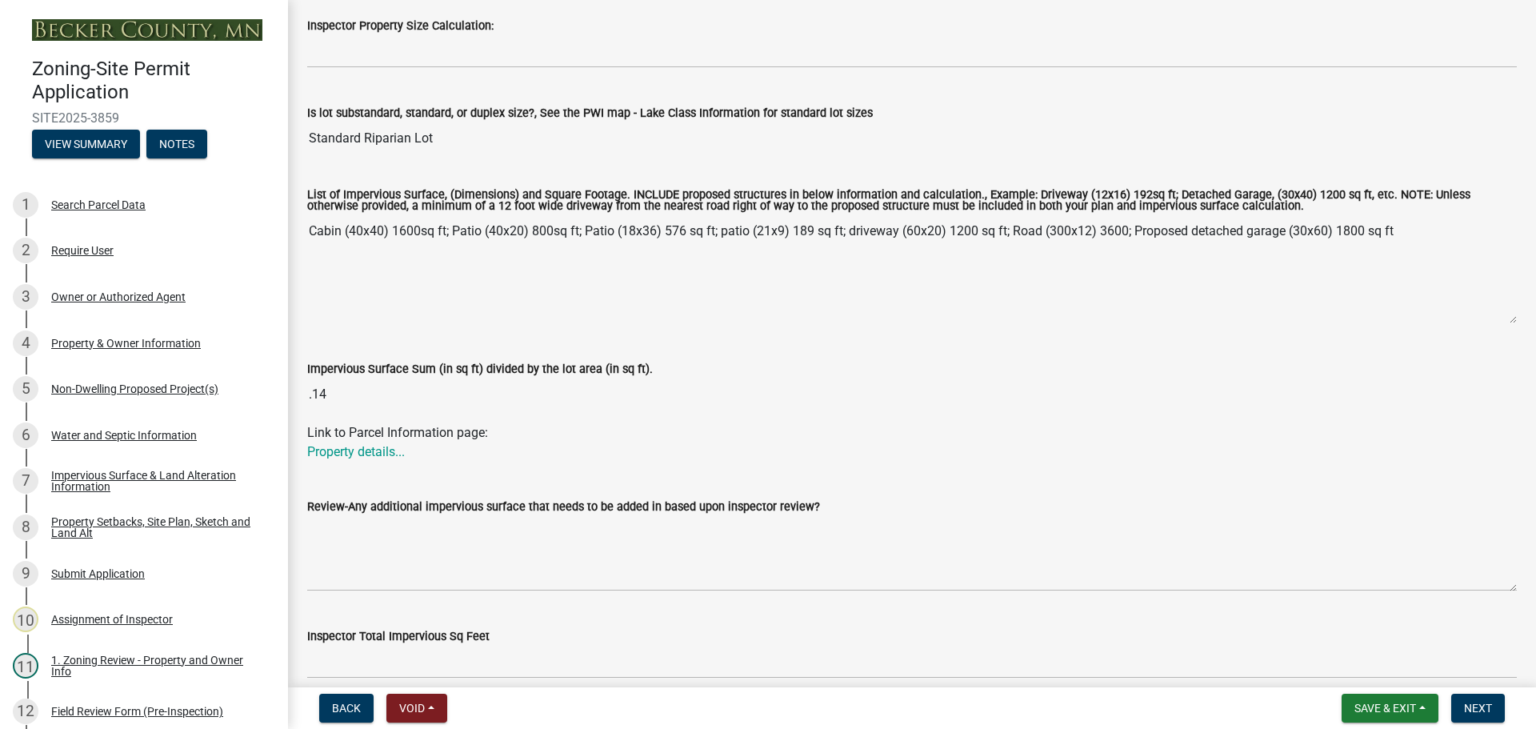
scroll to position [240, 0]
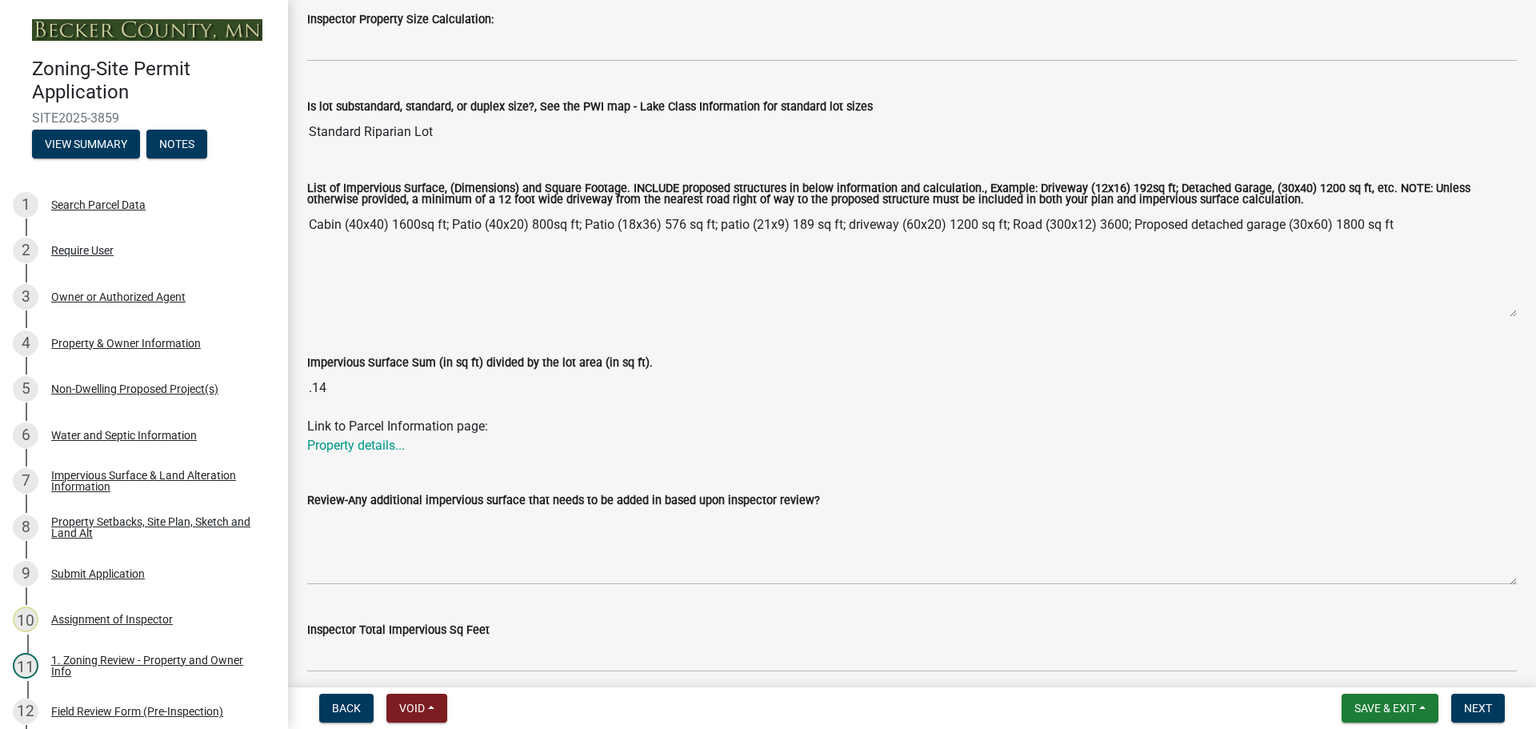
click at [102, 392] on div "Non-Dwelling Proposed Project(s)" at bounding box center [134, 388] width 167 height 11
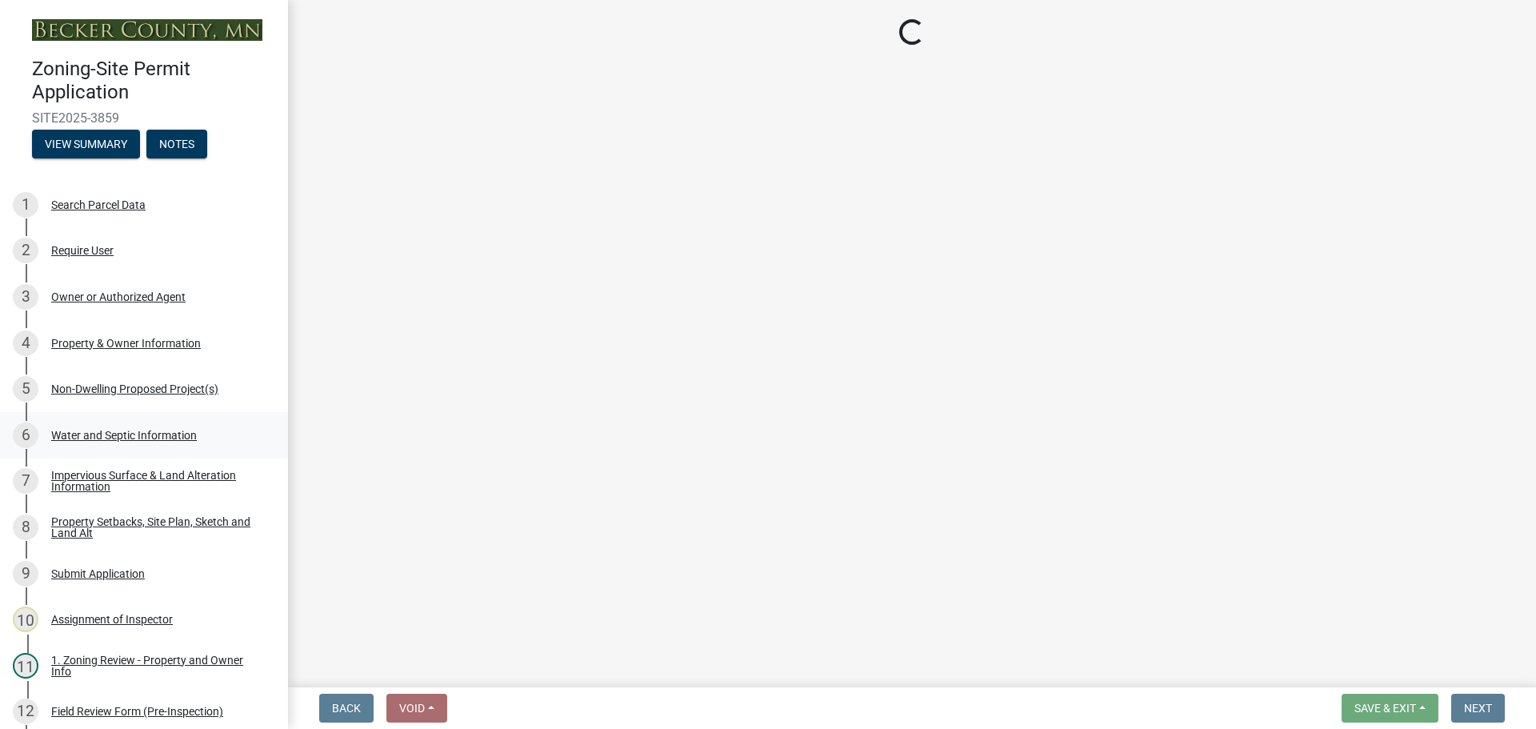
scroll to position [0, 0]
select select "273652f8-2357-47c0-90cc-77e373caeeb7"
select select "3a2d96d3-fd69-4ed9-bae4-7a5aa03a7e58"
select select "cf118f3b-6469-426f-b247-8aeebfb0198d"
select select "d5258256-81e9-4688-bc84-b01445ee29b6"
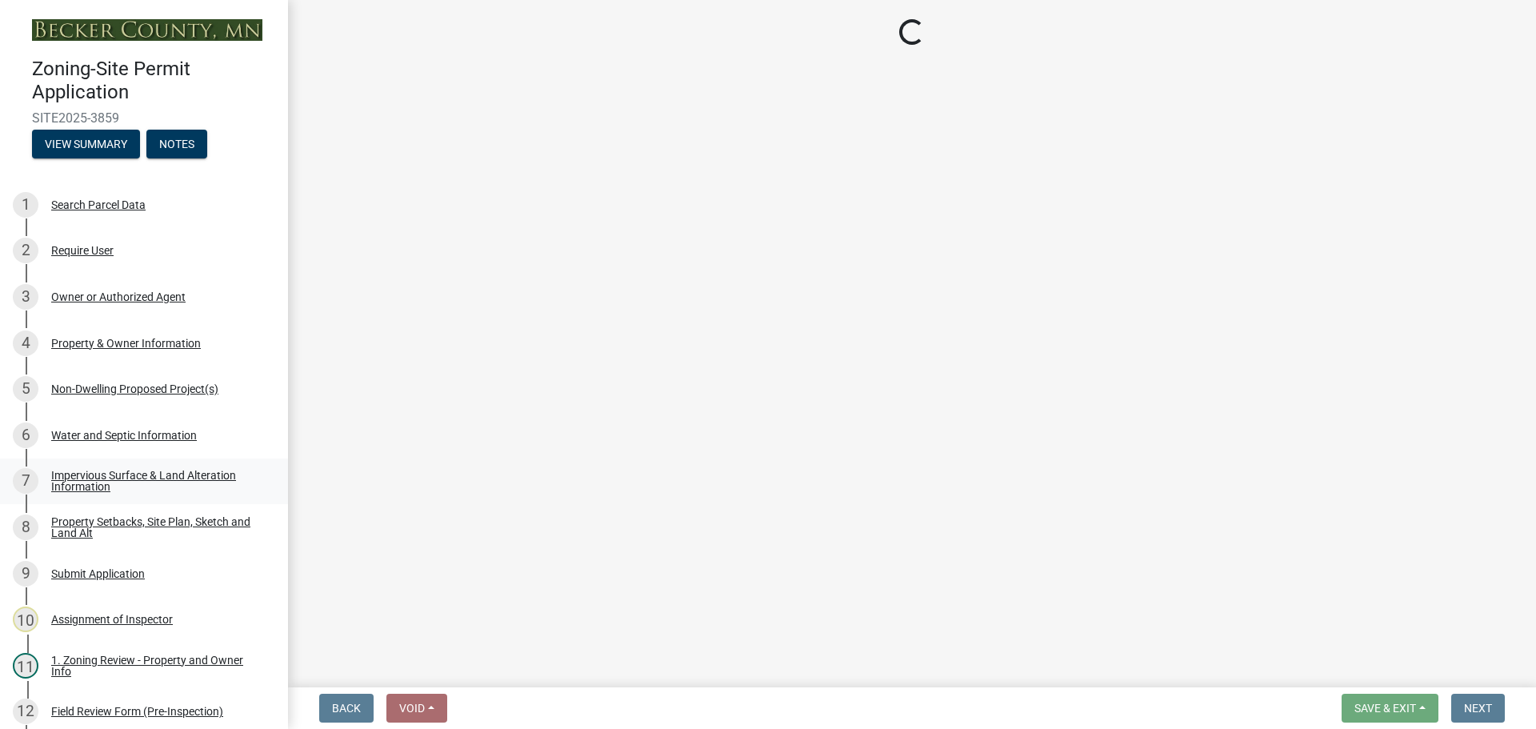
select select "258cbdbc-8629-455d-9fed-6a57bf82144e"
select select "a9a8393f-3c28-47b8-b6d9-84c94641c3fc"
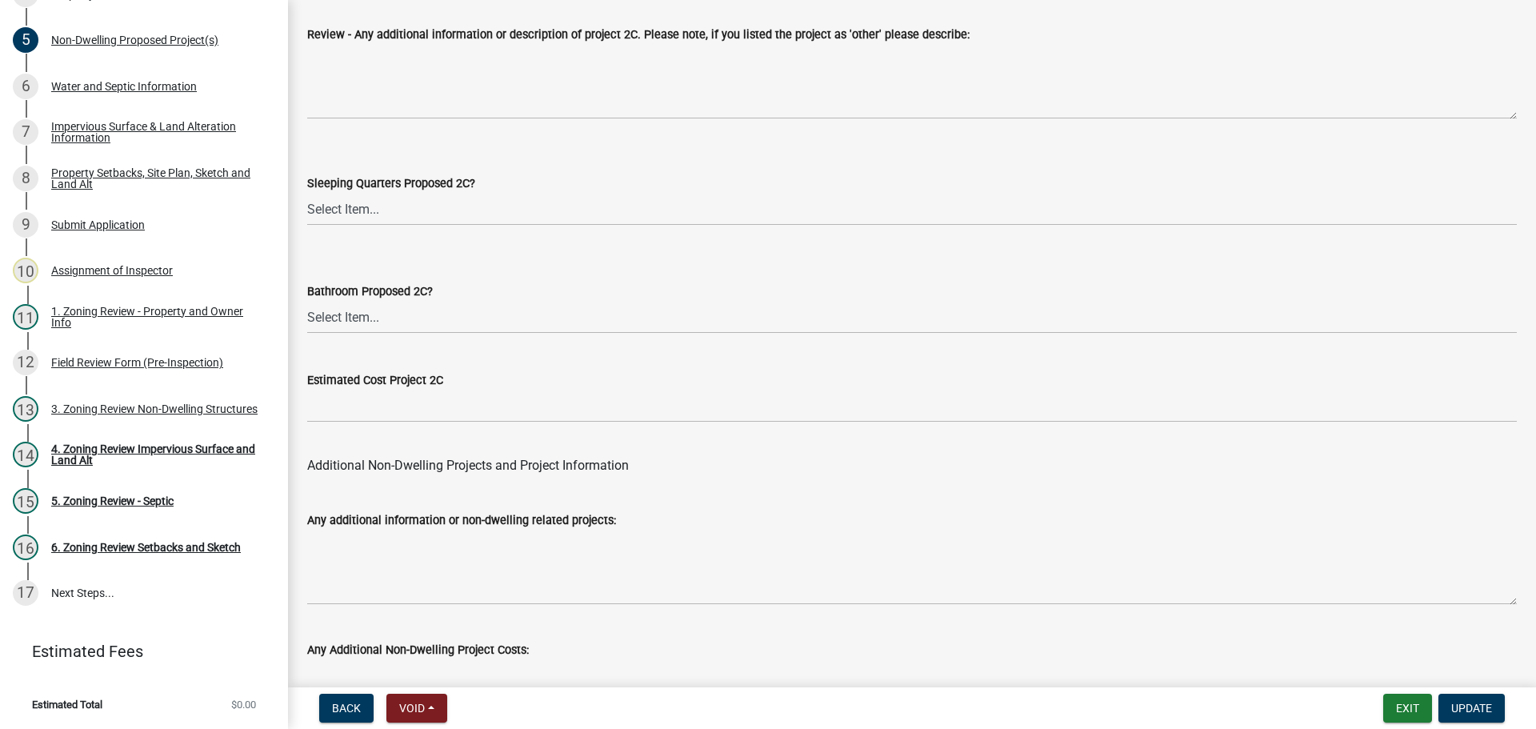
scroll to position [3134, 0]
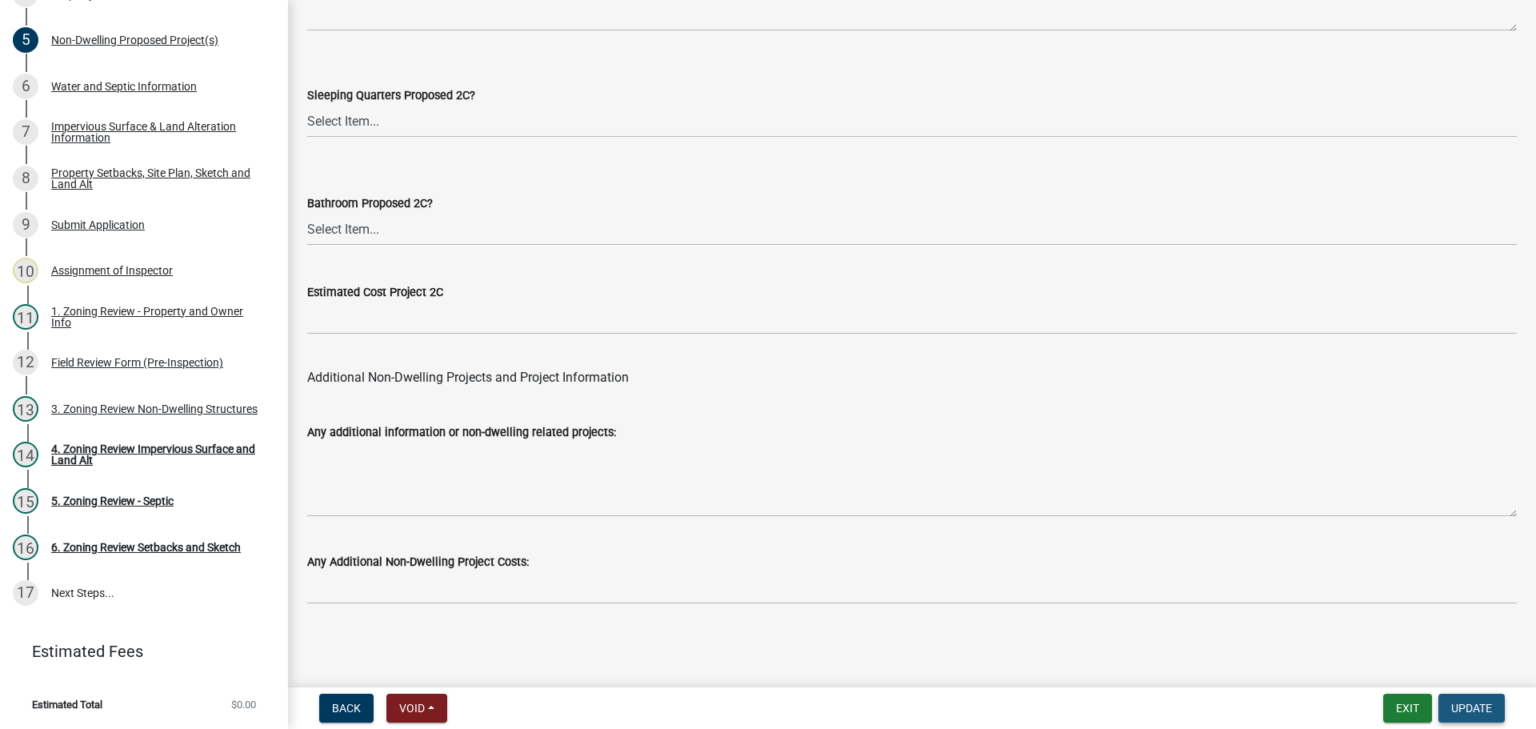
click at [1472, 703] on span "Update" at bounding box center [1472, 708] width 41 height 13
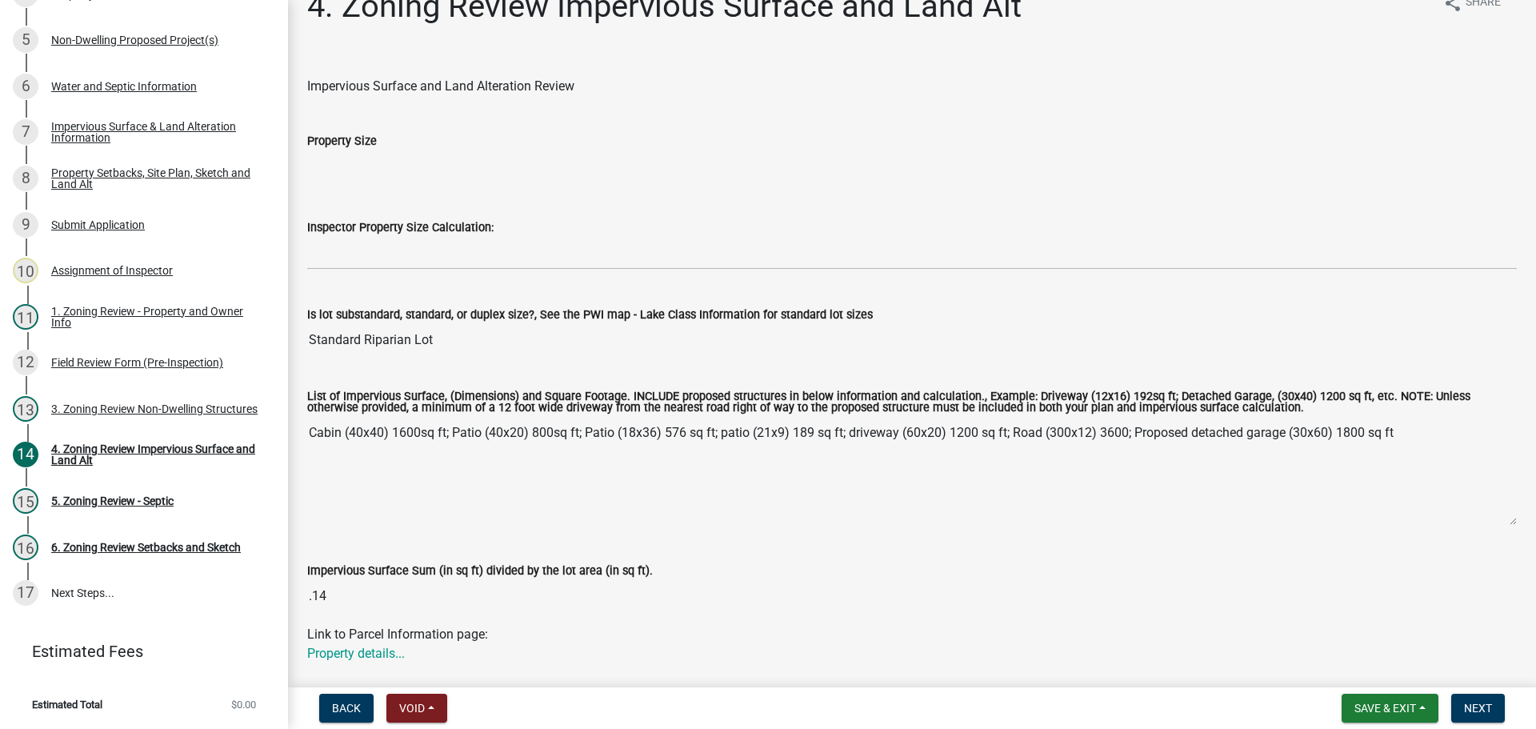
scroll to position [0, 0]
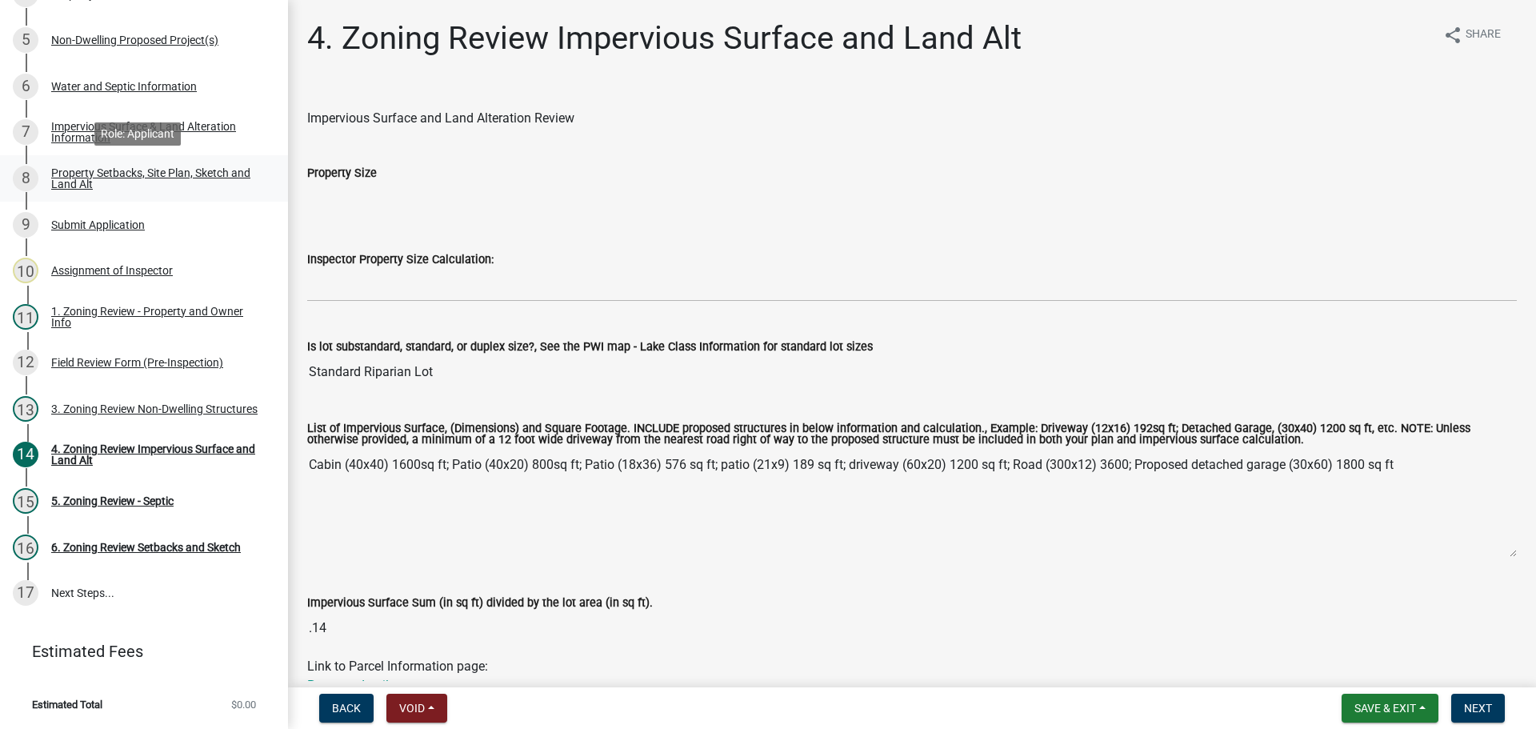
click at [168, 163] on link "8 Property Setbacks, Site Plan, Sketch and Land Alt" at bounding box center [144, 178] width 288 height 46
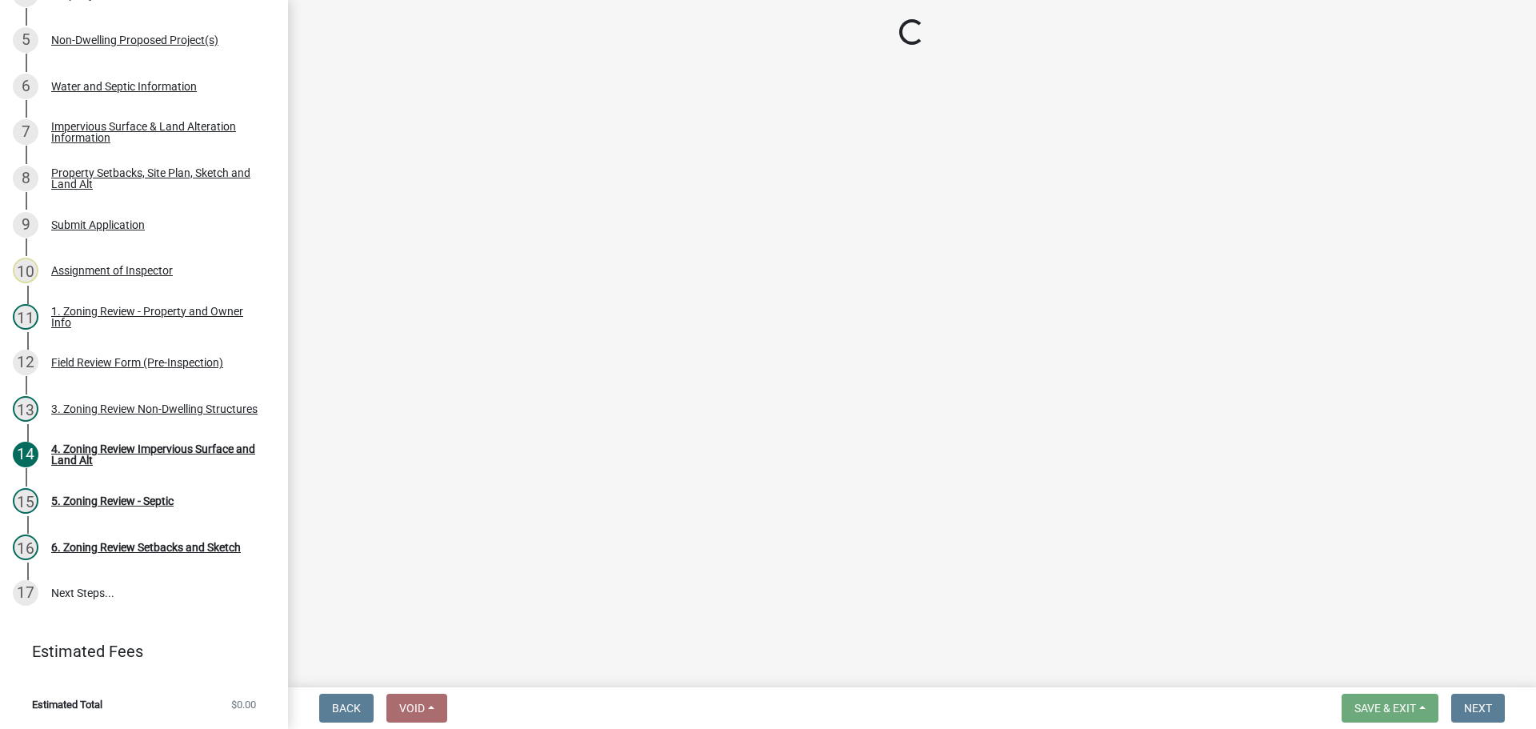
select select "bc359128-44fe-43a6-b559-d4174f4d38cf"
select select "d831abd6-69dc-4cfd-a389-e0e69ee6df9d"
select select "b56a4575-9846-47cf-8067-c59a4853da22"
select select "b9185151-7fec-488a-a719-f11a93338dbd"
select select "e8ab2dc3-aa3f-46f3-9b4a-37eb25ad84af"
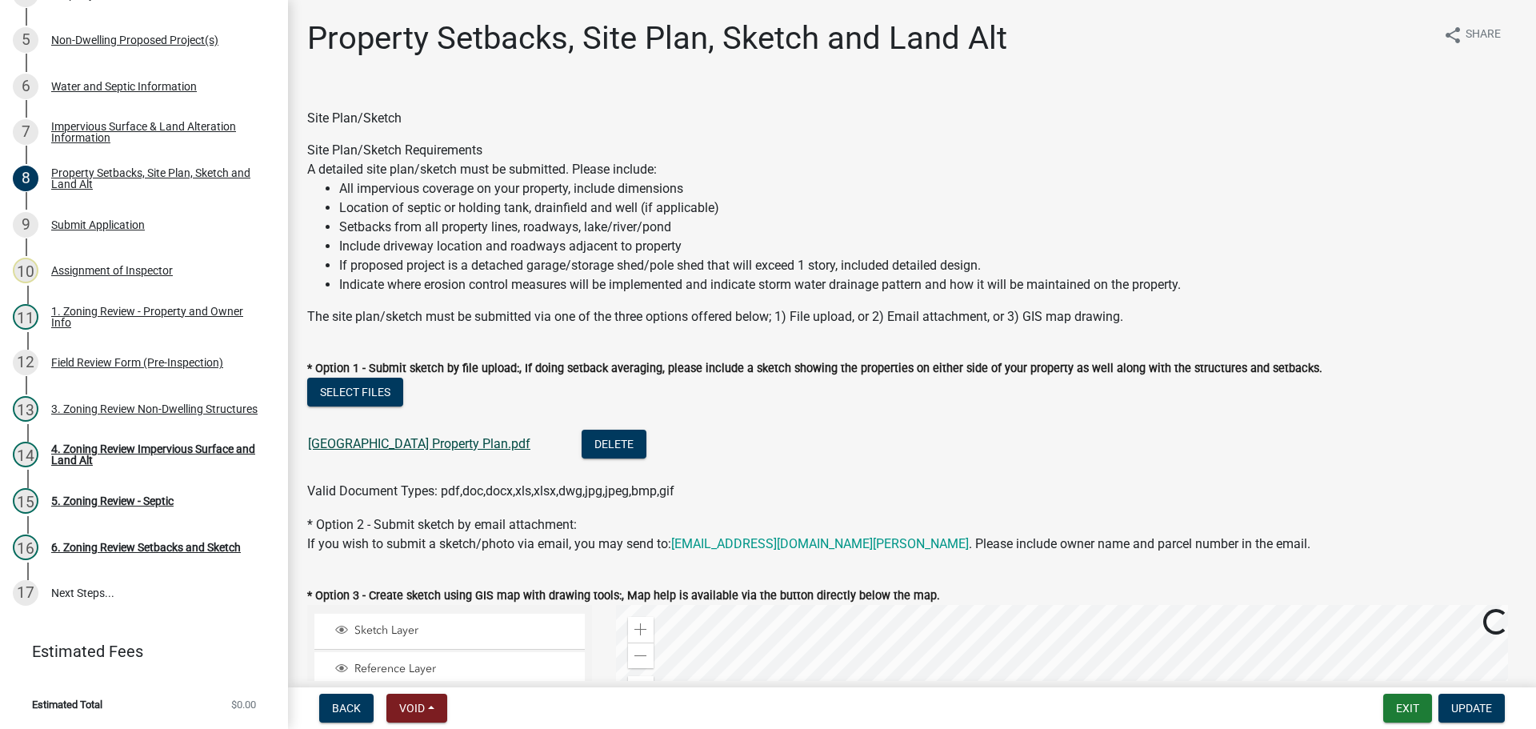
click at [383, 439] on link "[GEOGRAPHIC_DATA] Property Plan.pdf" at bounding box center [419, 443] width 222 height 15
click at [148, 444] on div "4. Zoning Review Impervious Surface and Land Alt" at bounding box center [156, 454] width 211 height 22
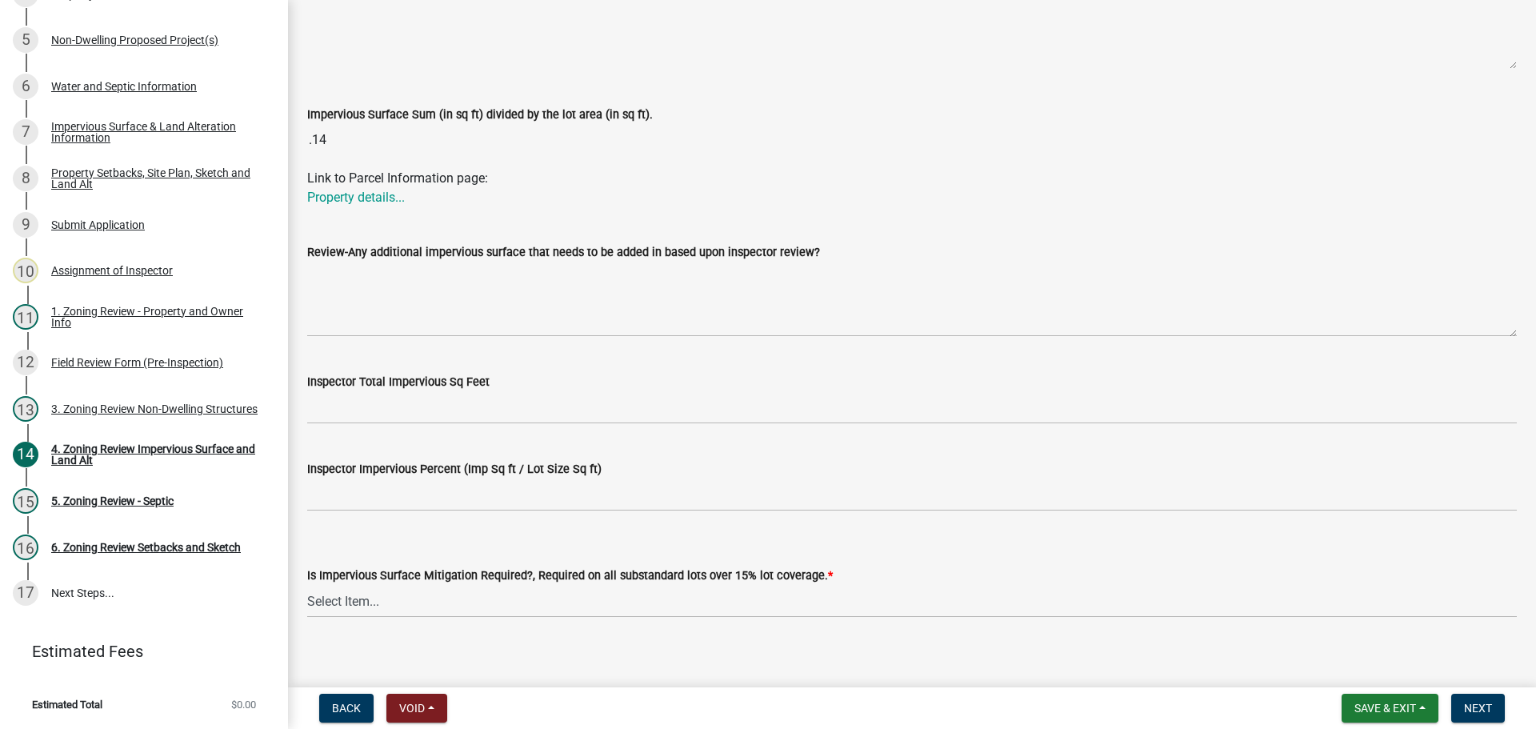
scroll to position [503, 0]
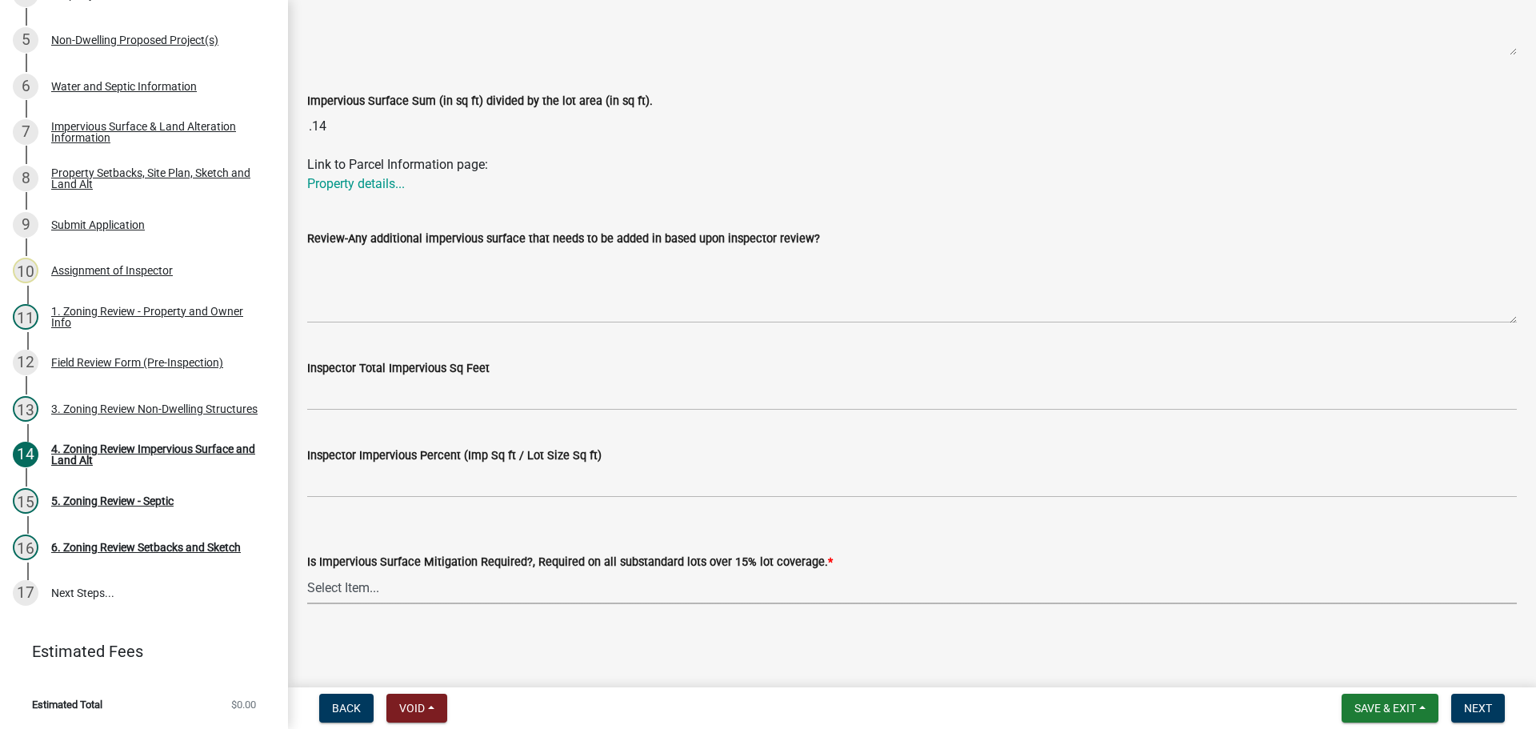
click at [337, 584] on select "Select Item... Yes- Over 15% substandard lot coverage No N/A" at bounding box center [912, 587] width 1210 height 33
click at [307, 571] on select "Select Item... Yes- Over 15% substandard lot coverage No N/A" at bounding box center [912, 587] width 1210 height 33
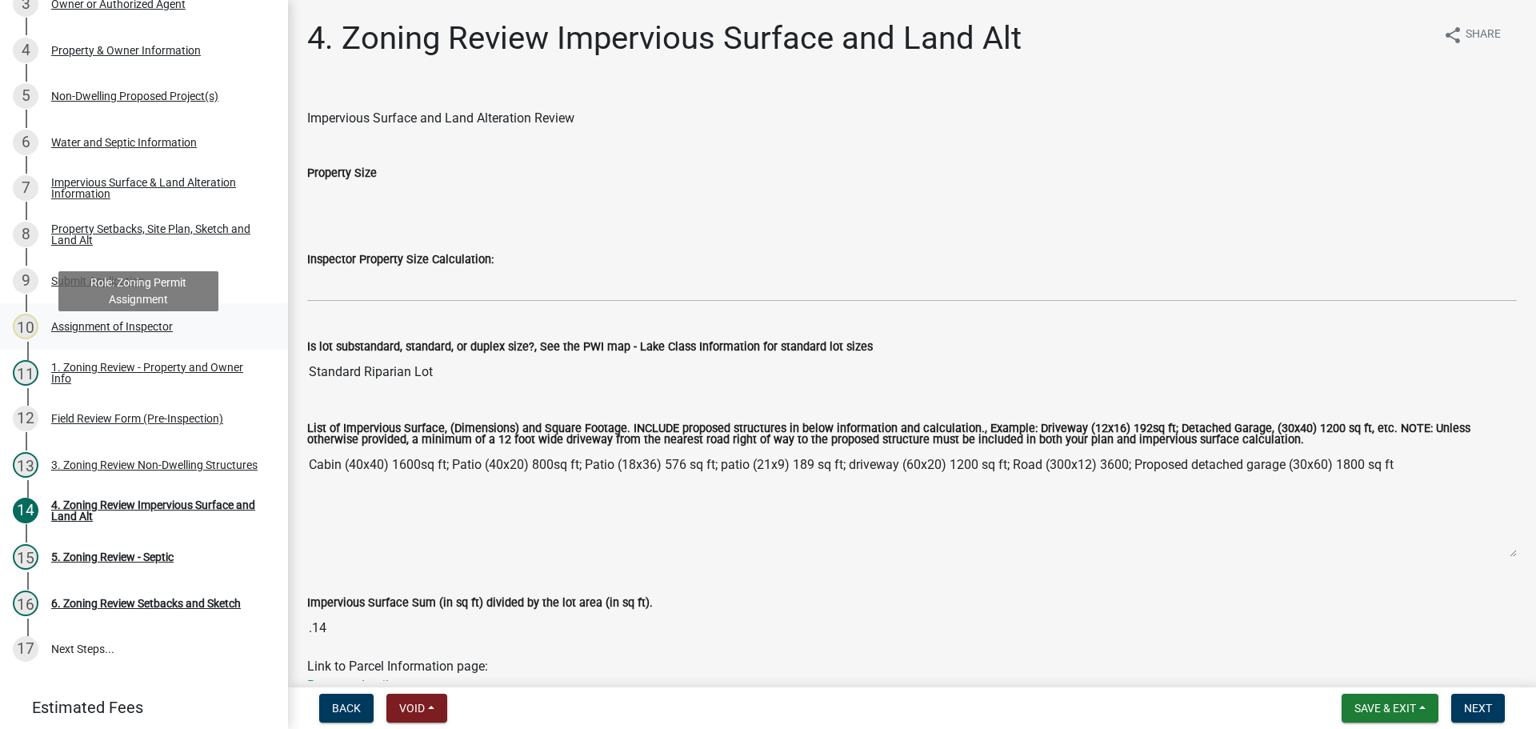
scroll to position [269, 0]
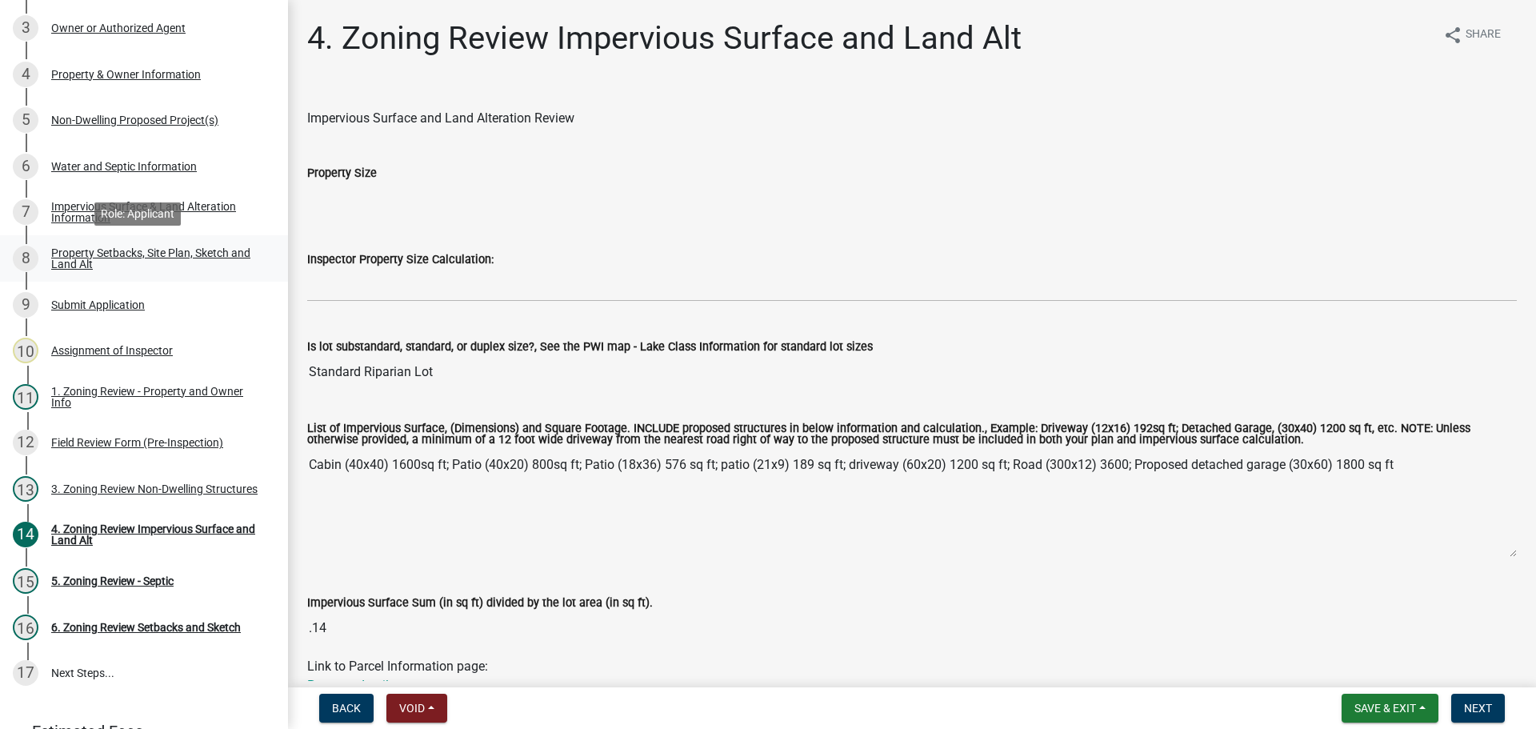
click at [122, 258] on div "Property Setbacks, Site Plan, Sketch and Land Alt" at bounding box center [156, 258] width 211 height 22
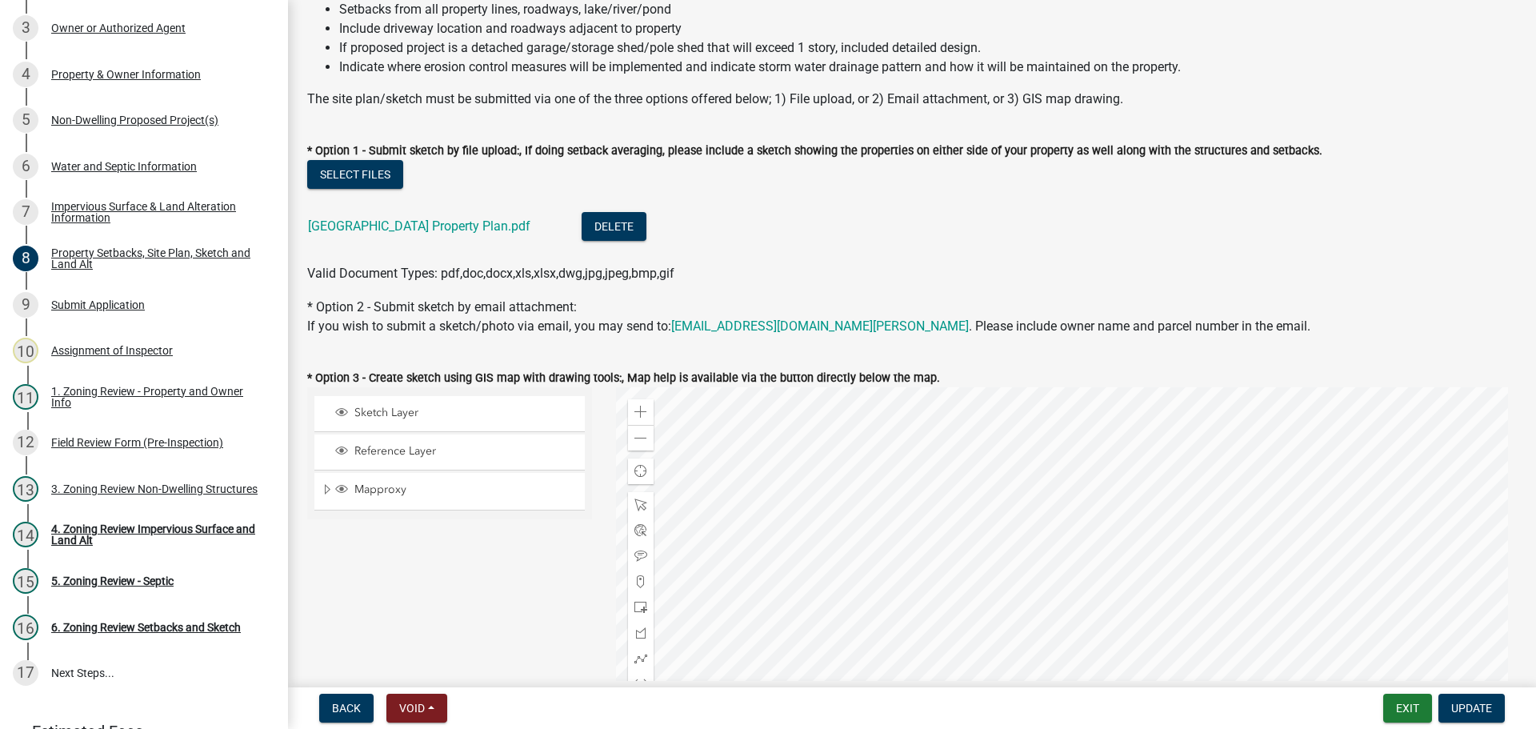
scroll to position [160, 0]
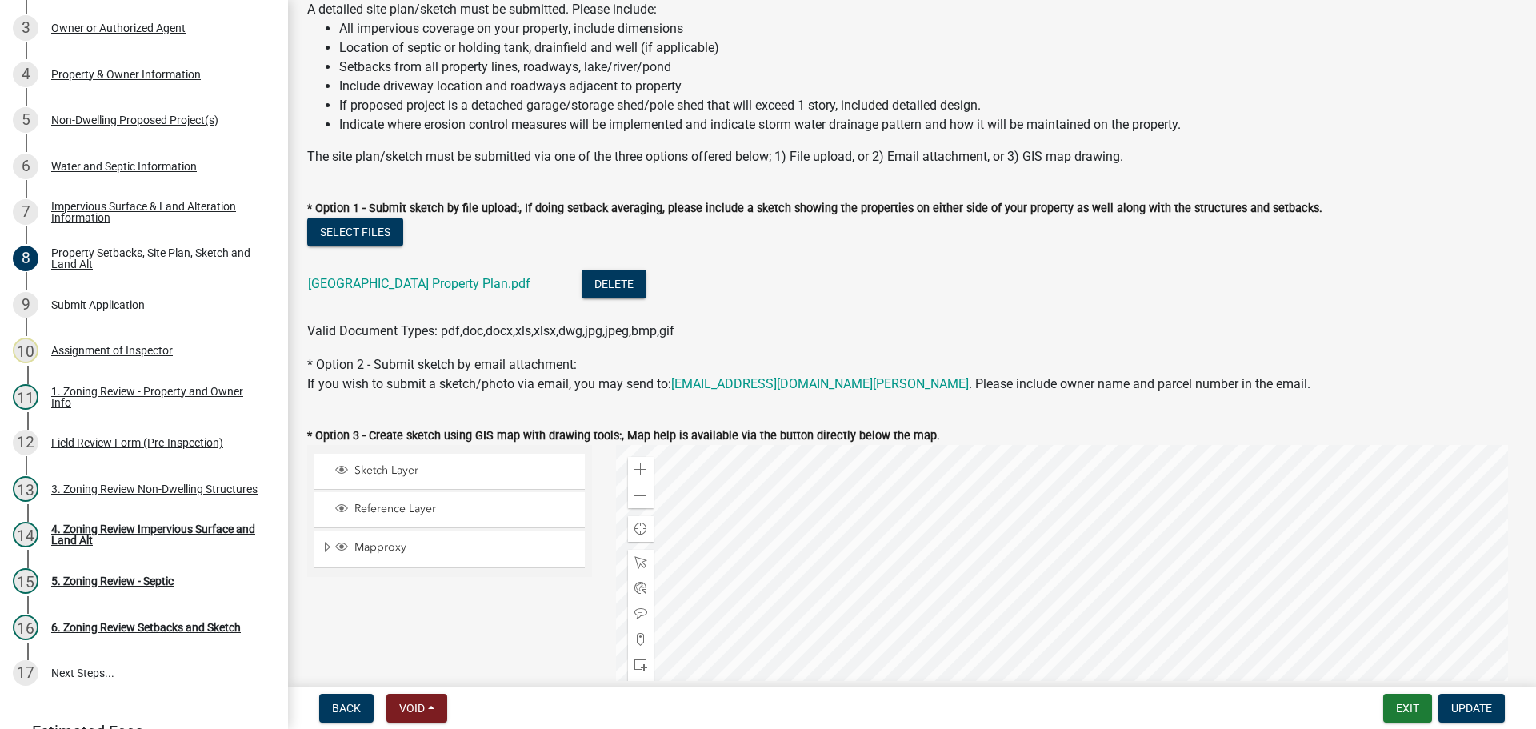
click at [691, 445] on div at bounding box center [1067, 645] width 902 height 400
click at [803, 678] on div at bounding box center [1067, 645] width 902 height 400
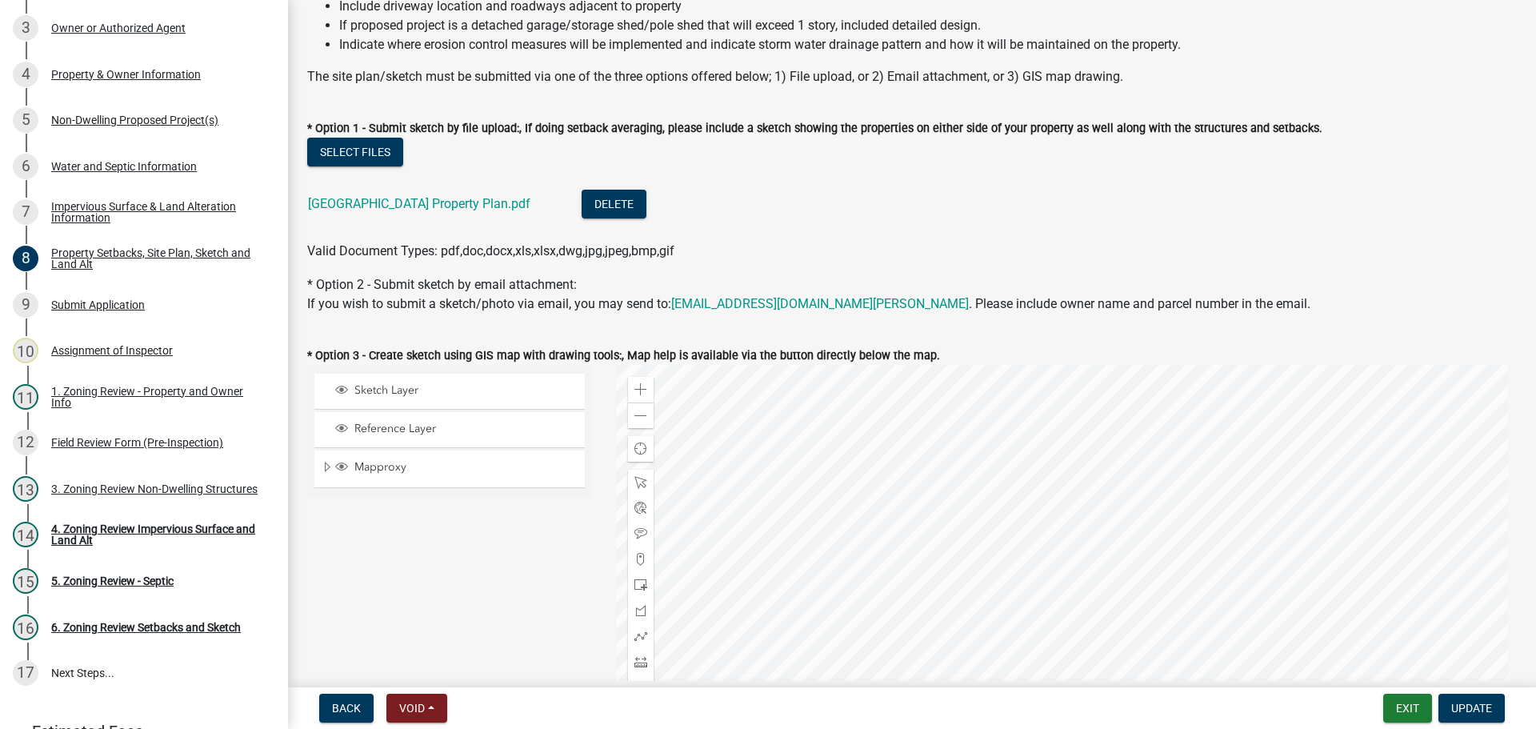
click at [798, 592] on div at bounding box center [1067, 565] width 902 height 400
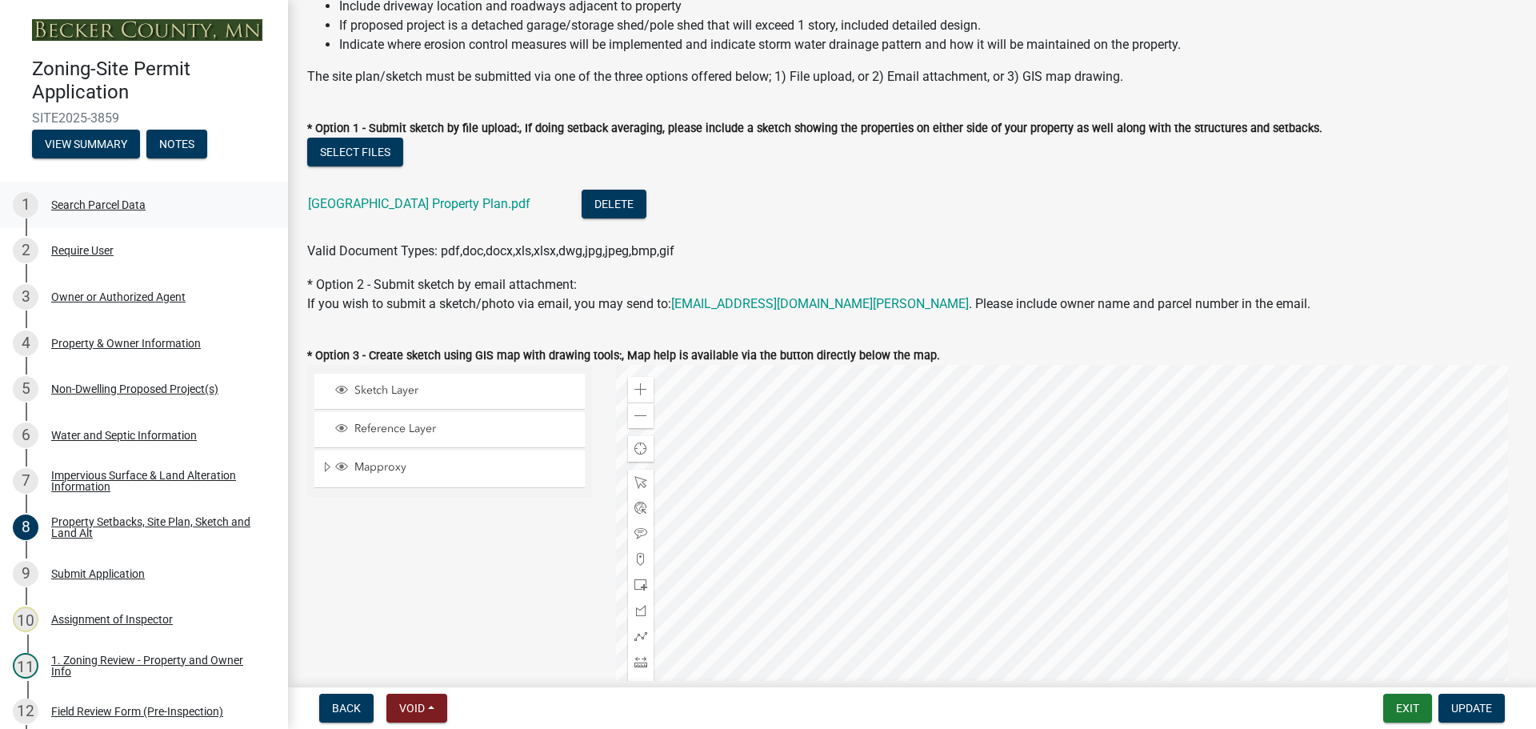
click at [126, 199] on div "Search Parcel Data" at bounding box center [98, 204] width 94 height 11
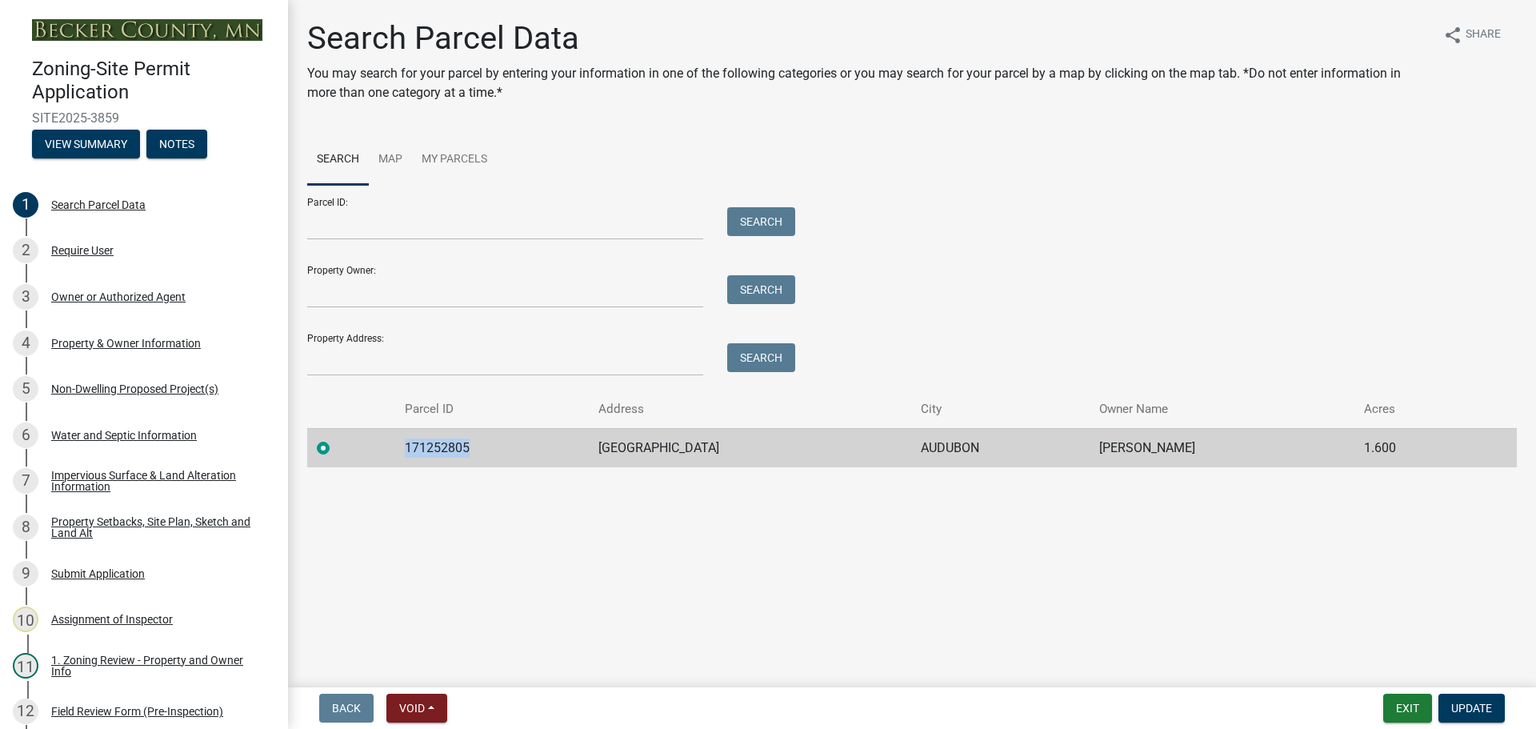
drag, startPoint x: 467, startPoint y: 443, endPoint x: 399, endPoint y: 443, distance: 68.0
click at [399, 443] on td "171252805" at bounding box center [492, 447] width 194 height 39
copy td "171252805"
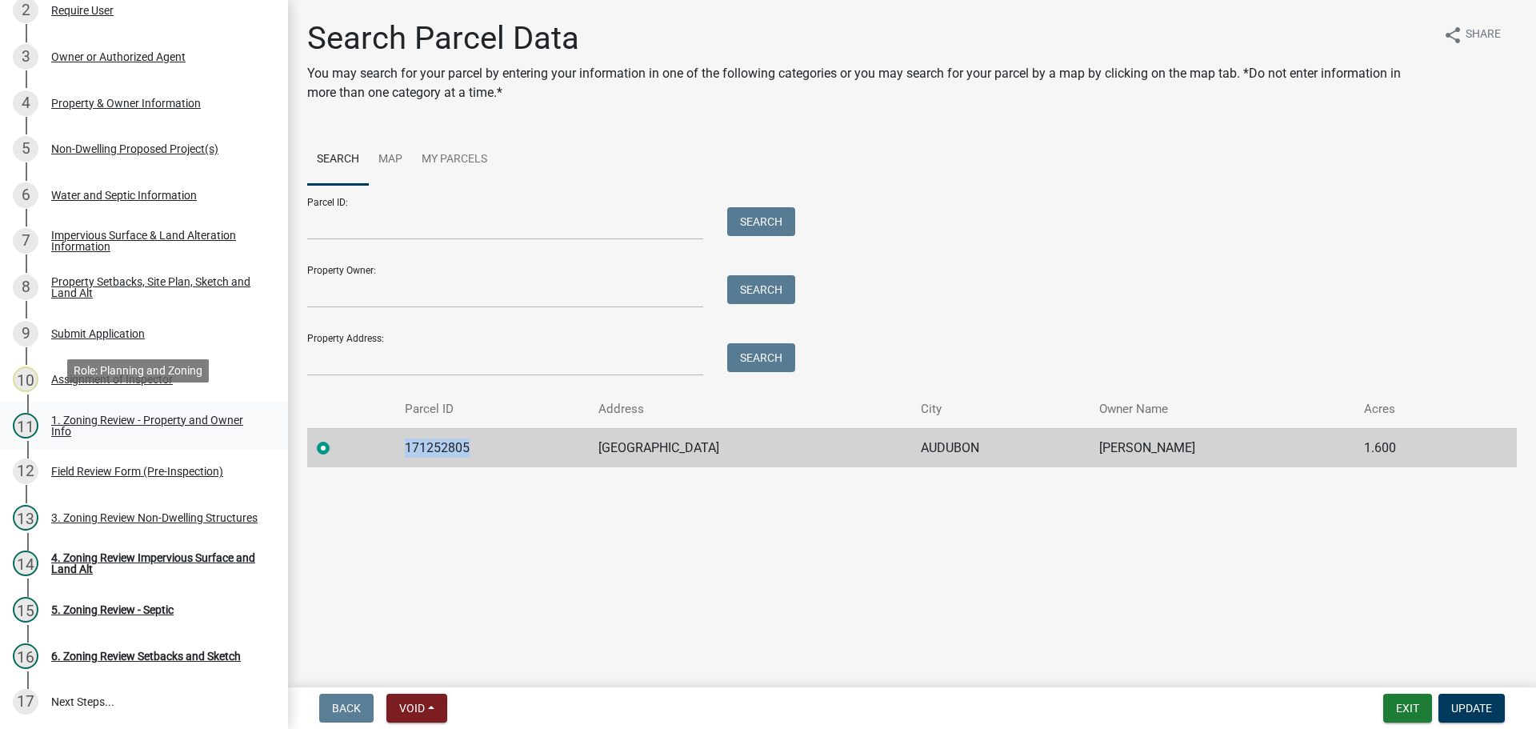
scroll to position [349, 0]
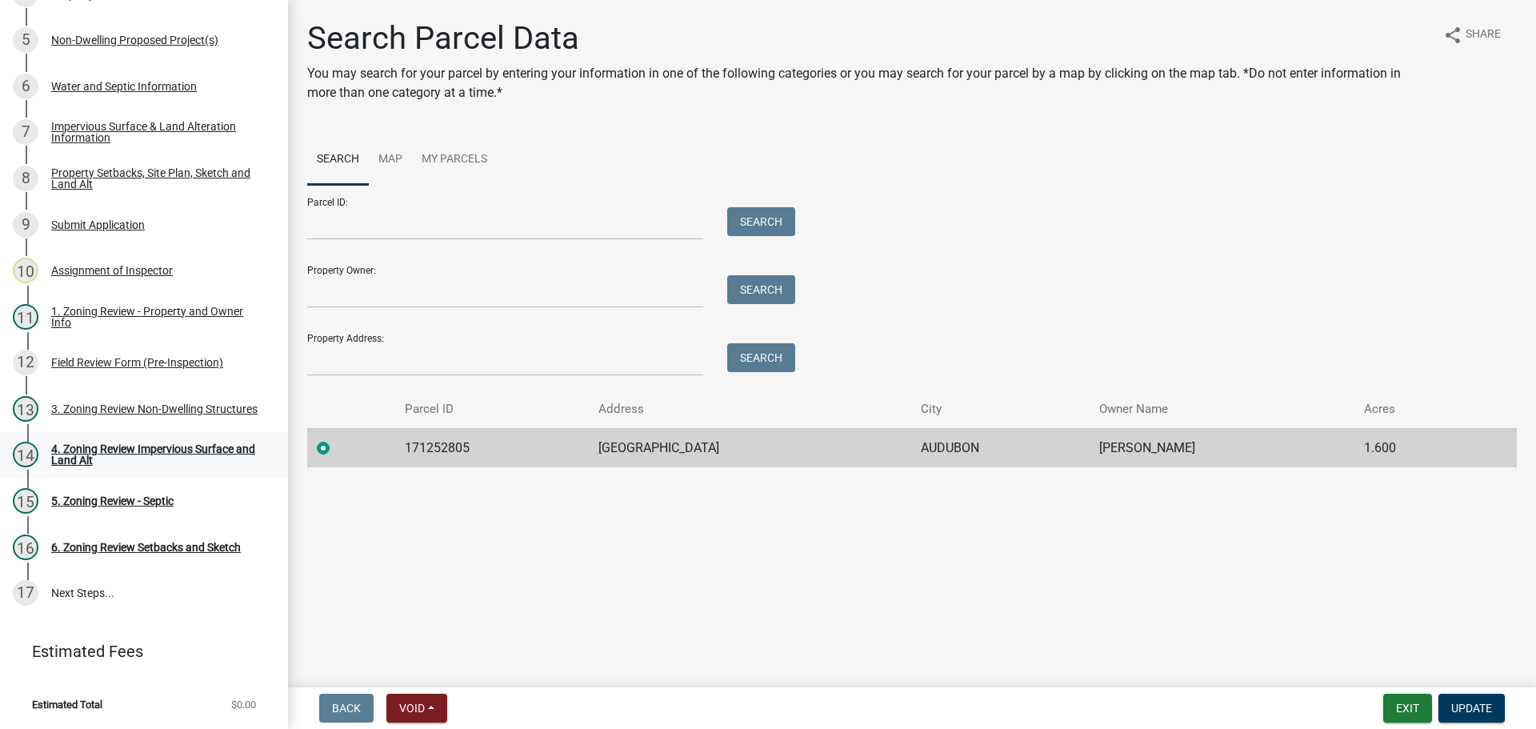
click at [160, 448] on div "4. Zoning Review Impervious Surface and Land Alt" at bounding box center [156, 454] width 211 height 22
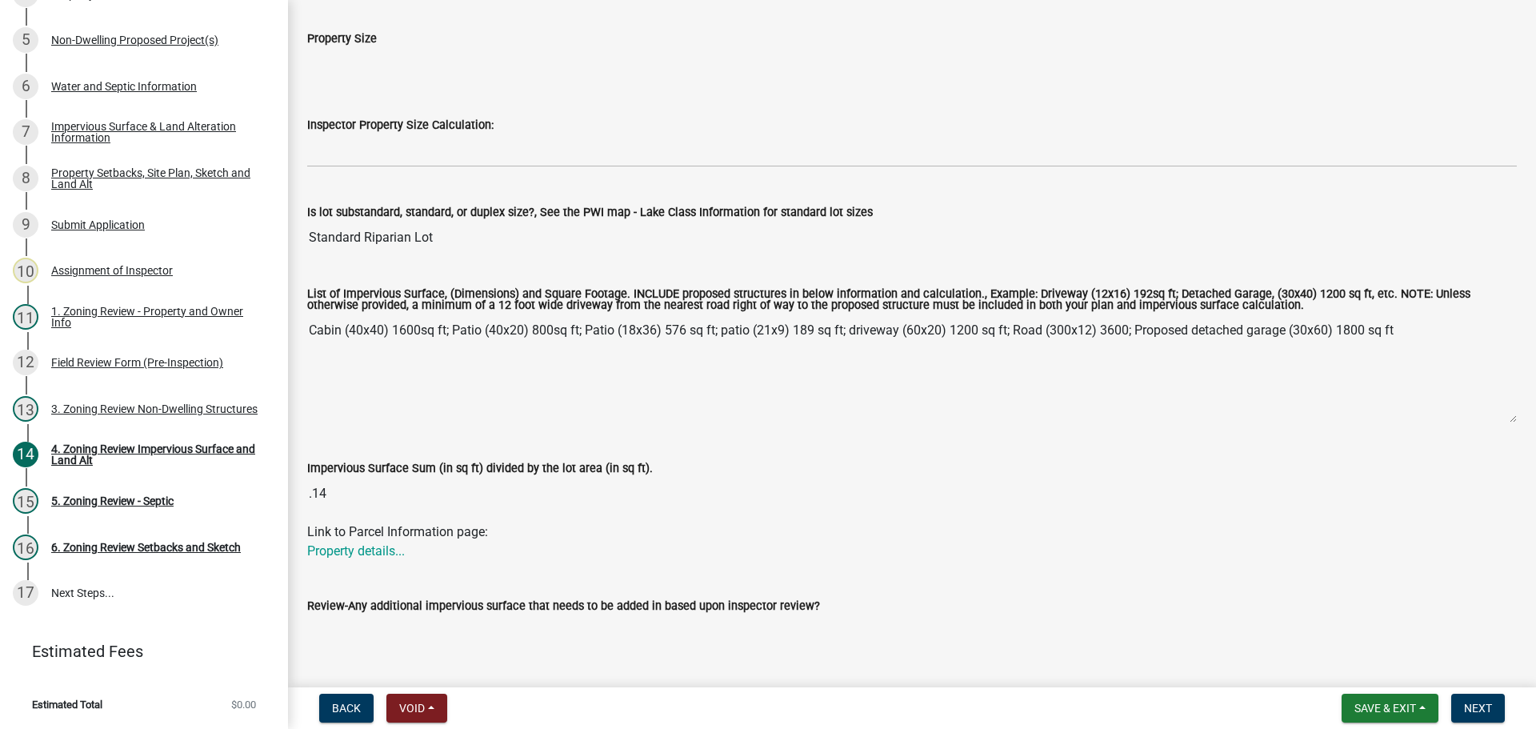
scroll to position [0, 0]
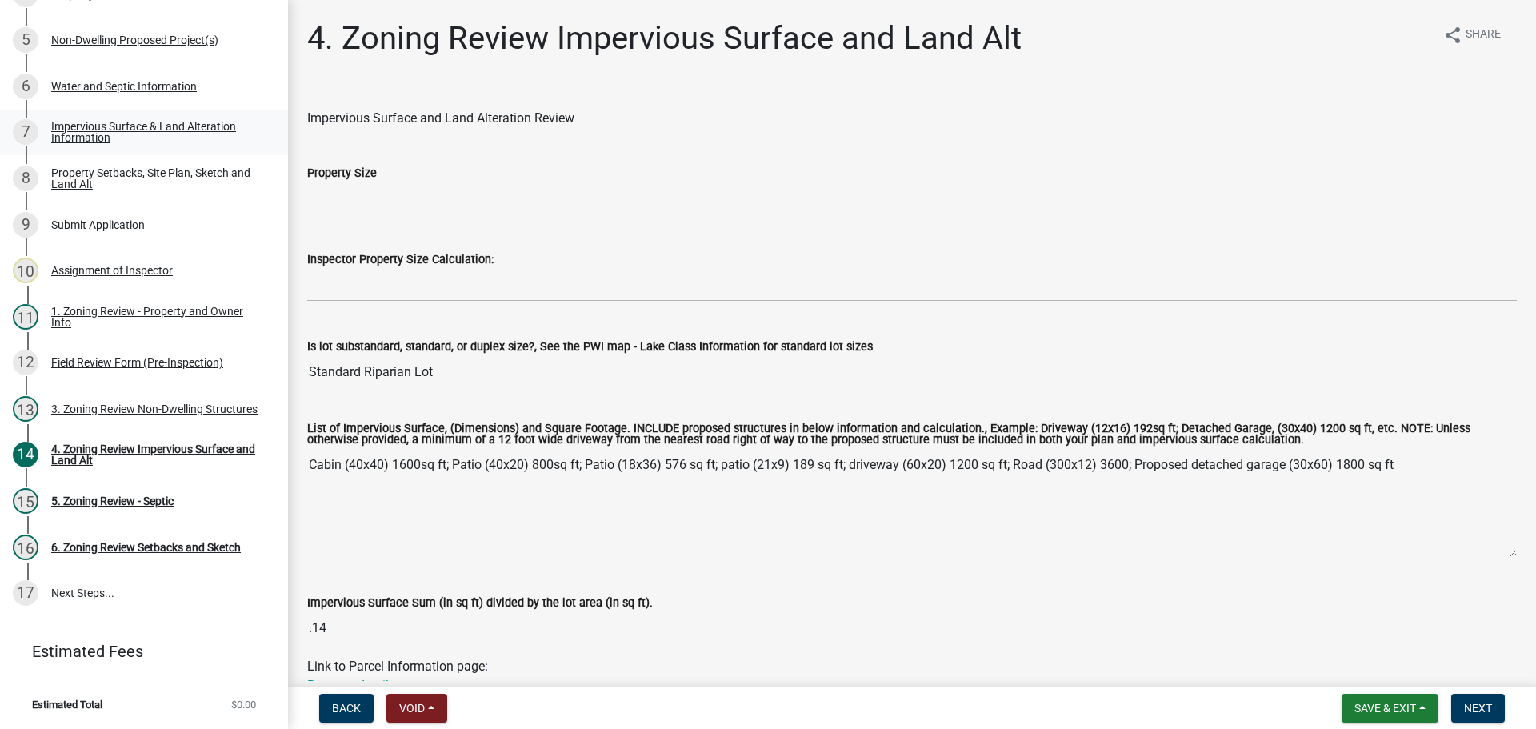
click at [186, 117] on link "7 Impervious Surface & Land Alteration Information" at bounding box center [144, 133] width 288 height 46
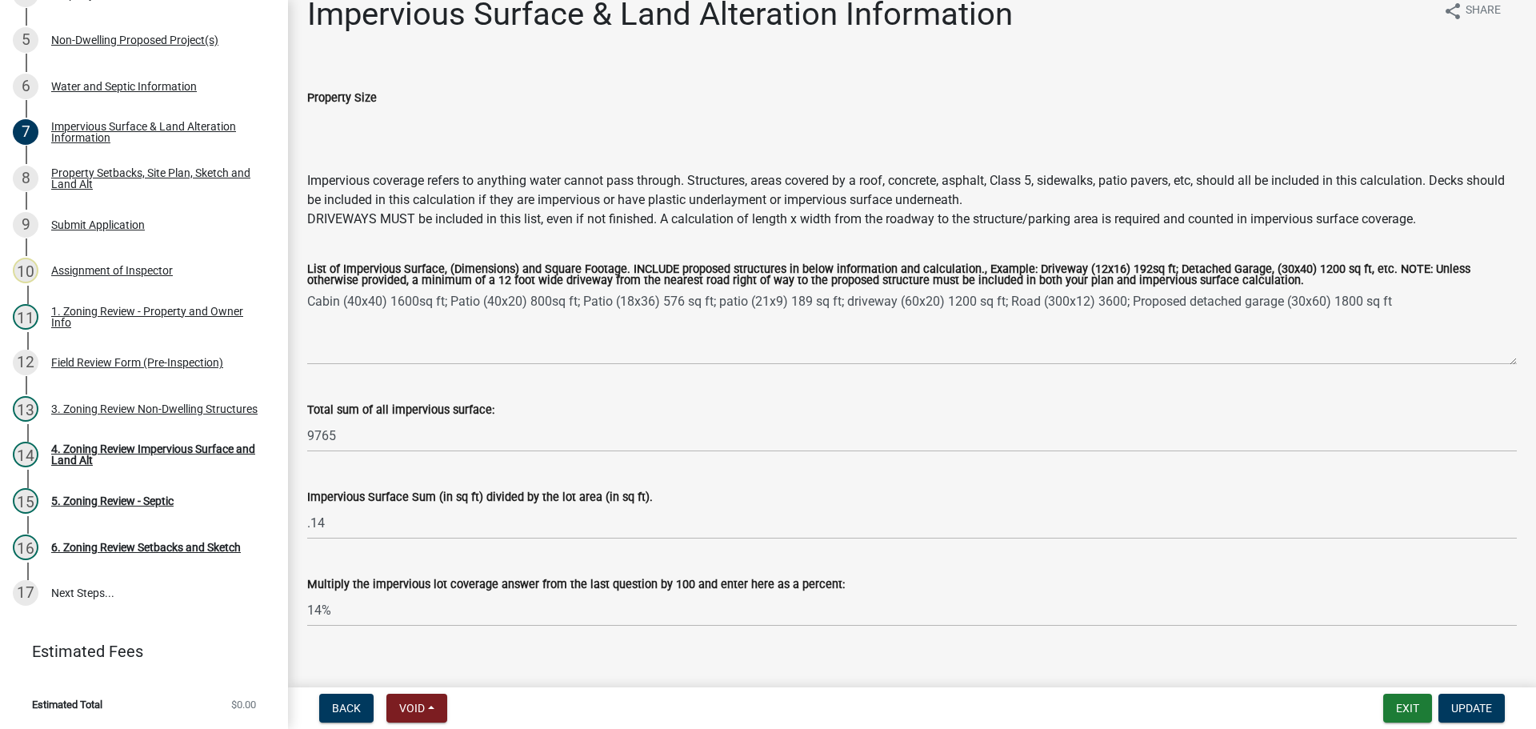
scroll to position [46, 0]
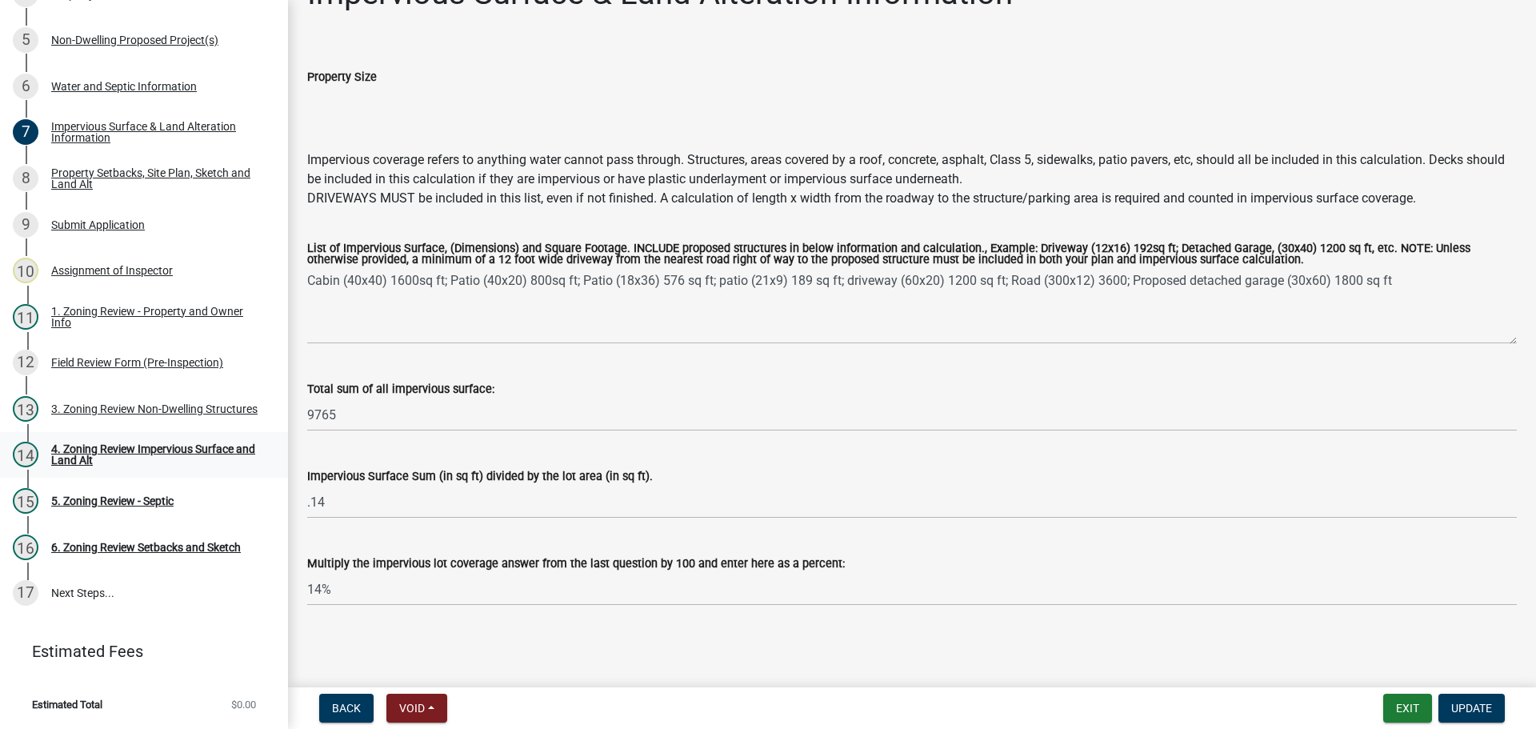
click at [120, 444] on div "4. Zoning Review Impervious Surface and Land Alt" at bounding box center [156, 454] width 211 height 22
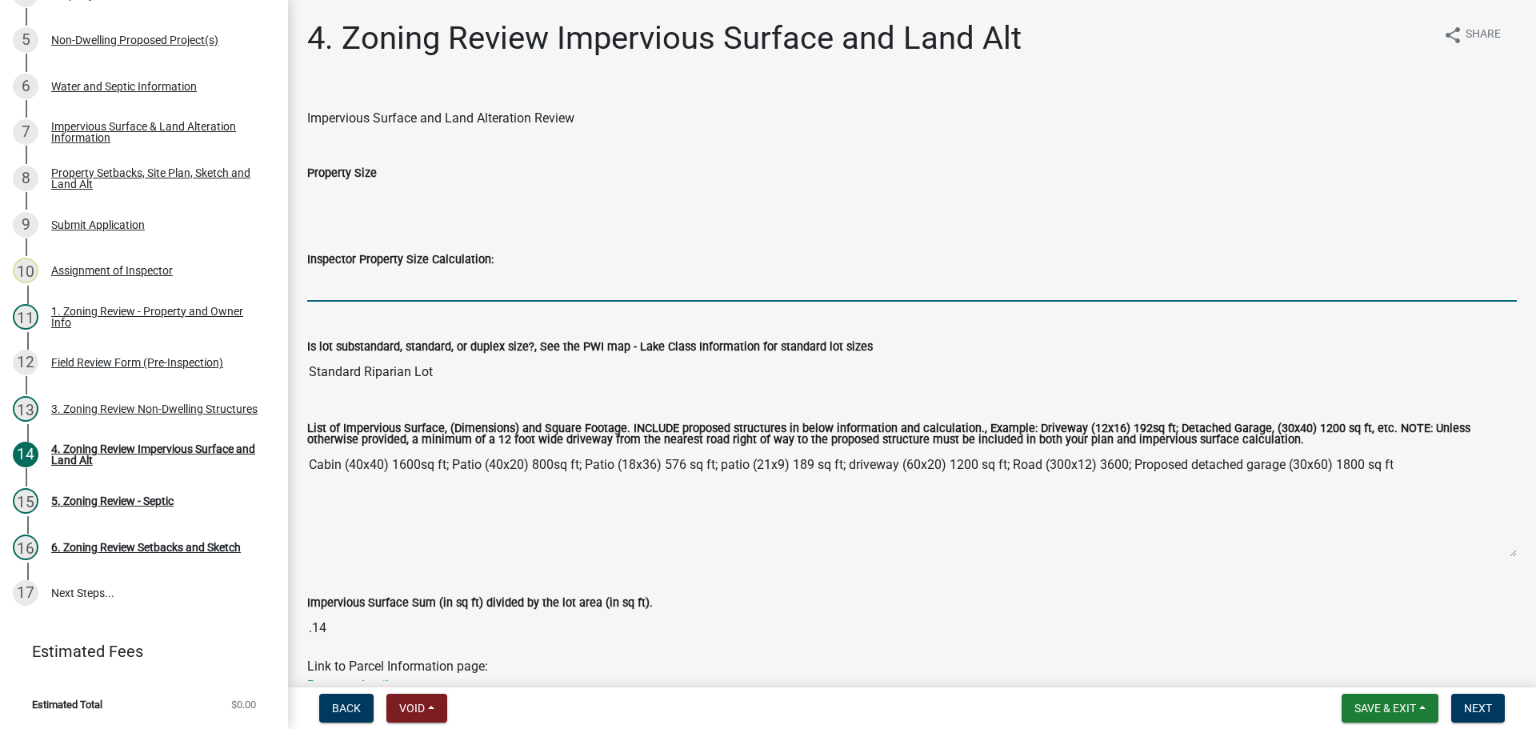
click at [340, 297] on input "Inspector Property Size Calculation:" at bounding box center [912, 285] width 1210 height 33
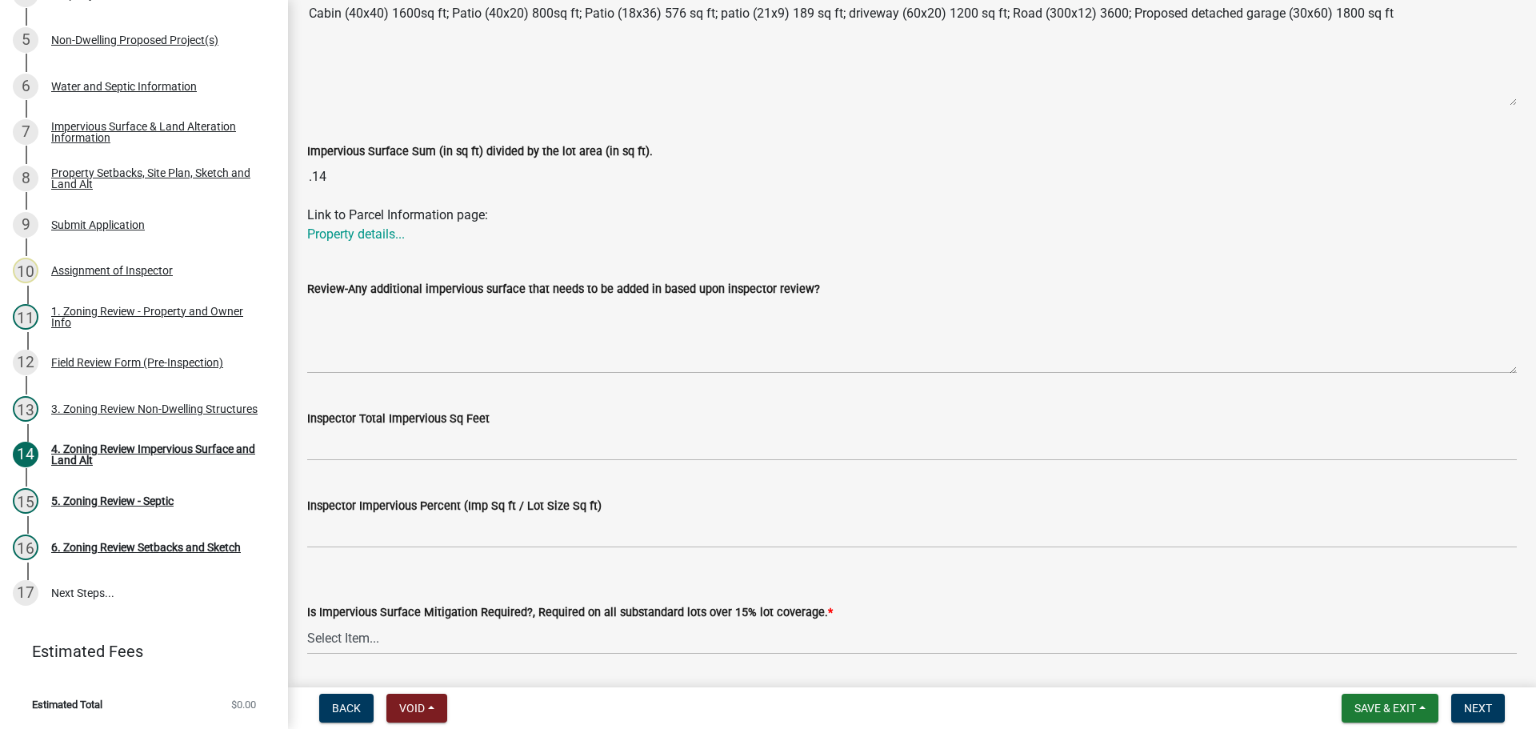
scroll to position [480, 0]
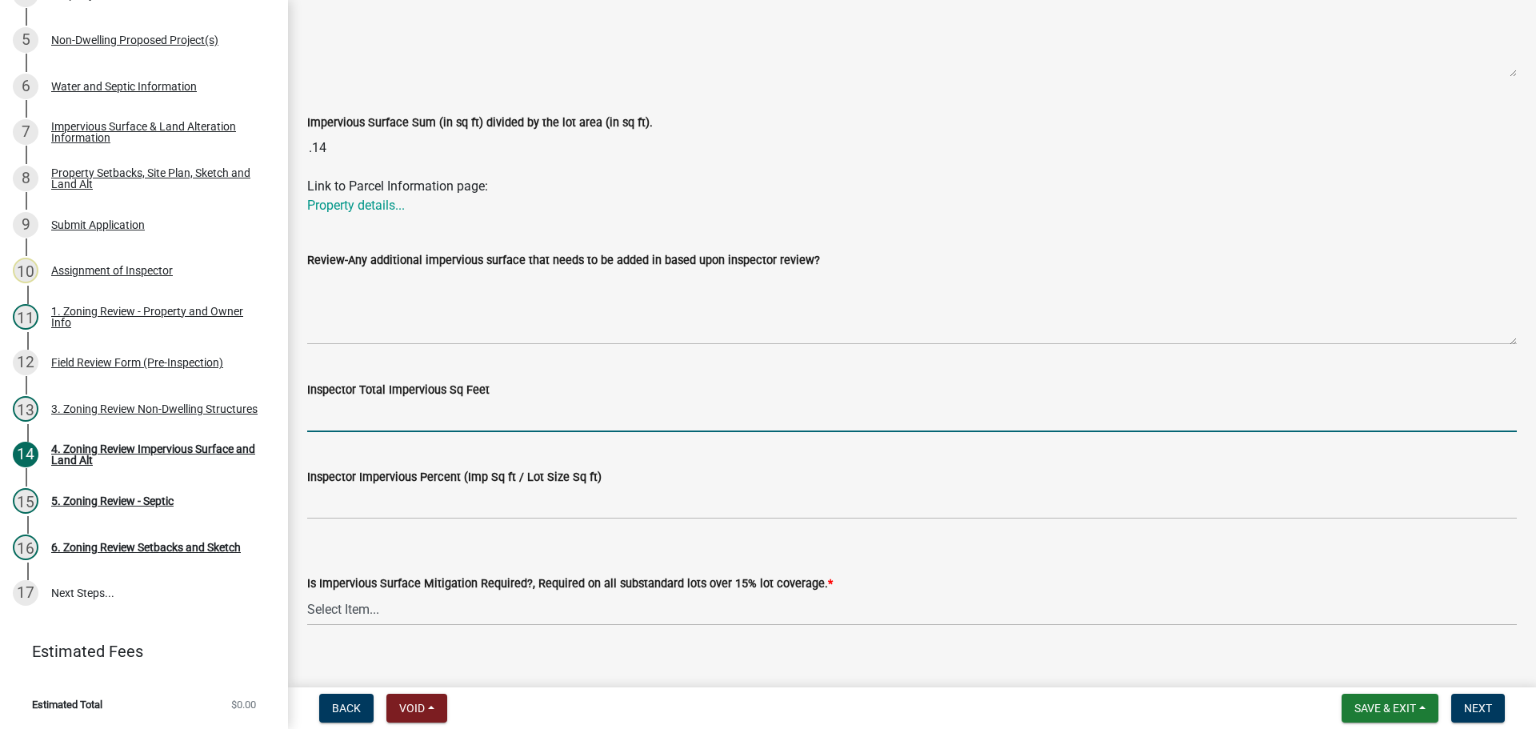
click at [380, 421] on input "Inspector Total Impervious Sq Feet" at bounding box center [912, 415] width 1210 height 33
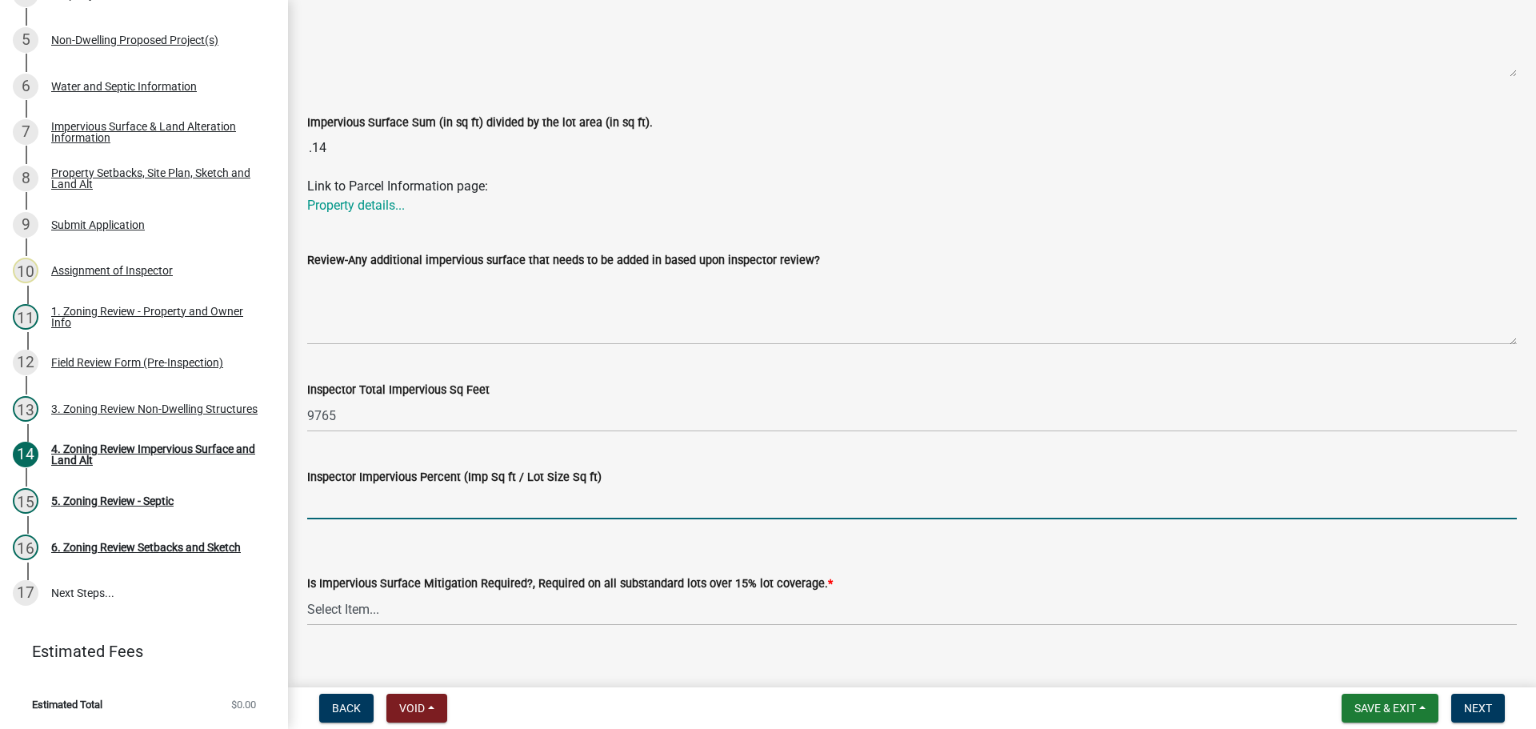
click at [391, 505] on input "Inspector Impervious Percent (Imp Sq ft / Lot Size Sq ft)" at bounding box center [912, 503] width 1210 height 33
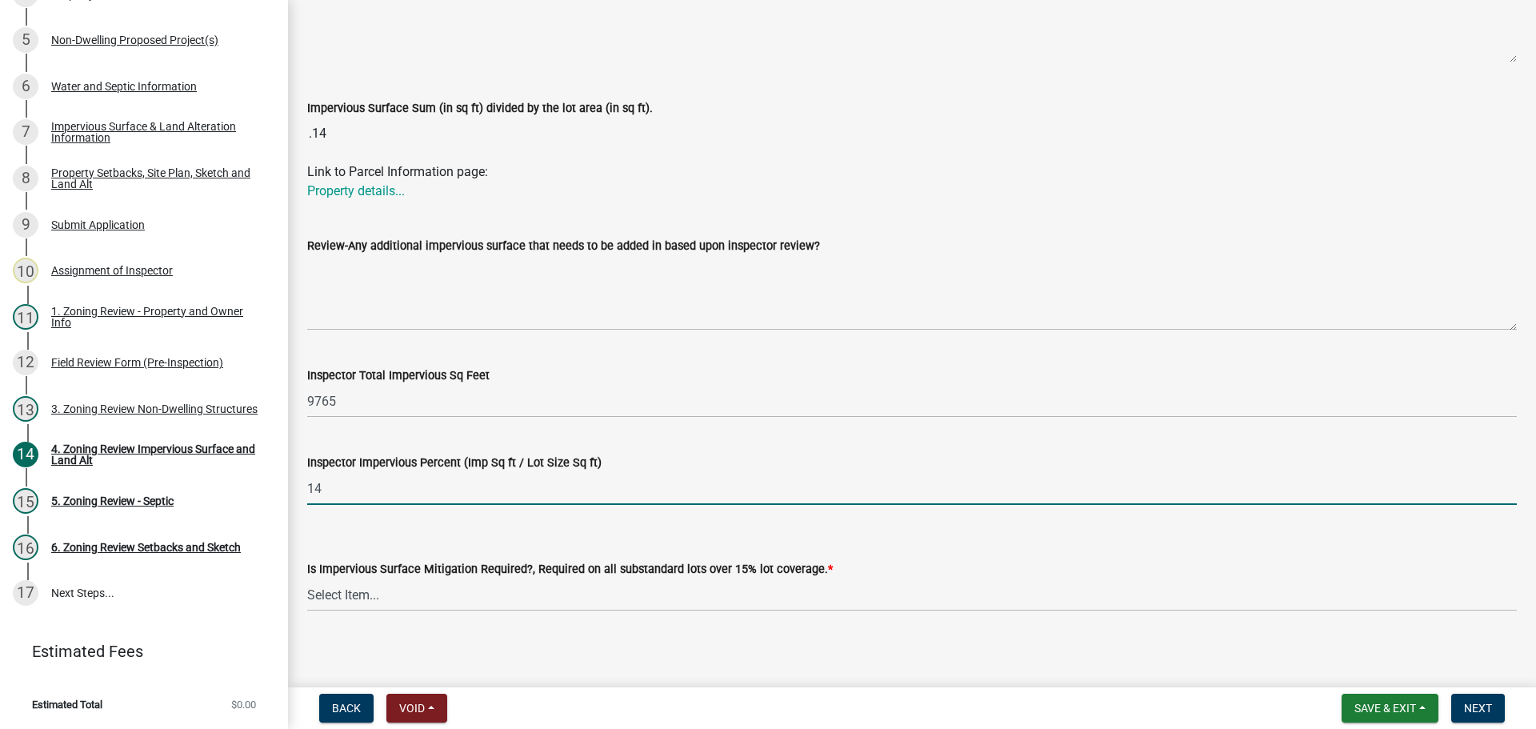
scroll to position [503, 0]
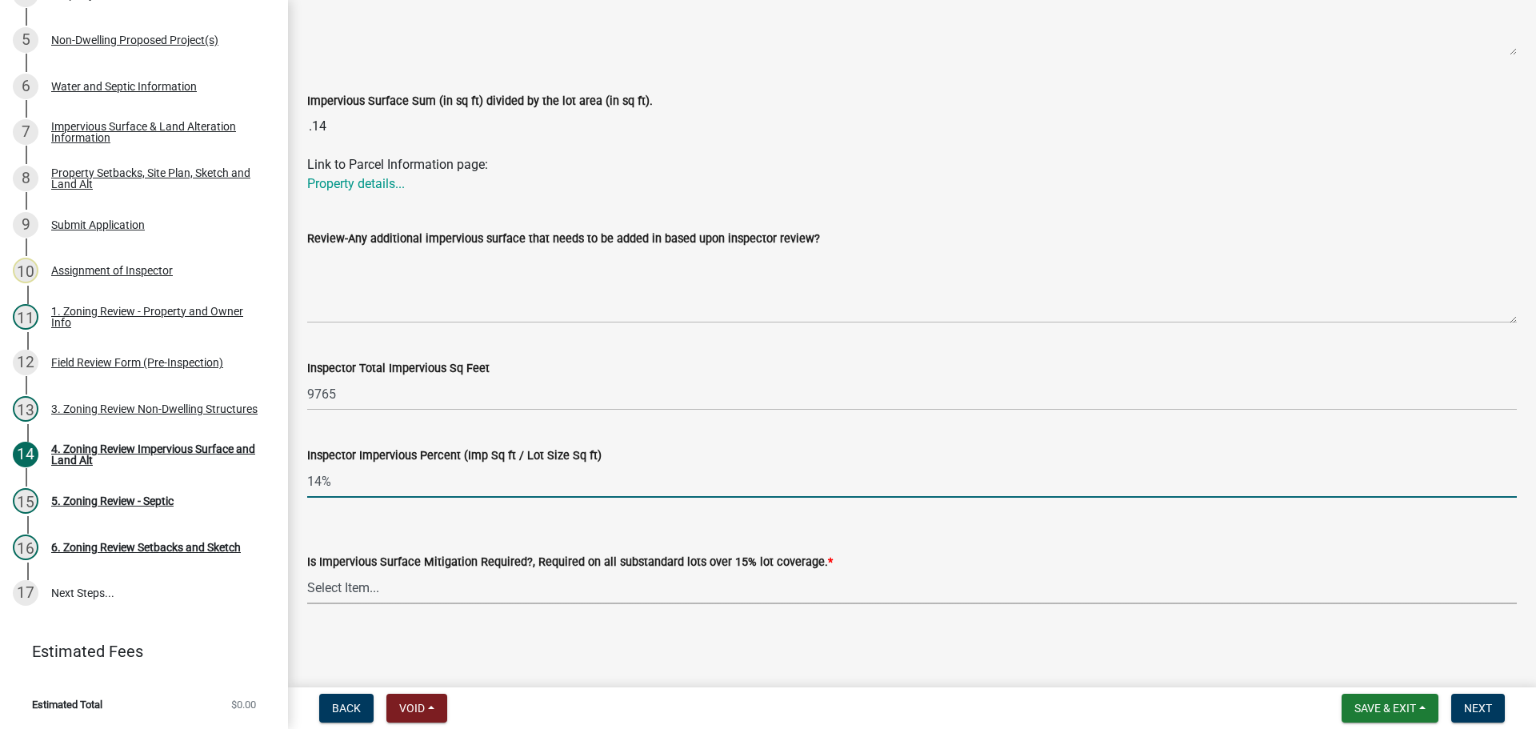
click at [335, 577] on select "Select Item... Yes- Over 15% substandard lot coverage No N/A" at bounding box center [912, 587] width 1210 height 33
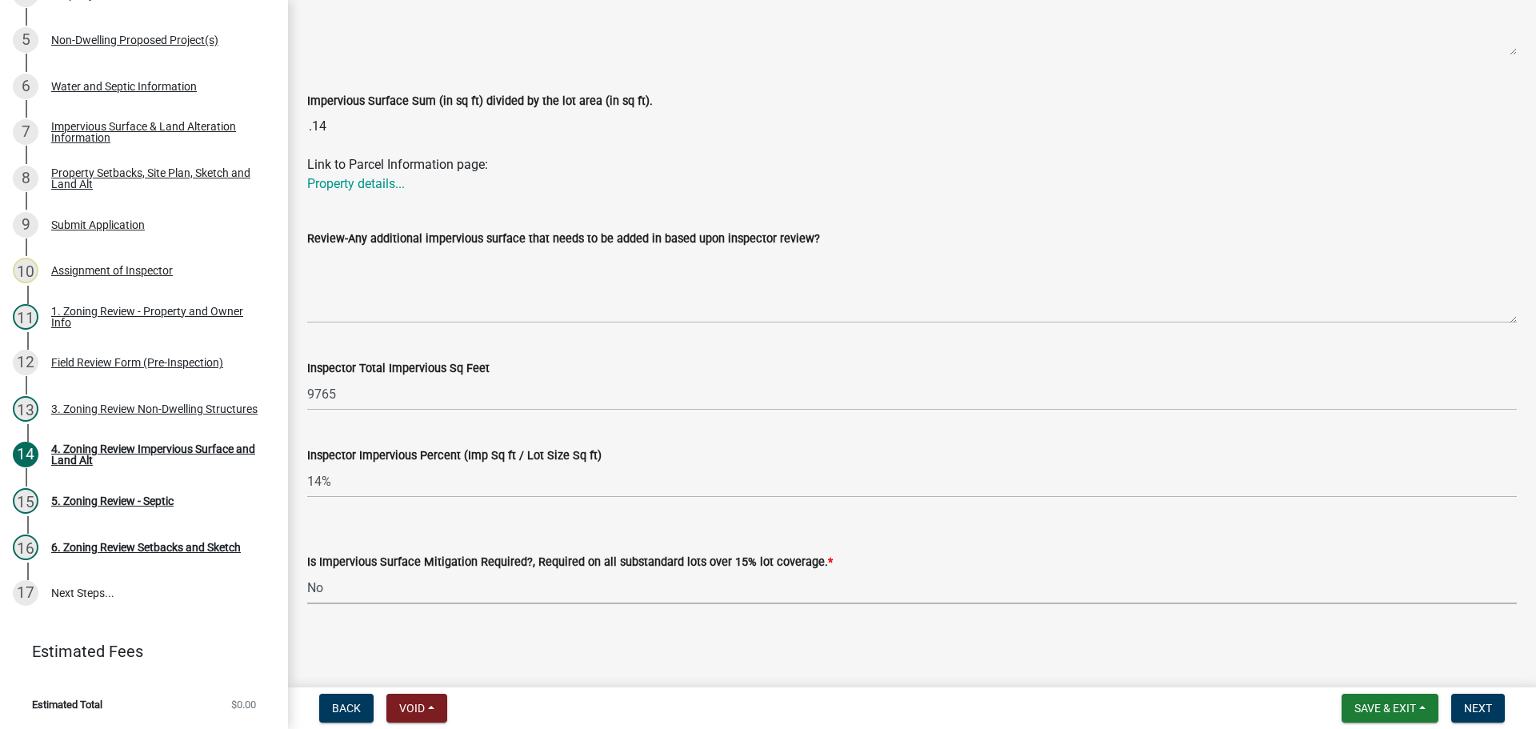
click at [307, 571] on select "Select Item... Yes- Over 15% substandard lot coverage No N/A" at bounding box center [912, 587] width 1210 height 33
click at [1495, 699] on button "Next" at bounding box center [1479, 708] width 54 height 29
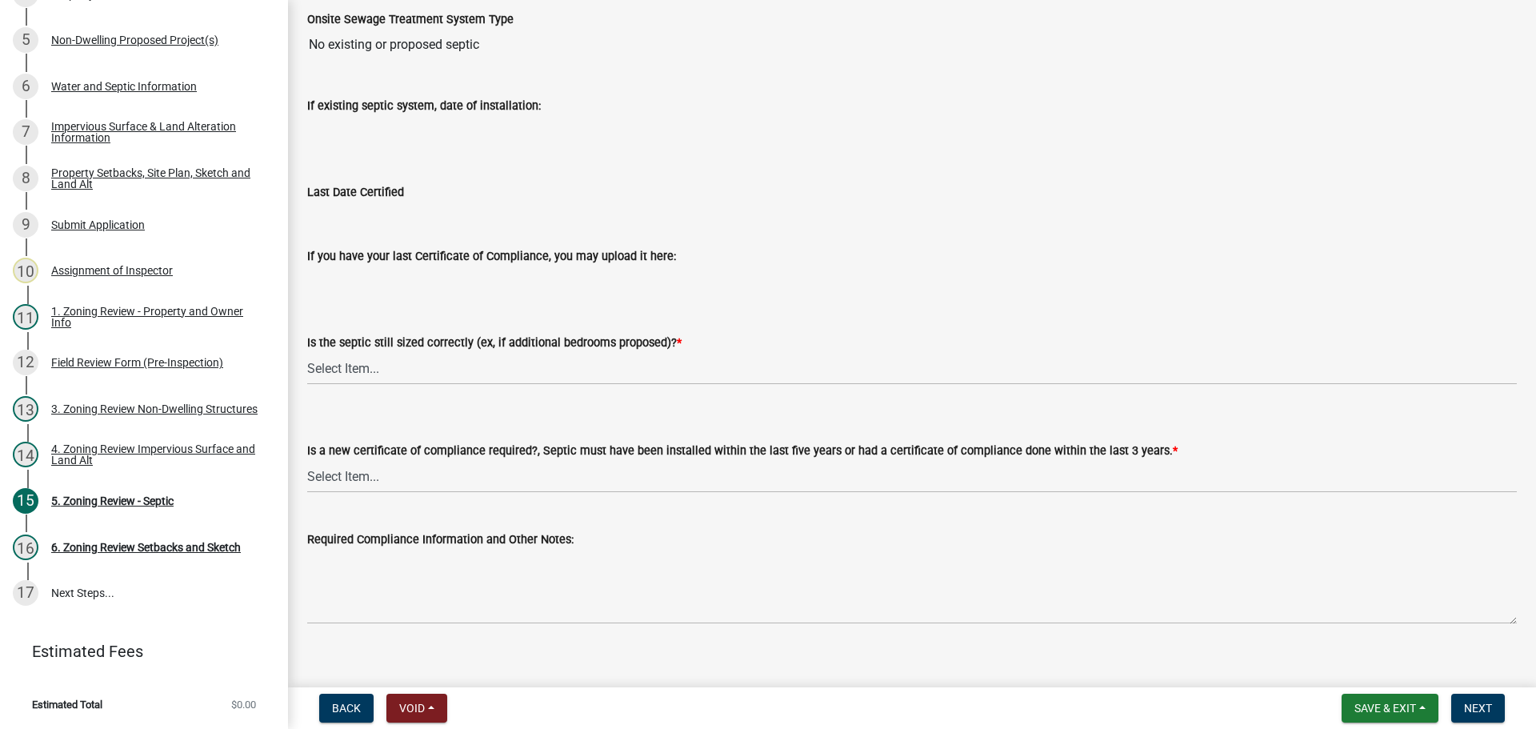
scroll to position [172, 0]
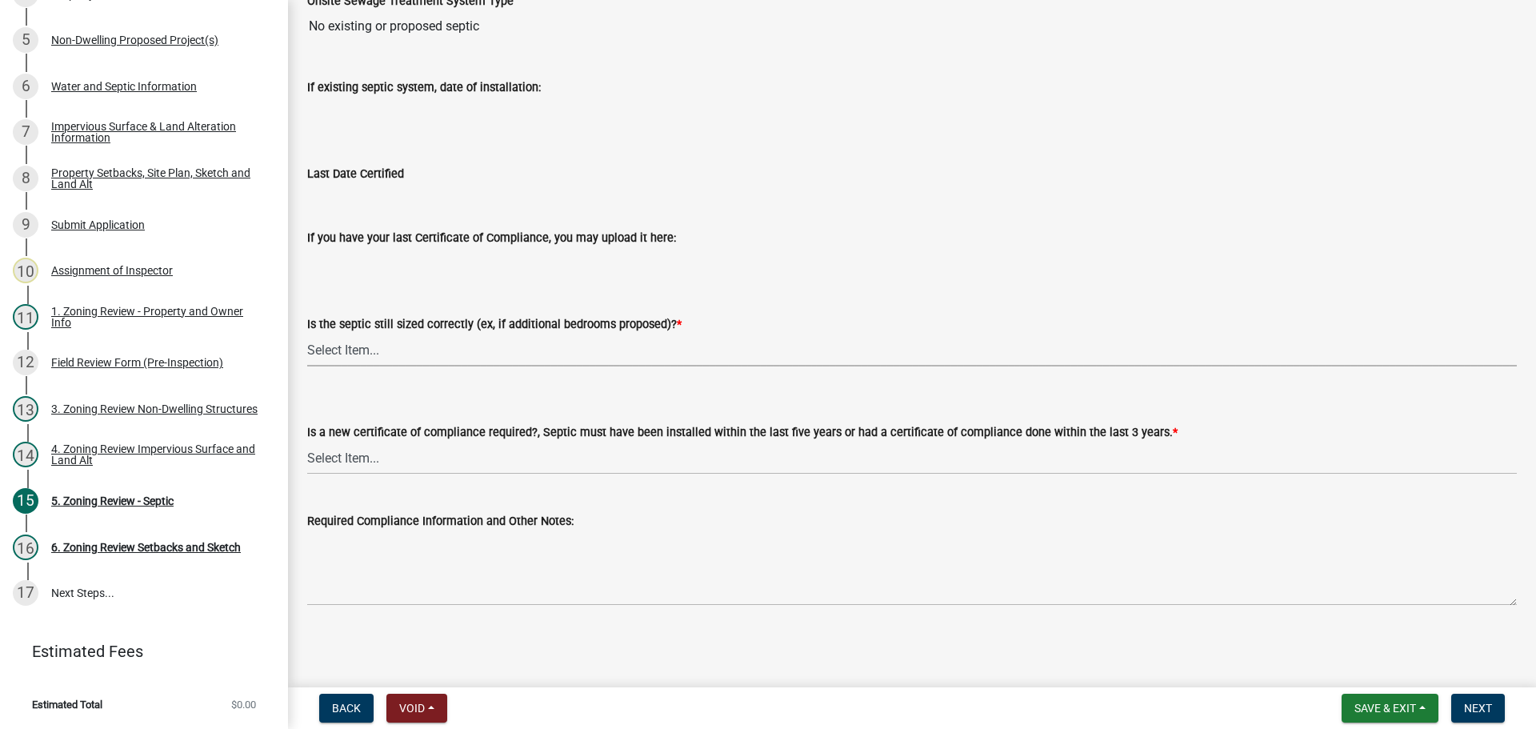
click at [351, 353] on select "Select Item... Yes No N/A" at bounding box center [912, 350] width 1210 height 33
click at [307, 334] on select "Select Item... Yes No N/A" at bounding box center [912, 350] width 1210 height 33
click at [401, 451] on select "Select Item... Yes No" at bounding box center [912, 458] width 1210 height 33
click at [307, 442] on select "Select Item... Yes No" at bounding box center [912, 458] width 1210 height 33
click at [1488, 703] on span "Next" at bounding box center [1478, 708] width 28 height 13
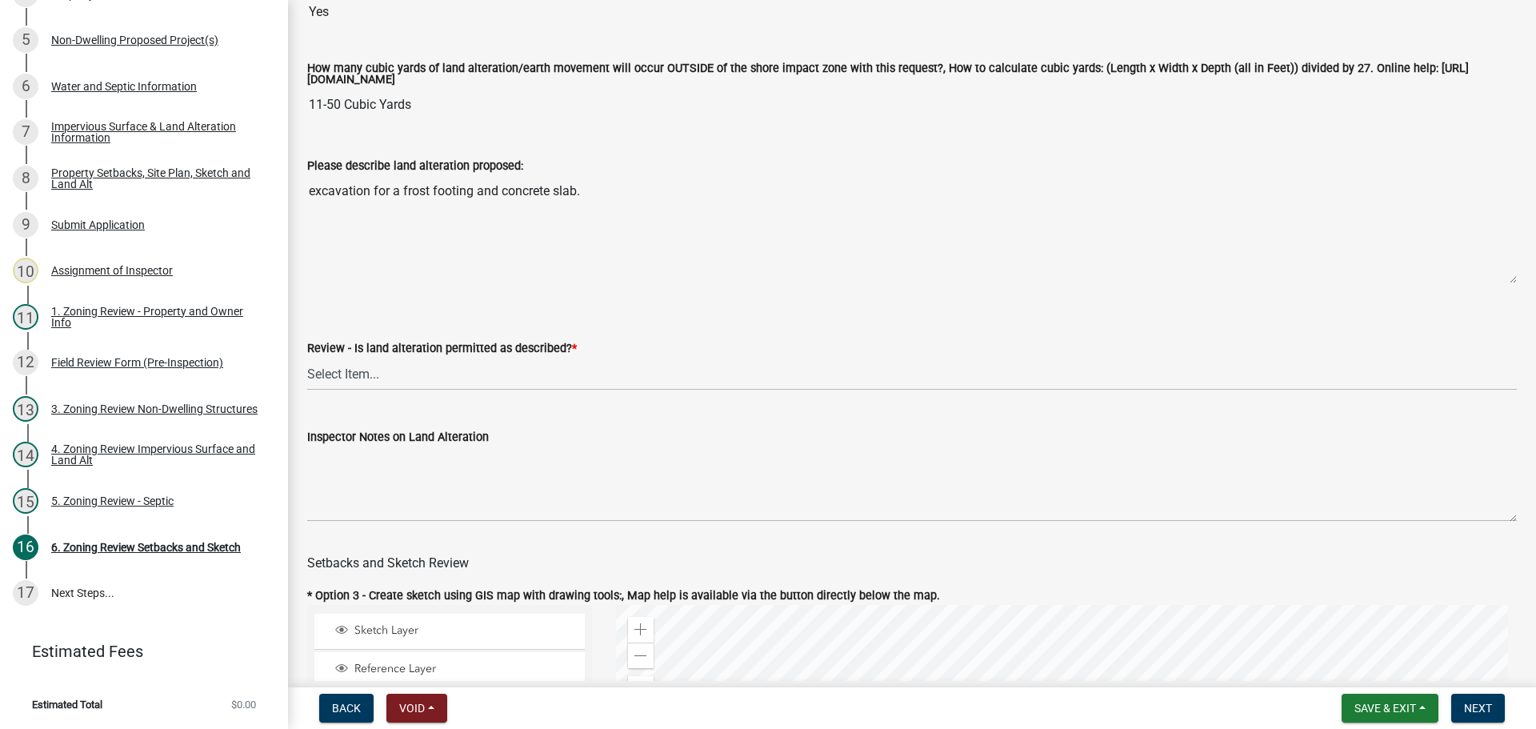
scroll to position [480, 0]
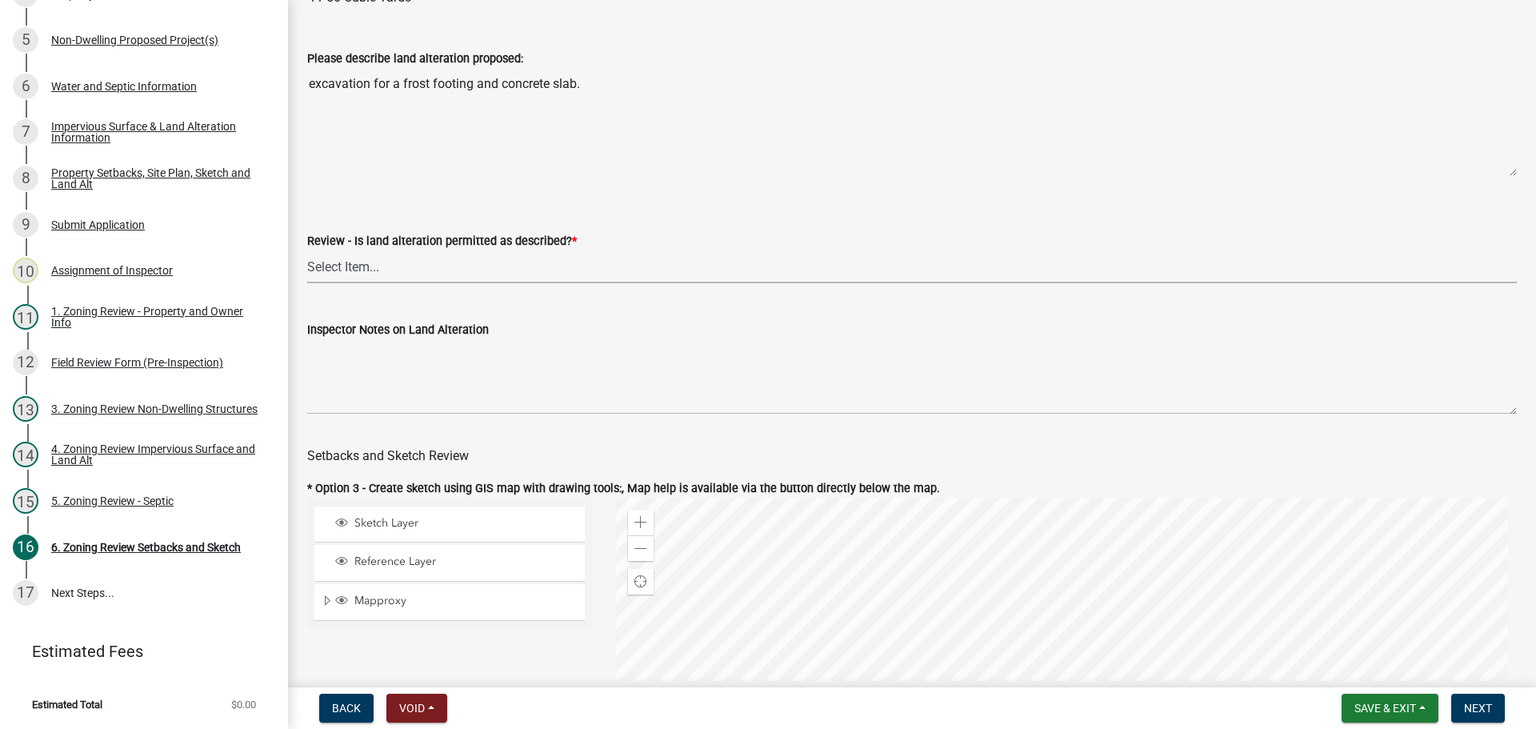
drag, startPoint x: 354, startPoint y: 264, endPoint x: 357, endPoint y: 283, distance: 19.5
click at [354, 264] on select "Select Item... Yes No N/A" at bounding box center [912, 266] width 1210 height 33
click at [307, 253] on select "Select Item... Yes No N/A" at bounding box center [912, 266] width 1210 height 33
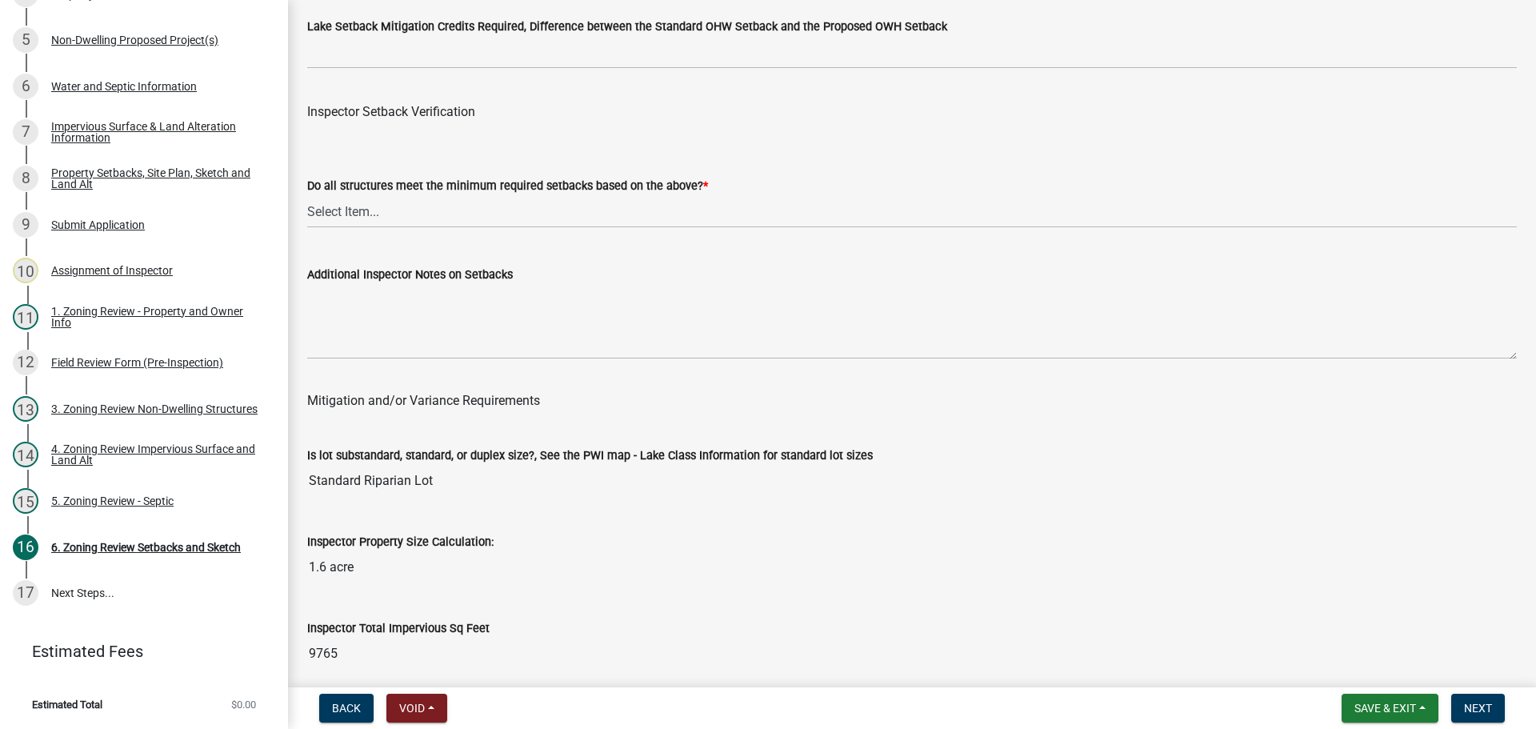
scroll to position [5122, 0]
click at [347, 212] on select "Select Item... Yes No" at bounding box center [912, 210] width 1210 height 33
click at [307, 197] on select "Select Item... Yes No" at bounding box center [912, 210] width 1210 height 33
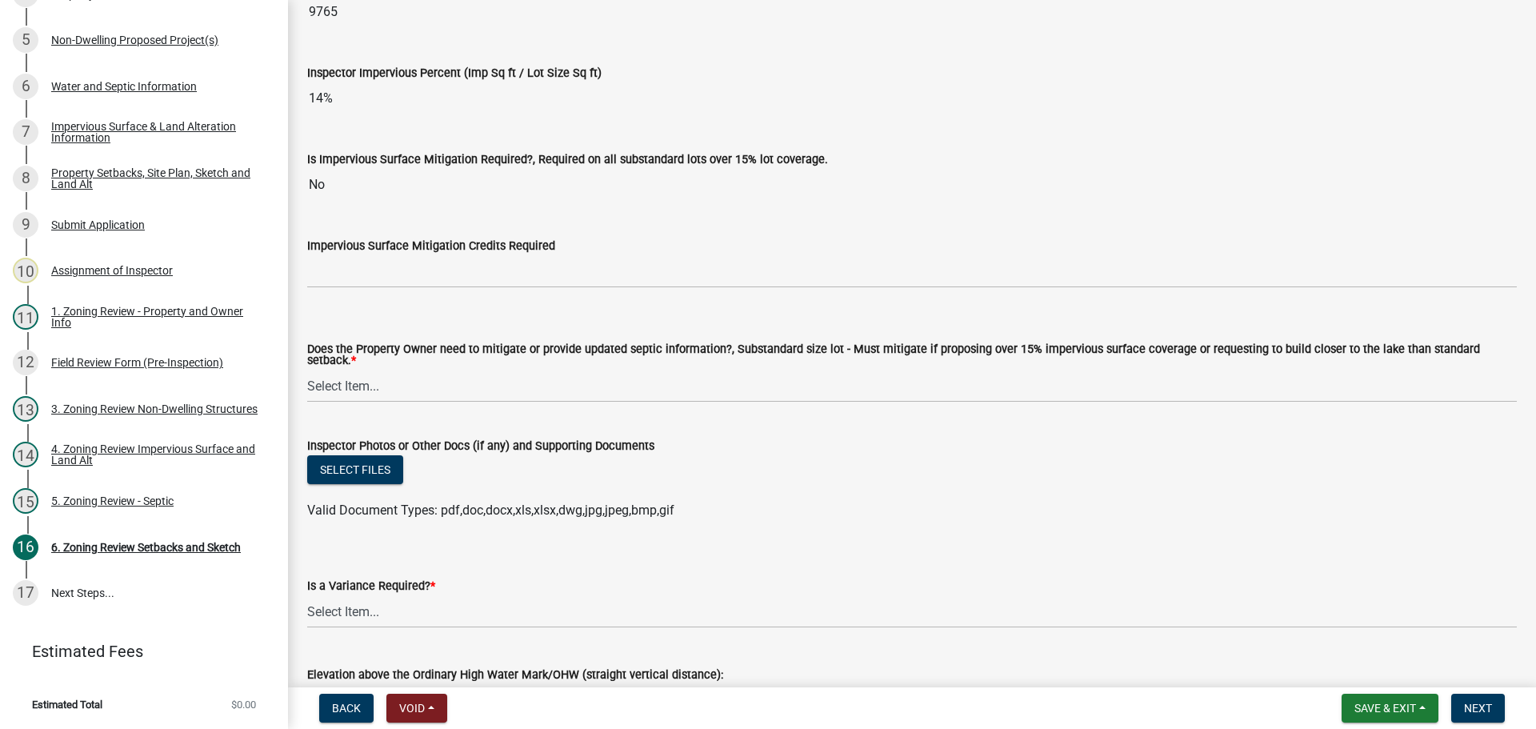
scroll to position [5869, 0]
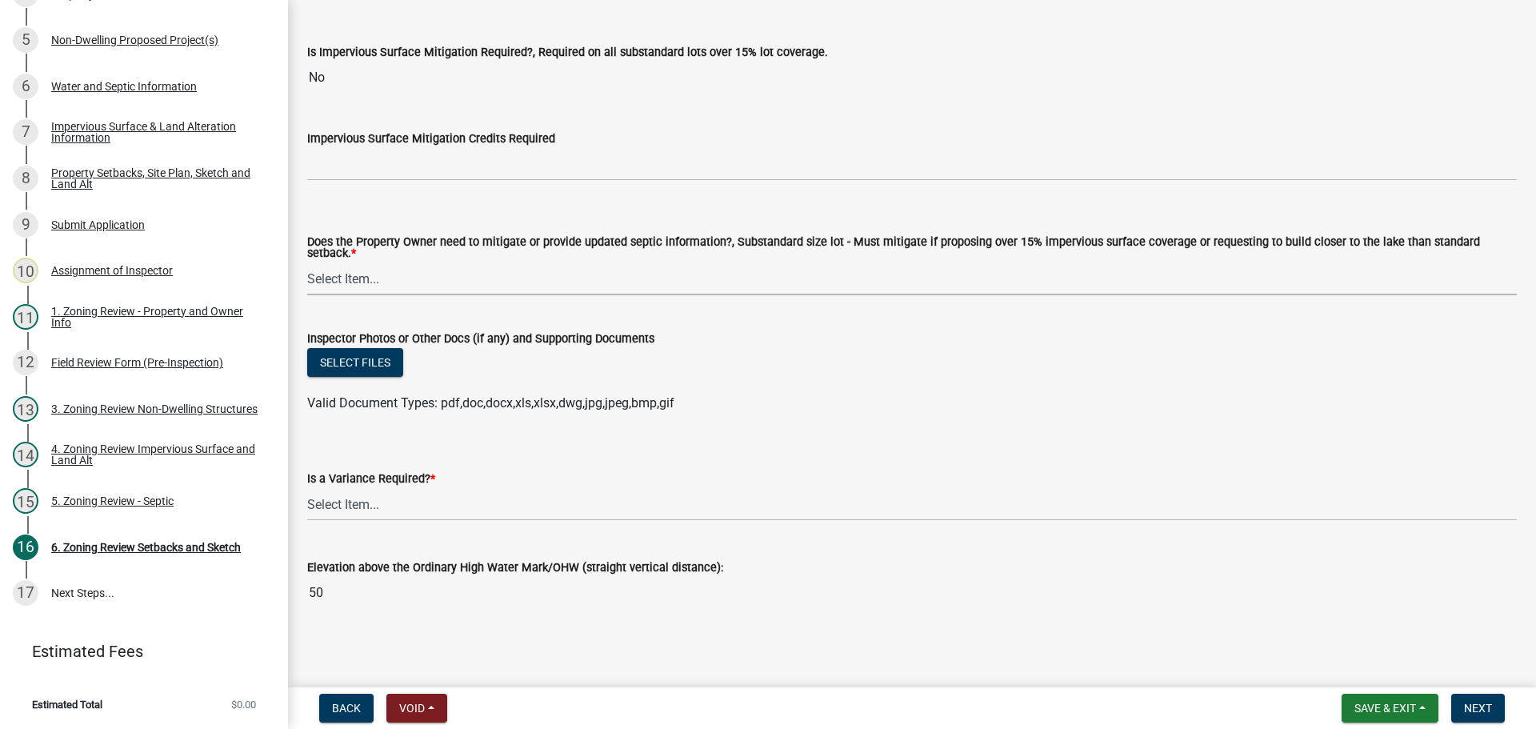
click at [332, 274] on select "Select Item... No Mitigation or additional Septic Information is required Septi…" at bounding box center [912, 278] width 1210 height 33
click at [307, 262] on select "Select Item... No Mitigation or additional Septic Information is required Septi…" at bounding box center [912, 278] width 1210 height 33
click at [351, 504] on select "Select Item... Yes No" at bounding box center [912, 504] width 1210 height 33
click at [307, 488] on select "Select Item... Yes No" at bounding box center [912, 504] width 1210 height 33
click at [1477, 702] on span "Next" at bounding box center [1478, 708] width 28 height 13
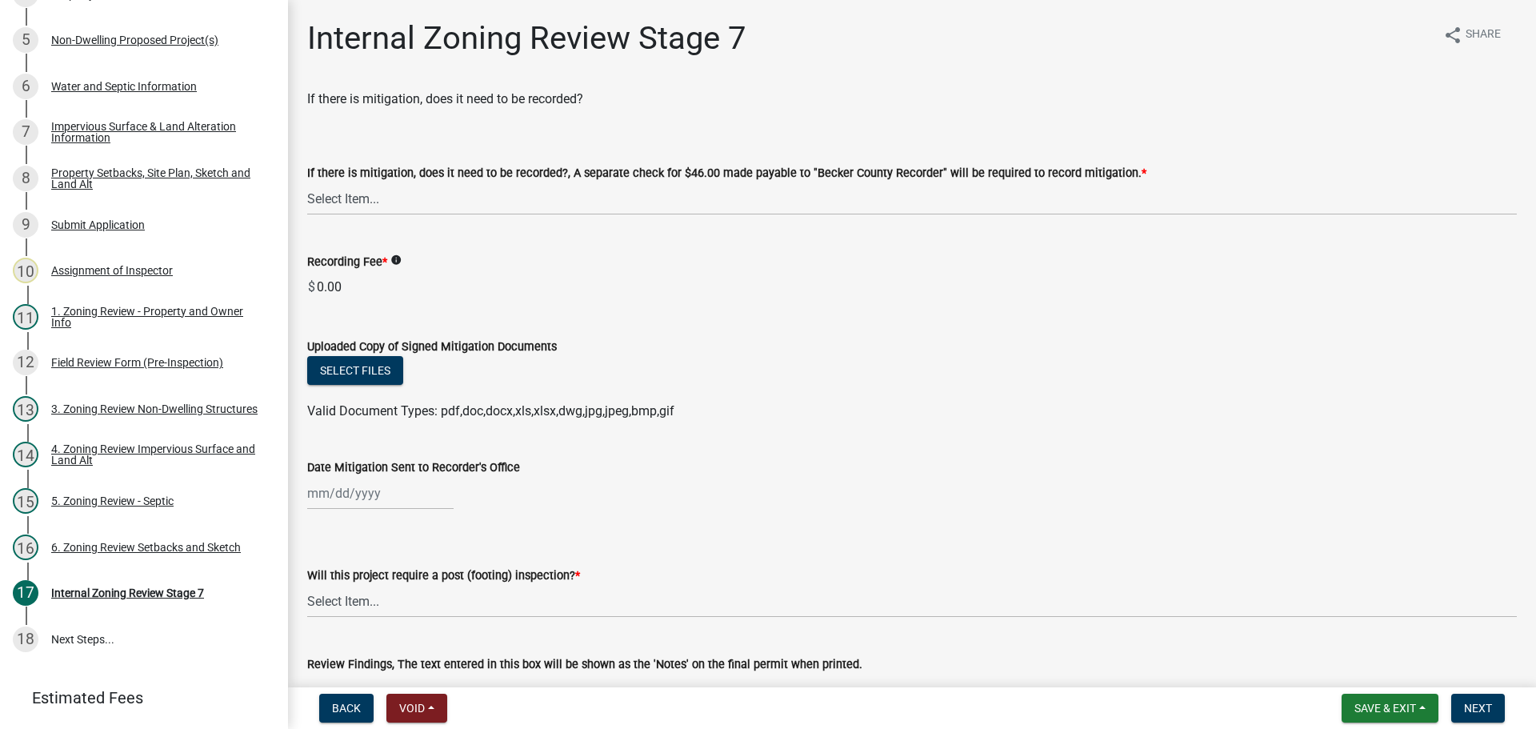
scroll to position [395, 0]
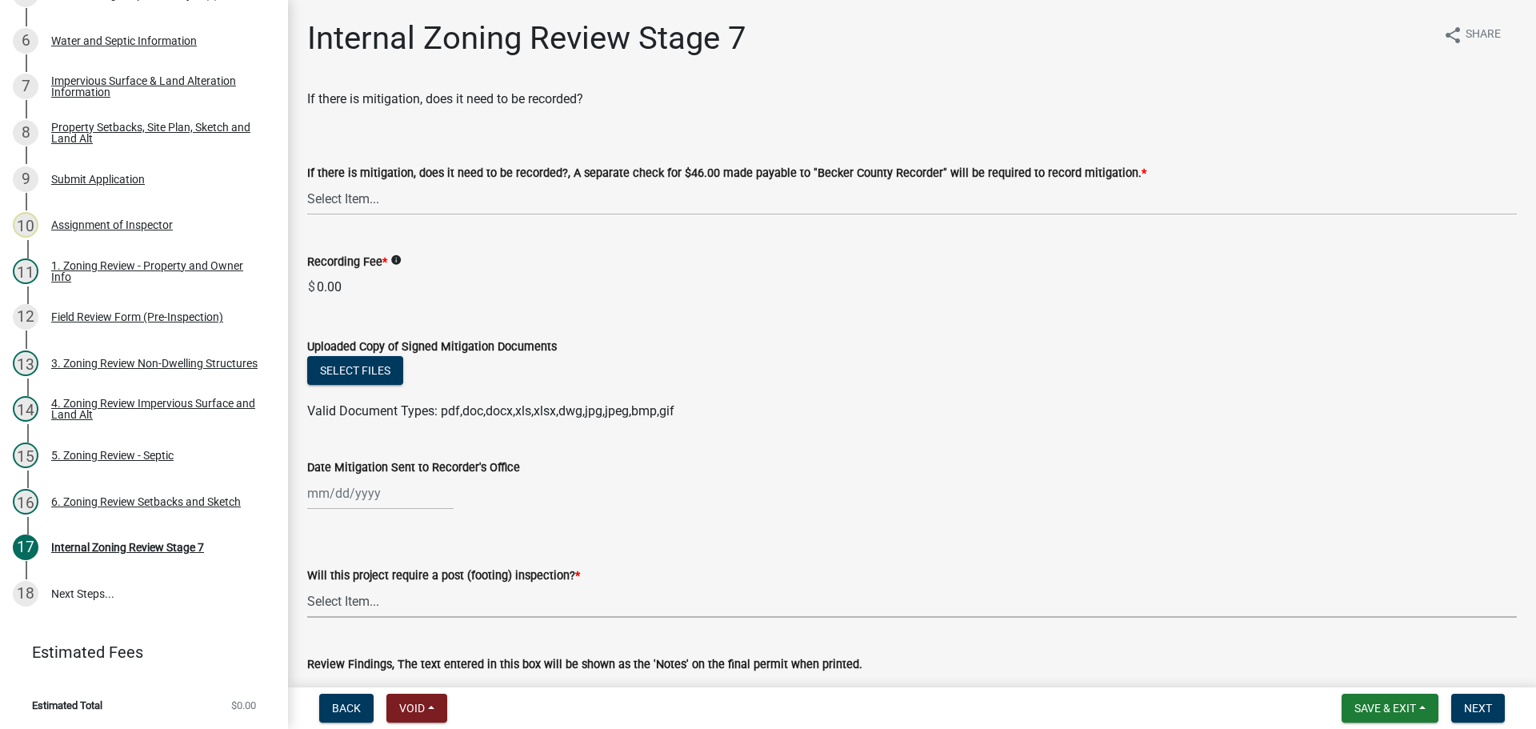
click at [354, 598] on select "Select Item... No Yes" at bounding box center [912, 601] width 1210 height 33
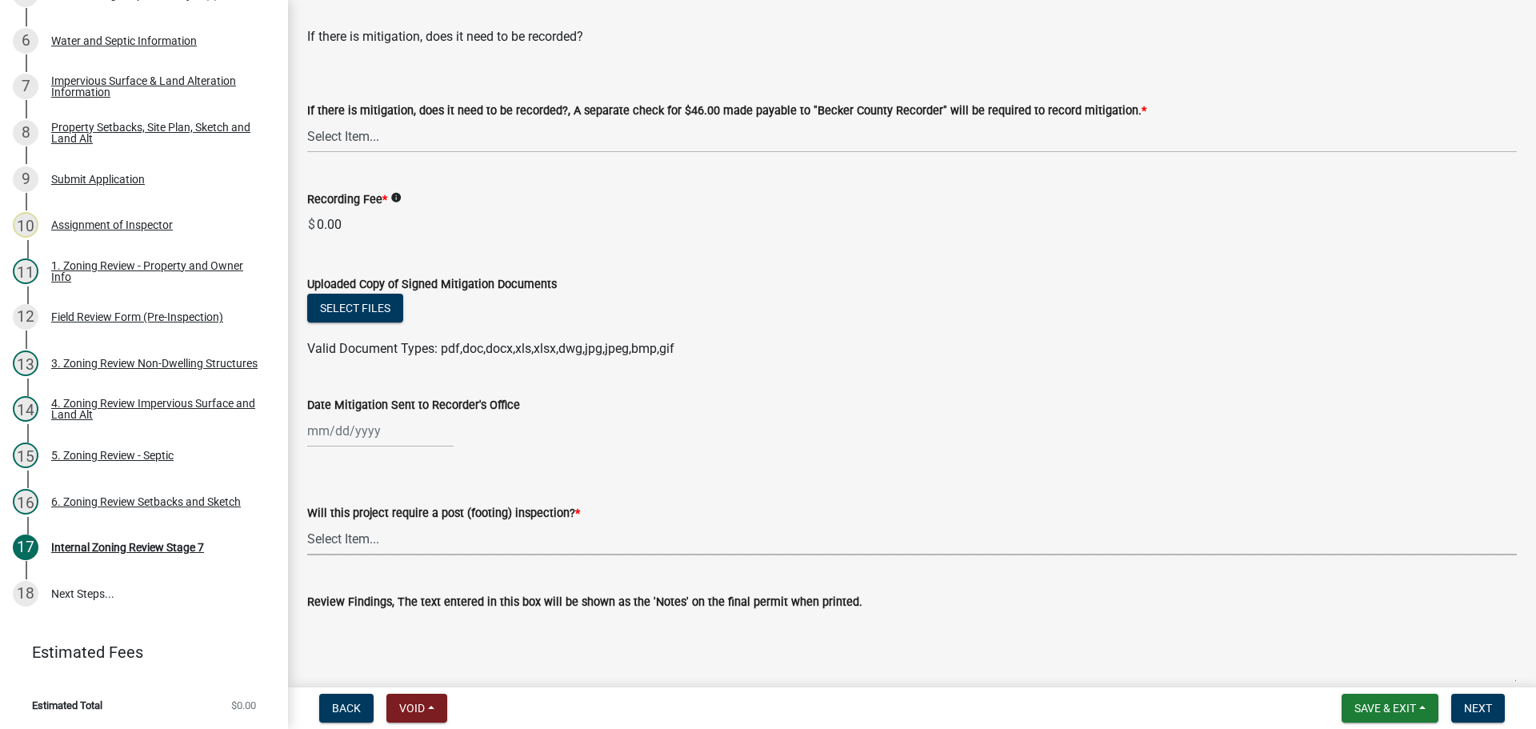
scroll to position [160, 0]
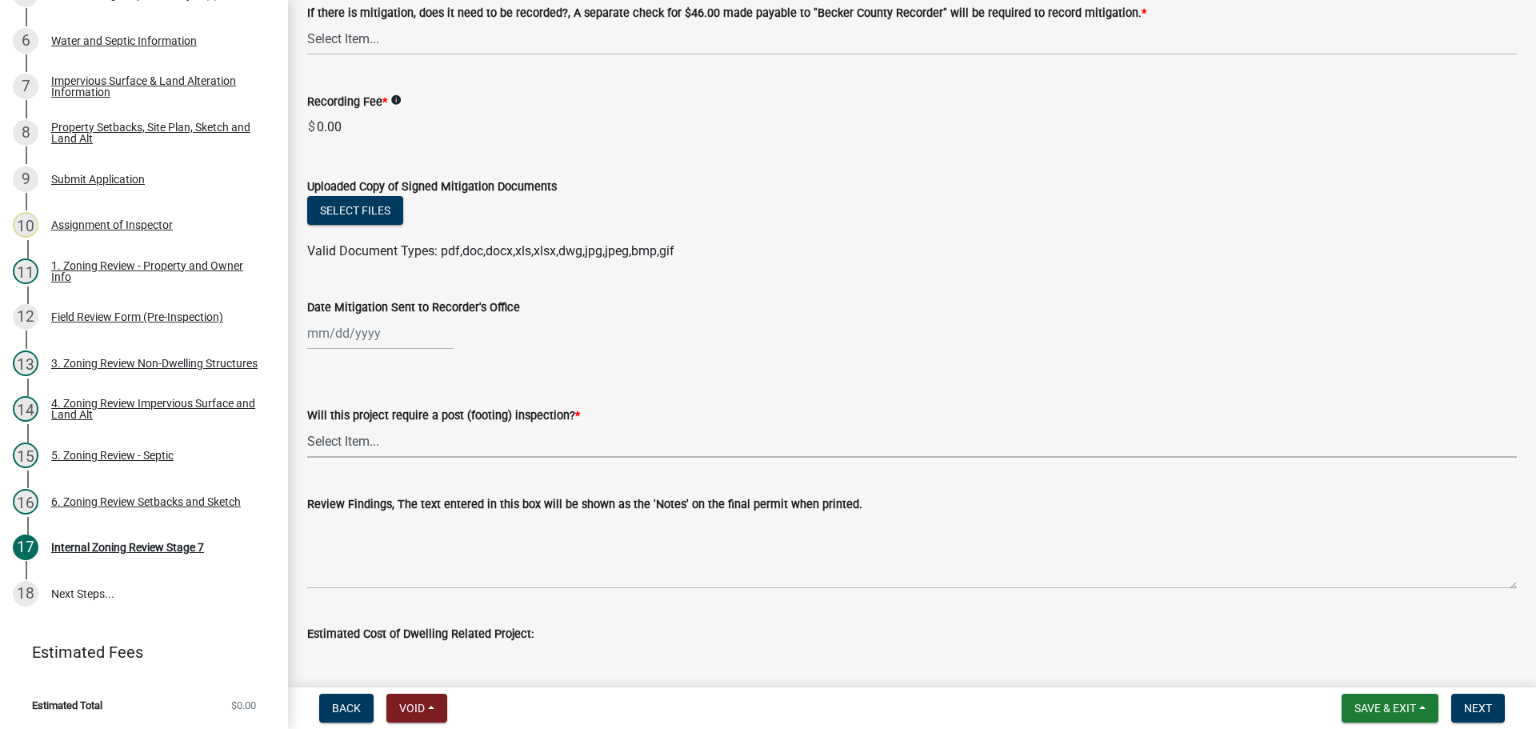
click at [354, 435] on select "Select Item... No Yes" at bounding box center [912, 441] width 1210 height 33
click at [307, 425] on select "Select Item... No Yes" at bounding box center [912, 441] width 1210 height 33
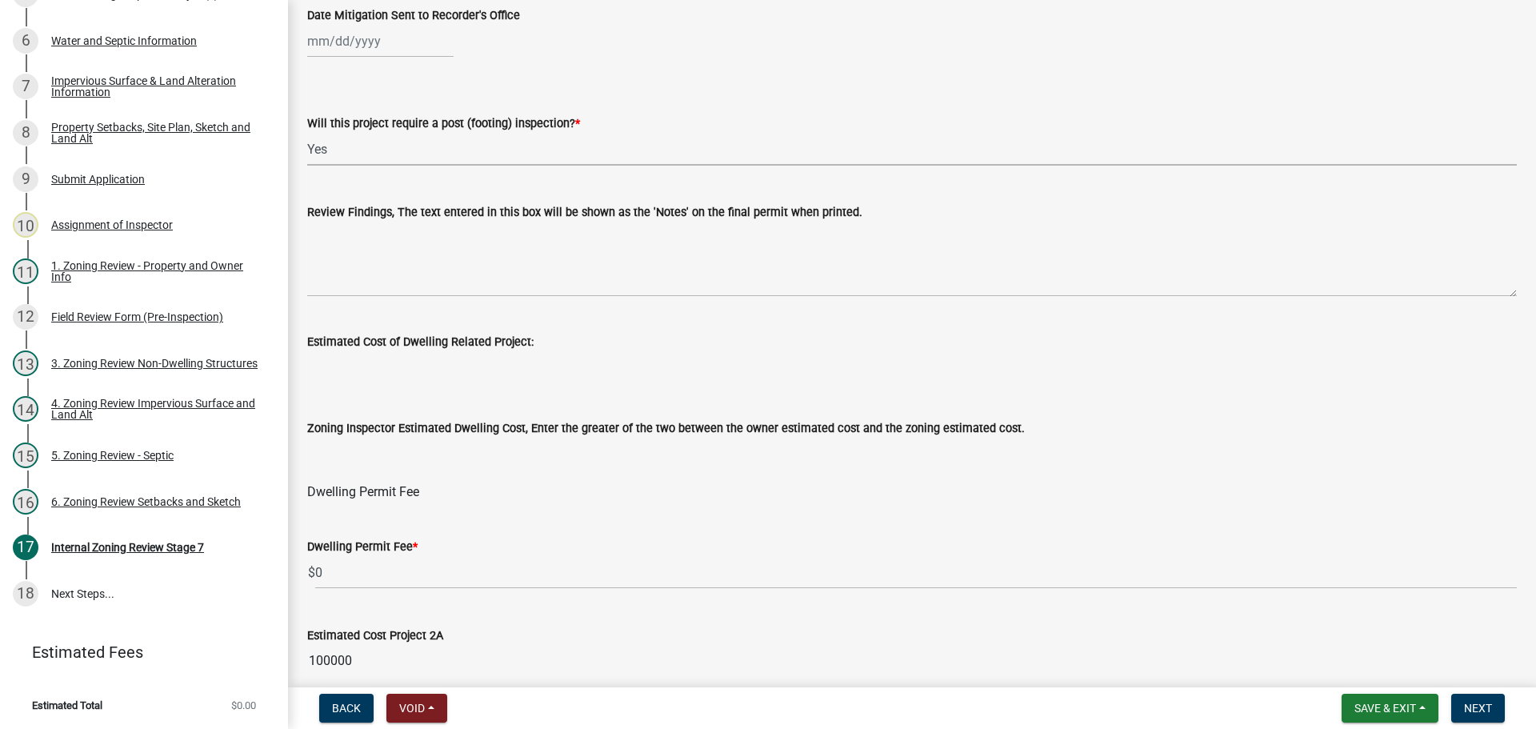
scroll to position [480, 0]
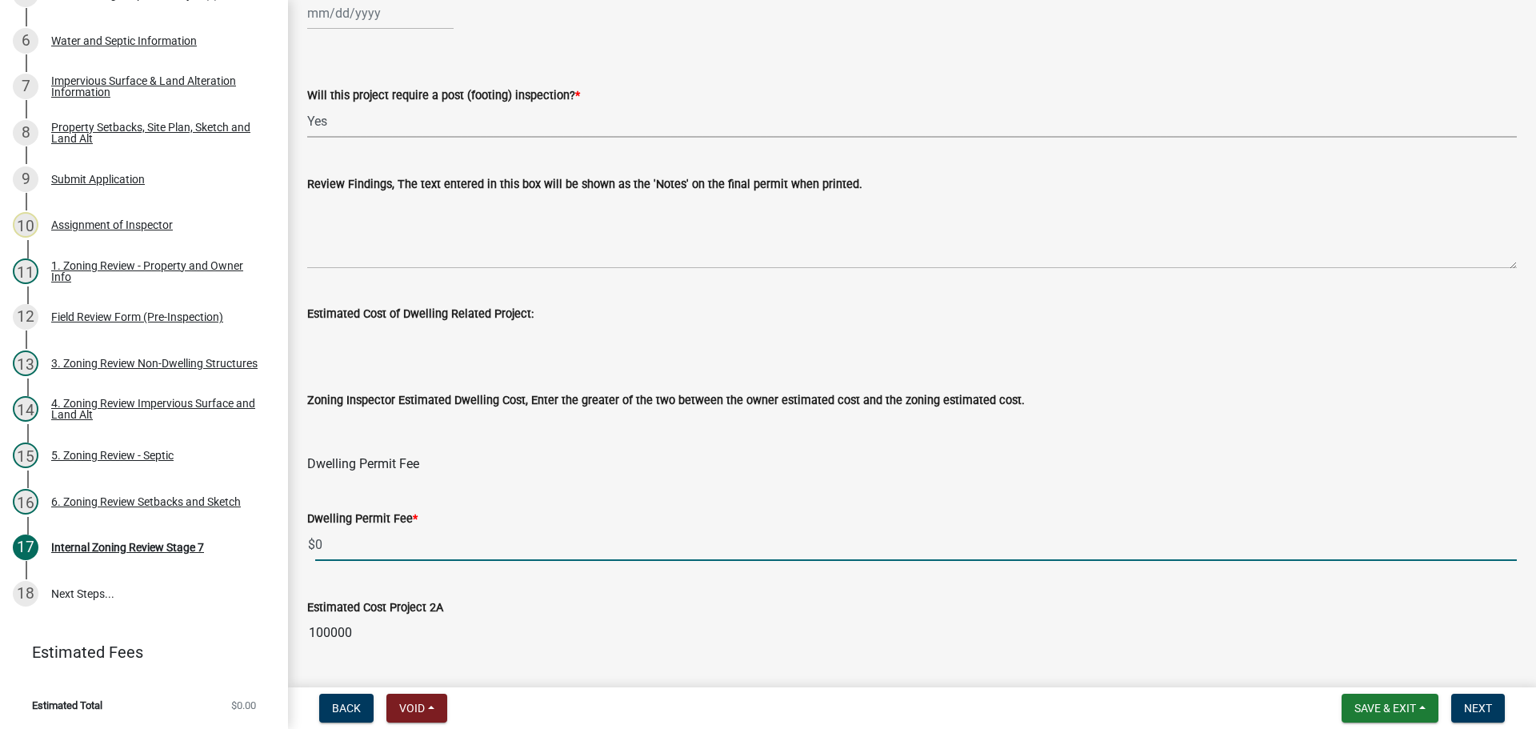
click at [332, 545] on input "0" at bounding box center [916, 544] width 1202 height 33
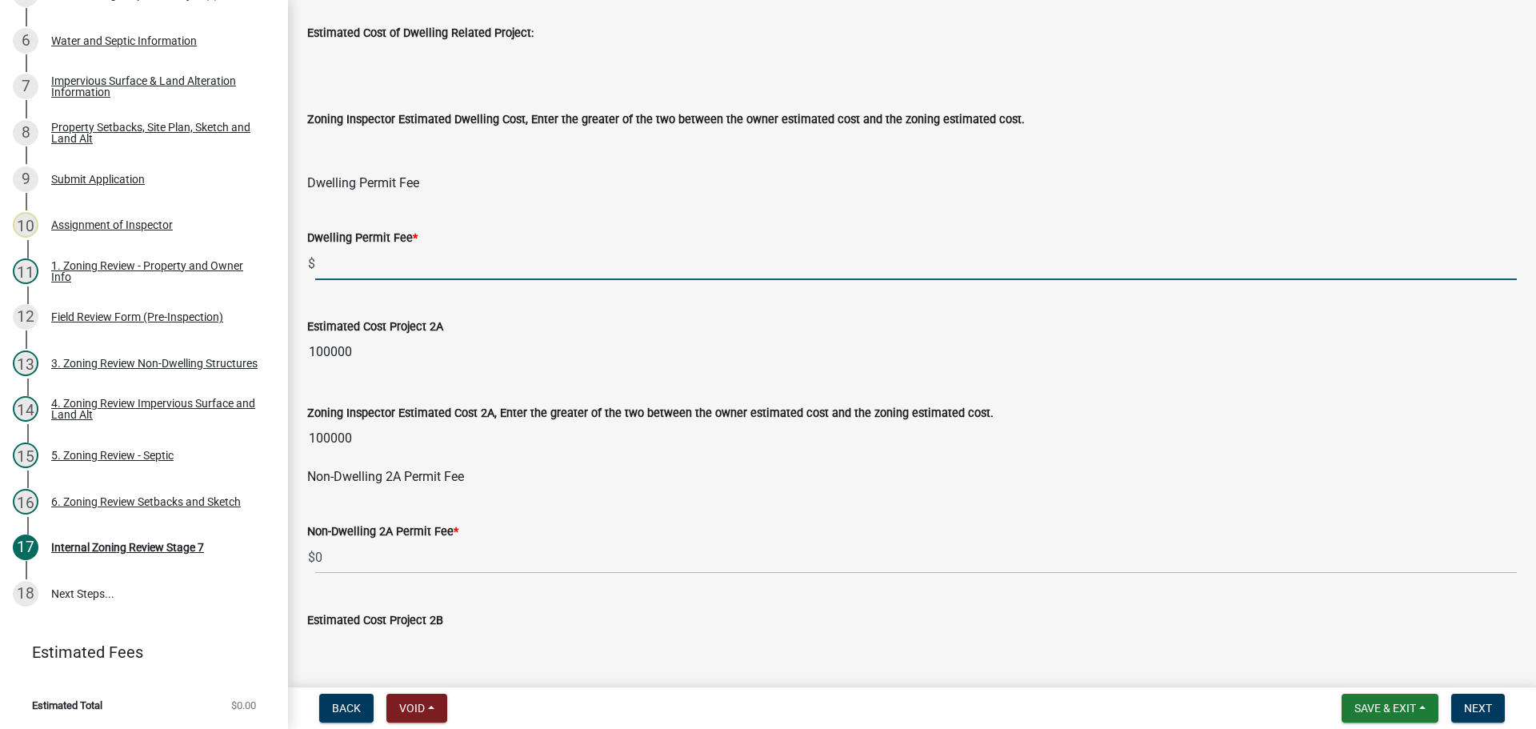
scroll to position [880, 0]
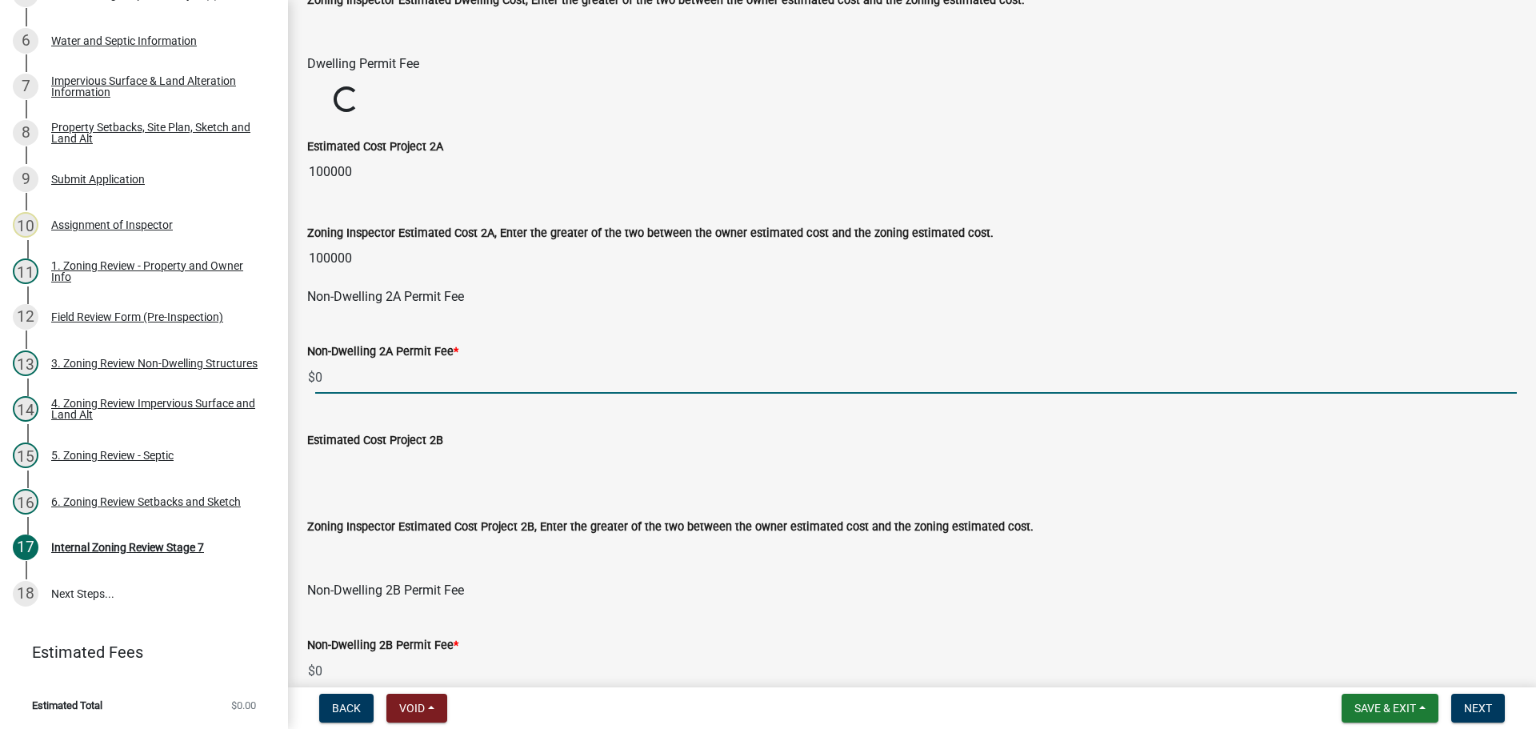
drag, startPoint x: 351, startPoint y: 439, endPoint x: 311, endPoint y: 439, distance: 40.0
click at [311, 439] on wm-data-entity-input-list "If there is mitigation, does it need to be recorded? If there is mitigation, do…" at bounding box center [912, 411] width 1210 height 2404
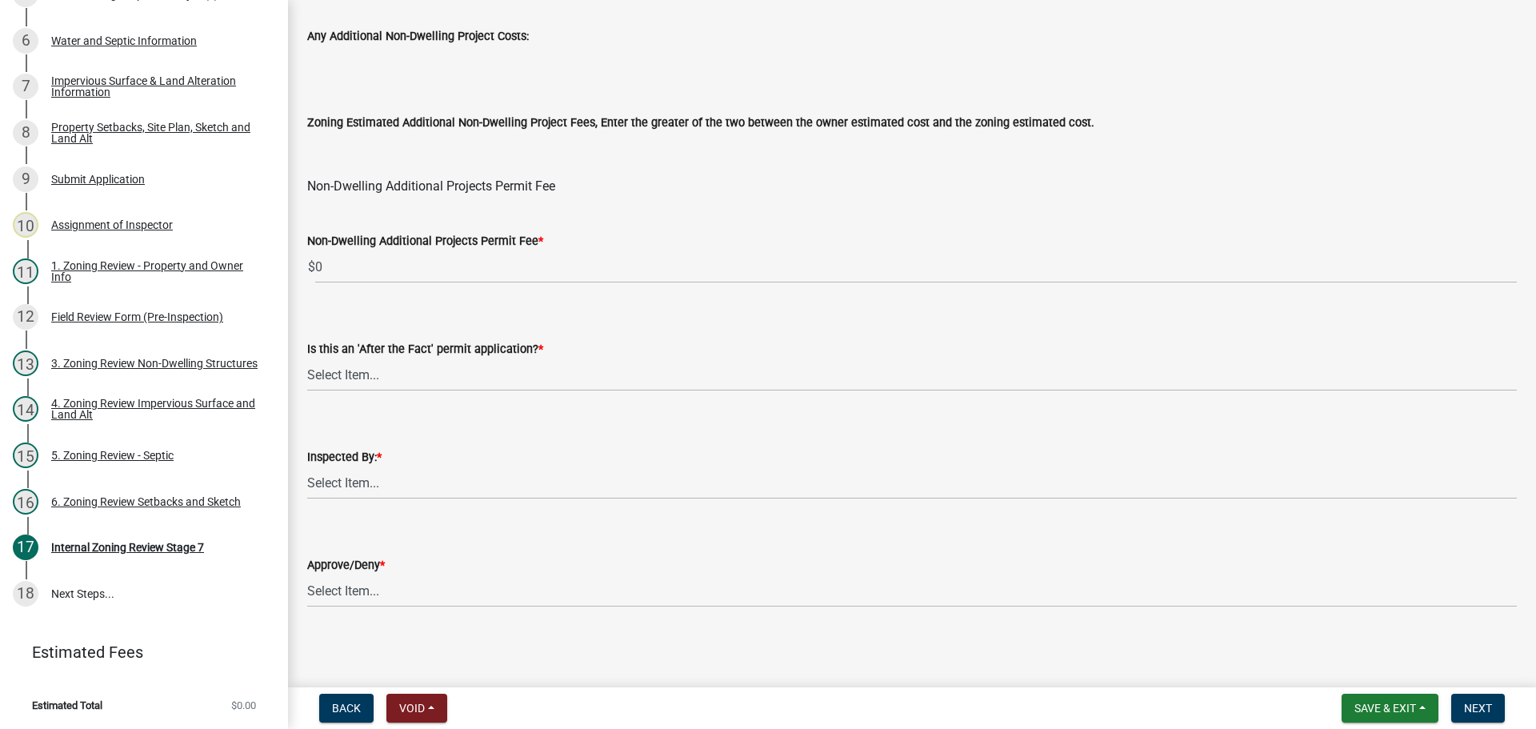
scroll to position [1936, 0]
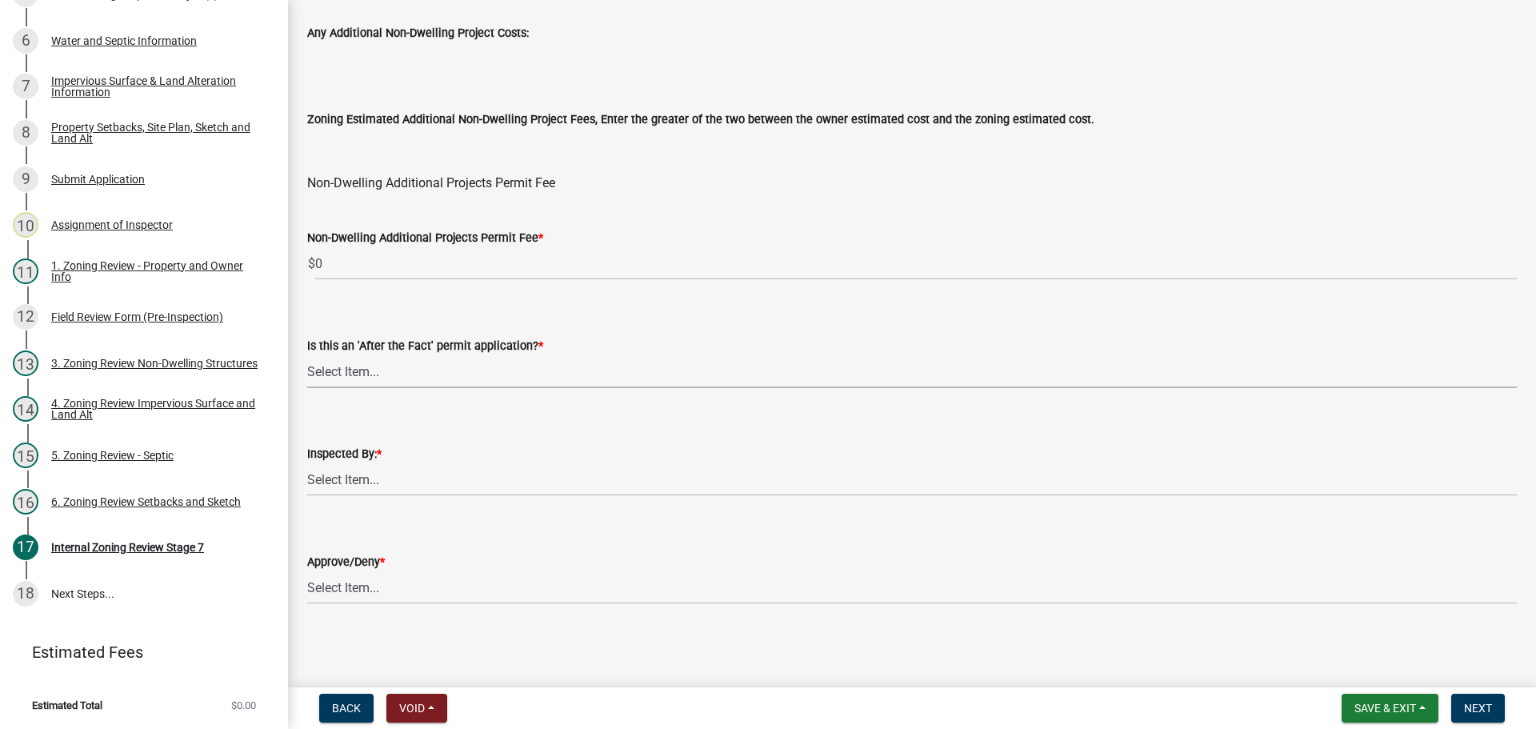
click at [376, 370] on select "Select Item... No Yes" at bounding box center [912, 371] width 1210 height 33
click at [307, 355] on select "Select Item... No Yes" at bounding box center [912, 371] width 1210 height 33
click at [385, 479] on select "Select Item... [PERSON_NAME] [PERSON_NAME] [PERSON_NAME] [PERSON_NAME] [PERSON_…" at bounding box center [912, 479] width 1210 height 33
click at [307, 463] on select "Select Item... [PERSON_NAME] [PERSON_NAME] [PERSON_NAME] [PERSON_NAME] [PERSON_…" at bounding box center [912, 479] width 1210 height 33
click at [355, 591] on select "Select Item... Approve Deny" at bounding box center [912, 587] width 1210 height 33
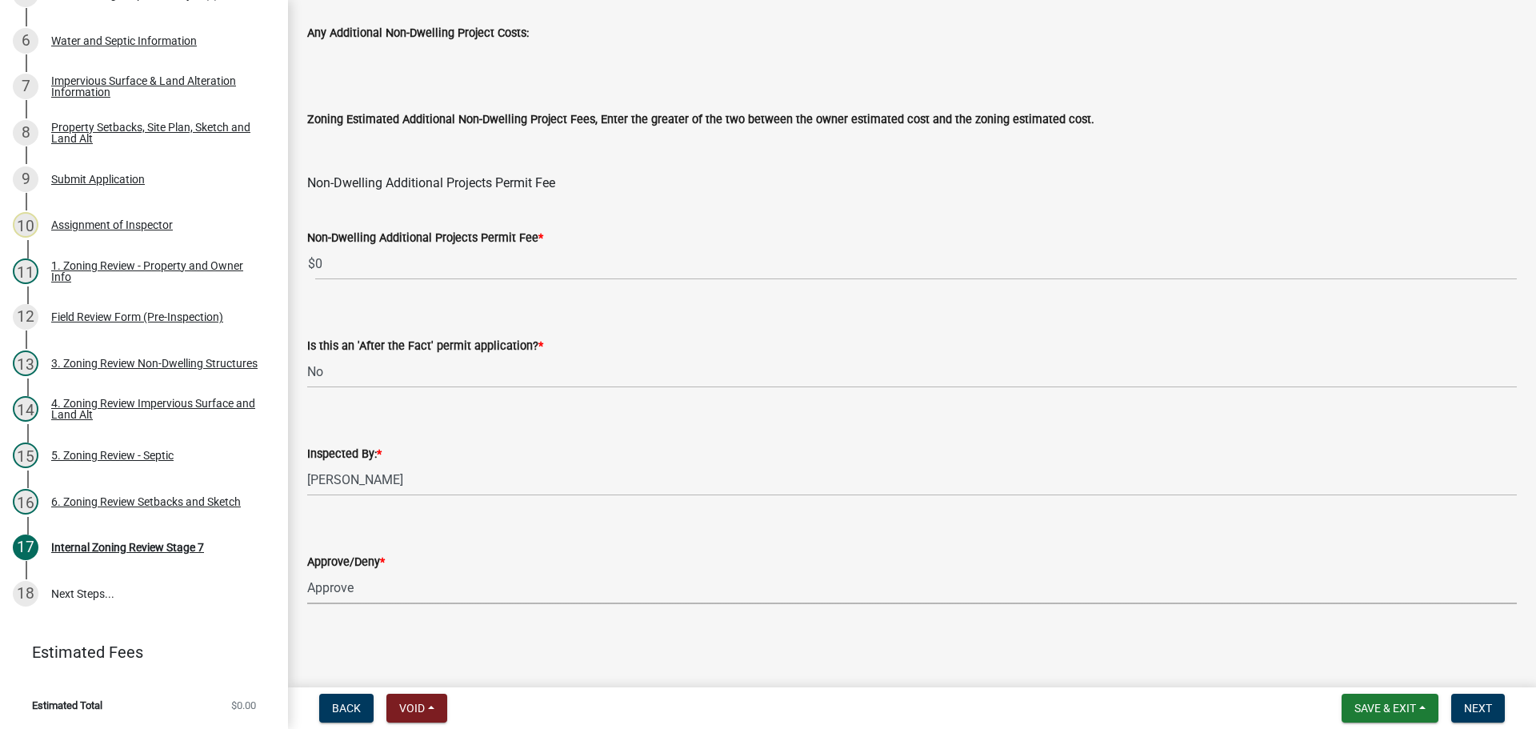
click at [307, 571] on select "Select Item... Approve Deny" at bounding box center [912, 587] width 1210 height 33
click at [1478, 702] on span "Next" at bounding box center [1478, 708] width 28 height 13
click at [1475, 699] on button "Next" at bounding box center [1479, 708] width 54 height 29
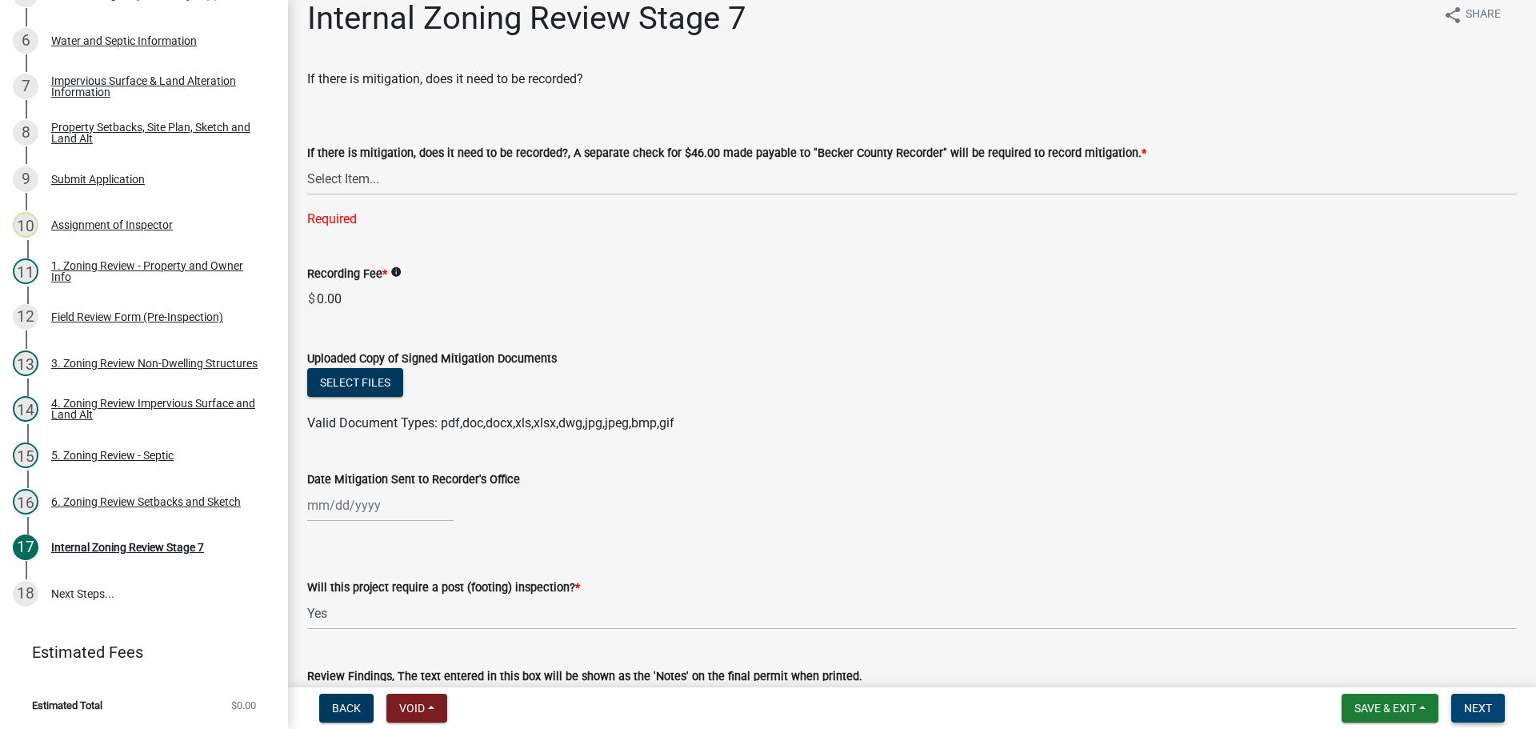
scroll to position [0, 0]
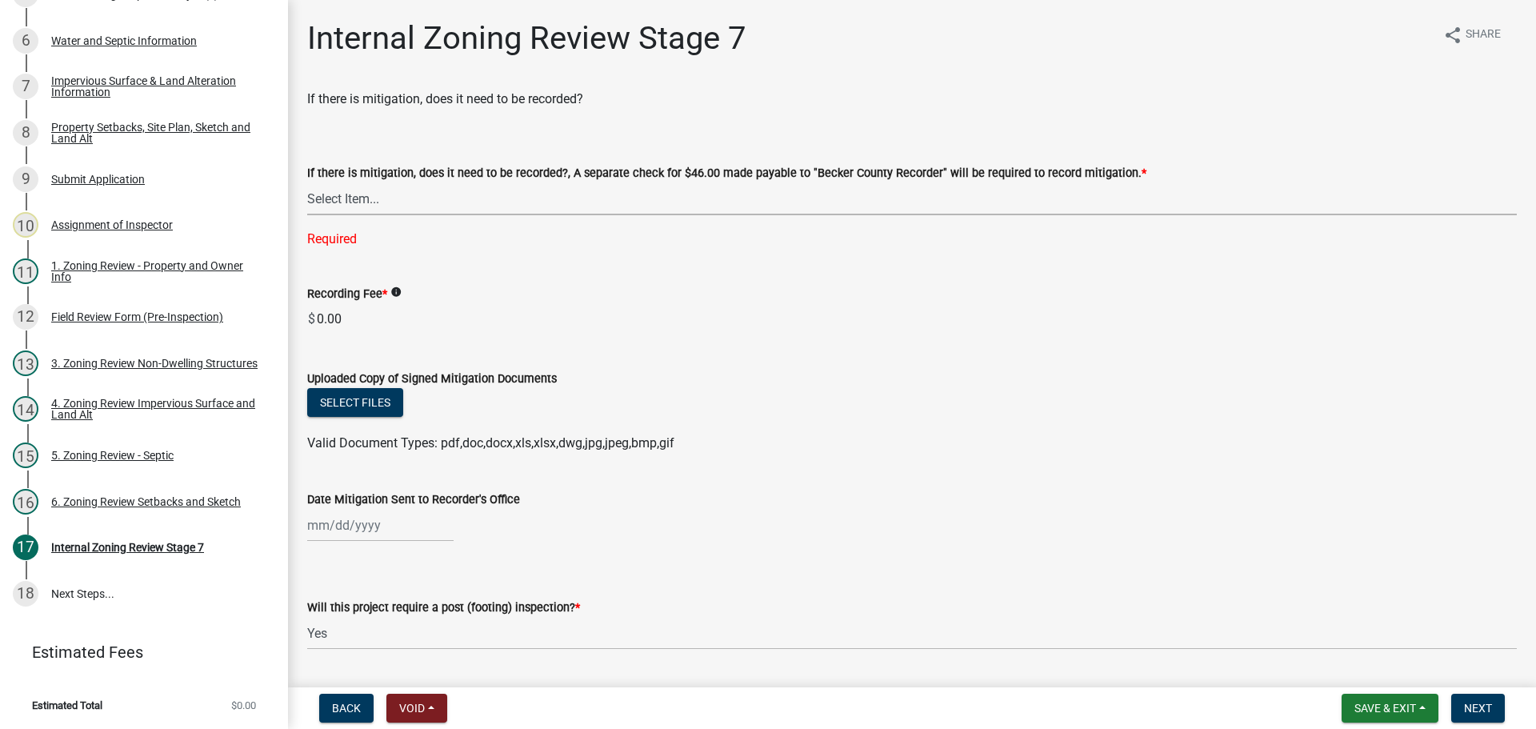
click at [338, 199] on select "Select Item... Yes No N/A" at bounding box center [912, 198] width 1210 height 33
click at [307, 182] on select "Select Item... Yes No N/A" at bounding box center [912, 198] width 1210 height 33
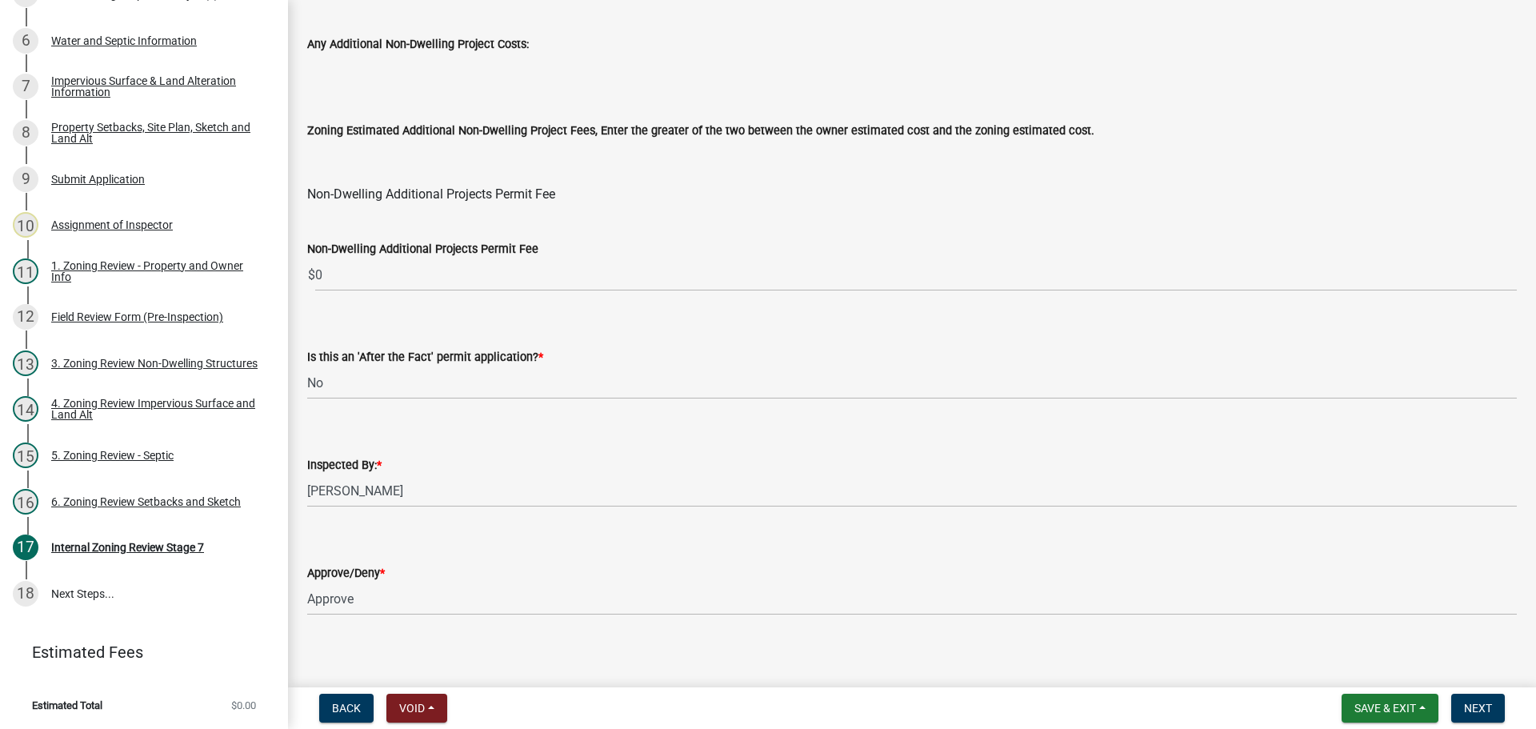
scroll to position [1936, 0]
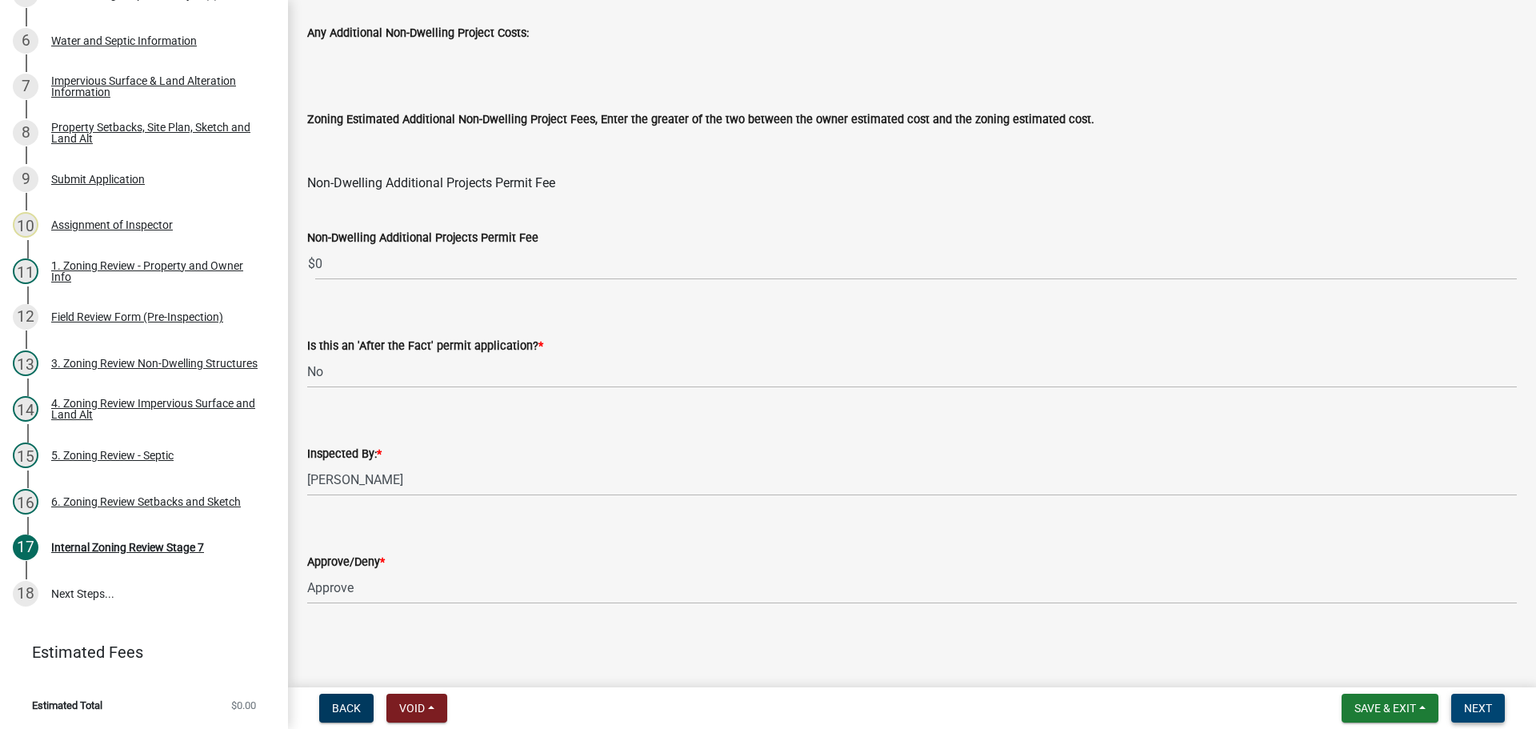
click at [1487, 698] on button "Next" at bounding box center [1479, 708] width 54 height 29
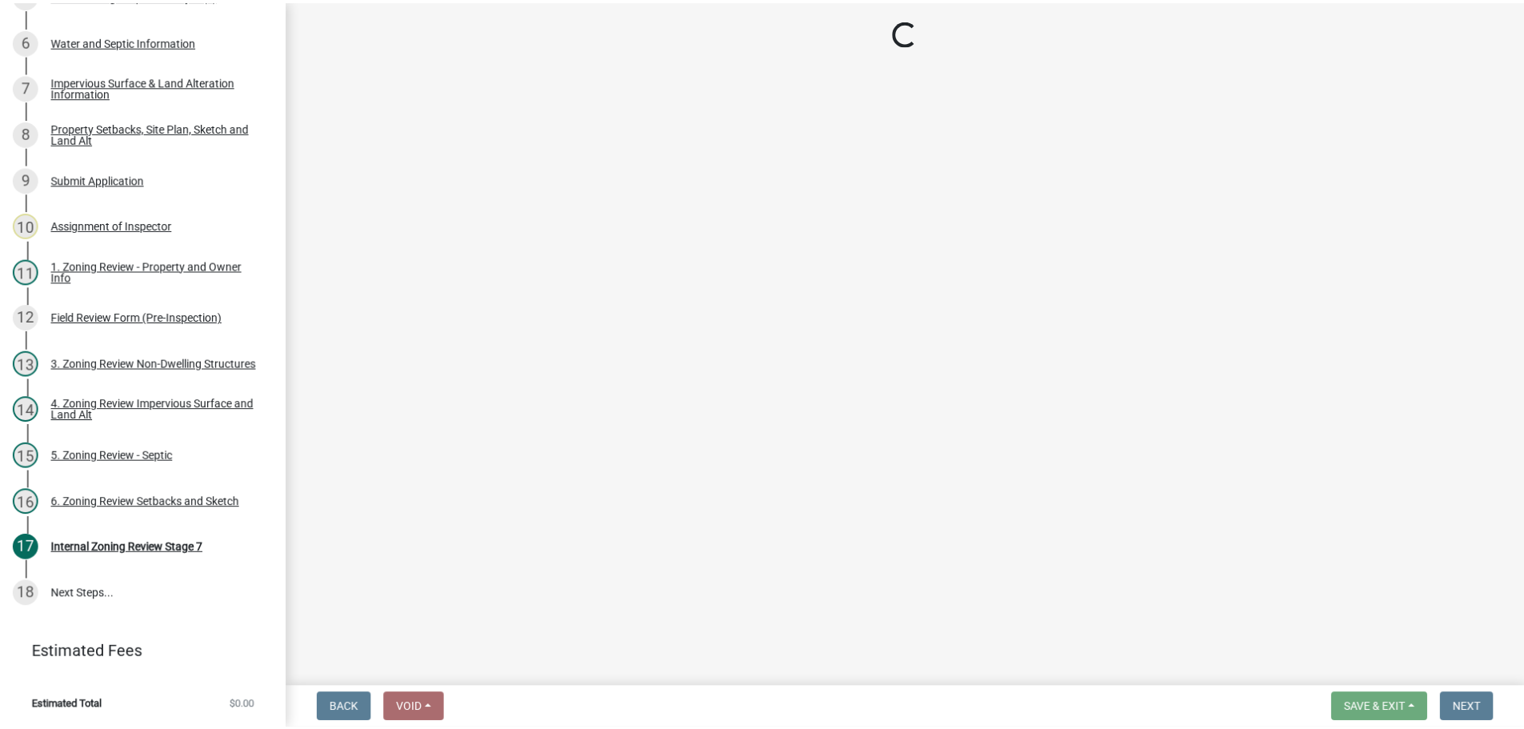
scroll to position [579, 0]
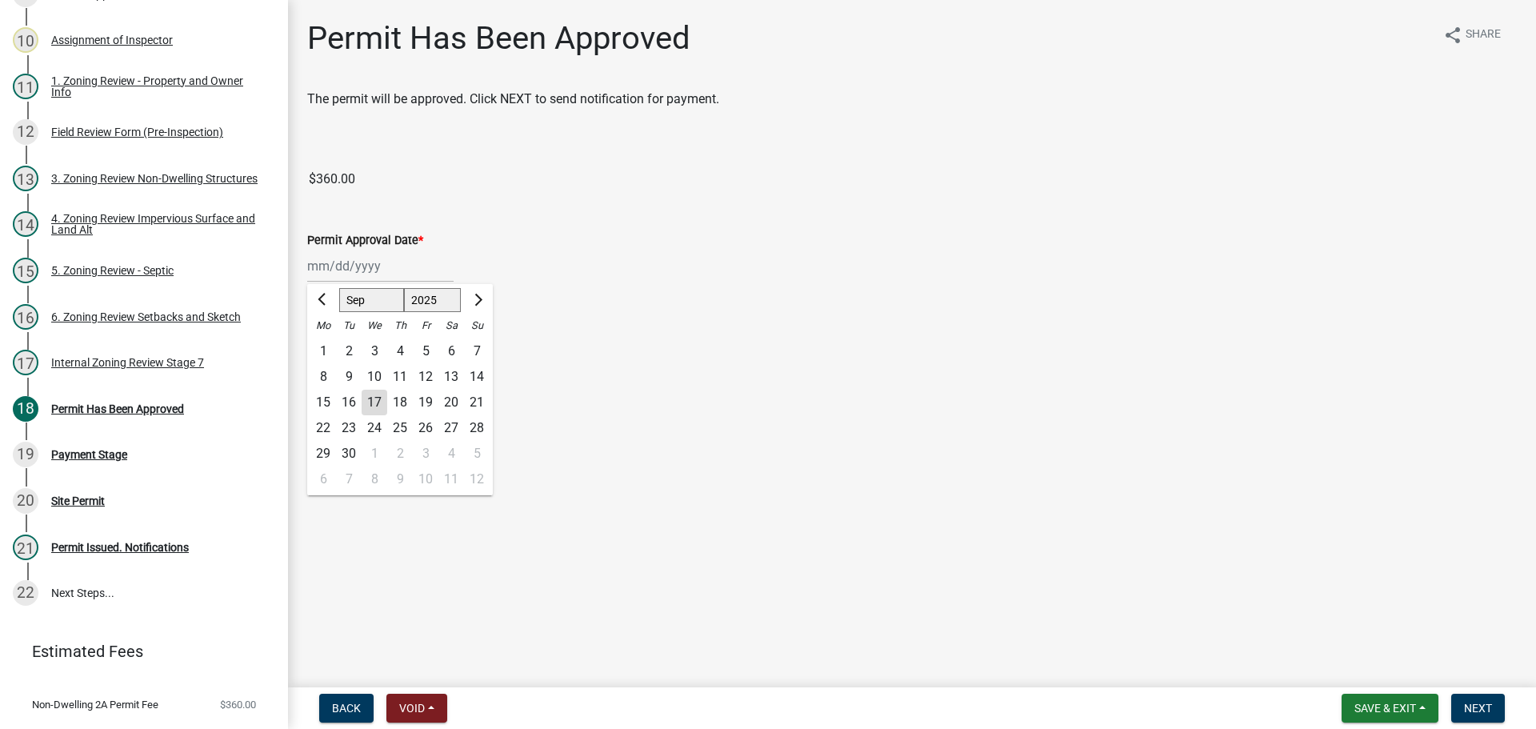
click at [391, 268] on div "[PERSON_NAME] Feb Mar Apr [PERSON_NAME][DATE] Oct Nov [DATE] 1526 1527 1528 152…" at bounding box center [380, 266] width 146 height 33
click at [377, 395] on div "17" at bounding box center [375, 403] width 26 height 26
click at [1476, 699] on button "Next" at bounding box center [1479, 708] width 54 height 29
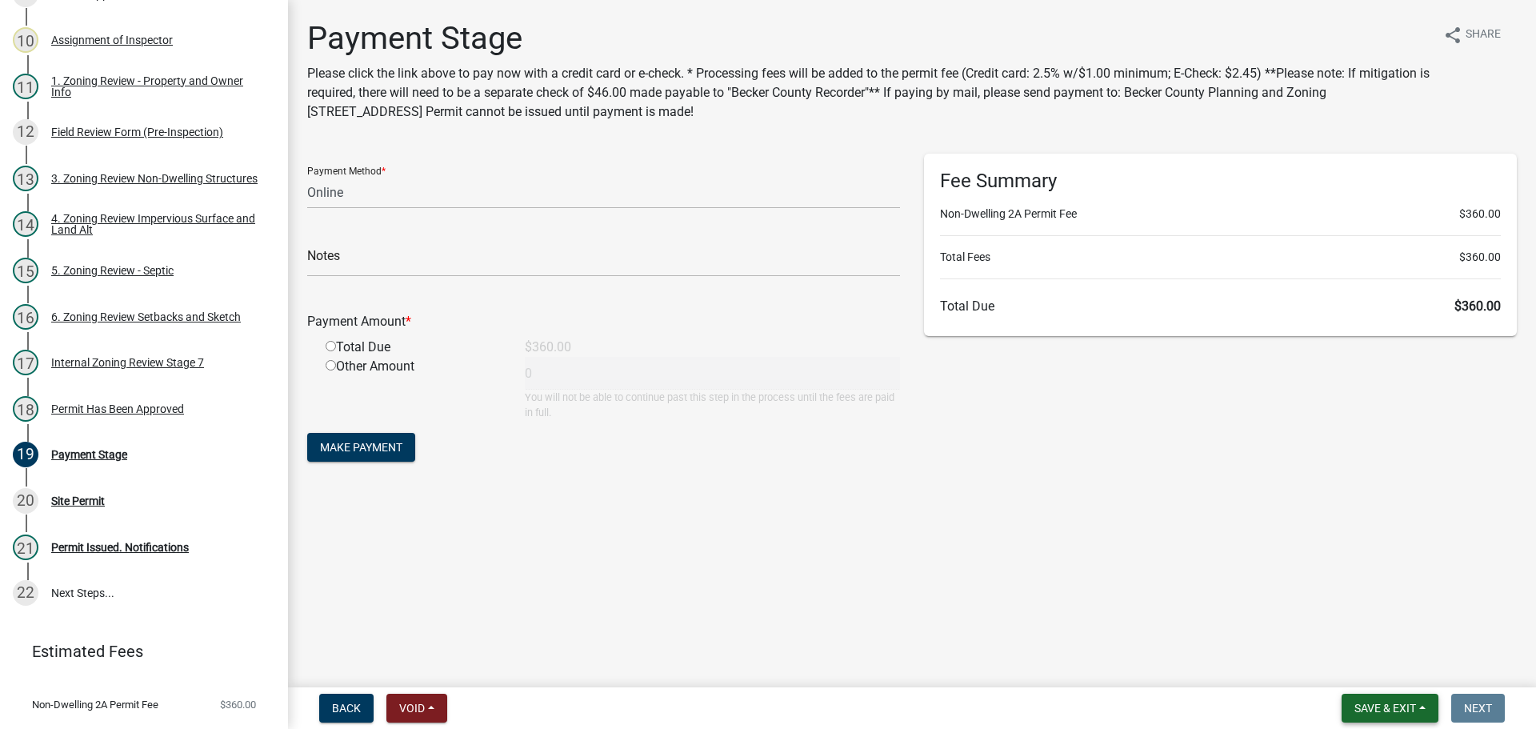
click at [1383, 702] on span "Save & Exit" at bounding box center [1386, 708] width 62 height 13
click at [1356, 667] on button "Save & Exit" at bounding box center [1375, 666] width 128 height 38
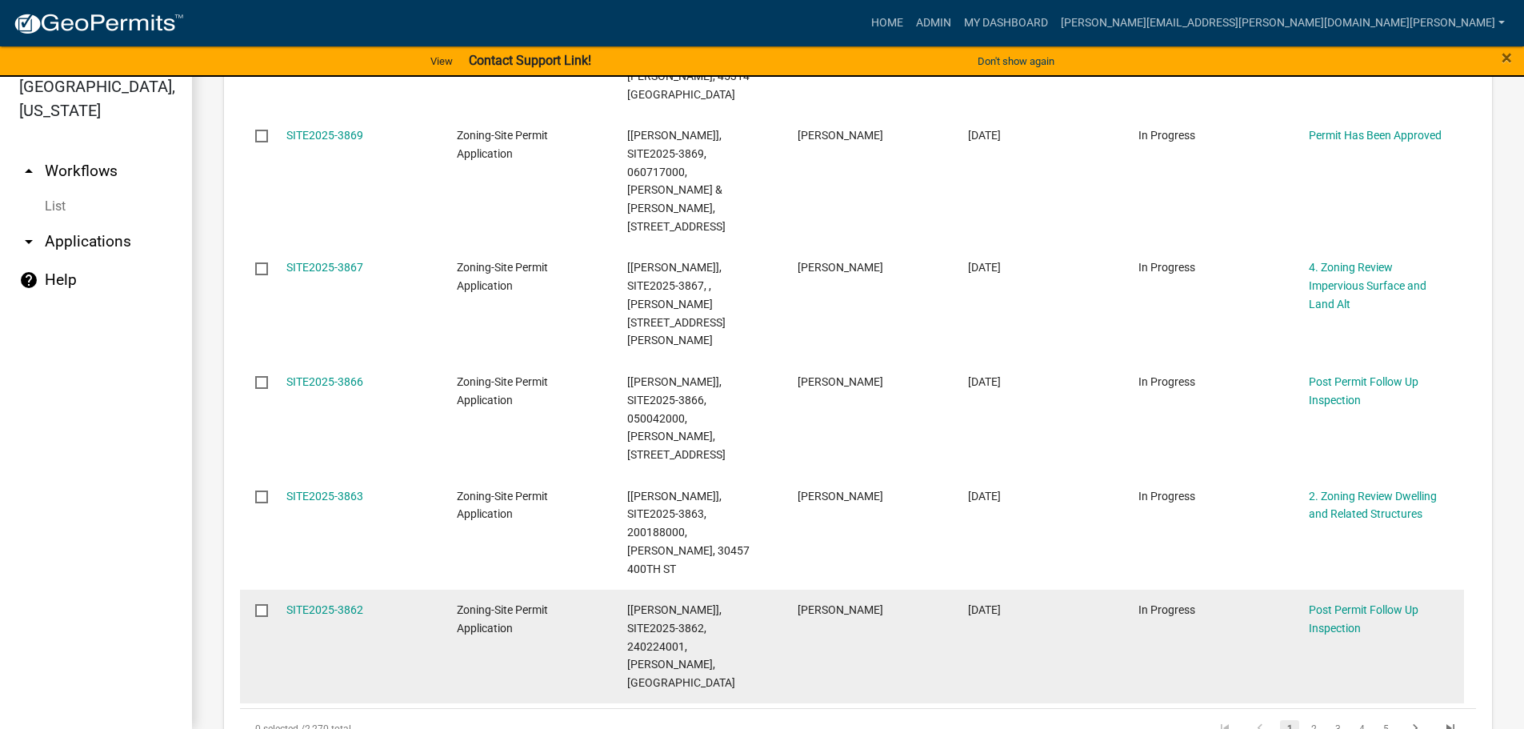
scroll to position [1120, 0]
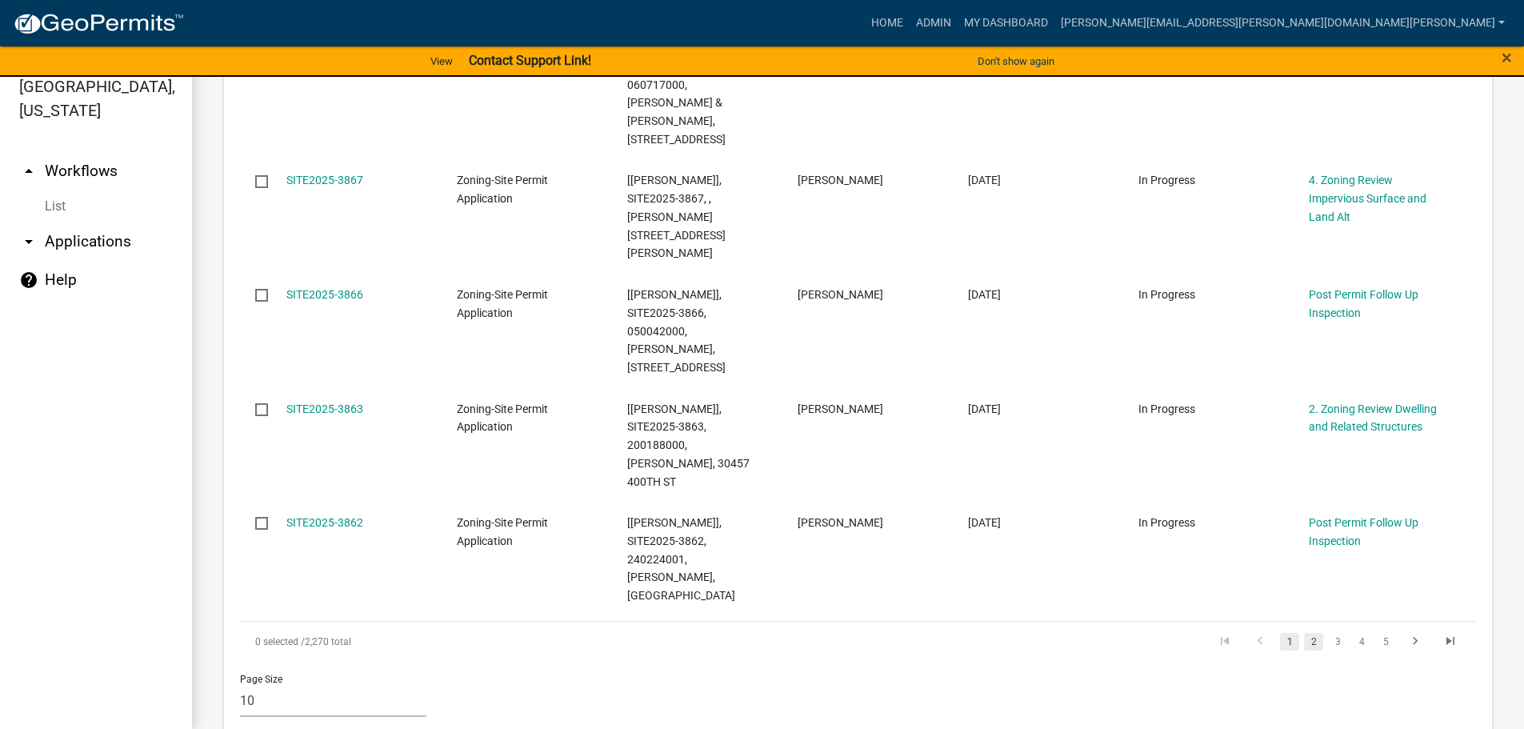
click at [1307, 633] on link "2" at bounding box center [1313, 642] width 19 height 18
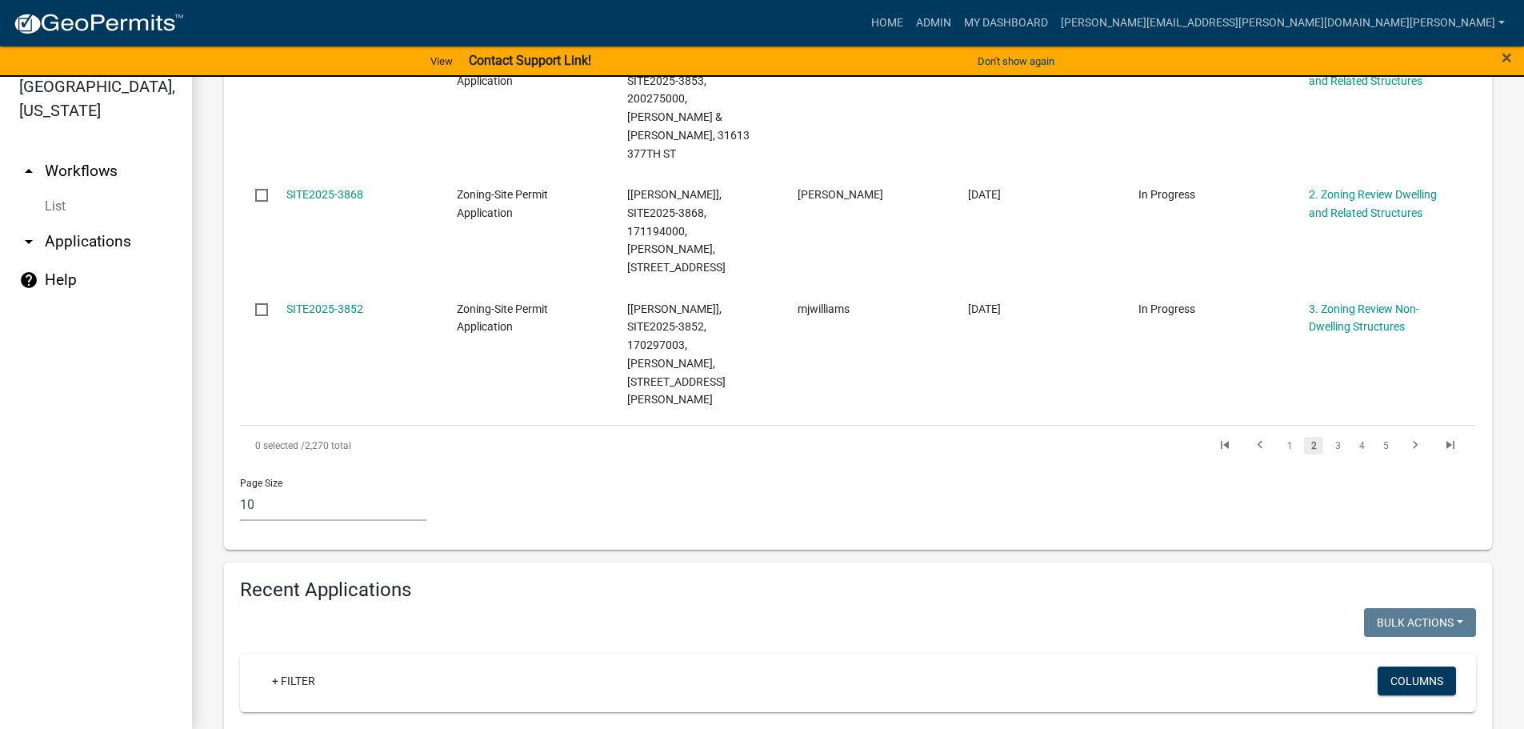
scroll to position [1305, 0]
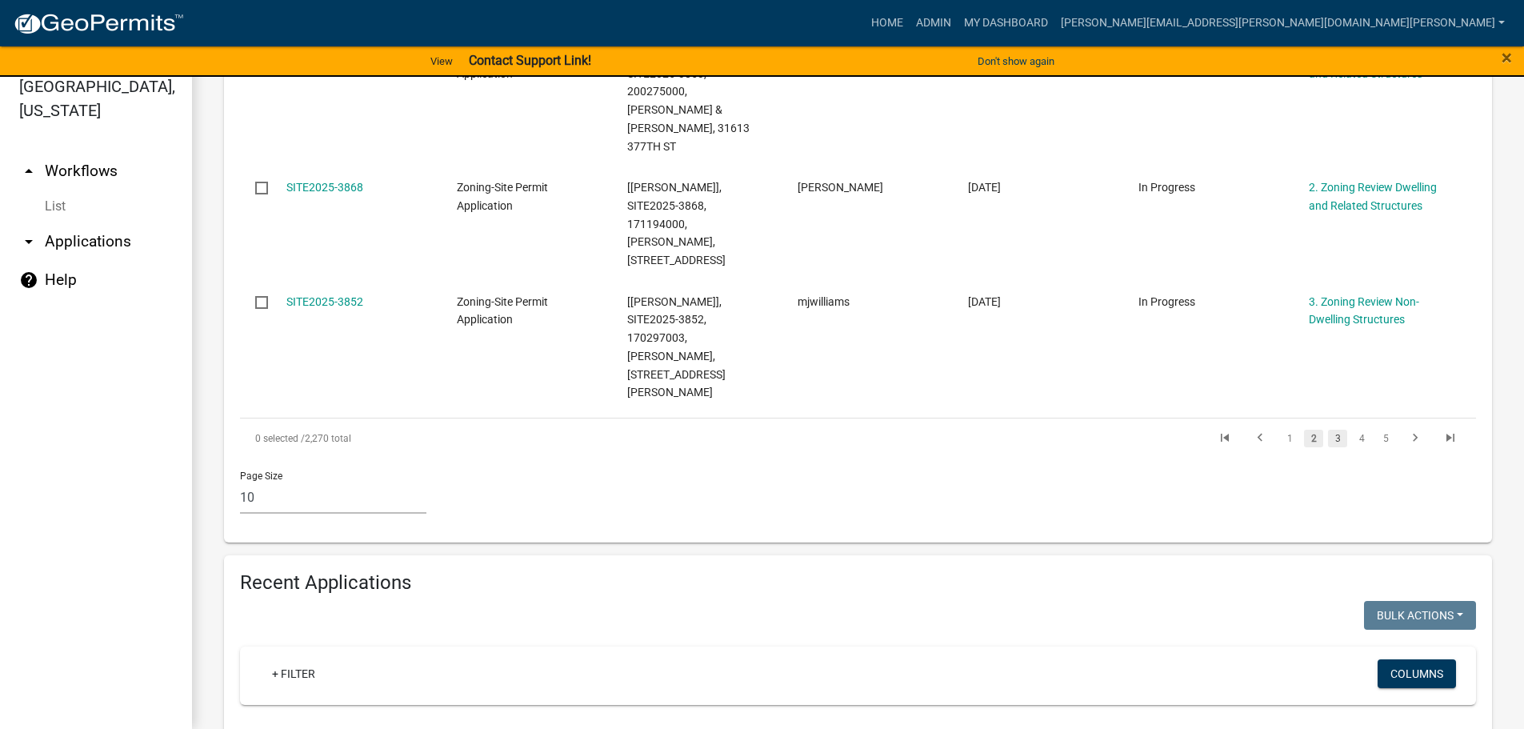
click at [1328, 430] on link "3" at bounding box center [1337, 439] width 19 height 18
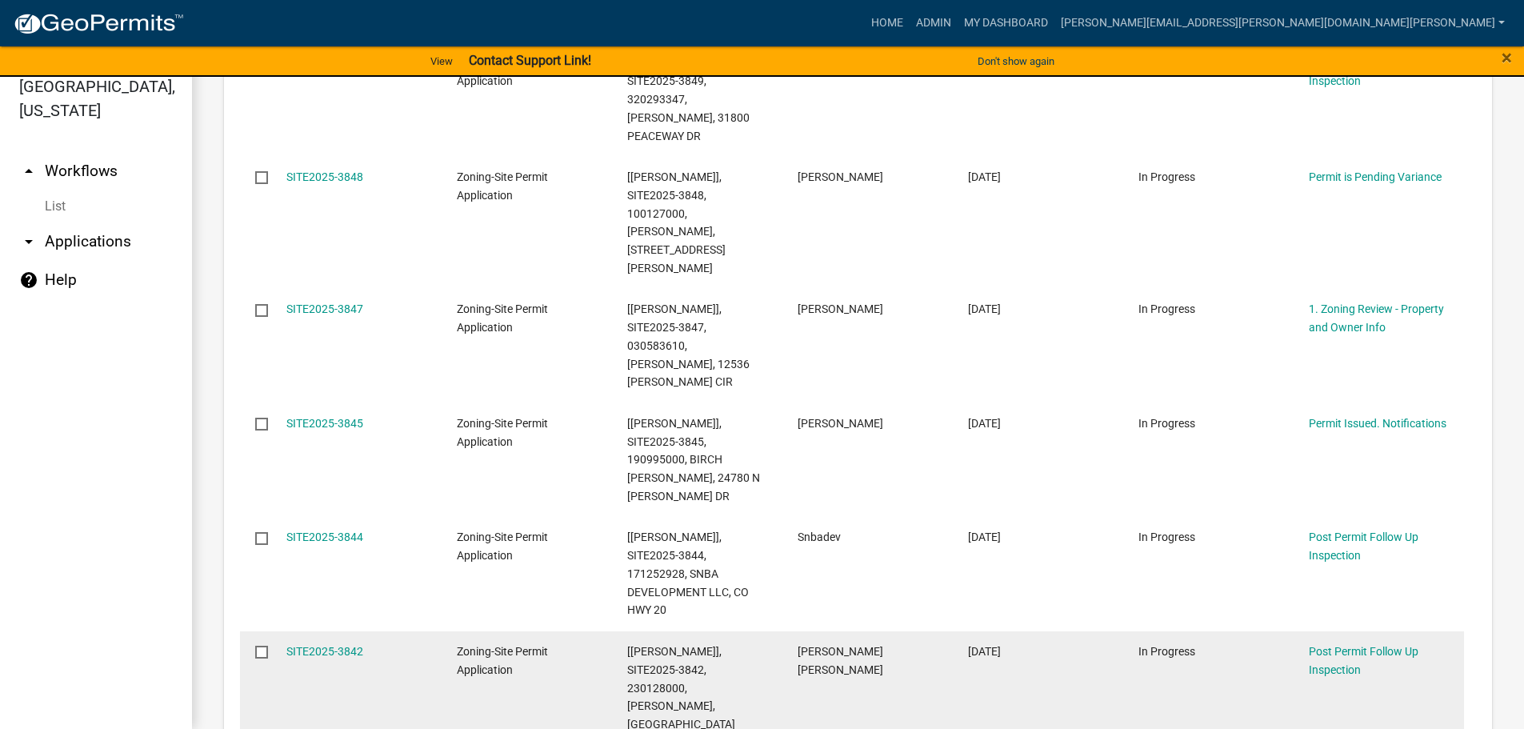
scroll to position [683, 0]
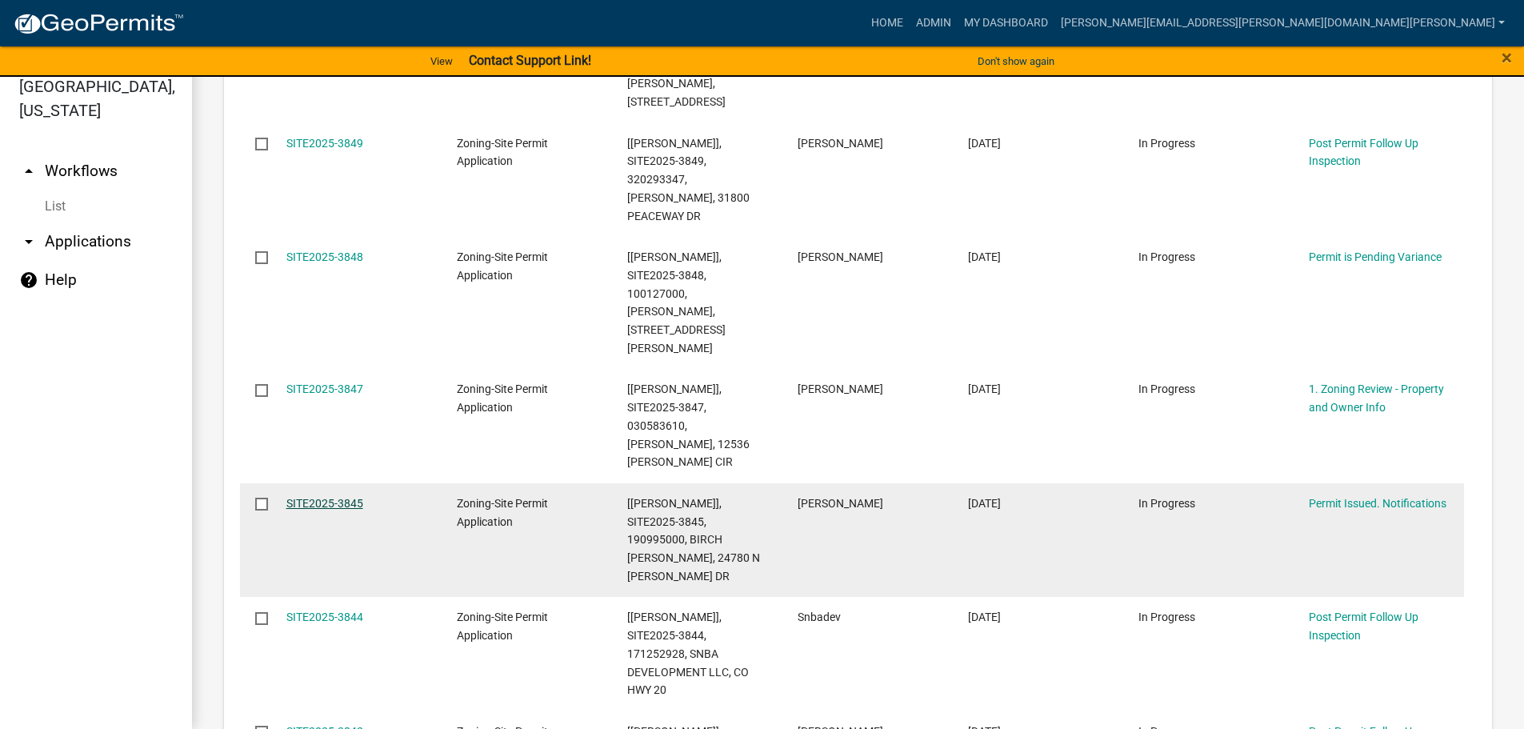
click at [344, 497] on link "SITE2025-3845" at bounding box center [324, 503] width 77 height 13
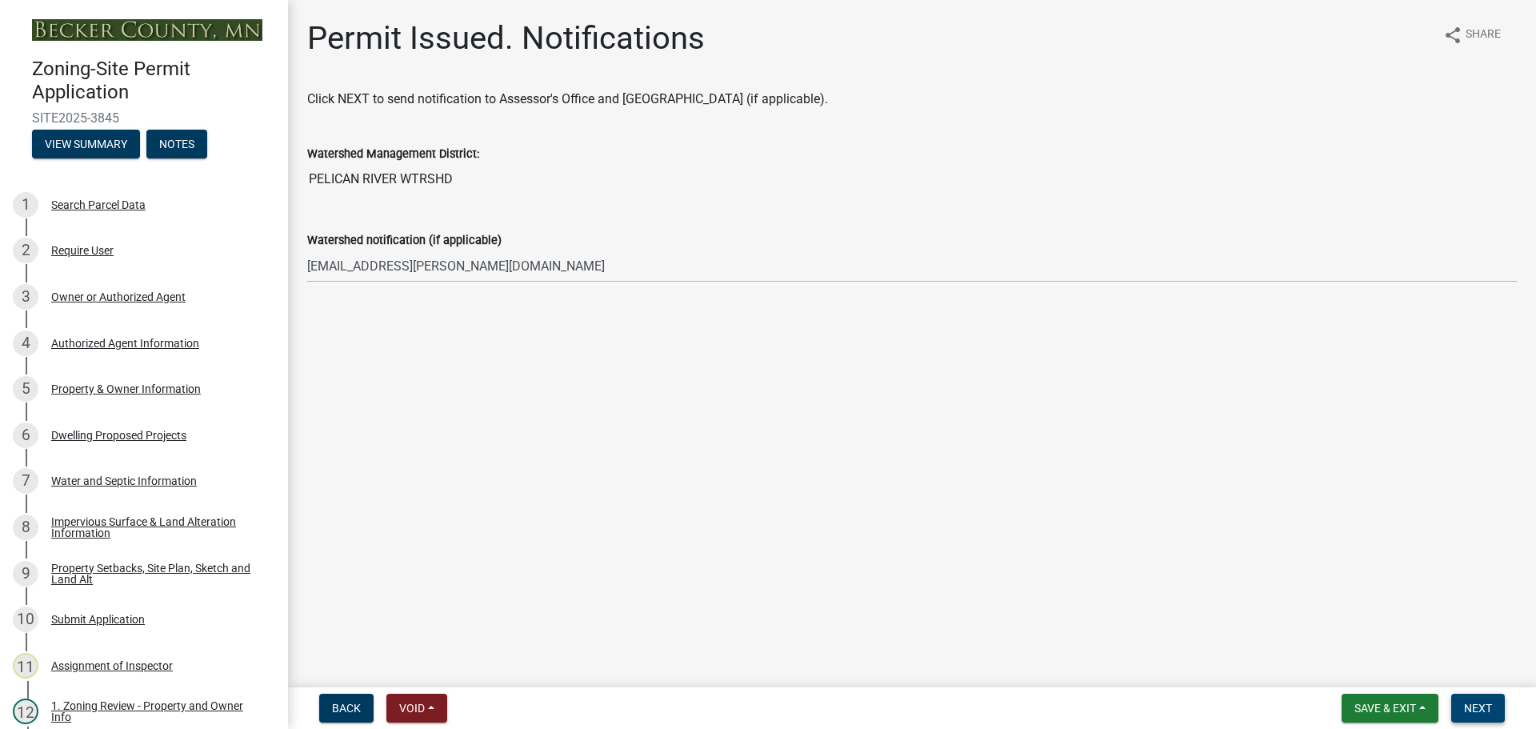
click at [1473, 702] on span "Next" at bounding box center [1478, 708] width 28 height 13
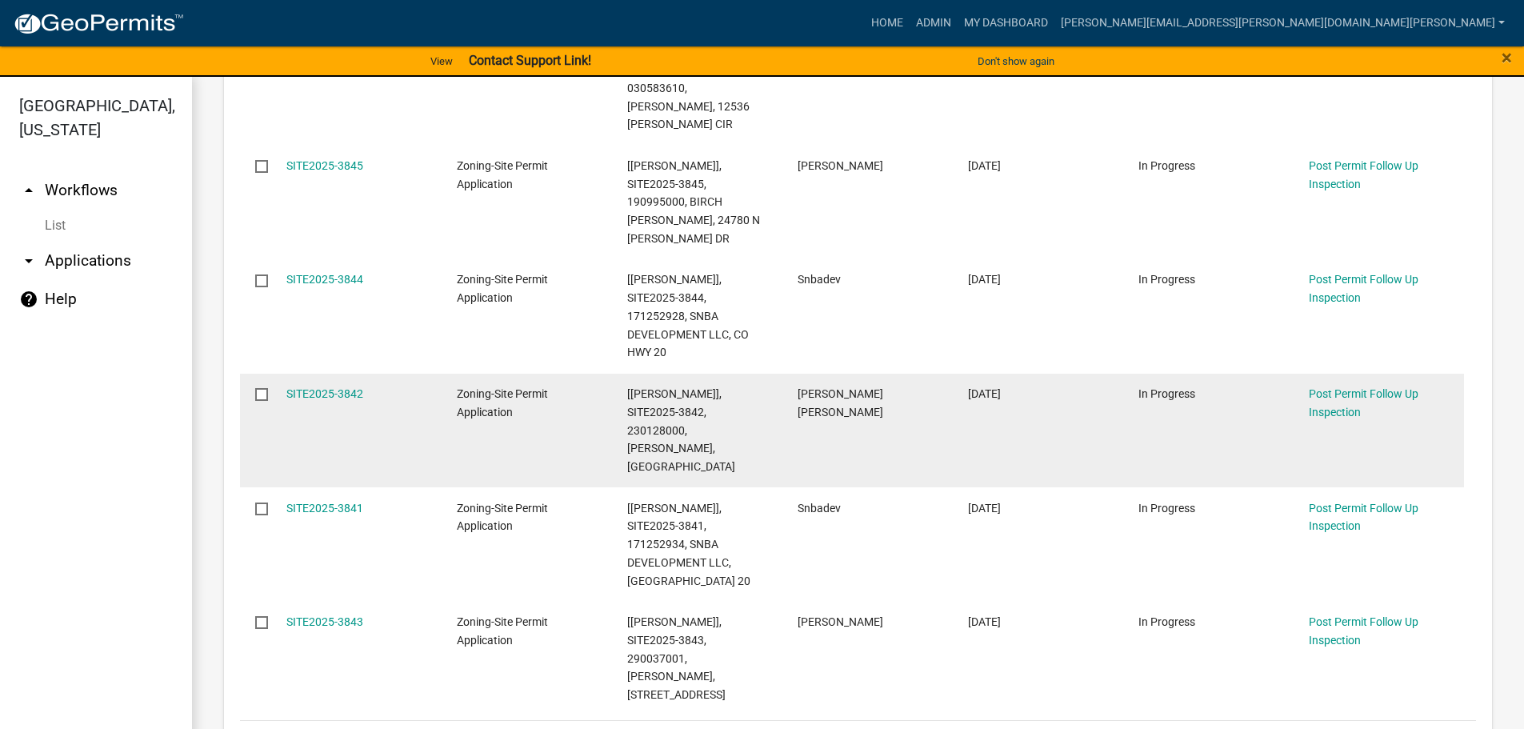
scroll to position [1200, 0]
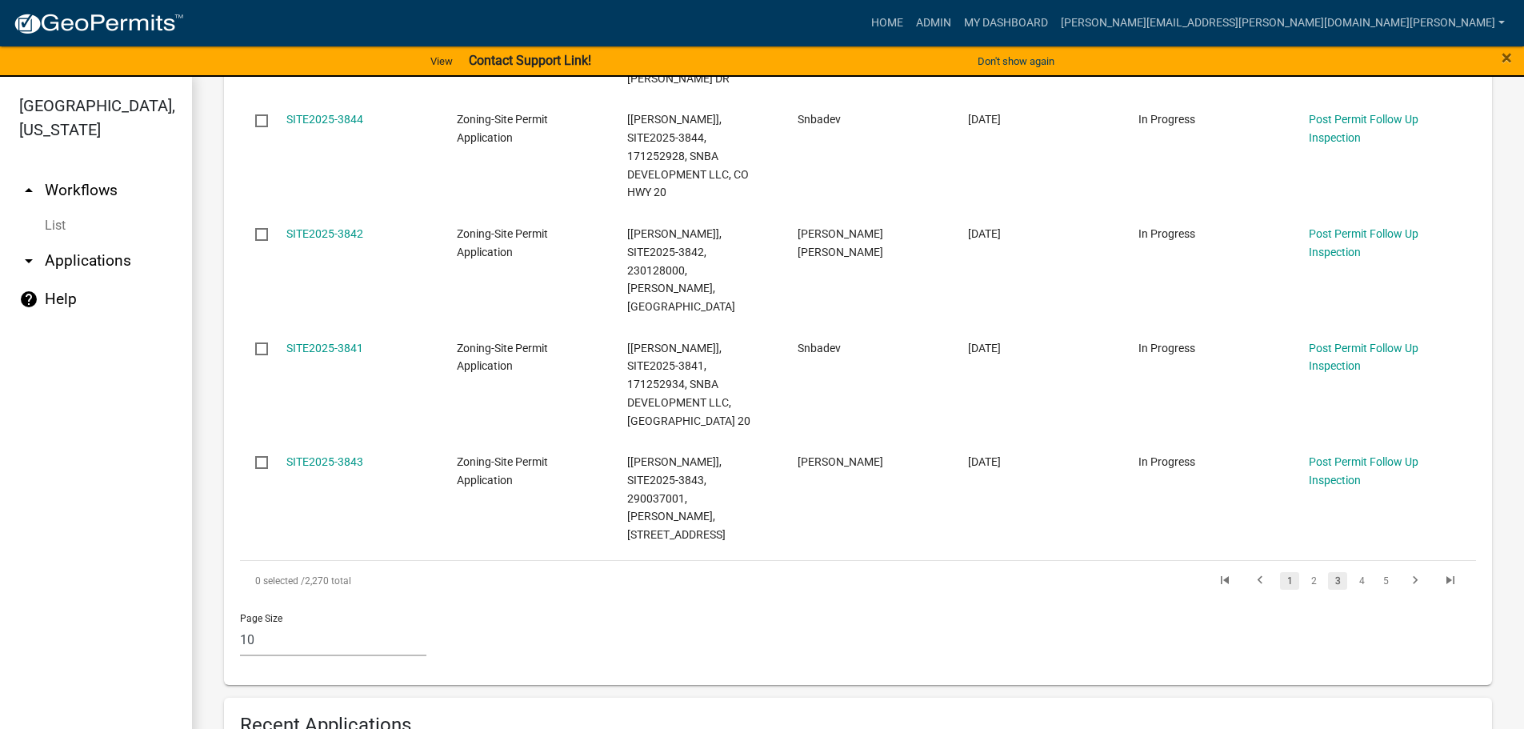
click at [1284, 572] on link "1" at bounding box center [1289, 581] width 19 height 18
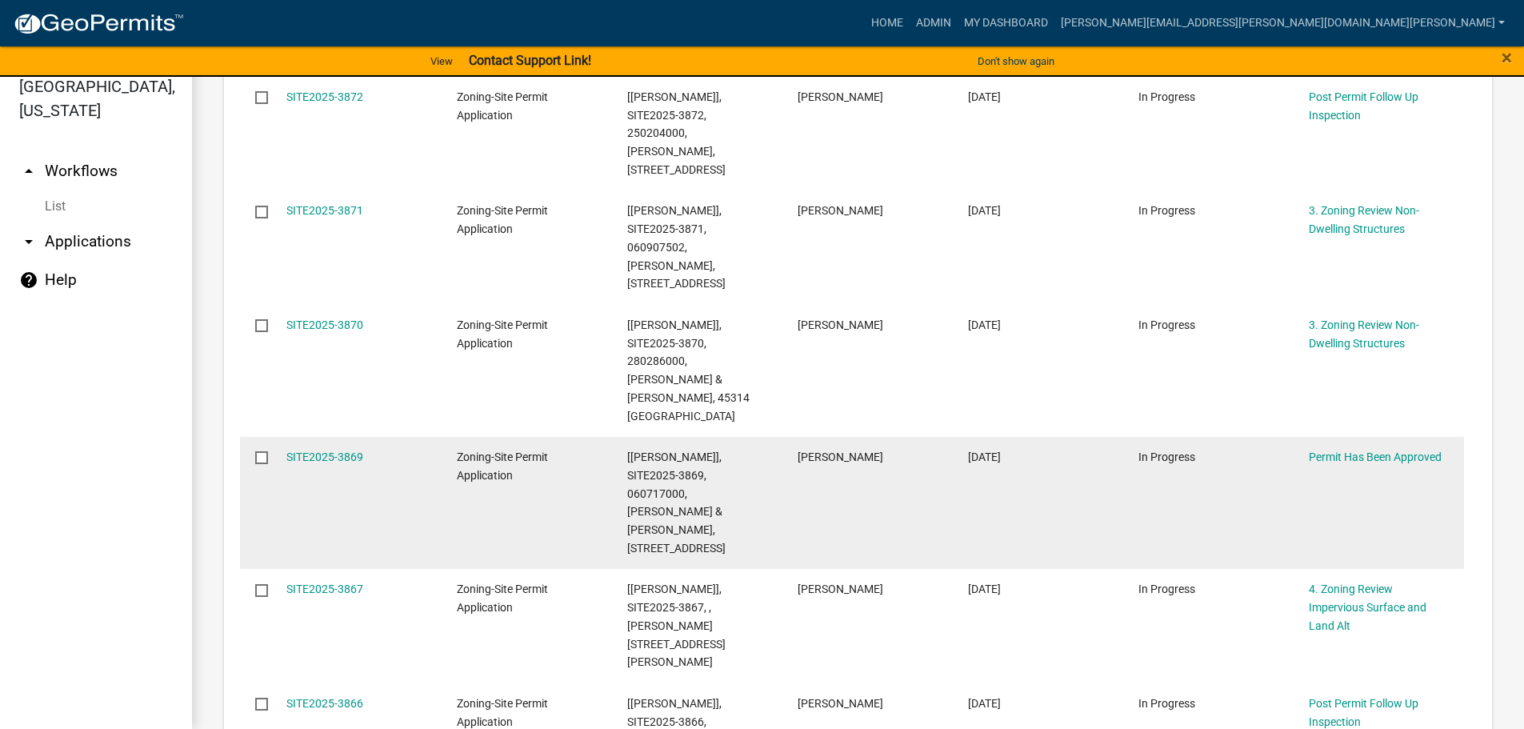
scroll to position [1032, 0]
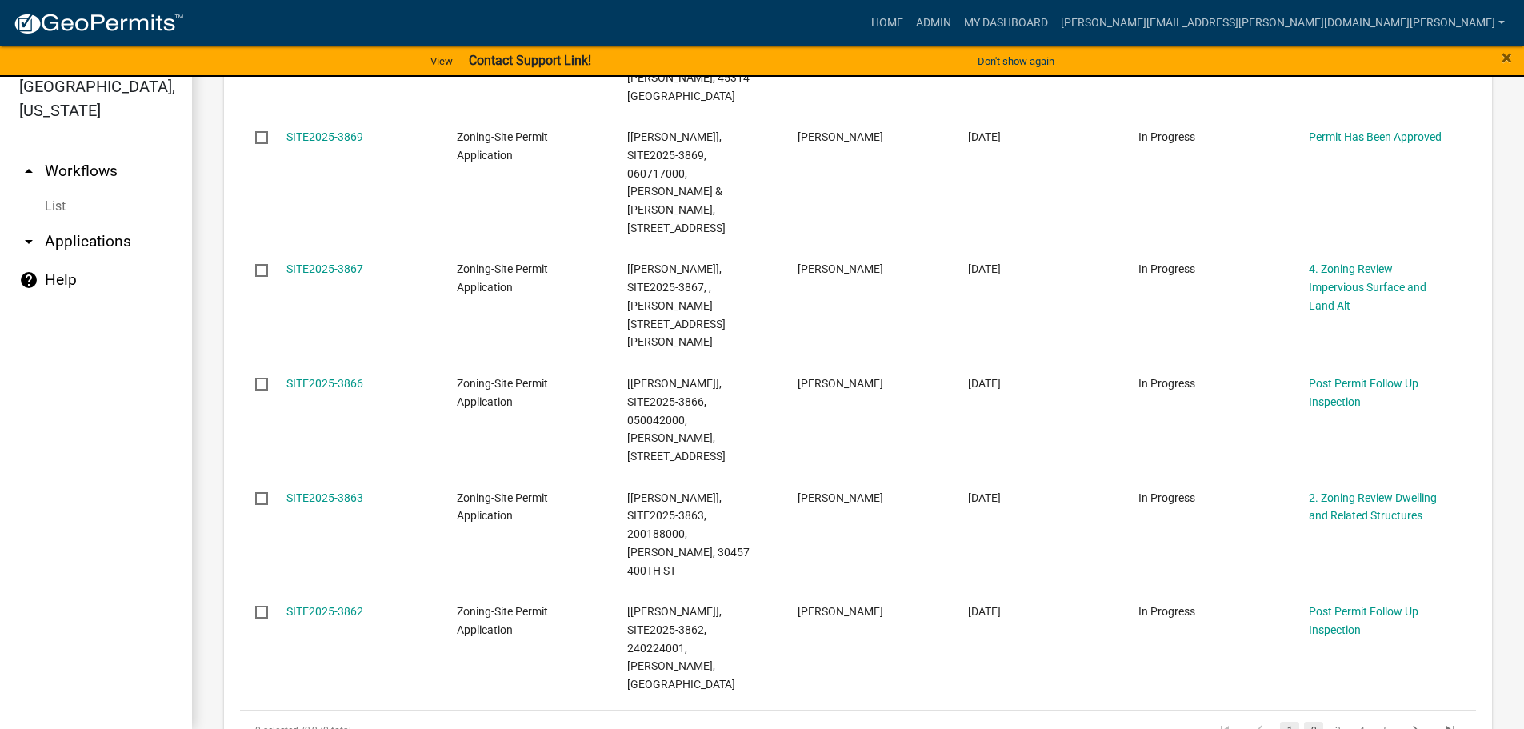
click at [1307, 722] on link "2" at bounding box center [1313, 731] width 19 height 18
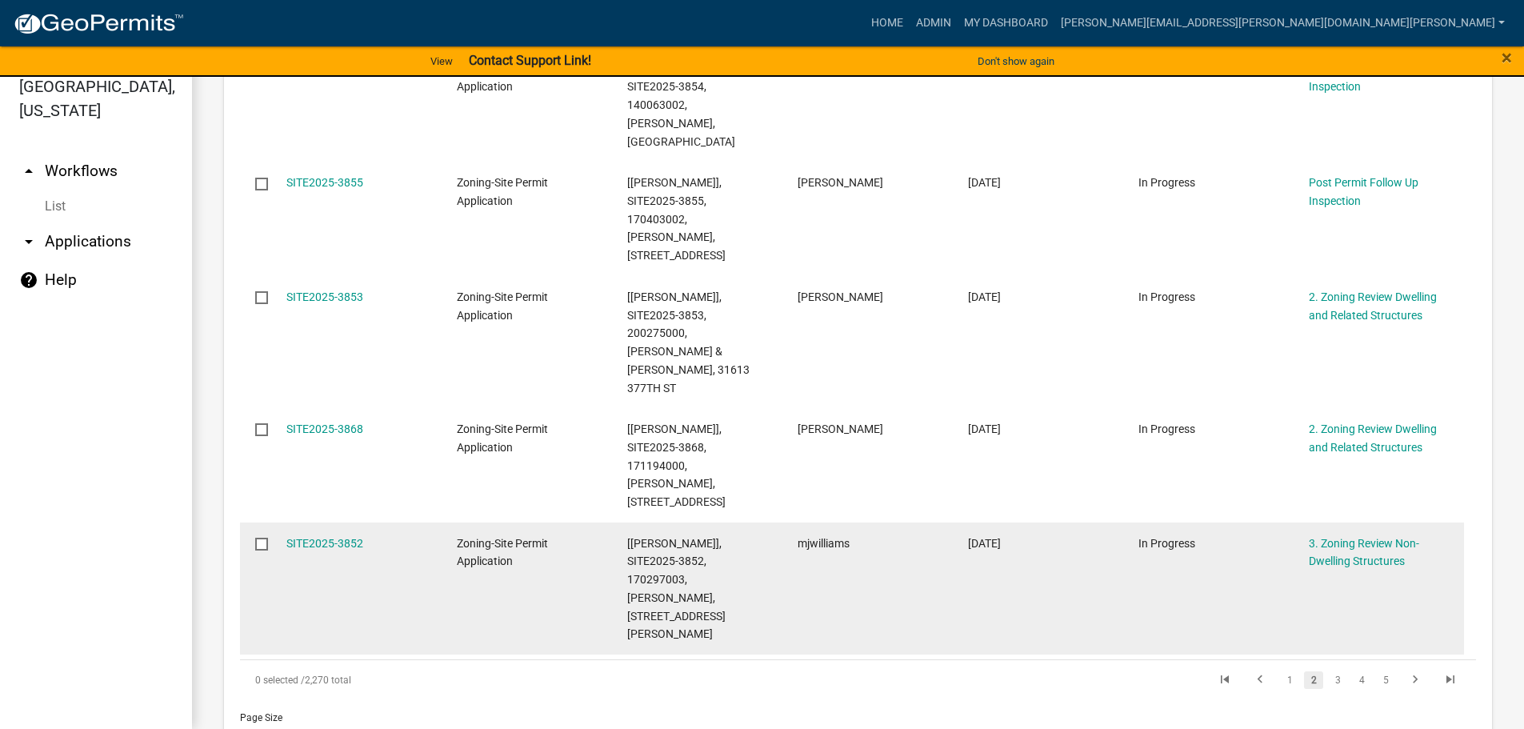
scroll to position [1217, 0]
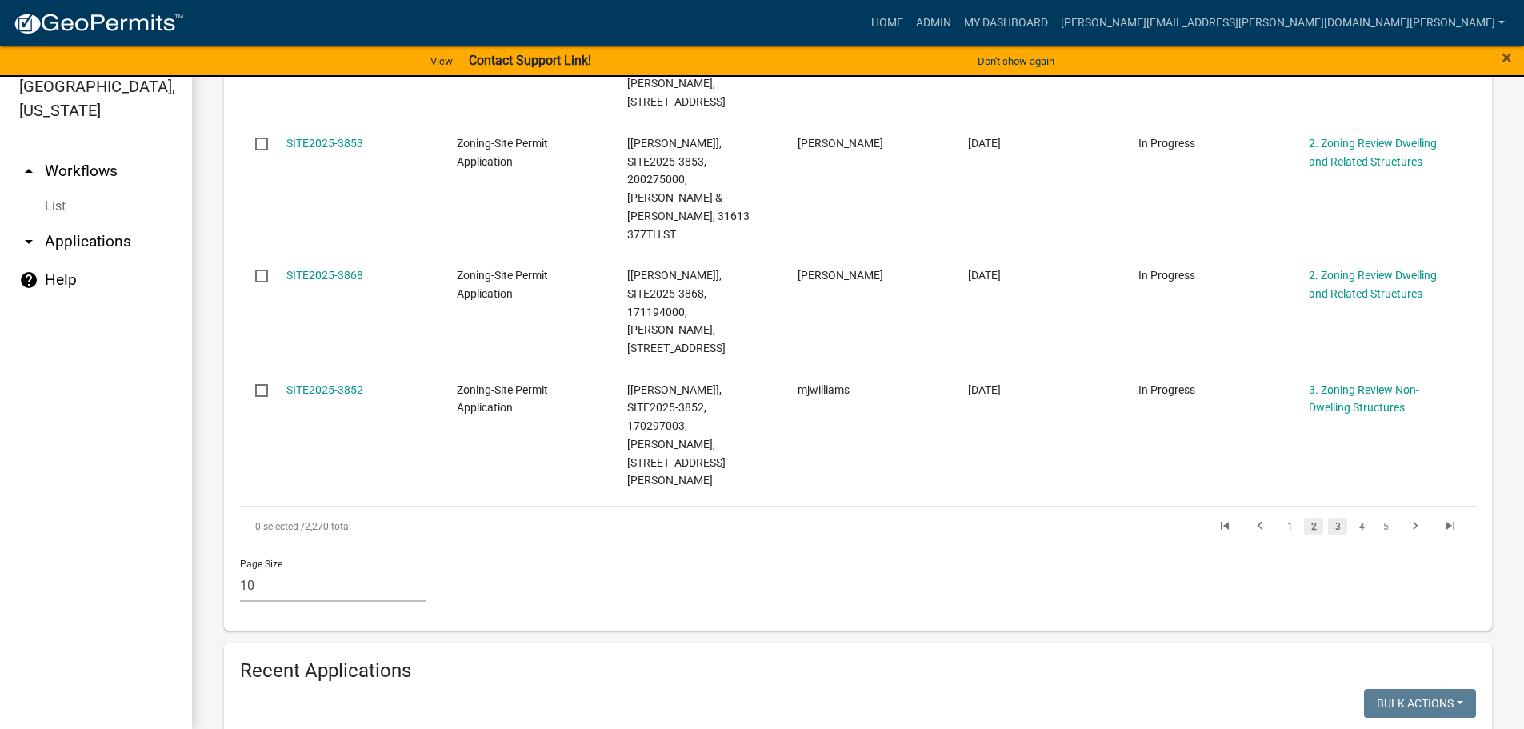
click at [1328, 518] on link "3" at bounding box center [1337, 527] width 19 height 18
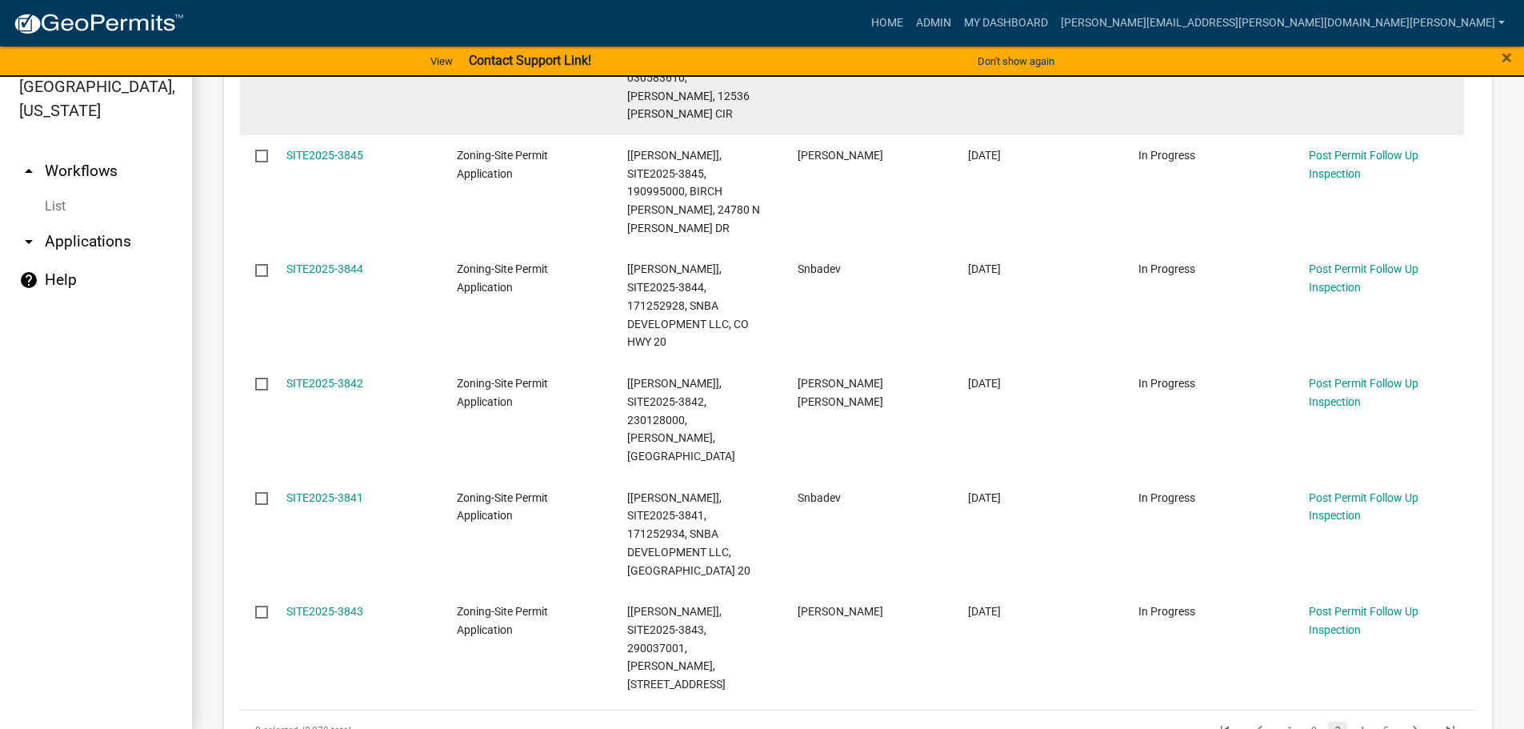
scroll to position [1173, 0]
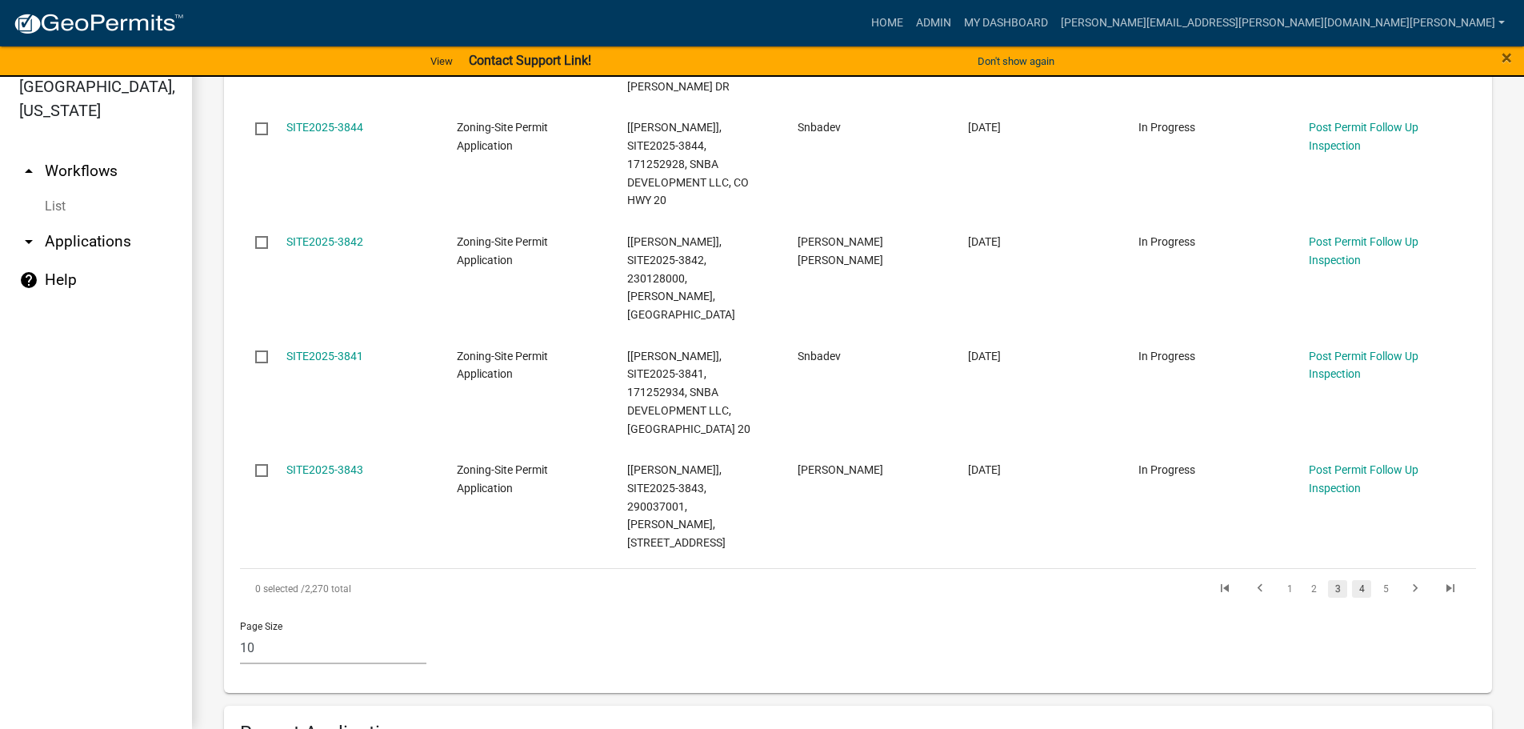
click at [1352, 580] on link "4" at bounding box center [1361, 589] width 19 height 18
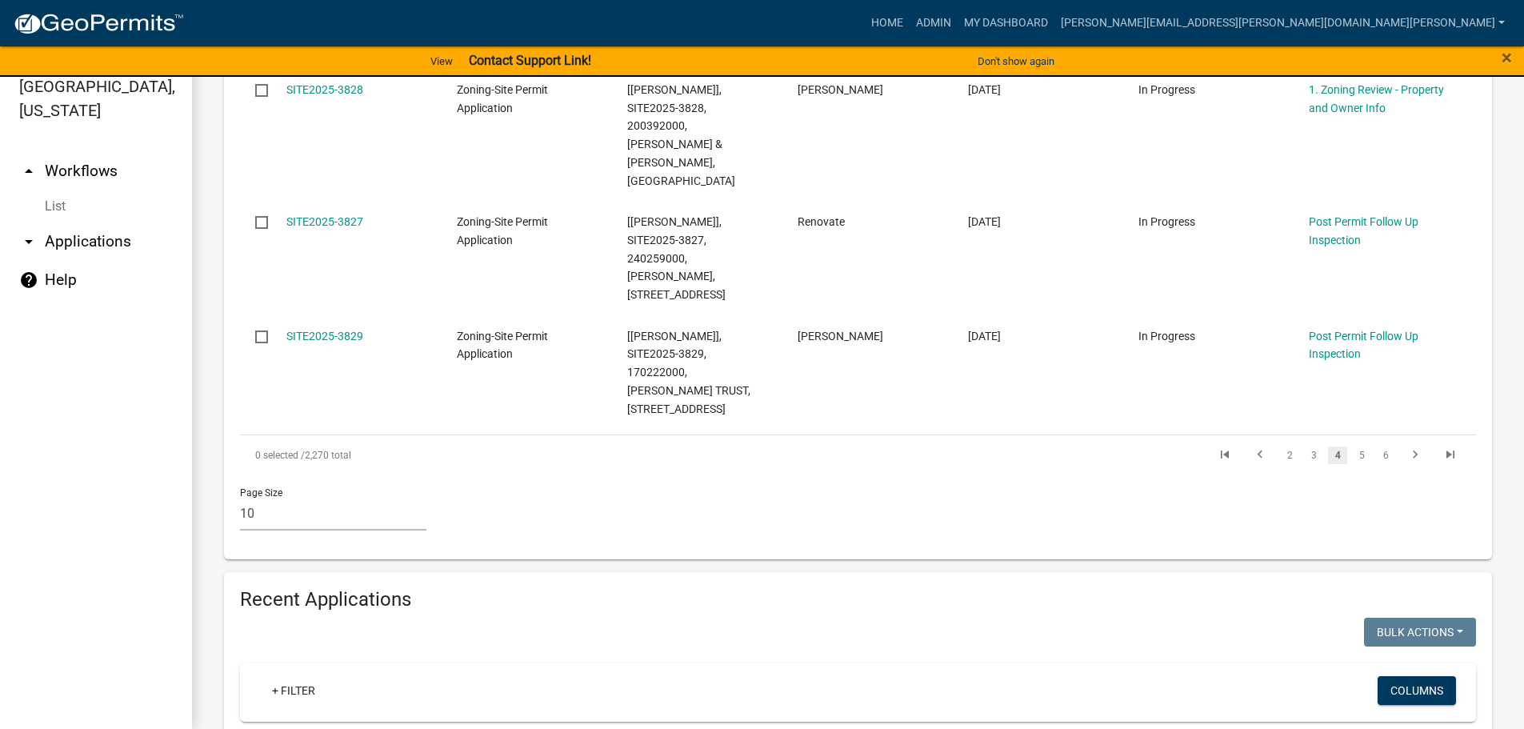
scroll to position [1376, 0]
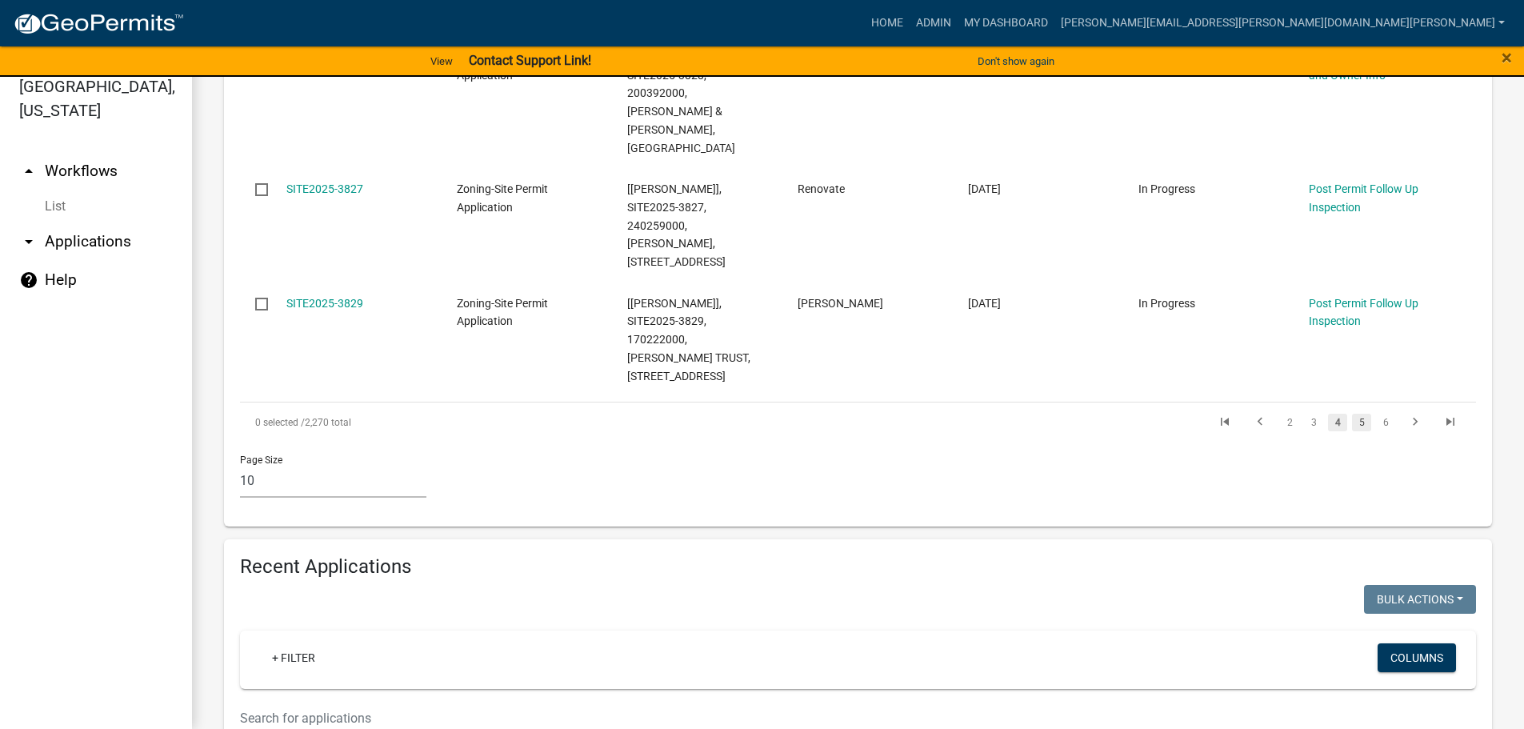
click at [1352, 414] on link "5" at bounding box center [1361, 423] width 19 height 18
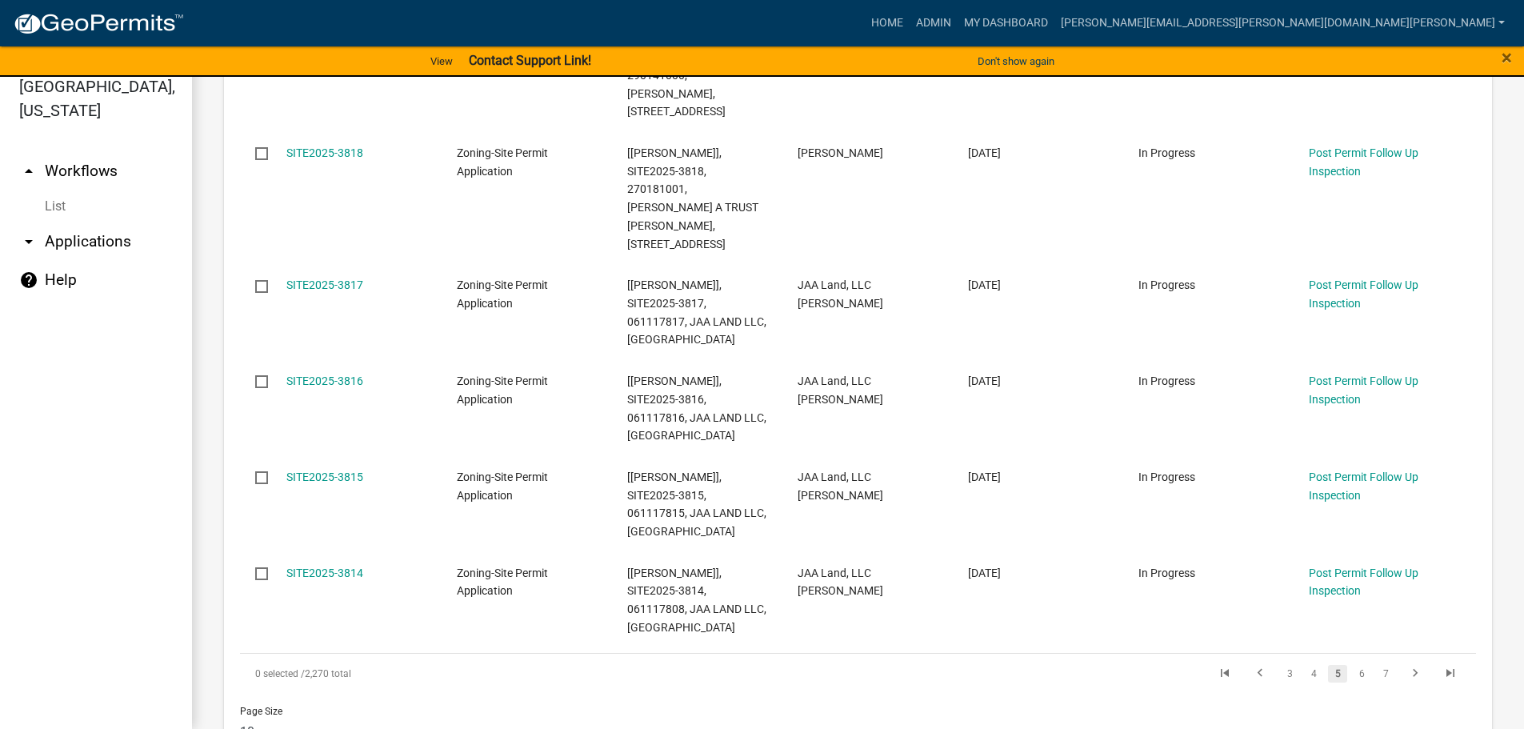
scroll to position [1172, 0]
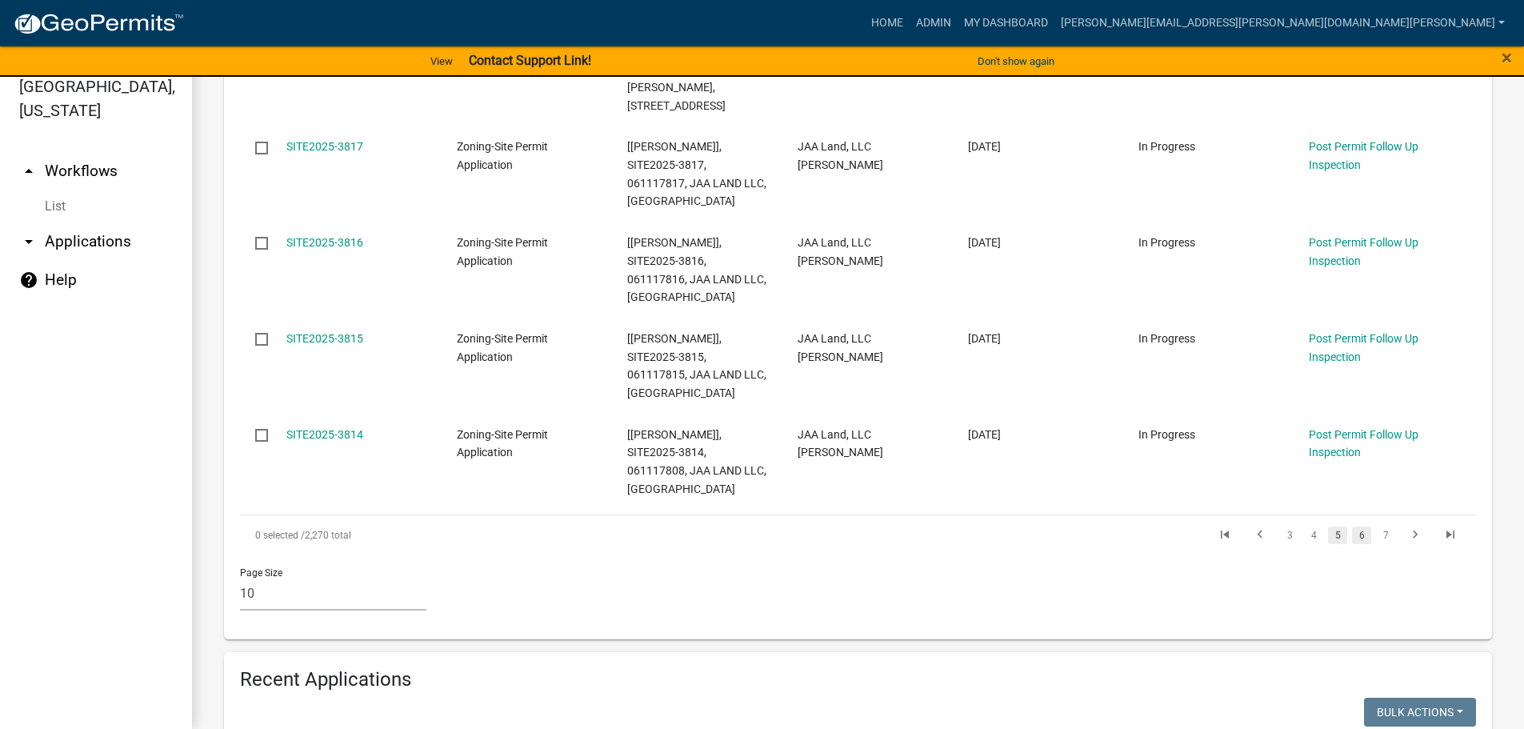
click at [1352, 527] on link "6" at bounding box center [1361, 536] width 19 height 18
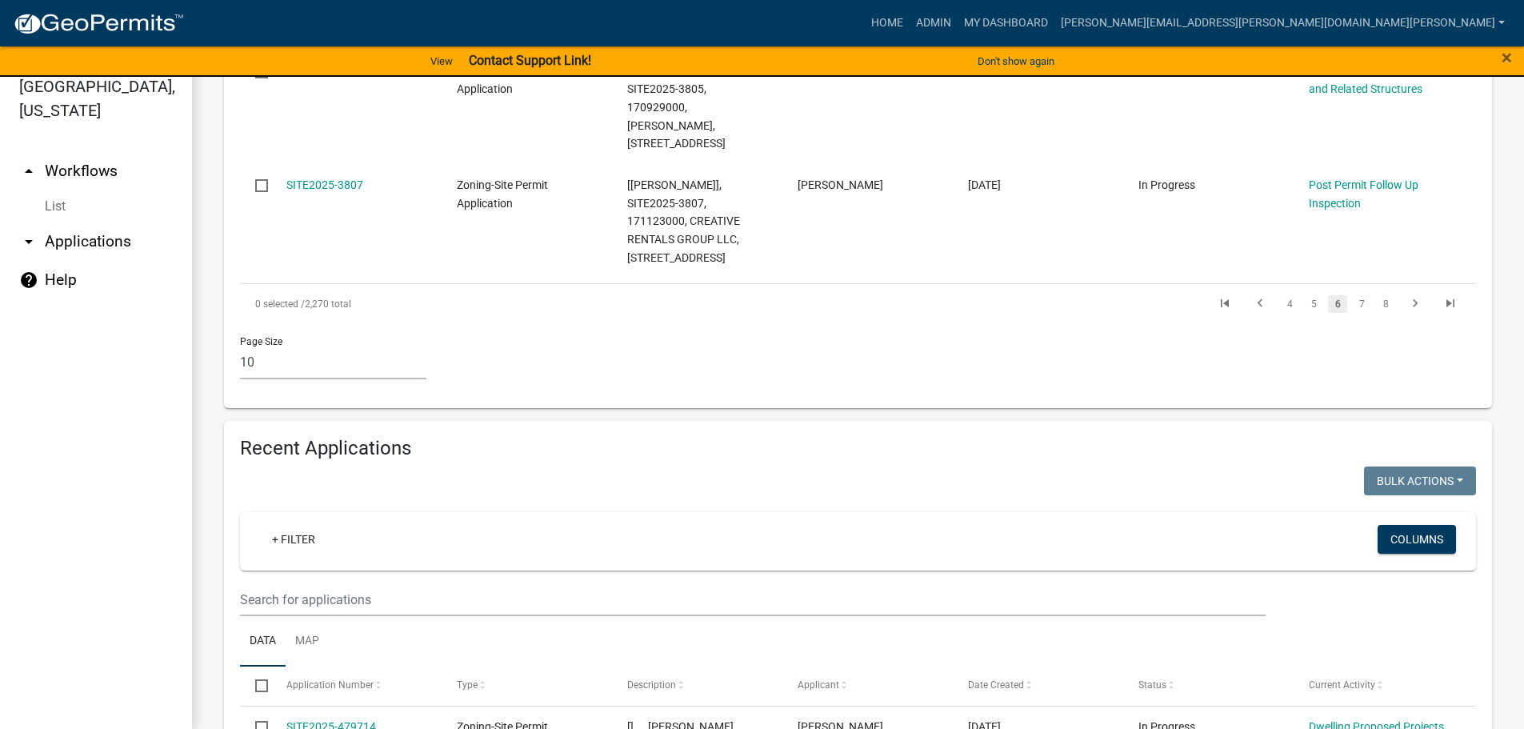
scroll to position [1448, 0]
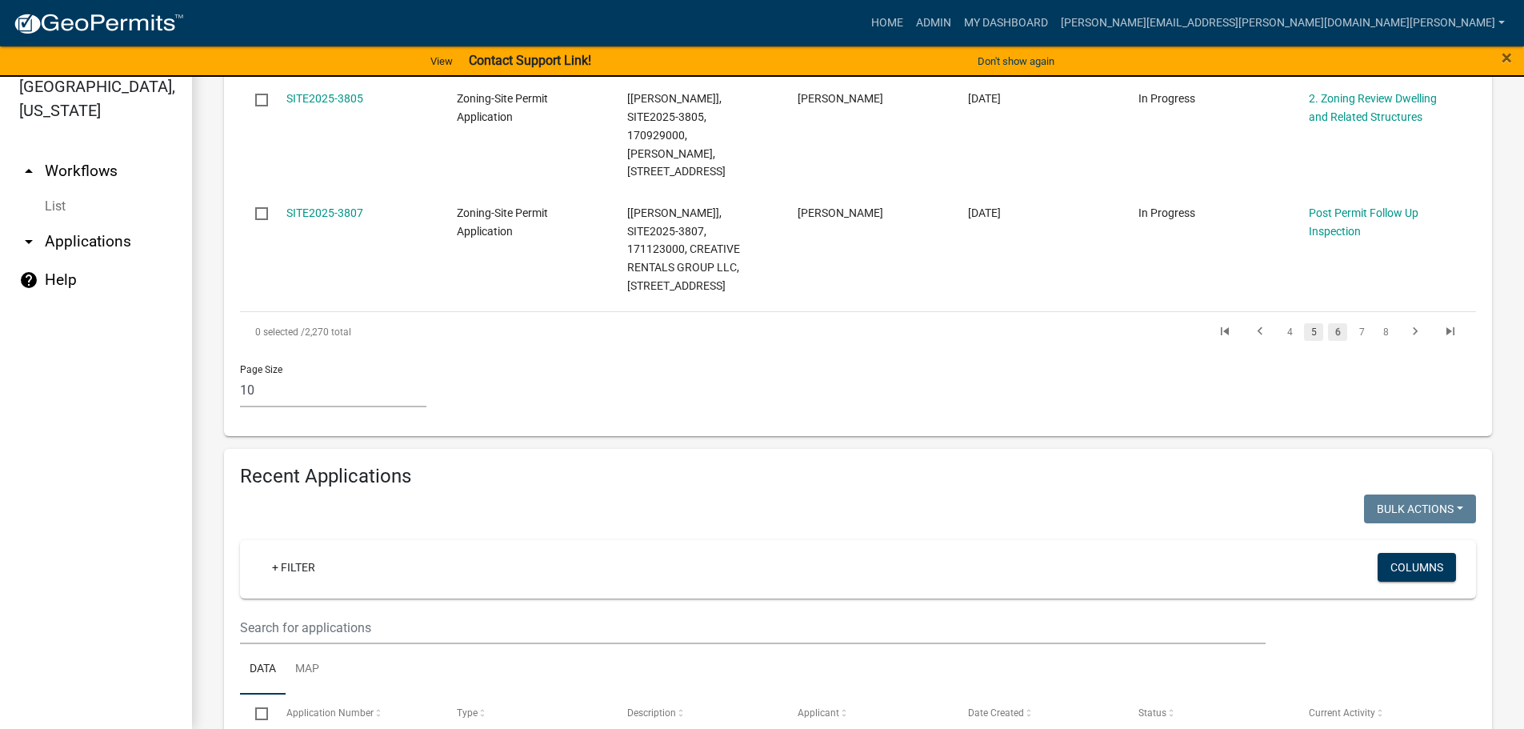
click at [1304, 323] on link "5" at bounding box center [1313, 332] width 19 height 18
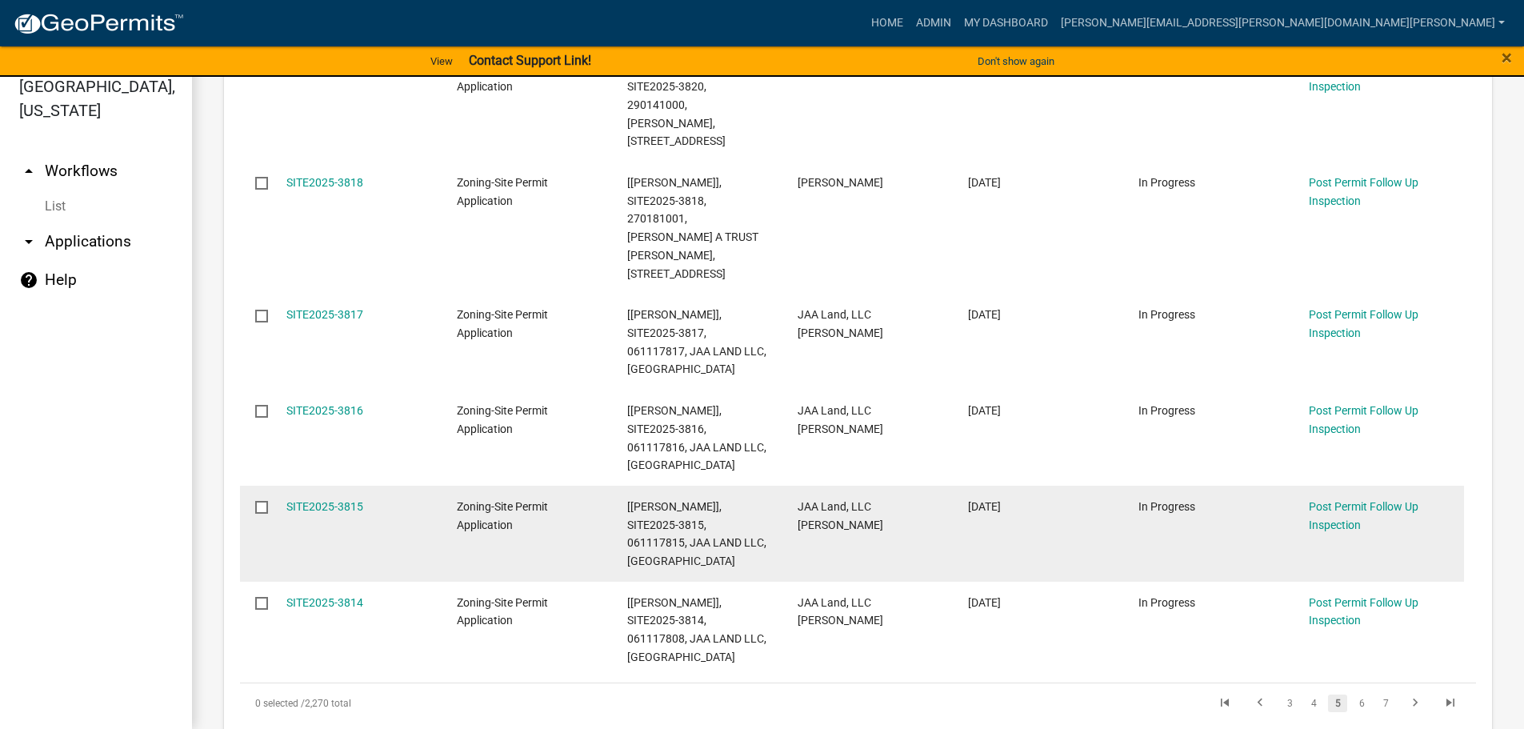
scroll to position [1216, 0]
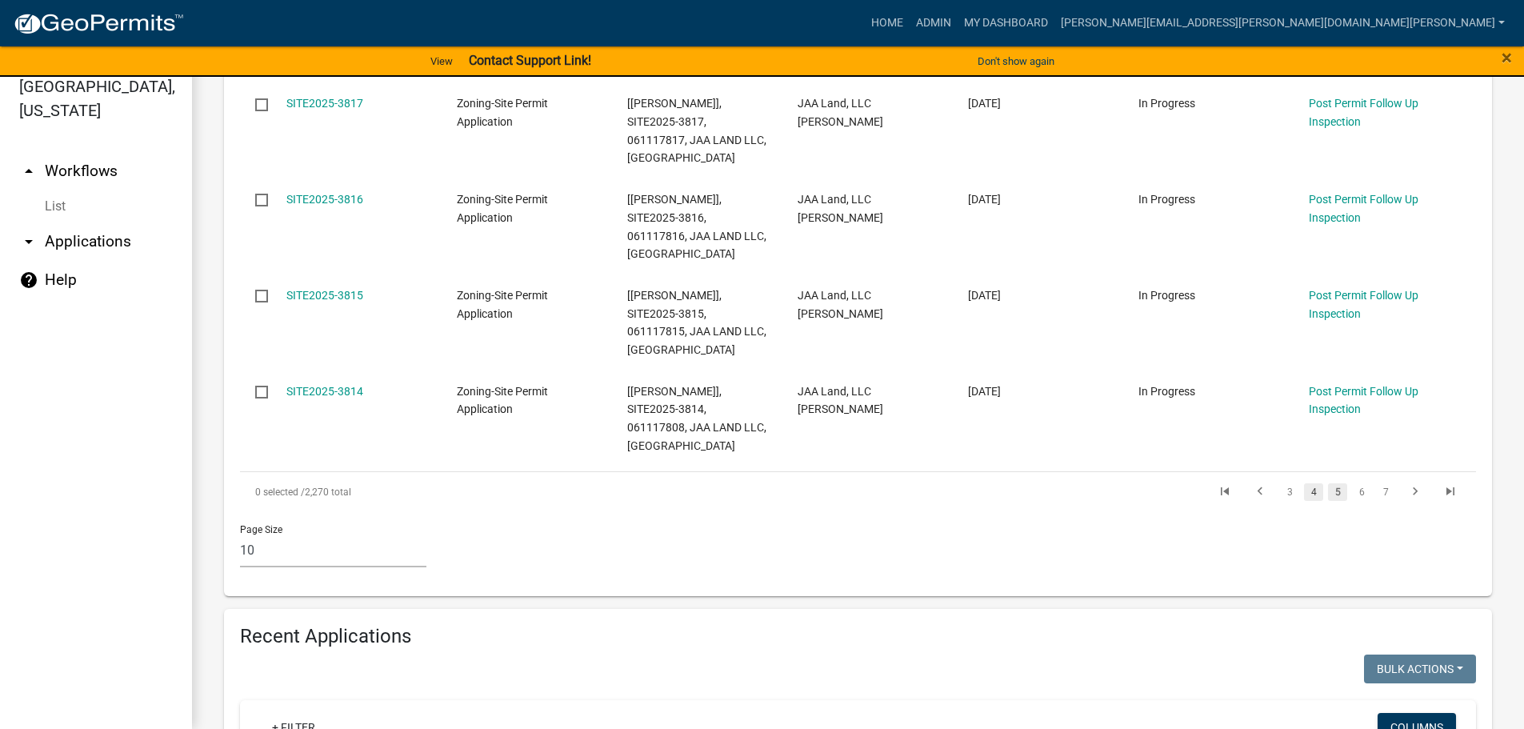
click at [1304, 483] on link "4" at bounding box center [1313, 492] width 19 height 18
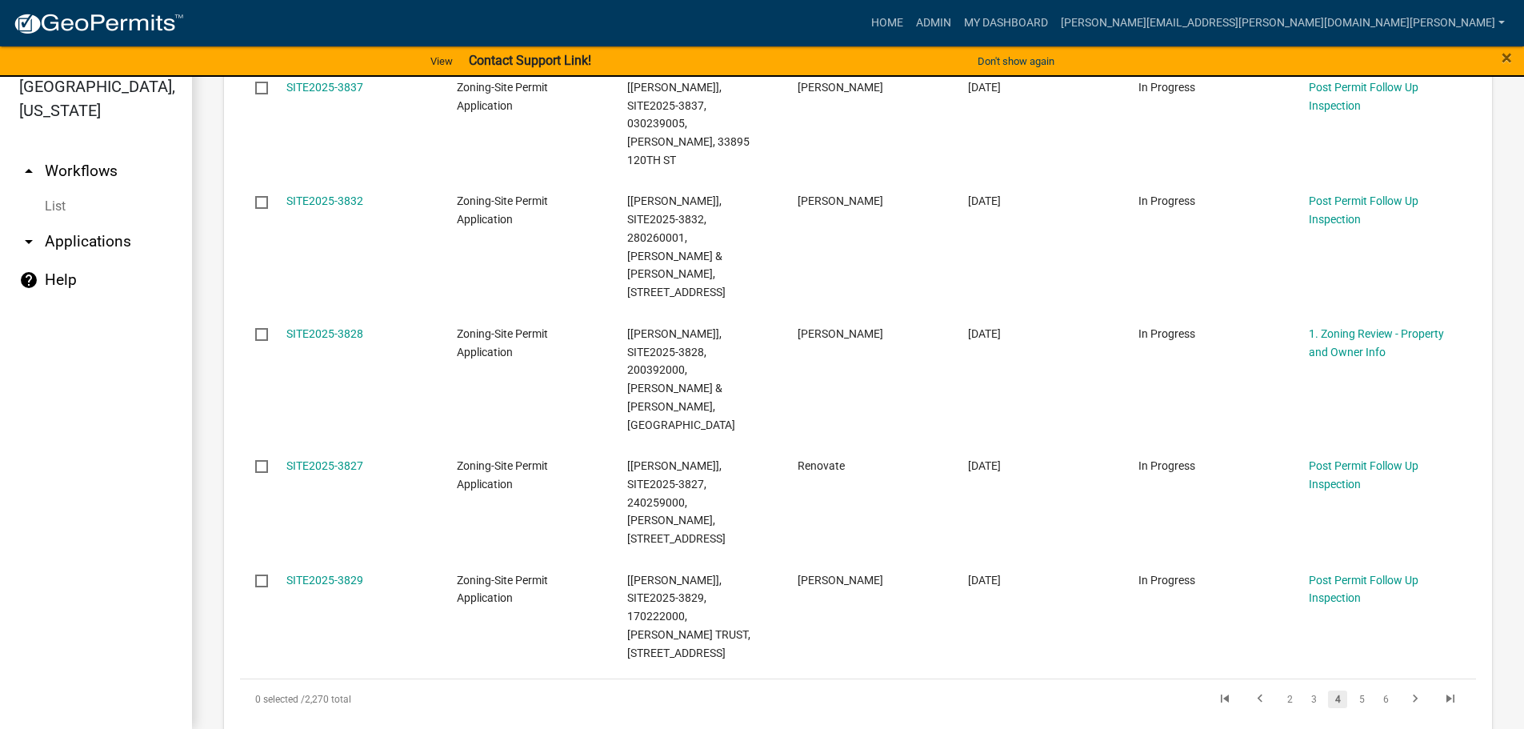
scroll to position [1340, 0]
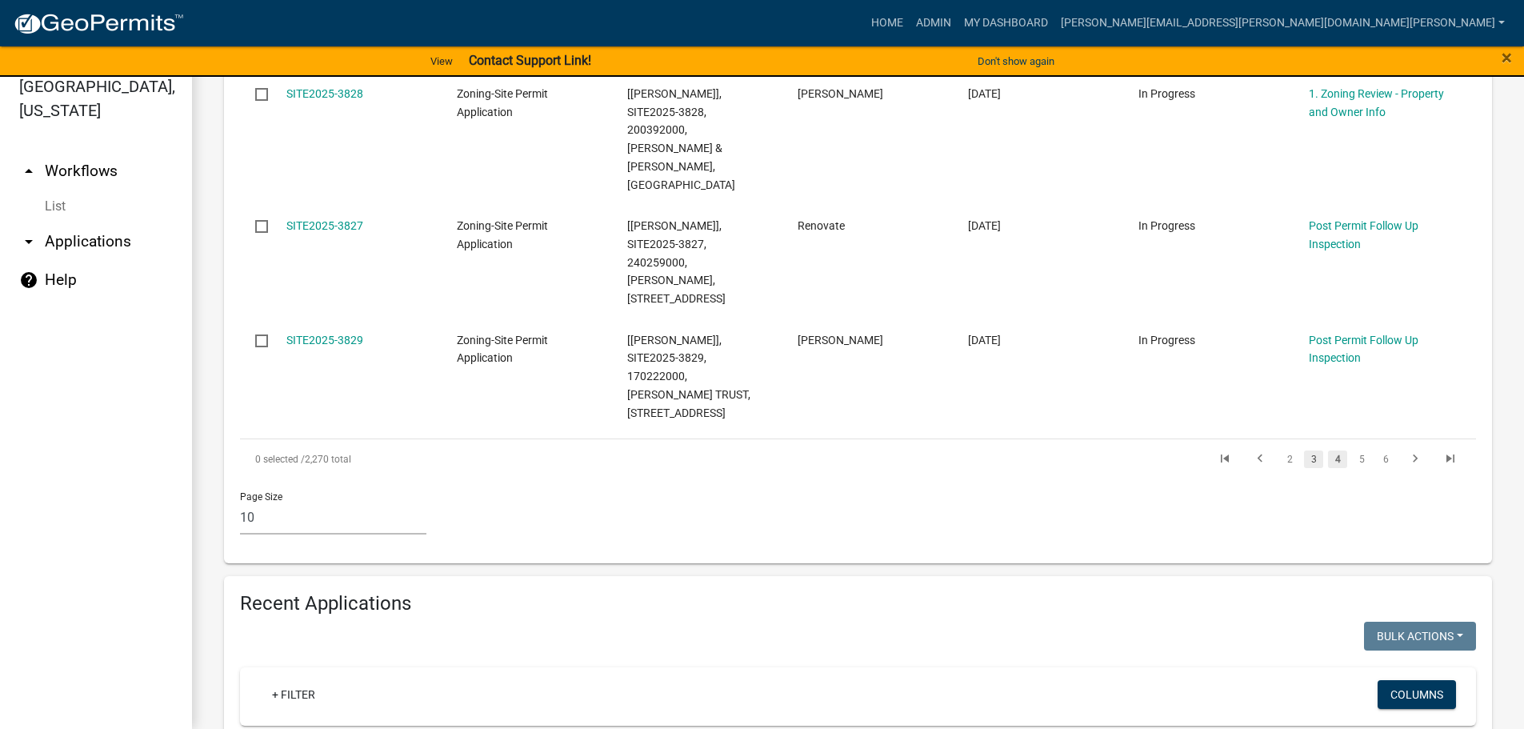
click at [1304, 451] on link "3" at bounding box center [1313, 460] width 19 height 18
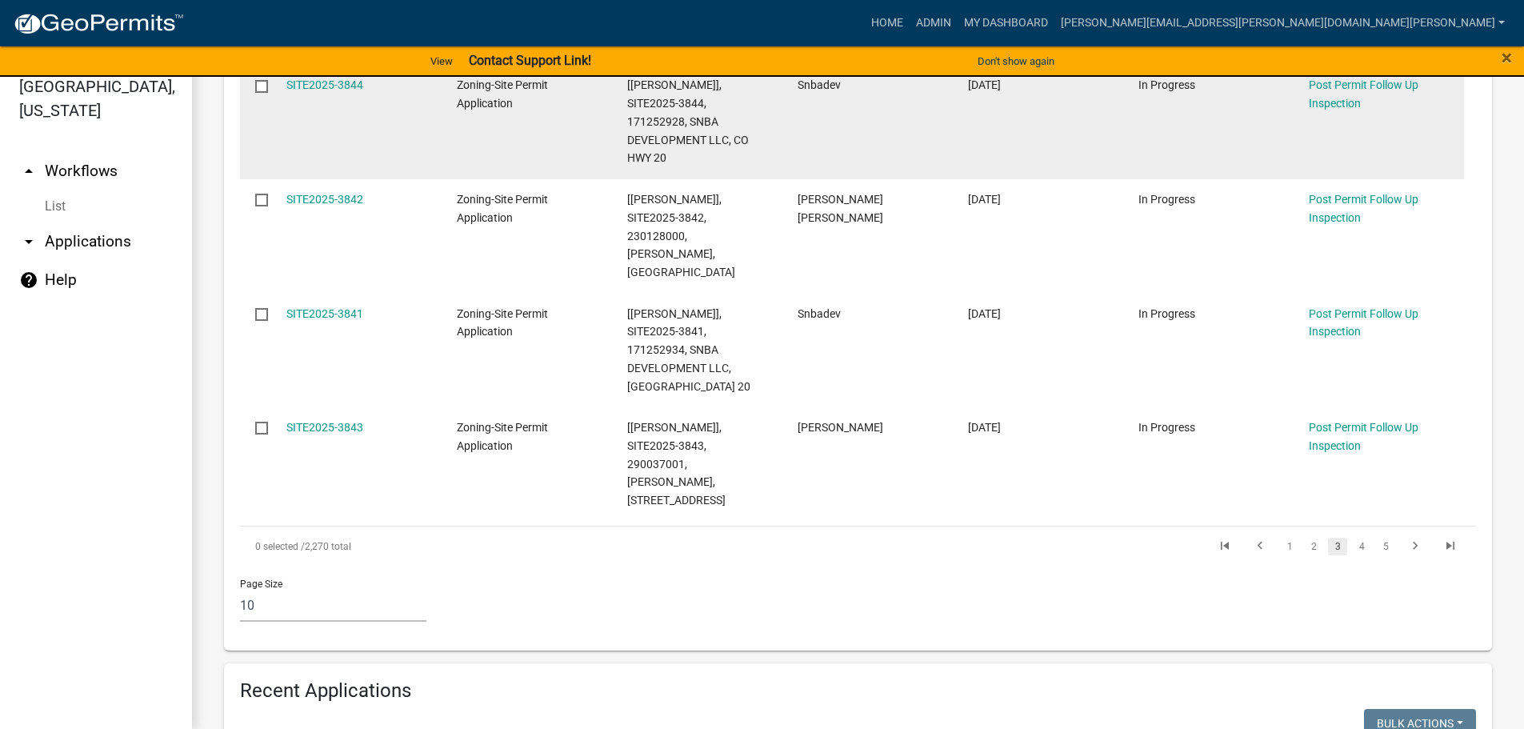
scroll to position [1456, 0]
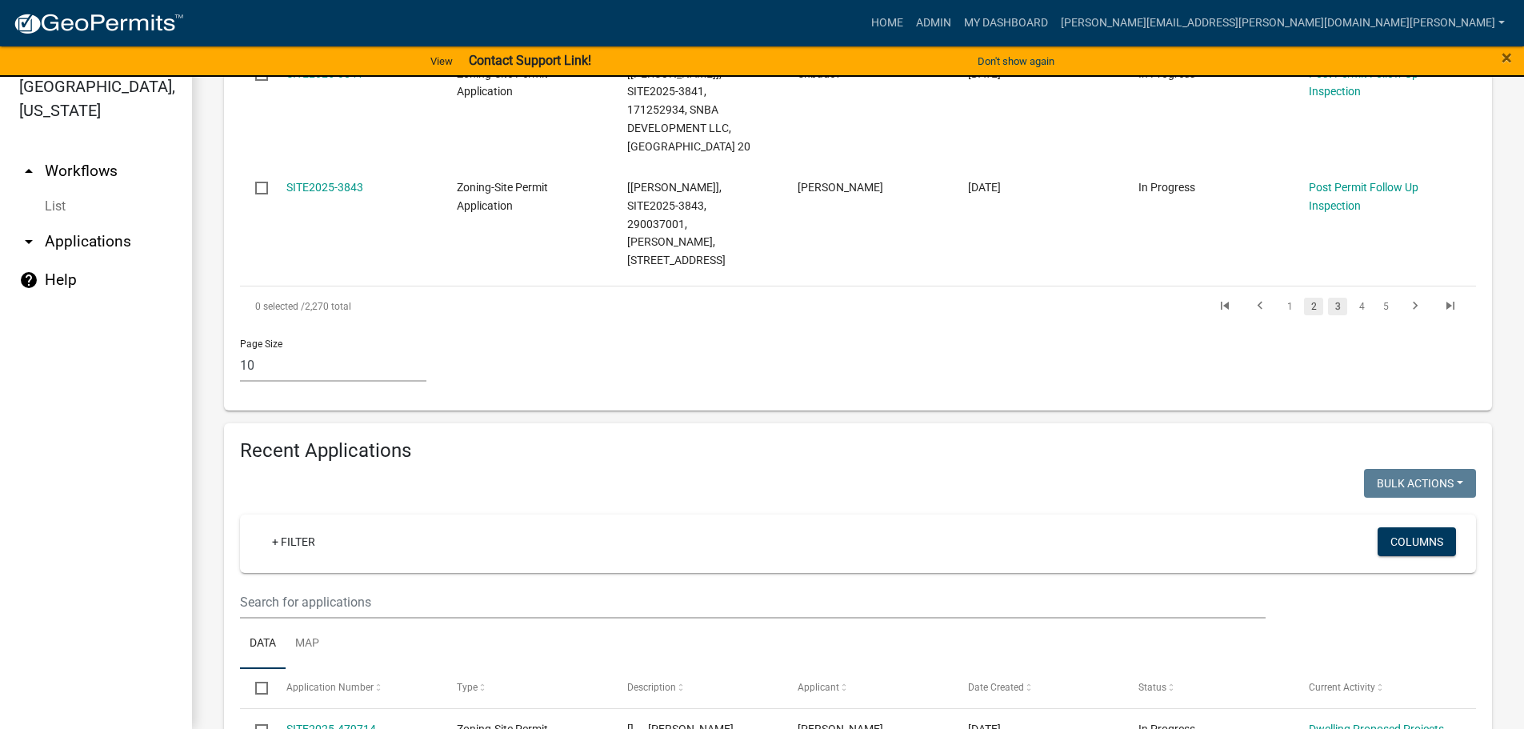
click at [1304, 298] on link "2" at bounding box center [1313, 307] width 19 height 18
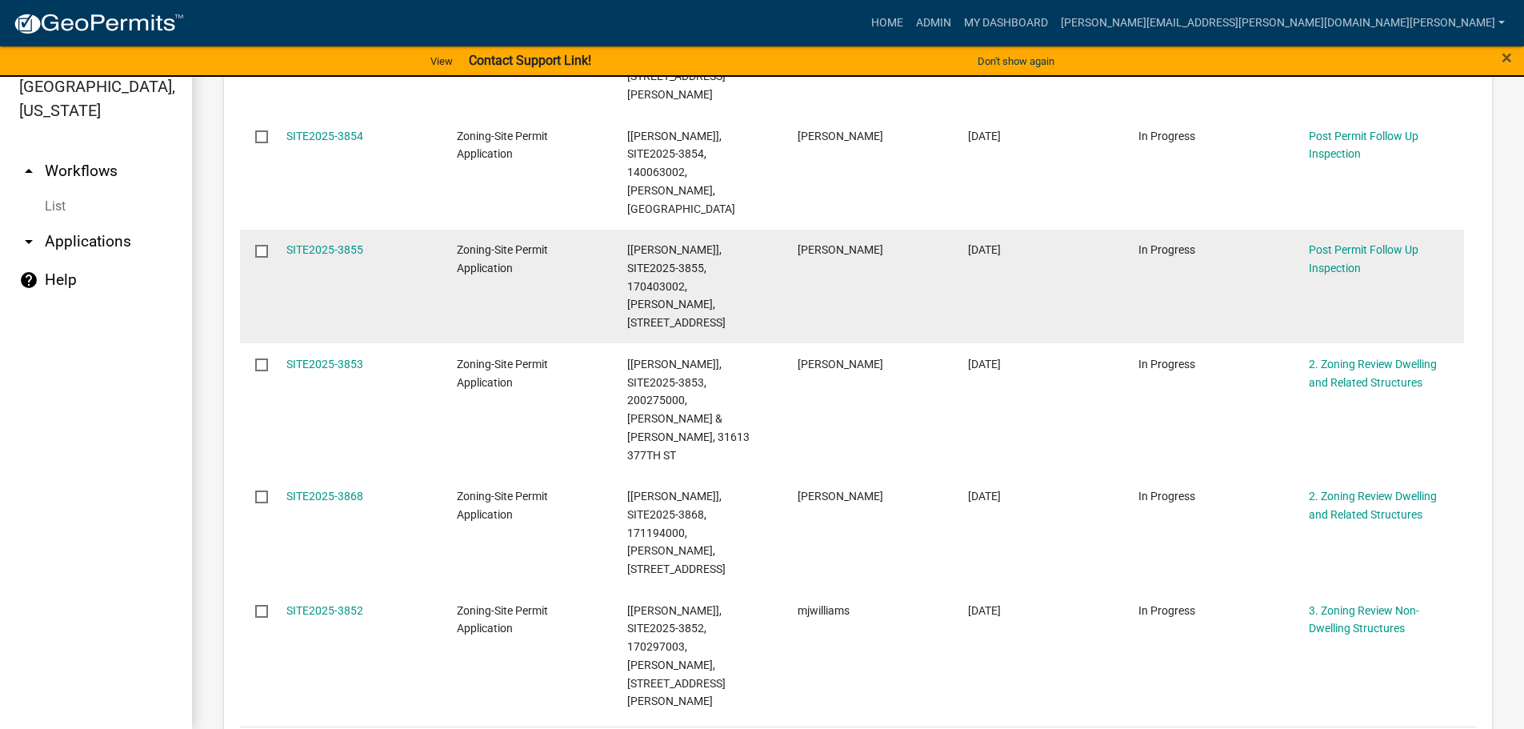
scroll to position [1259, 0]
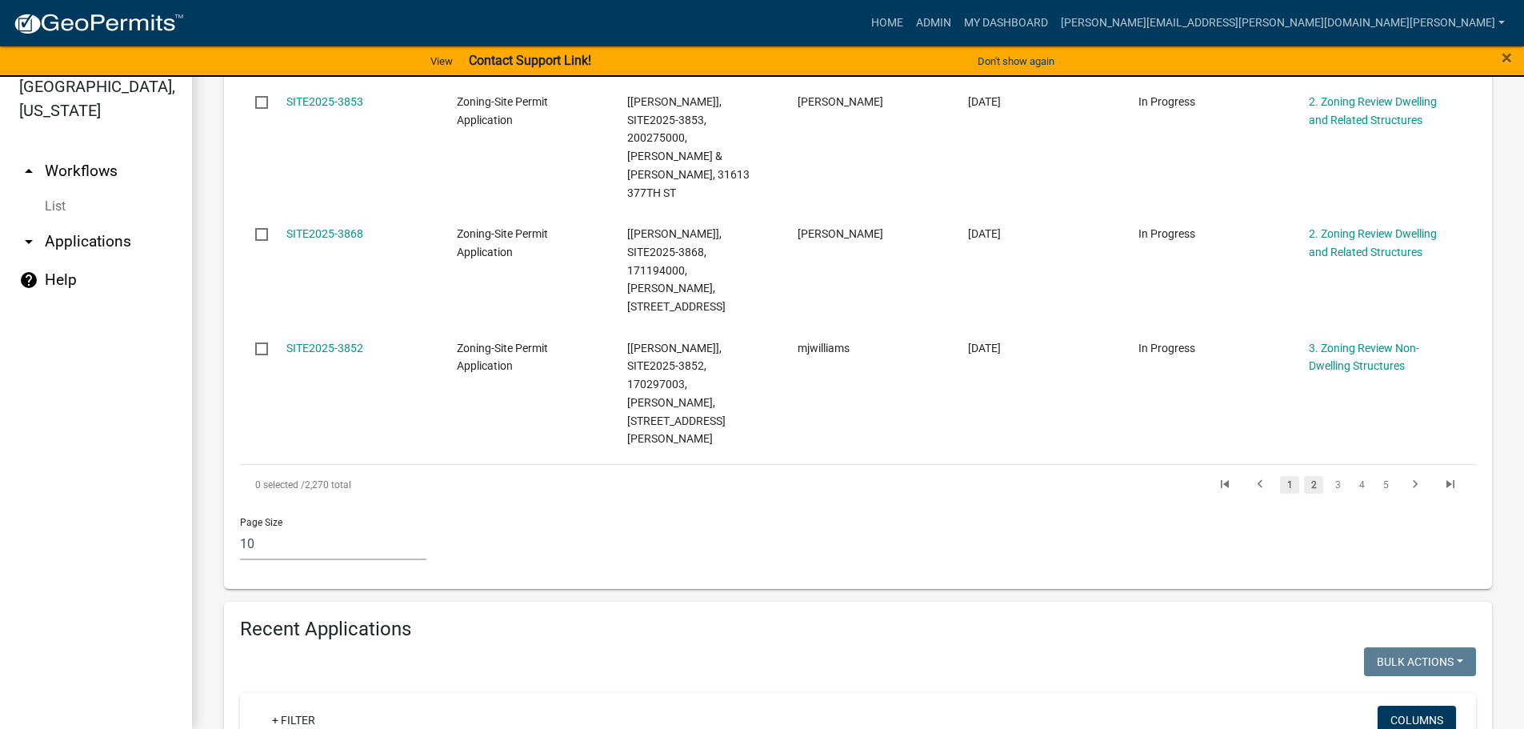
click at [1280, 476] on link "1" at bounding box center [1289, 485] width 19 height 18
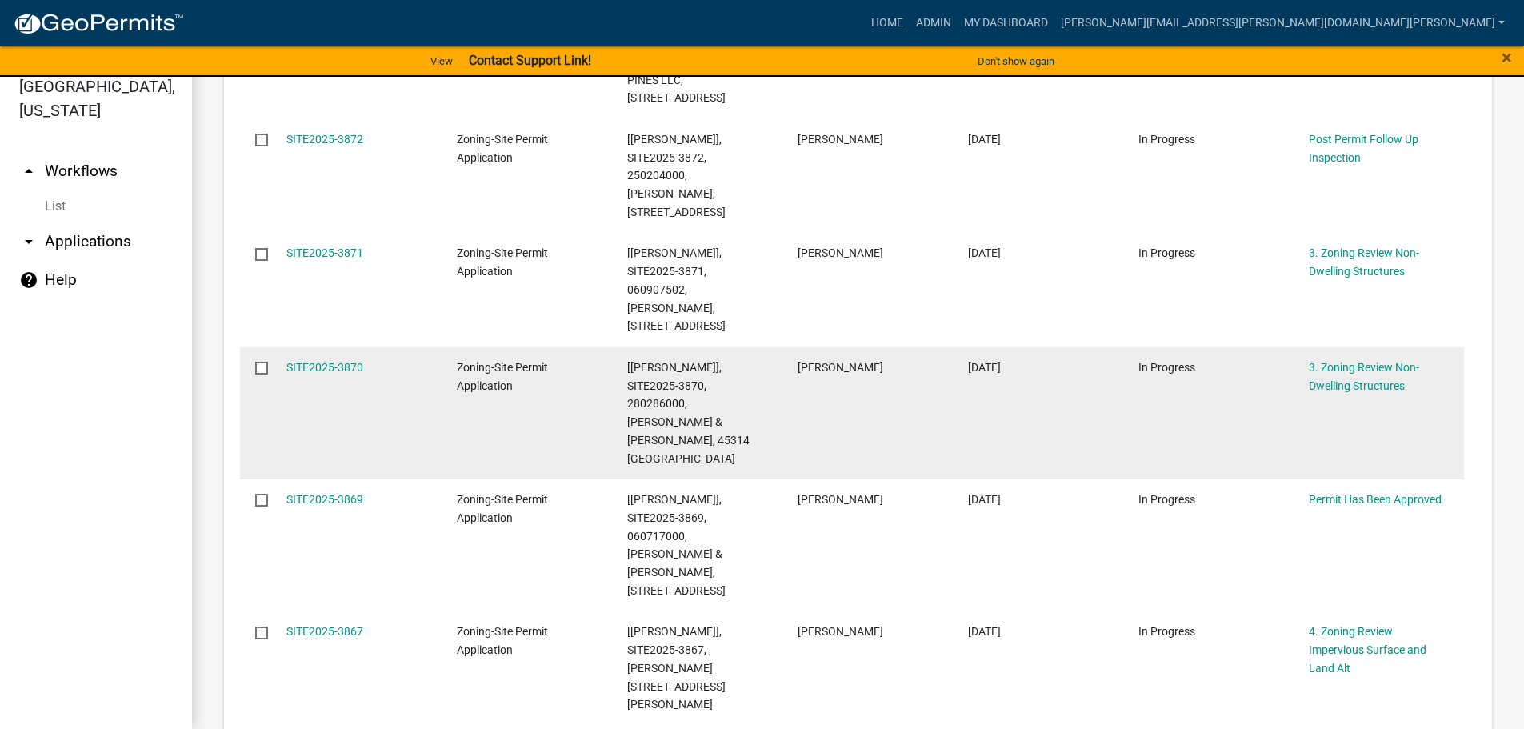
scroll to position [735, 0]
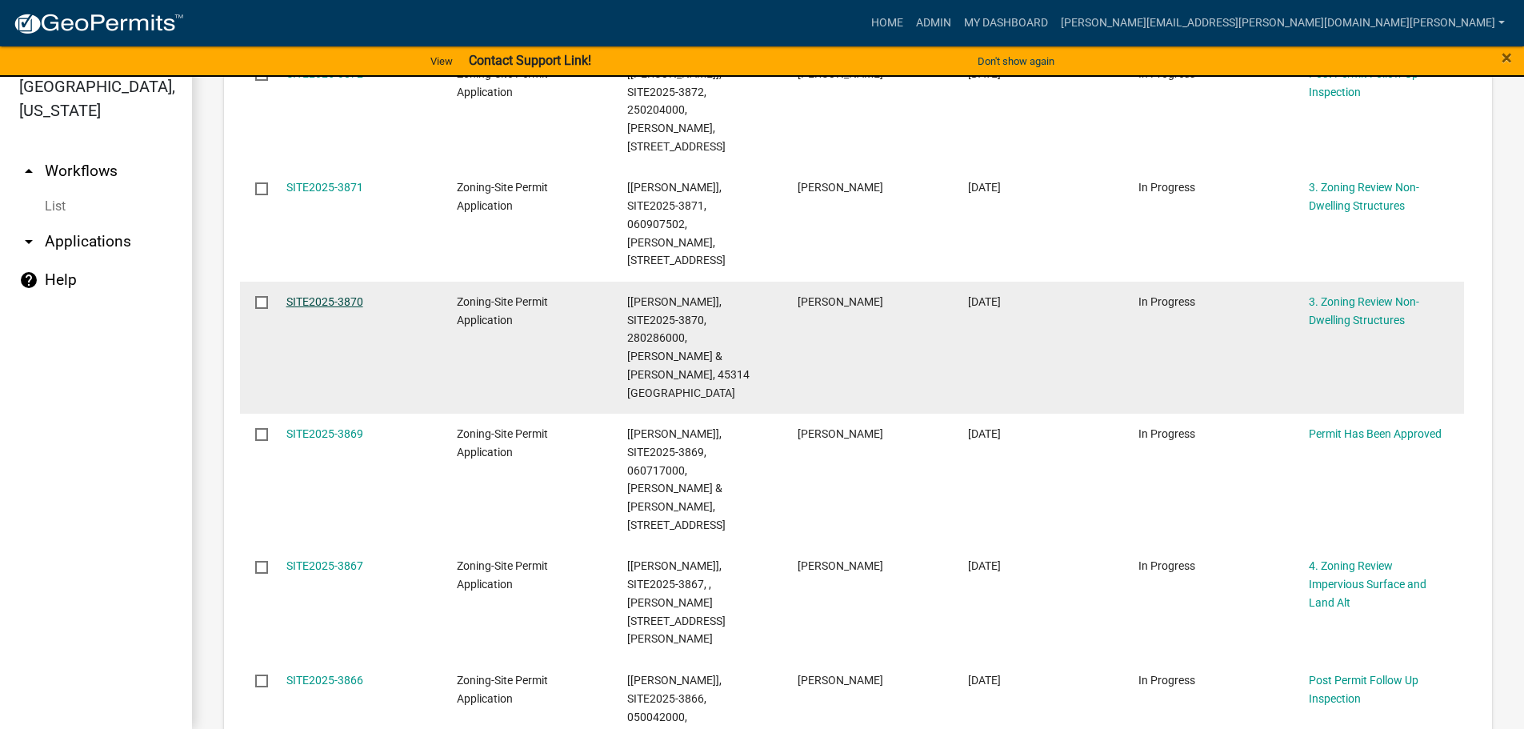
click at [339, 295] on link "SITE2025-3870" at bounding box center [324, 301] width 77 height 13
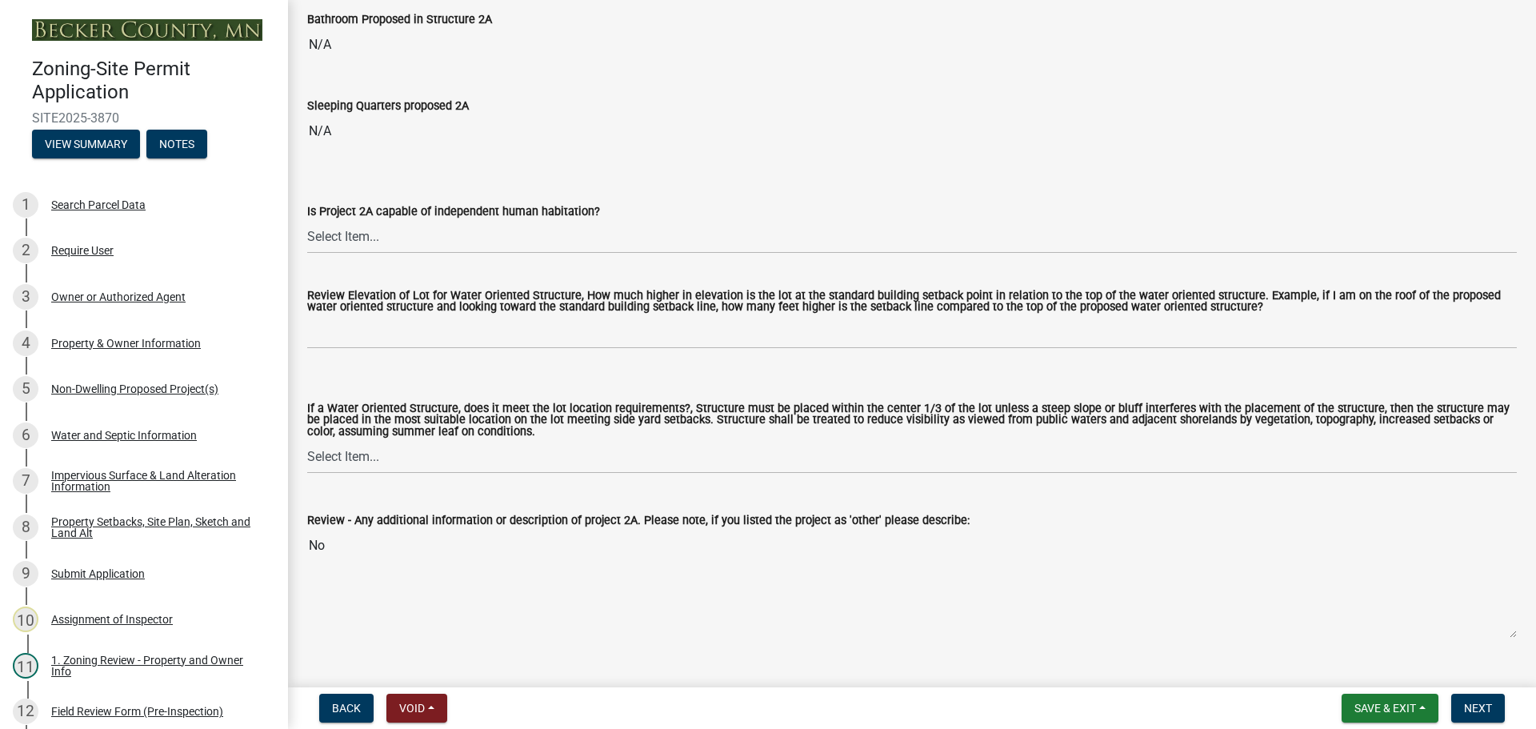
scroll to position [720, 0]
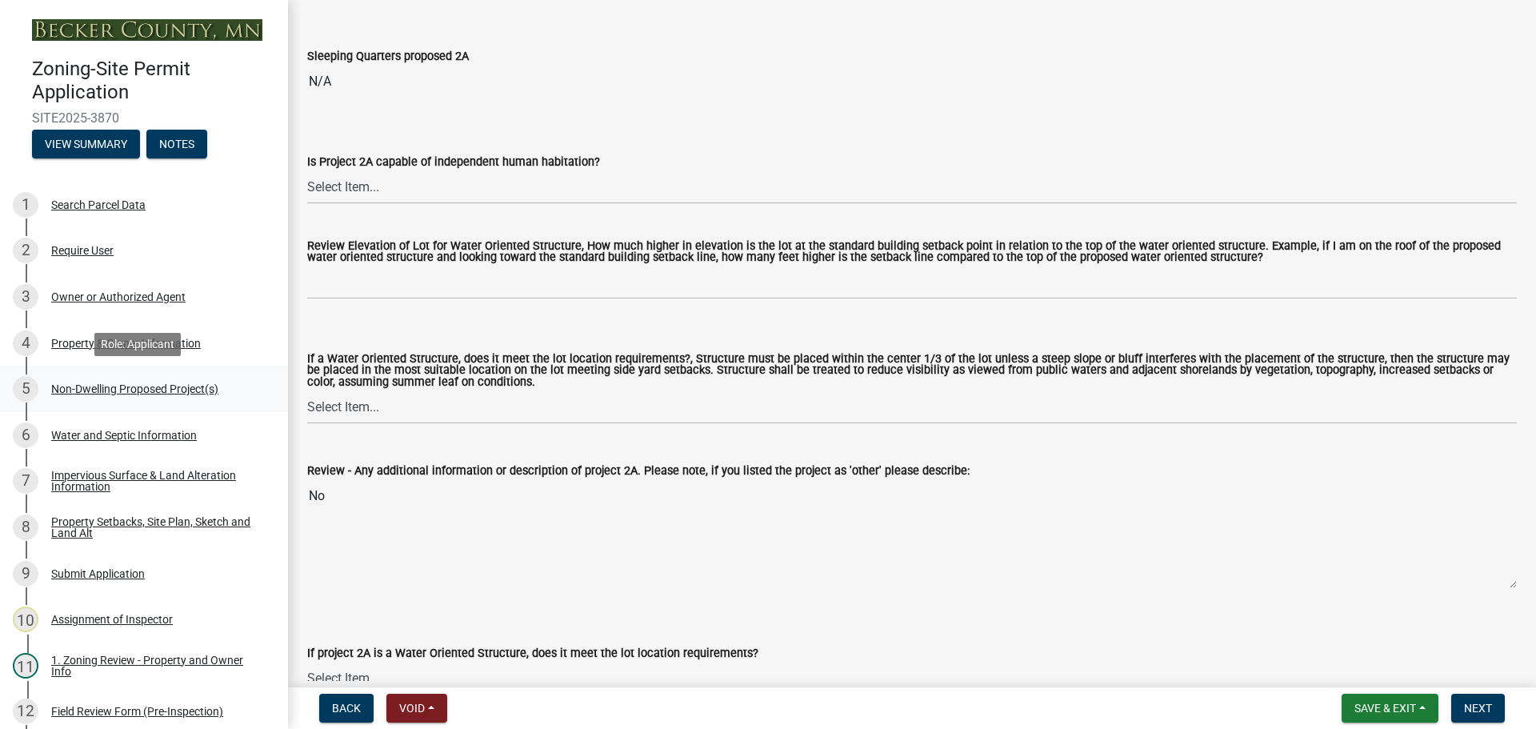
click at [142, 385] on div "Non-Dwelling Proposed Project(s)" at bounding box center [134, 388] width 167 height 11
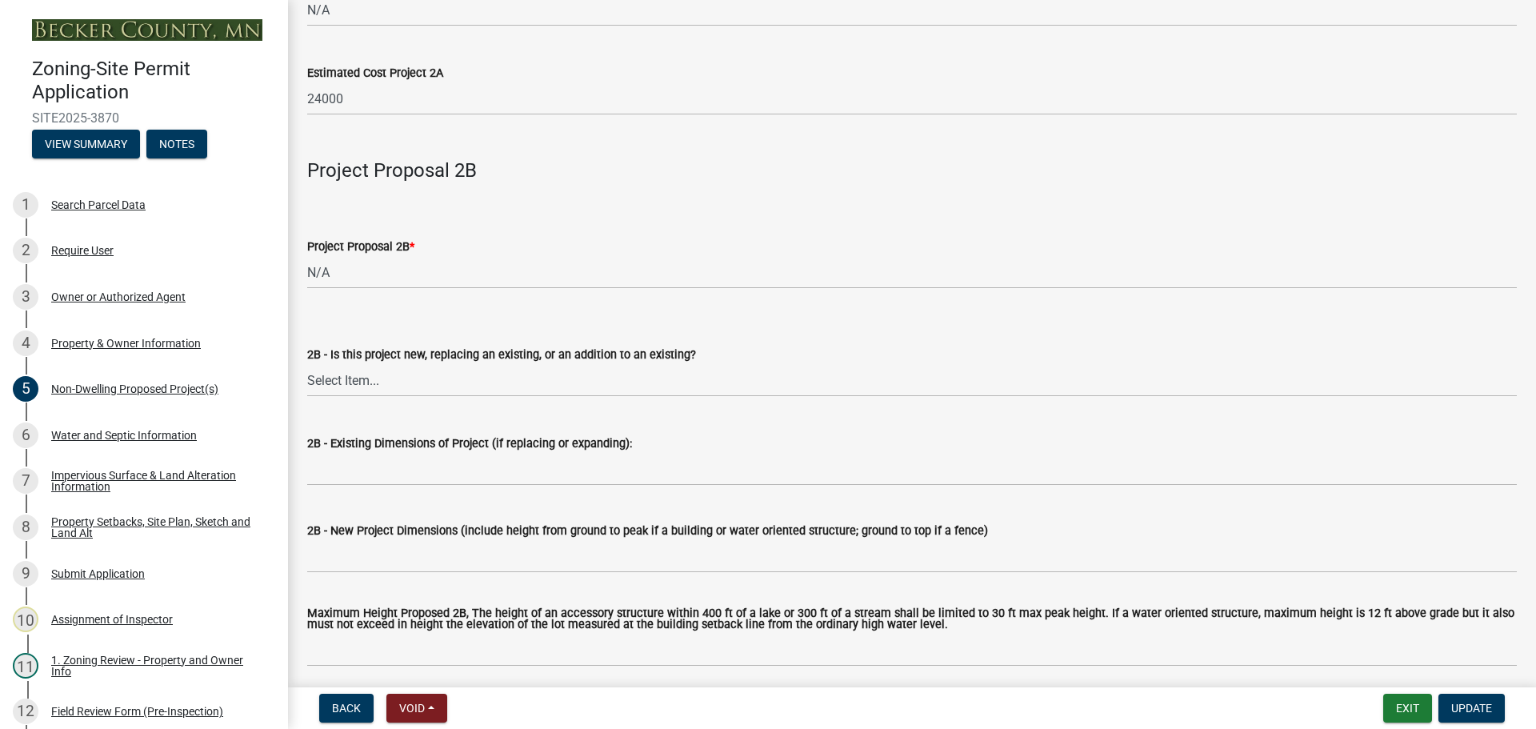
scroll to position [1200, 0]
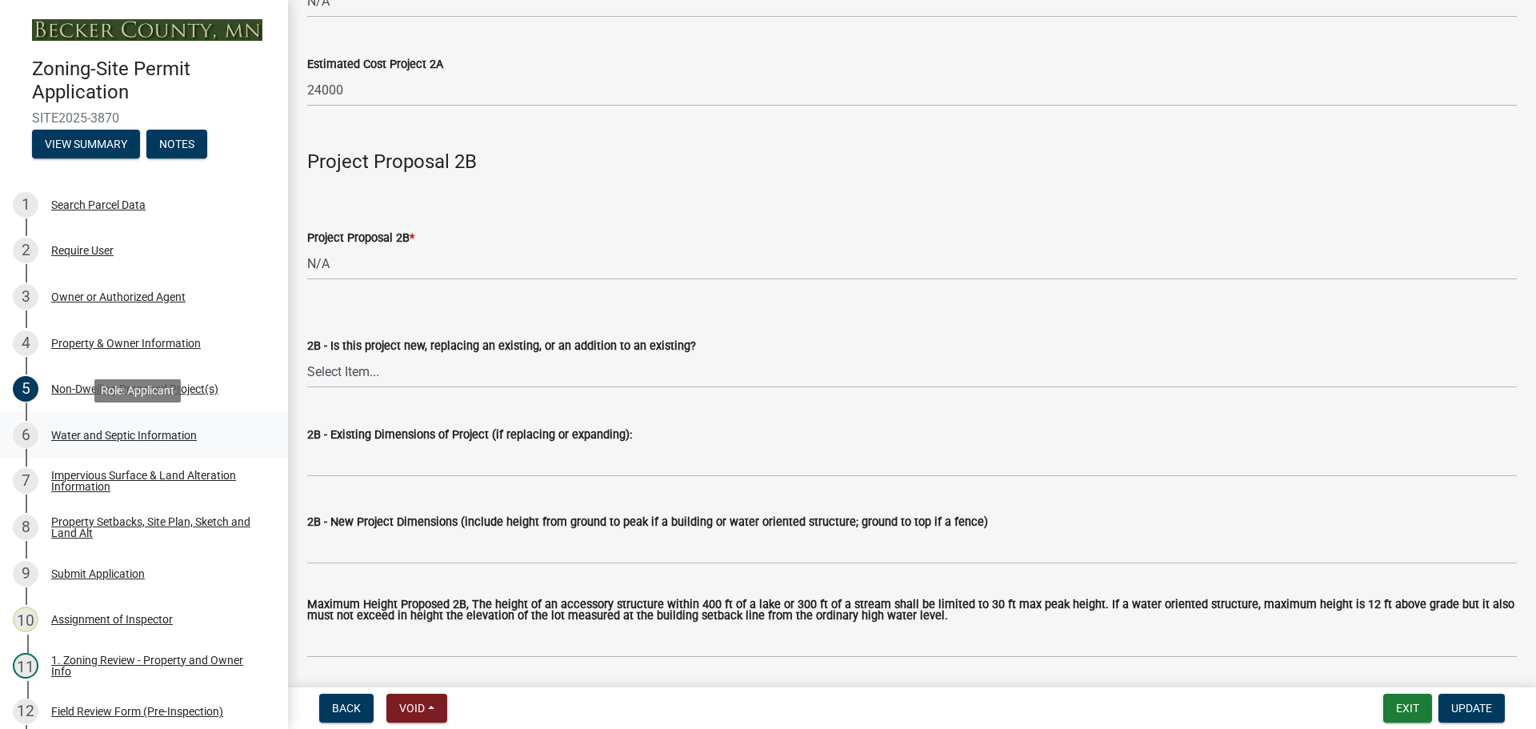
click at [99, 432] on div "Water and Septic Information" at bounding box center [124, 435] width 146 height 11
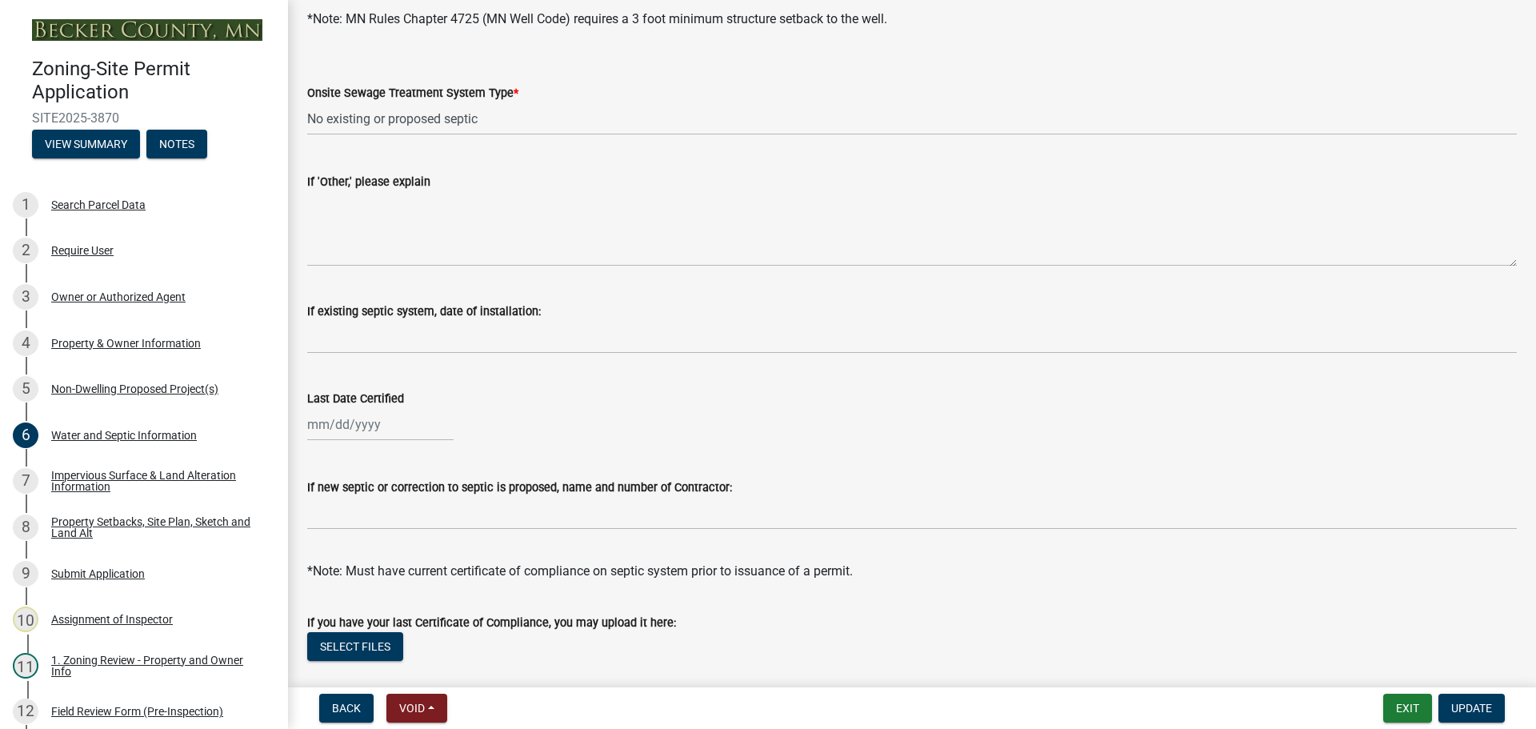
scroll to position [464, 0]
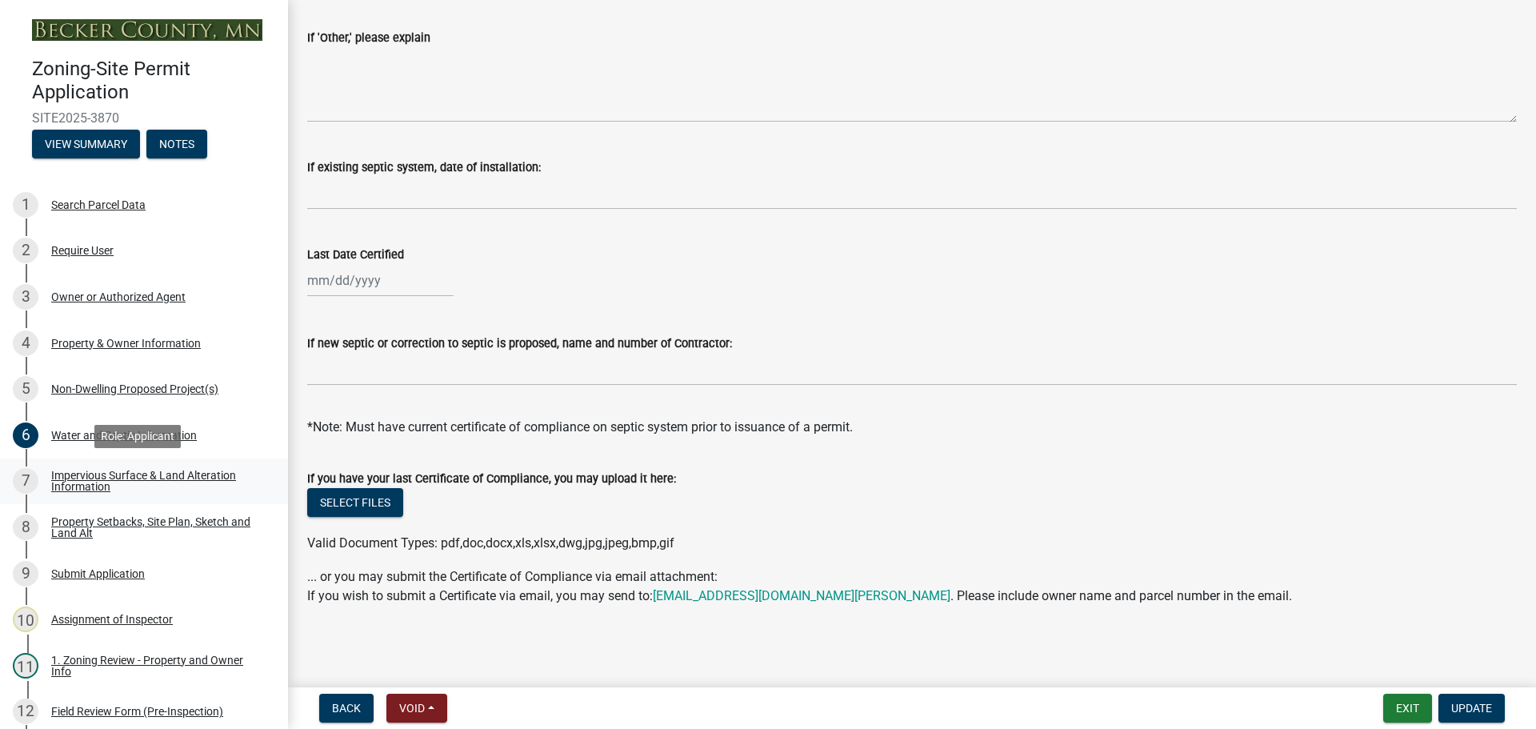
click at [154, 476] on div "Impervious Surface & Land Alteration Information" at bounding box center [156, 481] width 211 height 22
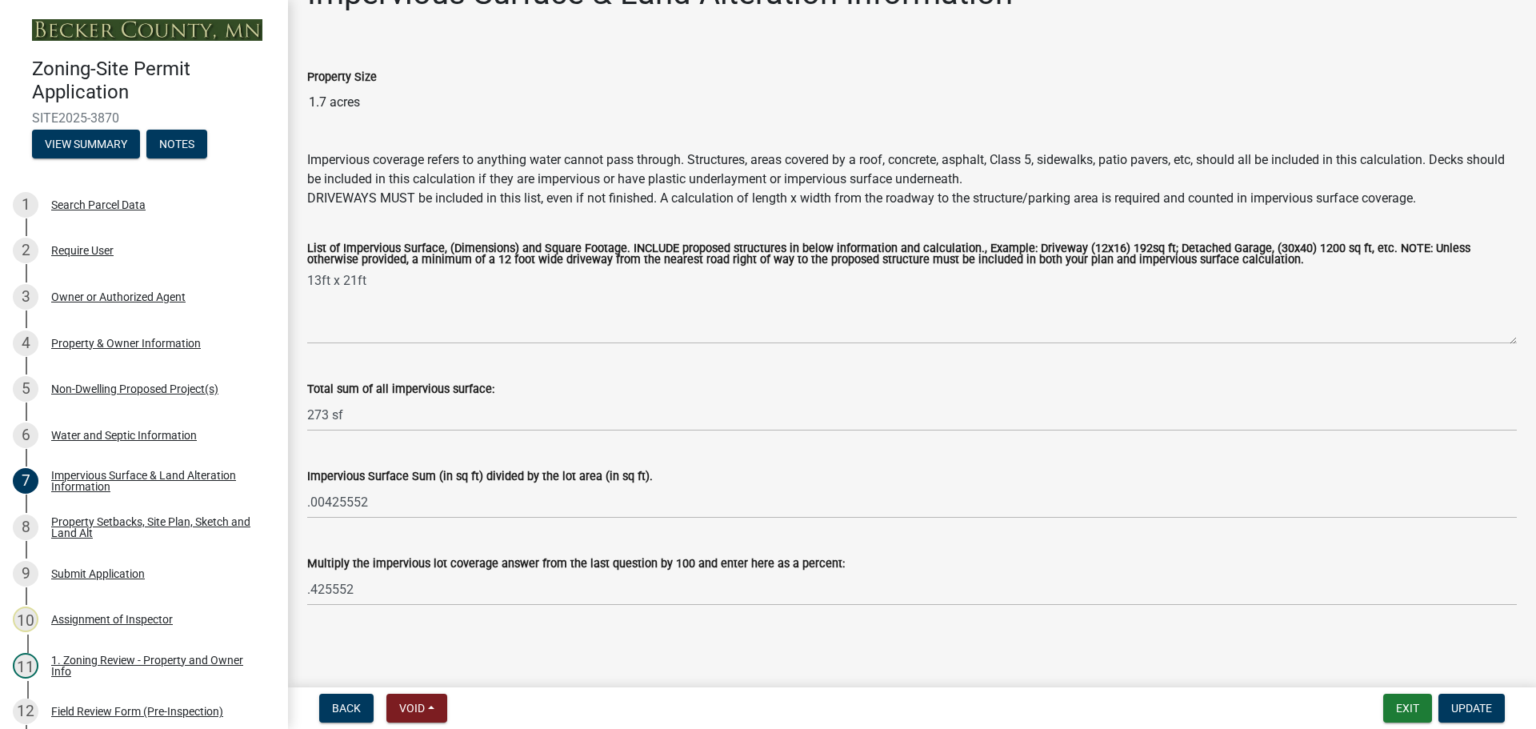
scroll to position [0, 0]
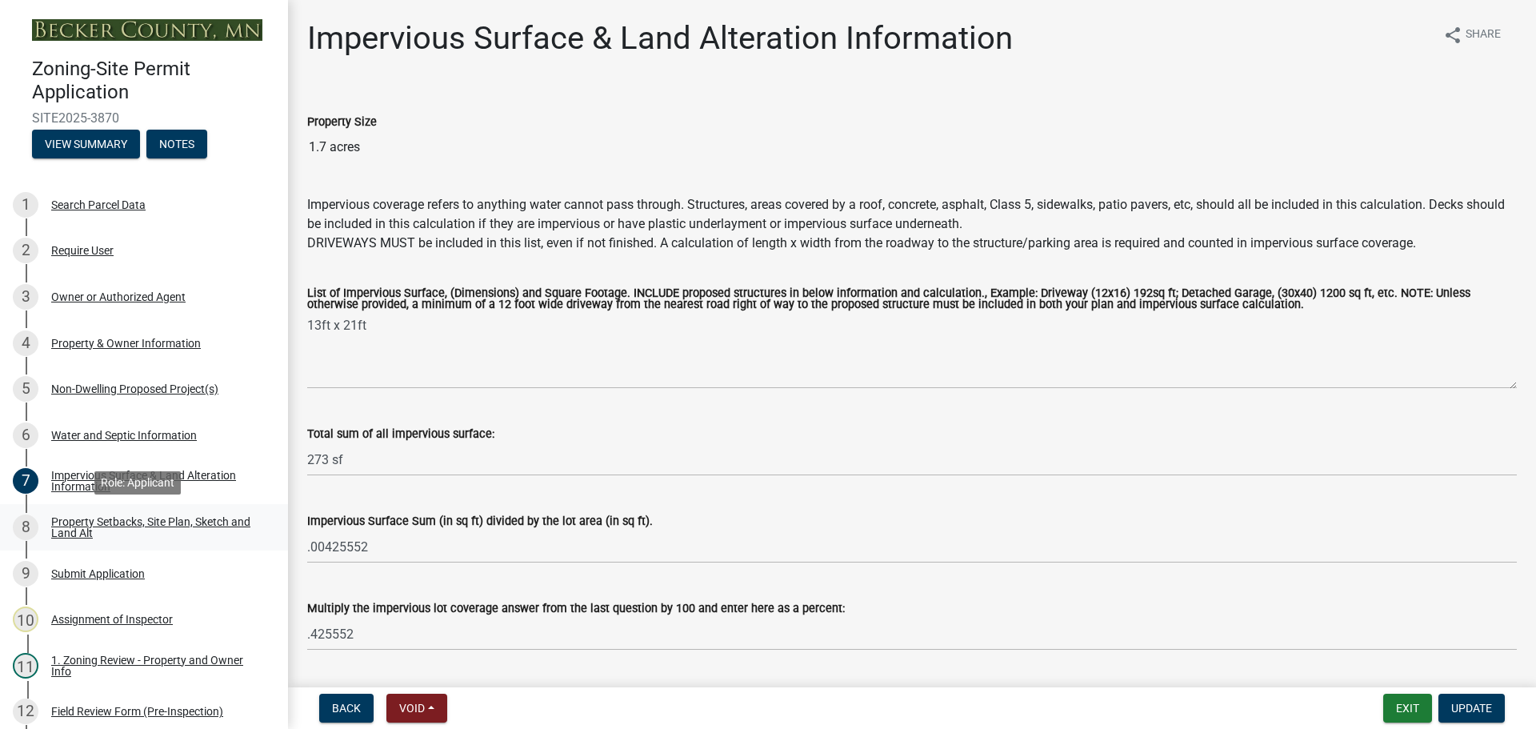
click at [99, 522] on div "Property Setbacks, Site Plan, Sketch and Land Alt" at bounding box center [156, 527] width 211 height 22
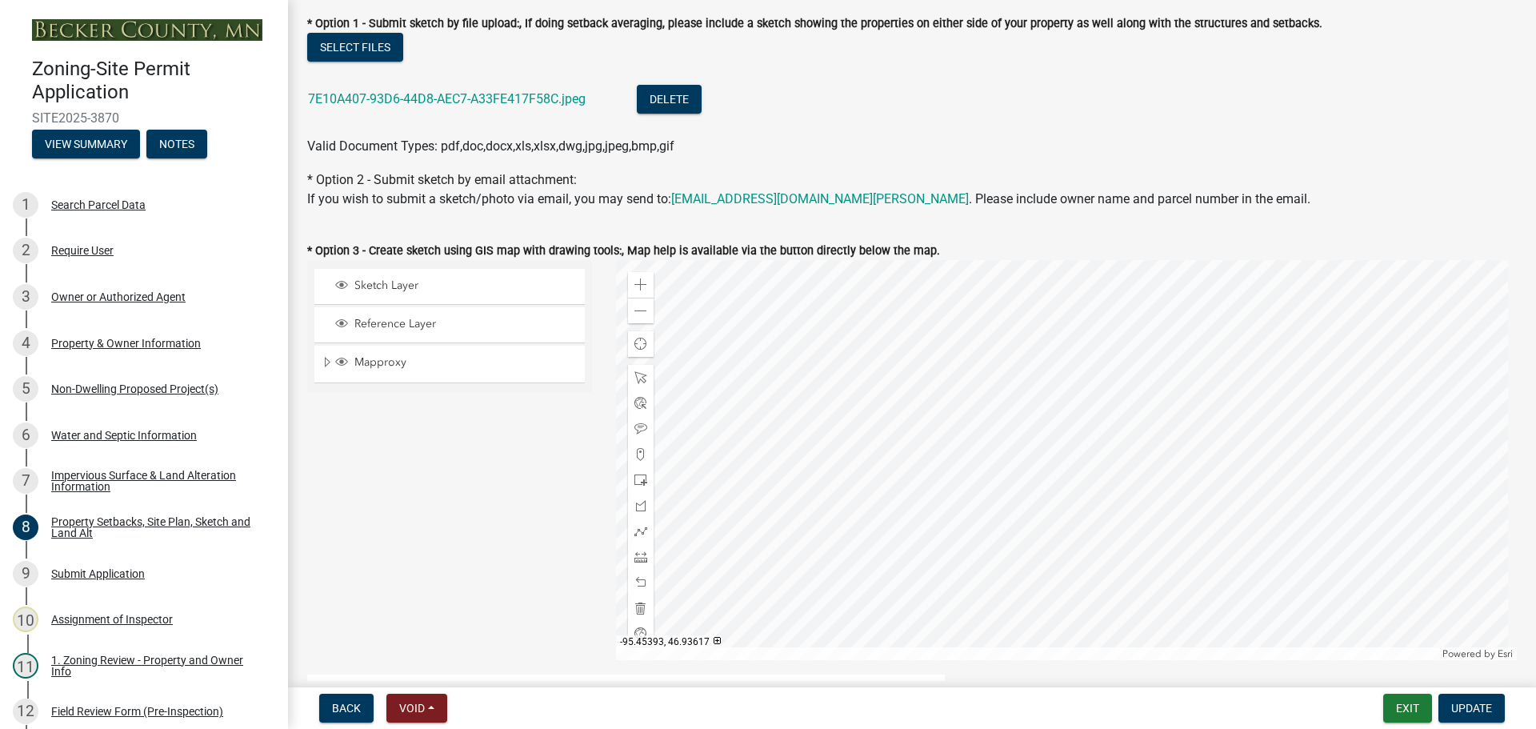
scroll to position [320, 0]
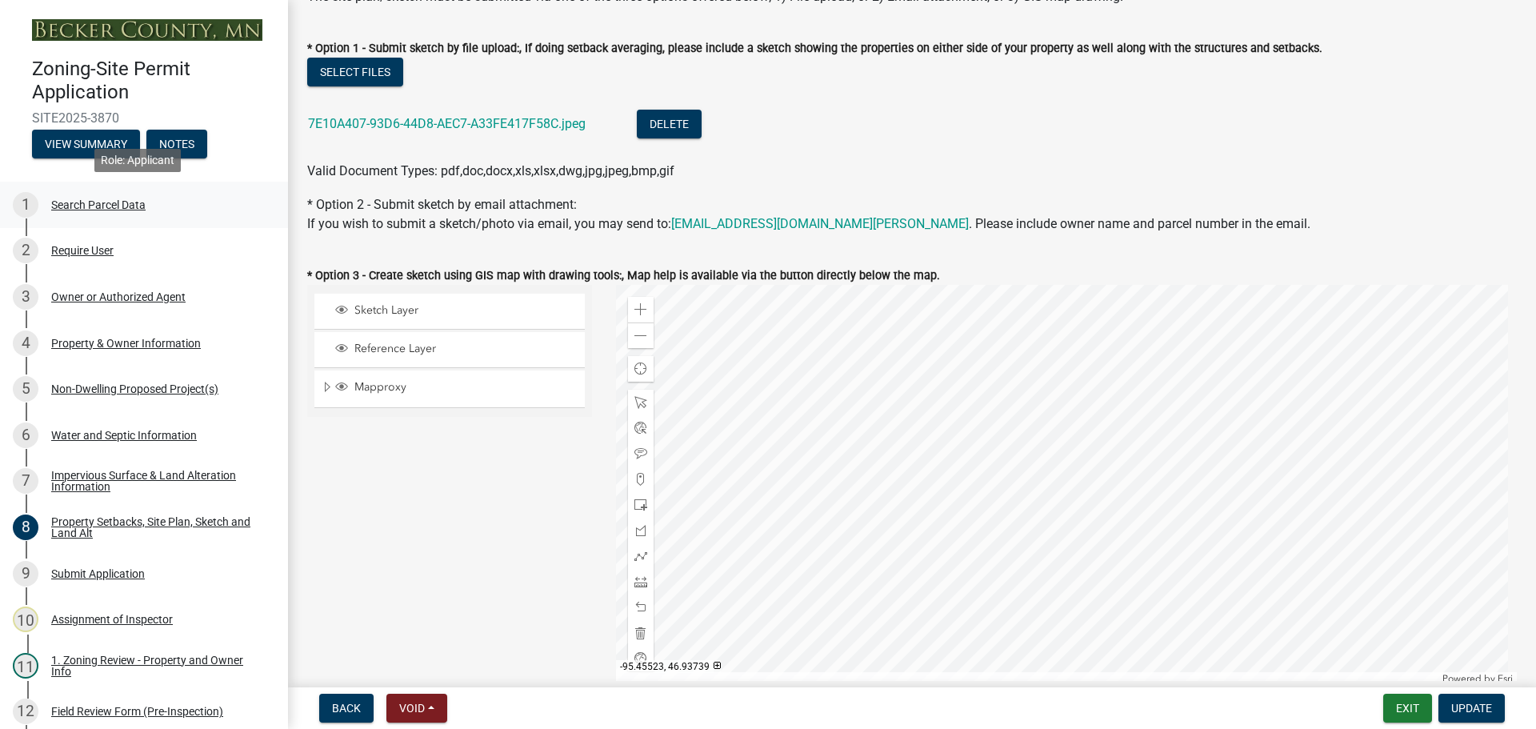
click at [106, 202] on div "Search Parcel Data" at bounding box center [98, 204] width 94 height 11
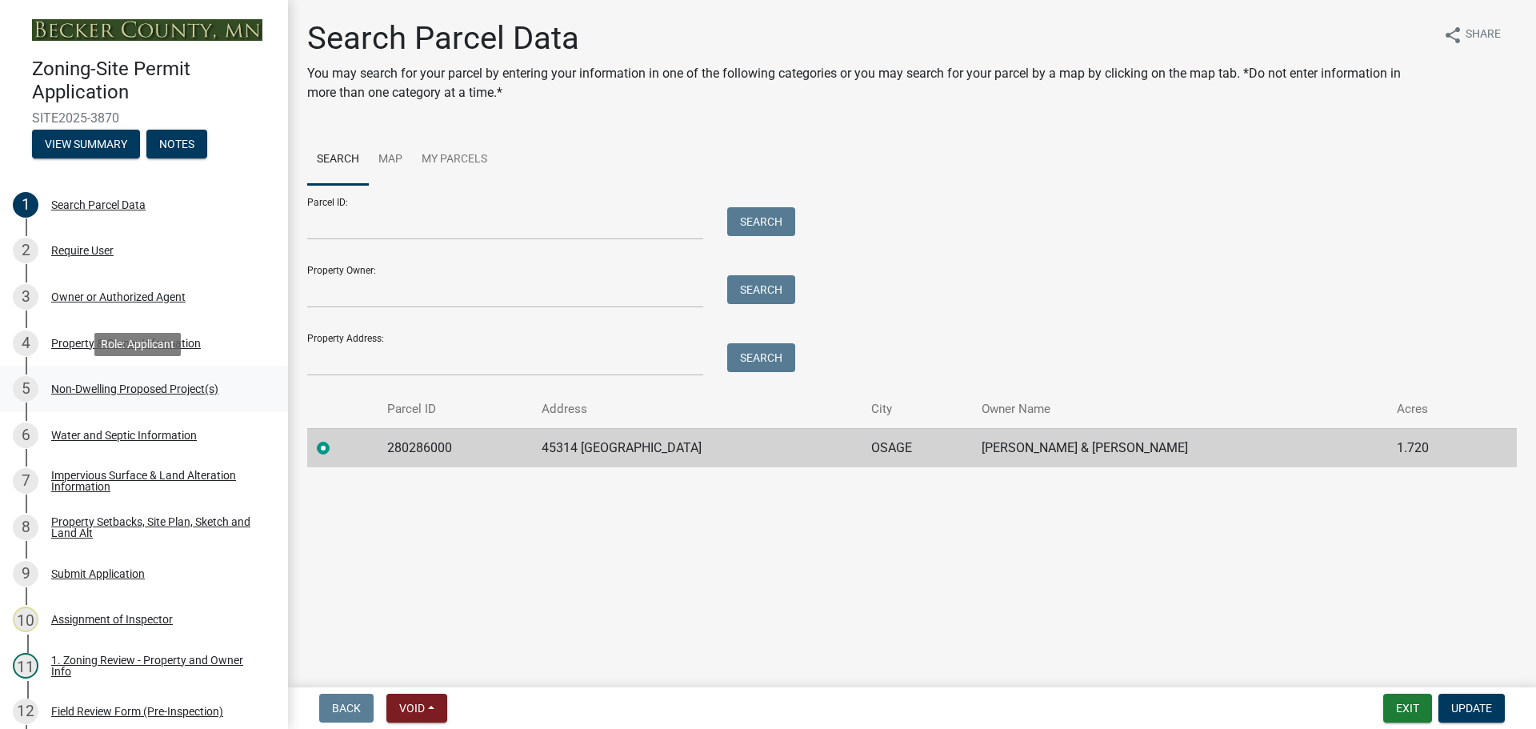
click at [112, 377] on div "5 Non-Dwelling Proposed Project(s)" at bounding box center [138, 389] width 250 height 26
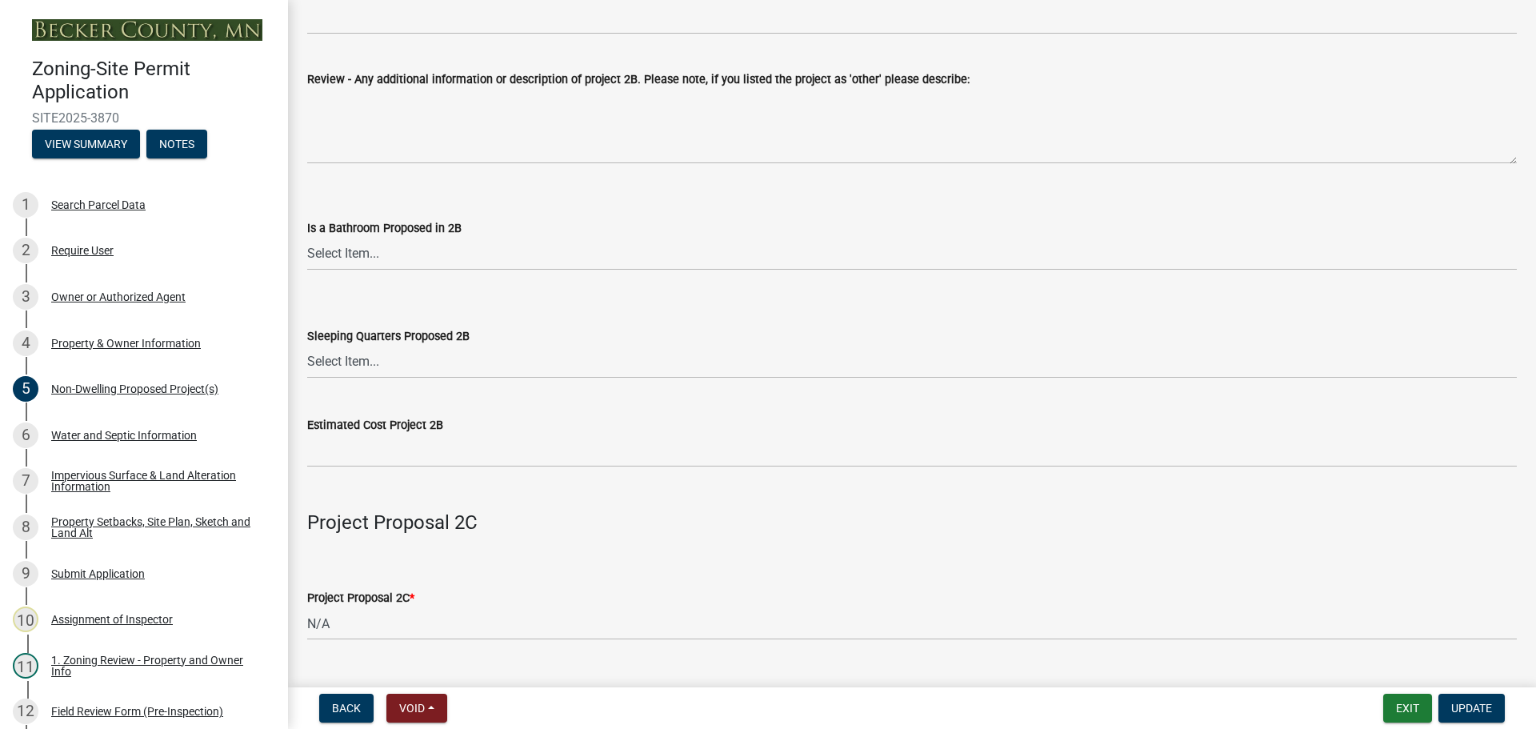
scroll to position [1921, 0]
click at [126, 512] on link "8 Property Setbacks, Site Plan, Sketch and Land Alt" at bounding box center [144, 527] width 288 height 46
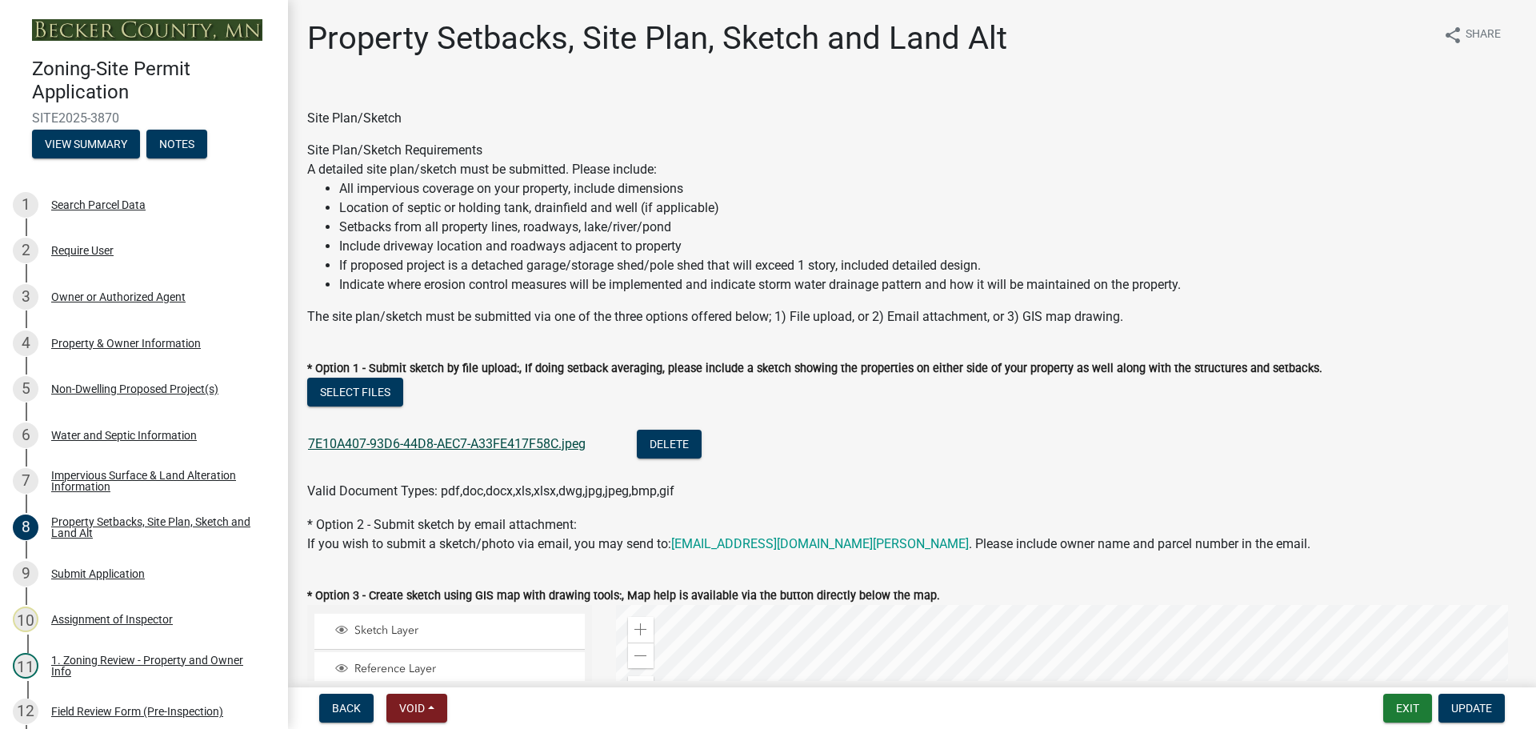
click at [398, 443] on link "7E10A407-93D6-44D8-AEC7-A33FE417F58C.jpeg" at bounding box center [447, 443] width 278 height 15
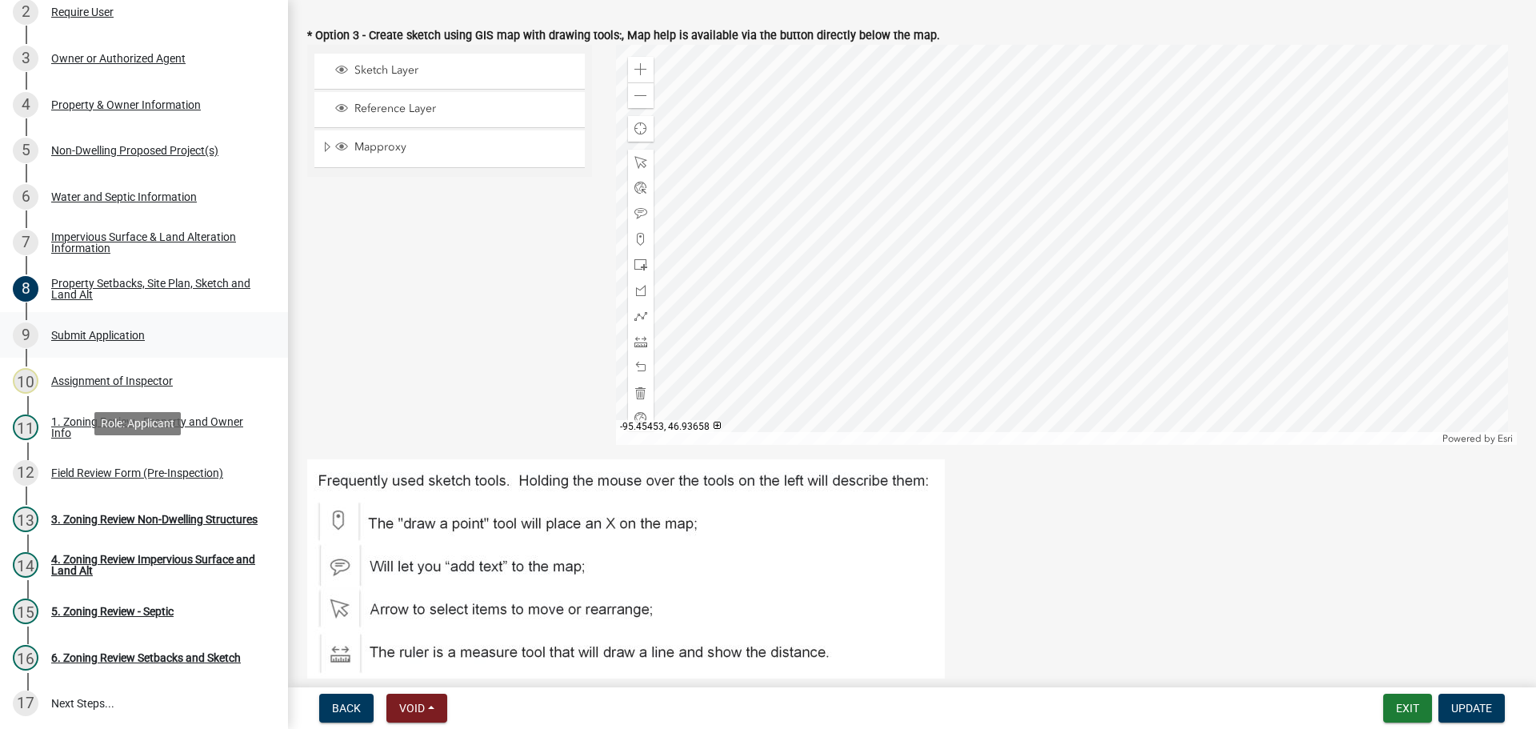
scroll to position [240, 0]
click at [144, 466] on div "Field Review Form (Pre-Inspection)" at bounding box center [137, 471] width 172 height 11
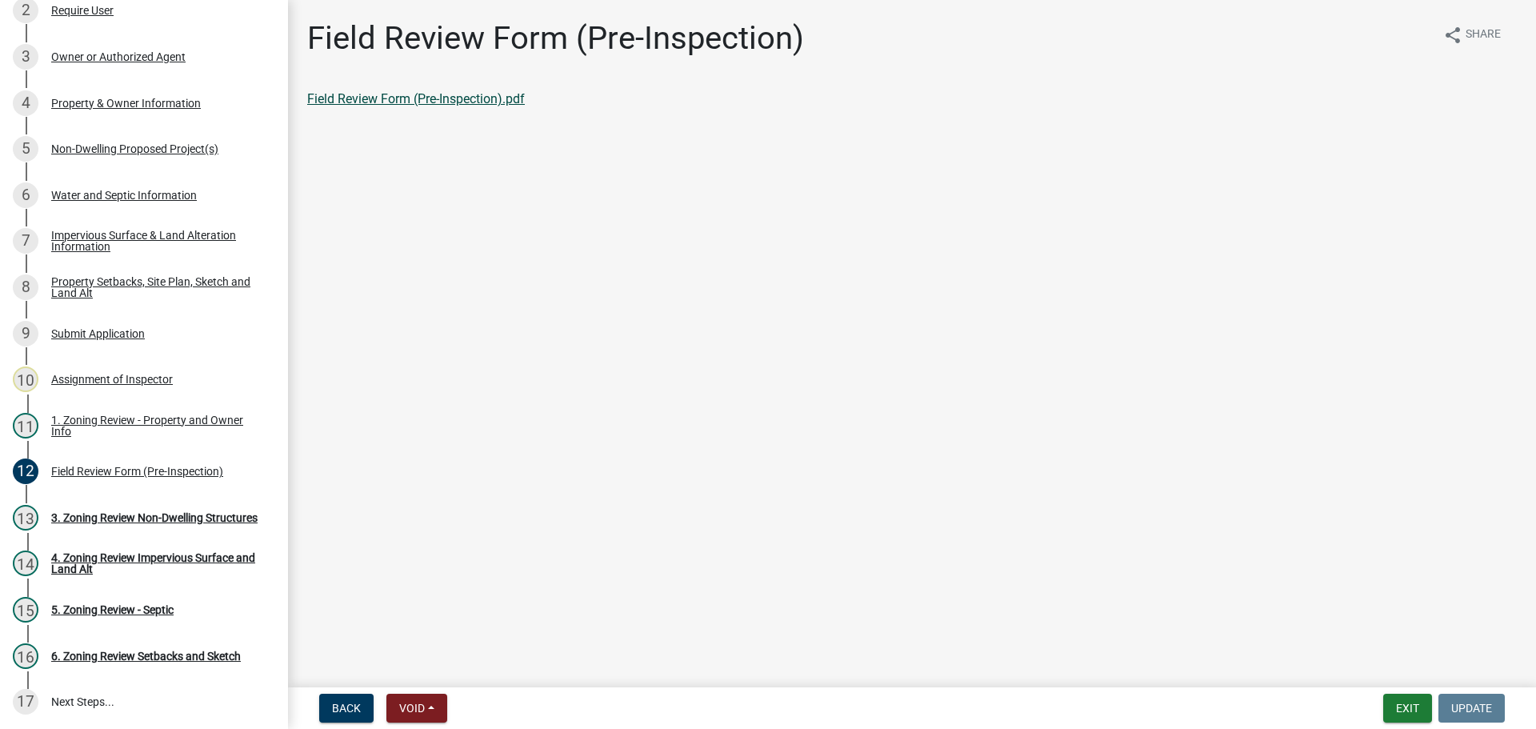
click at [382, 93] on link "Field Review Form (Pre-Inspection).pdf" at bounding box center [416, 98] width 218 height 15
click at [146, 274] on div "8 Property Setbacks, Site Plan, Sketch and Land Alt" at bounding box center [138, 287] width 250 height 26
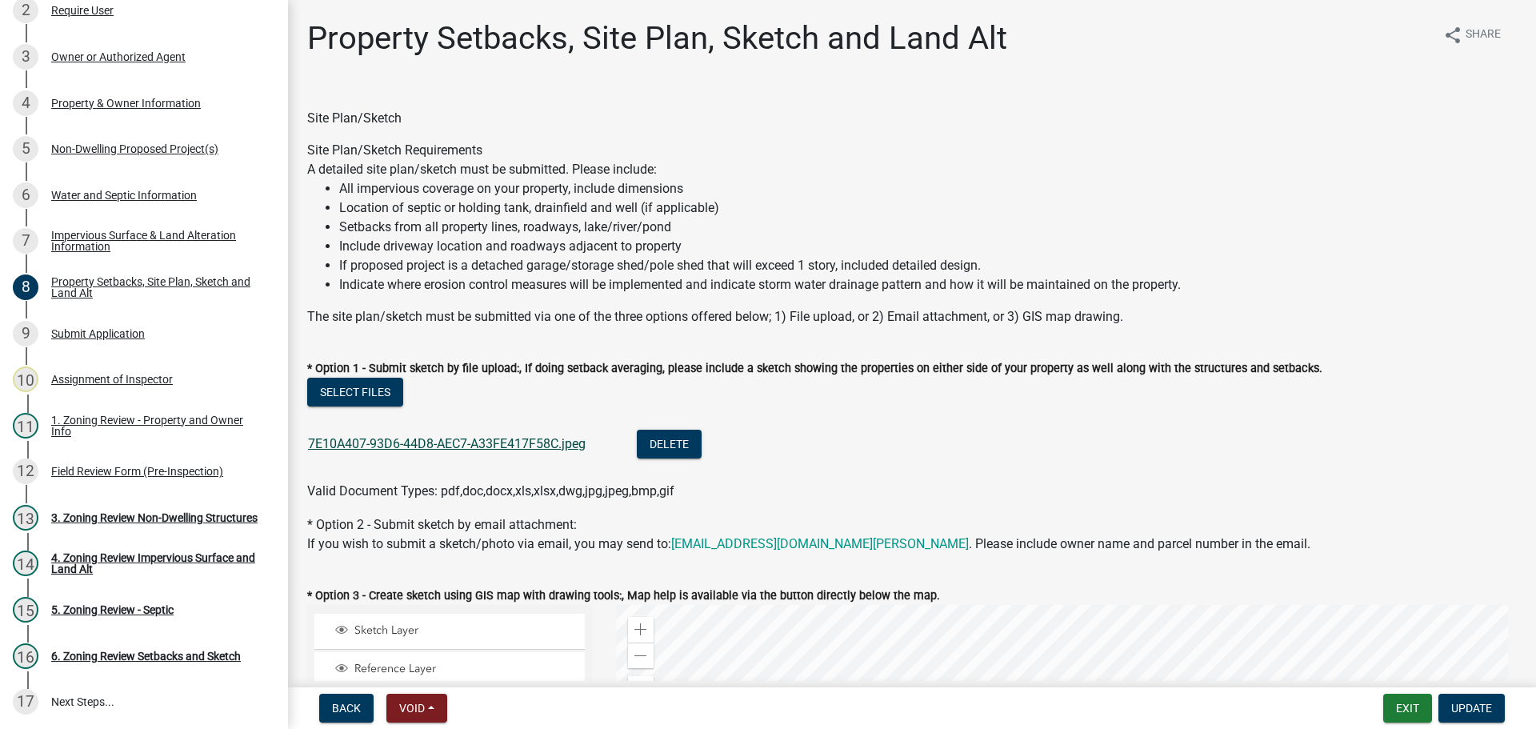
click at [435, 444] on link "7E10A407-93D6-44D8-AEC7-A33FE417F58C.jpeg" at bounding box center [447, 443] width 278 height 15
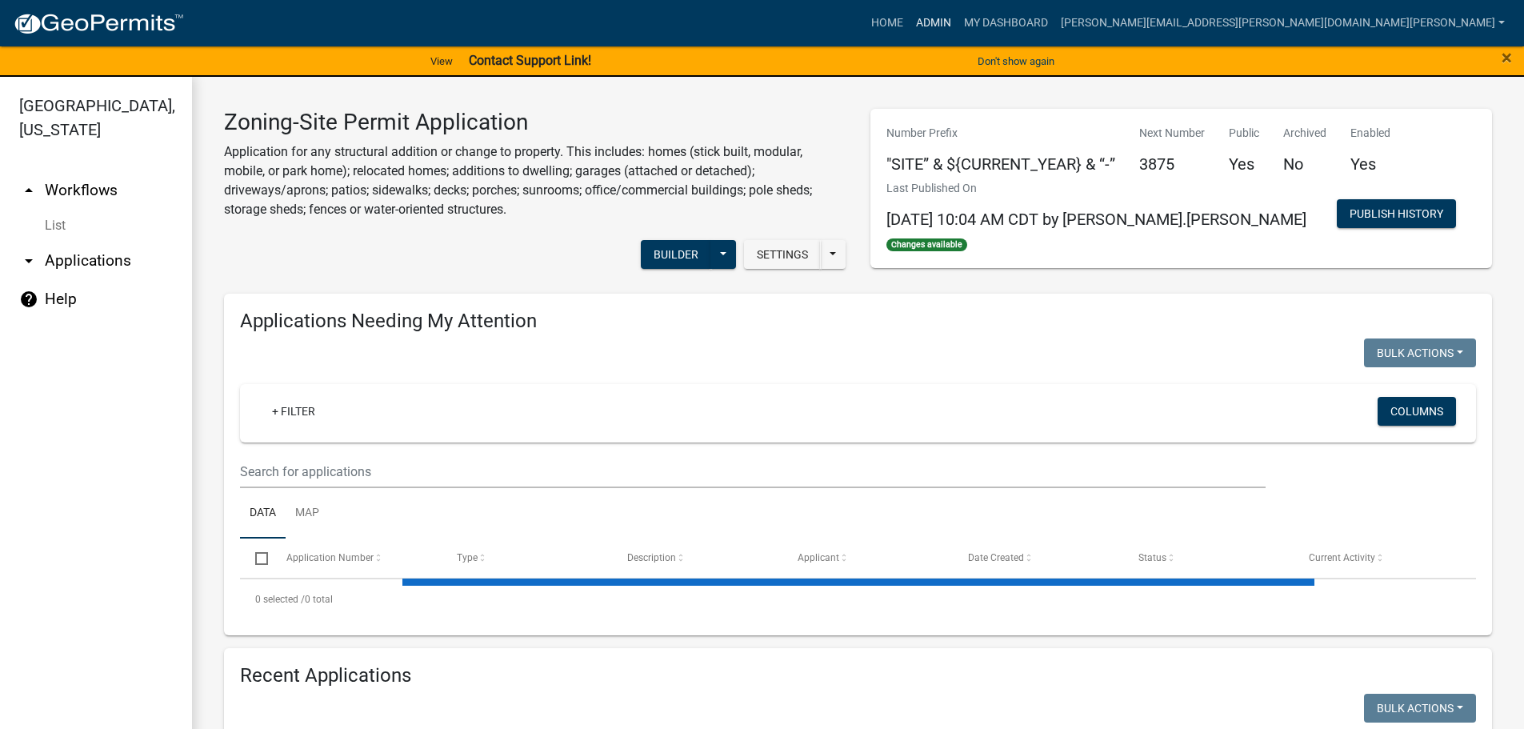
drag, startPoint x: 1159, startPoint y: 20, endPoint x: 1144, endPoint y: 29, distance: 17.6
click at [958, 20] on link "Admin" at bounding box center [934, 23] width 48 height 30
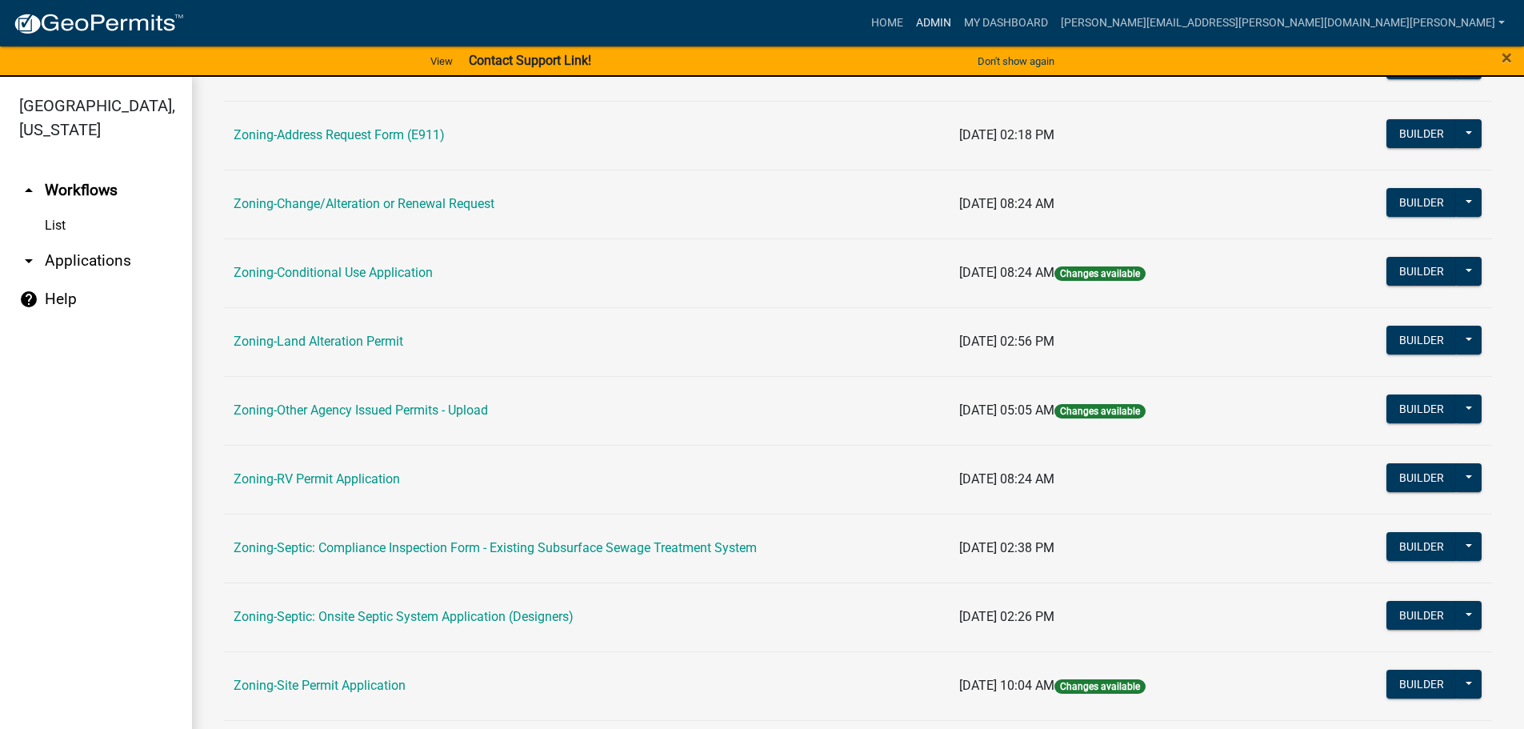
scroll to position [320, 0]
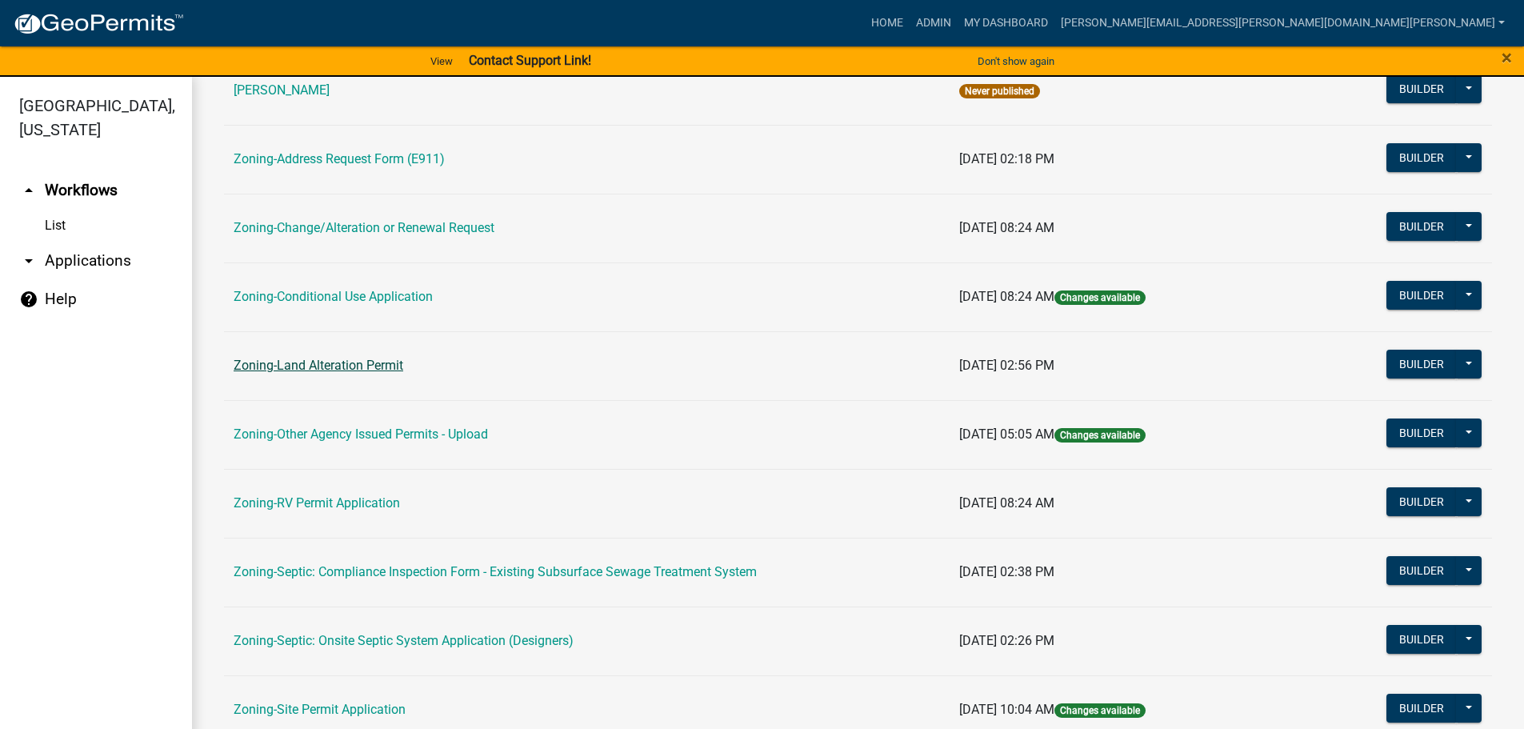
click at [307, 364] on link "Zoning-Land Alteration Permit" at bounding box center [319, 365] width 170 height 15
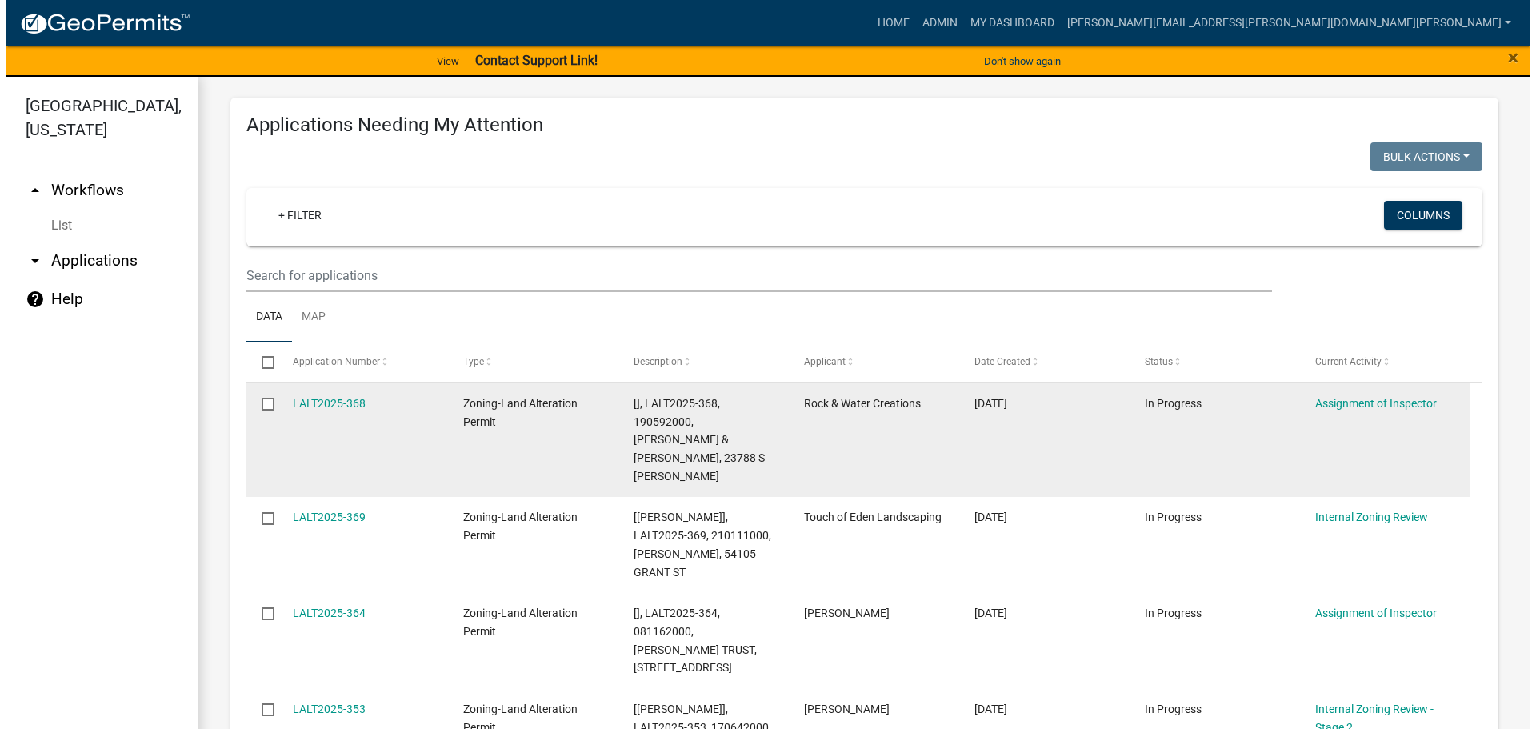
scroll to position [320, 0]
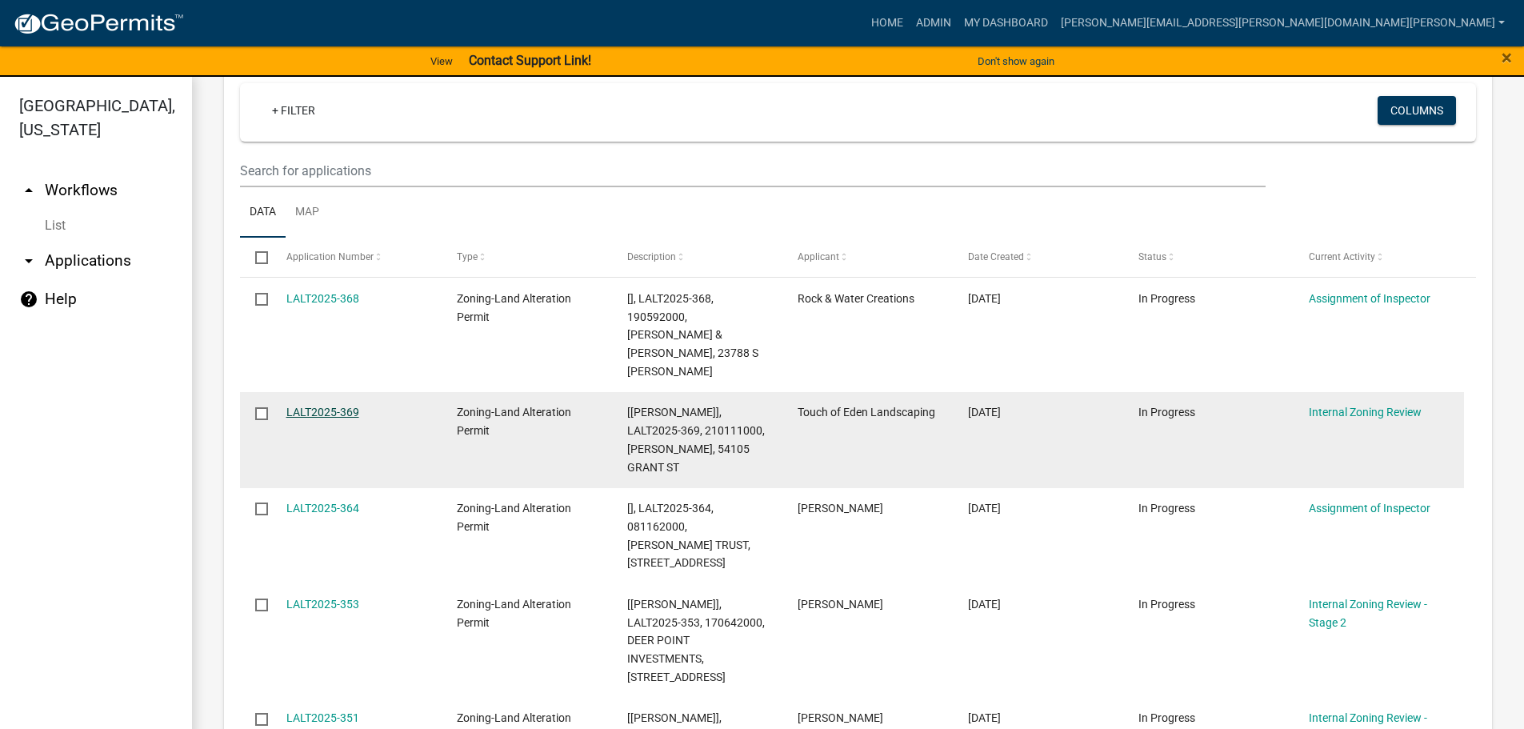
click at [337, 406] on link "LALT2025-369" at bounding box center [322, 412] width 73 height 13
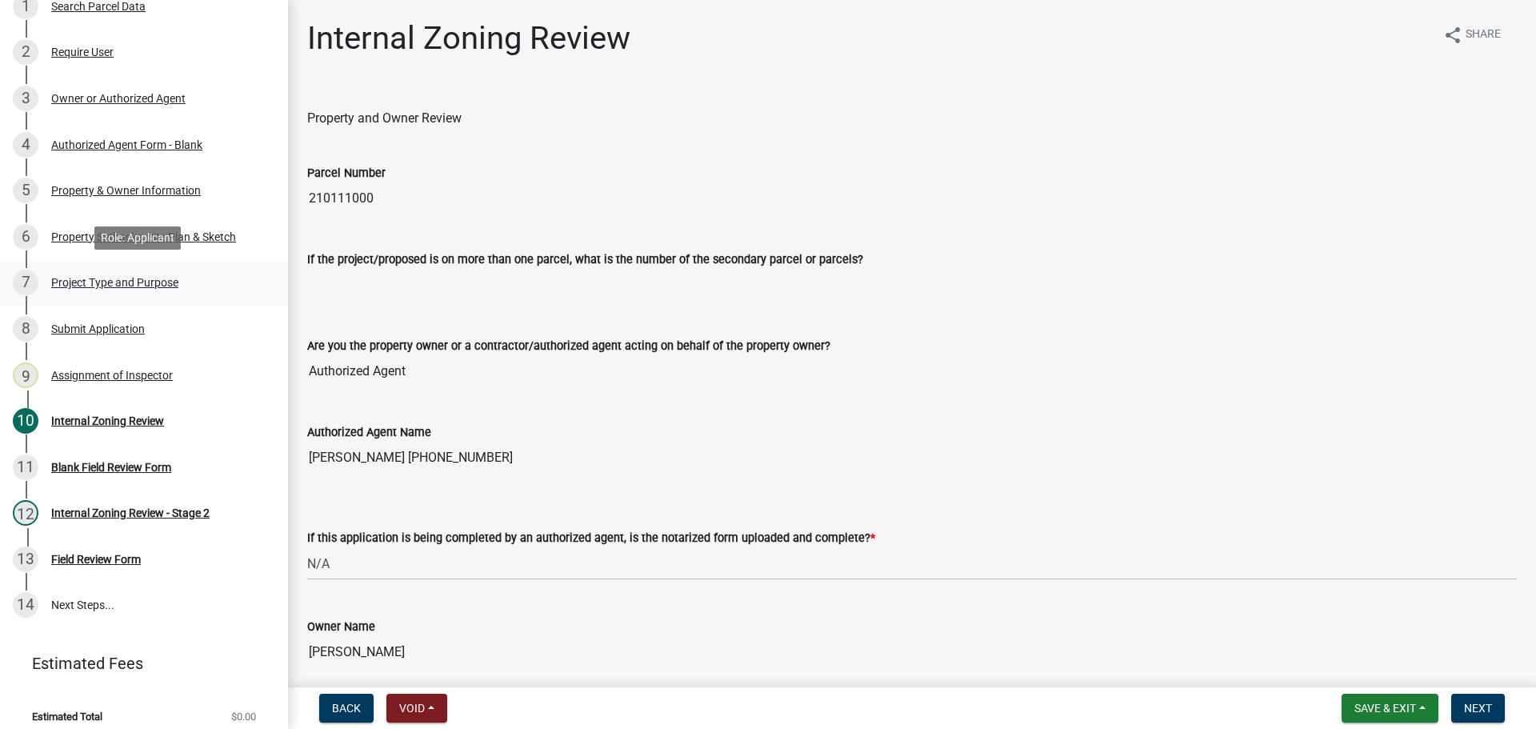
scroll to position [210, 0]
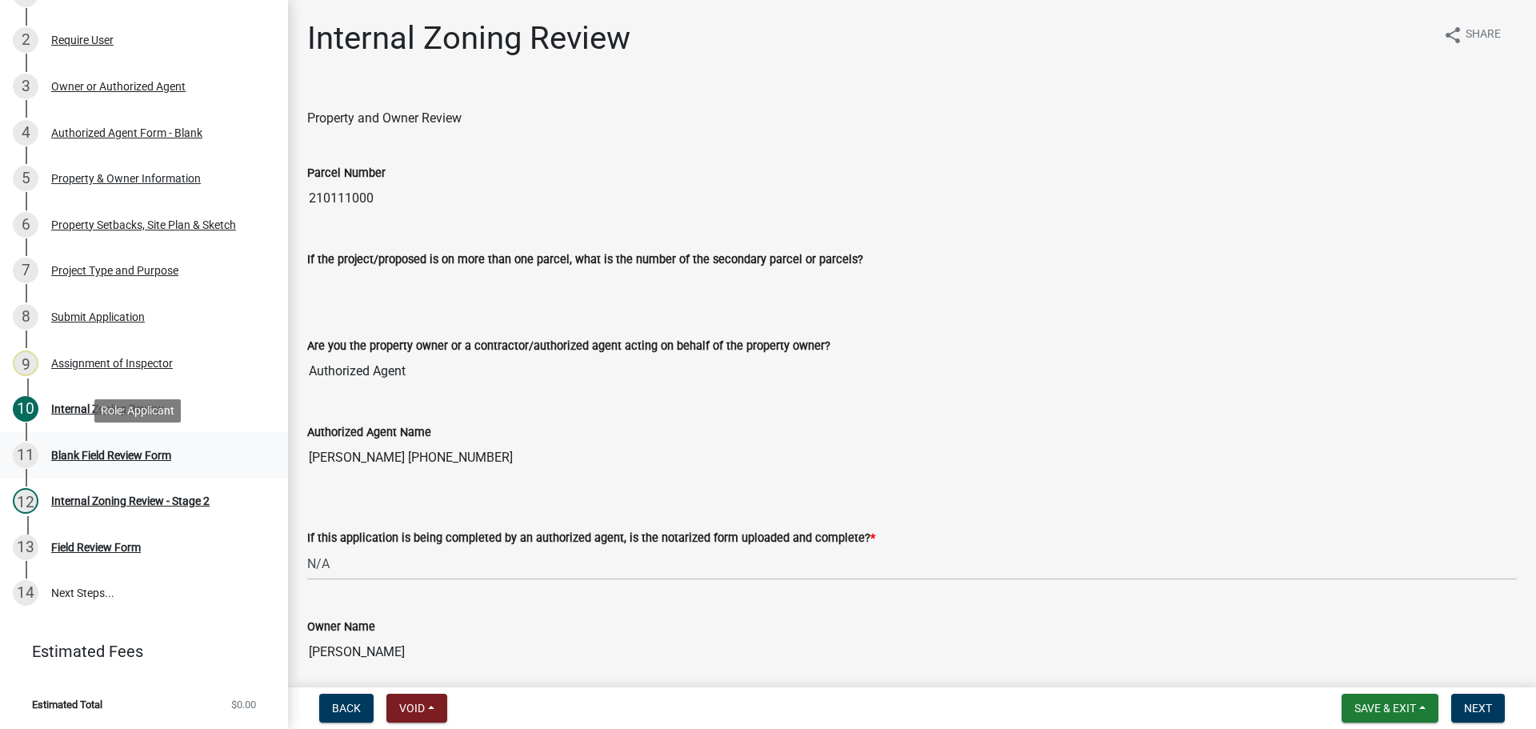
click at [120, 450] on div "Blank Field Review Form" at bounding box center [111, 455] width 120 height 11
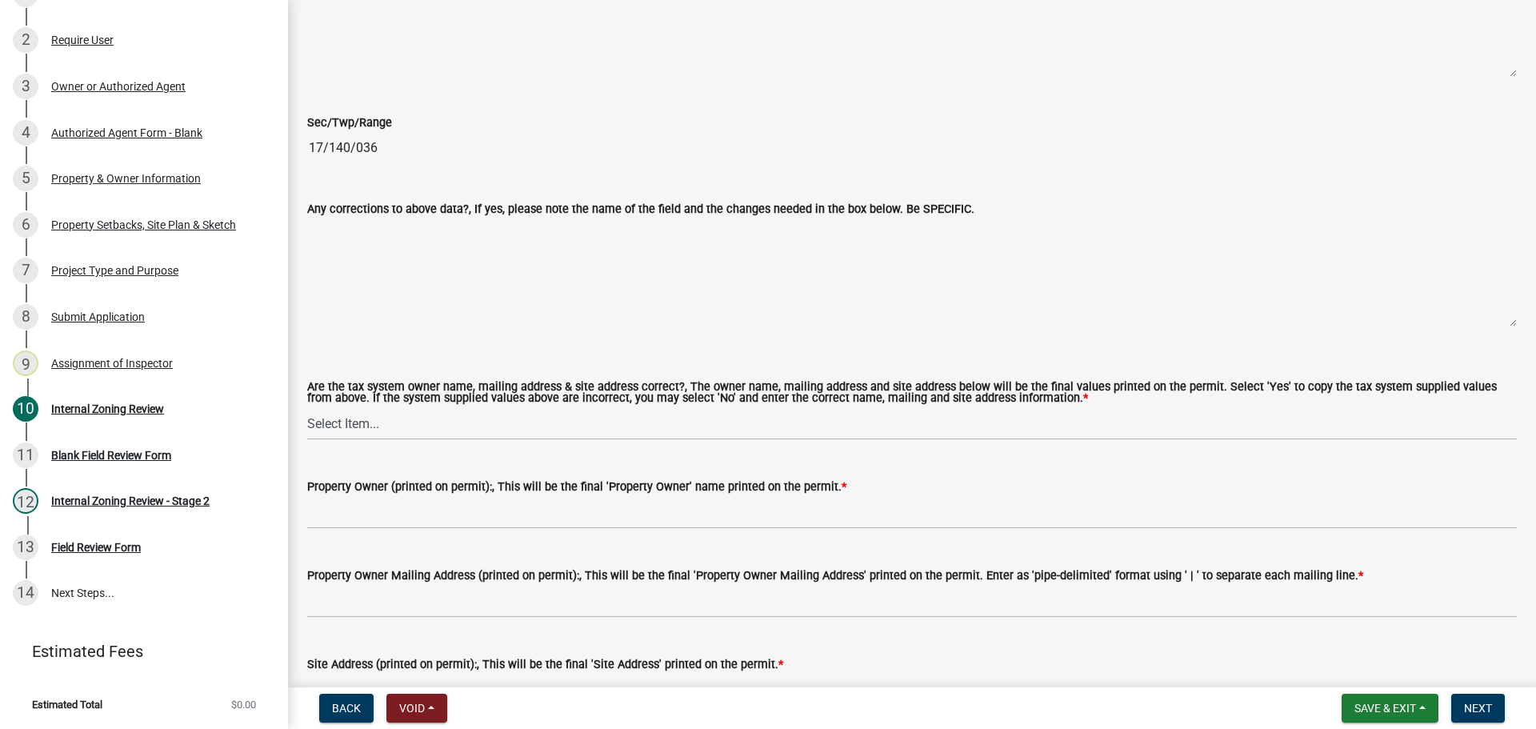
scroll to position [1520, 0]
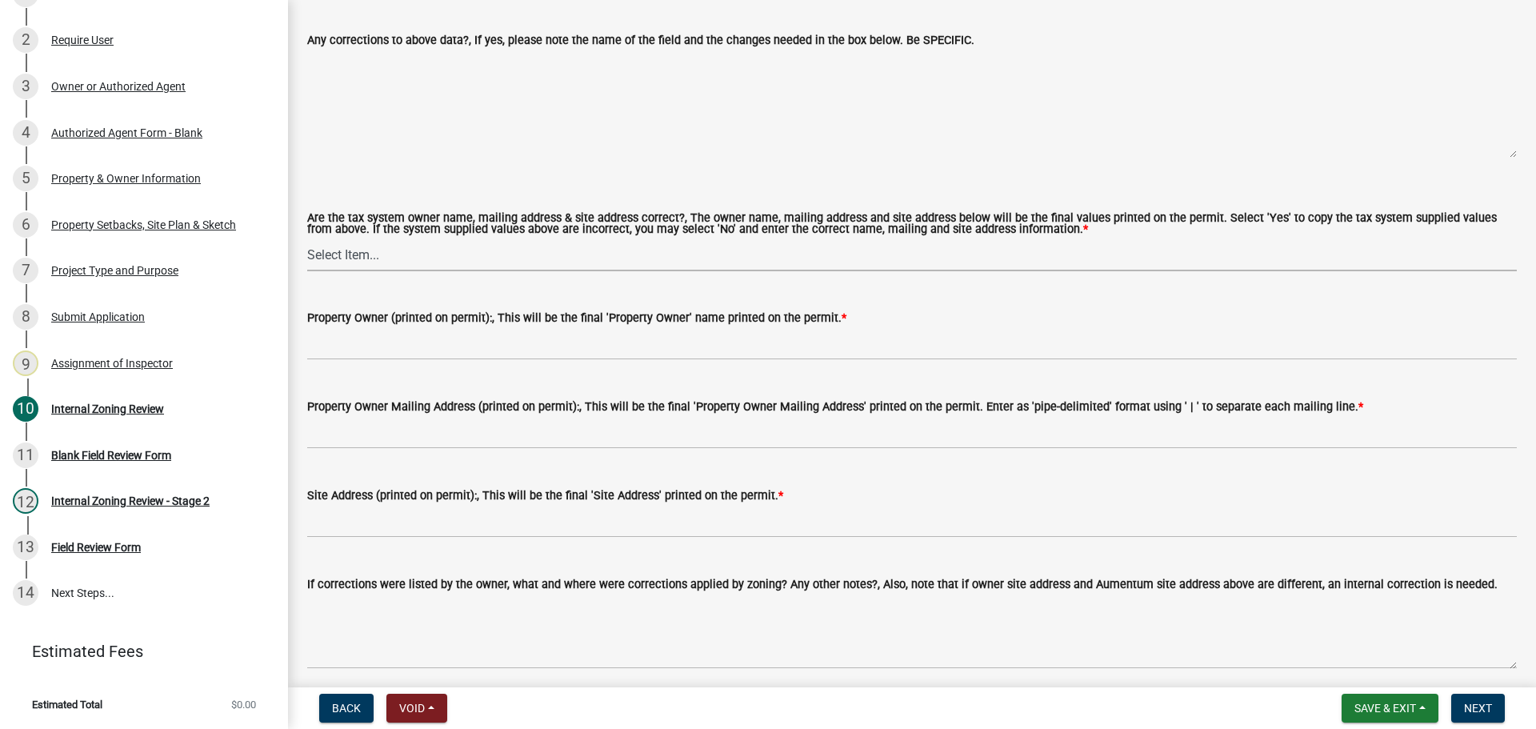
click at [335, 248] on select "Select Item... Yes No" at bounding box center [912, 254] width 1210 height 33
click at [307, 239] on select "Select Item... Yes No" at bounding box center [912, 254] width 1210 height 33
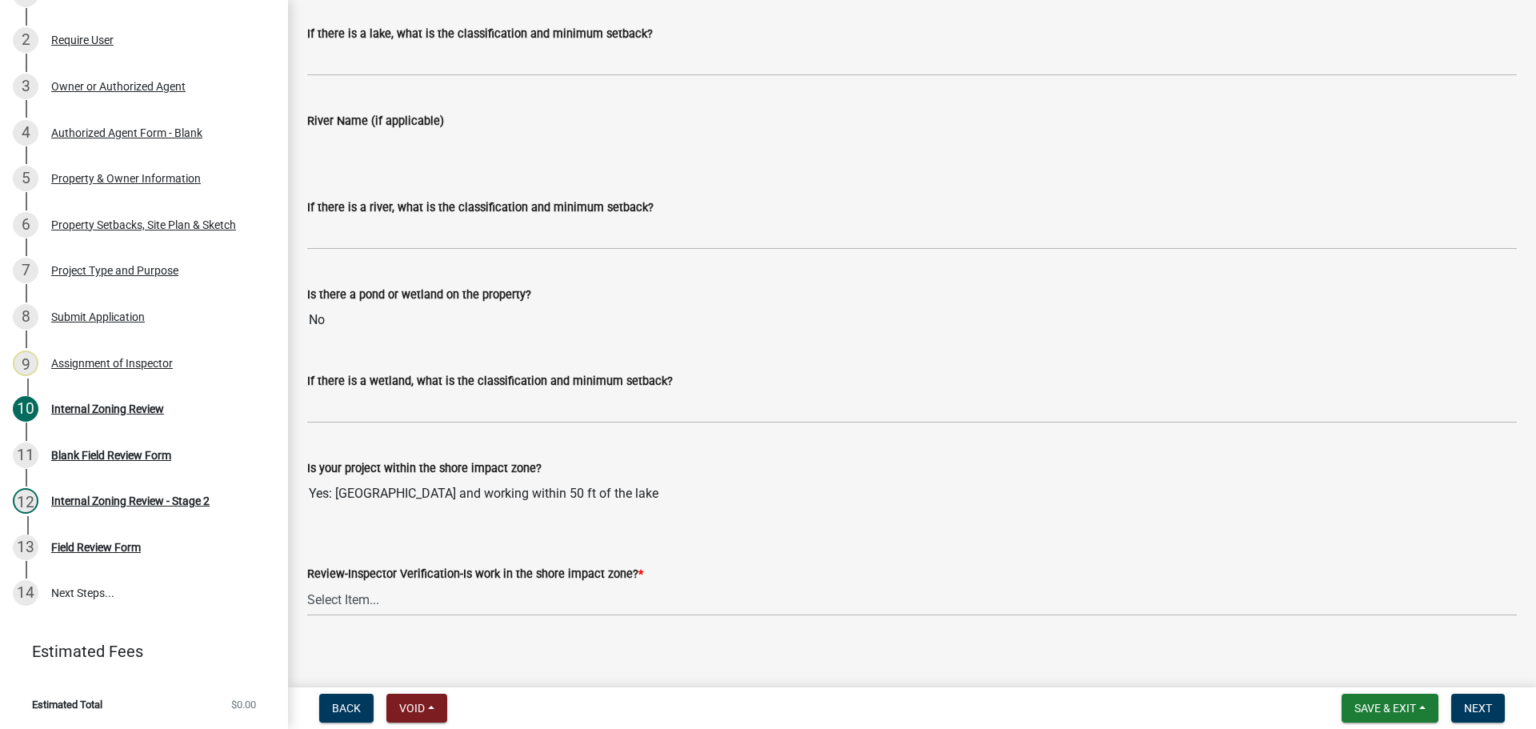
scroll to position [2597, 0]
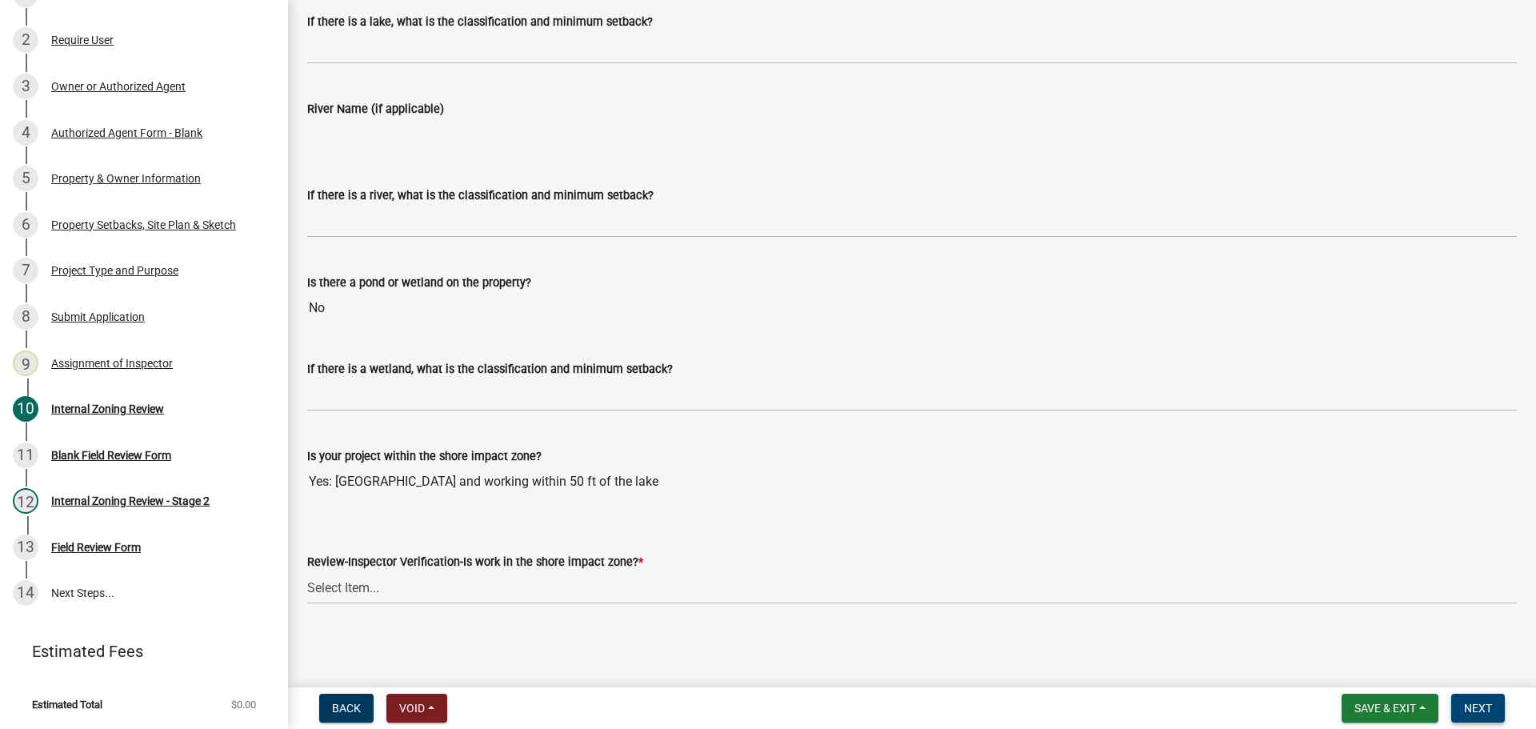
click at [1477, 698] on button "Next" at bounding box center [1479, 708] width 54 height 29
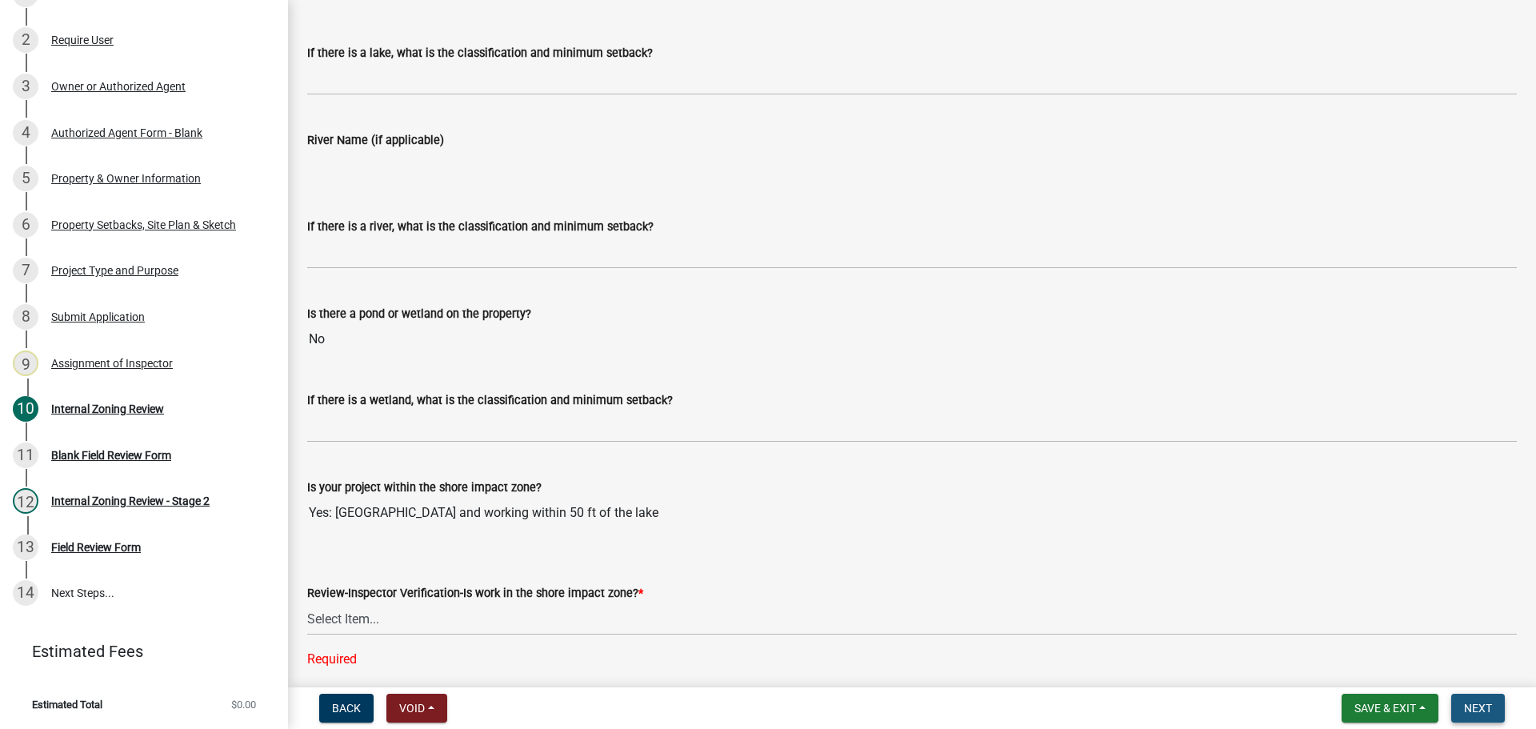
scroll to position [2629, 0]
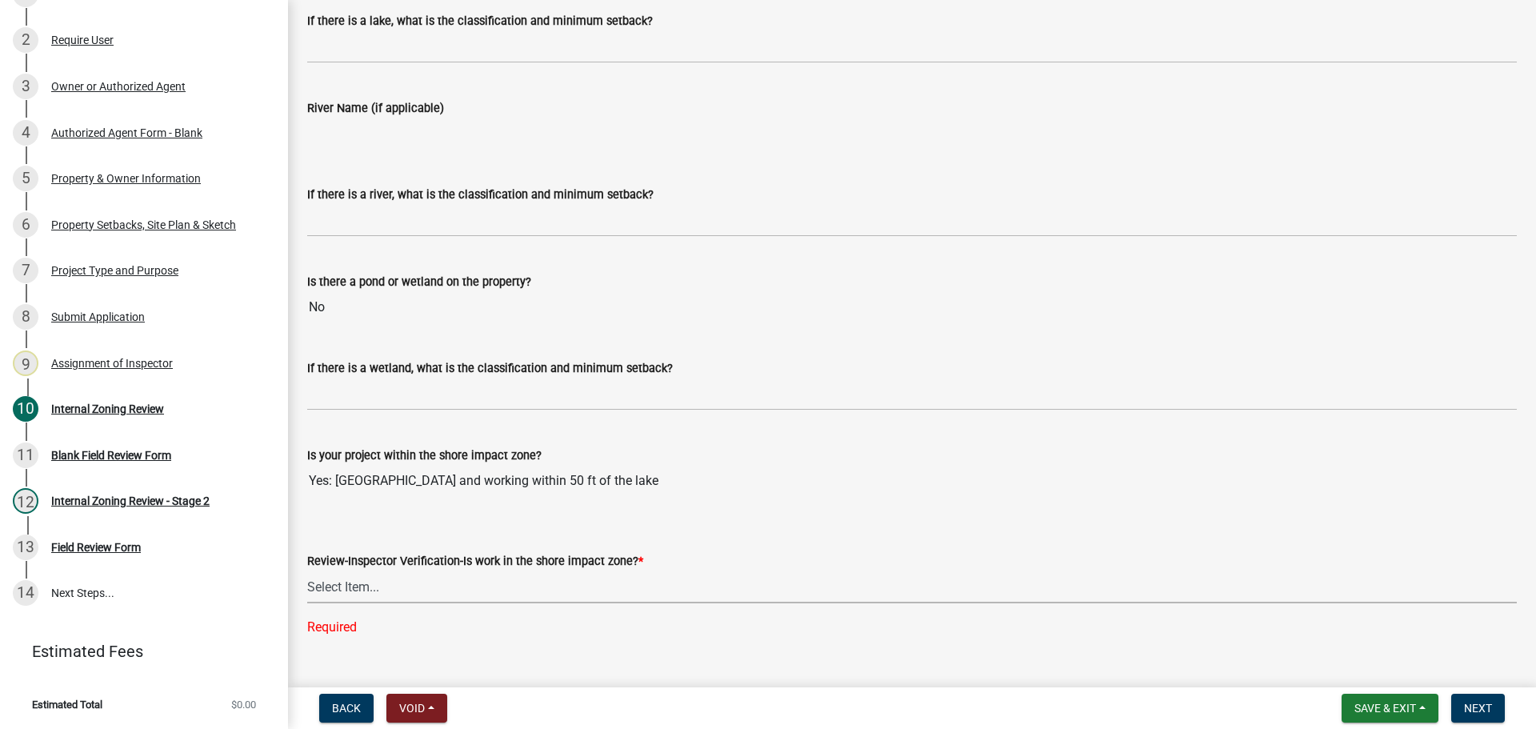
click at [331, 593] on select "Select Item... Yes No" at bounding box center [912, 587] width 1210 height 33
click at [307, 571] on select "Select Item... Yes No" at bounding box center [912, 587] width 1210 height 33
click at [1490, 699] on button "Next" at bounding box center [1479, 708] width 54 height 29
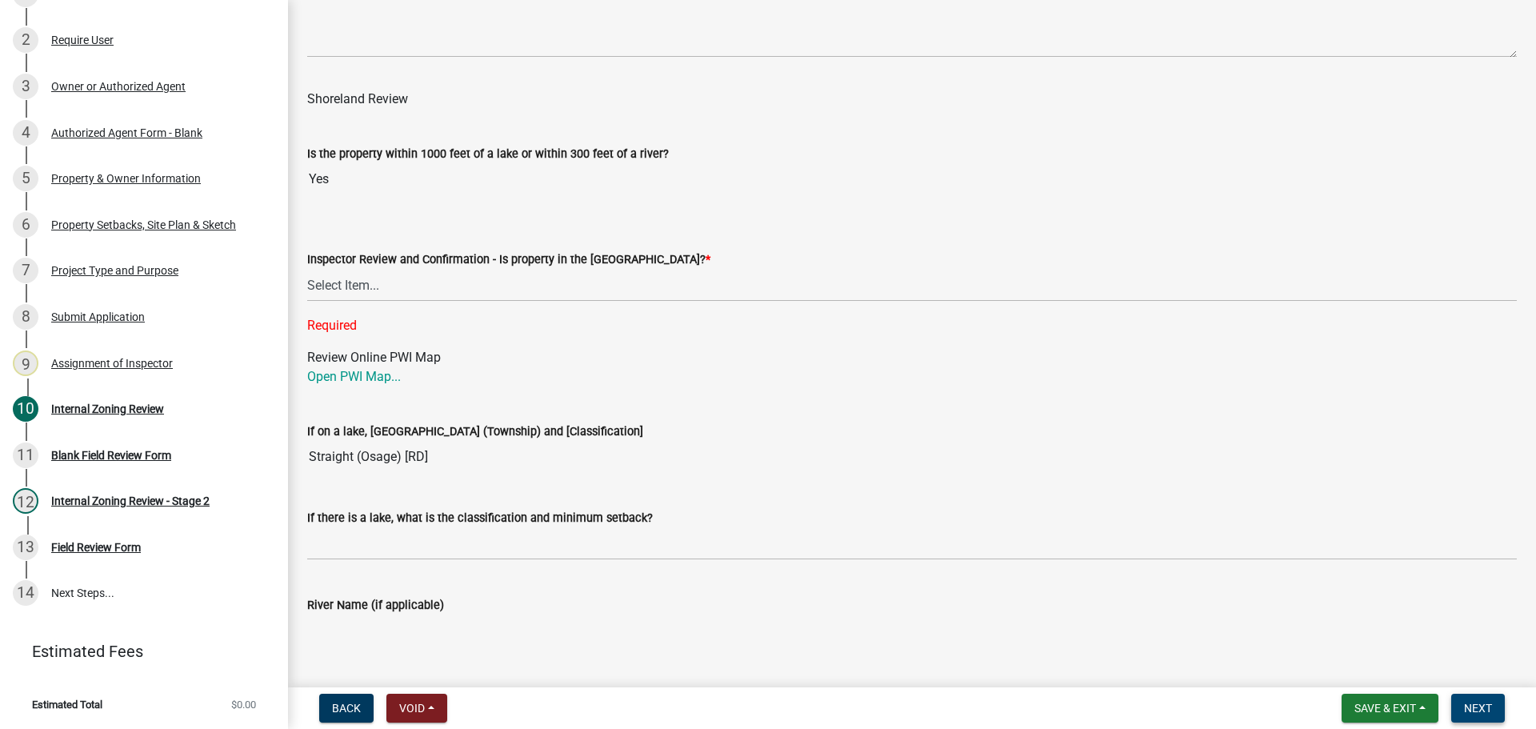
scroll to position [1989, 0]
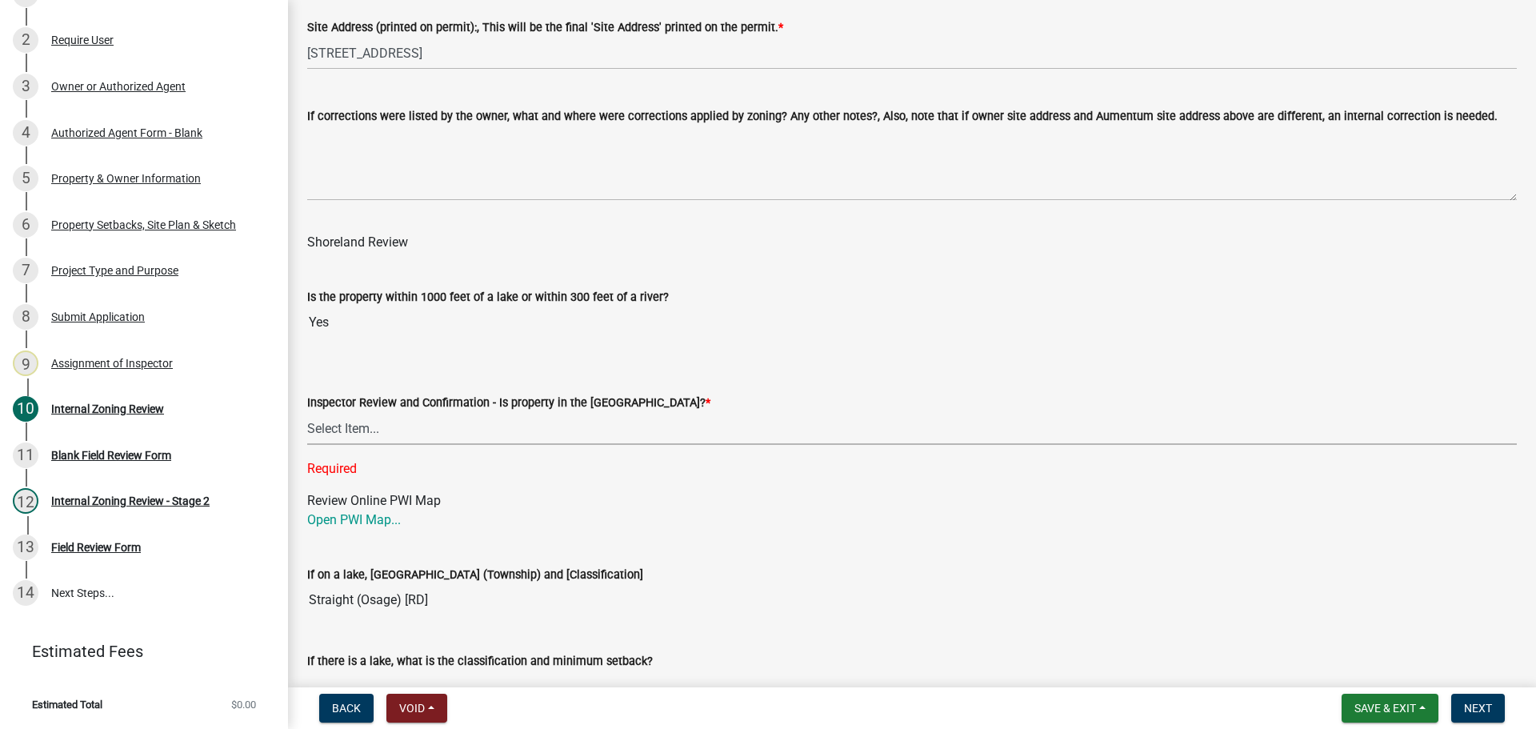
click at [327, 422] on select "Select Item... Within [GEOGRAPHIC_DATA] (SD) Not in [GEOGRAPHIC_DATA] (NOTSL)" at bounding box center [912, 428] width 1210 height 33
click at [307, 413] on select "Select Item... Within [GEOGRAPHIC_DATA] (SD) Not in [GEOGRAPHIC_DATA] (NOTSL)" at bounding box center [912, 428] width 1210 height 33
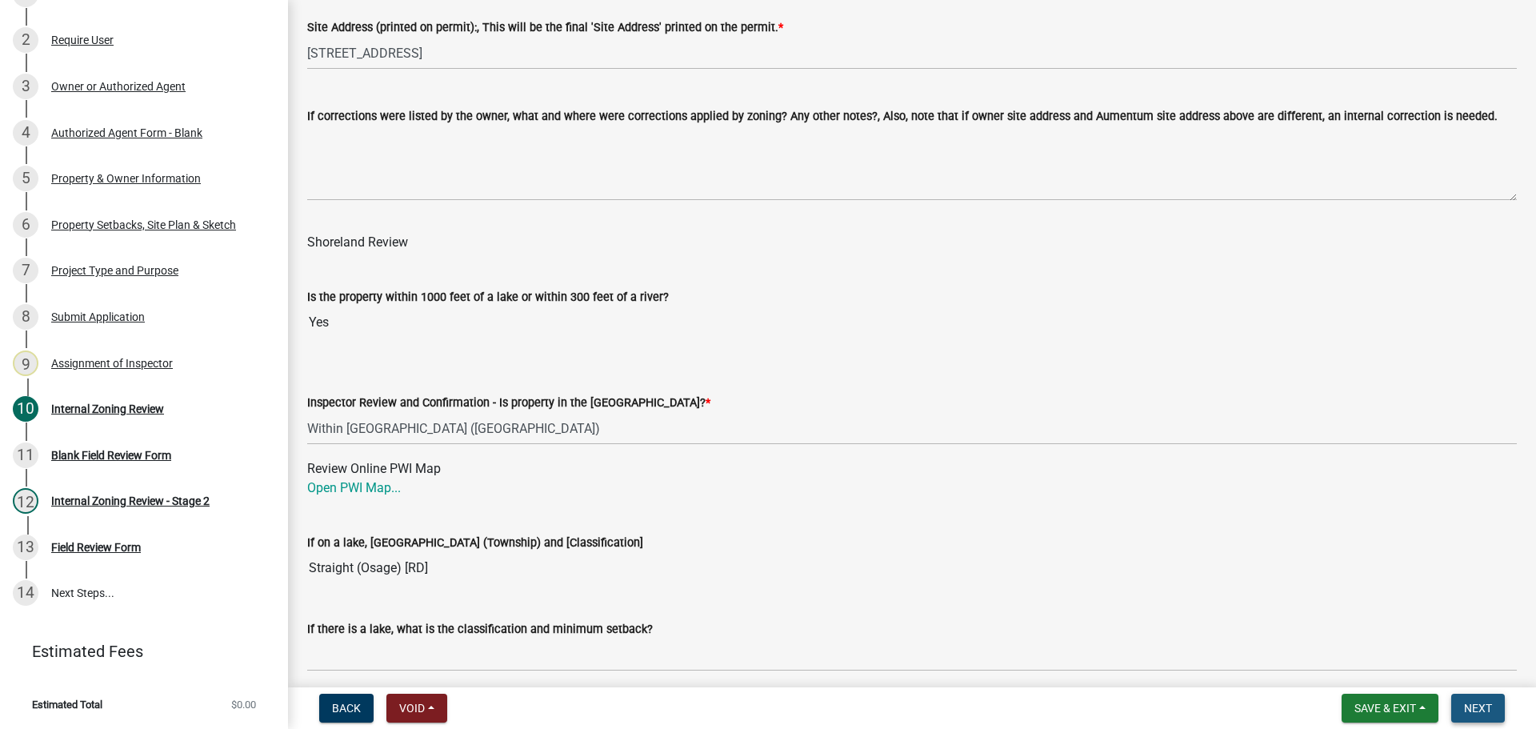
click at [1480, 700] on button "Next" at bounding box center [1479, 708] width 54 height 29
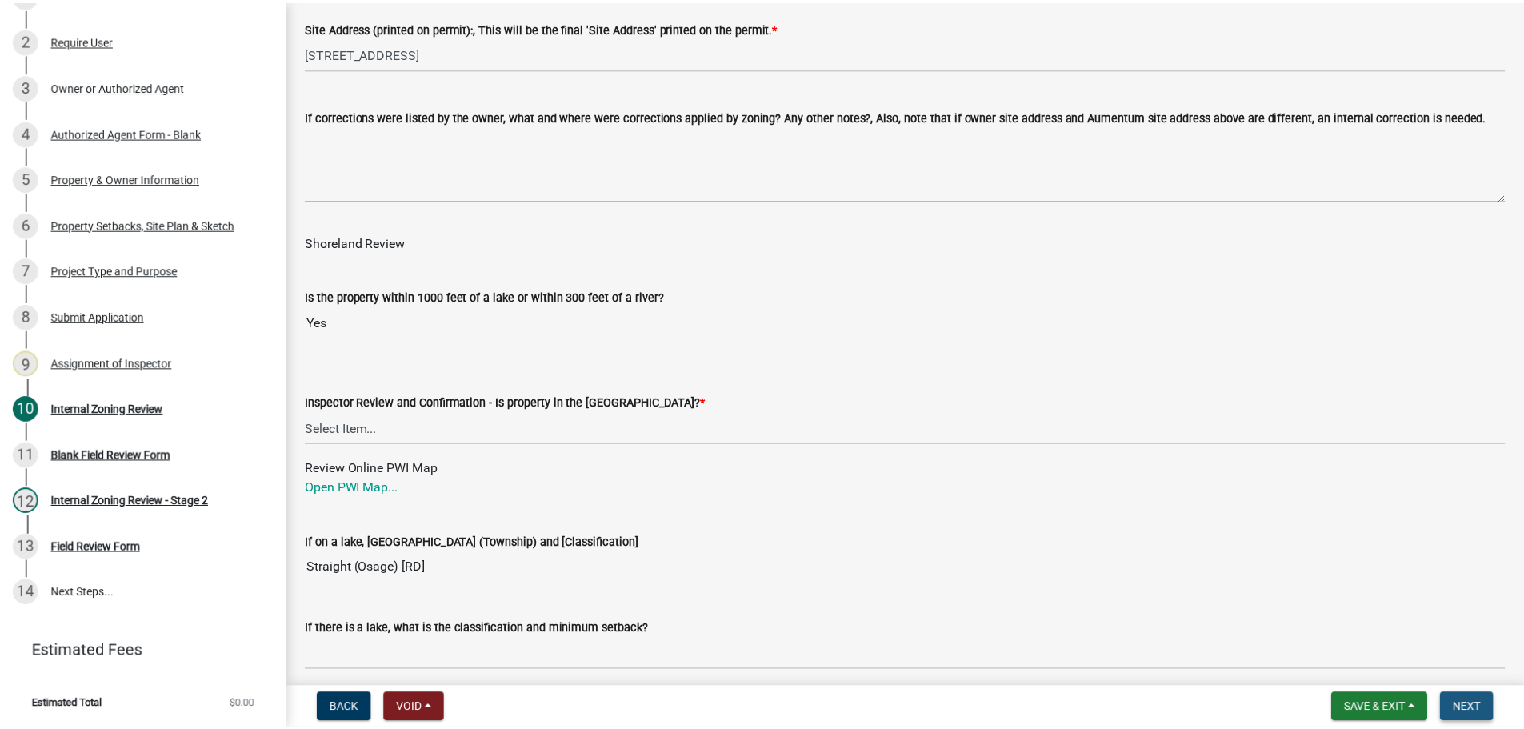
scroll to position [0, 0]
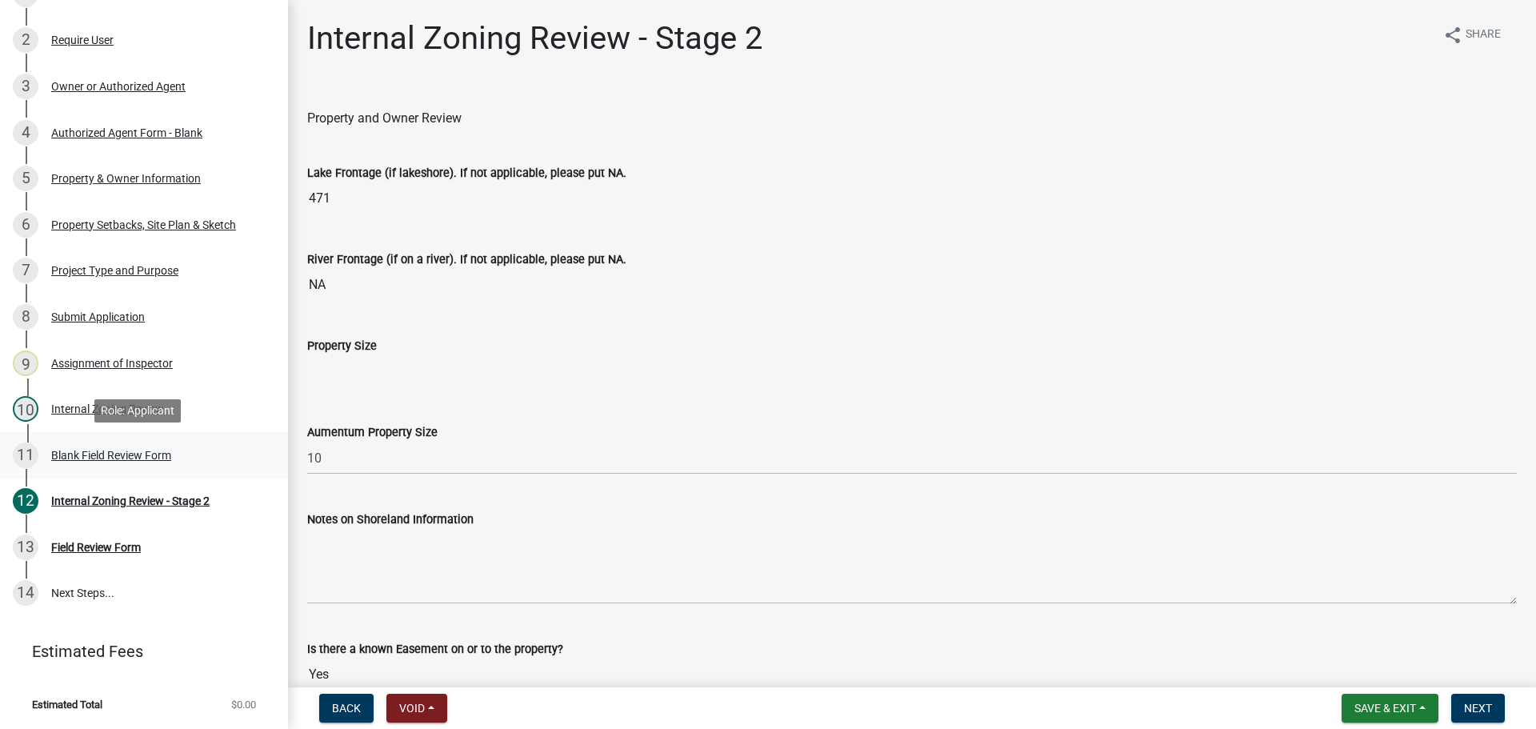
click at [117, 450] on div "Blank Field Review Form" at bounding box center [111, 455] width 120 height 11
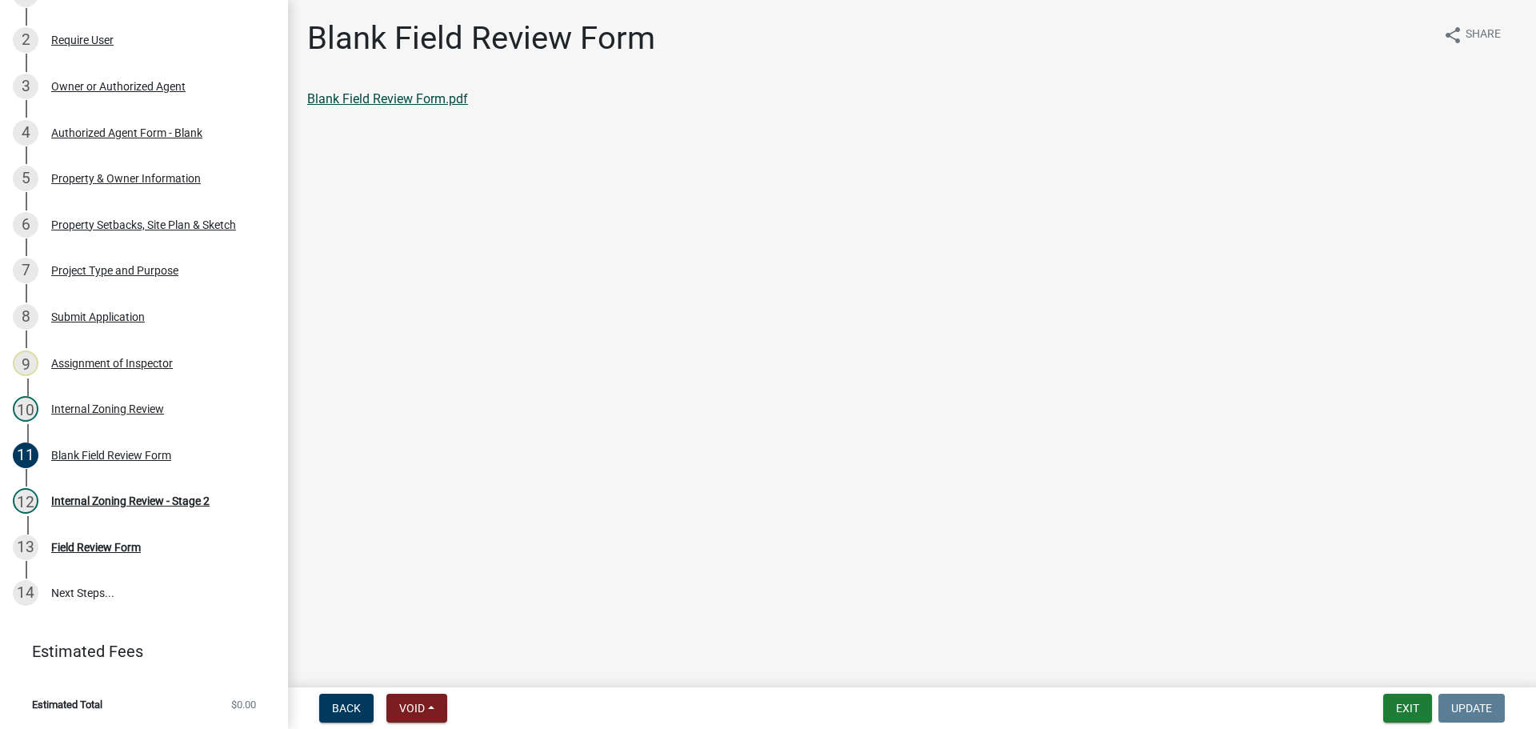
click at [412, 93] on link "Blank Field Review Form.pdf" at bounding box center [387, 98] width 161 height 15
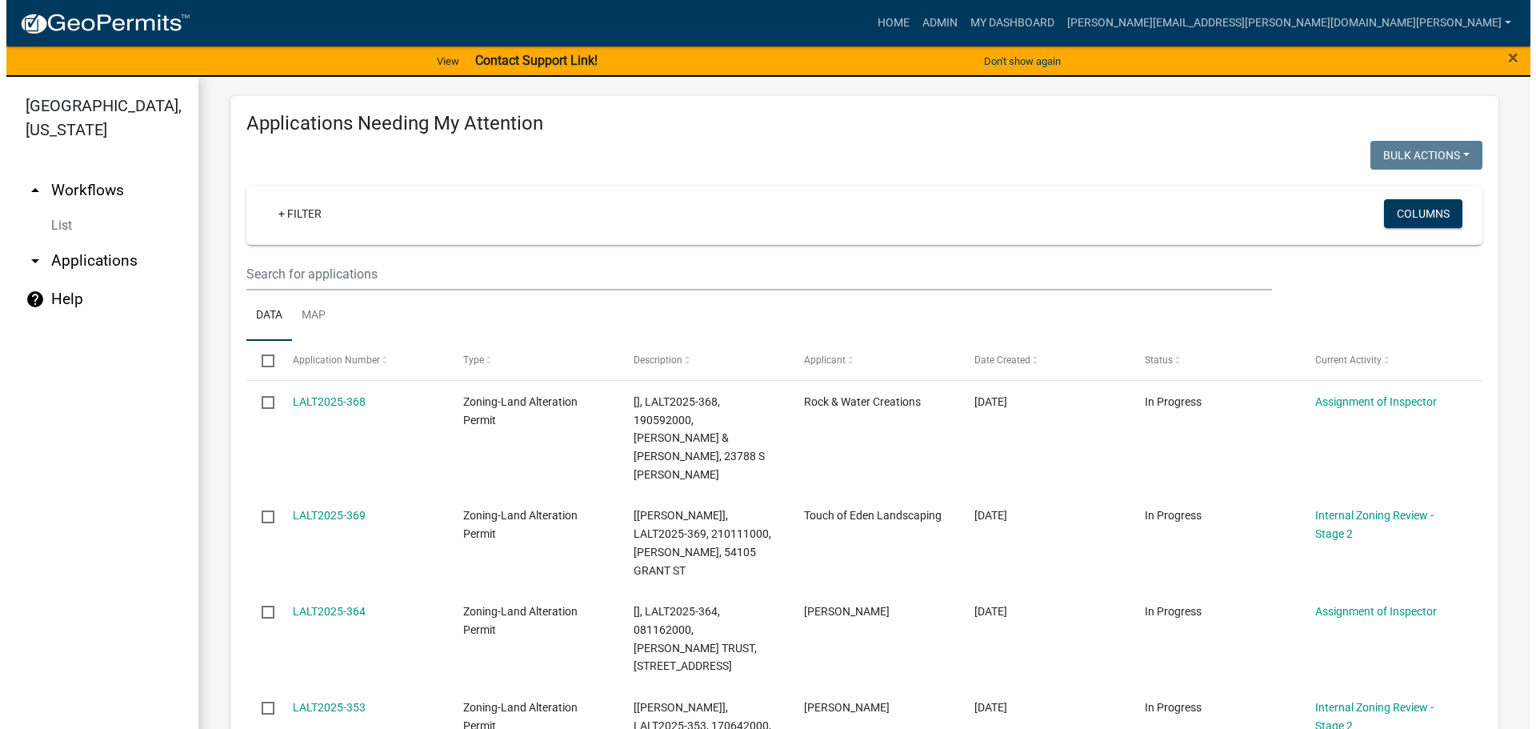
scroll to position [240, 0]
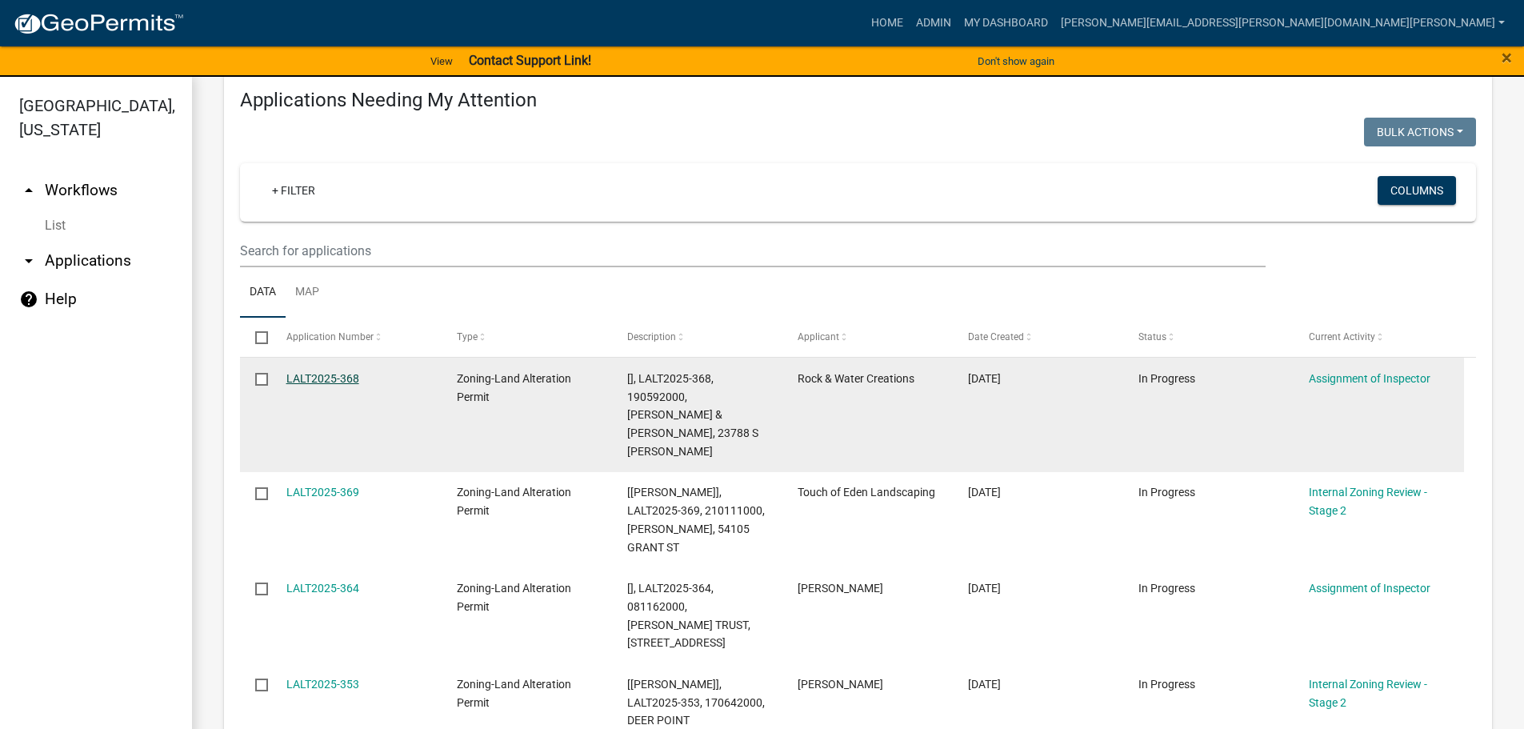
click at [345, 372] on link "LALT2025-368" at bounding box center [322, 378] width 73 height 13
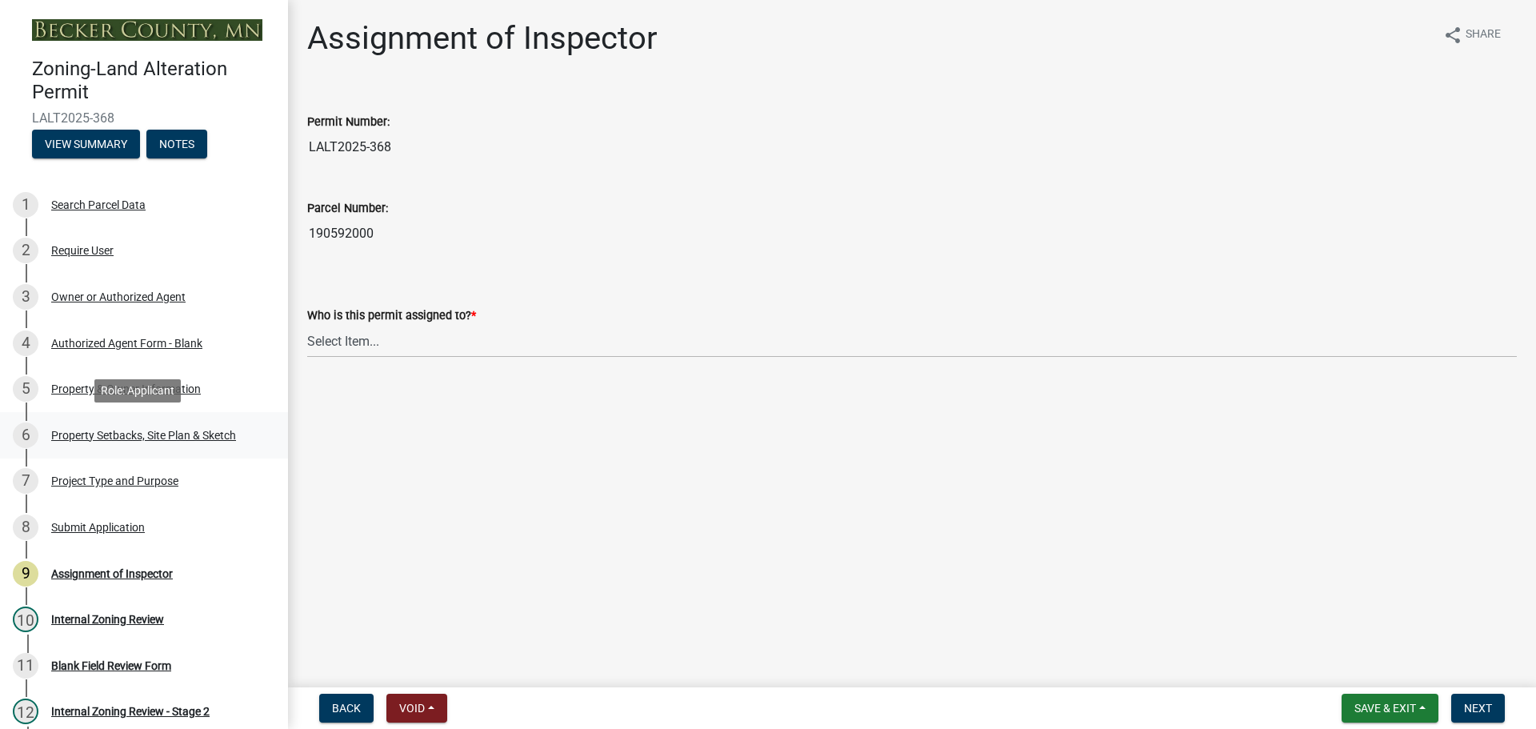
click at [148, 431] on div "Property Setbacks, Site Plan & Sketch" at bounding box center [143, 435] width 185 height 11
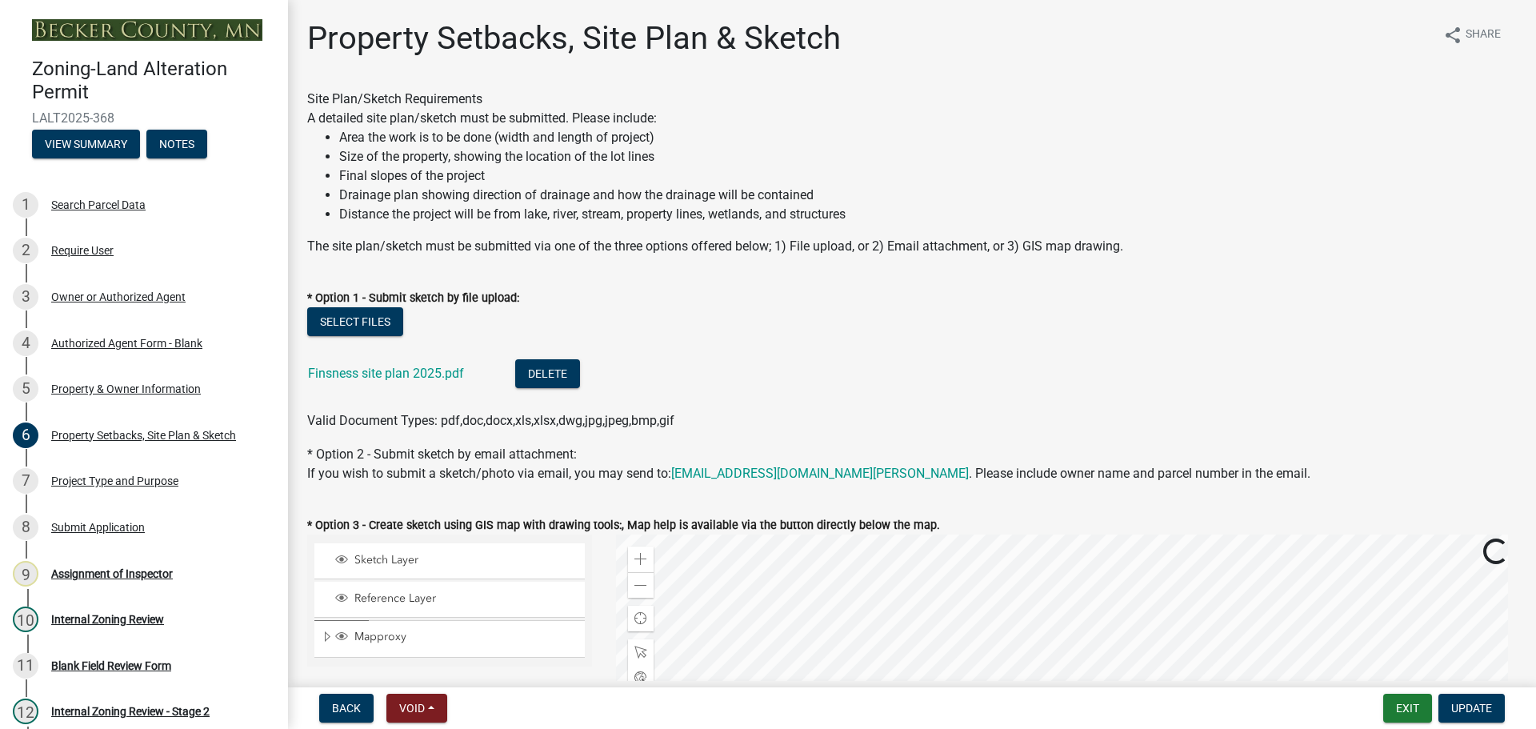
scroll to position [320, 0]
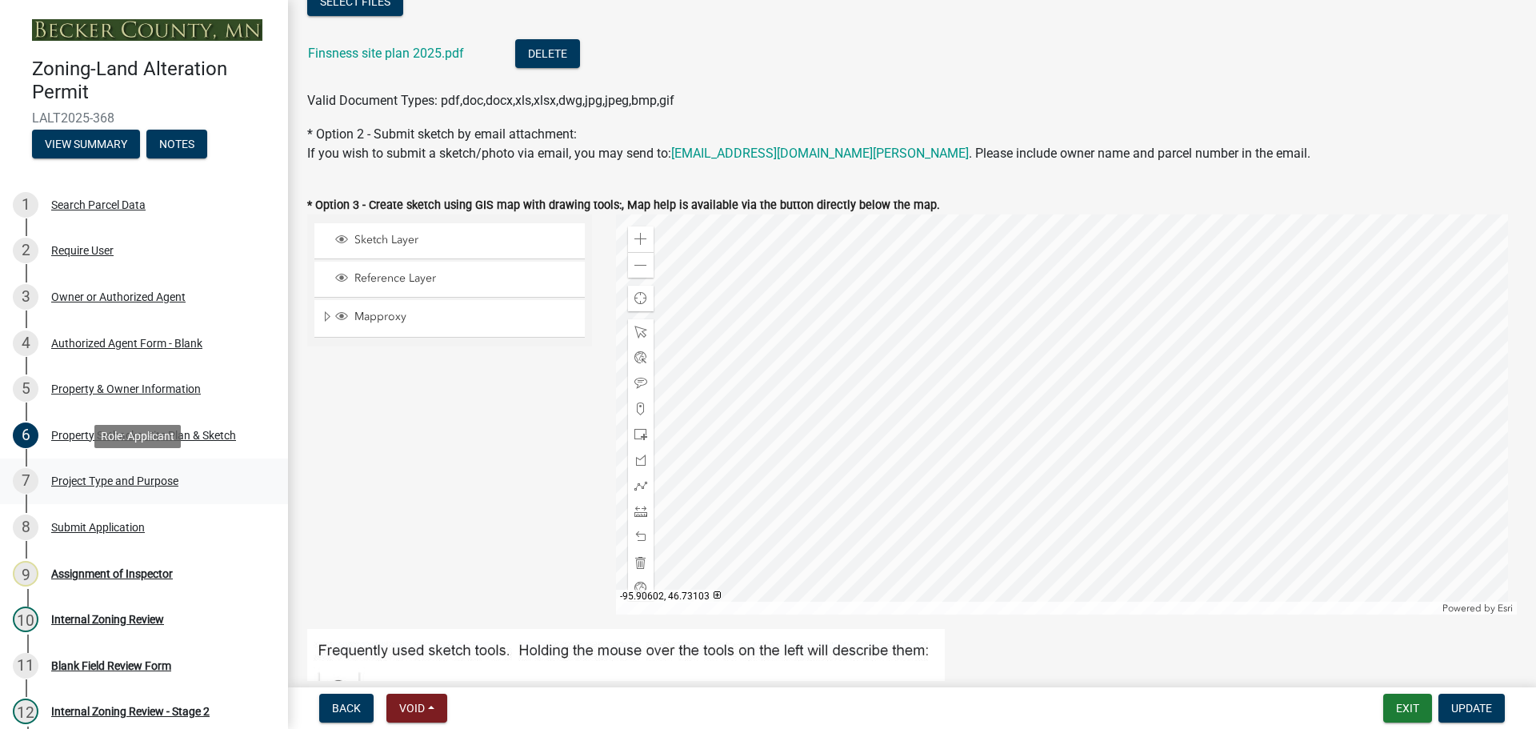
click at [150, 475] on div "Project Type and Purpose" at bounding box center [114, 480] width 127 height 11
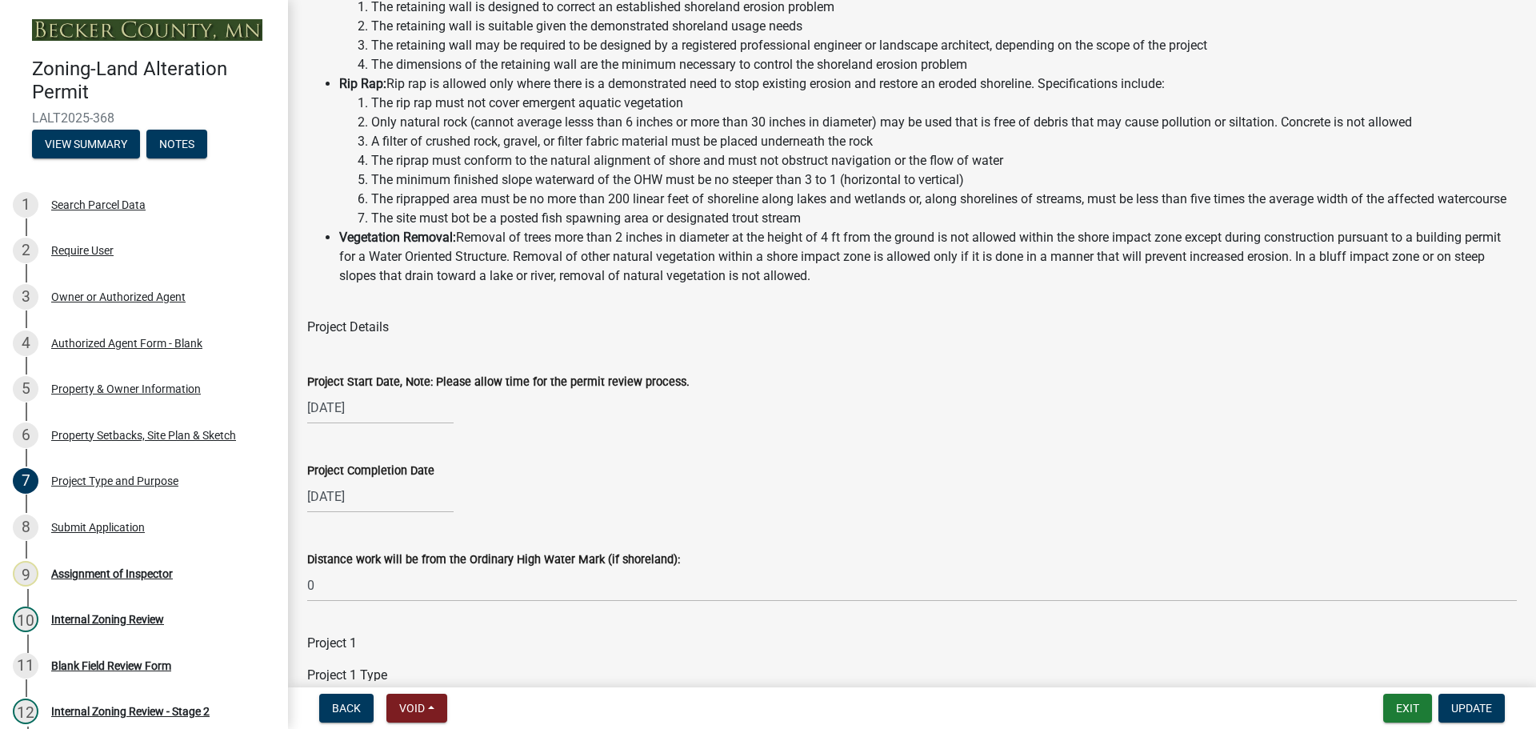
scroll to position [0, 0]
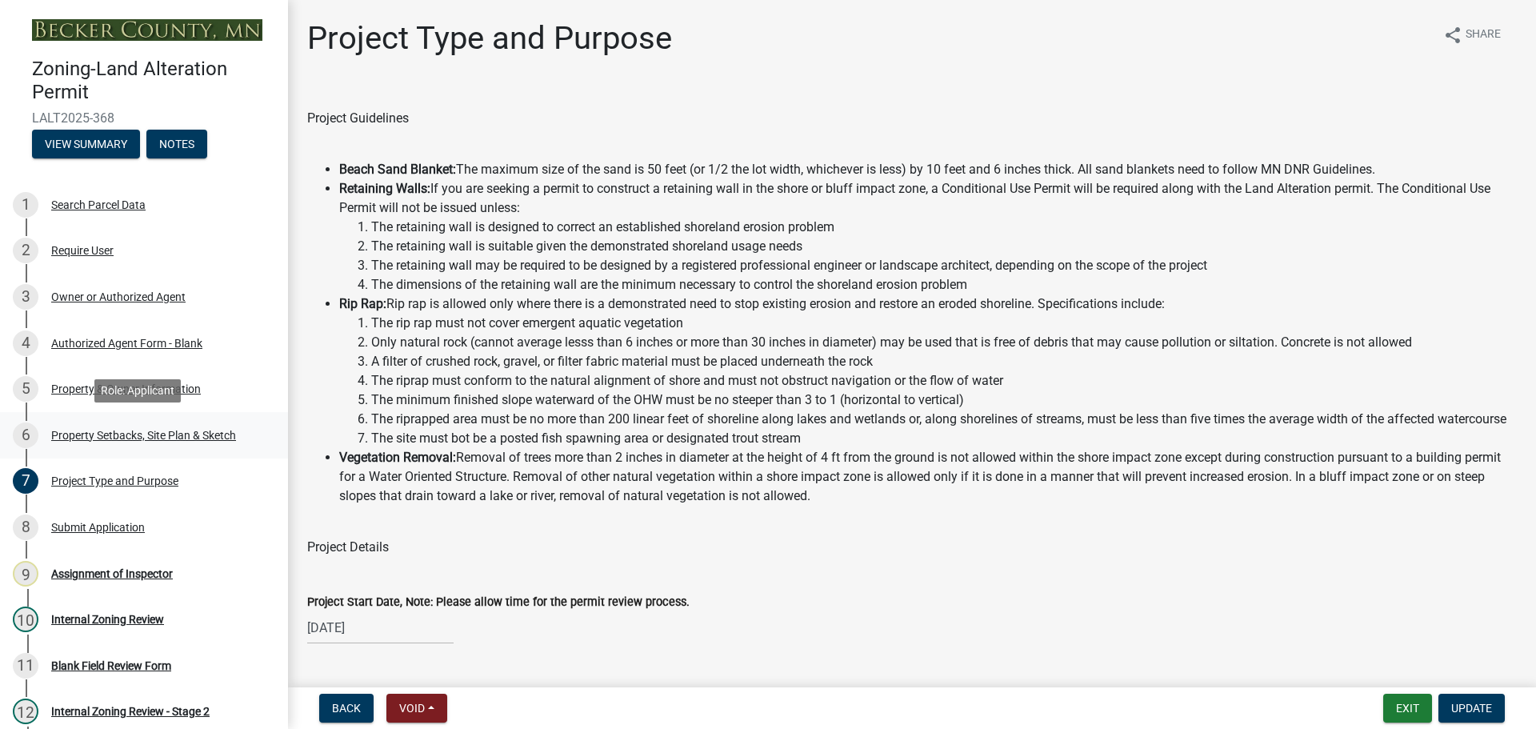
click at [162, 430] on div "Property Setbacks, Site Plan & Sketch" at bounding box center [143, 435] width 185 height 11
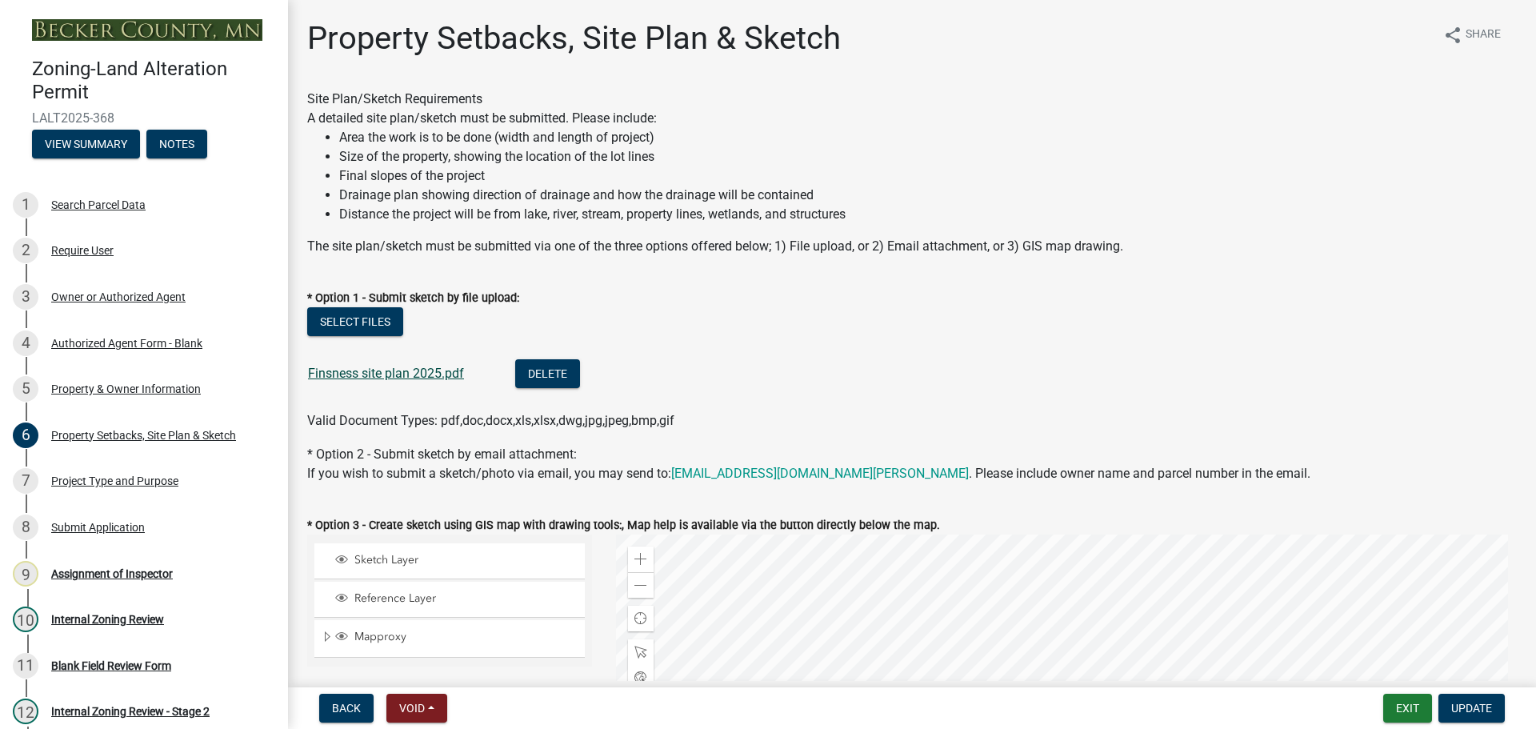
click at [394, 373] on link "Finsness site plan 2025.pdf" at bounding box center [386, 373] width 156 height 15
click at [126, 571] on div "Assignment of Inspector" at bounding box center [112, 573] width 122 height 11
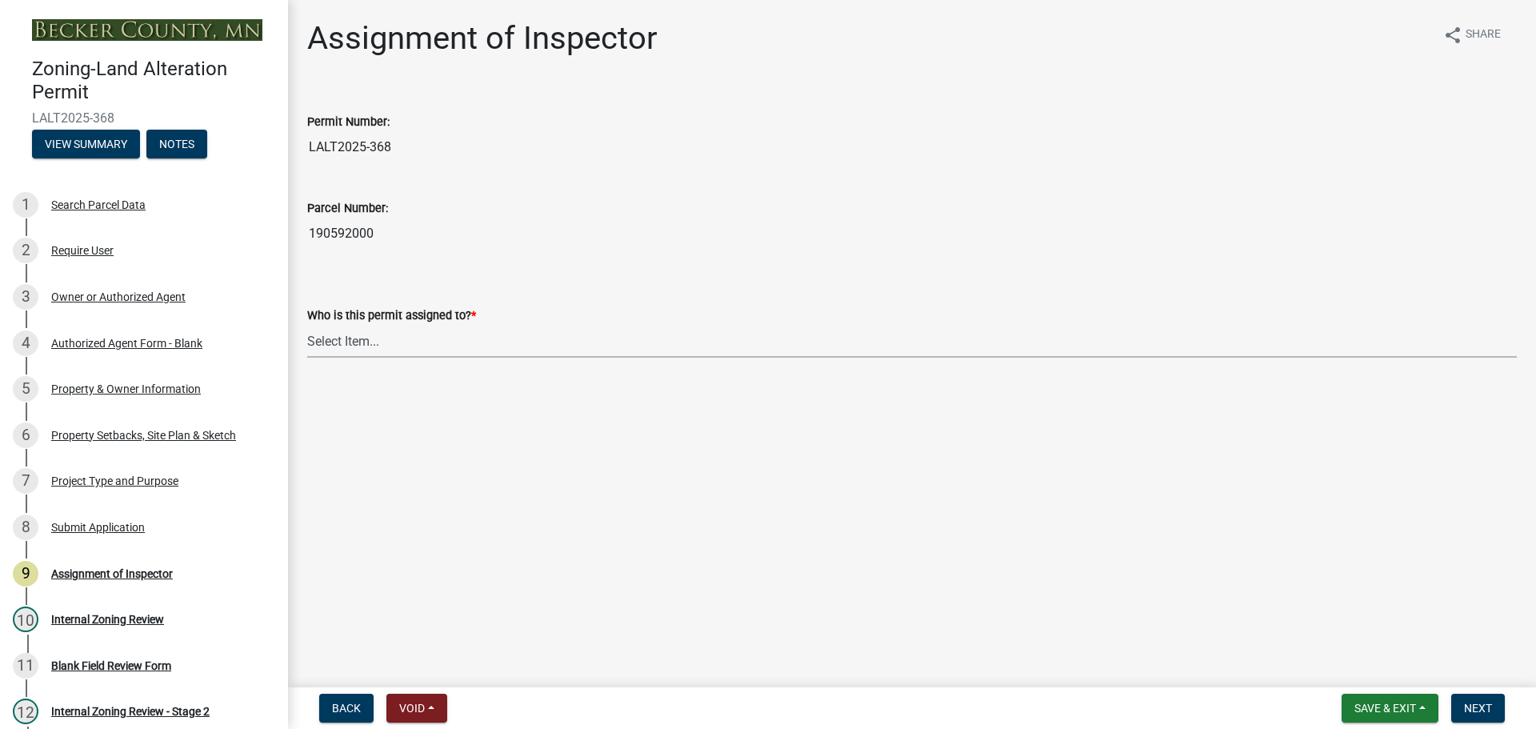
click at [353, 338] on select "Select Item... [PERSON_NAME] [PERSON_NAME] [PERSON_NAME] [PERSON_NAME] [PERSON_…" at bounding box center [912, 341] width 1210 height 33
click at [307, 325] on select "Select Item... [PERSON_NAME] [PERSON_NAME] [PERSON_NAME] [PERSON_NAME] [PERSON_…" at bounding box center [912, 341] width 1210 height 33
click at [1488, 703] on span "Next" at bounding box center [1478, 708] width 28 height 13
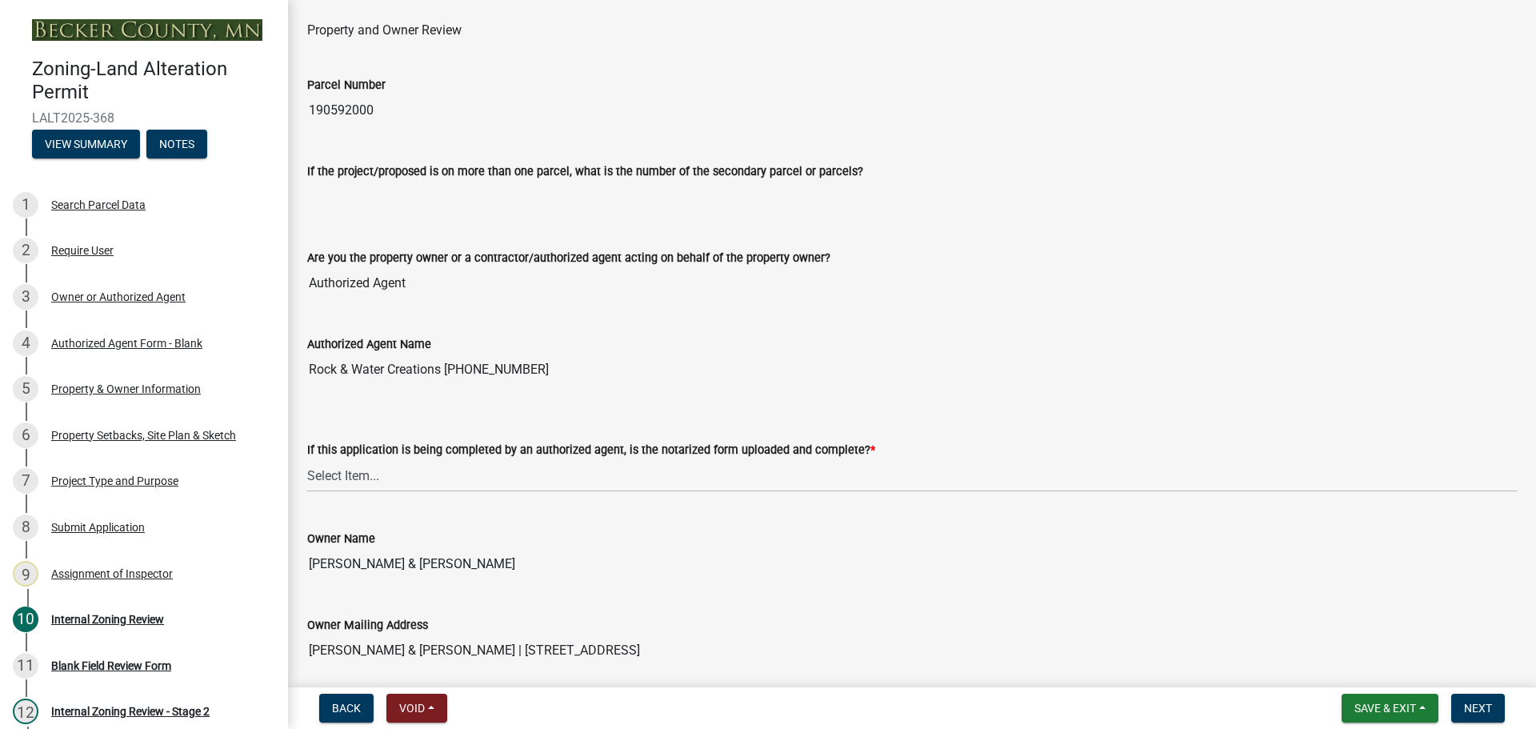
scroll to position [240, 0]
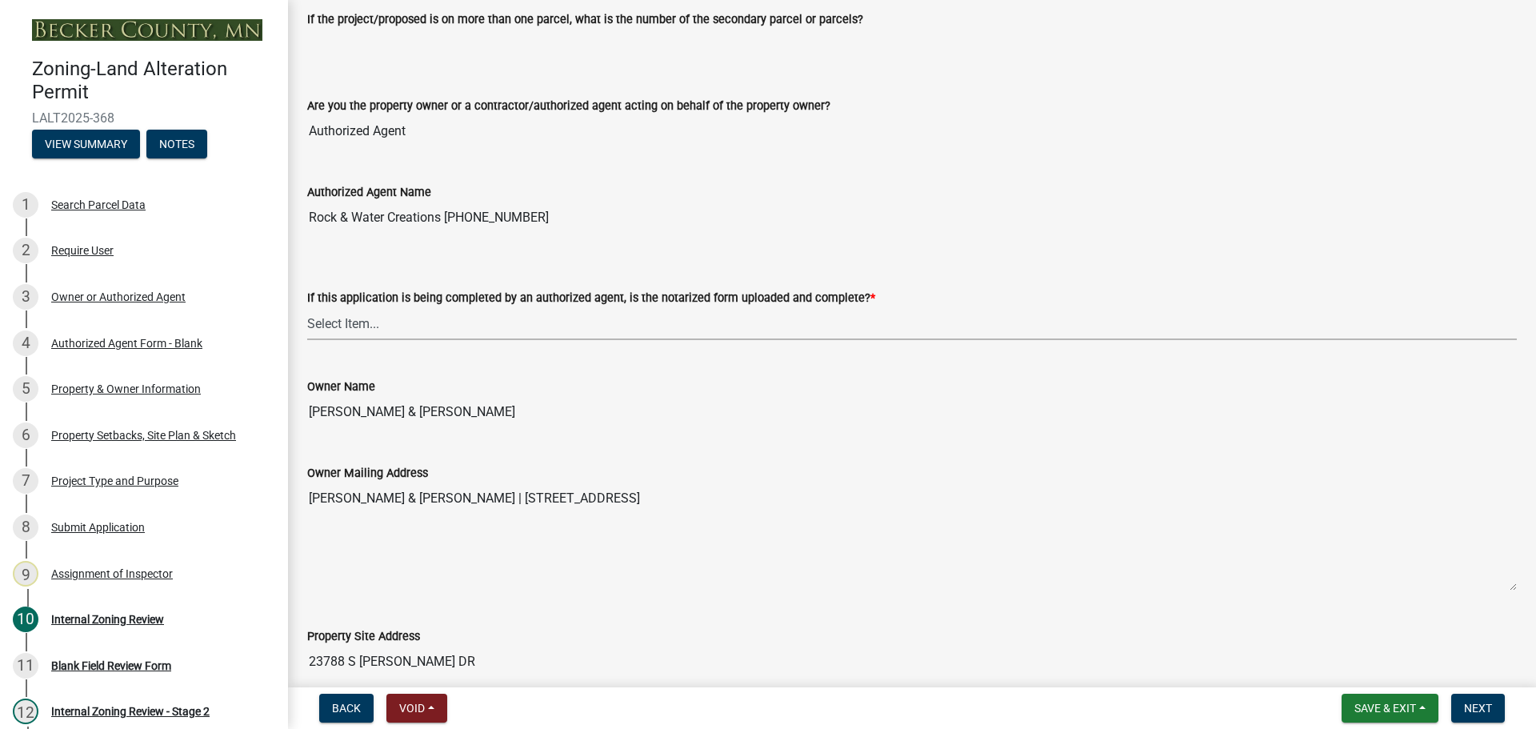
click at [333, 316] on select "Select Item... Yes No N/A" at bounding box center [912, 323] width 1210 height 33
click at [307, 307] on select "Select Item... Yes No N/A" at bounding box center [912, 323] width 1210 height 33
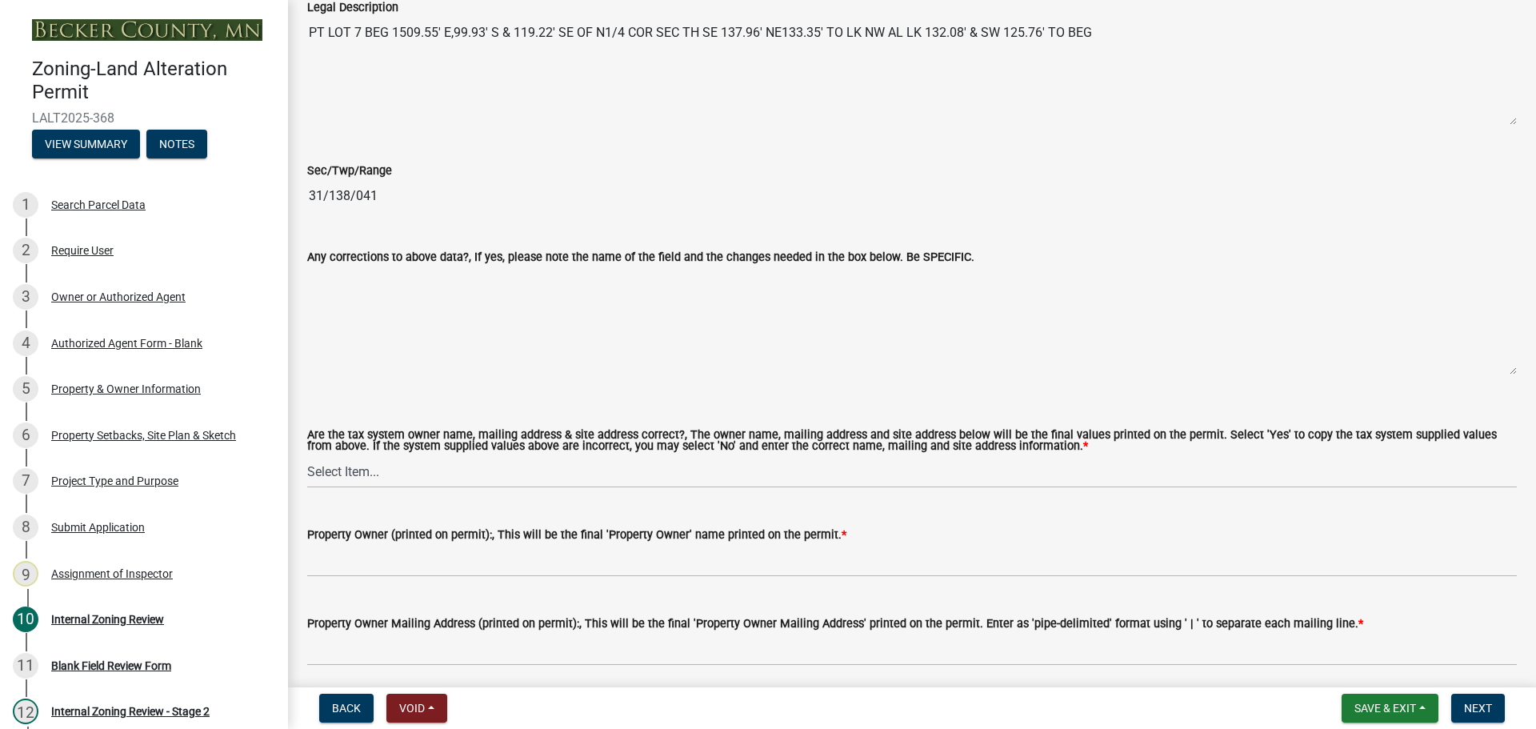
scroll to position [1440, 0]
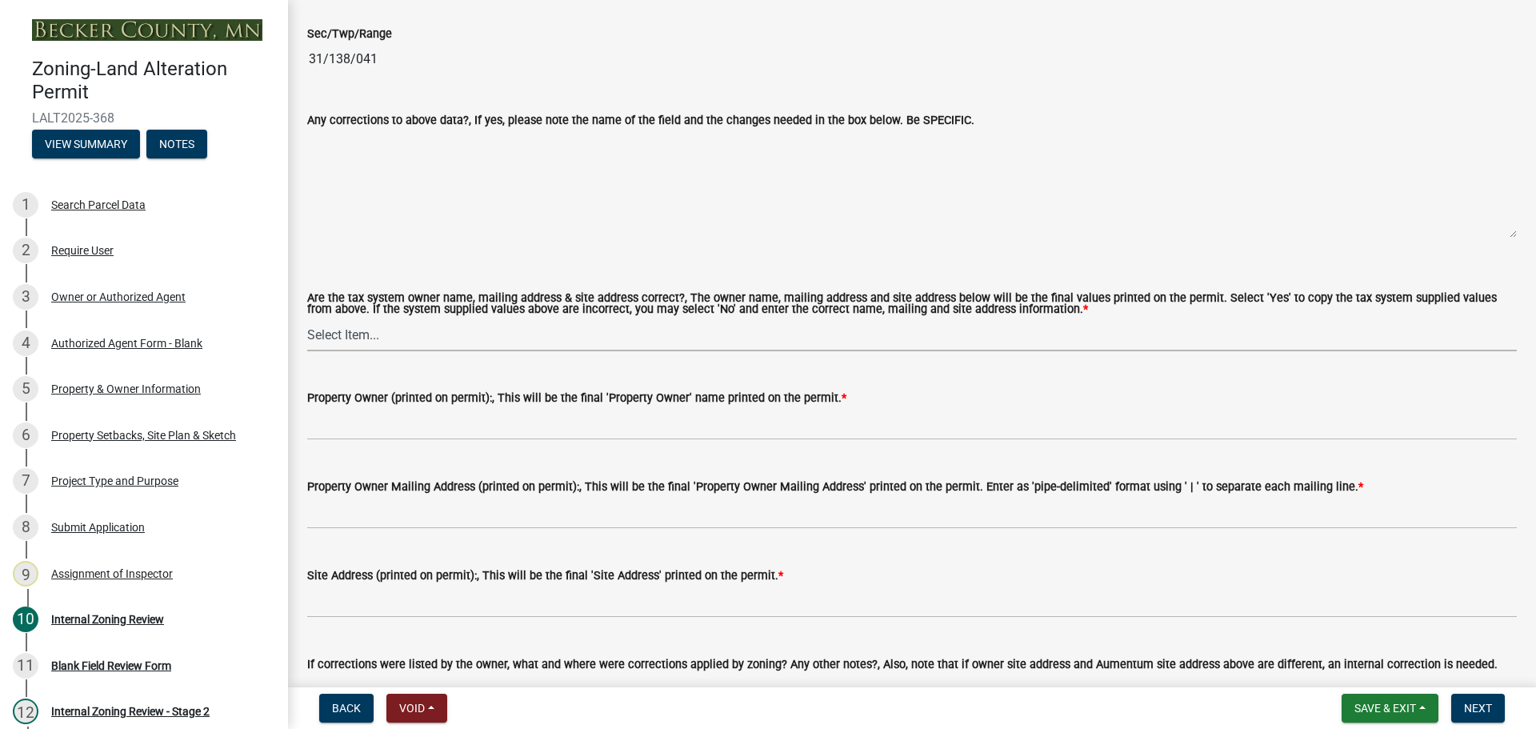
click at [355, 329] on select "Select Item... Yes No" at bounding box center [912, 335] width 1210 height 33
click at [307, 319] on select "Select Item... Yes No" at bounding box center [912, 335] width 1210 height 33
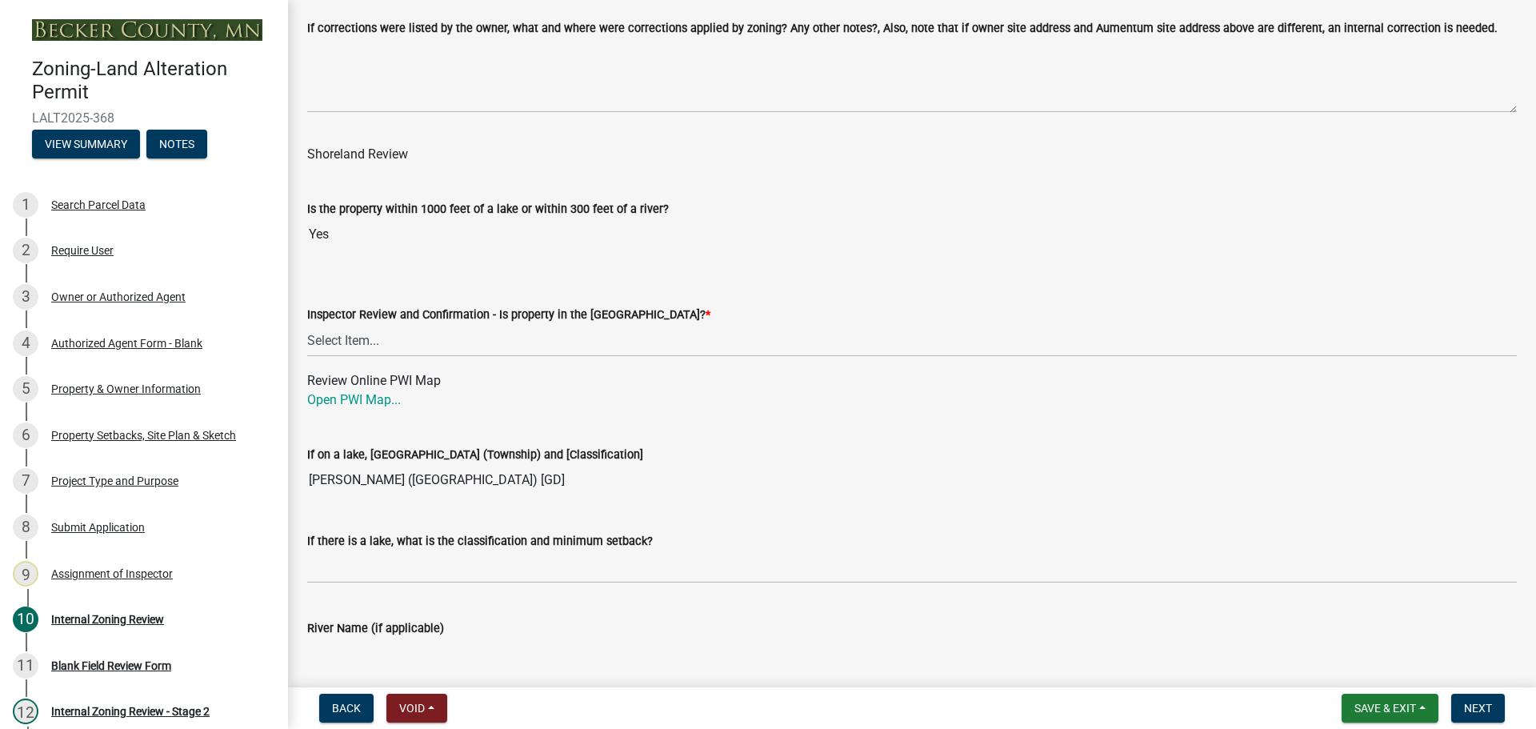
scroll to position [2081, 0]
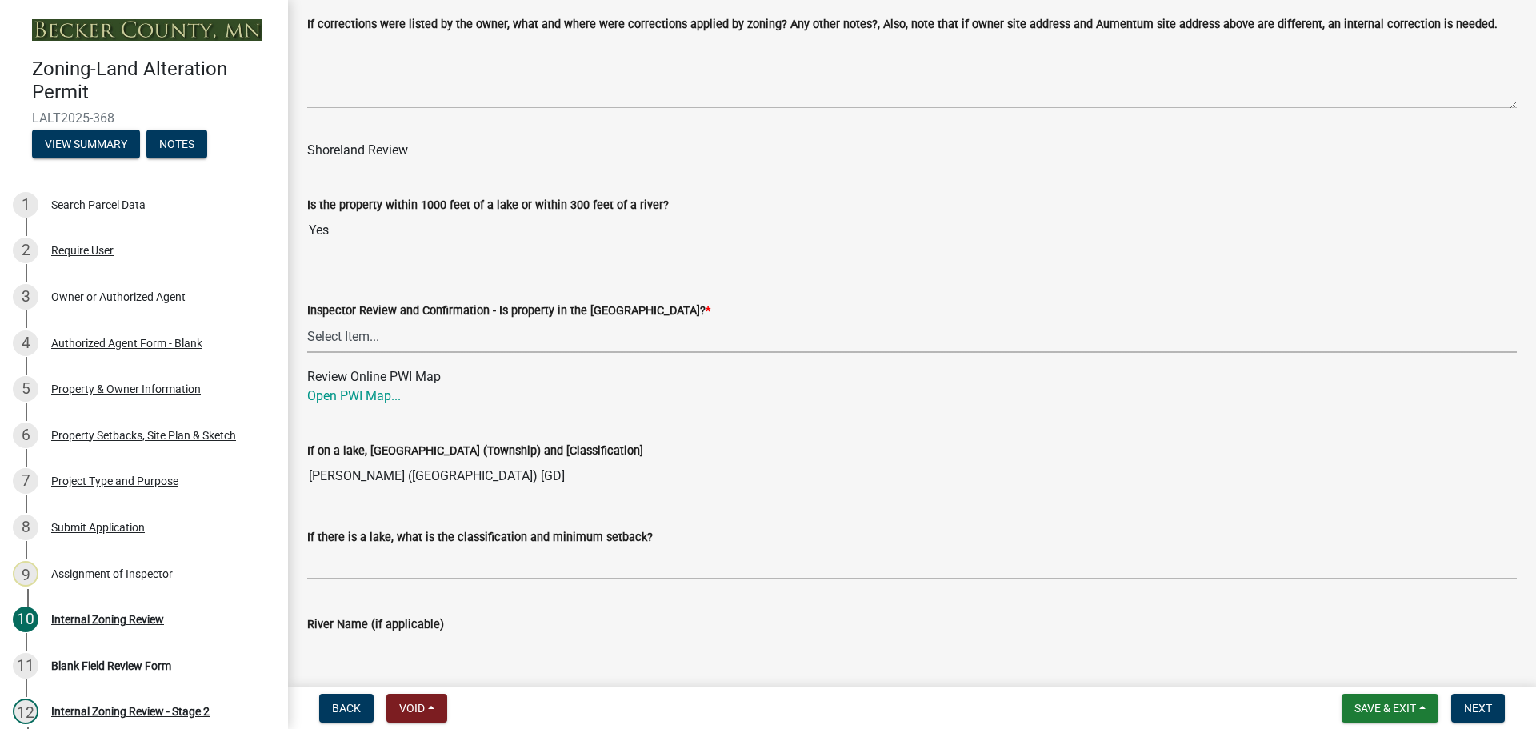
drag, startPoint x: 399, startPoint y: 326, endPoint x: 400, endPoint y: 313, distance: 12.8
click at [399, 326] on select "Select Item... Within [GEOGRAPHIC_DATA] (SD) Not in [GEOGRAPHIC_DATA] (NOTSL)" at bounding box center [912, 336] width 1210 height 33
click at [307, 321] on select "Select Item... Within [GEOGRAPHIC_DATA] (SD) Not in [GEOGRAPHIC_DATA] (NOTSL)" at bounding box center [912, 336] width 1210 height 33
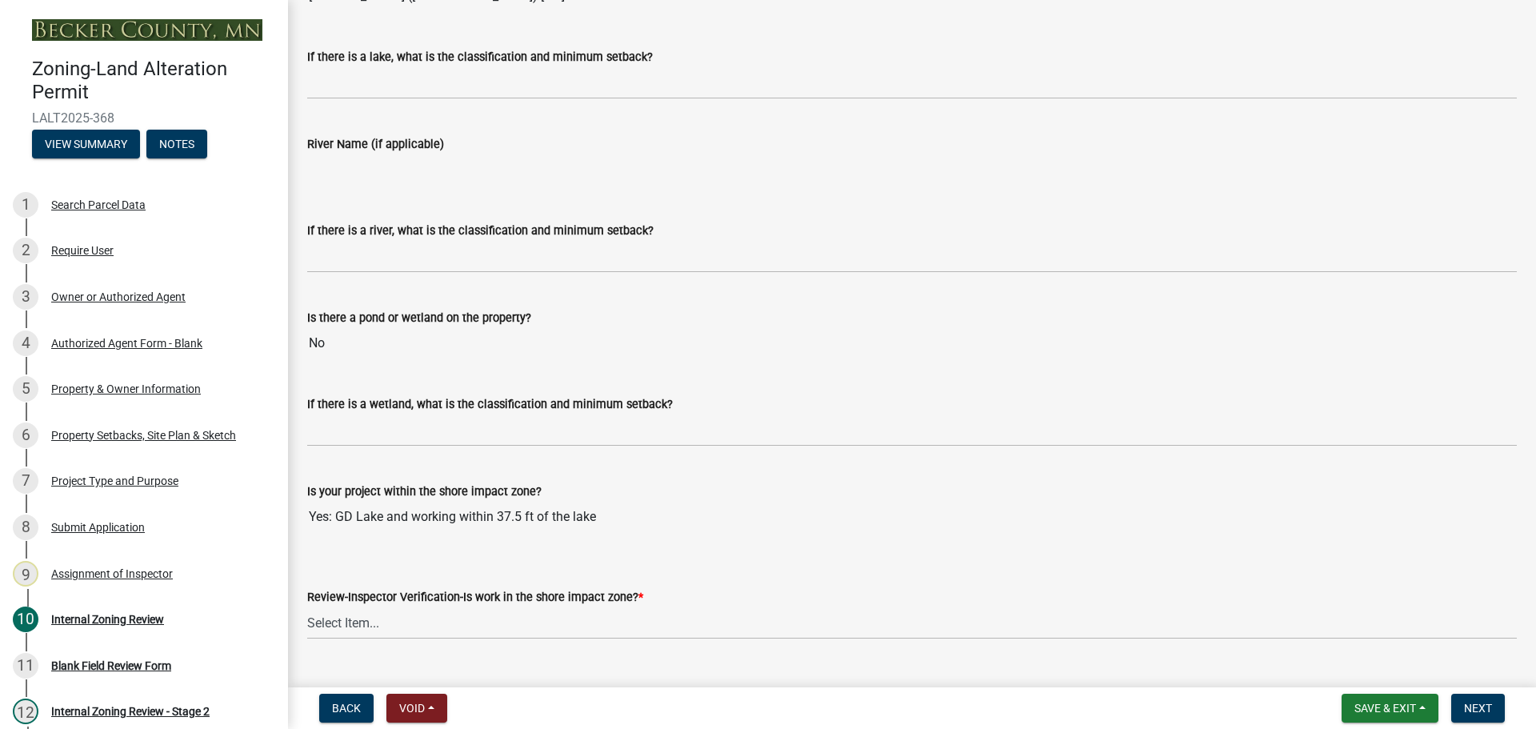
scroll to position [2597, 0]
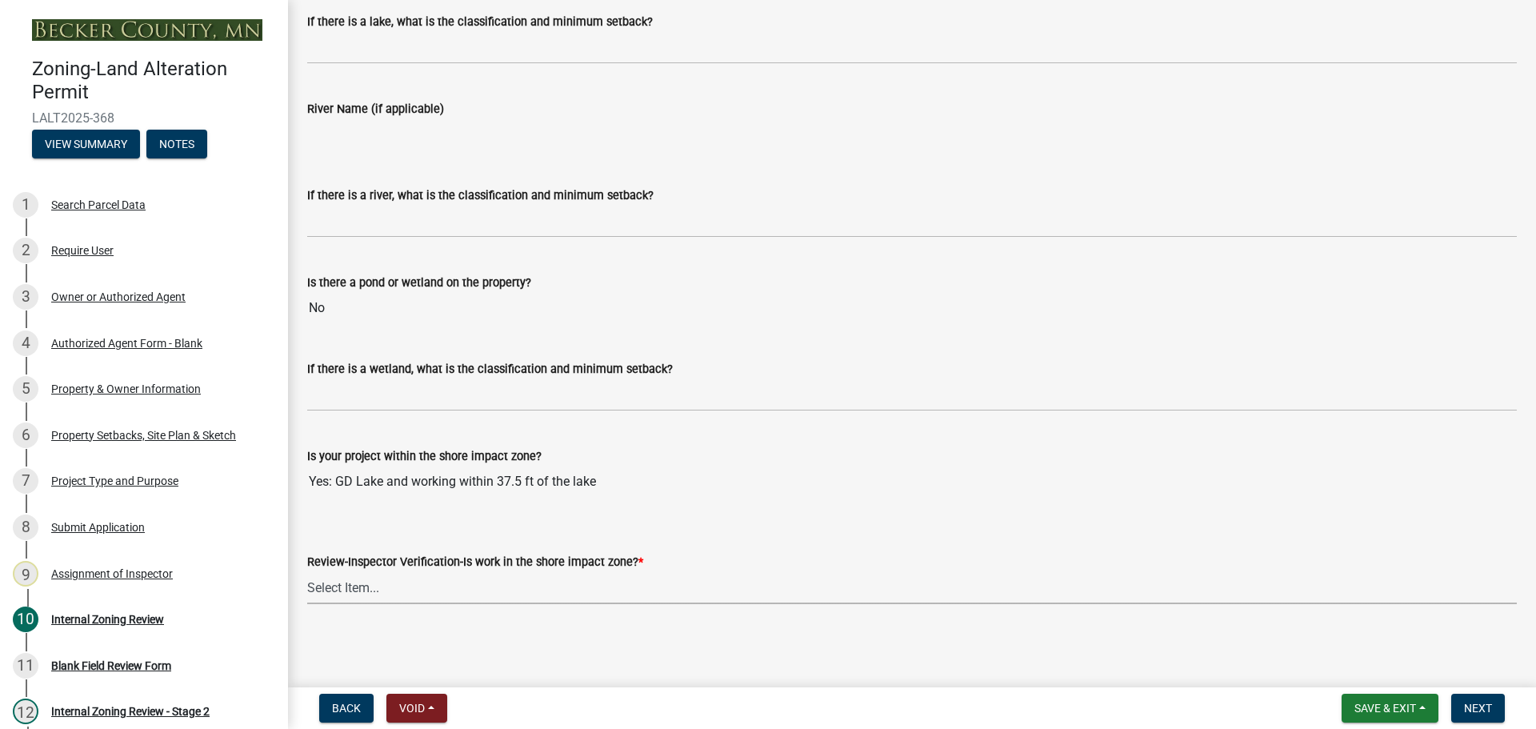
click at [365, 581] on select "Select Item... Yes No" at bounding box center [912, 587] width 1210 height 33
click at [307, 571] on select "Select Item... Yes No" at bounding box center [912, 587] width 1210 height 33
click at [1478, 703] on span "Next" at bounding box center [1478, 708] width 28 height 13
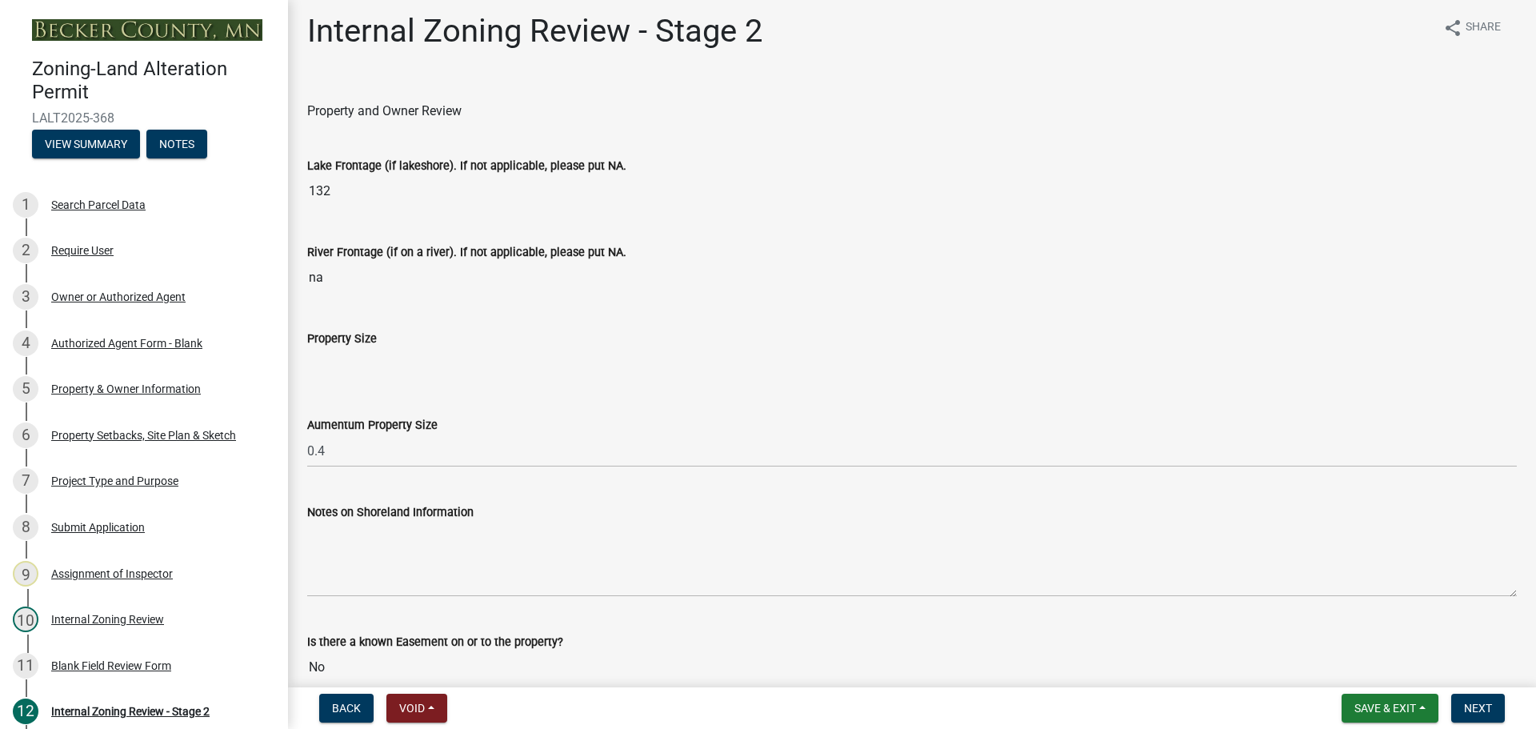
scroll to position [0, 0]
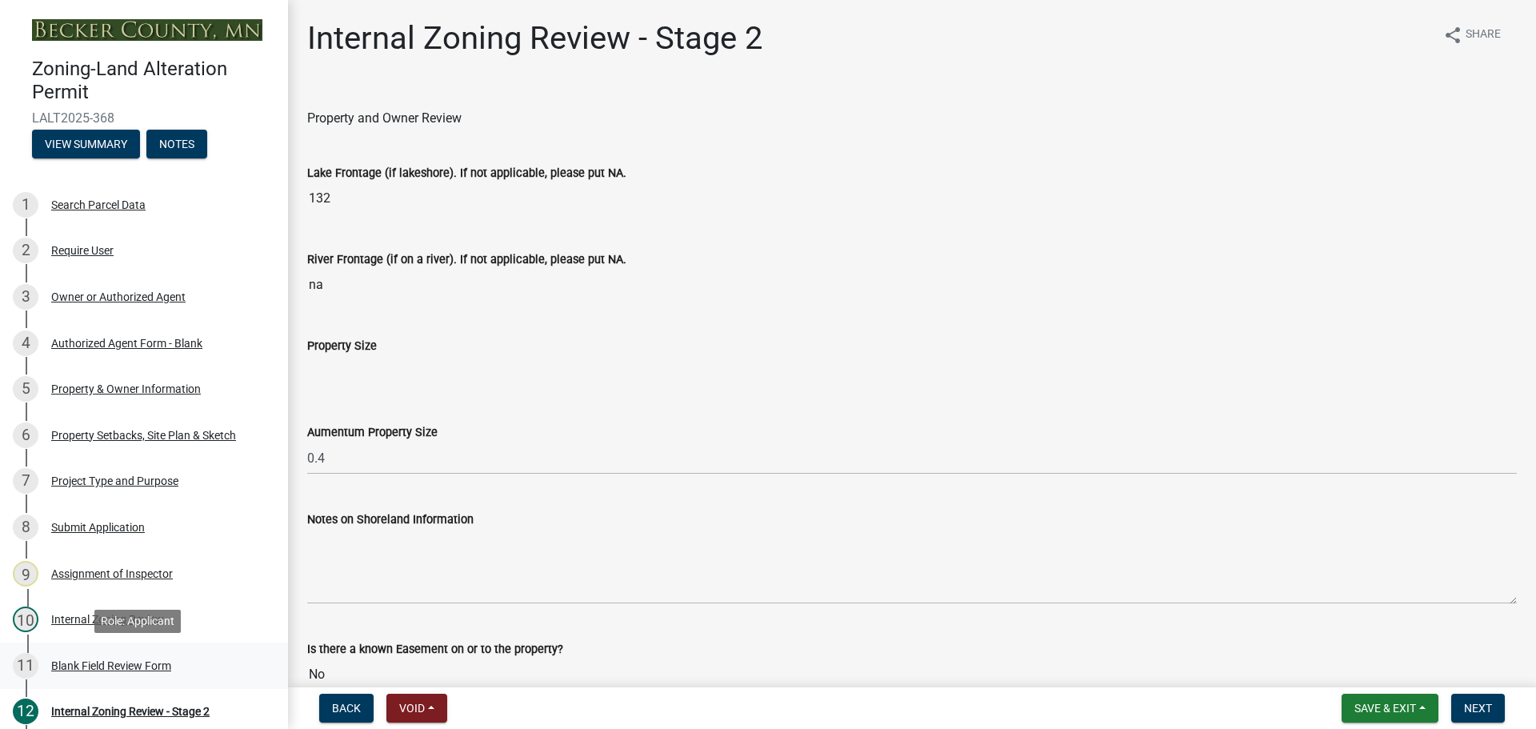
click at [106, 660] on div "Blank Field Review Form" at bounding box center [111, 665] width 120 height 11
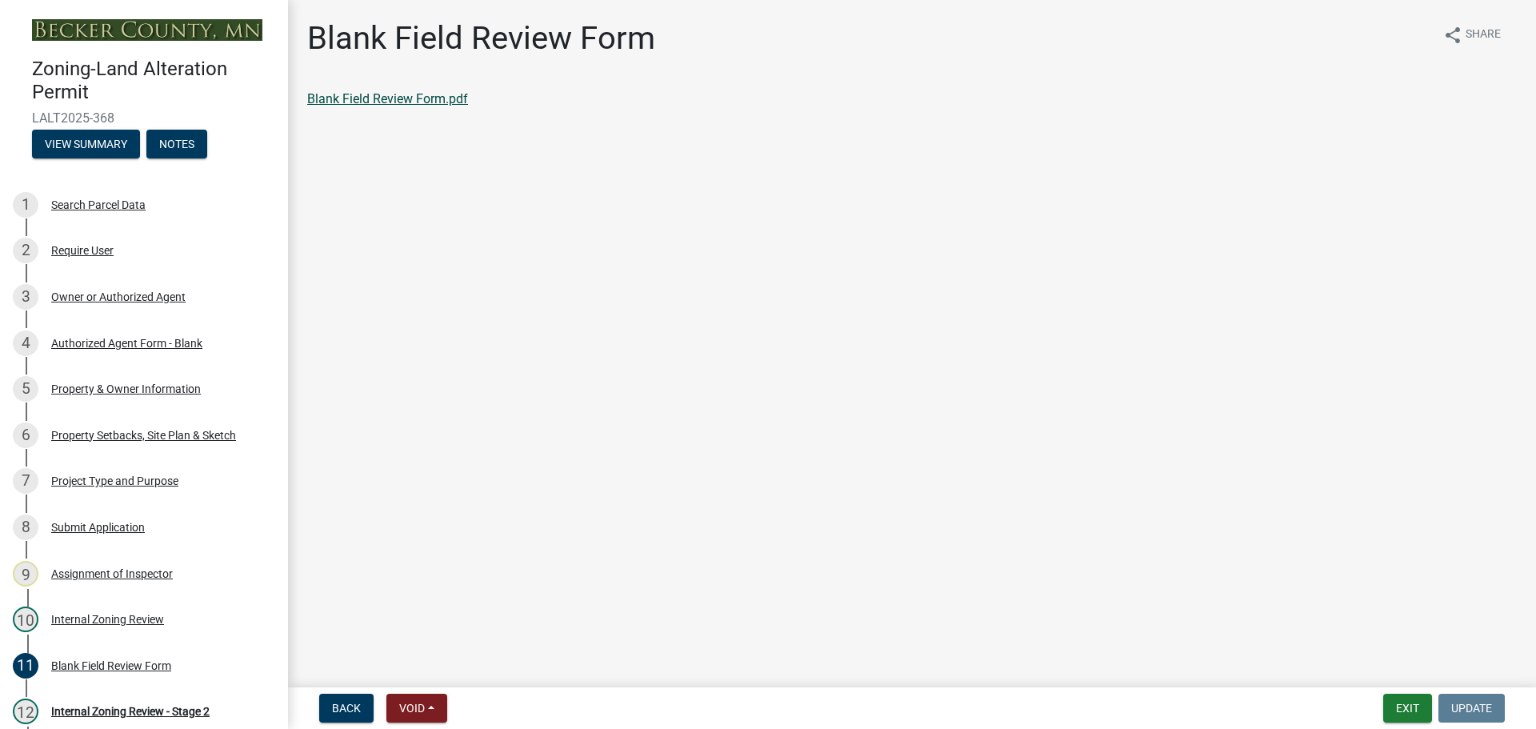
click at [405, 100] on link "Blank Field Review Form.pdf" at bounding box center [387, 98] width 161 height 15
click at [102, 430] on div "Property Setbacks, Site Plan & Sketch" at bounding box center [143, 435] width 185 height 11
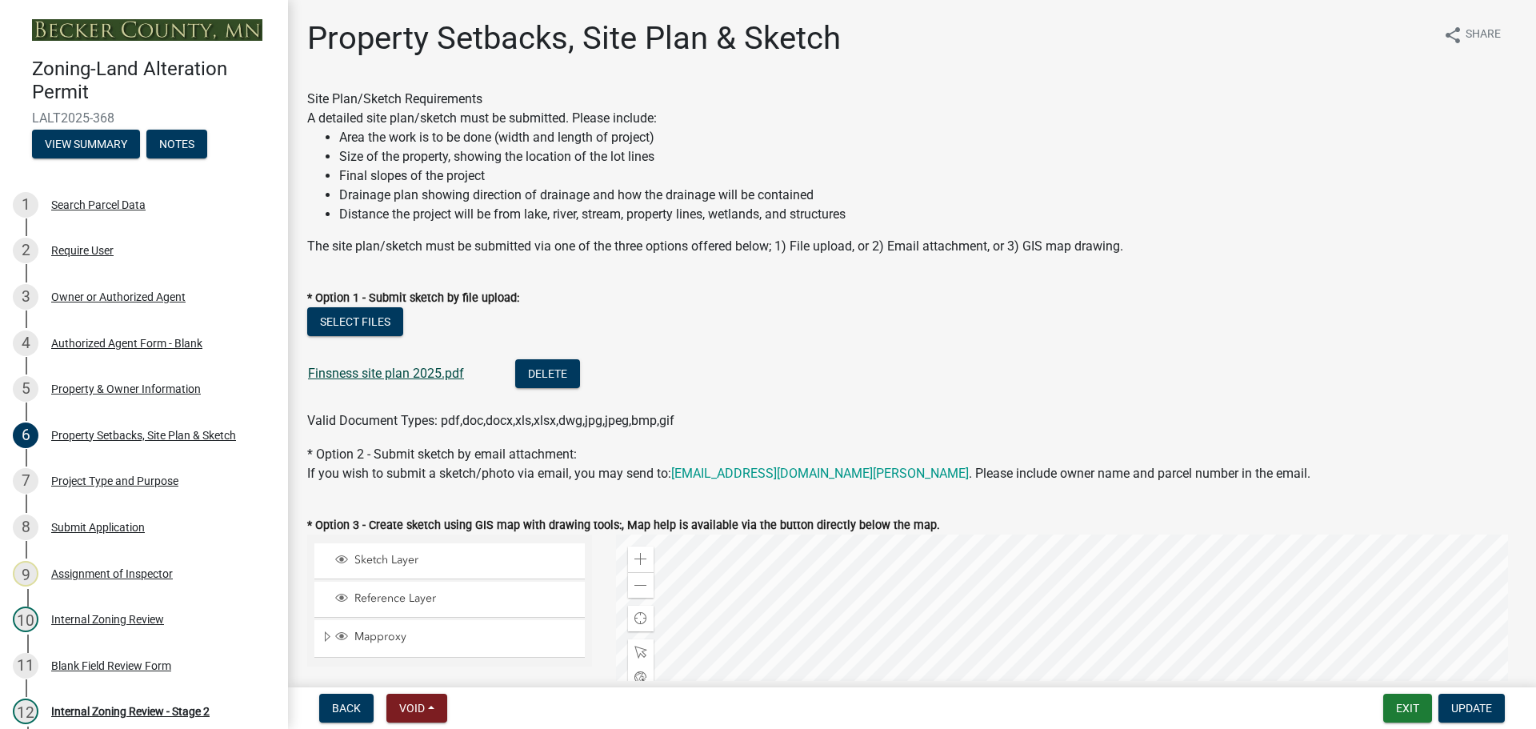
click at [421, 374] on link "Finsness site plan 2025.pdf" at bounding box center [386, 373] width 156 height 15
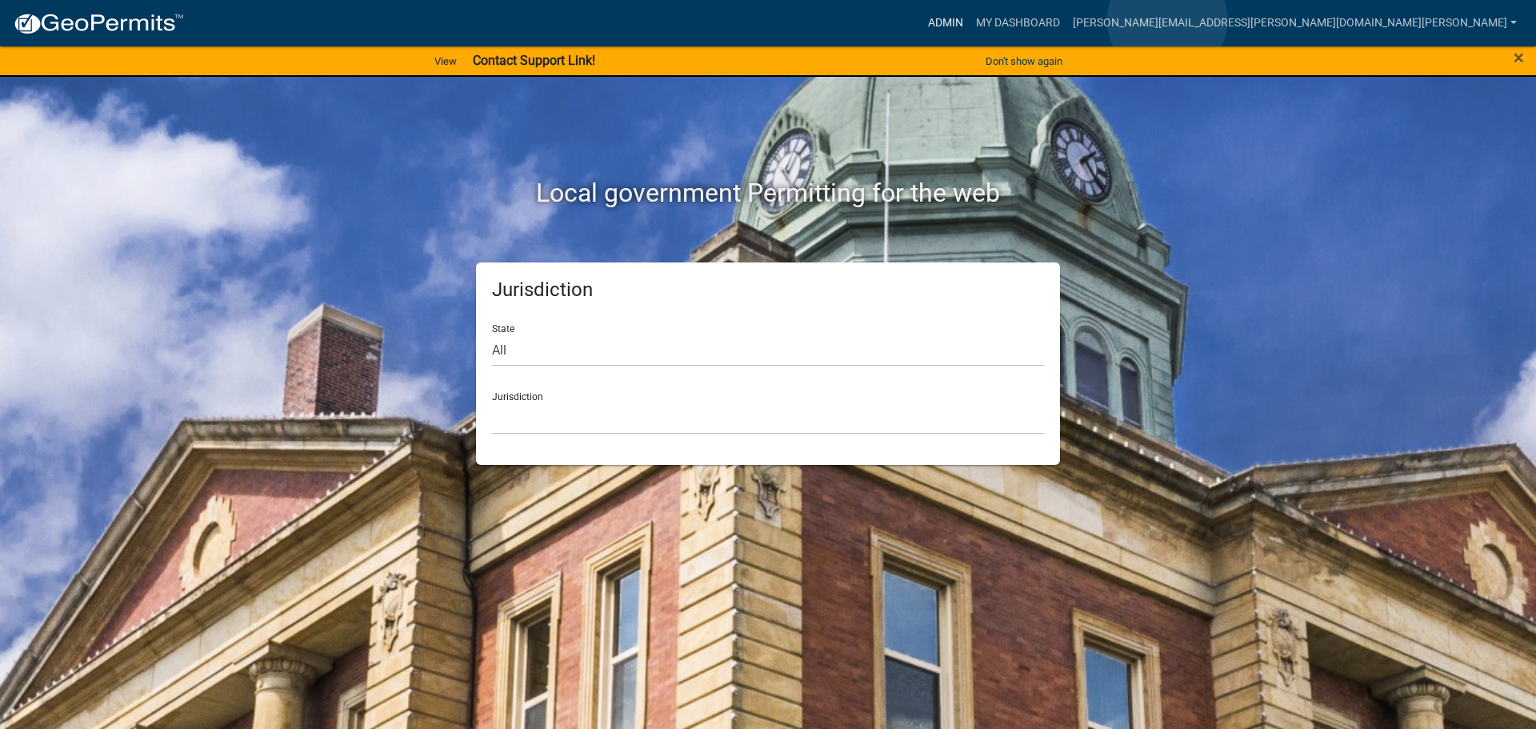
click at [970, 20] on link "Admin" at bounding box center [946, 23] width 48 height 30
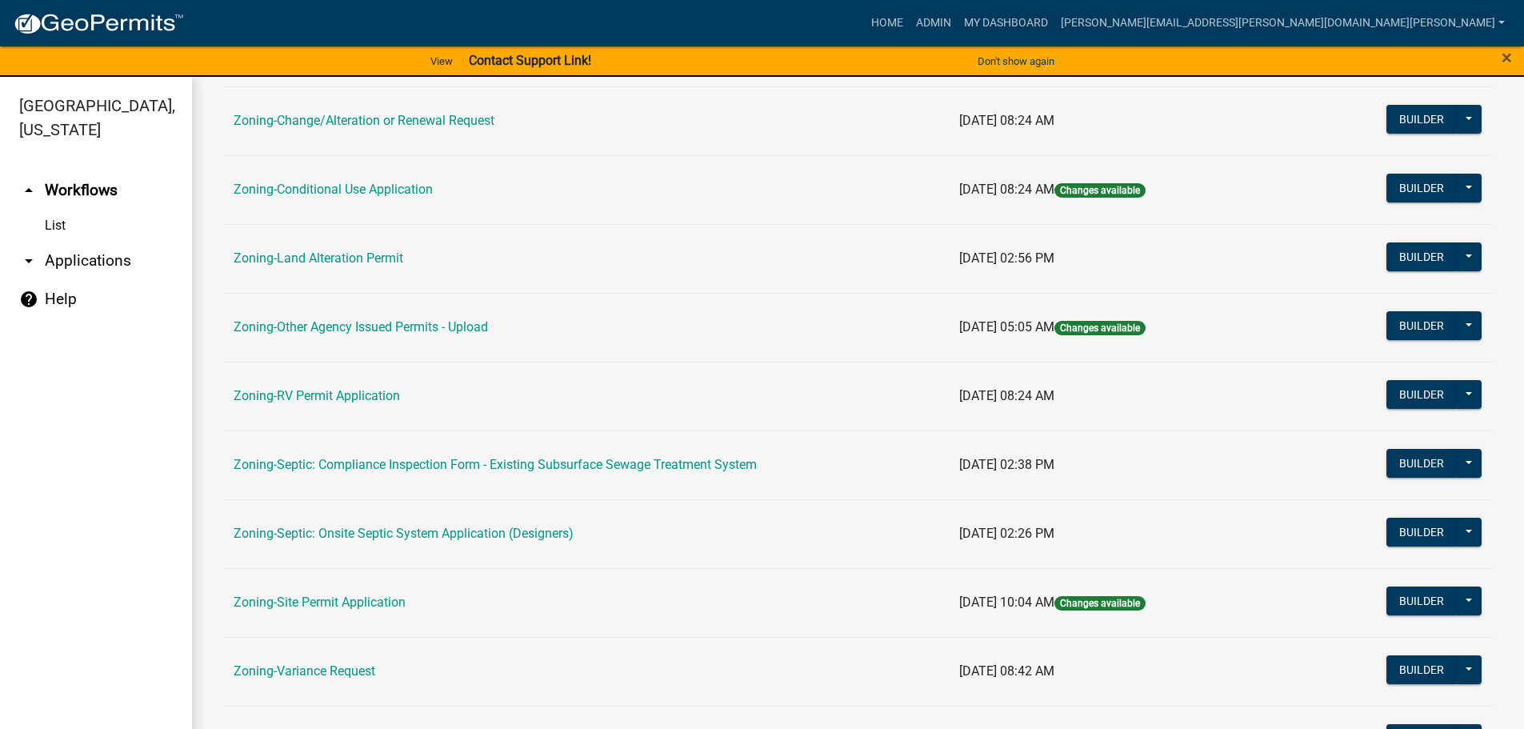
scroll to position [499, 0]
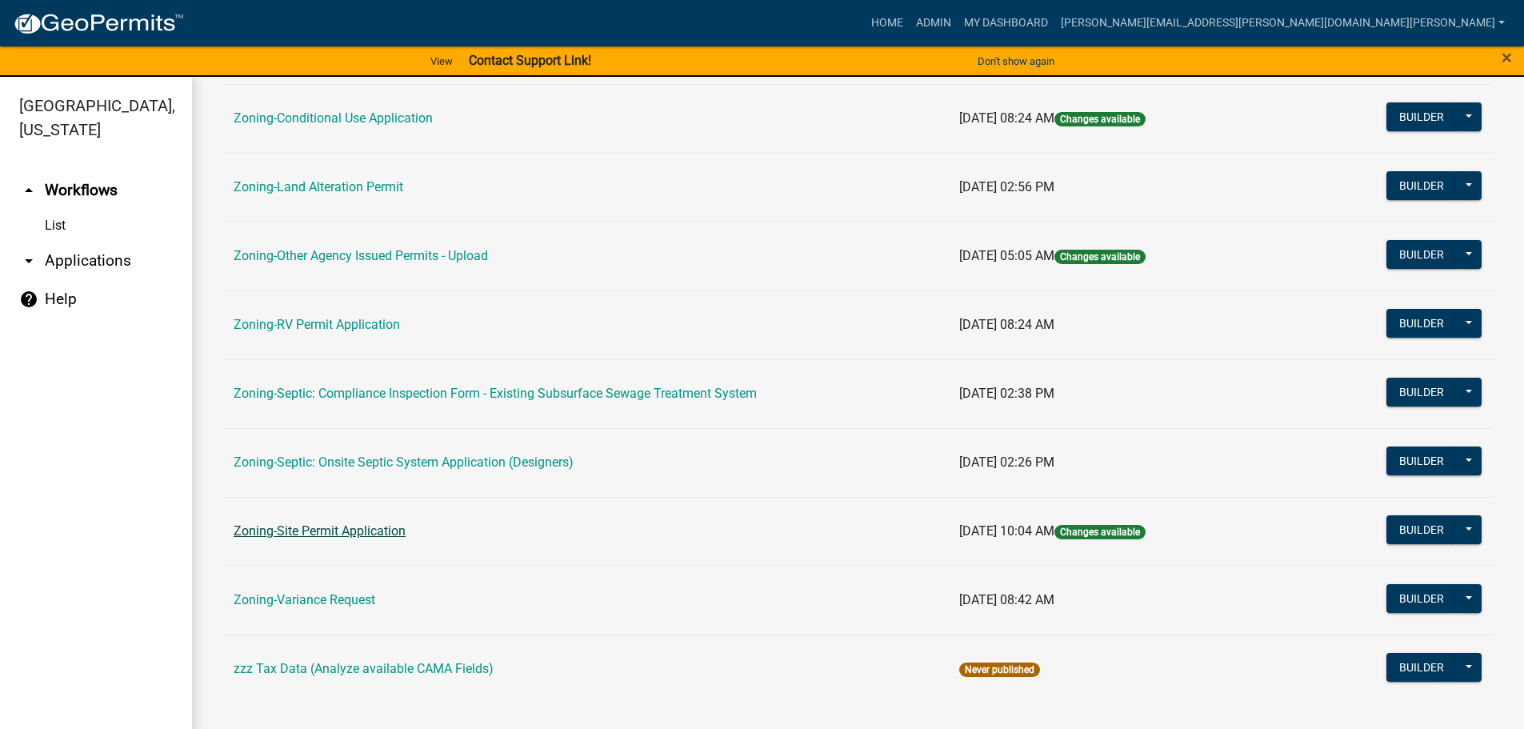
click at [290, 535] on link "Zoning-Site Permit Application" at bounding box center [320, 530] width 172 height 15
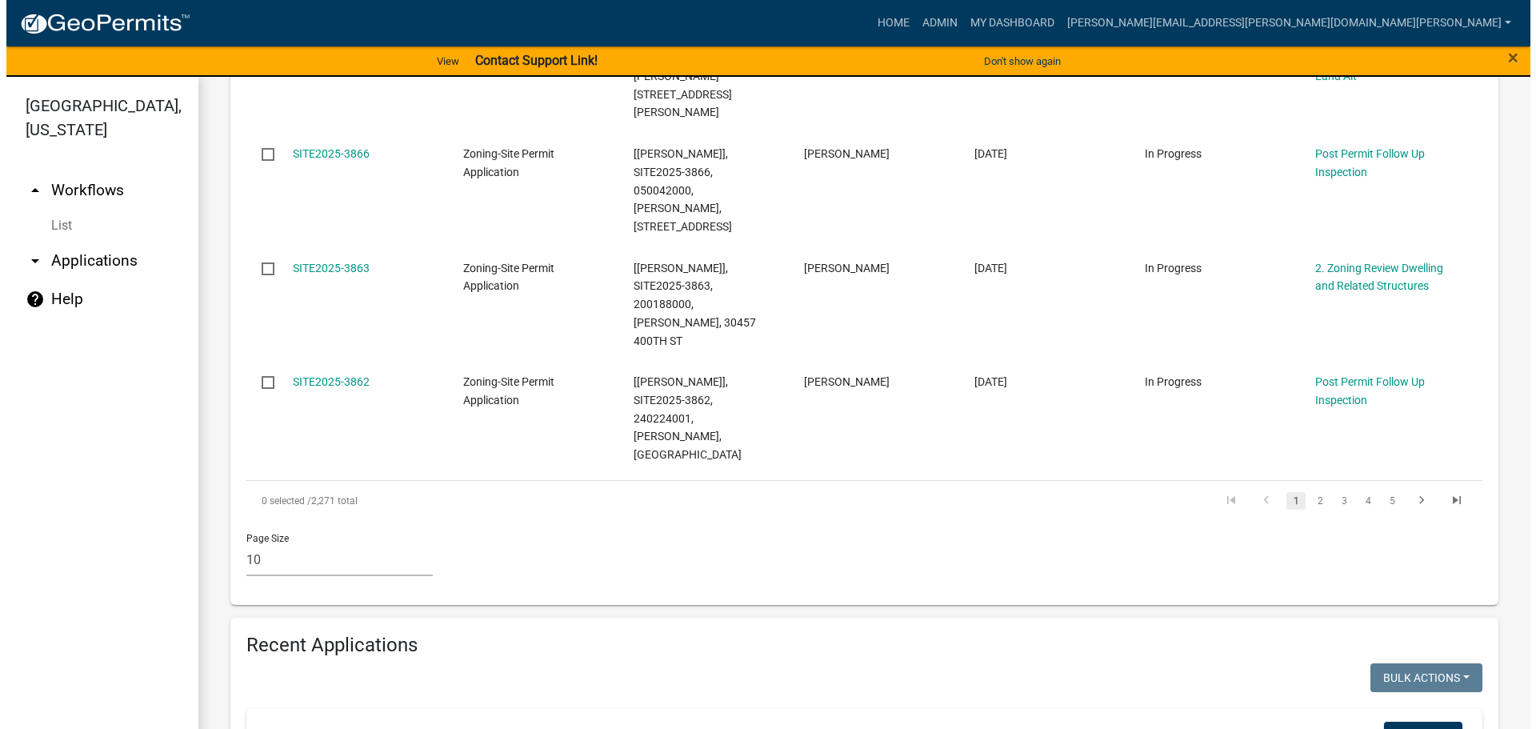
scroll to position [1440, 0]
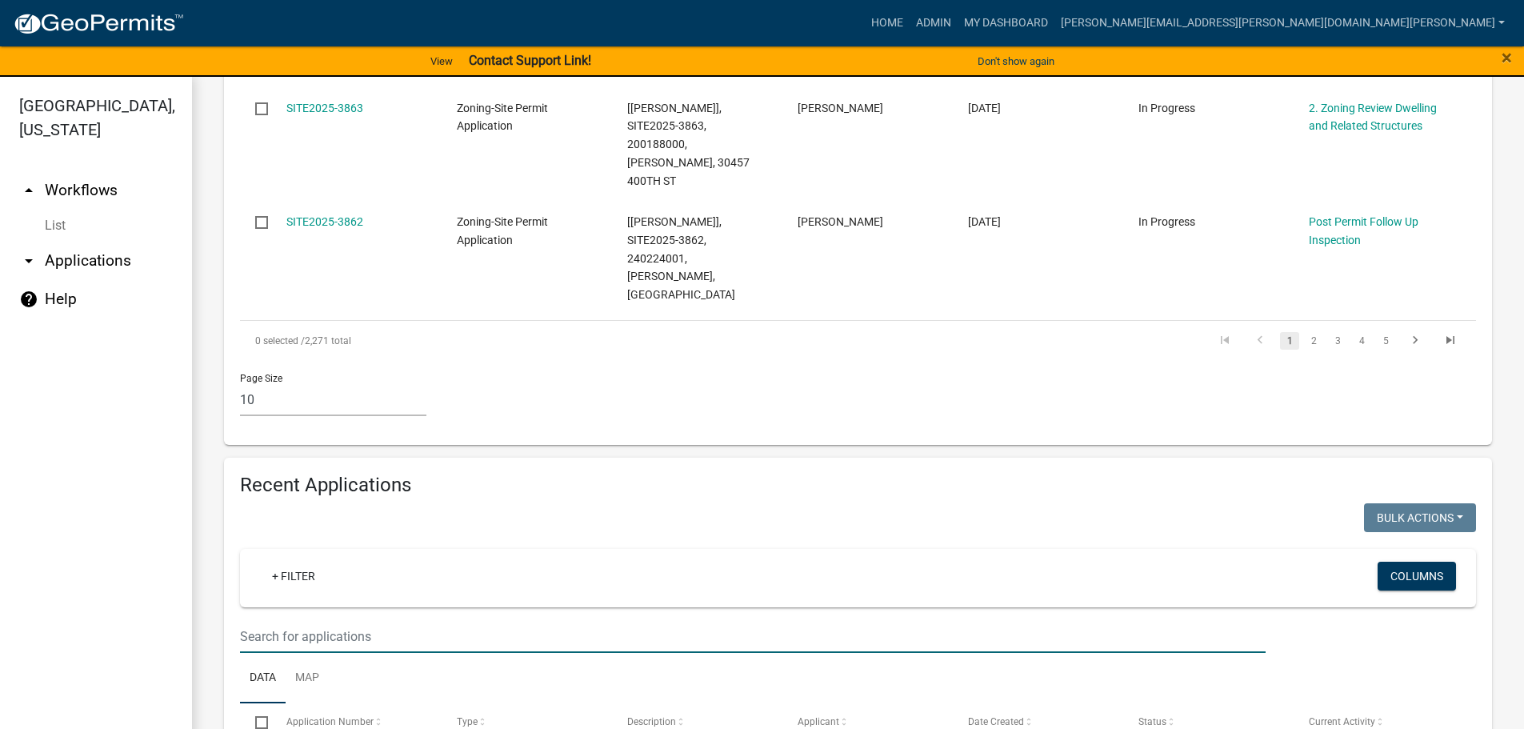
drag, startPoint x: 437, startPoint y: 414, endPoint x: 339, endPoint y: 418, distance: 98.5
click at [339, 620] on input "text" at bounding box center [753, 636] width 1026 height 33
paste input "171252806"
type input "171252806"
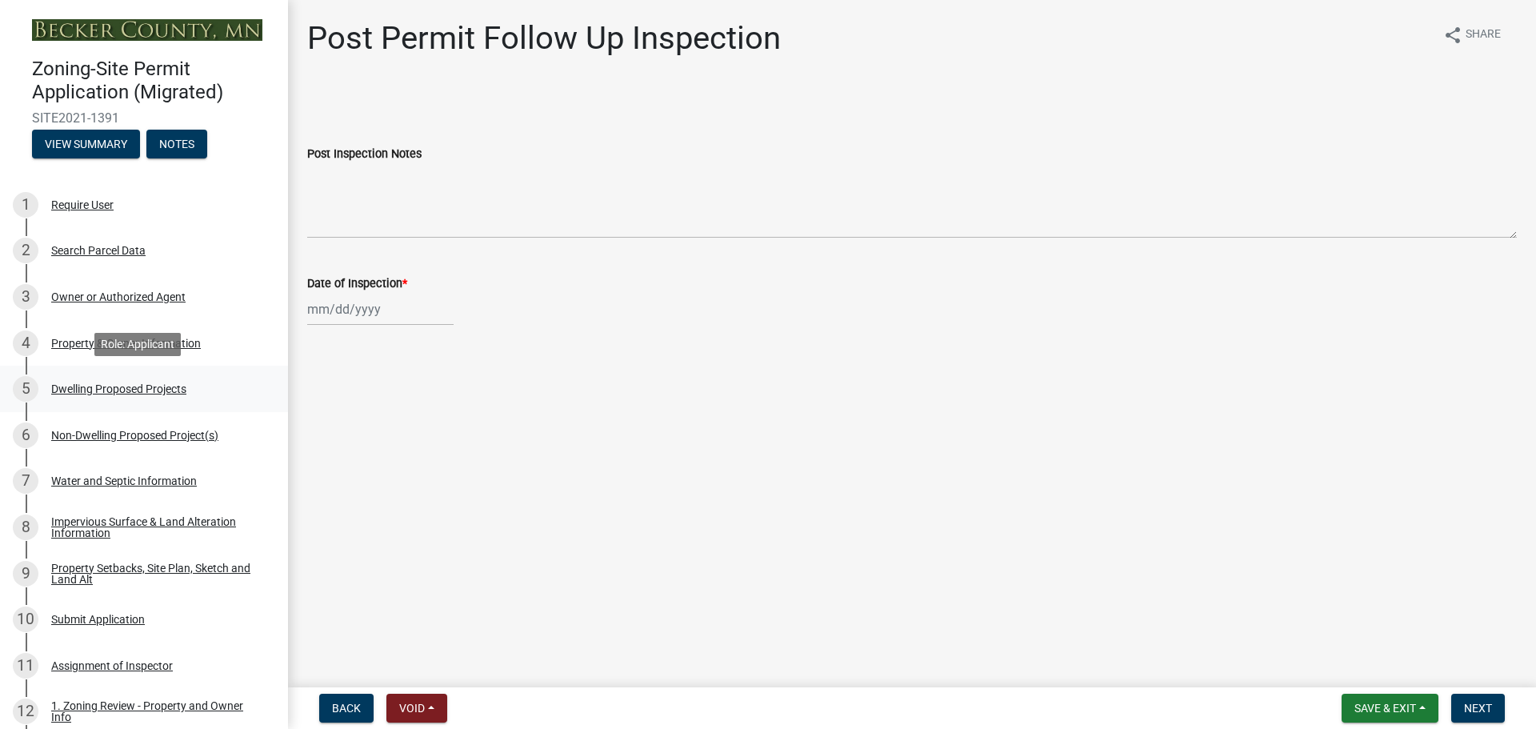
click at [167, 387] on div "Dwelling Proposed Projects" at bounding box center [118, 388] width 135 height 11
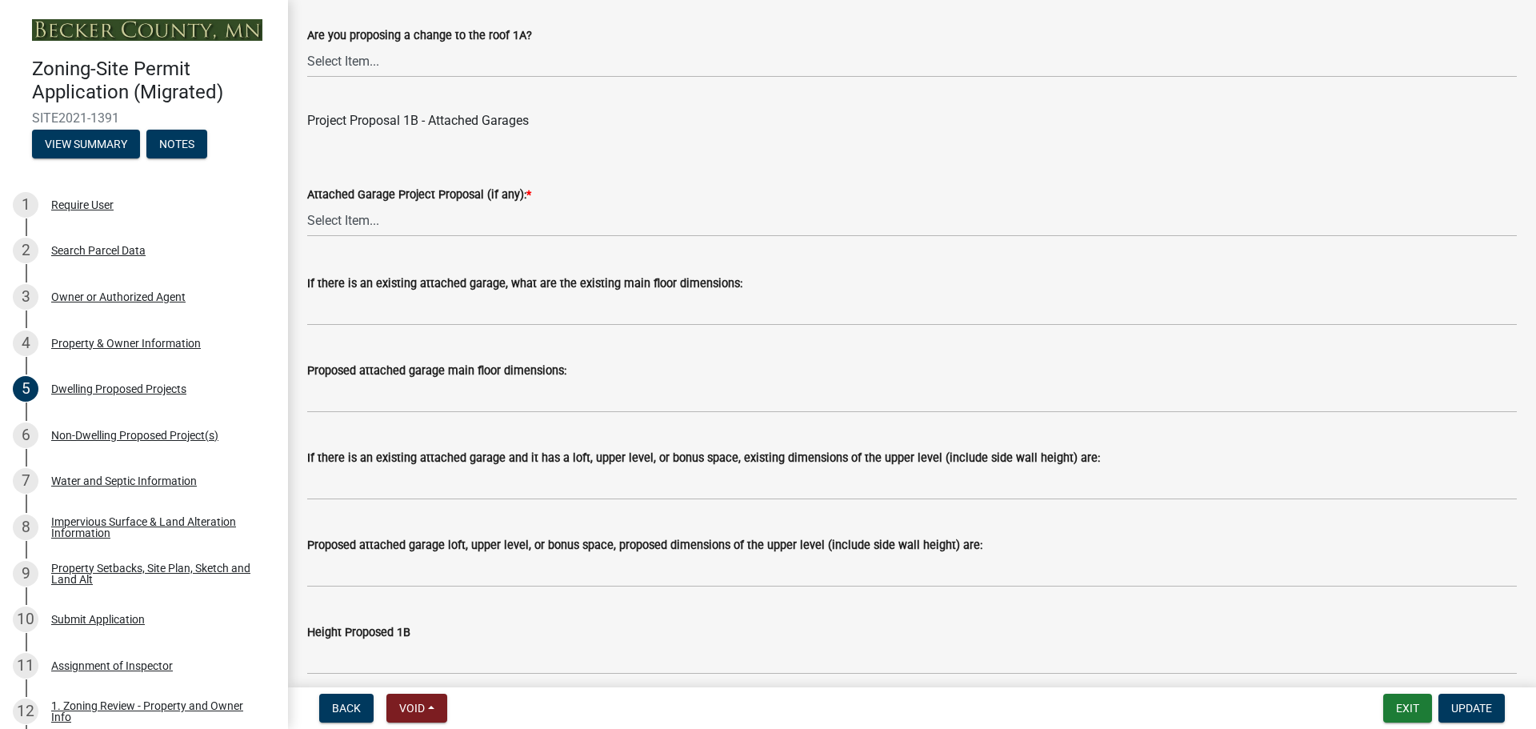
scroll to position [1761, 0]
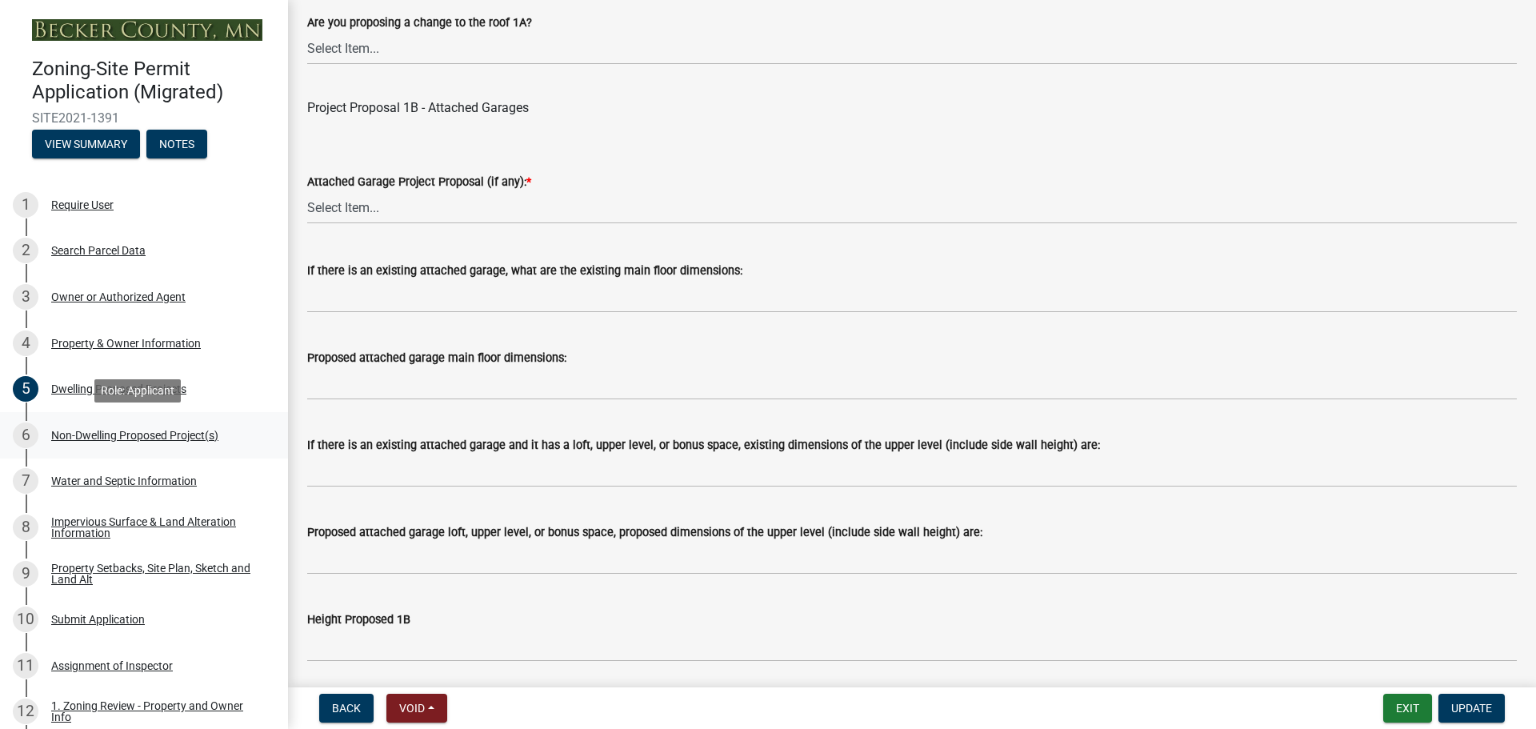
click at [99, 432] on div "Non-Dwelling Proposed Project(s)" at bounding box center [134, 435] width 167 height 11
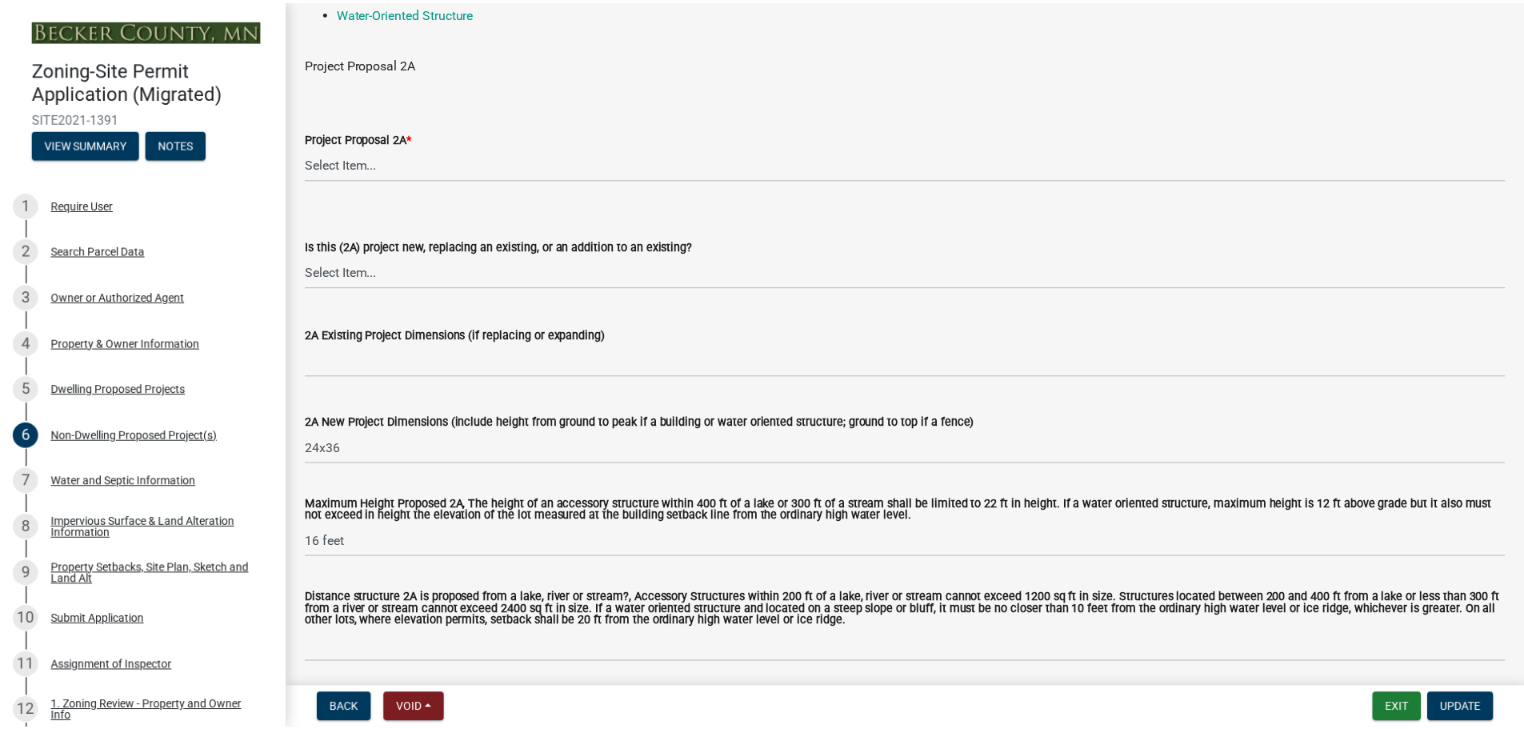
scroll to position [0, 0]
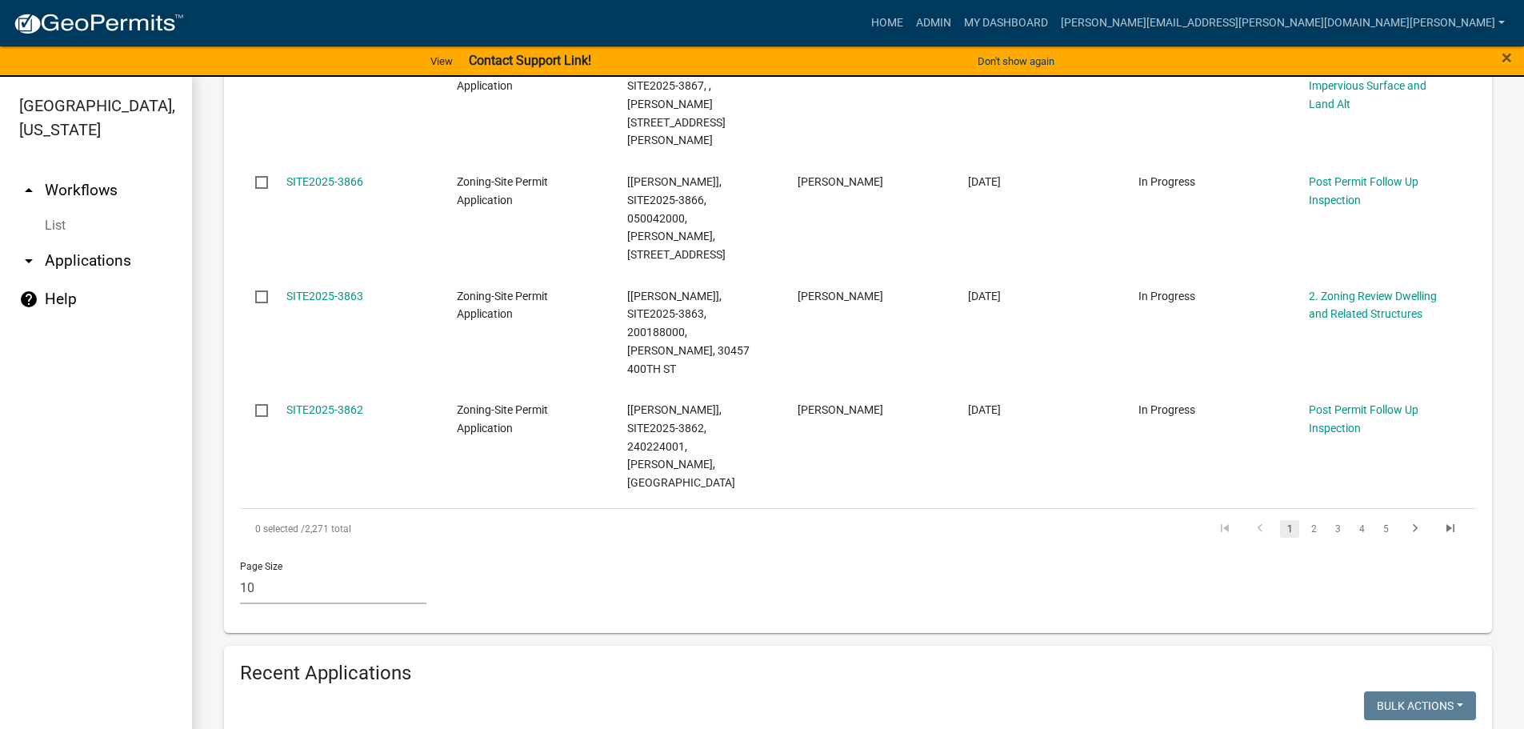
scroll to position [1440, 0]
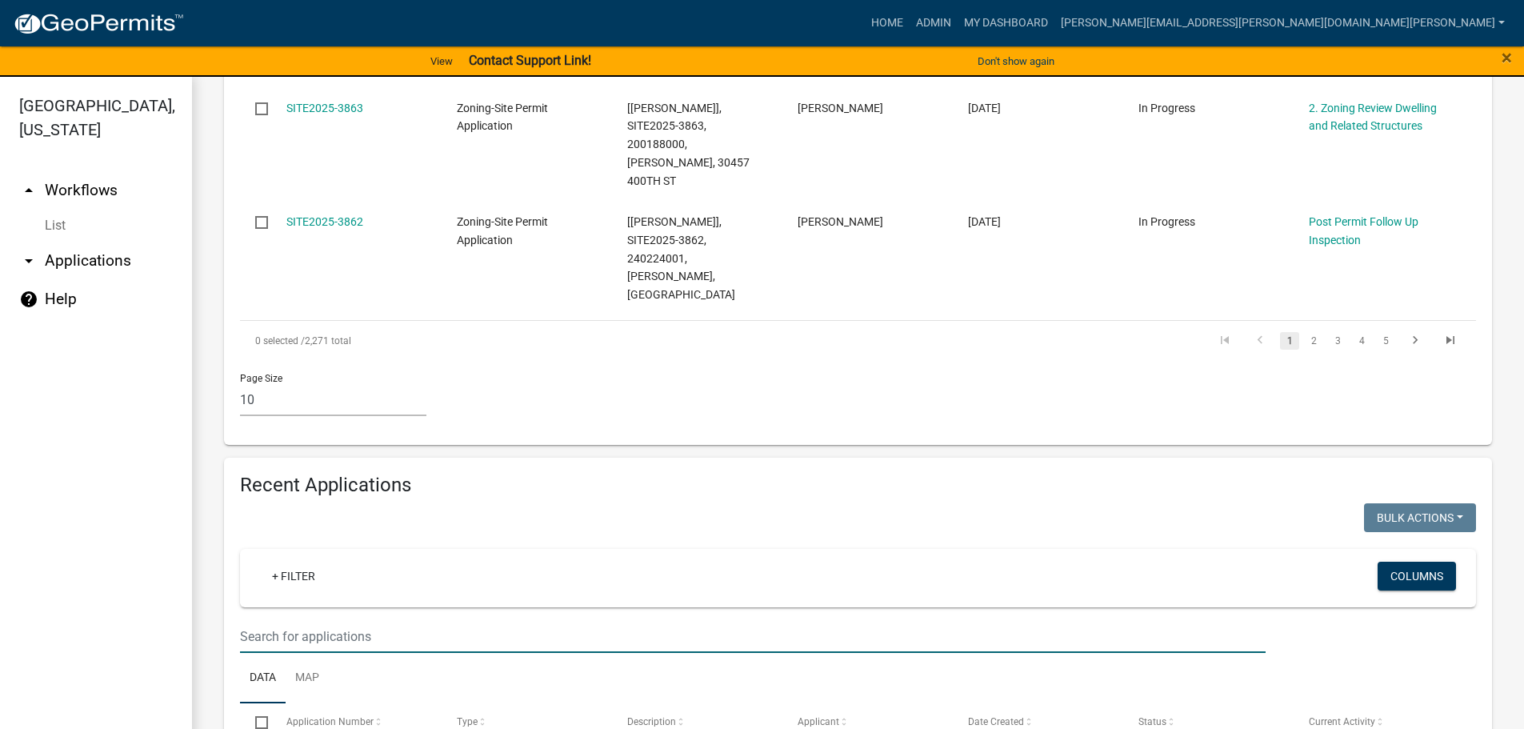
paste input "171252804"
type input "171252804"
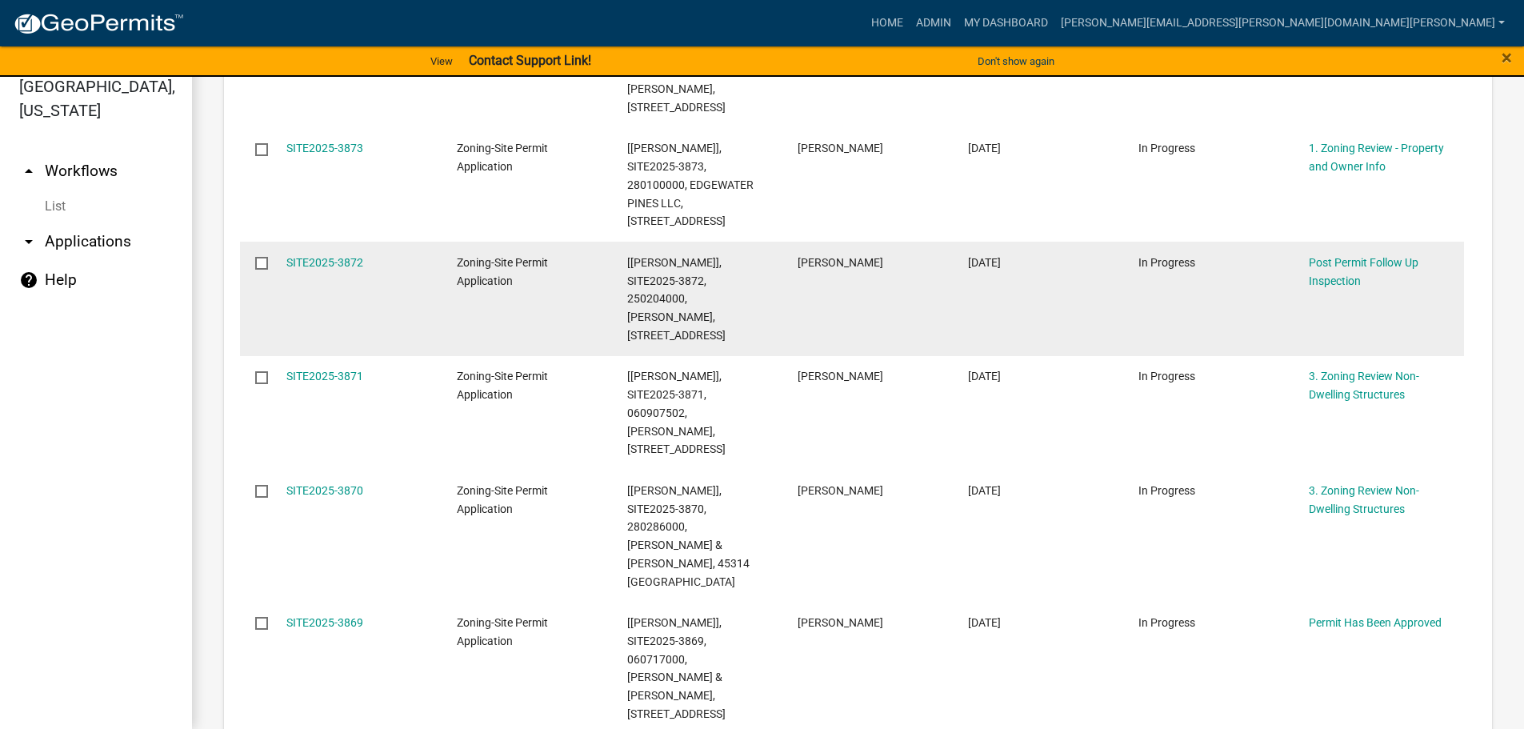
scroll to position [66, 0]
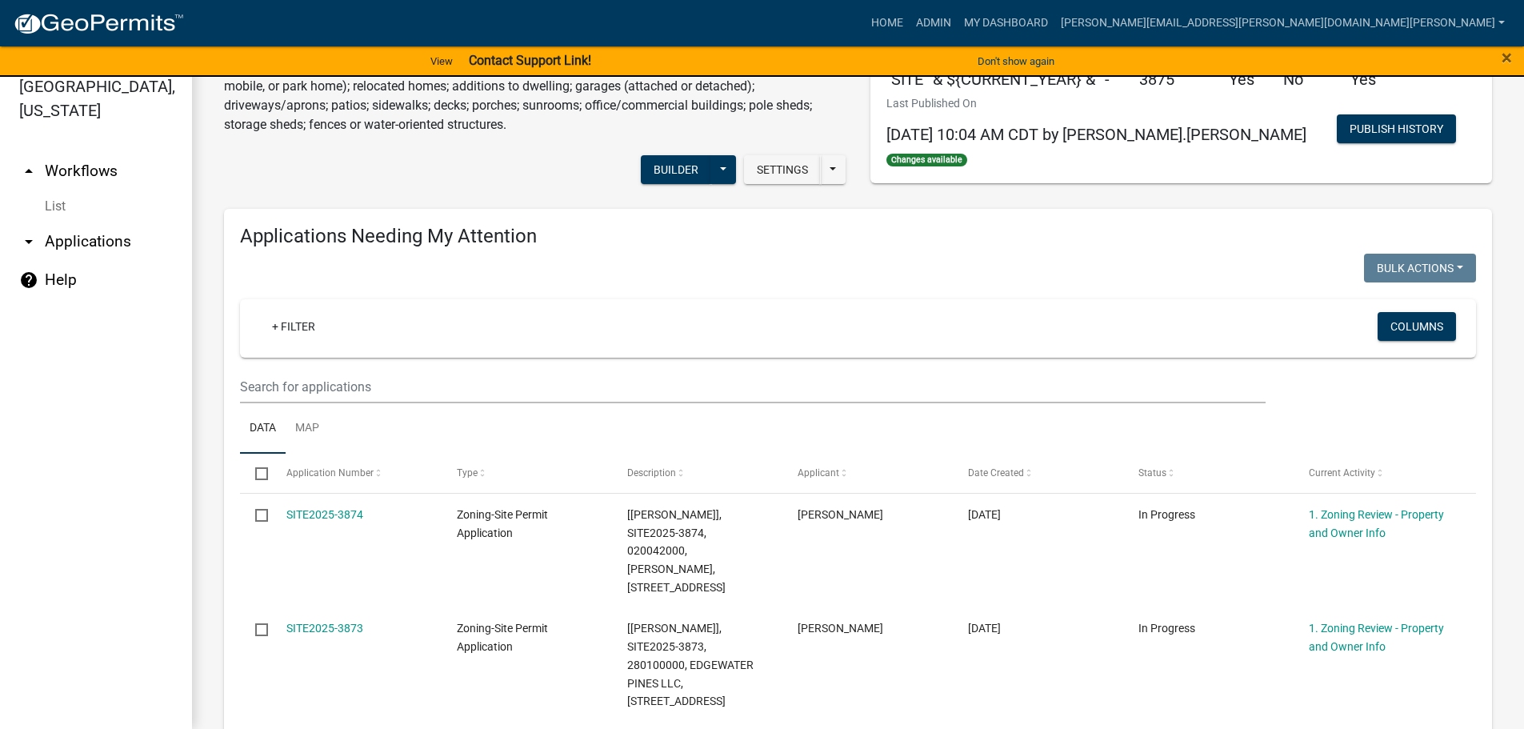
click at [1007, 314] on div "+ Filter" at bounding box center [654, 328] width 815 height 33
